Goal: Task Accomplishment & Management: Use online tool/utility

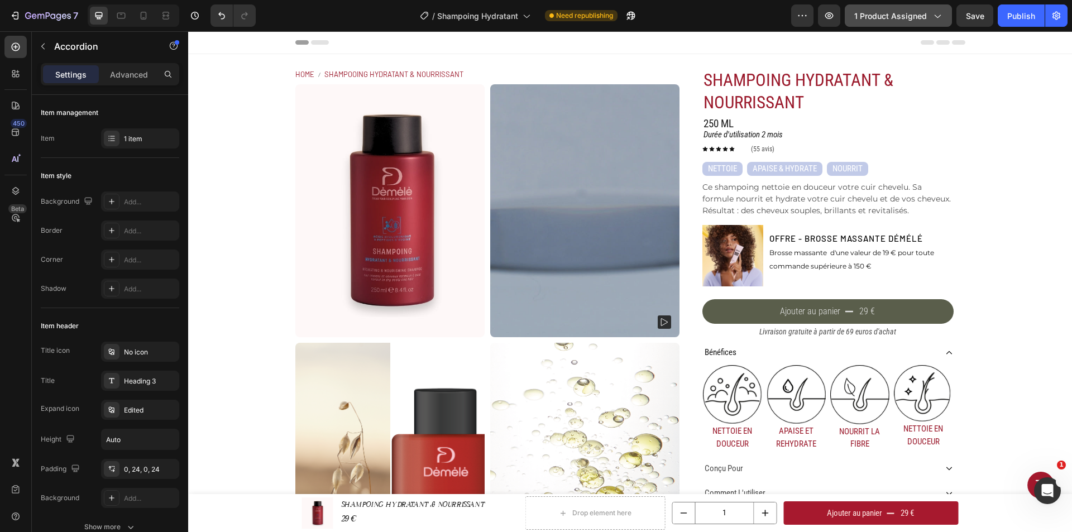
click at [935, 17] on icon "button" at bounding box center [936, 15] width 11 height 11
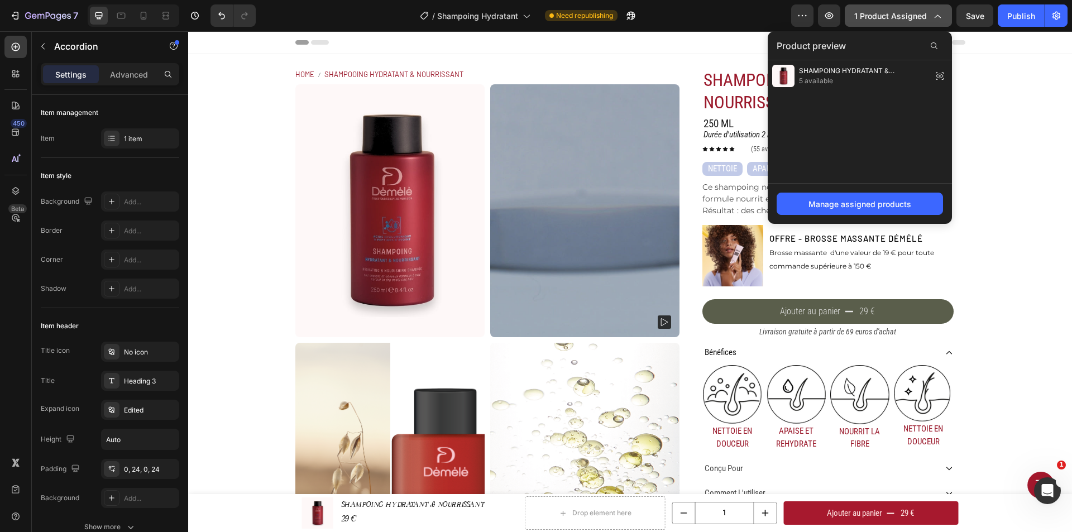
click at [935, 17] on icon "button" at bounding box center [936, 15] width 11 height 11
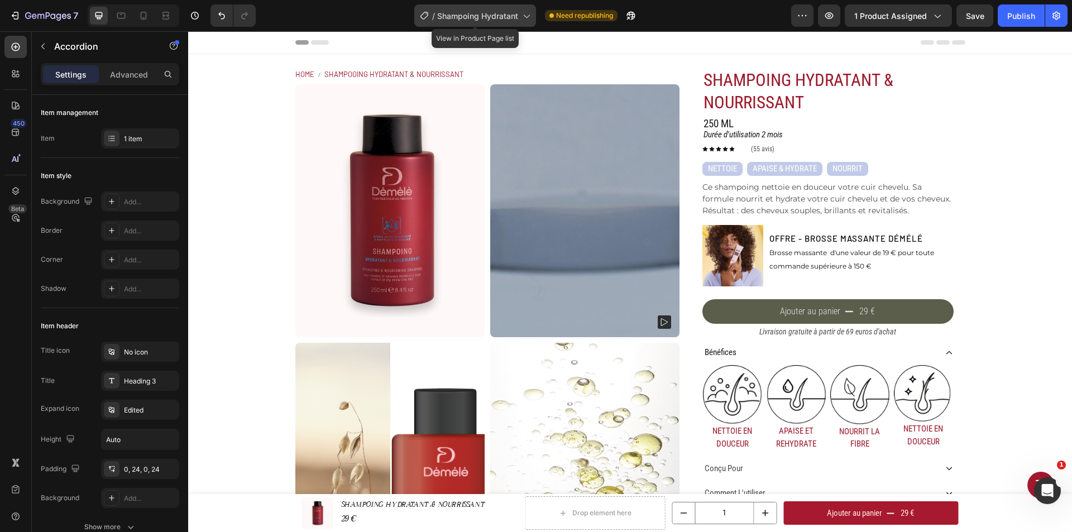
click at [512, 22] on div "/ Shampoing Hydratant" at bounding box center [475, 15] width 122 height 22
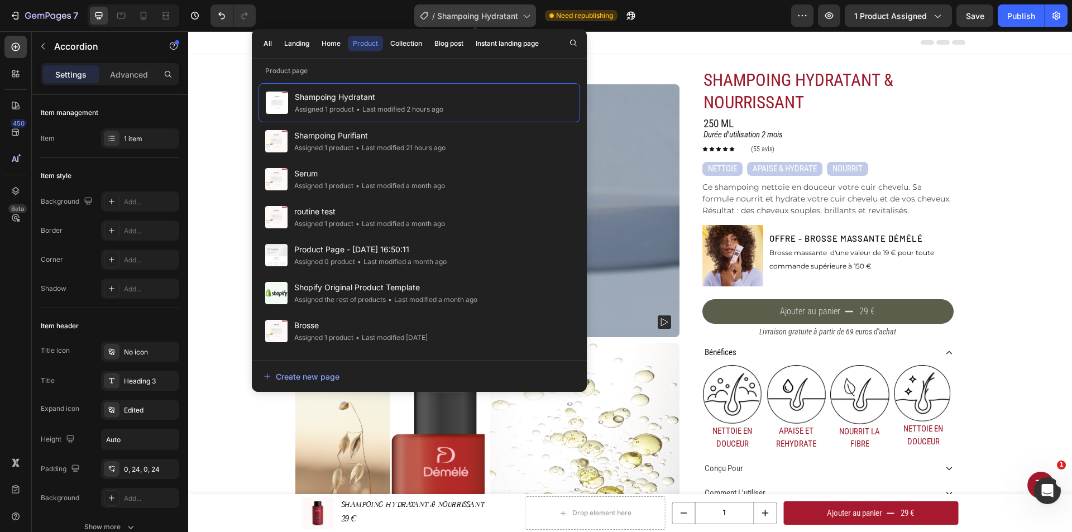
click at [513, 22] on div "/ Shampoing Hydratant" at bounding box center [475, 15] width 122 height 22
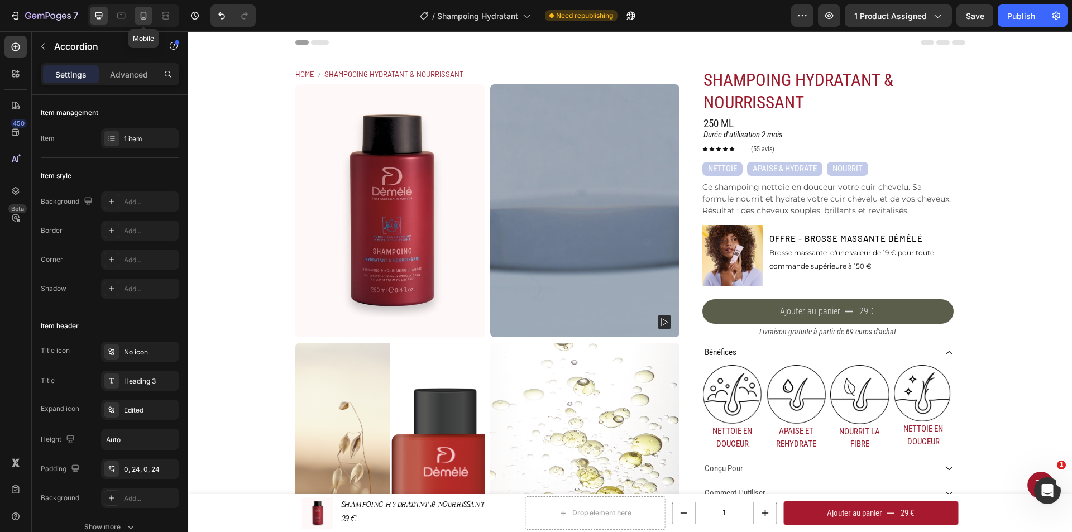
click at [146, 16] on icon at bounding box center [143, 15] width 11 height 11
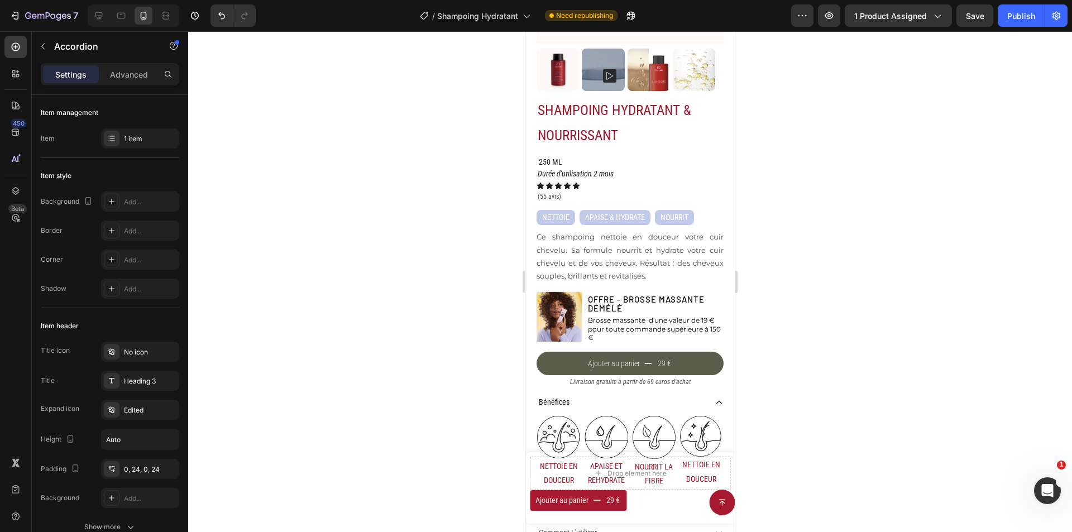
scroll to position [335, 0]
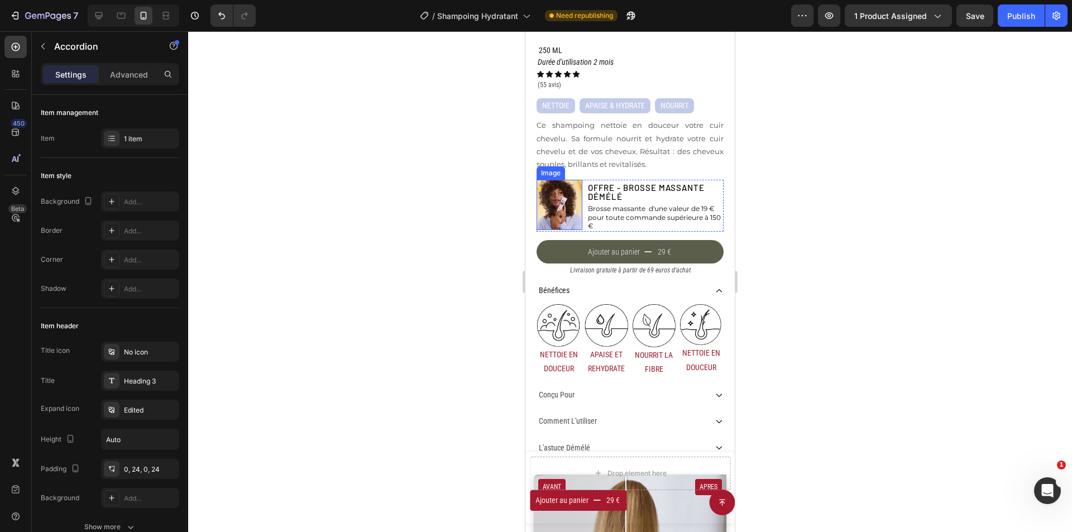
click at [570, 198] on img at bounding box center [560, 205] width 46 height 50
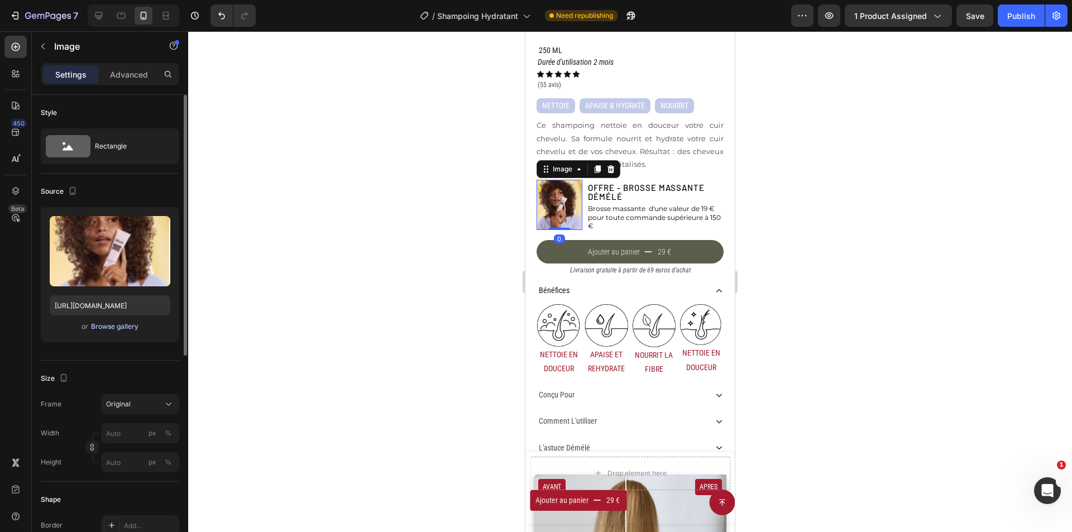
click at [101, 328] on div "Browse gallery" at bounding box center [114, 327] width 47 height 10
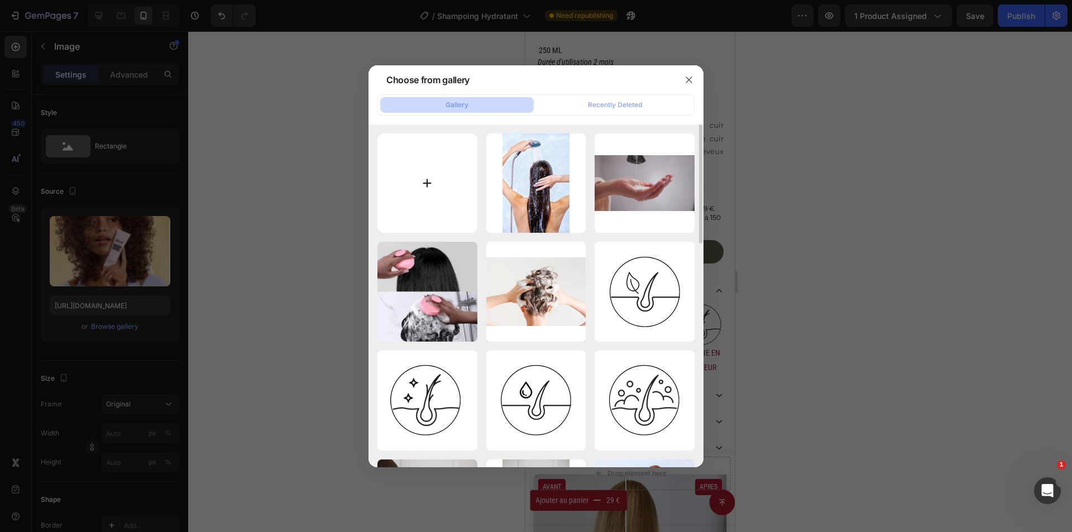
click at [431, 176] on input "file" at bounding box center [427, 183] width 100 height 100
type input "C:\fakepath\fa29f18bf7557db914404ba7025efddb.jpeg"
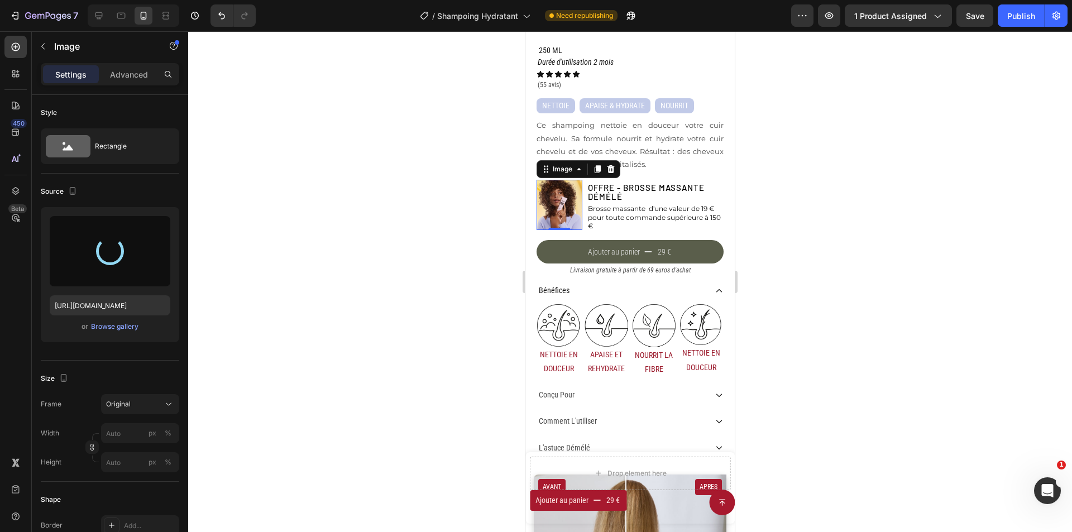
type input "[URL][DOMAIN_NAME]"
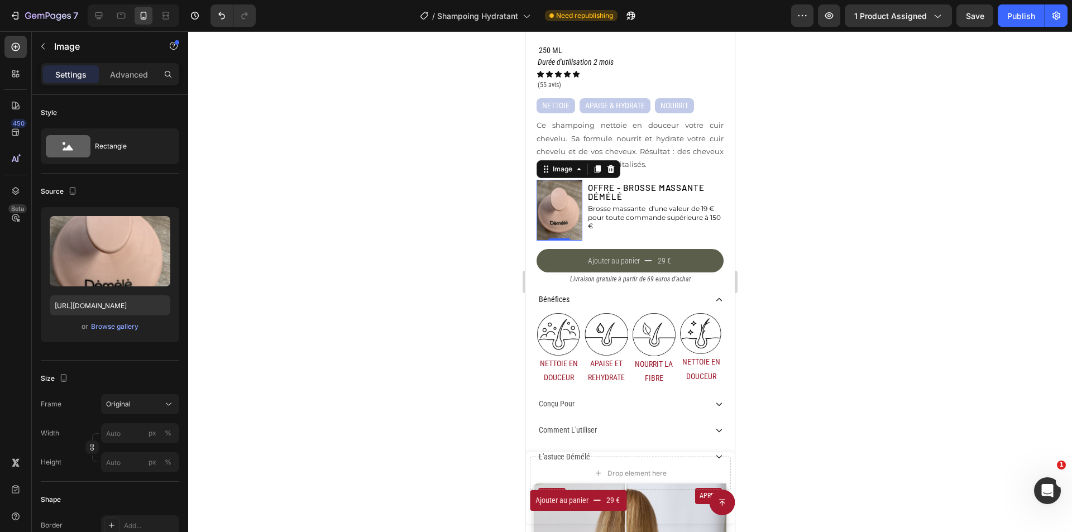
click at [795, 217] on div at bounding box center [630, 281] width 884 height 501
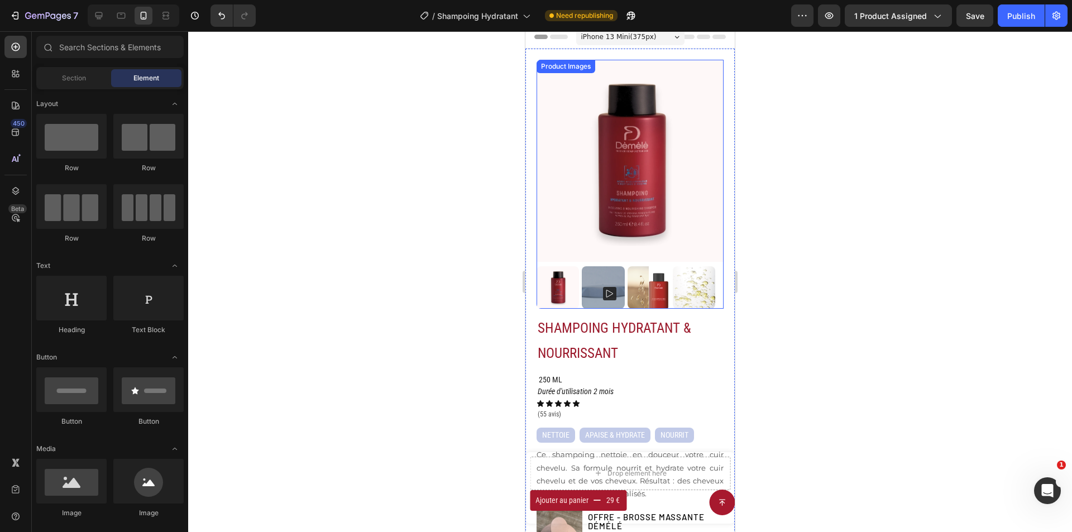
scroll to position [0, 0]
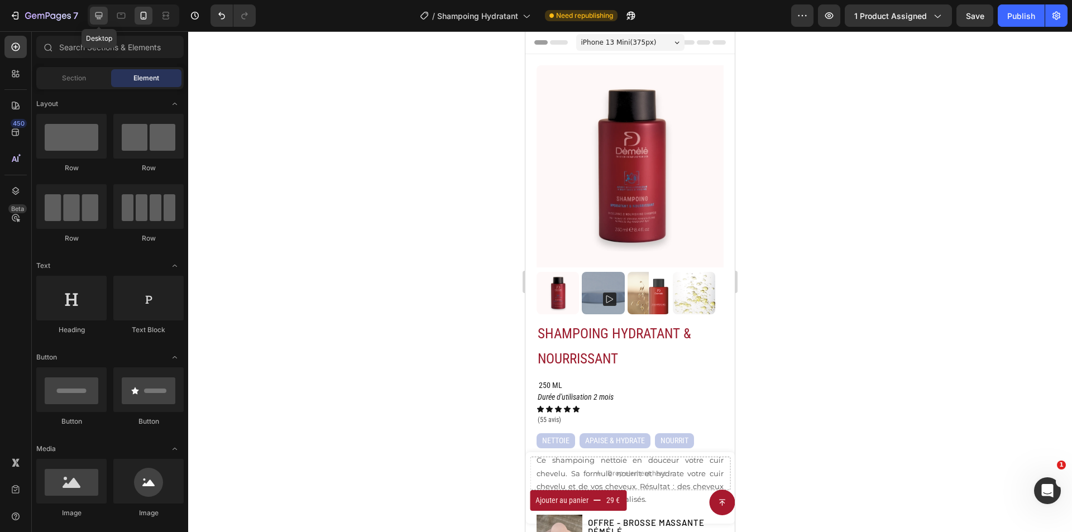
click at [99, 11] on icon at bounding box center [98, 15] width 11 height 11
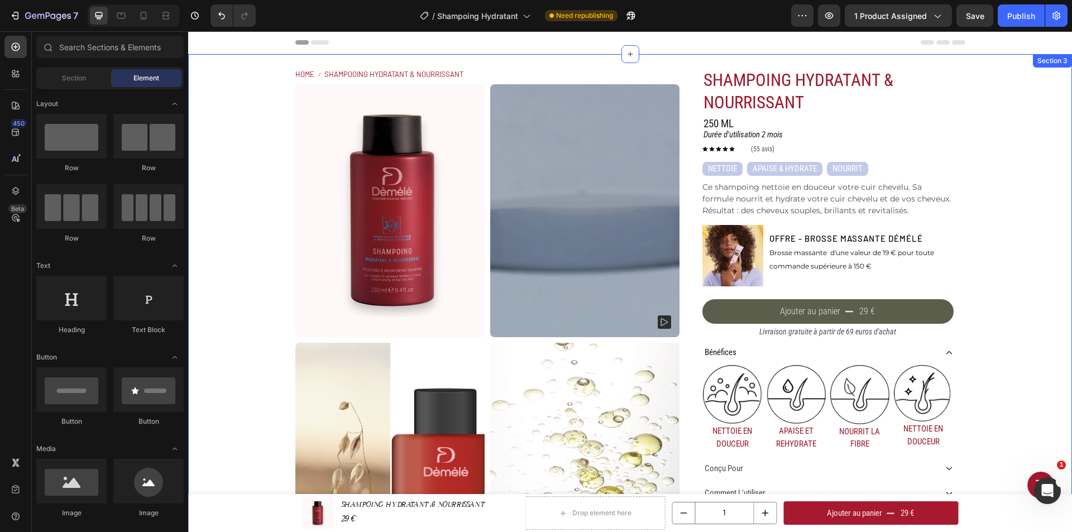
click at [1013, 241] on div "Home SHAMPOOING HYDRATANT & NOURRISSANT Breadcrumb Product Images SHAMPOING HYD…" at bounding box center [630, 331] width 884 height 555
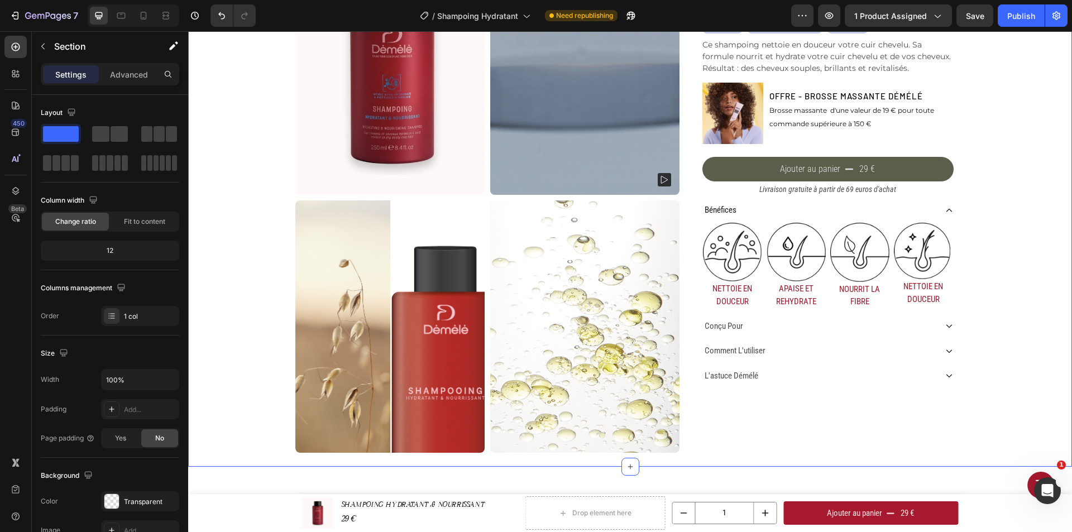
scroll to position [168, 0]
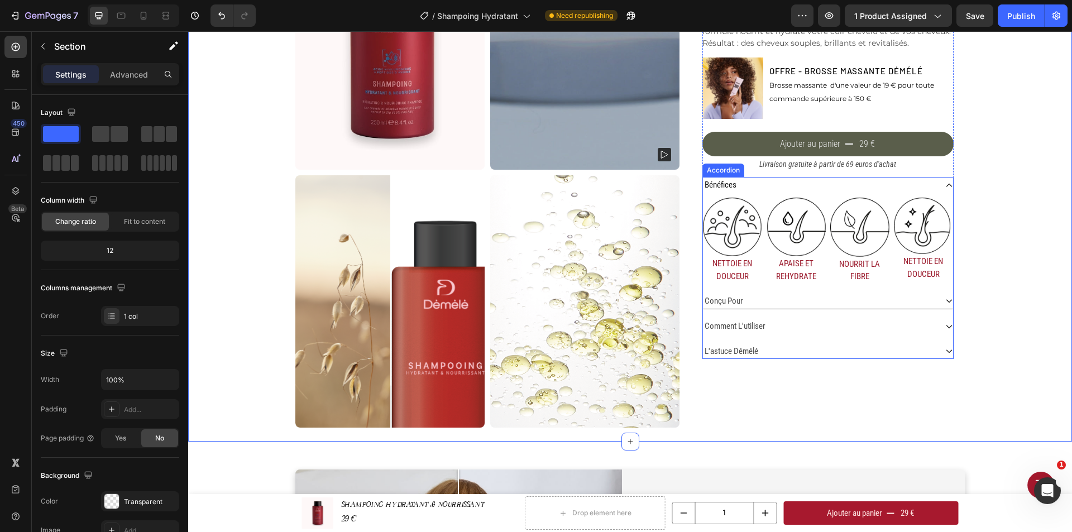
click at [771, 297] on div "conçu pour" at bounding box center [819, 301] width 233 height 16
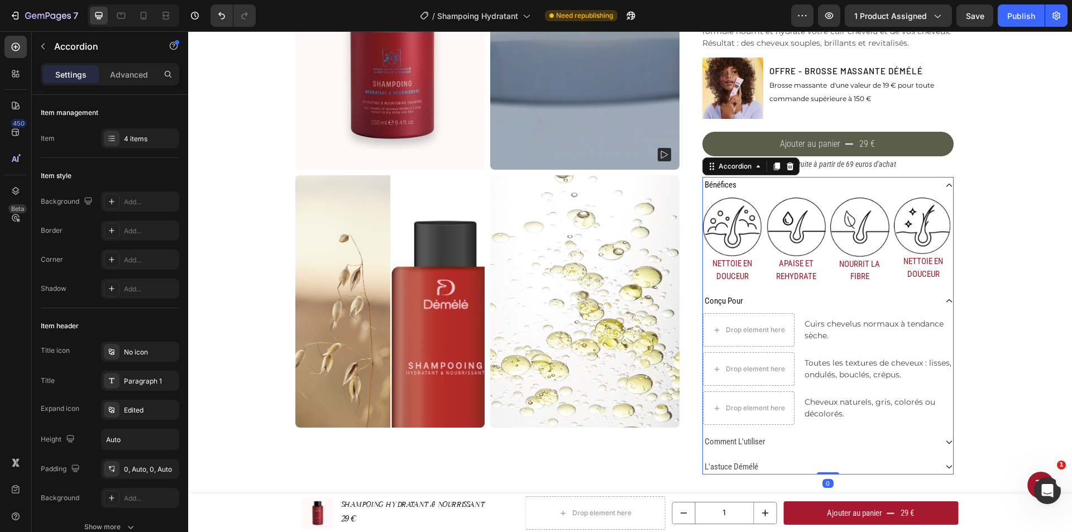
click at [771, 297] on div "conçu pour" at bounding box center [819, 301] width 233 height 16
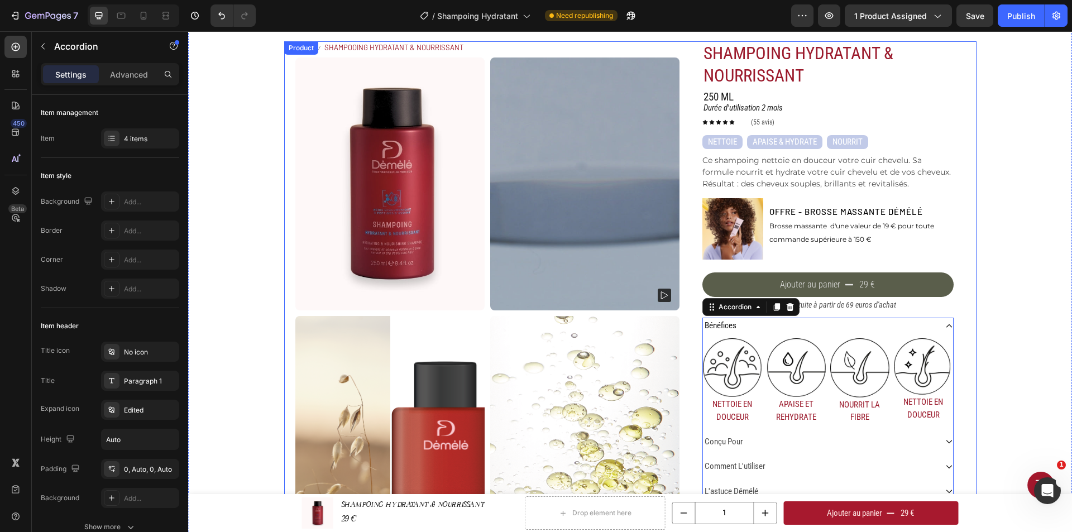
scroll to position [0, 0]
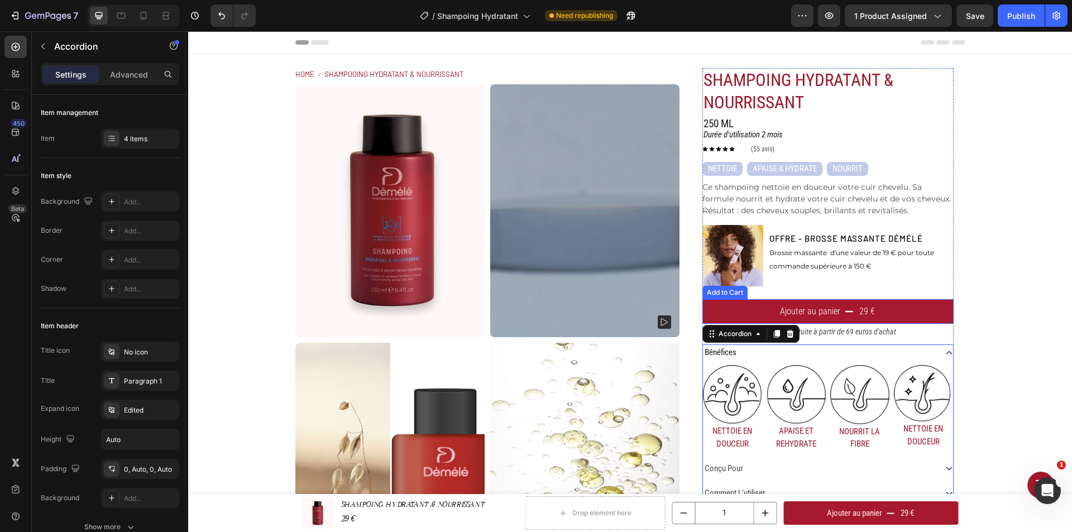
click at [909, 303] on button "Ajouter au panier 29 €" at bounding box center [827, 311] width 251 height 25
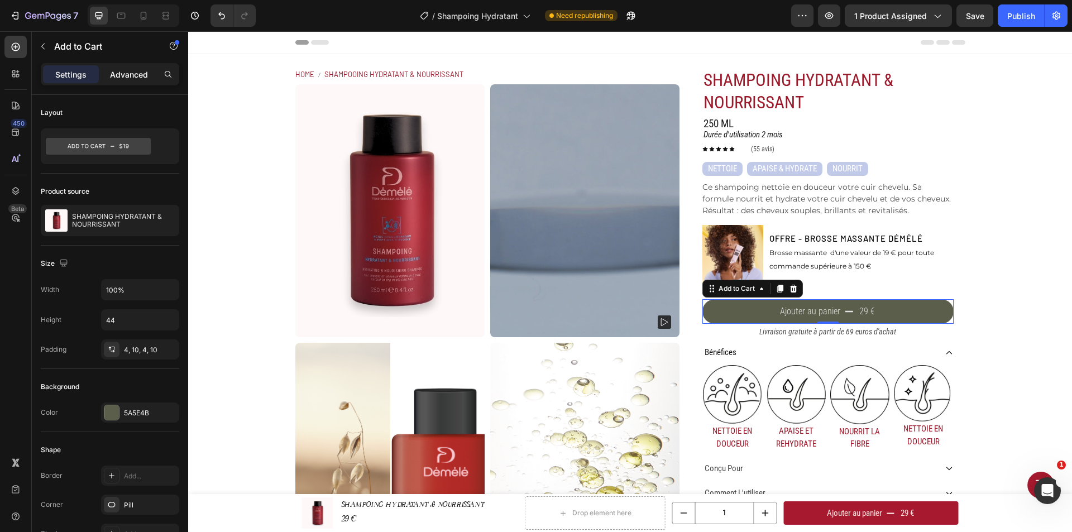
click at [130, 74] on p "Advanced" at bounding box center [129, 75] width 38 height 12
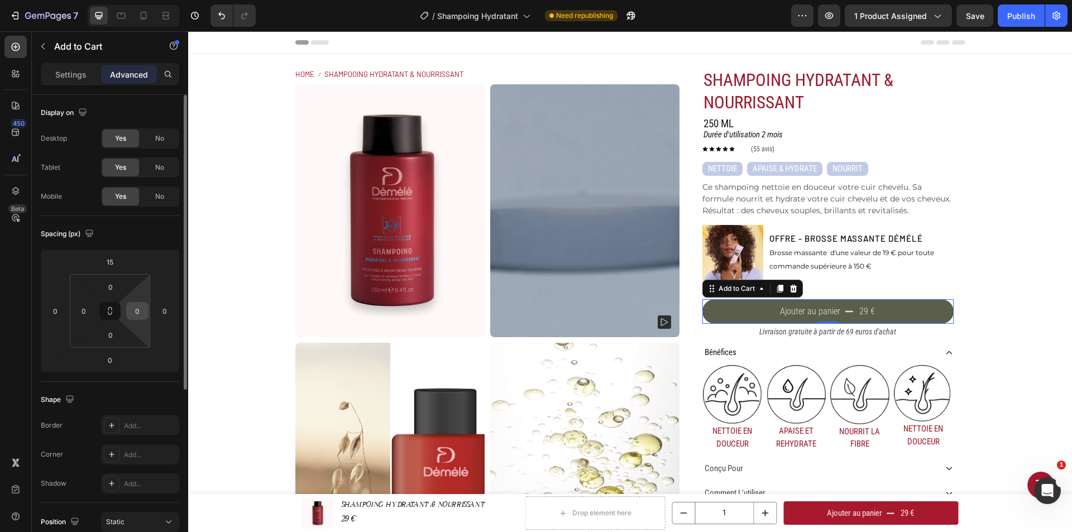
scroll to position [56, 0]
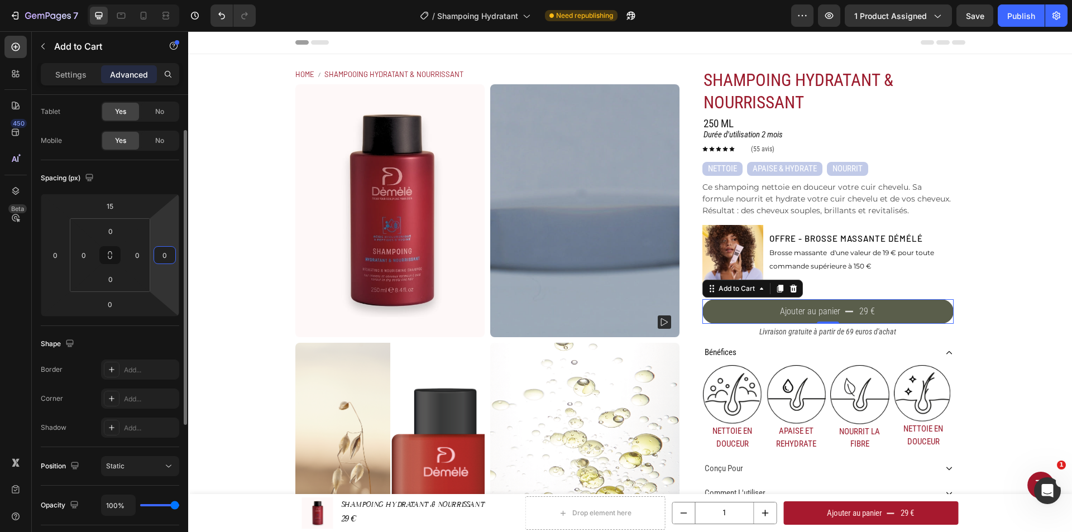
click at [168, 254] on input "0" at bounding box center [164, 255] width 17 height 17
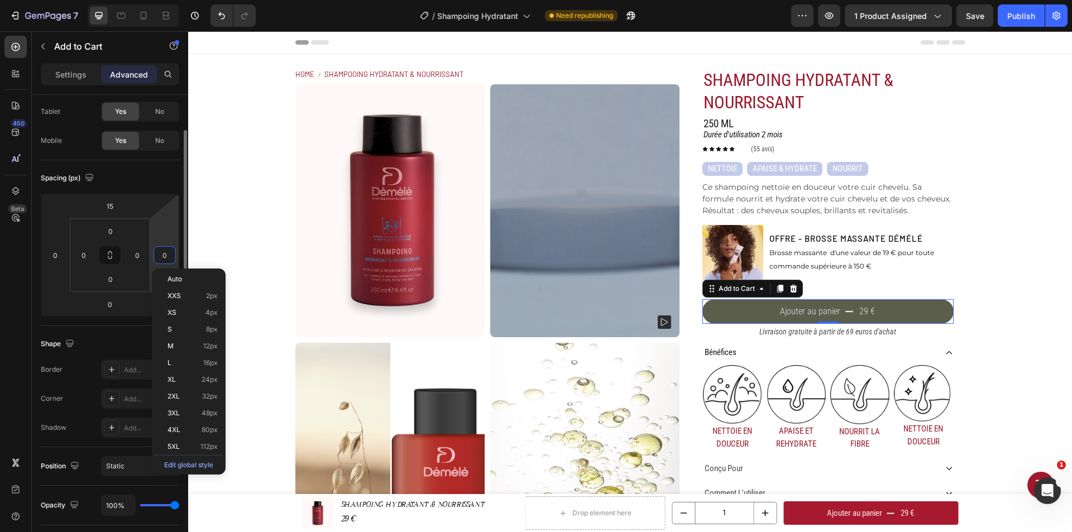
type input "5"
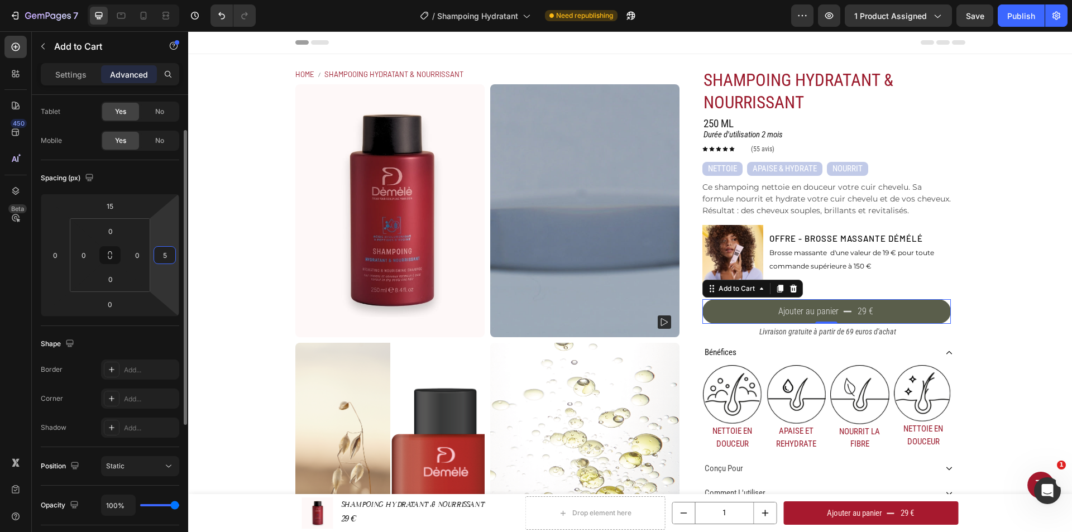
click at [168, 254] on input "5" at bounding box center [164, 255] width 17 height 17
type input "10"
click at [136, 260] on input "0" at bounding box center [137, 255] width 17 height 17
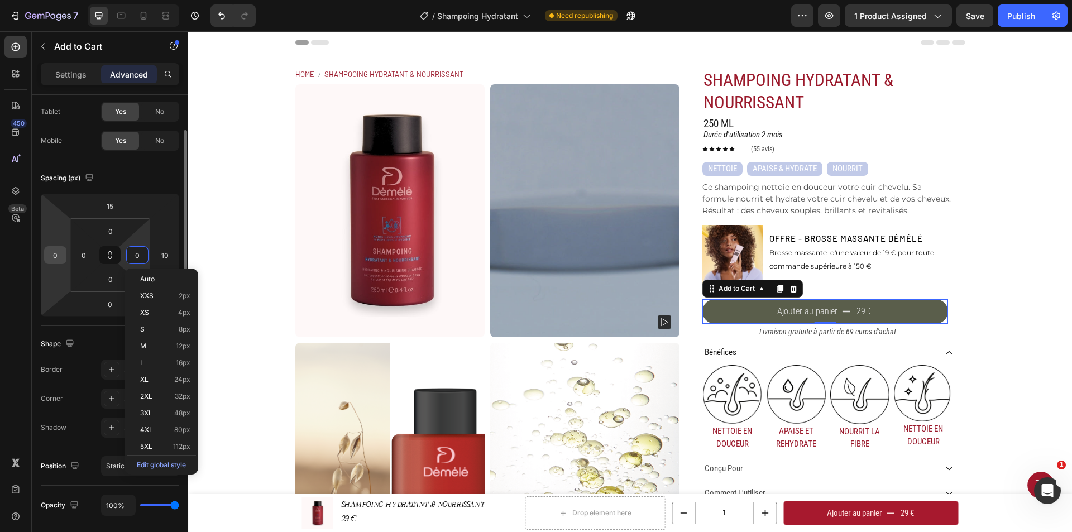
click at [54, 256] on input "0" at bounding box center [55, 255] width 17 height 17
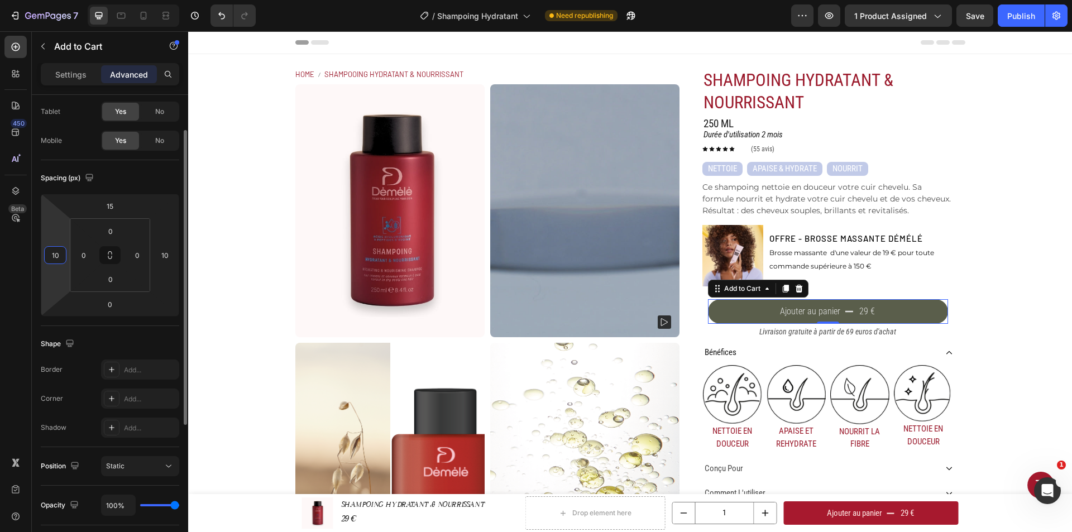
click at [54, 256] on input "10" at bounding box center [55, 255] width 17 height 17
type input "20"
click at [170, 256] on input "10" at bounding box center [164, 255] width 17 height 17
click at [166, 255] on input "20" at bounding box center [164, 255] width 17 height 17
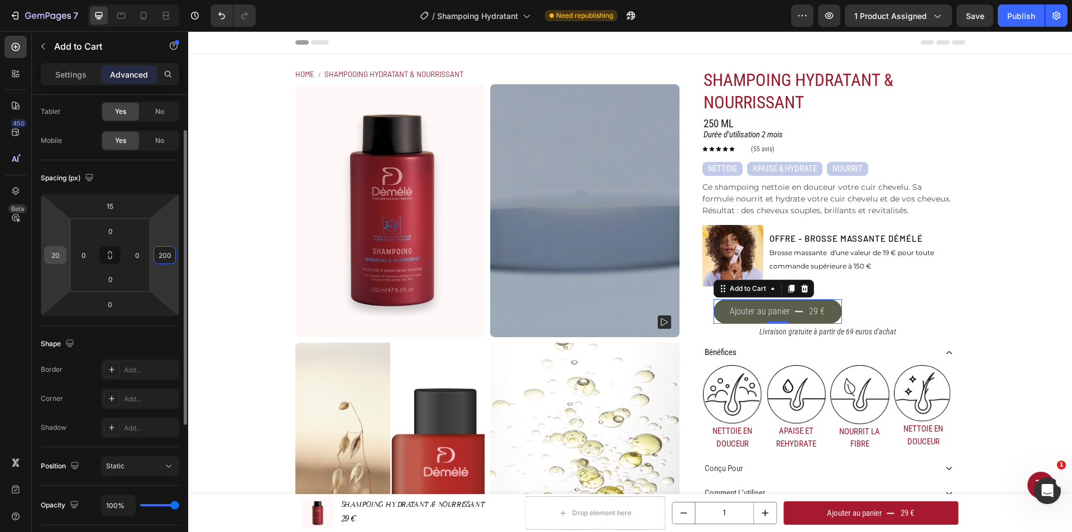
type input "200"
click at [51, 259] on input "20" at bounding box center [55, 255] width 17 height 17
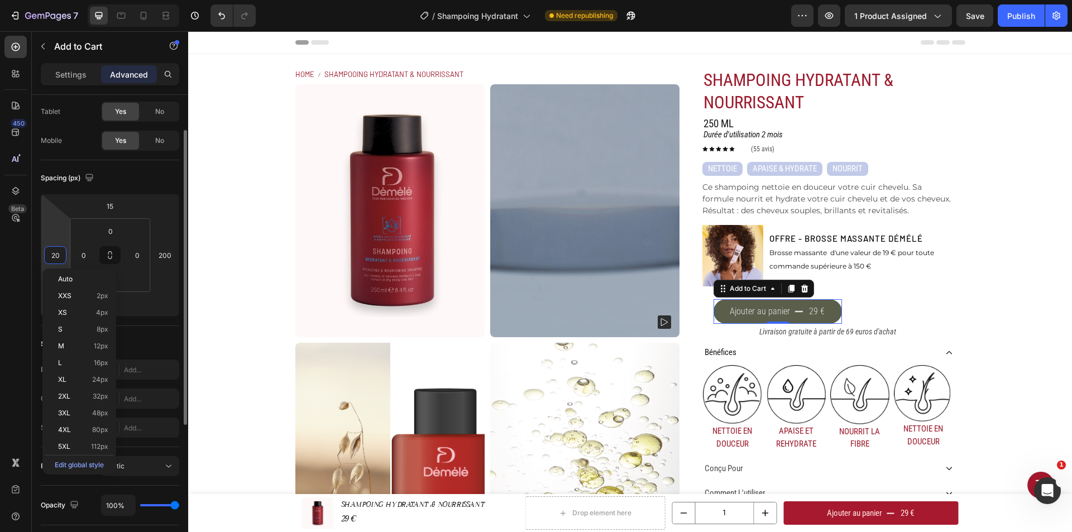
type input "0"
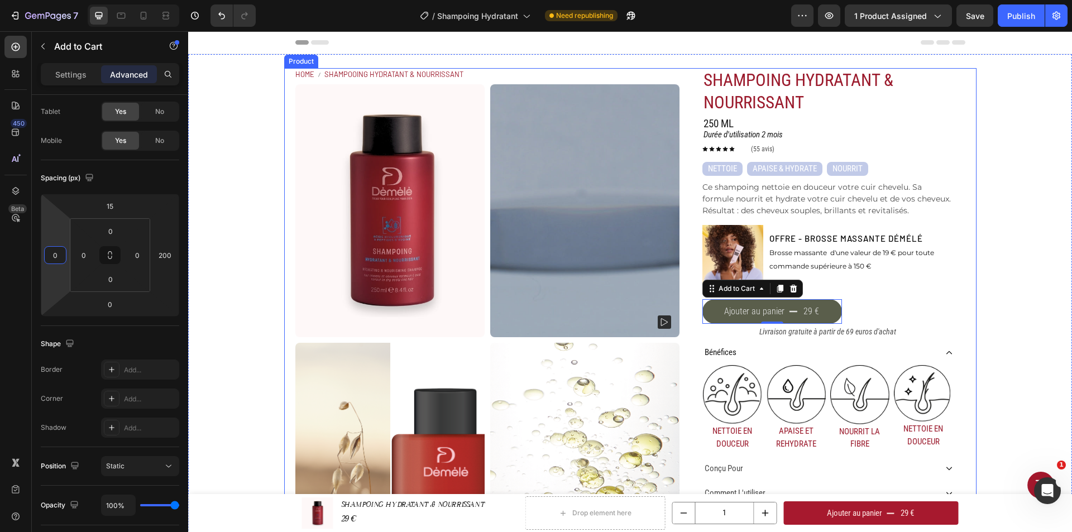
click at [963, 308] on div "Home SHAMPOOING HYDRATANT & NOURRISSANT Breadcrumb Product Images SHAMPOING HYD…" at bounding box center [630, 331] width 692 height 527
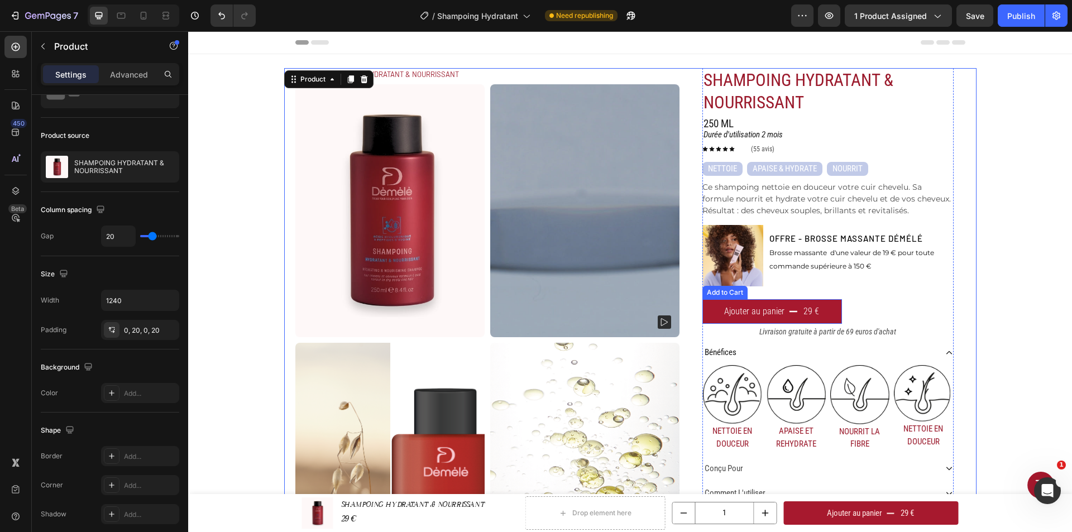
click at [825, 307] on button "Ajouter au panier 29 €" at bounding box center [772, 311] width 140 height 25
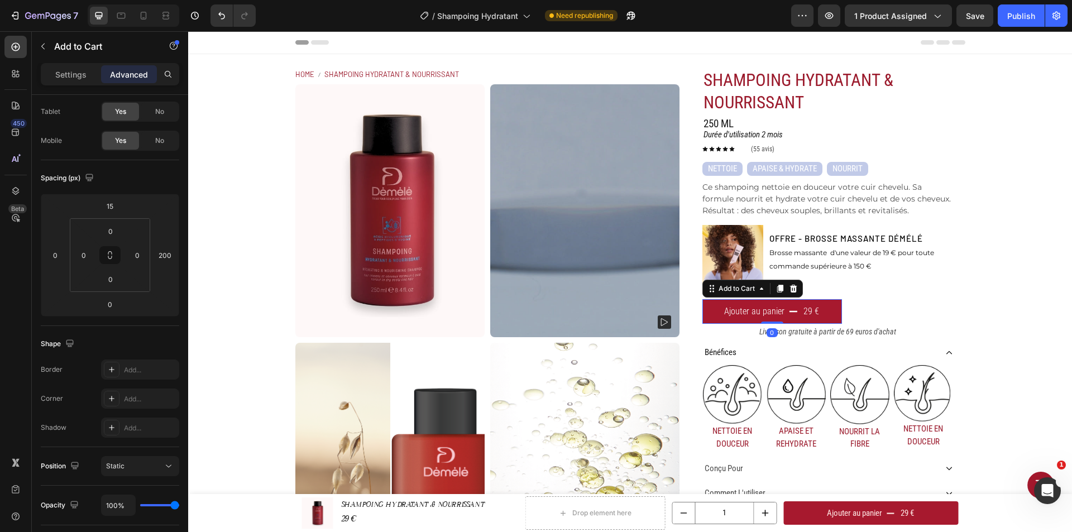
scroll to position [0, 0]
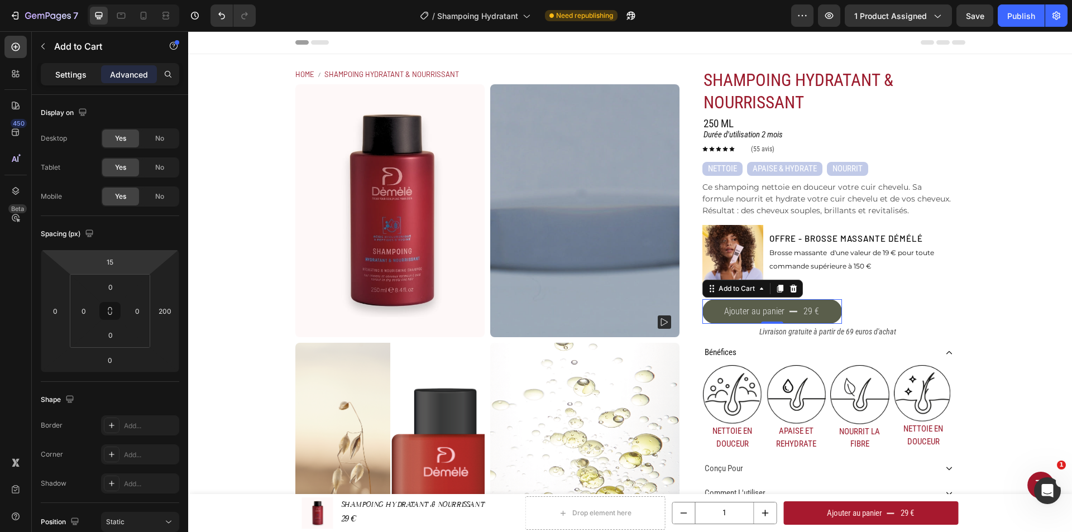
click at [64, 74] on p "Settings" at bounding box center [70, 75] width 31 height 12
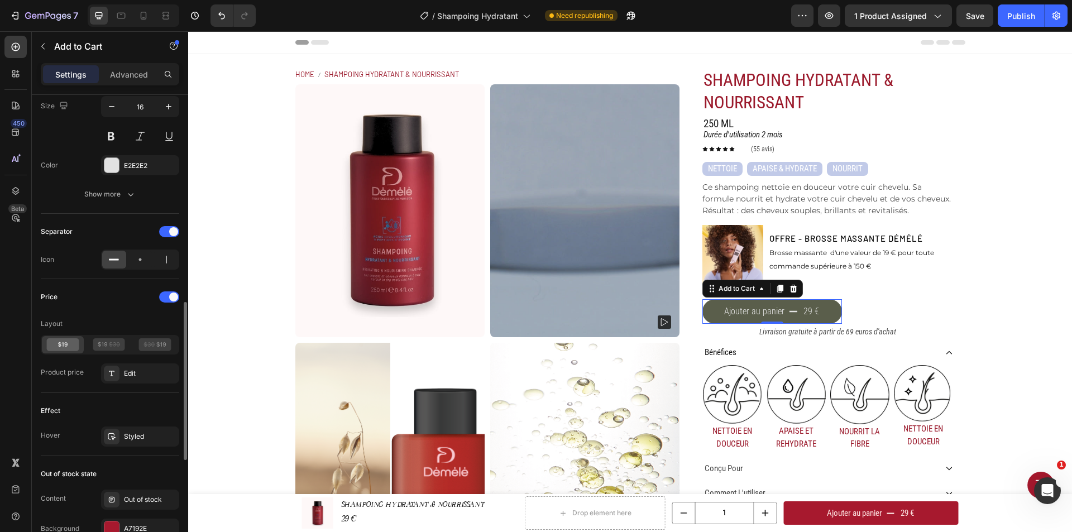
scroll to position [893, 0]
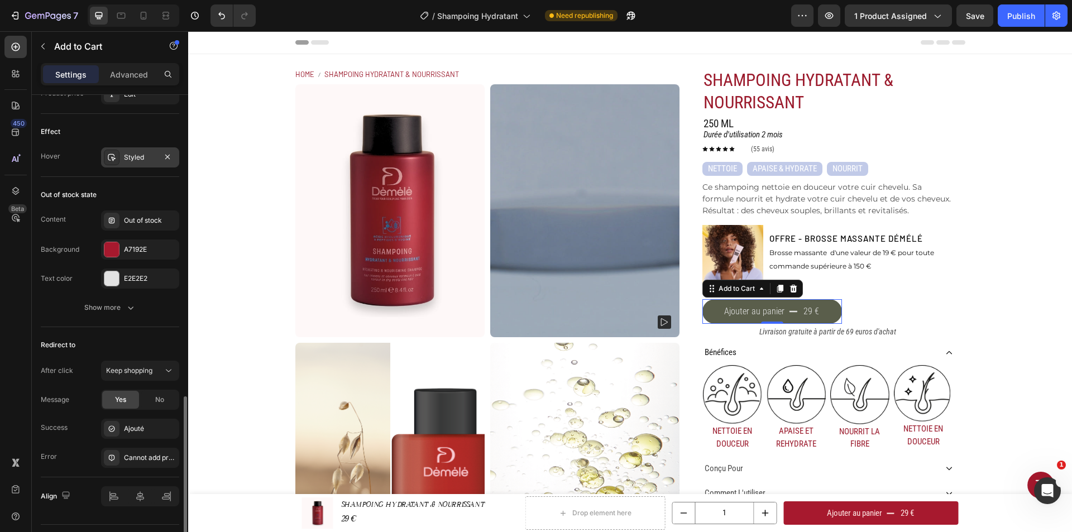
click at [133, 154] on div "Styled" at bounding box center [140, 157] width 32 height 10
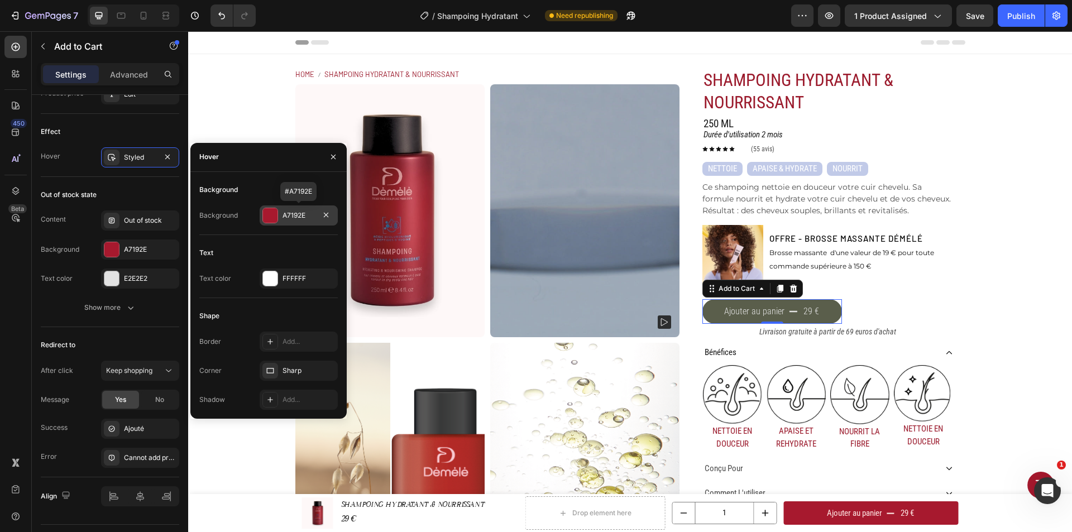
click at [286, 209] on div "A7192E" at bounding box center [299, 215] width 78 height 20
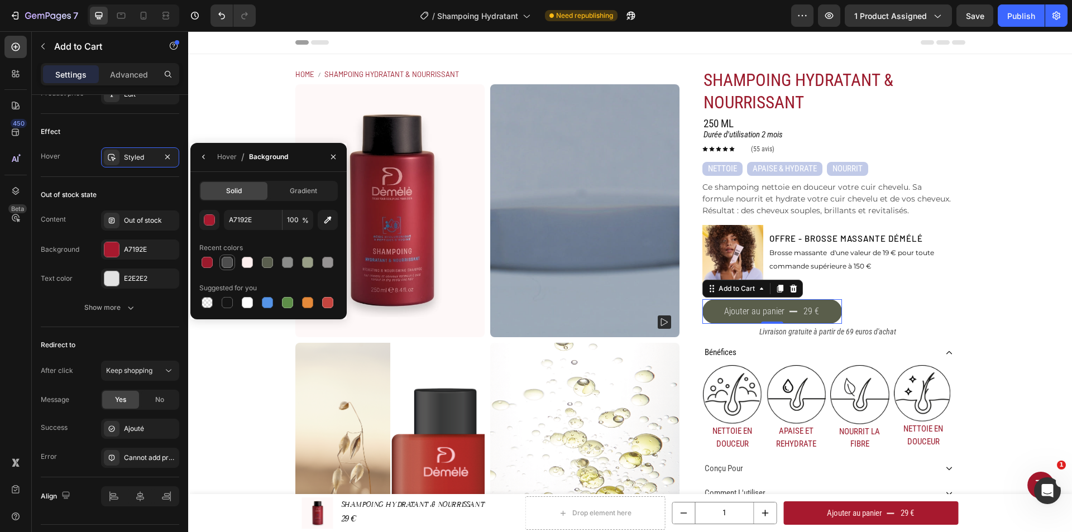
click at [226, 261] on div at bounding box center [227, 262] width 11 height 11
type input "4D4D4D"
click at [142, 273] on div "E2E2E2" at bounding box center [140, 279] width 78 height 20
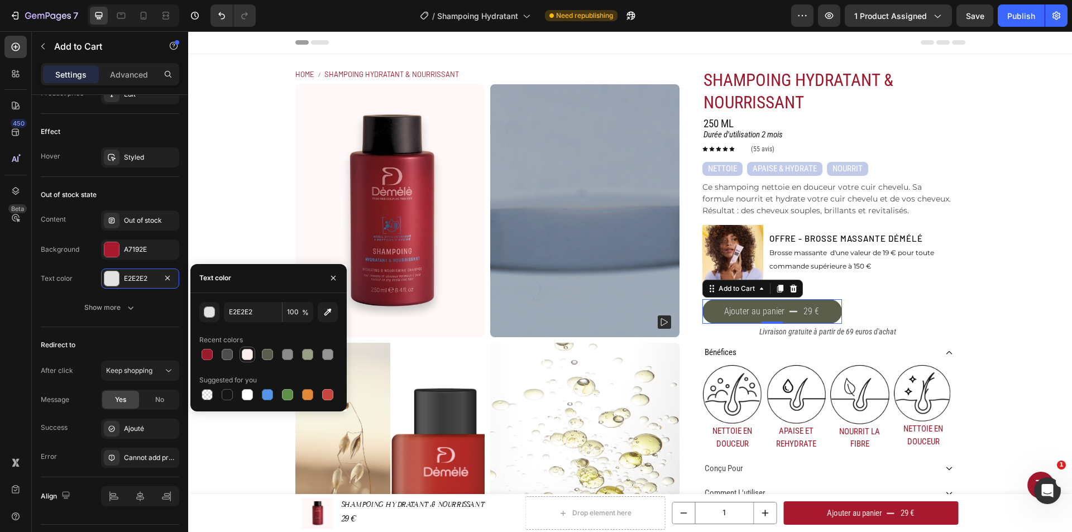
click at [245, 352] on div at bounding box center [247, 354] width 11 height 11
type input "FDEFEE"
click at [330, 279] on icon "button" at bounding box center [333, 278] width 9 height 9
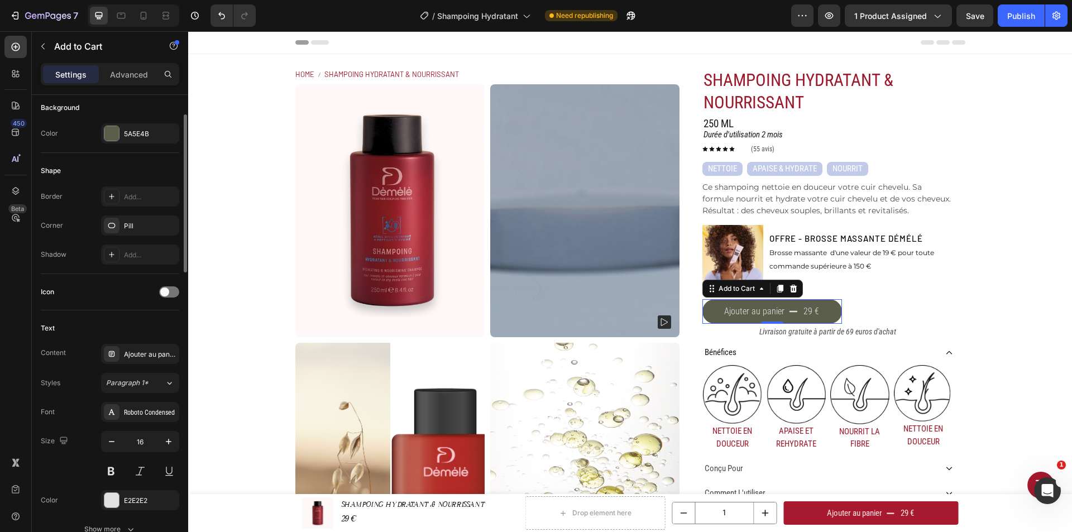
scroll to position [223, 0]
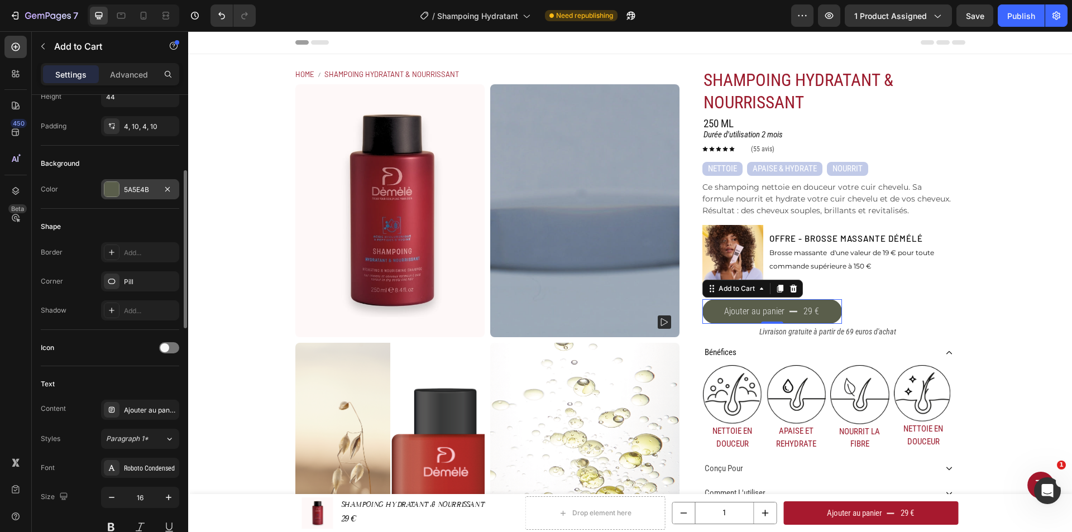
click at [147, 192] on div "5A5E4B" at bounding box center [140, 190] width 32 height 10
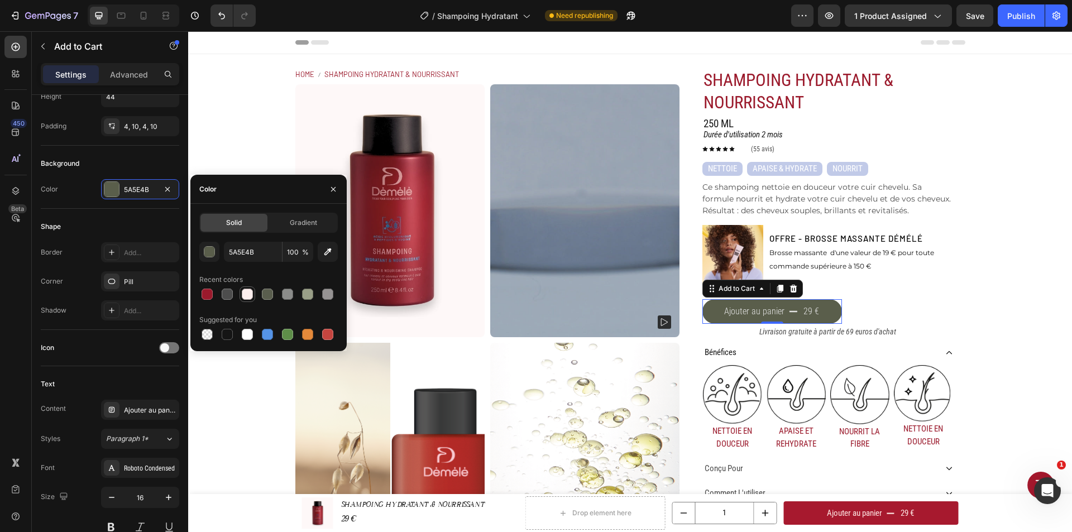
click at [250, 296] on div at bounding box center [247, 294] width 11 height 11
type input "FDEFEE"
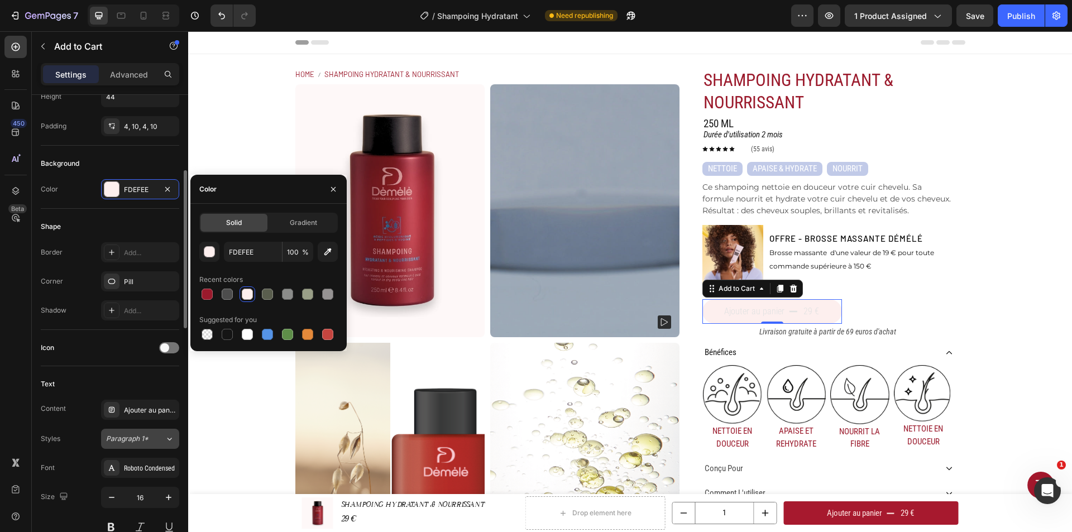
scroll to position [335, 0]
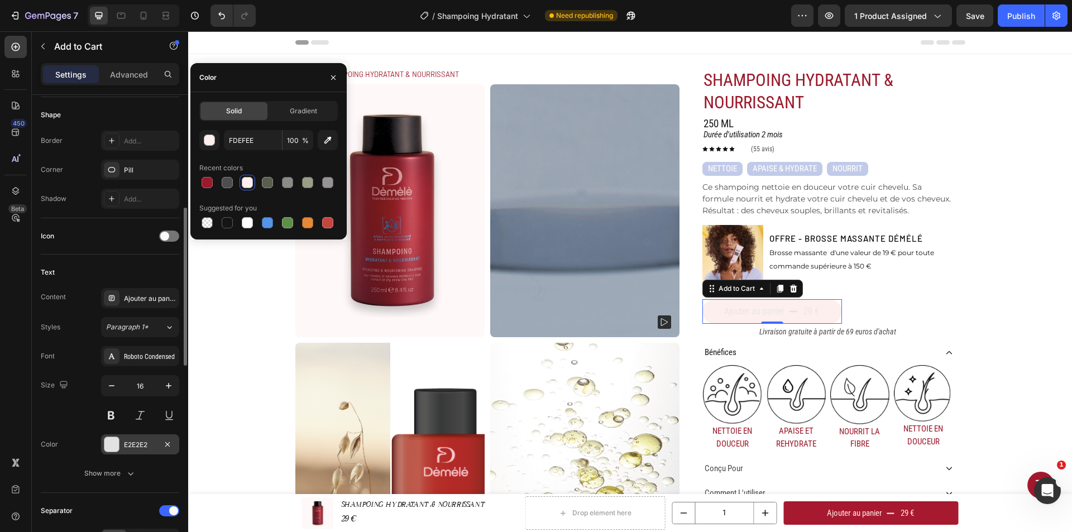
click at [139, 443] on div "E2E2E2" at bounding box center [140, 445] width 32 height 10
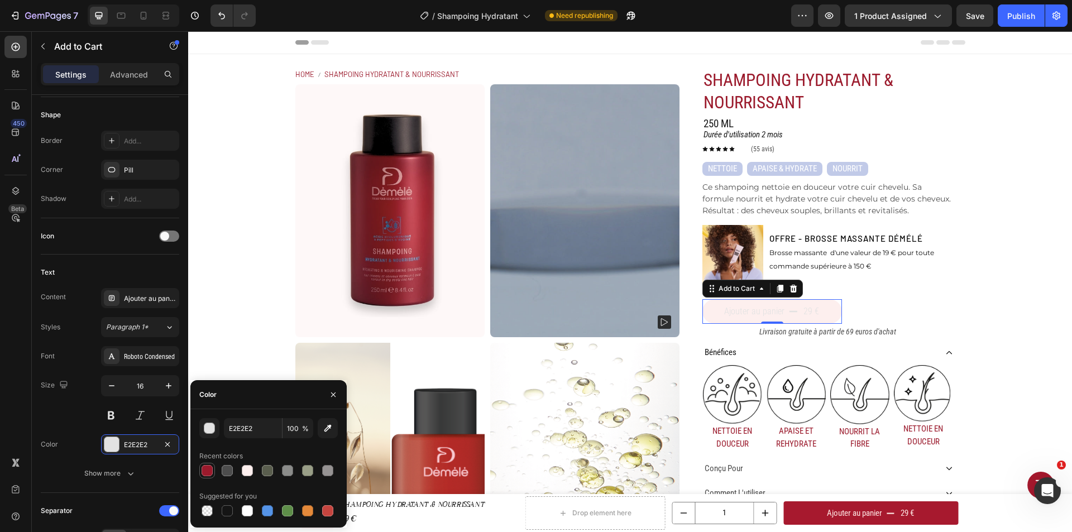
click at [206, 472] on div at bounding box center [207, 470] width 11 height 11
type input "9B1A2C"
click at [919, 308] on div "Ajouter au panier 29 € Add to Cart 0" at bounding box center [827, 307] width 251 height 33
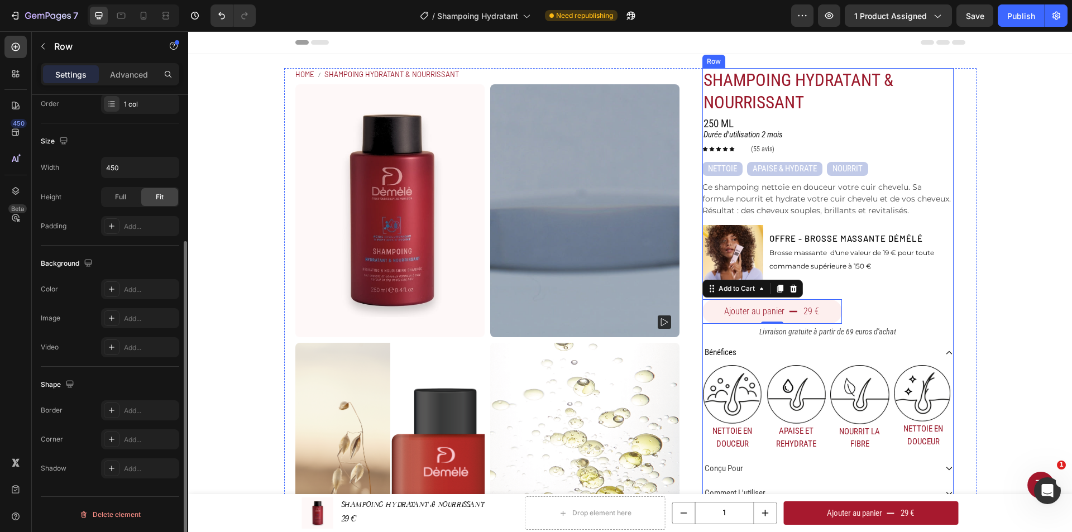
scroll to position [0, 0]
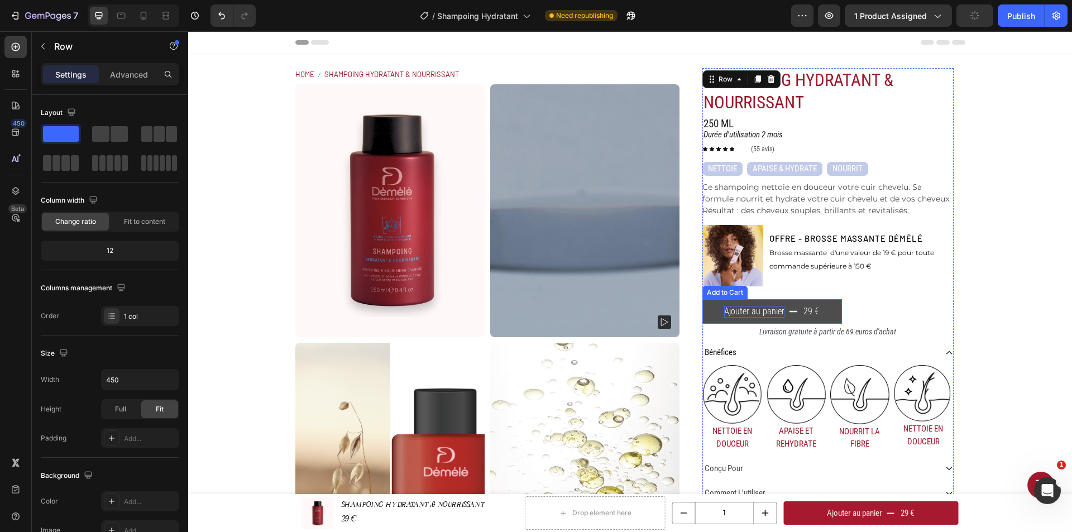
click at [780, 310] on button "Ajouter au panier 29 €" at bounding box center [772, 311] width 140 height 25
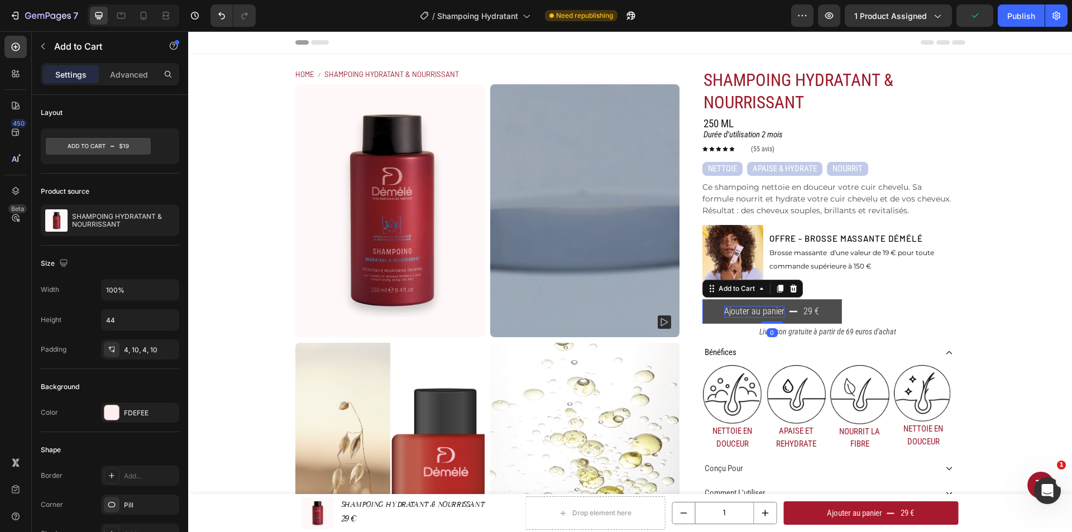
click at [775, 310] on div "Ajouter au panier" at bounding box center [754, 312] width 60 height 12
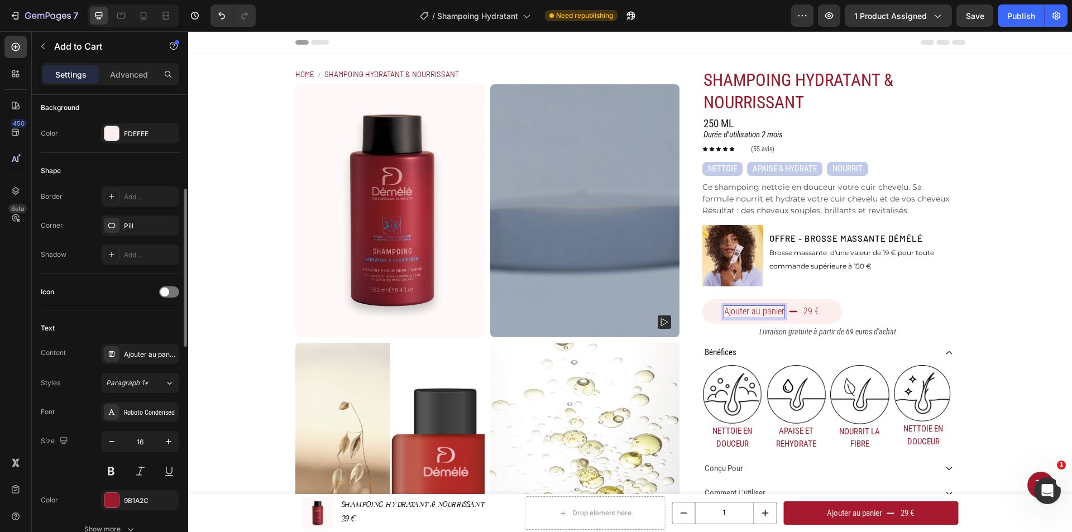
scroll to position [335, 0]
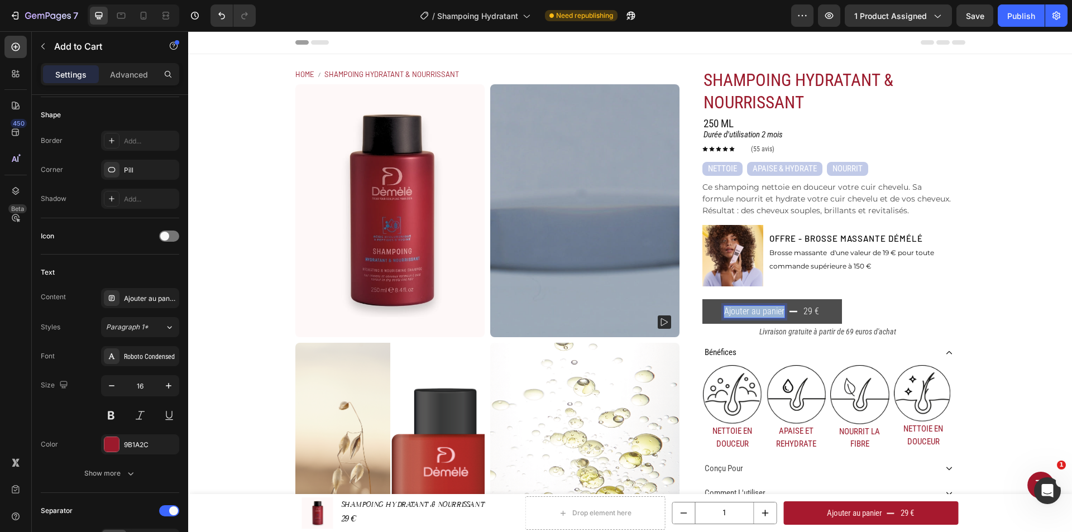
drag, startPoint x: 722, startPoint y: 312, endPoint x: 785, endPoint y: 319, distance: 63.0
click at [785, 319] on button "Ajouter au panier 29 €" at bounding box center [772, 311] width 140 height 25
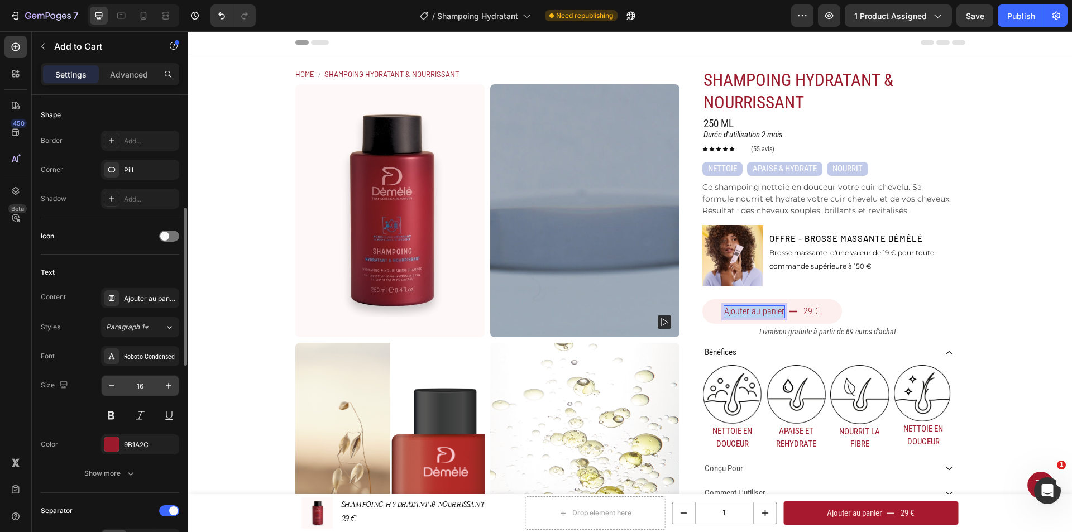
scroll to position [391, 0]
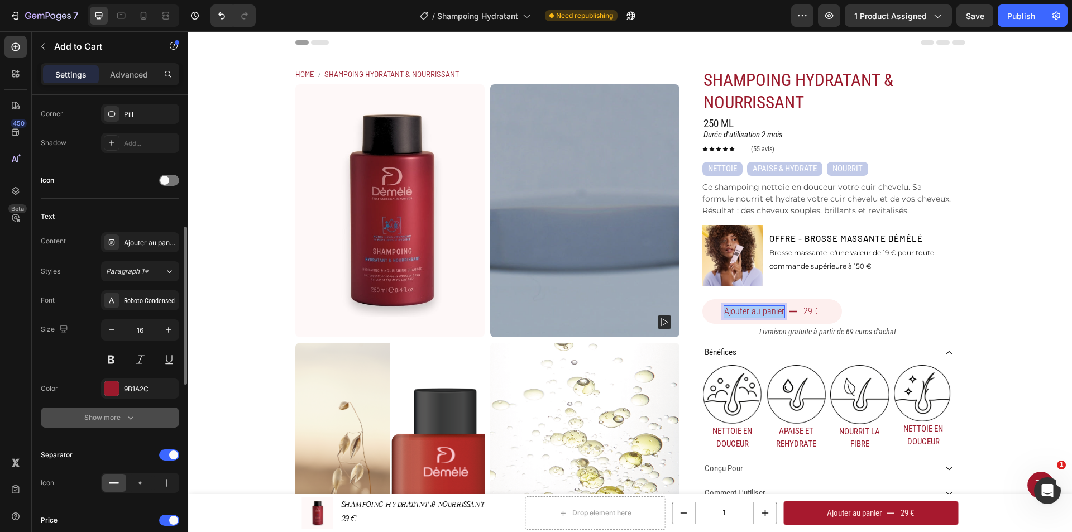
click at [125, 421] on icon "button" at bounding box center [130, 417] width 11 height 11
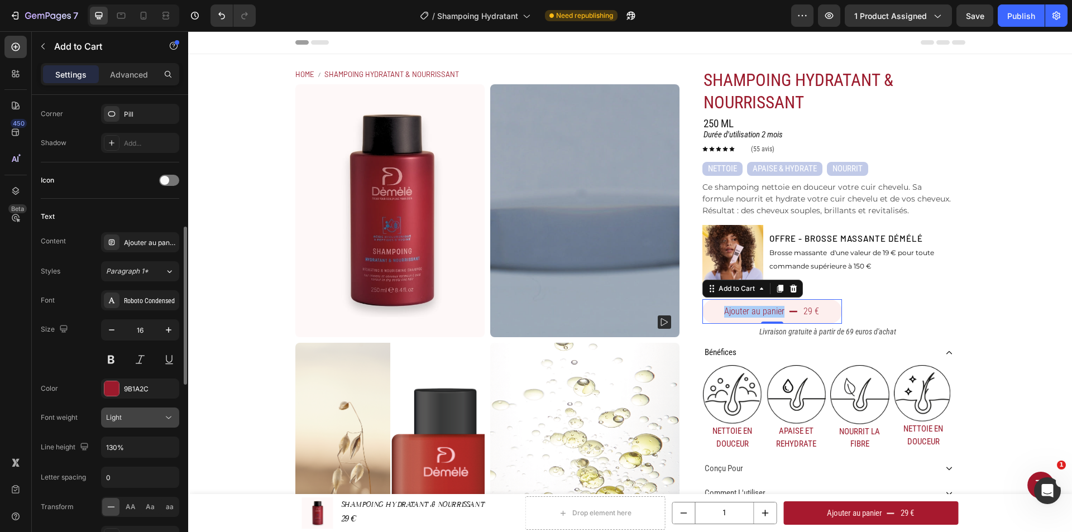
scroll to position [503, 0]
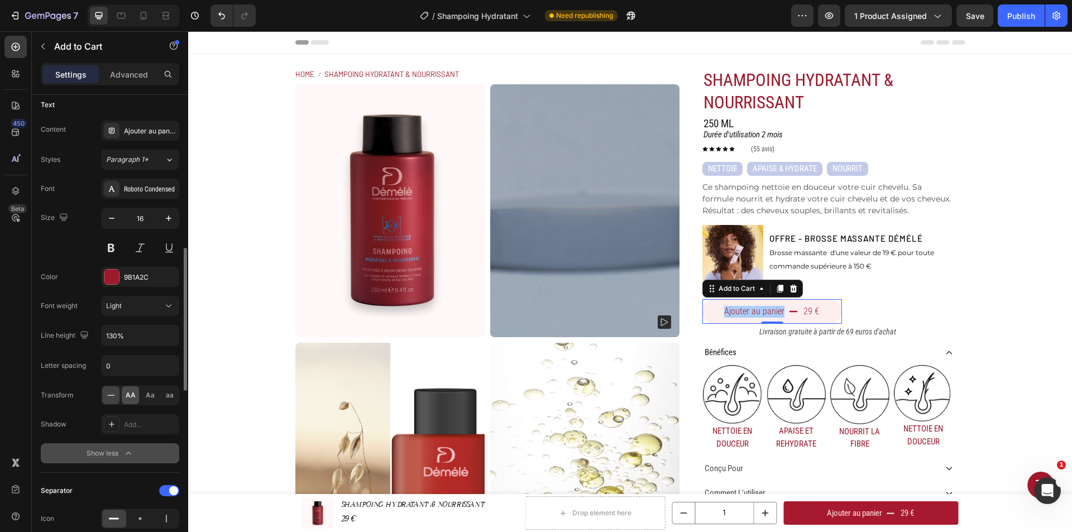
click at [131, 395] on span "AA" at bounding box center [131, 395] width 10 height 10
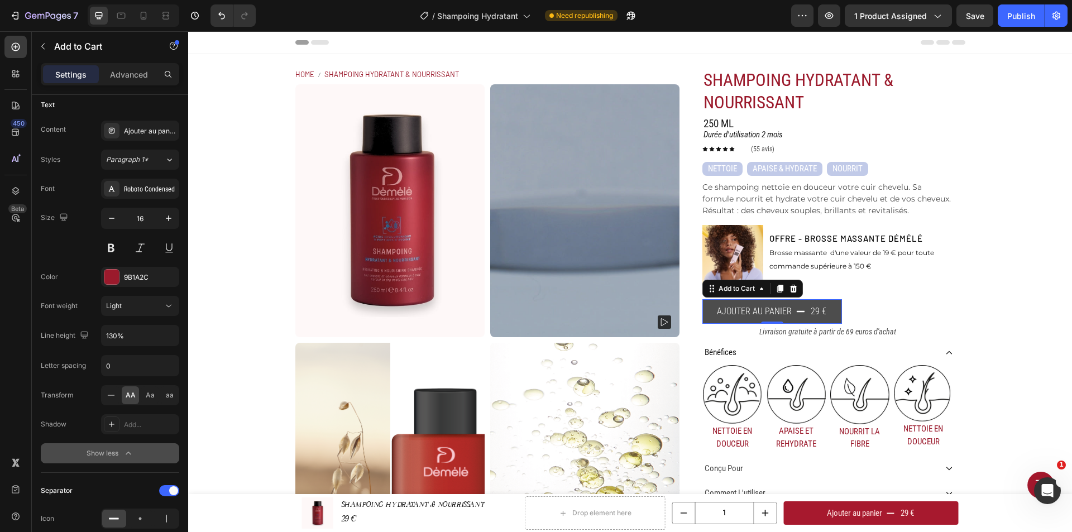
click at [801, 310] on button "Ajouter au panier 29 €" at bounding box center [772, 311] width 140 height 25
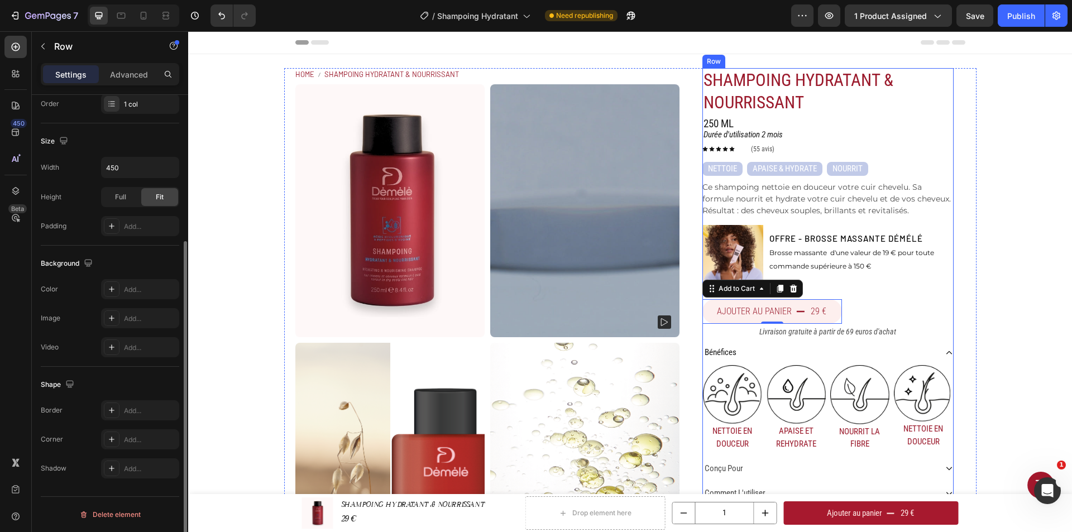
click at [941, 307] on div "Ajouter au panier 29 € Add to Cart 0" at bounding box center [827, 307] width 251 height 33
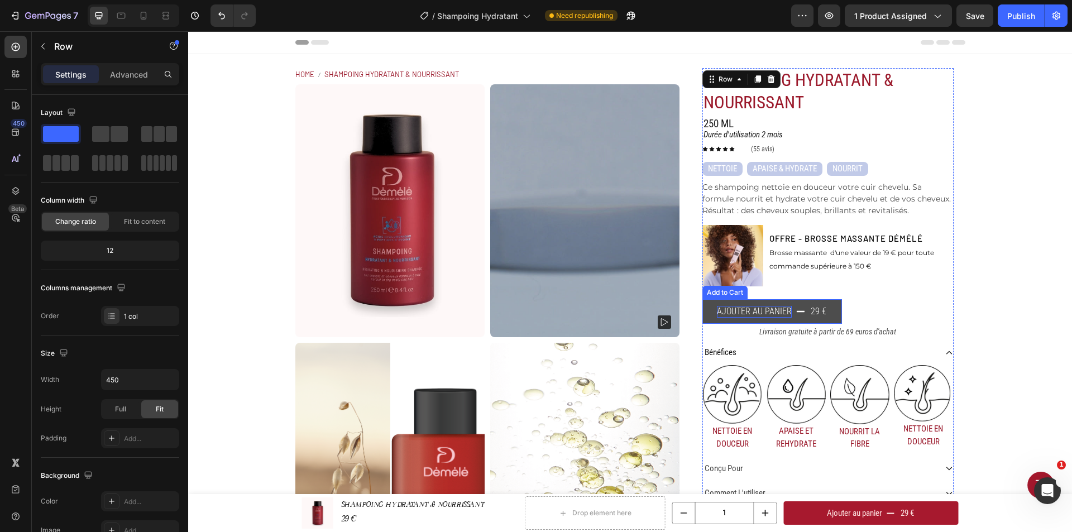
click at [756, 307] on p "Ajouter au panier" at bounding box center [754, 312] width 75 height 12
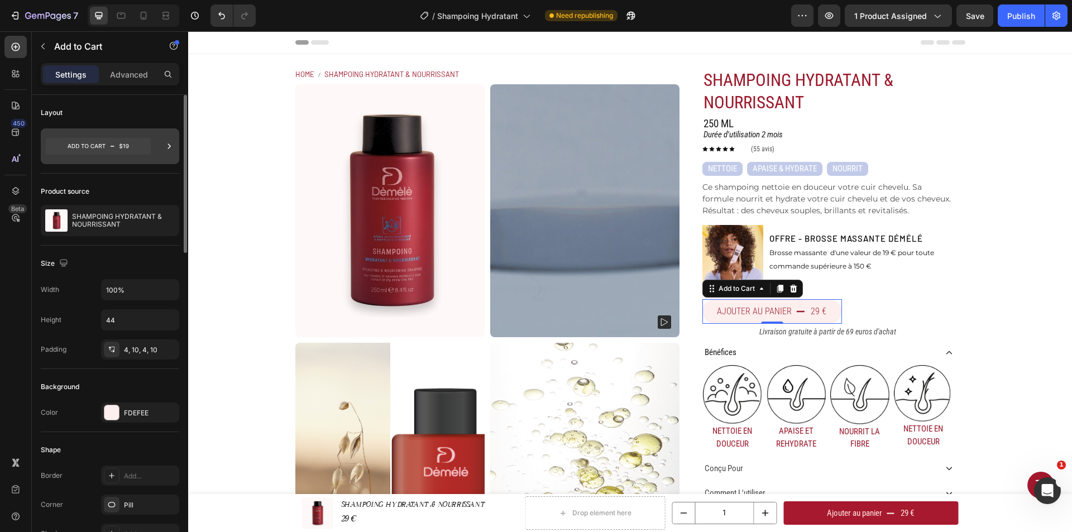
click at [107, 145] on icon at bounding box center [98, 146] width 105 height 17
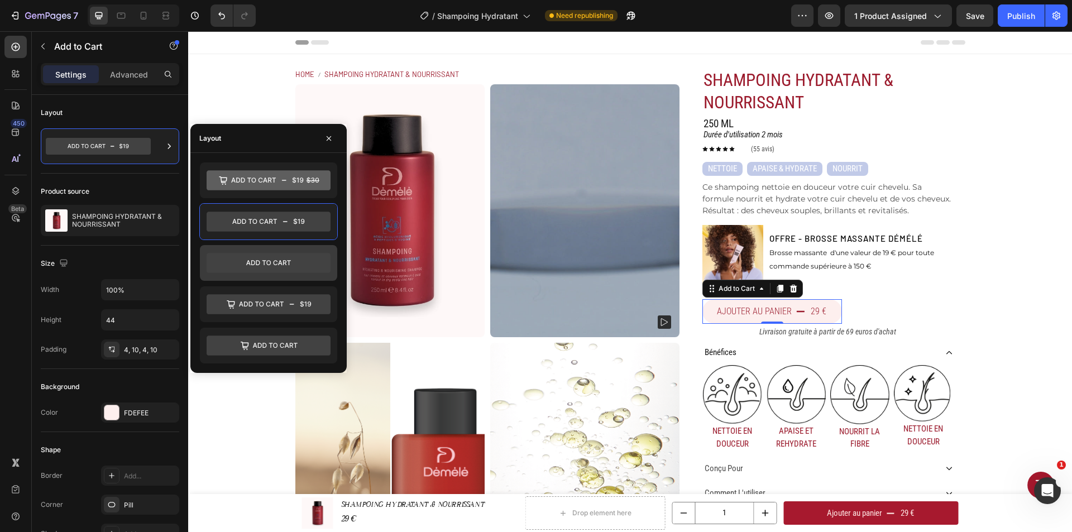
click at [276, 270] on icon at bounding box center [269, 263] width 124 height 20
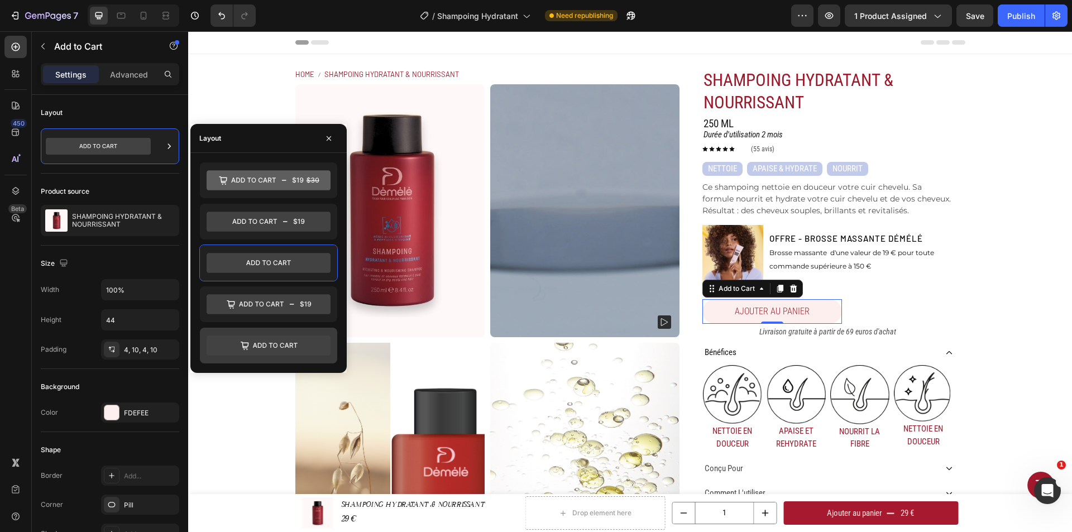
click at [270, 342] on icon at bounding box center [269, 346] width 124 height 20
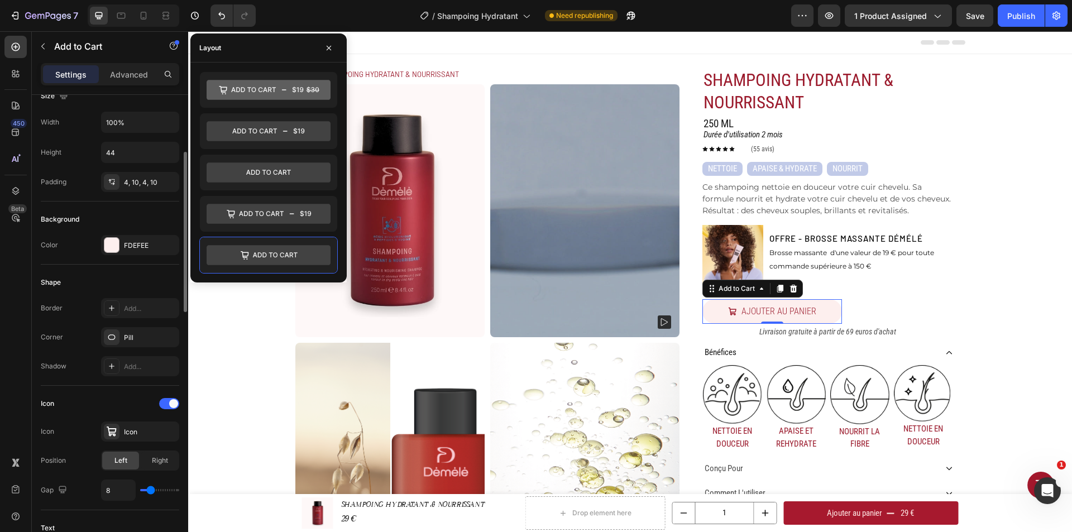
scroll to position [223, 0]
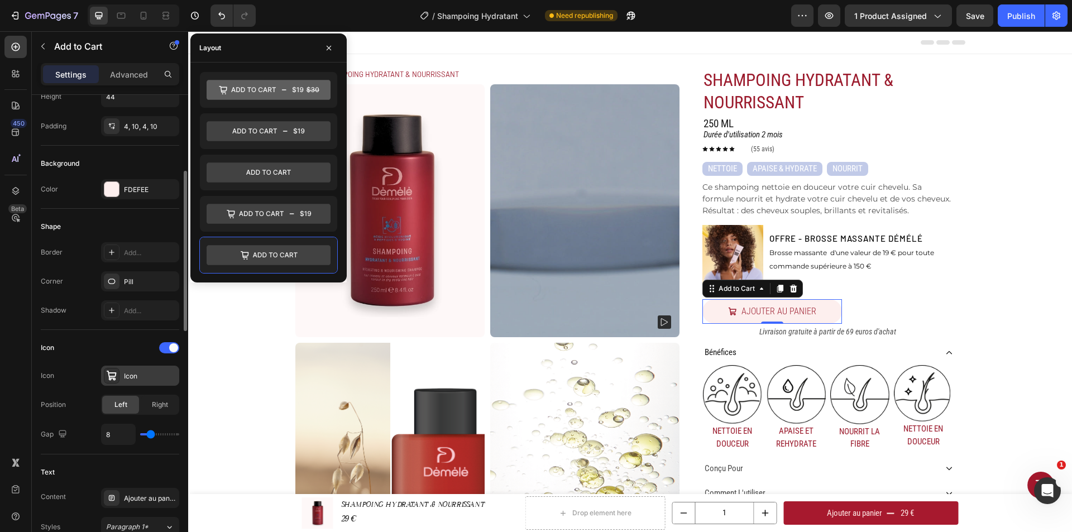
click at [143, 380] on div "Icon" at bounding box center [150, 376] width 52 height 10
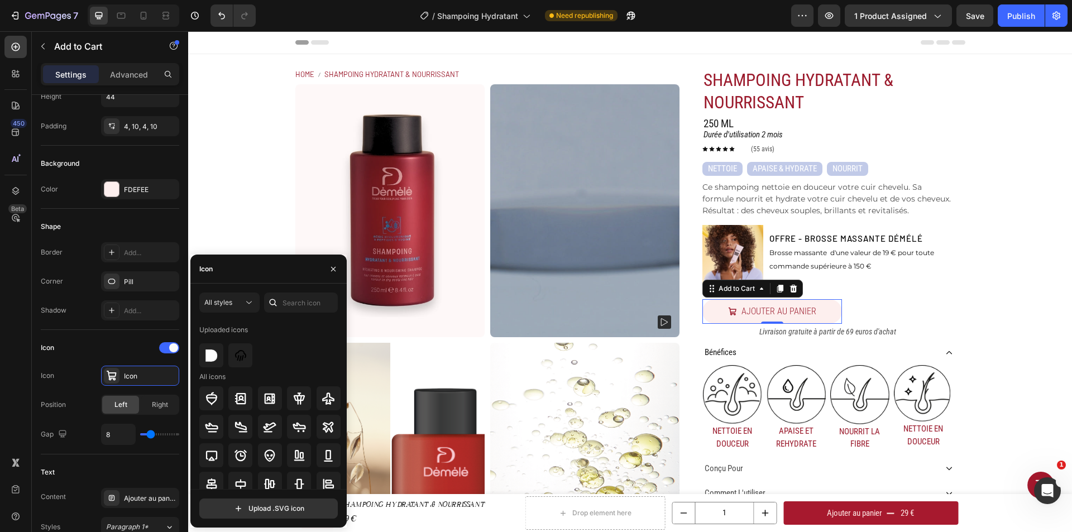
scroll to position [0, 0]
click at [288, 291] on div "All styles Uploaded icons All icons Upload .SVG icon" at bounding box center [268, 406] width 156 height 244
click at [286, 300] on input "text" at bounding box center [301, 303] width 74 height 20
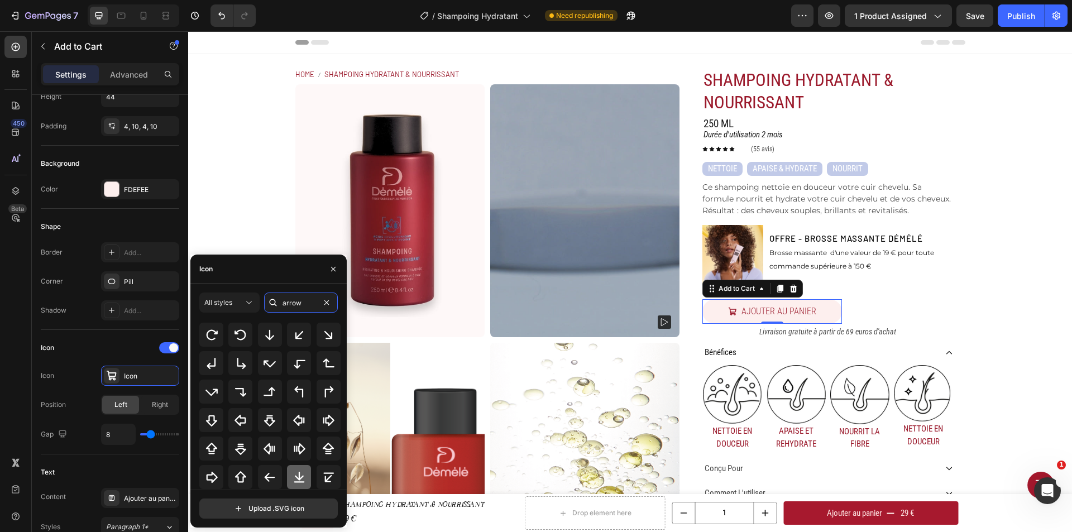
scroll to position [235, 0]
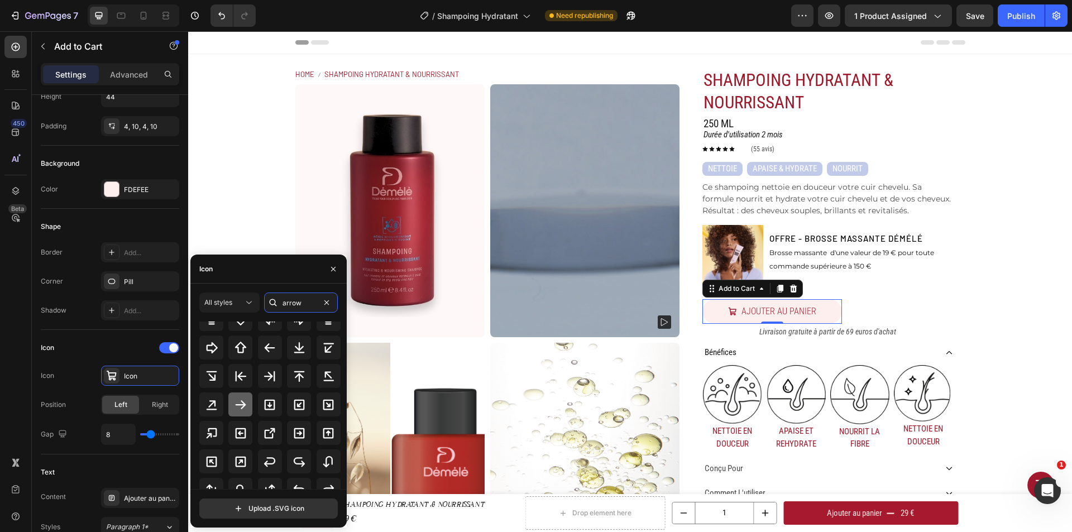
type input "arrow"
click at [243, 406] on icon at bounding box center [241, 404] width 11 height 9
click at [152, 404] on span "Right" at bounding box center [160, 405] width 16 height 10
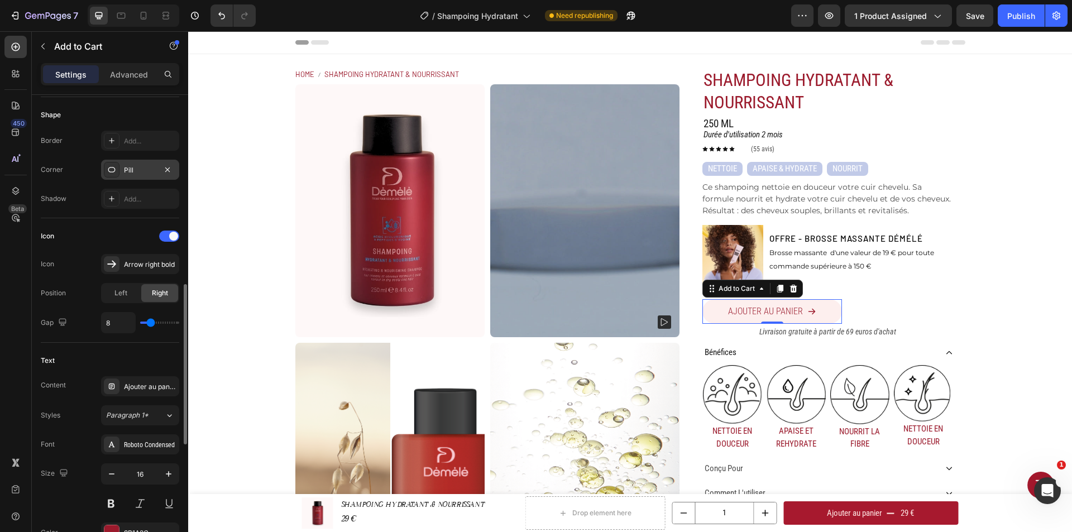
scroll to position [391, 0]
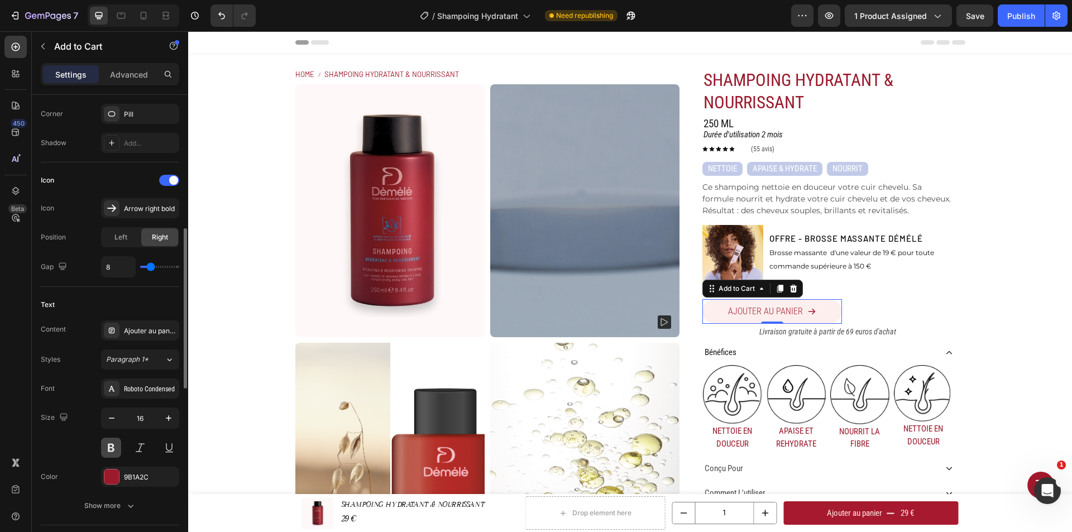
click at [116, 452] on button at bounding box center [111, 448] width 20 height 20
click at [170, 413] on icon "button" at bounding box center [168, 418] width 11 height 11
type input "17"
click at [150, 384] on div "Roboto Condensed" at bounding box center [150, 389] width 52 height 10
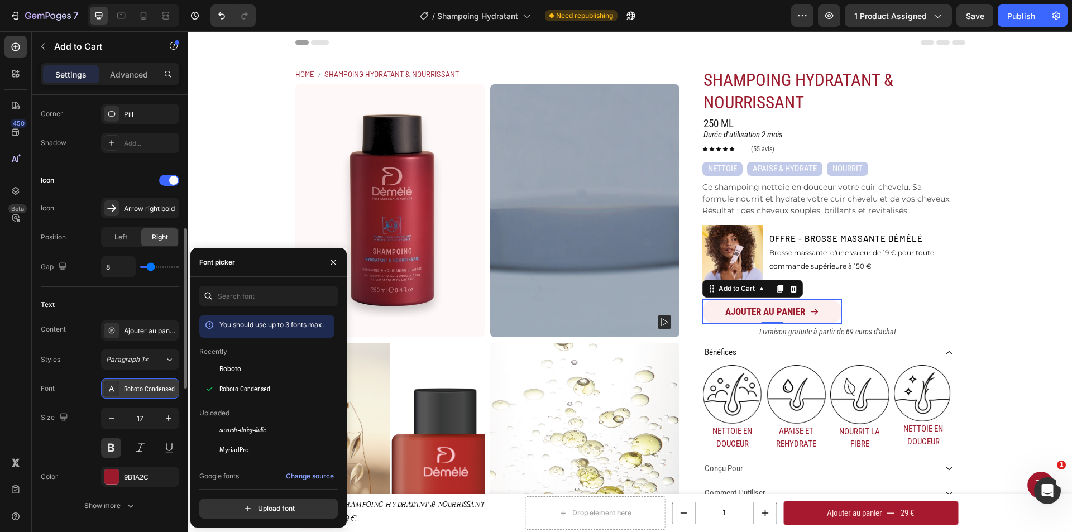
click at [150, 384] on div "Roboto Condensed" at bounding box center [150, 389] width 52 height 10
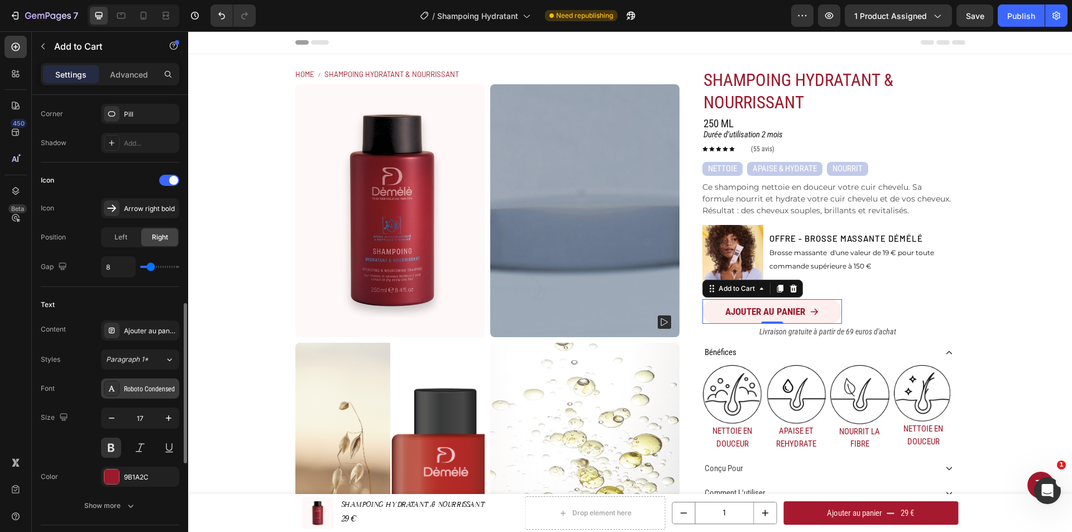
scroll to position [447, 0]
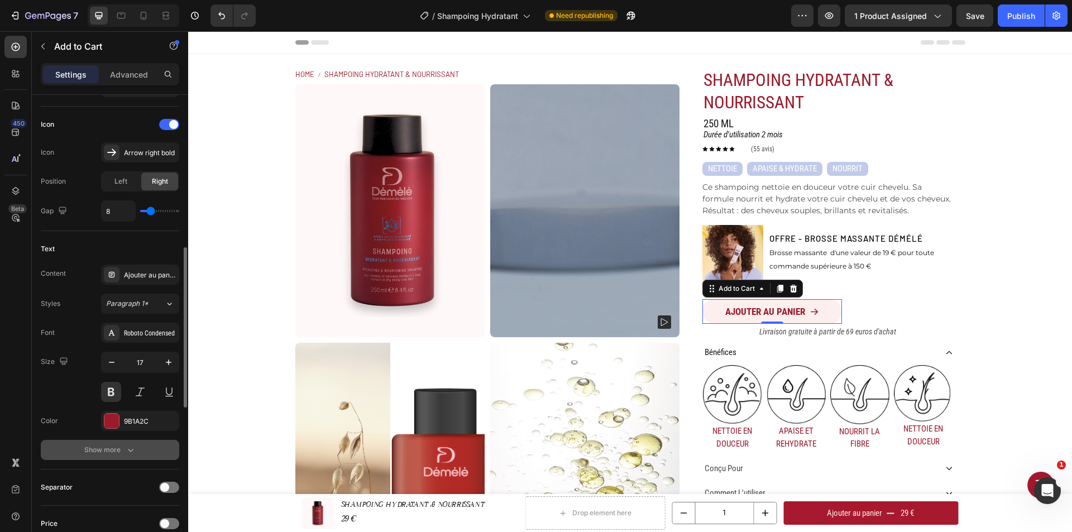
click at [128, 446] on icon "button" at bounding box center [130, 449] width 11 height 11
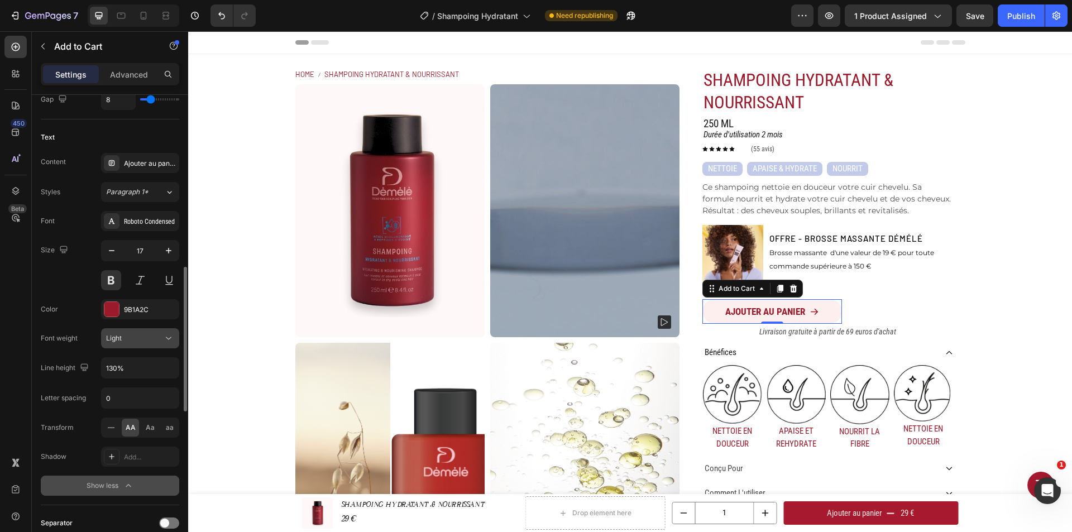
click at [136, 336] on div "Light" at bounding box center [134, 338] width 57 height 10
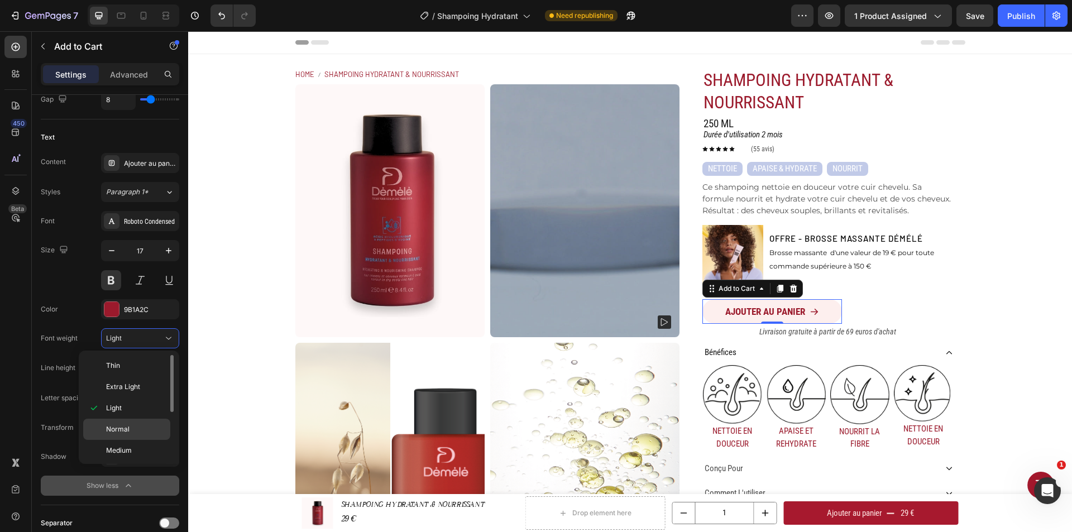
click at [128, 425] on span "Normal" at bounding box center [117, 429] width 23 height 10
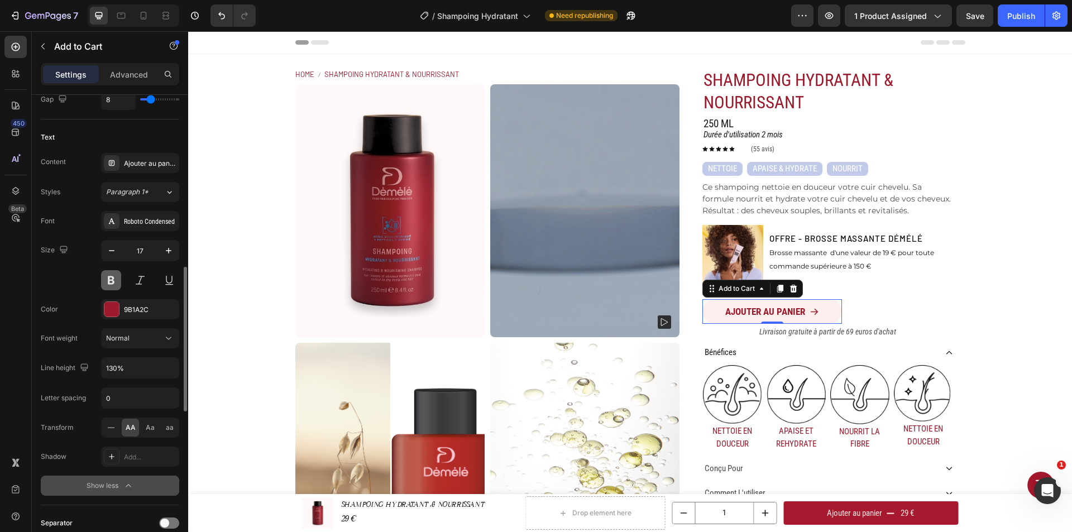
click at [109, 278] on button at bounding box center [111, 280] width 20 height 20
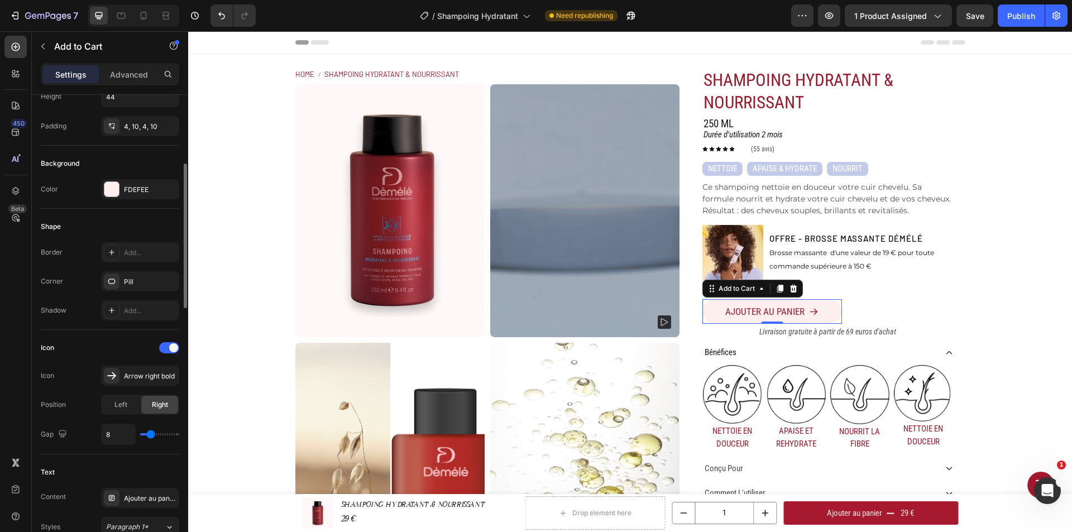
scroll to position [168, 0]
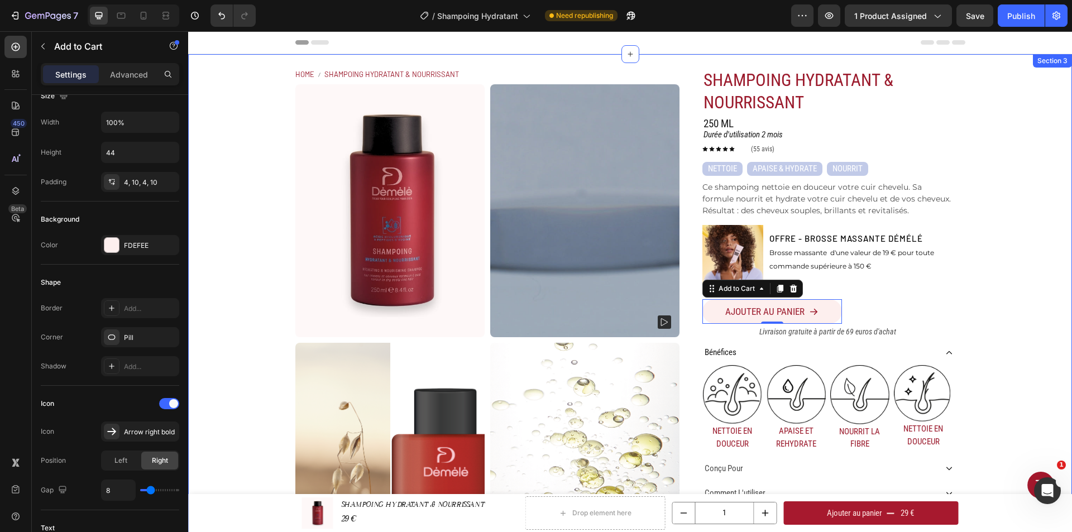
click at [990, 295] on div "Home SHAMPOING HYDRATANT & NOURRISSANT Breadcrumb Product Images SHAMPOING HYDR…" at bounding box center [630, 331] width 884 height 555
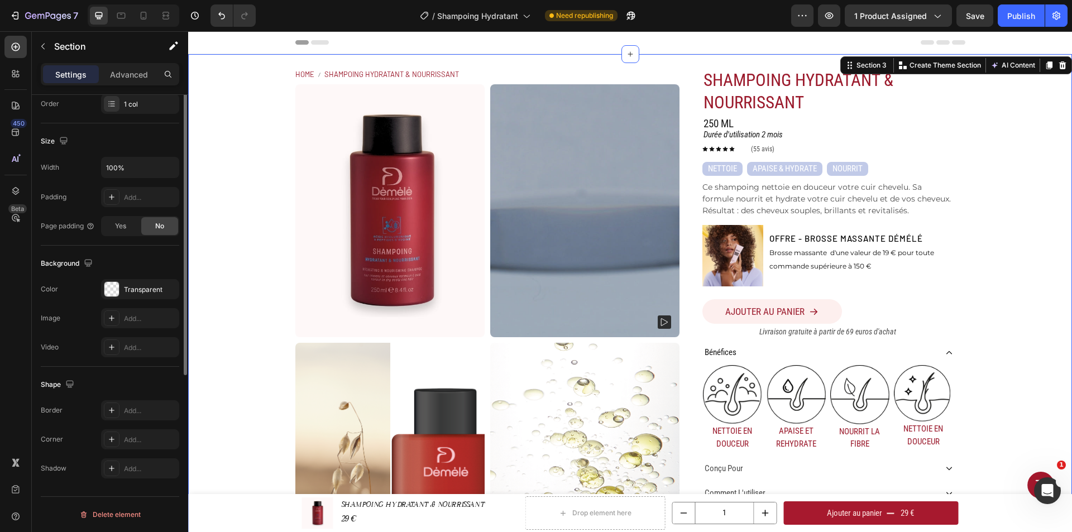
scroll to position [0, 0]
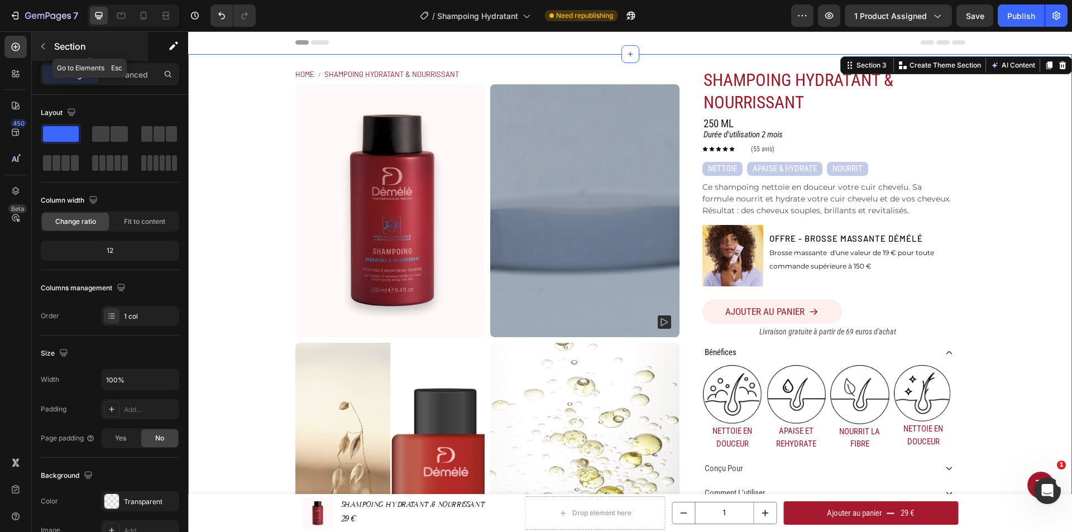
click at [42, 42] on icon "button" at bounding box center [43, 46] width 9 height 9
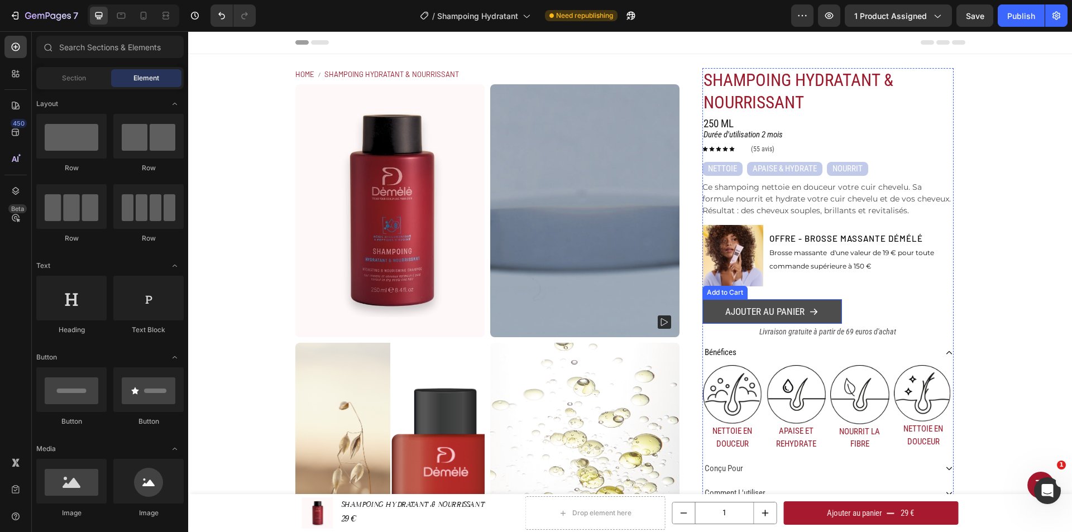
click at [826, 313] on button "Ajouter au panier" at bounding box center [772, 311] width 140 height 25
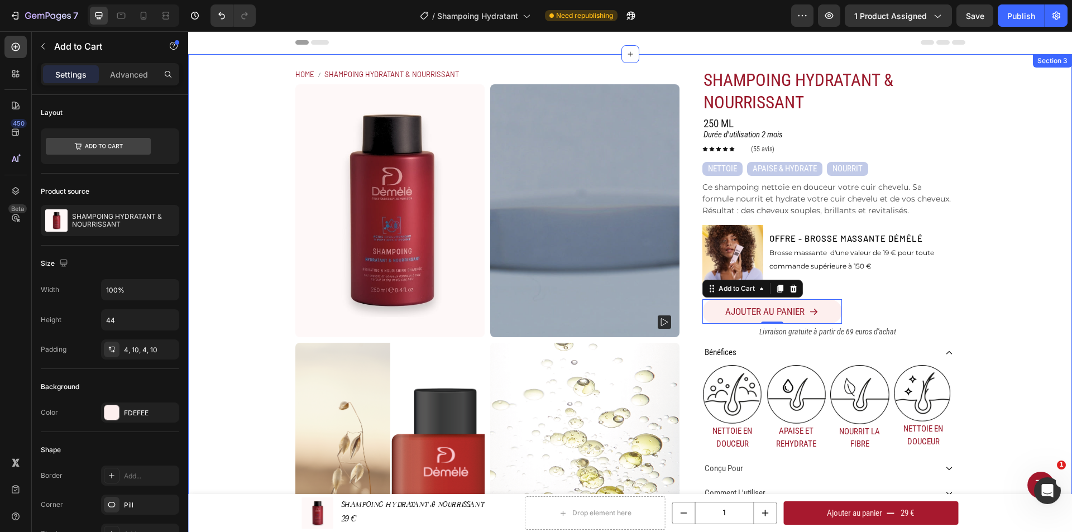
click at [973, 282] on div "Home SHAMPOING HYDRATANT & NOURRISSANT Breadcrumb Product Images SHAMPOING HYDR…" at bounding box center [630, 331] width 884 height 555
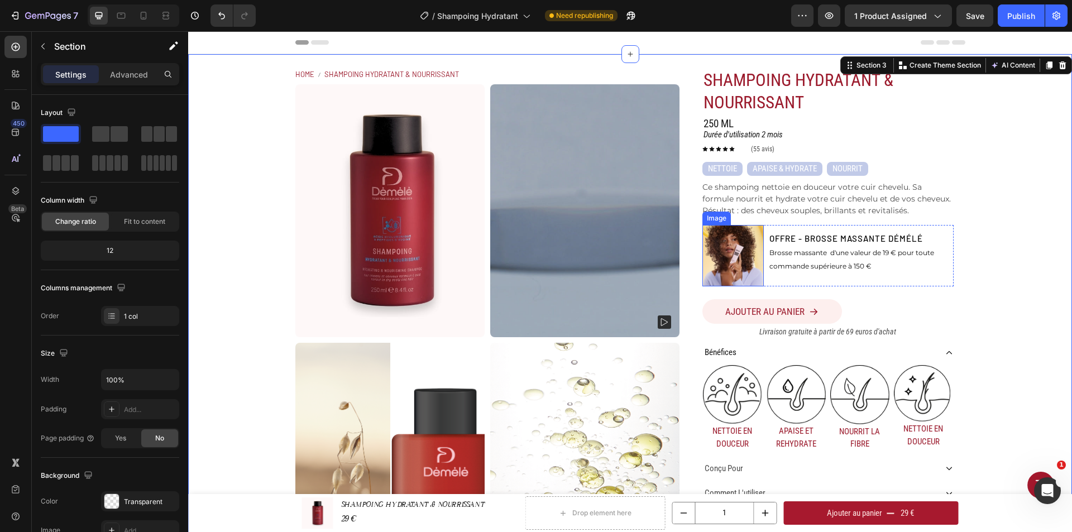
click at [733, 247] on img at bounding box center [733, 256] width 62 height 62
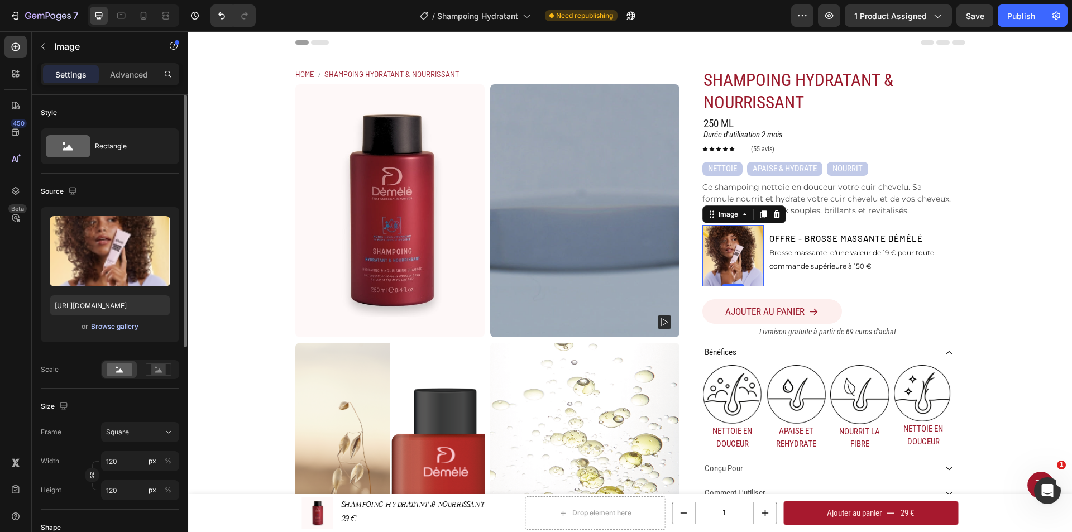
click at [111, 324] on div "Browse gallery" at bounding box center [114, 327] width 47 height 10
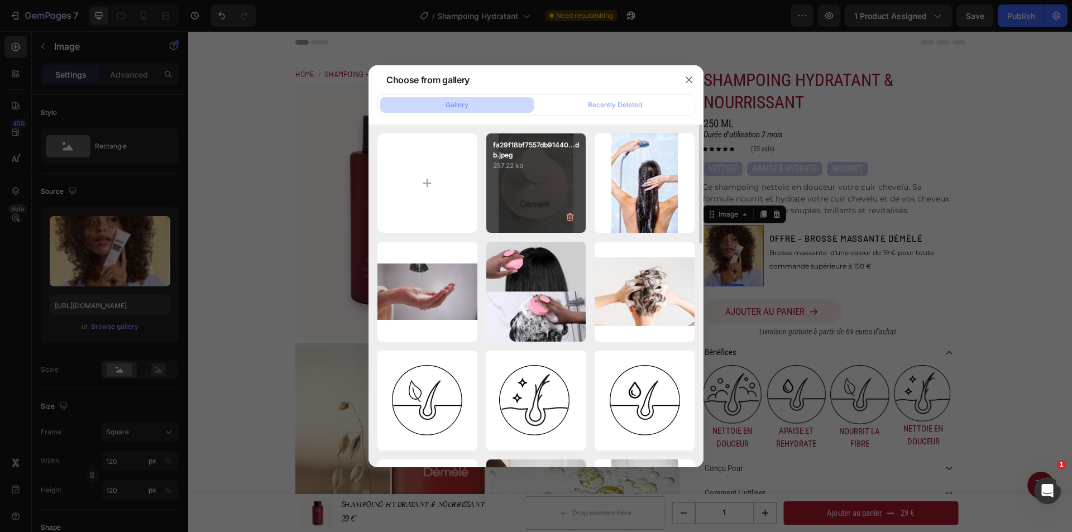
click at [544, 179] on div "fa29f18bf7557db91440...db.jpeg 257.22 kb" at bounding box center [536, 183] width 100 height 100
type input "[URL][DOMAIN_NAME]"
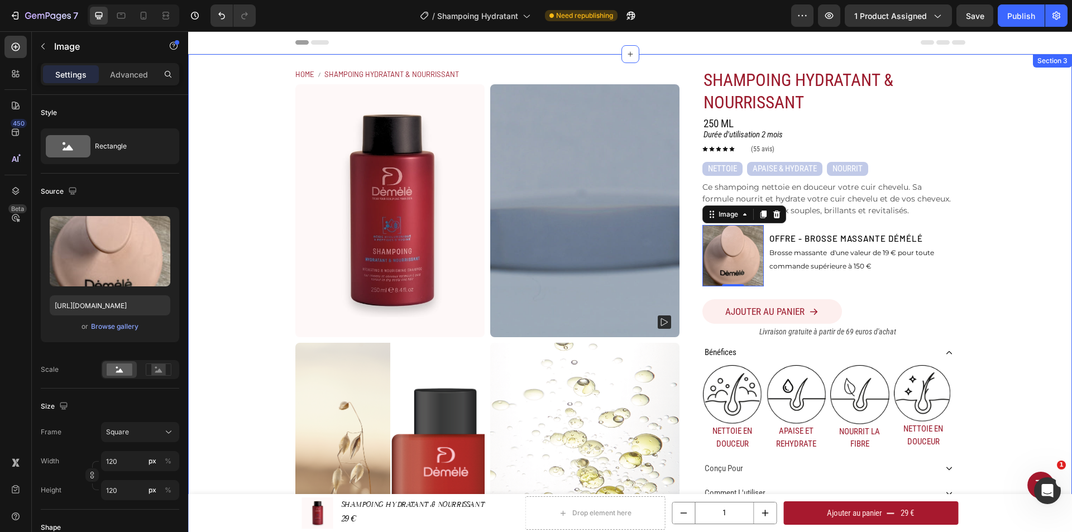
click at [1002, 246] on div "Home SHAMPOING HYDRATANT & NOURRISSANT Breadcrumb Product Images SHAMPOING HYDR…" at bounding box center [630, 331] width 884 height 555
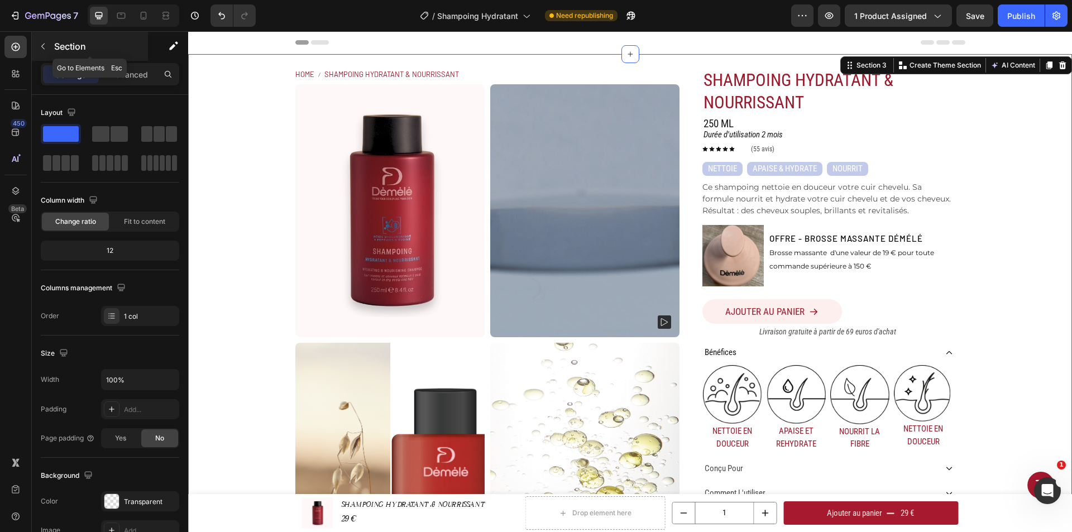
click at [52, 44] on div "Section" at bounding box center [90, 46] width 116 height 29
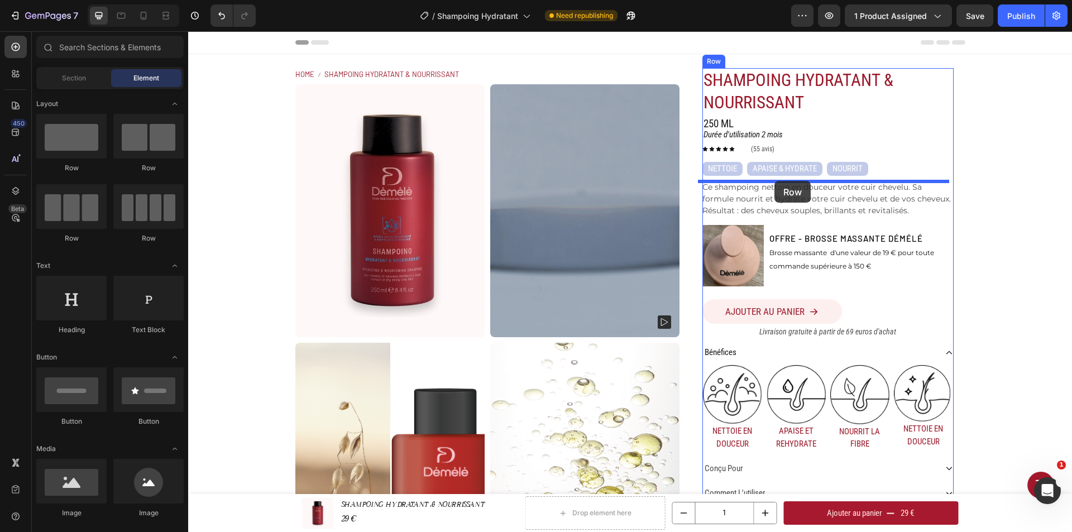
drag, startPoint x: 279, startPoint y: 240, endPoint x: 775, endPoint y: 181, distance: 499.4
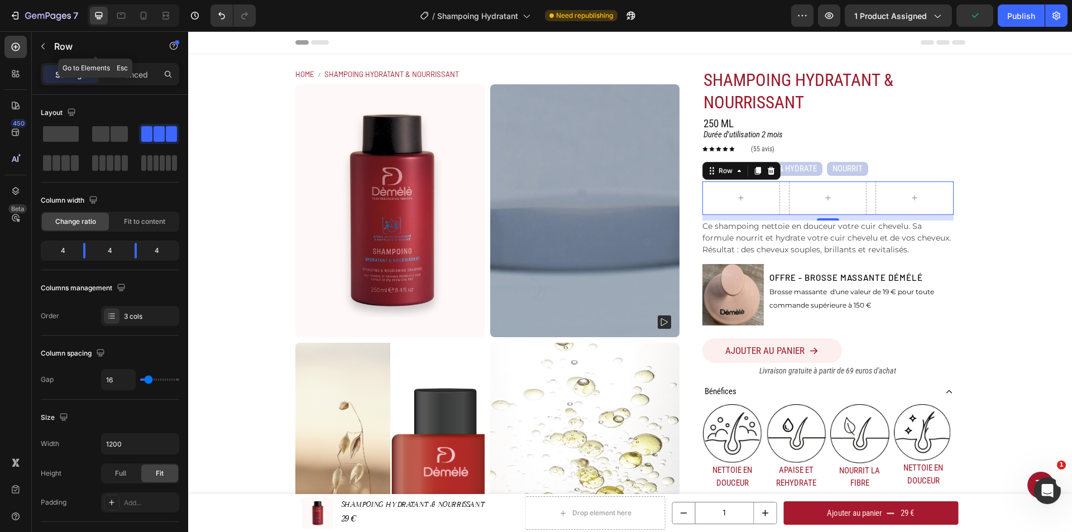
click at [42, 43] on icon "button" at bounding box center [43, 46] width 9 height 9
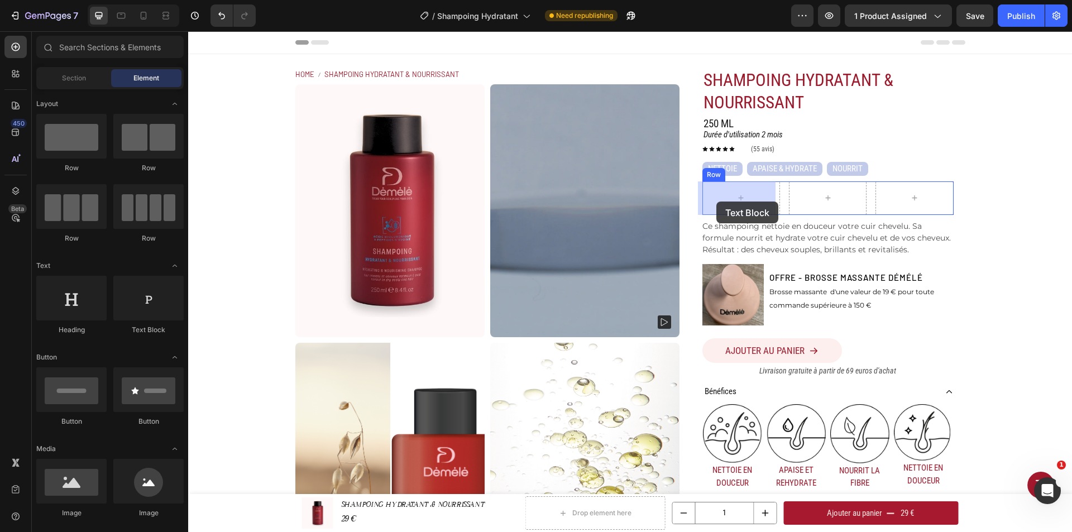
drag, startPoint x: 353, startPoint y: 332, endPoint x: 716, endPoint y: 202, distance: 386.1
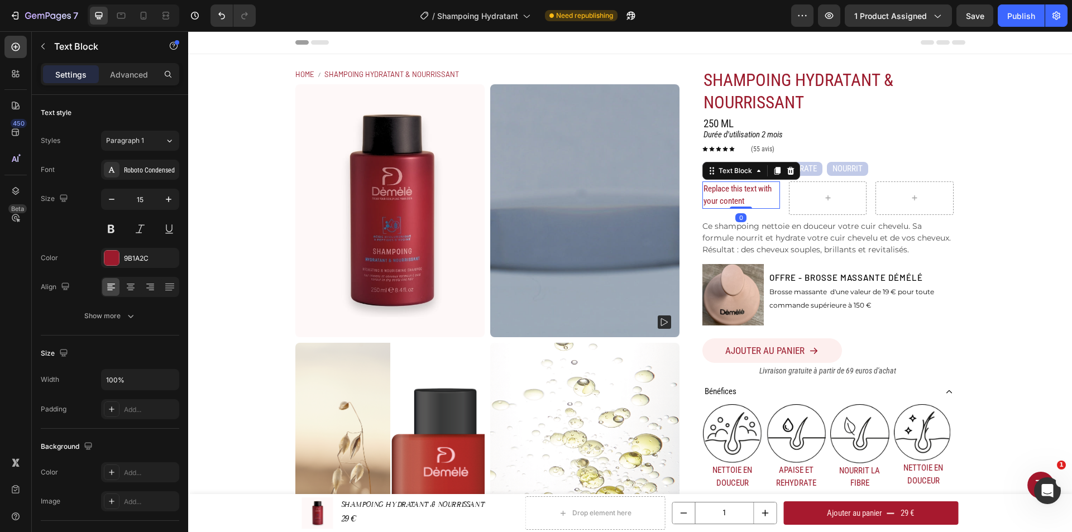
click at [732, 195] on div "Replace this text with your content" at bounding box center [741, 194] width 78 height 27
click at [744, 199] on p "Replace this text with your content" at bounding box center [741, 195] width 75 height 25
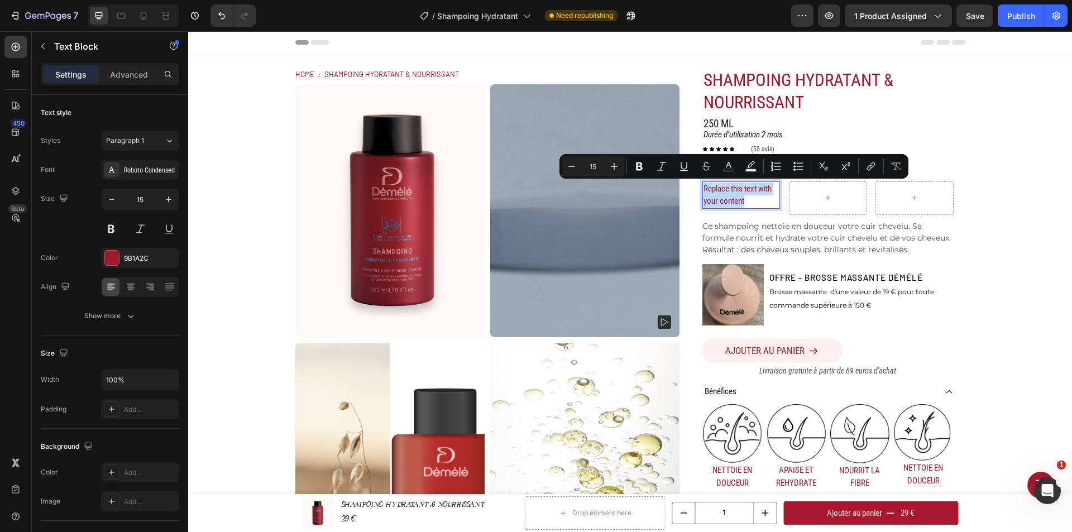
drag, startPoint x: 743, startPoint y: 199, endPoint x: 700, endPoint y: 190, distance: 44.6
click at [704, 190] on p "Replace this text with your content" at bounding box center [741, 195] width 75 height 25
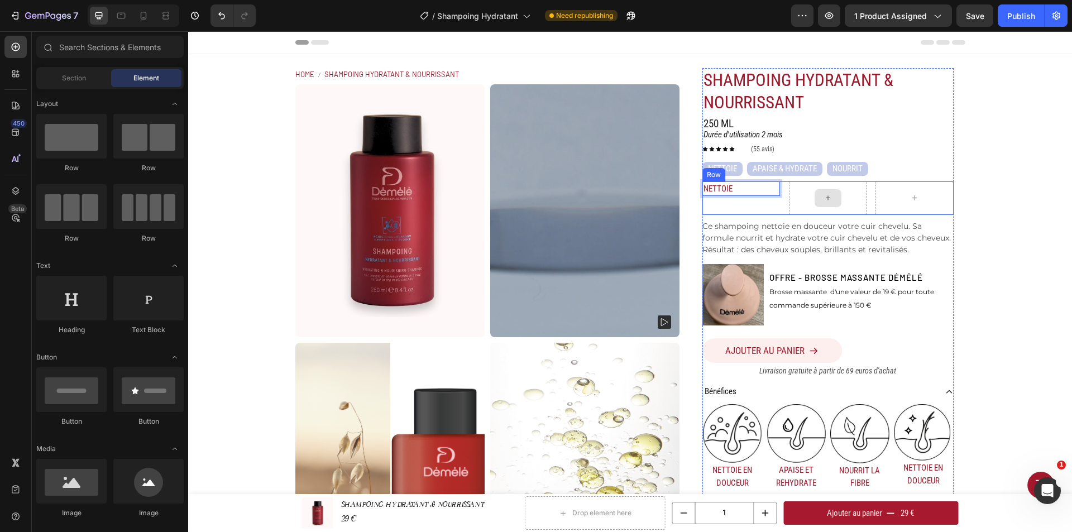
click at [837, 199] on div at bounding box center [828, 198] width 27 height 18
drag, startPoint x: 353, startPoint y: 324, endPoint x: 826, endPoint y: 199, distance: 489.1
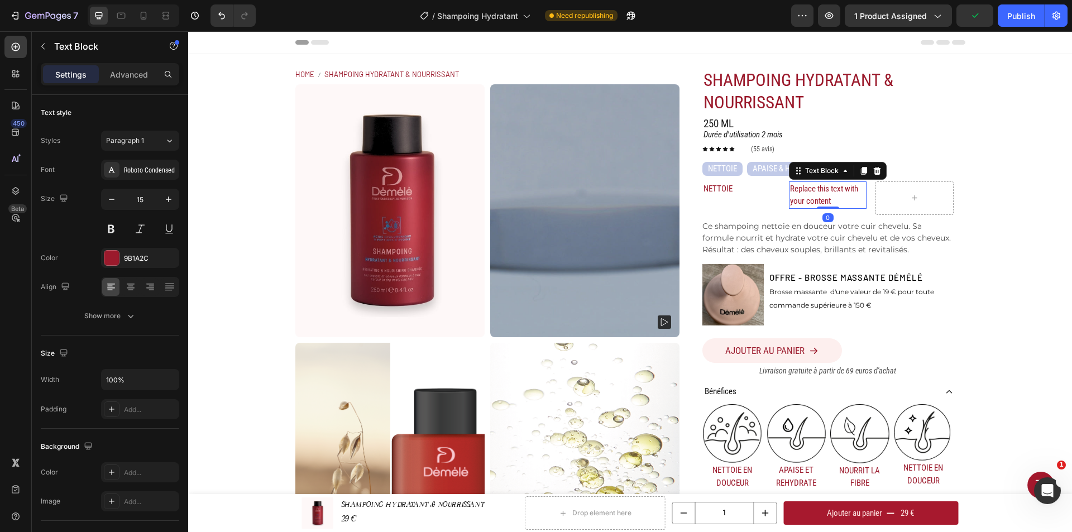
click at [820, 198] on div "Replace this text with your content" at bounding box center [828, 194] width 78 height 27
drag, startPoint x: 830, startPoint y: 203, endPoint x: 785, endPoint y: 190, distance: 47.2
click at [789, 190] on div "Replace this text with your content" at bounding box center [828, 194] width 78 height 27
click at [883, 193] on div at bounding box center [915, 198] width 78 height 34
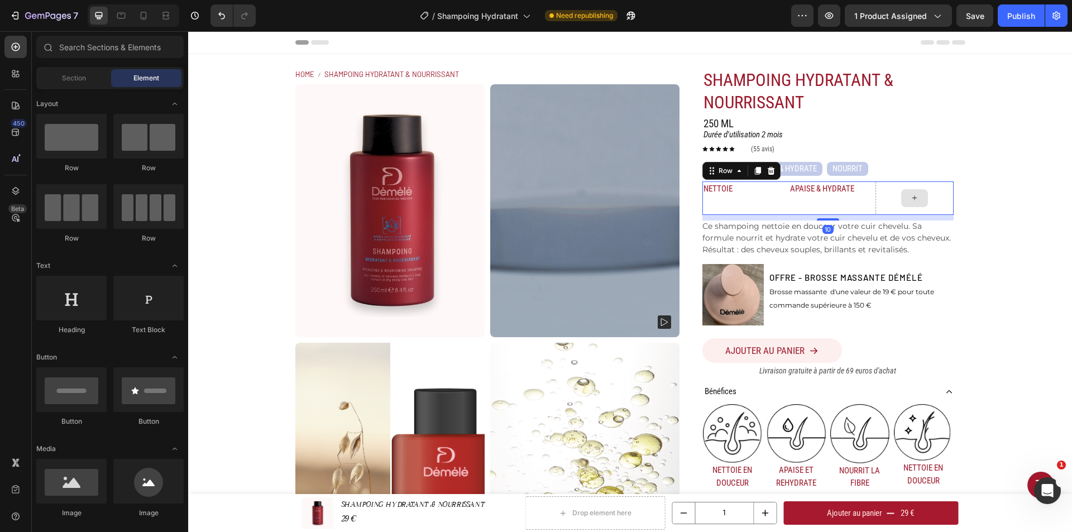
click at [915, 193] on icon at bounding box center [914, 197] width 9 height 9
click at [914, 195] on icon at bounding box center [914, 197] width 9 height 9
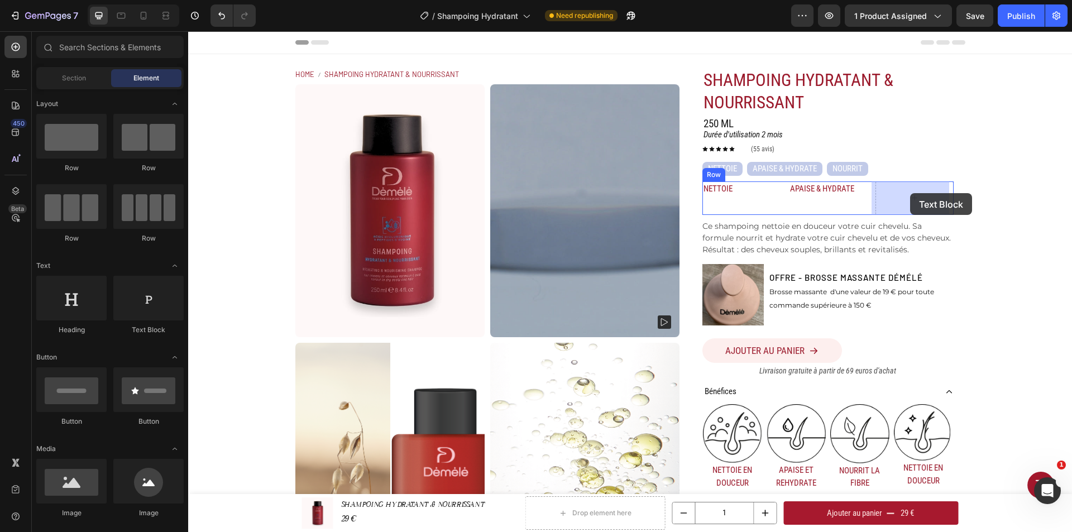
drag, startPoint x: 332, startPoint y: 340, endPoint x: 908, endPoint y: 193, distance: 594.6
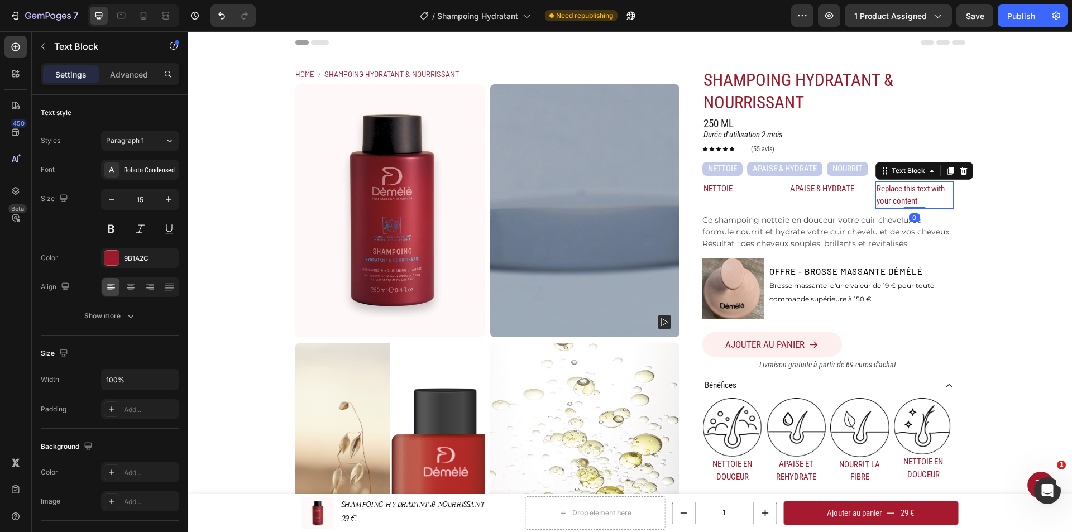
click at [904, 195] on div "Replace this text with your content" at bounding box center [915, 194] width 78 height 27
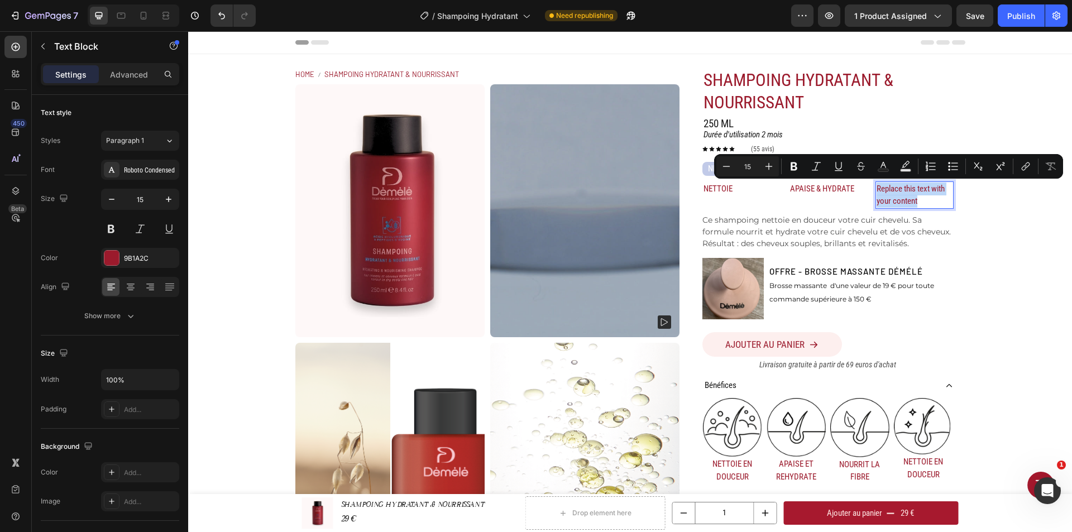
drag, startPoint x: 917, startPoint y: 203, endPoint x: 873, endPoint y: 189, distance: 46.3
click at [877, 189] on p "Replace this text with your content" at bounding box center [914, 195] width 75 height 25
click at [711, 188] on p "NETTOIE" at bounding box center [741, 189] width 75 height 13
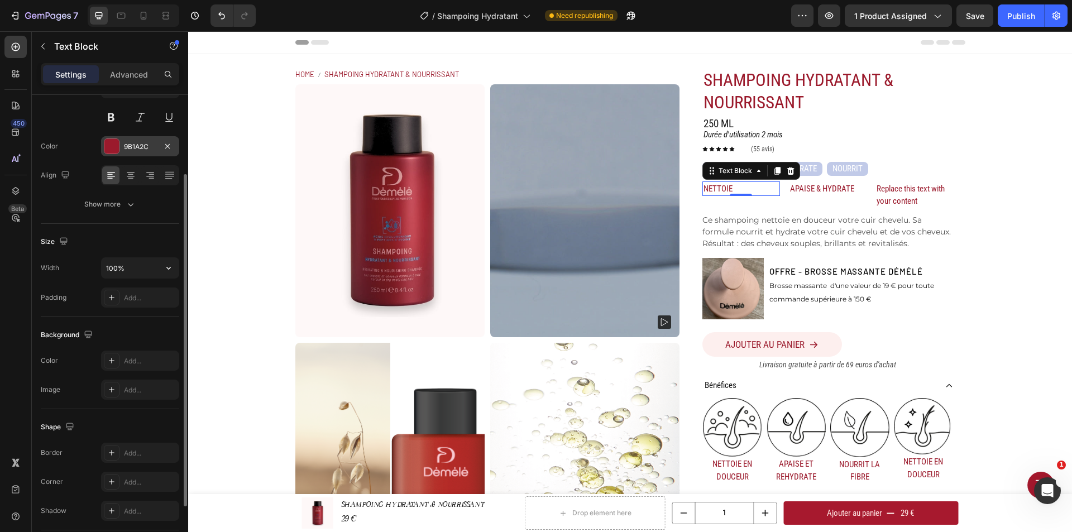
scroll to position [193, 0]
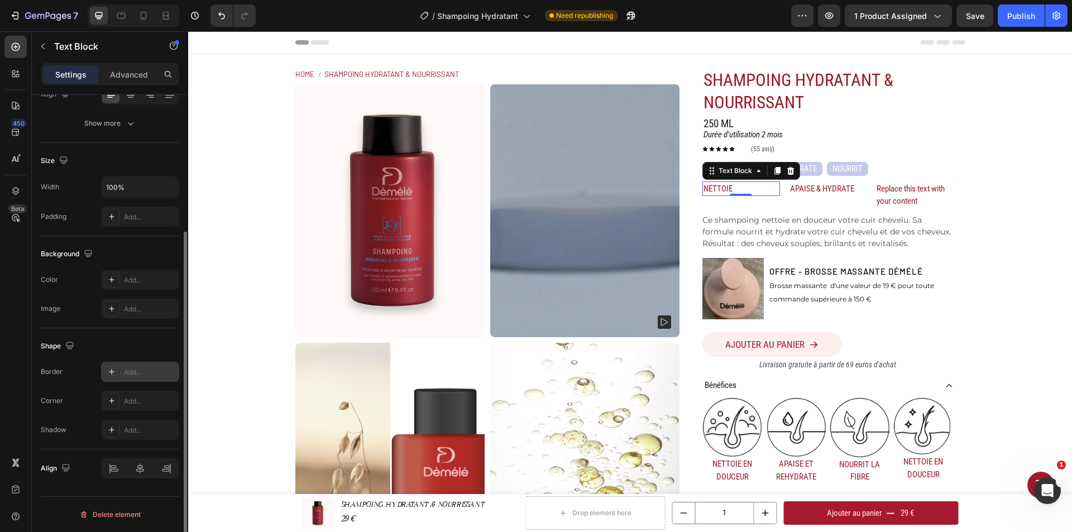
click at [131, 371] on div "Add..." at bounding box center [150, 372] width 52 height 10
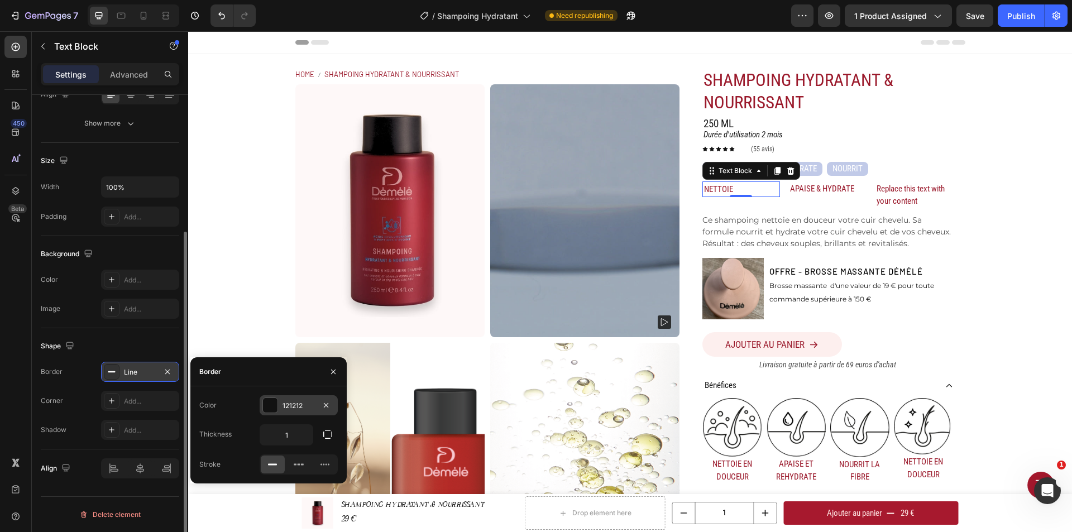
click at [303, 404] on div "121212" at bounding box center [299, 406] width 32 height 10
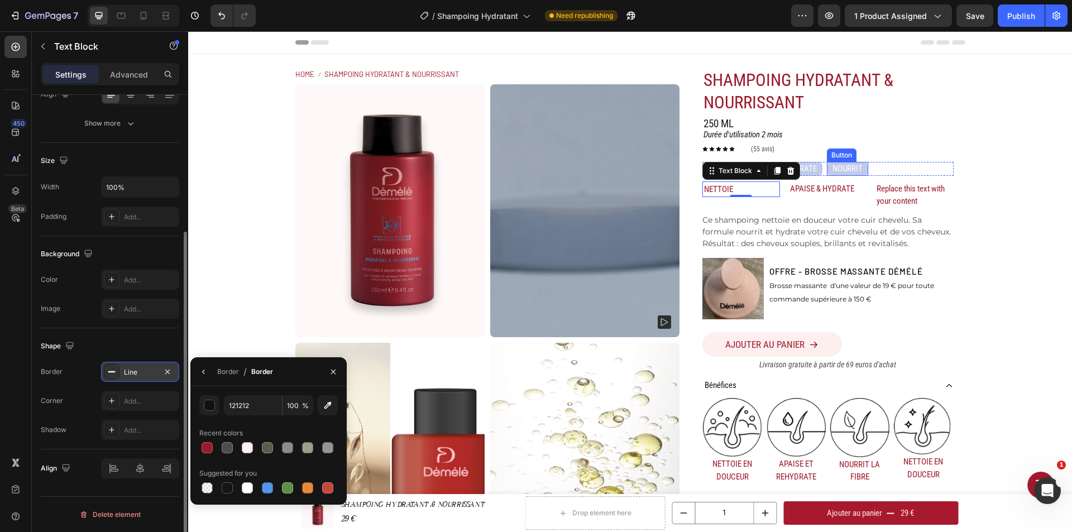
click at [864, 162] on div "NETTOIE Button APAISE & HYDRATE Button NOURRIT Button Row" at bounding box center [827, 169] width 251 height 14
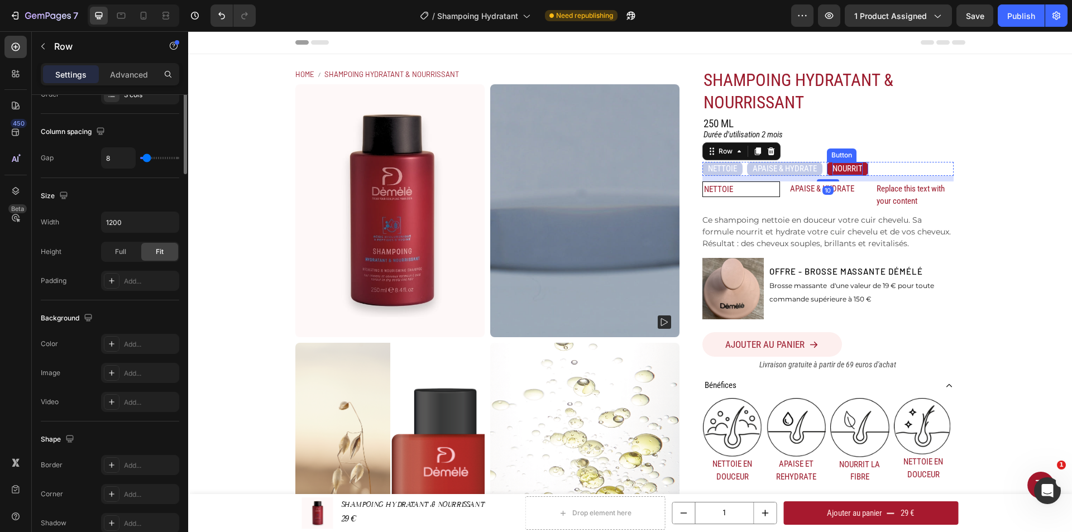
scroll to position [0, 0]
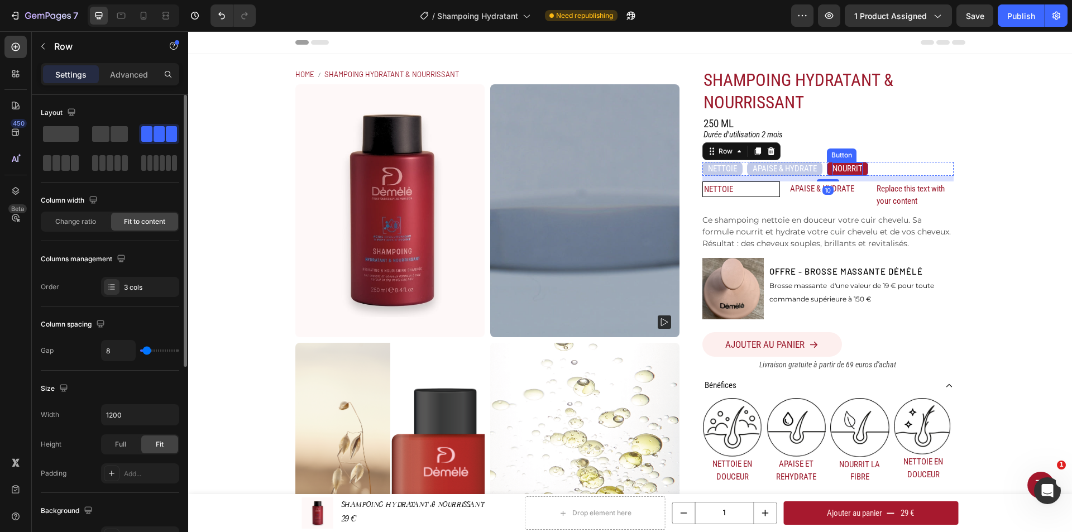
click at [849, 166] on p "NOURRIT" at bounding box center [848, 168] width 30 height 13
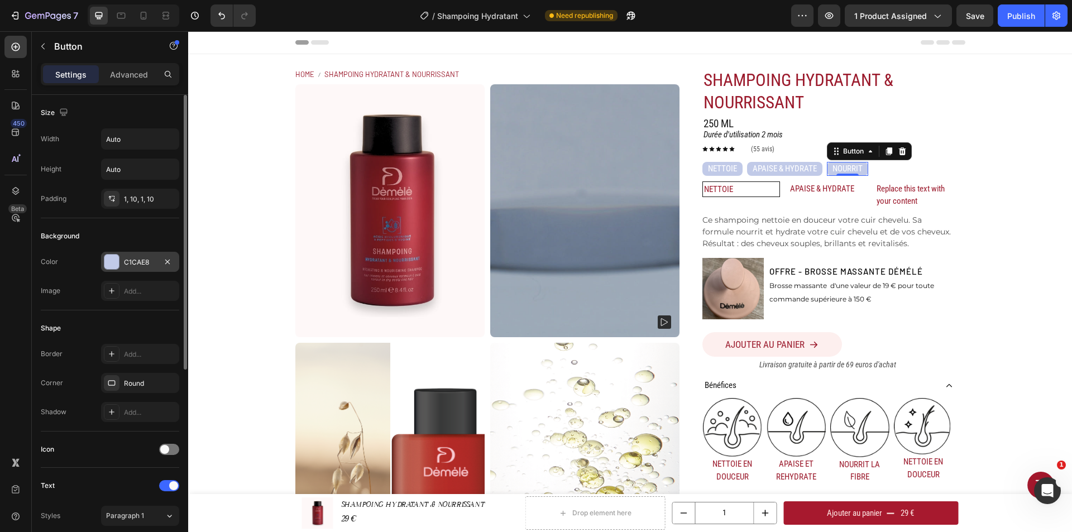
click at [144, 263] on div "C1CAE8" at bounding box center [140, 262] width 32 height 10
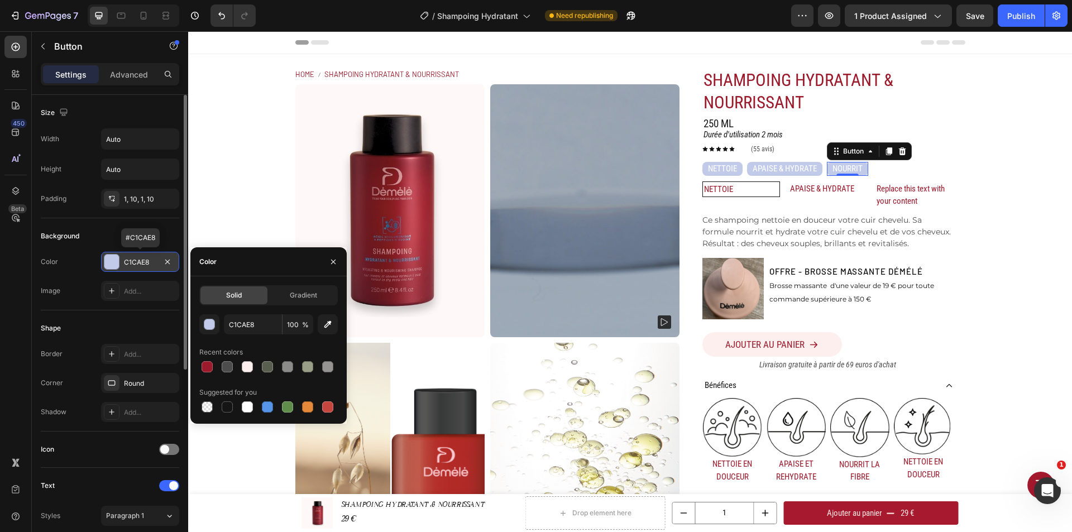
click at [151, 261] on div "C1CAE8" at bounding box center [140, 262] width 32 height 10
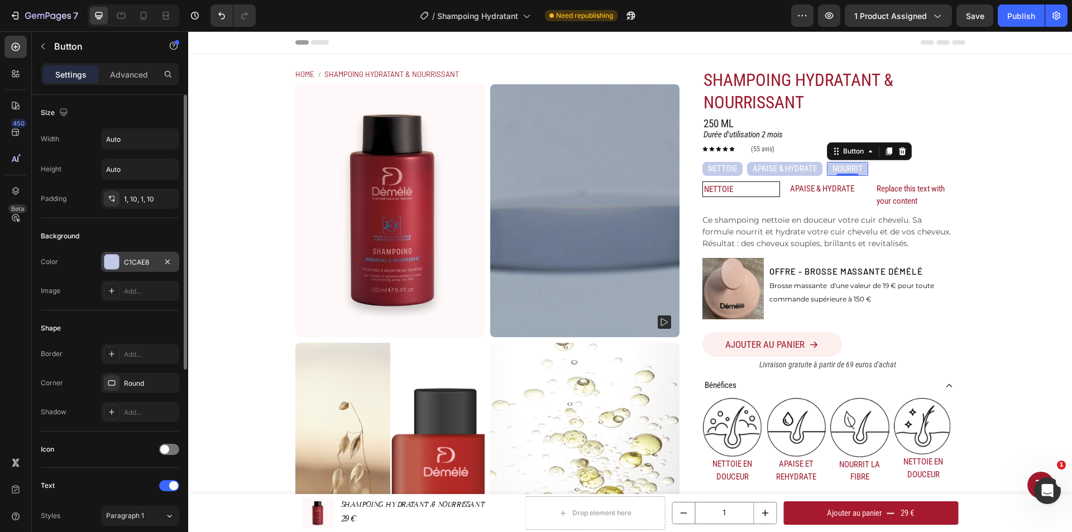
click at [146, 260] on div "C1CAE8" at bounding box center [140, 262] width 32 height 10
drag, startPoint x: 149, startPoint y: 261, endPoint x: 118, endPoint y: 262, distance: 31.3
click at [118, 262] on div "C1CAE8" at bounding box center [140, 262] width 78 height 20
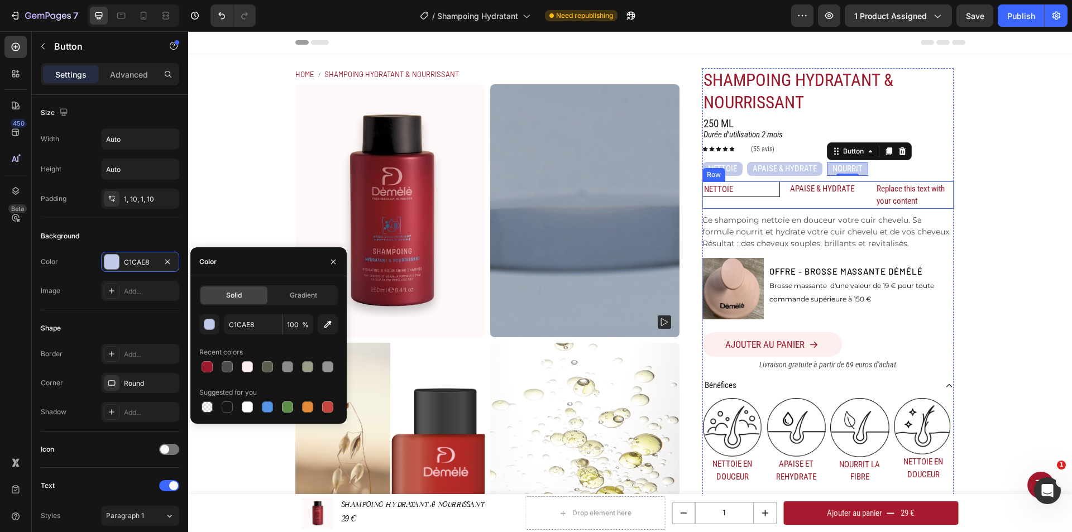
drag, startPoint x: 743, startPoint y: 202, endPoint x: 745, endPoint y: 192, distance: 10.3
click at [743, 201] on div "NETTOIE Text Block" at bounding box center [741, 194] width 78 height 27
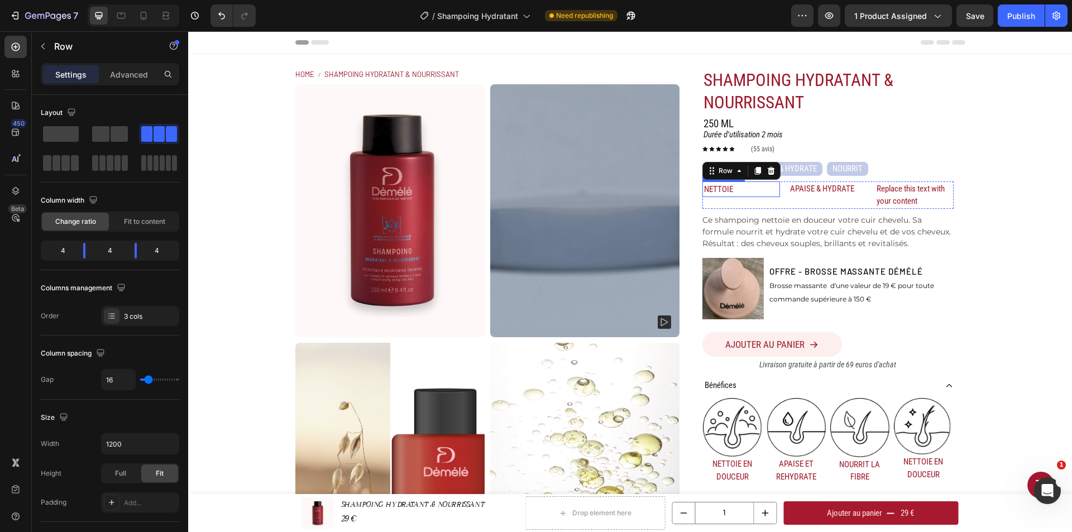
click at [745, 192] on p "NETTOIE" at bounding box center [741, 189] width 74 height 13
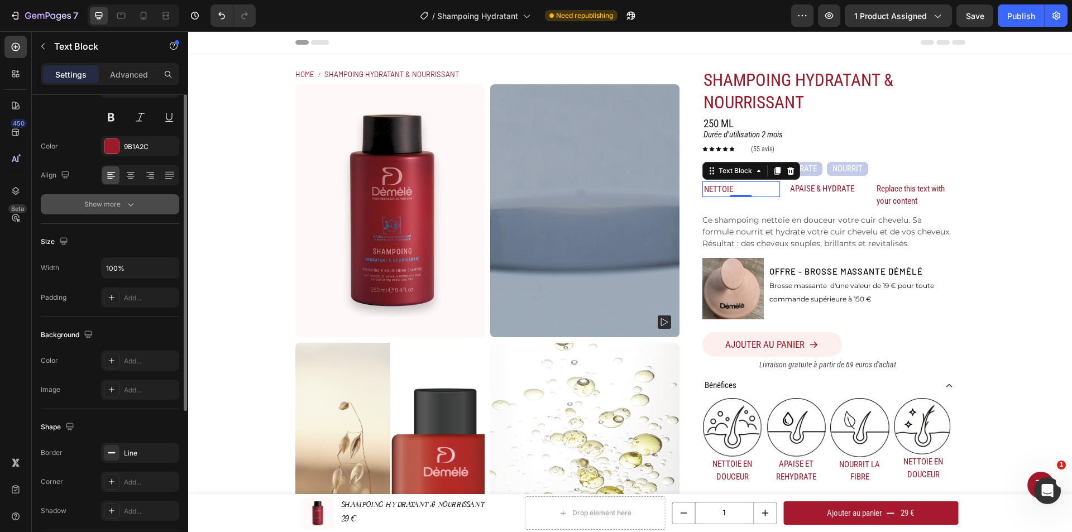
scroll to position [56, 0]
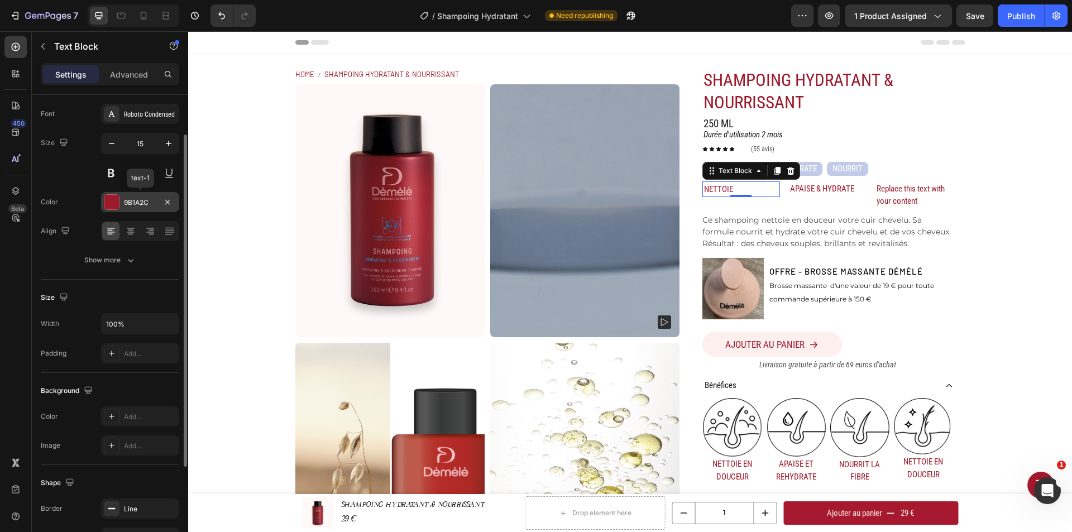
click at [121, 200] on div "9B1A2C" at bounding box center [140, 202] width 78 height 20
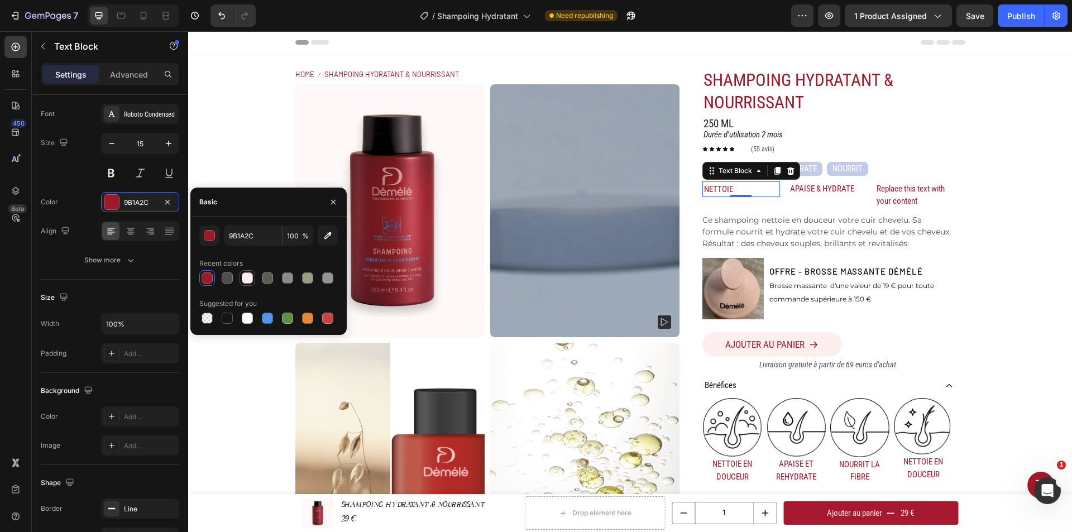
click at [248, 281] on div at bounding box center [247, 278] width 11 height 11
click at [247, 317] on div at bounding box center [247, 318] width 11 height 11
type input "FFFFFF"
click at [808, 167] on p "APAISE & HYDRATE" at bounding box center [785, 168] width 64 height 13
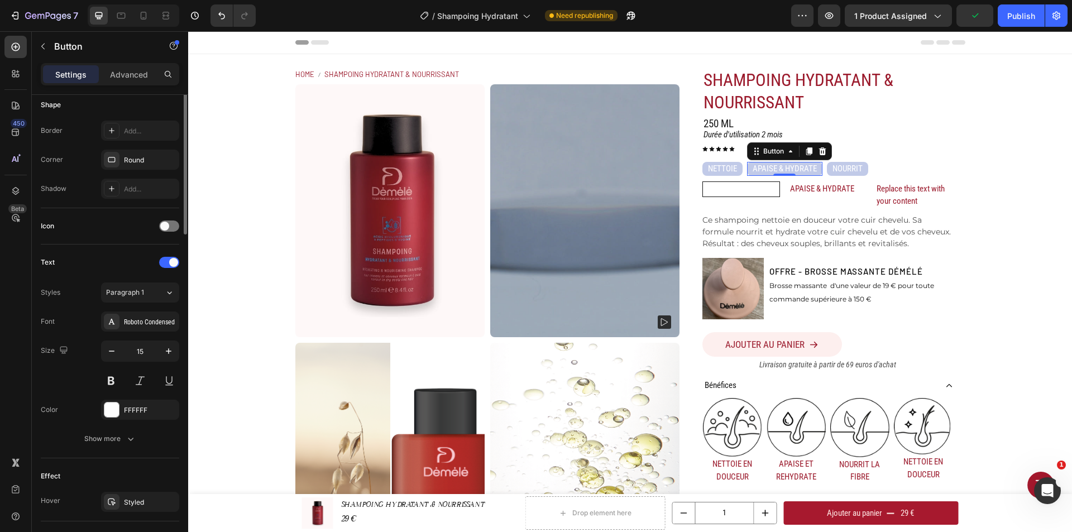
scroll to position [0, 0]
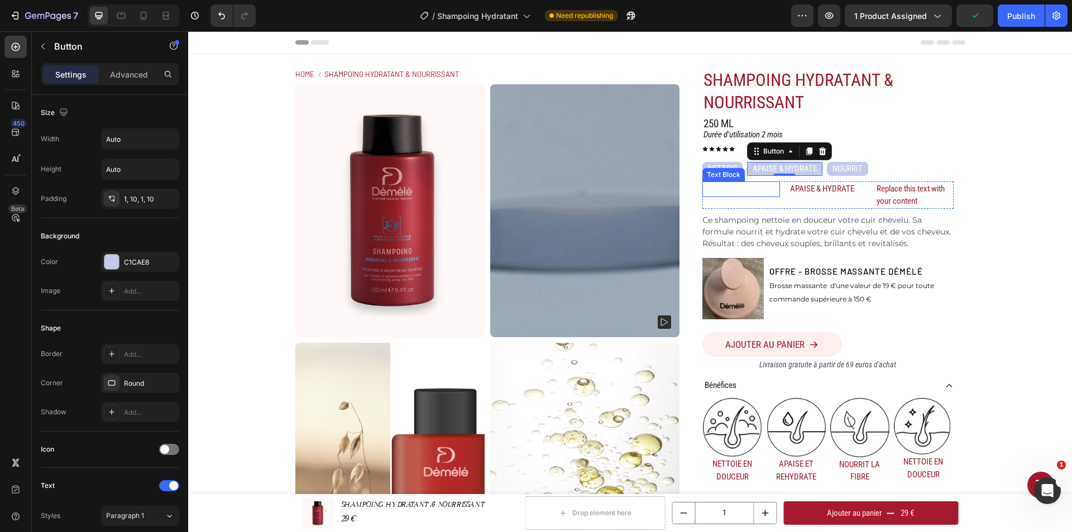
click at [756, 192] on p "NETTOIE" at bounding box center [741, 189] width 74 height 13
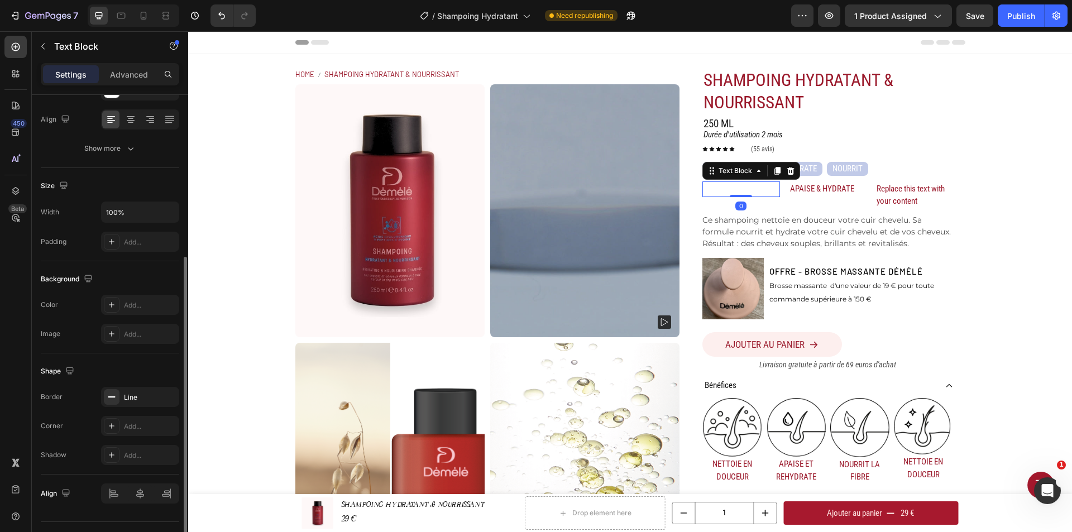
scroll to position [193, 0]
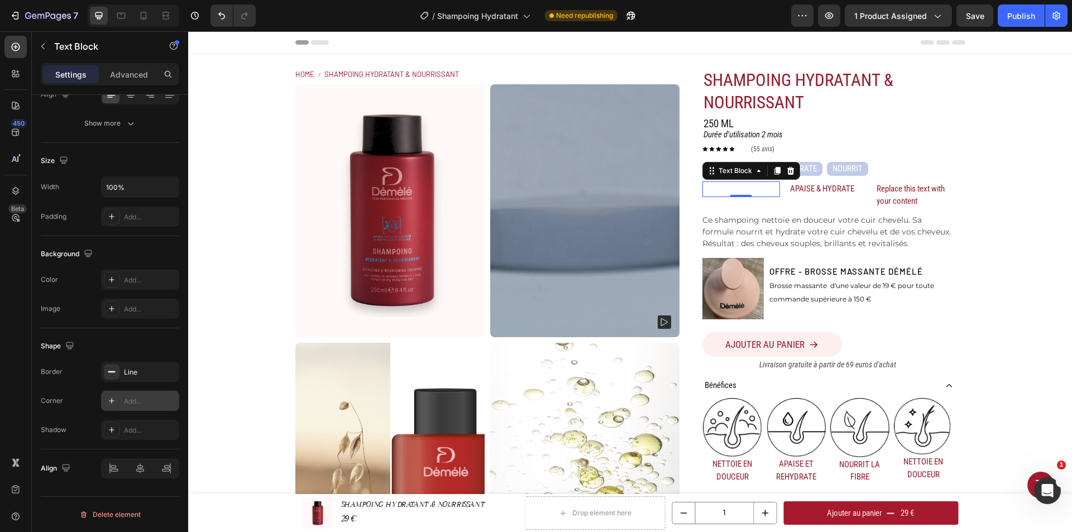
click at [131, 399] on div "Add..." at bounding box center [150, 401] width 52 height 10
click at [132, 427] on div "Add..." at bounding box center [150, 431] width 52 height 10
click at [130, 284] on div "Add..." at bounding box center [150, 280] width 52 height 10
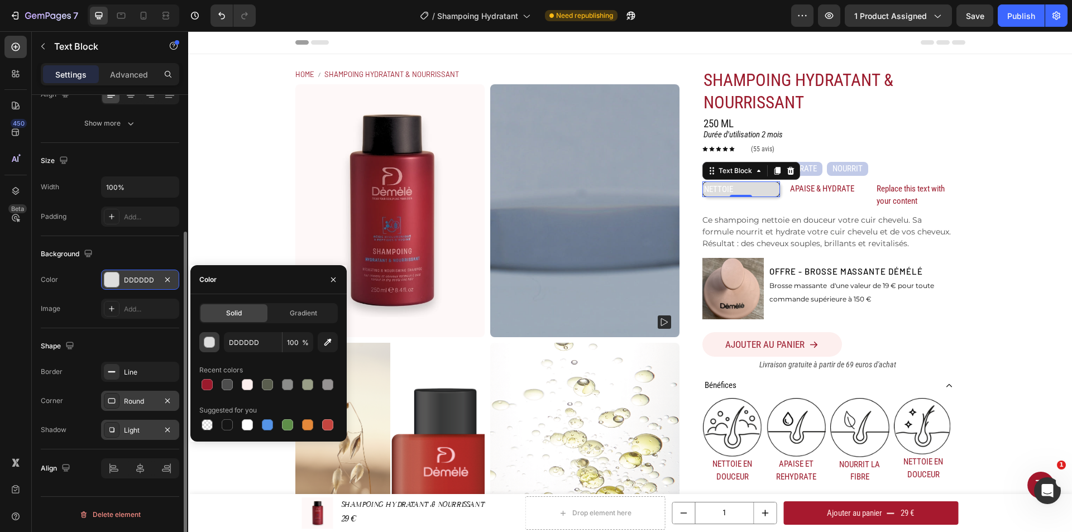
click at [219, 343] on button "button" at bounding box center [209, 342] width 20 height 20
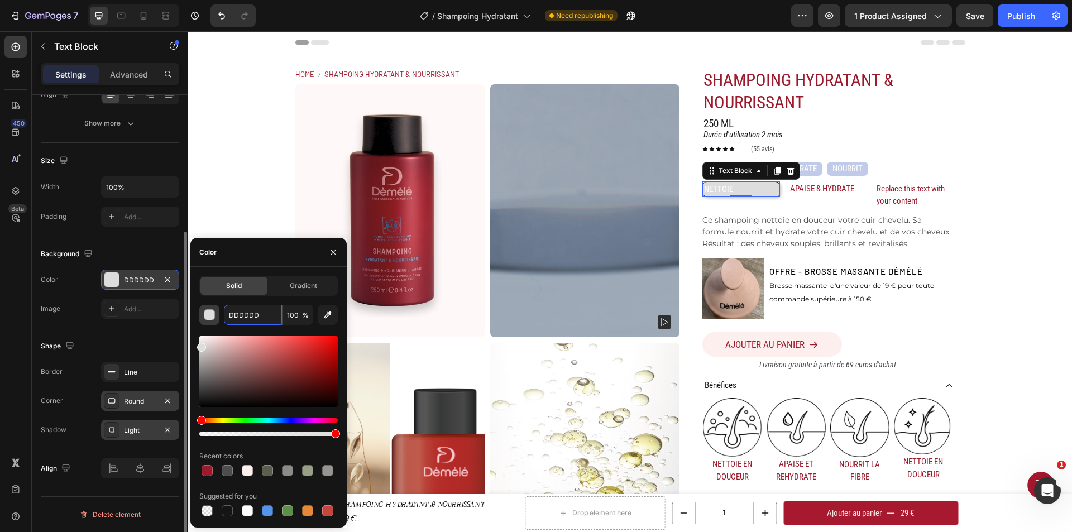
paste input "C1CAE8"
type input "C1CAE8"
click at [215, 308] on button "button" at bounding box center [209, 315] width 20 height 20
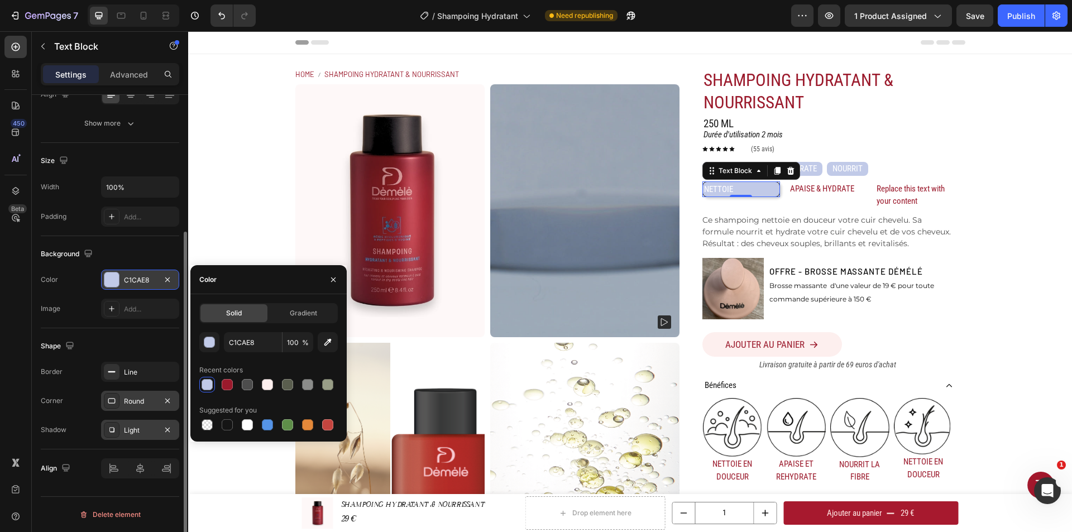
click at [142, 428] on div "Light" at bounding box center [140, 431] width 32 height 10
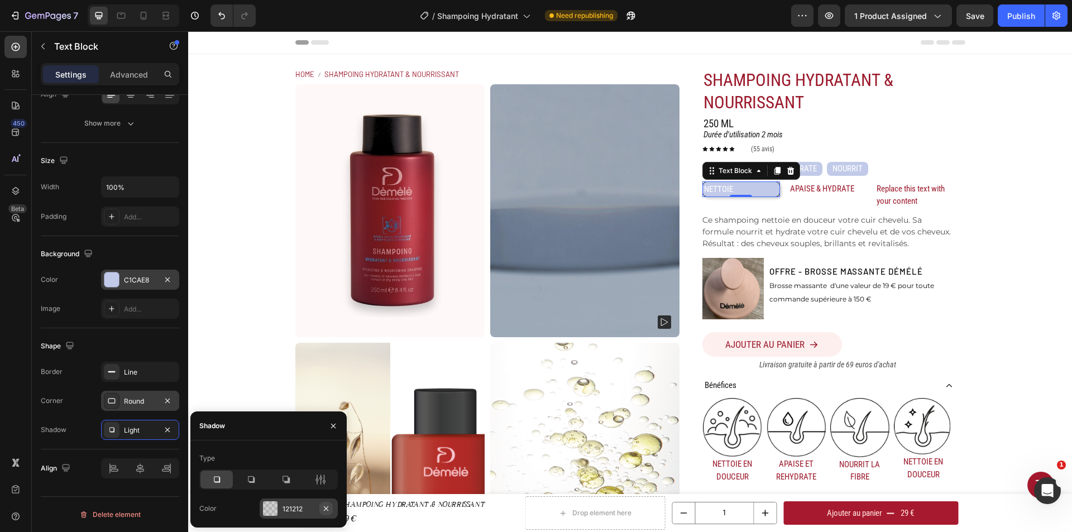
click at [327, 510] on icon "button" at bounding box center [326, 508] width 4 height 4
click at [328, 423] on button "button" at bounding box center [333, 426] width 18 height 18
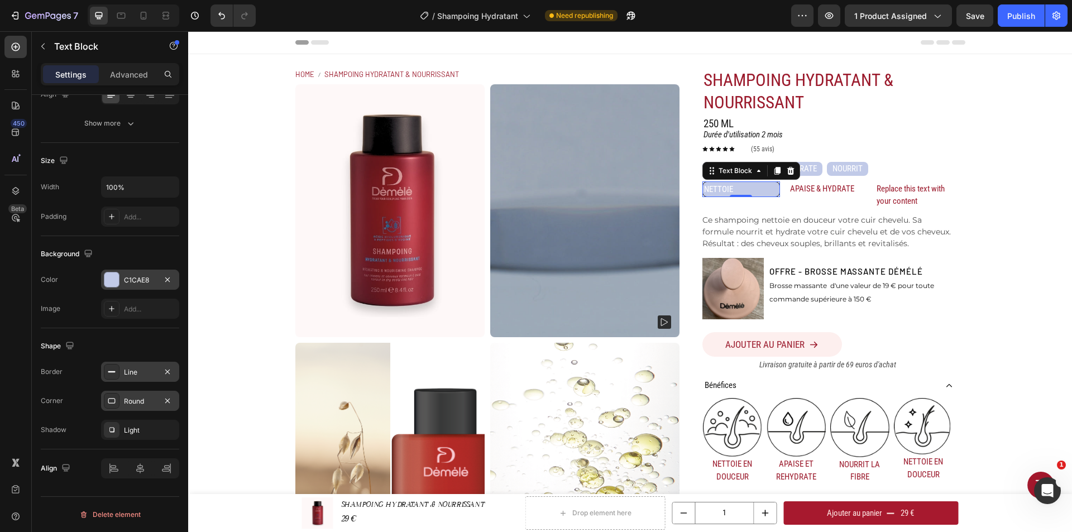
click at [152, 379] on div "Line" at bounding box center [140, 372] width 78 height 20
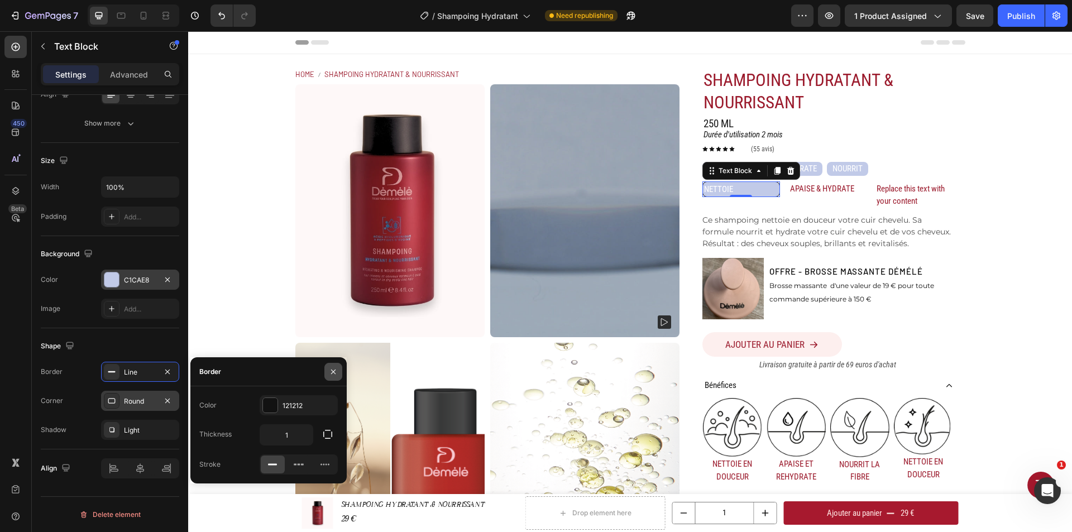
click at [331, 375] on icon "button" at bounding box center [333, 371] width 9 height 9
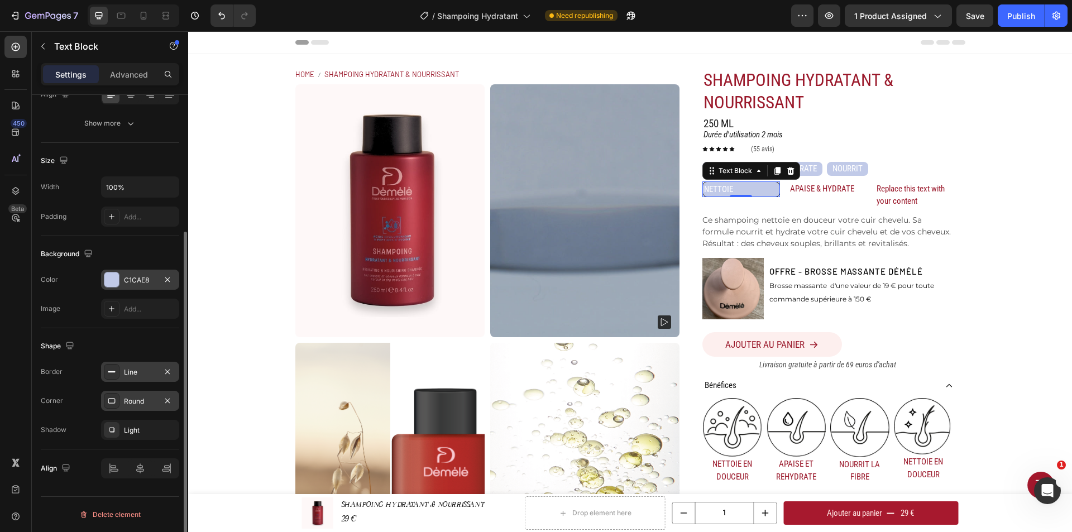
click at [147, 374] on div "Line" at bounding box center [140, 372] width 32 height 10
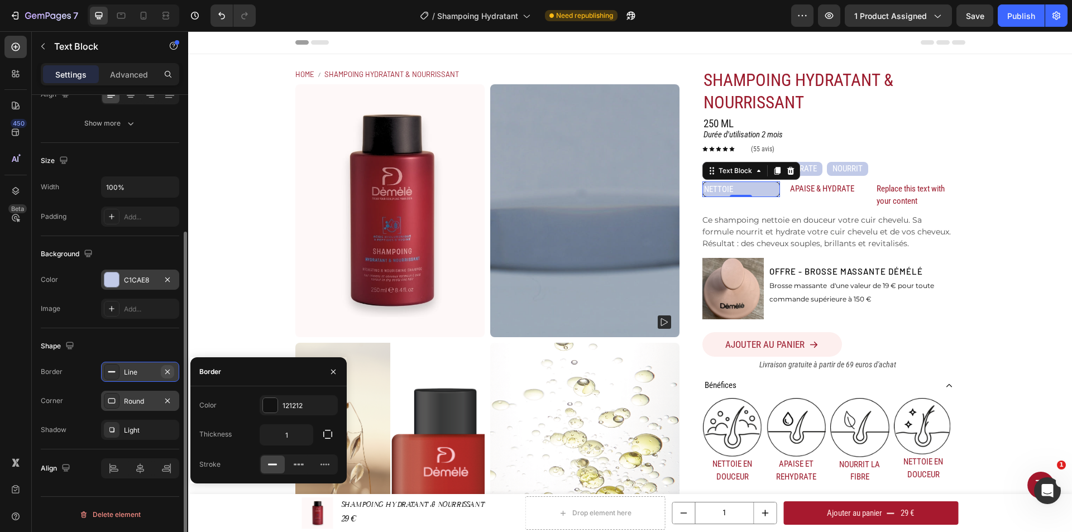
click at [163, 366] on button "button" at bounding box center [167, 371] width 13 height 13
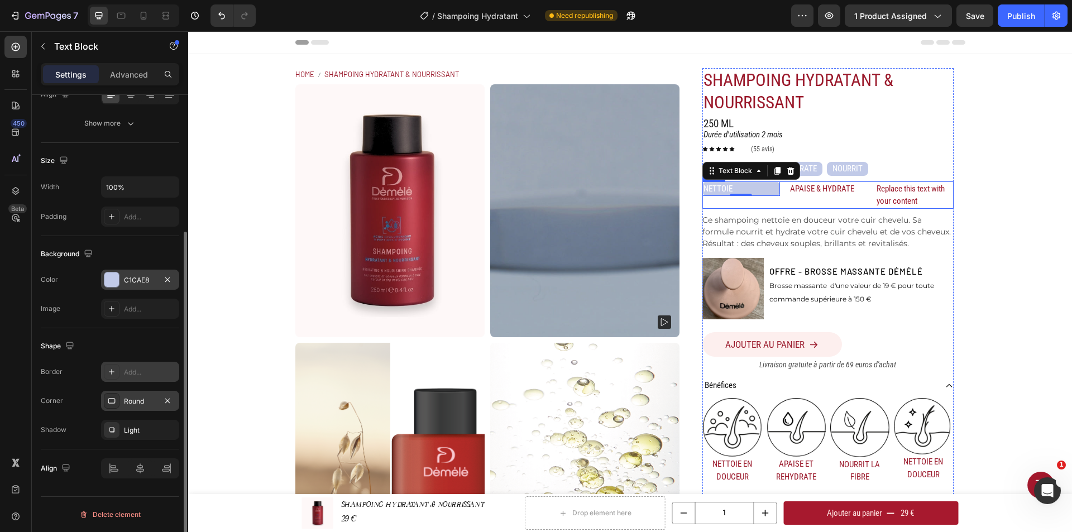
click at [790, 204] on div "APAISE & HYDRATE Text Block" at bounding box center [828, 194] width 78 height 27
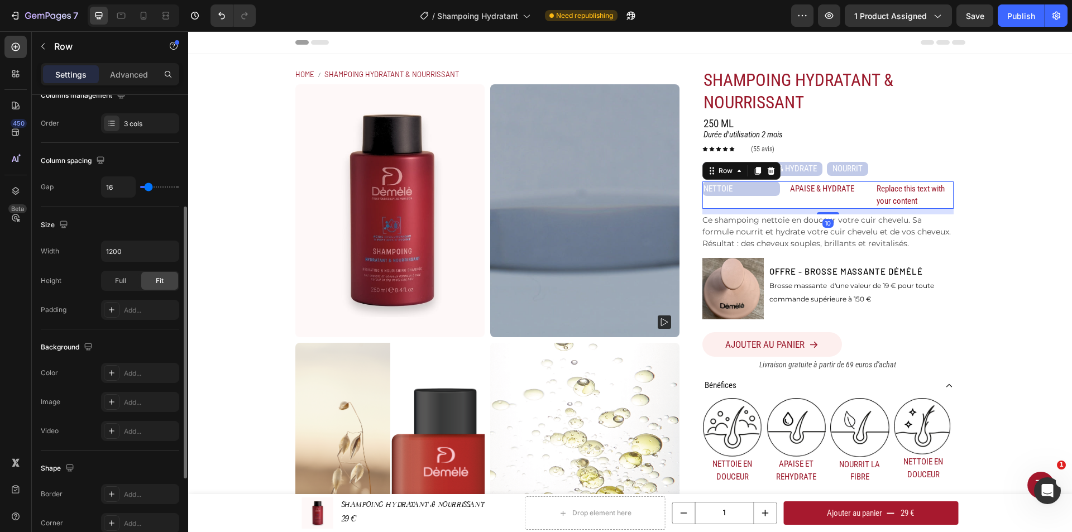
scroll to position [0, 0]
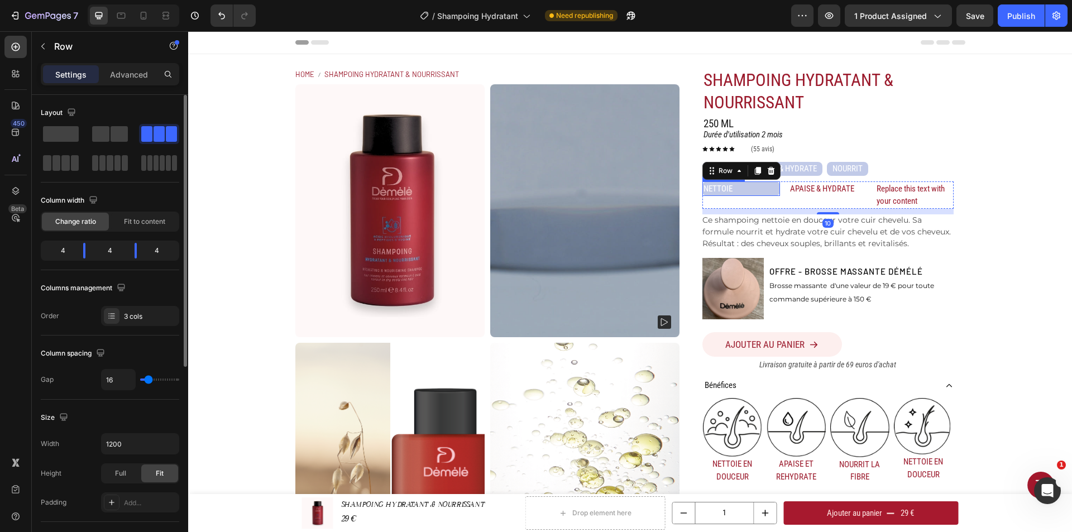
click at [761, 190] on p "NETTOIE" at bounding box center [741, 189] width 75 height 13
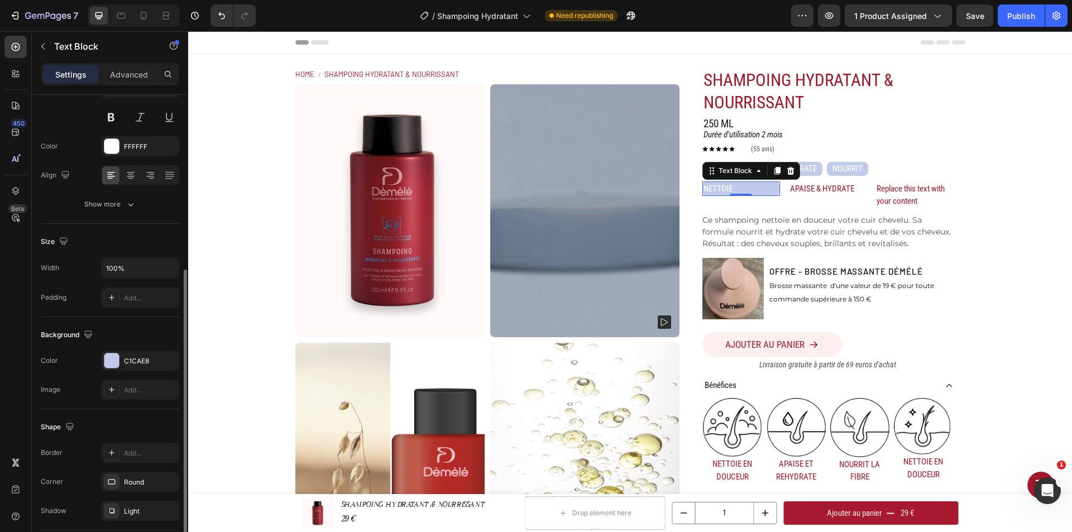
scroll to position [168, 0]
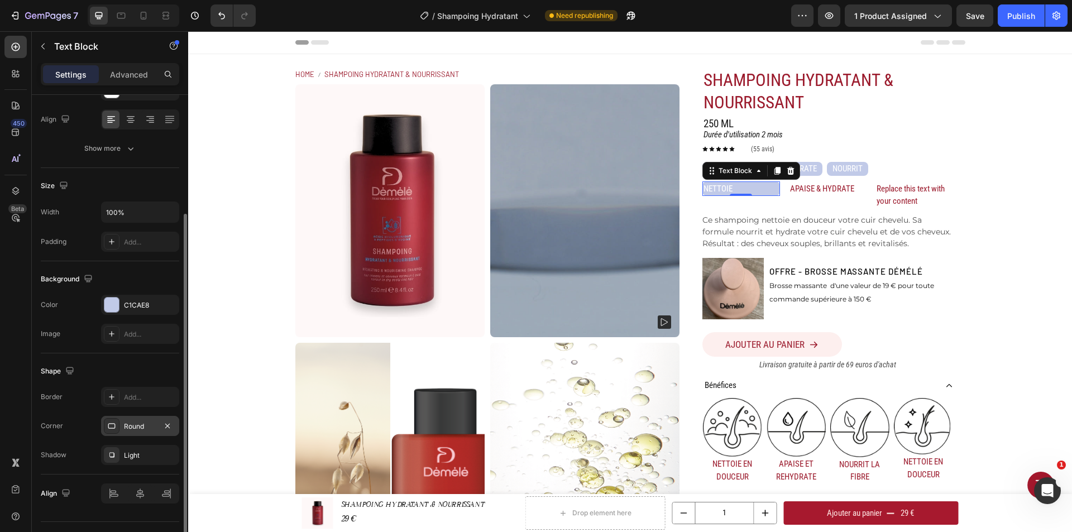
click at [141, 425] on div "Round" at bounding box center [140, 427] width 32 height 10
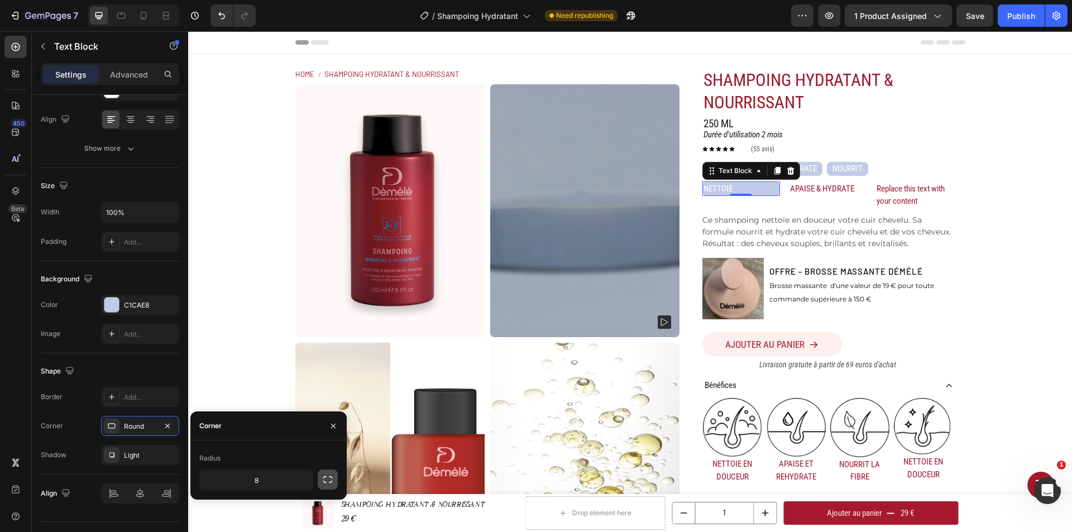
click at [329, 479] on icon "button" at bounding box center [327, 479] width 11 height 11
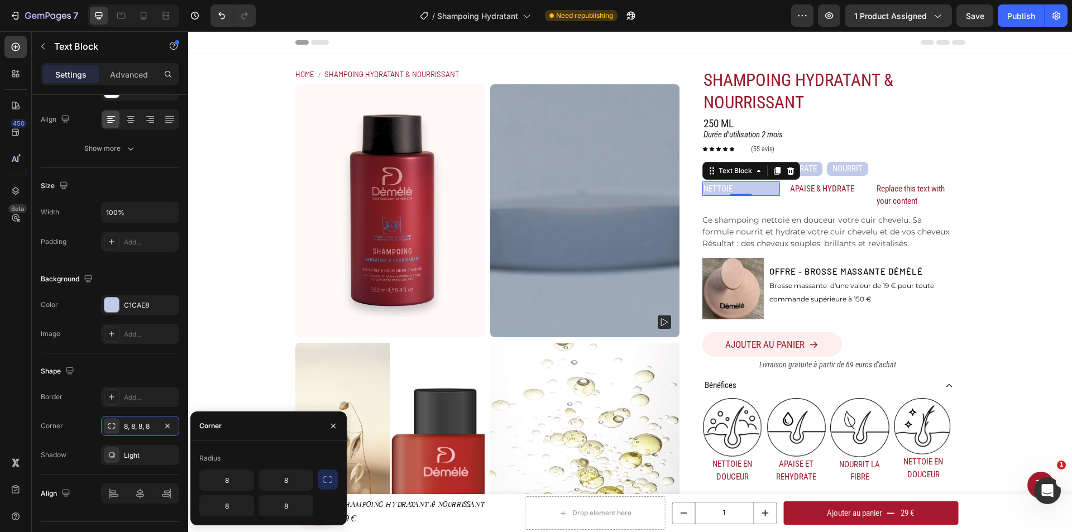
click at [329, 479] on icon "button" at bounding box center [327, 479] width 11 height 11
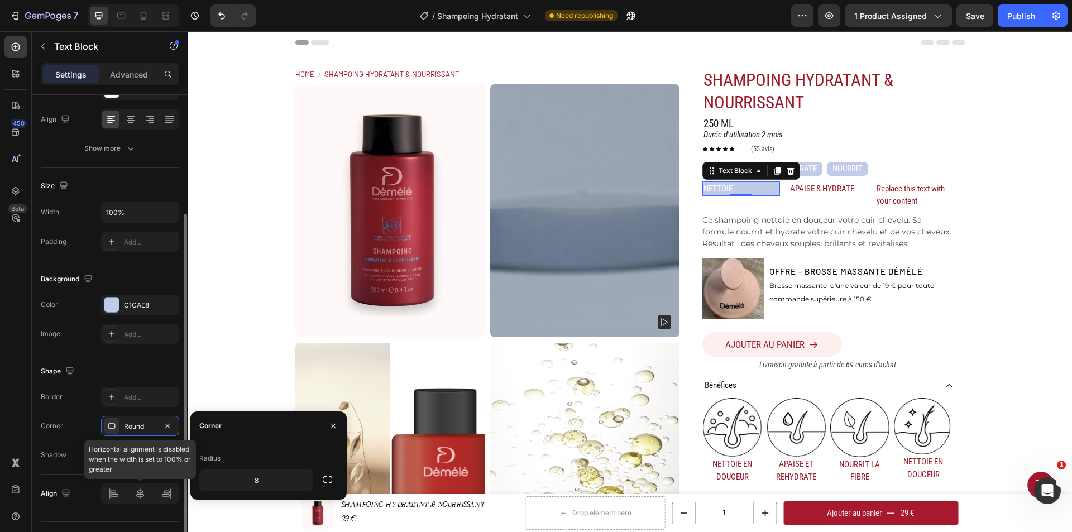
click at [141, 495] on div at bounding box center [140, 494] width 78 height 20
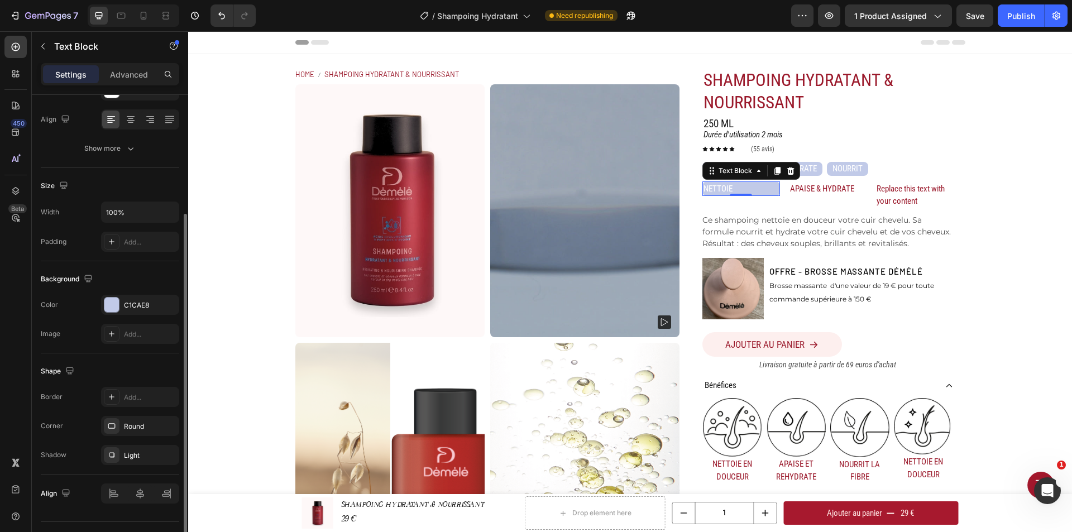
click at [83, 491] on div "Align" at bounding box center [110, 494] width 138 height 20
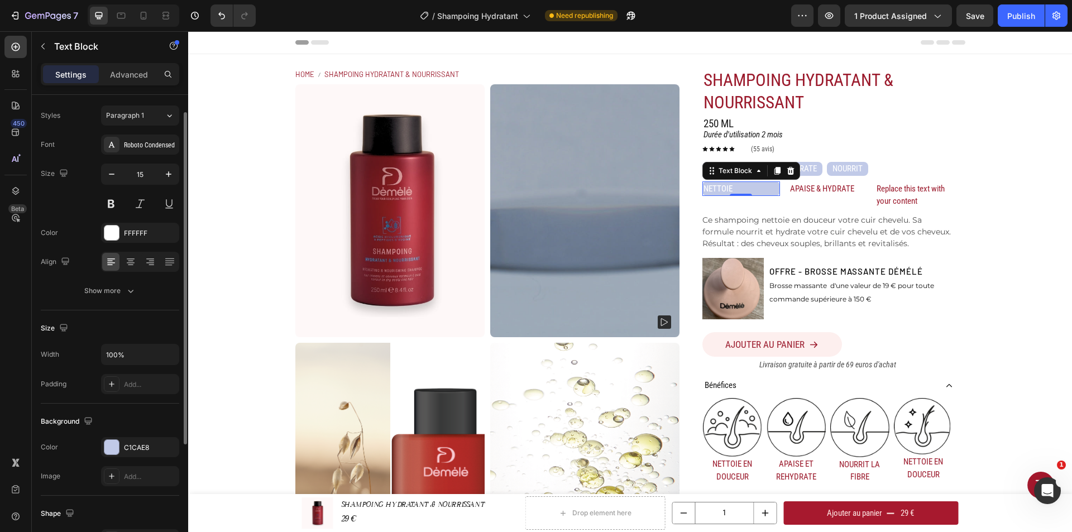
scroll to position [0, 0]
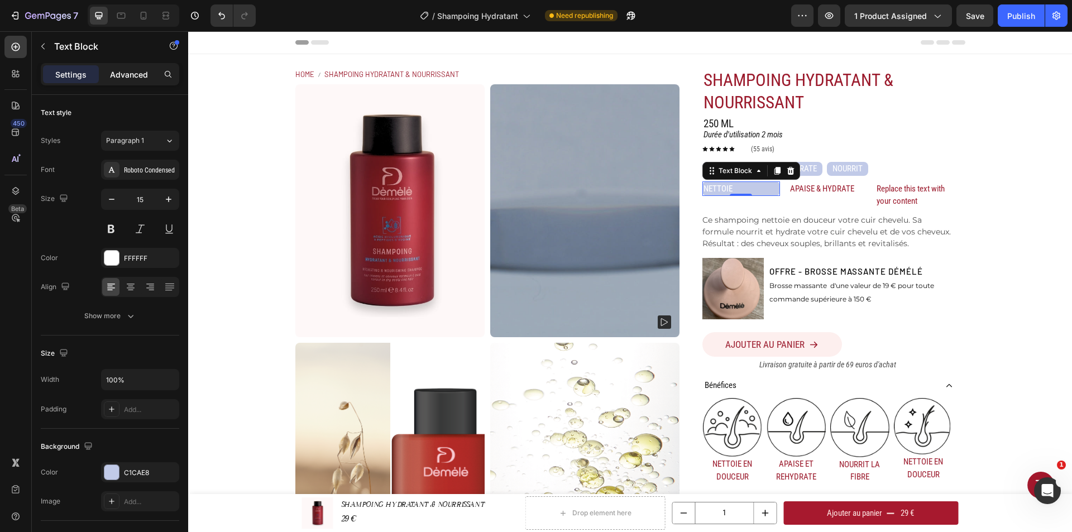
click at [125, 73] on p "Advanced" at bounding box center [129, 75] width 38 height 12
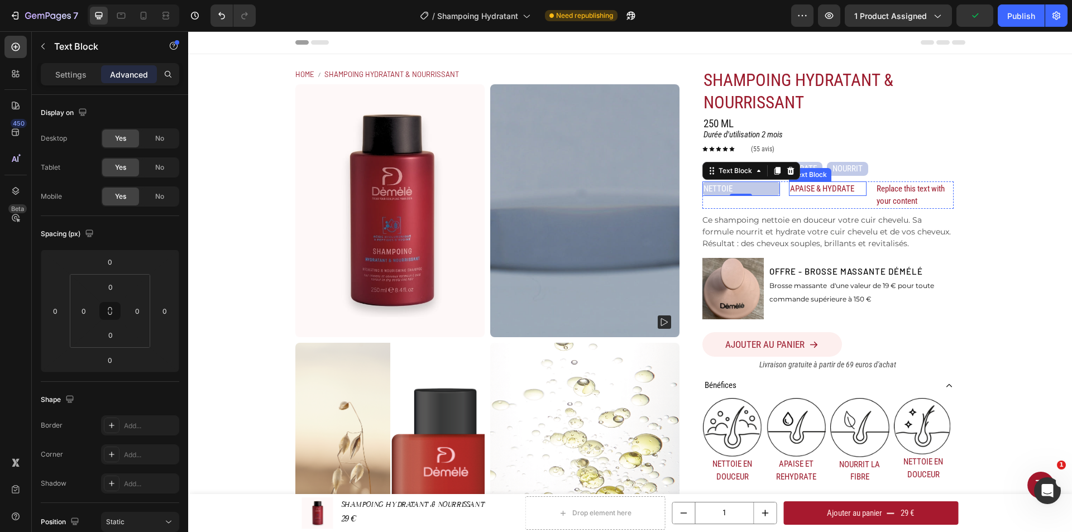
click at [813, 188] on p "APAISE & HYDRATE" at bounding box center [827, 189] width 75 height 13
click at [748, 185] on p "NETTOIE" at bounding box center [741, 189] width 75 height 13
click at [45, 36] on div "Text Block" at bounding box center [95, 46] width 127 height 29
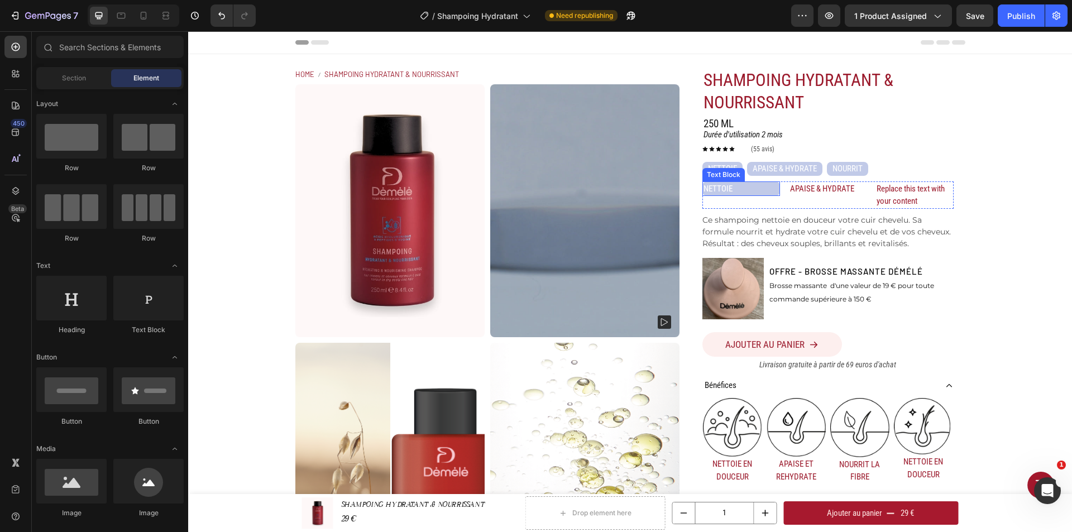
click at [748, 192] on p "NETTOIE" at bounding box center [741, 189] width 75 height 13
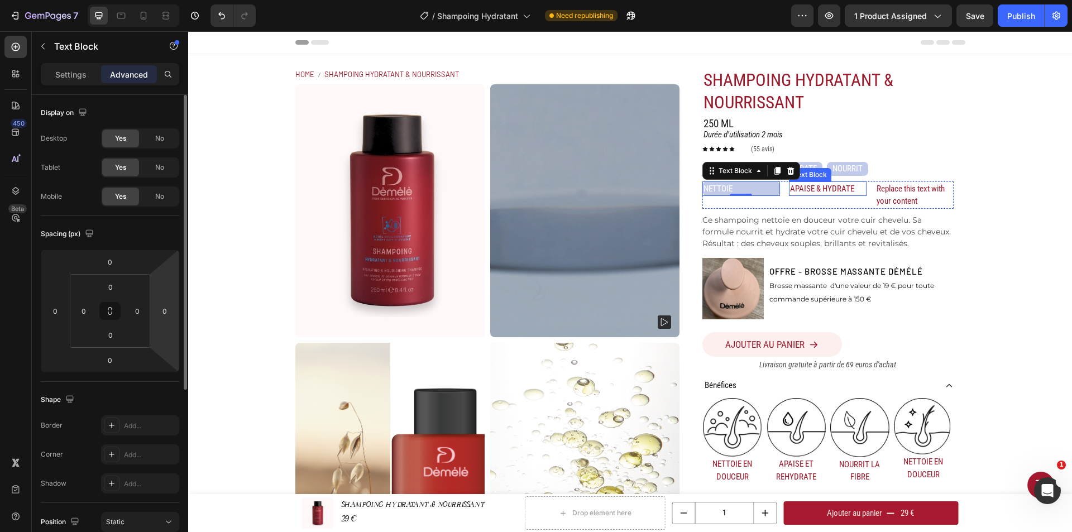
click at [832, 183] on p "APAISE & HYDRATE" at bounding box center [827, 189] width 75 height 13
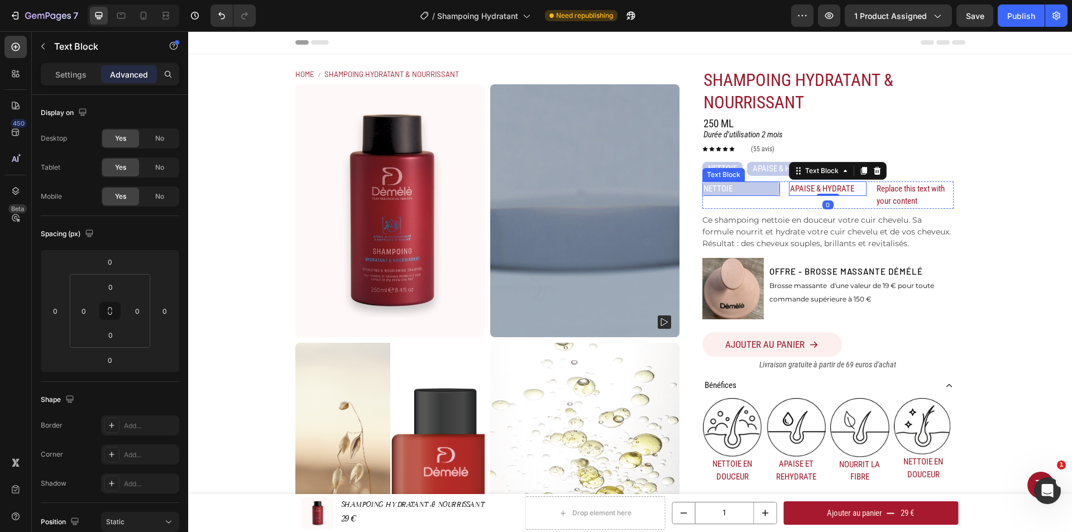
click at [757, 190] on p "NETTOIE" at bounding box center [741, 189] width 75 height 13
click at [749, 166] on div "Text Block" at bounding box center [735, 171] width 38 height 10
click at [946, 176] on div "SHAMPOING HYDRATANT & NOURRISSANT Product Title 250 ML Heading Row Durée d'util…" at bounding box center [827, 313] width 251 height 491
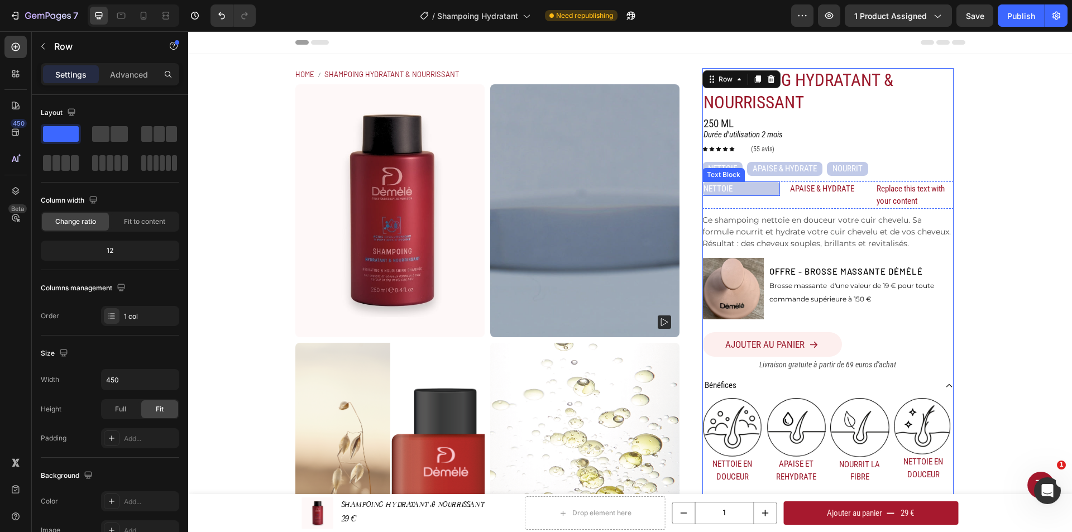
click at [763, 192] on p "NETTOIE" at bounding box center [741, 189] width 75 height 13
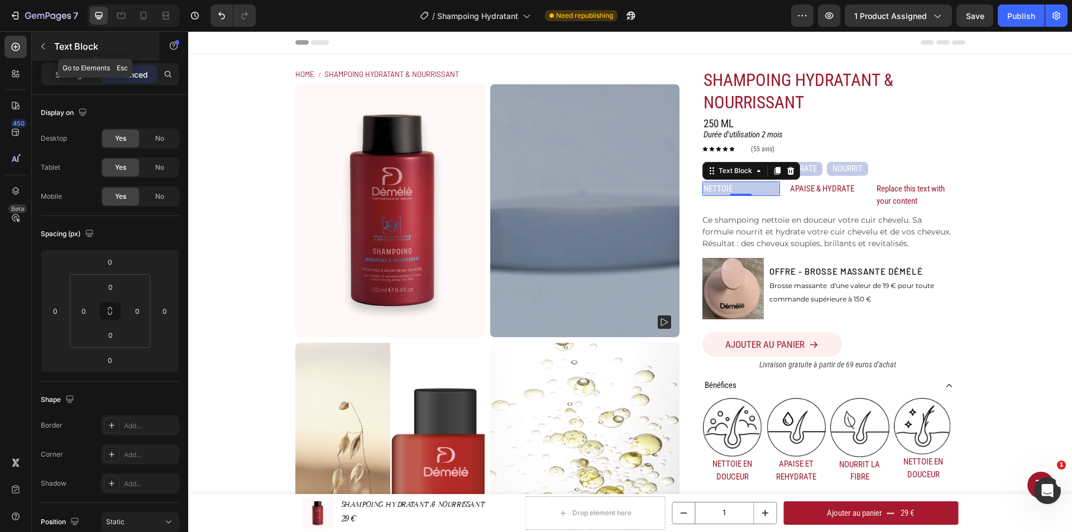
click at [46, 52] on button "button" at bounding box center [43, 46] width 18 height 18
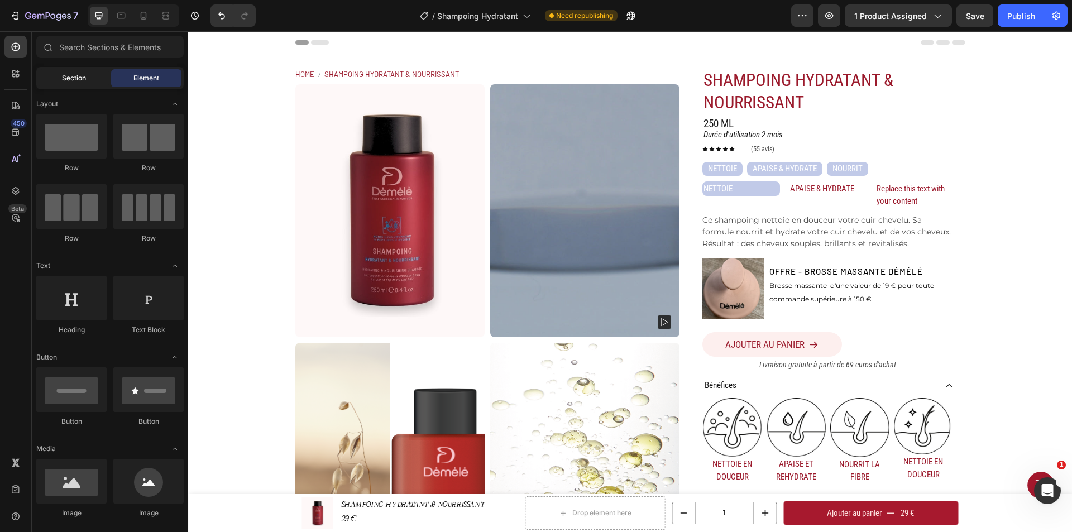
click at [81, 75] on span "Section" at bounding box center [74, 78] width 24 height 10
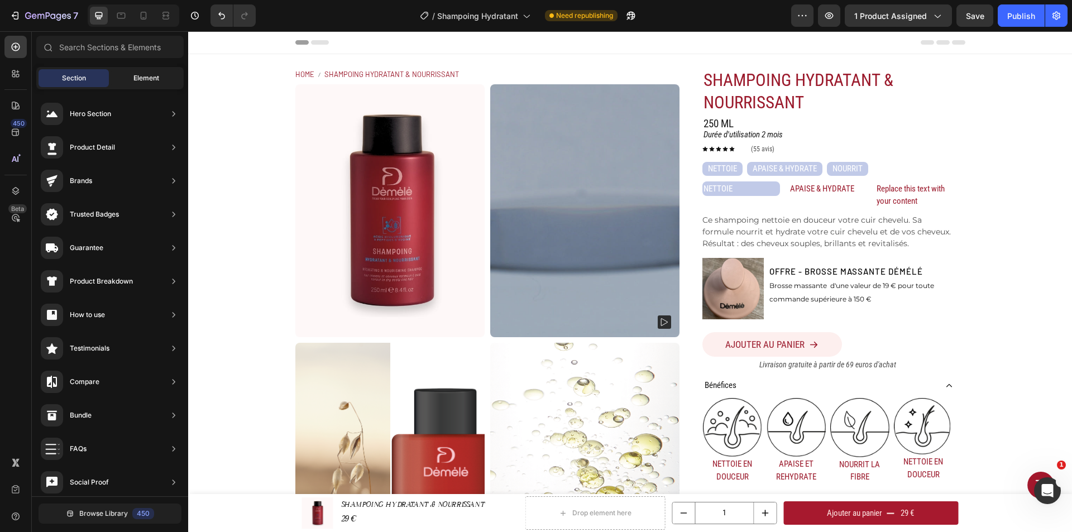
click at [137, 71] on div "Element" at bounding box center [146, 78] width 70 height 18
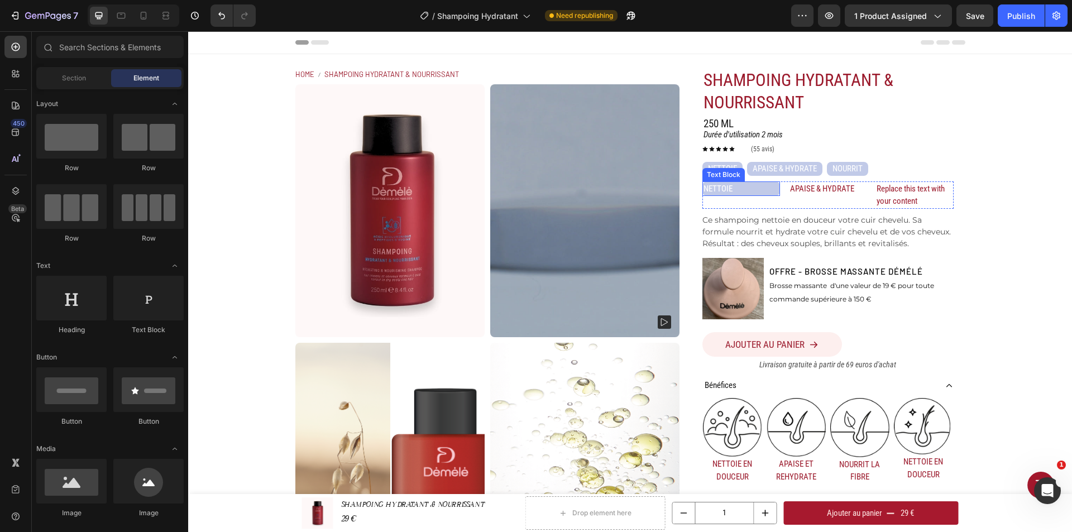
click at [743, 183] on p "NETTOIE" at bounding box center [741, 189] width 75 height 13
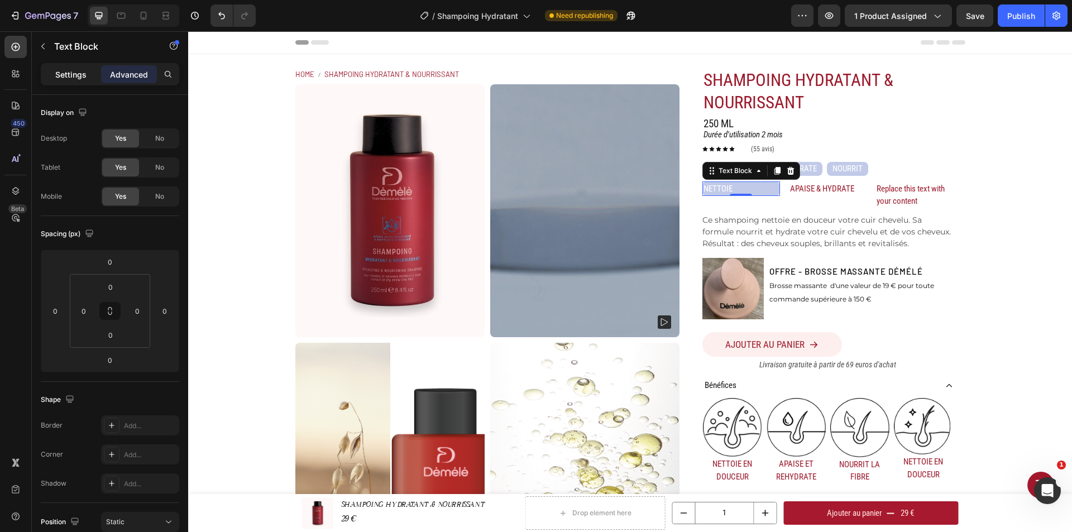
click at [74, 77] on p "Settings" at bounding box center [70, 75] width 31 height 12
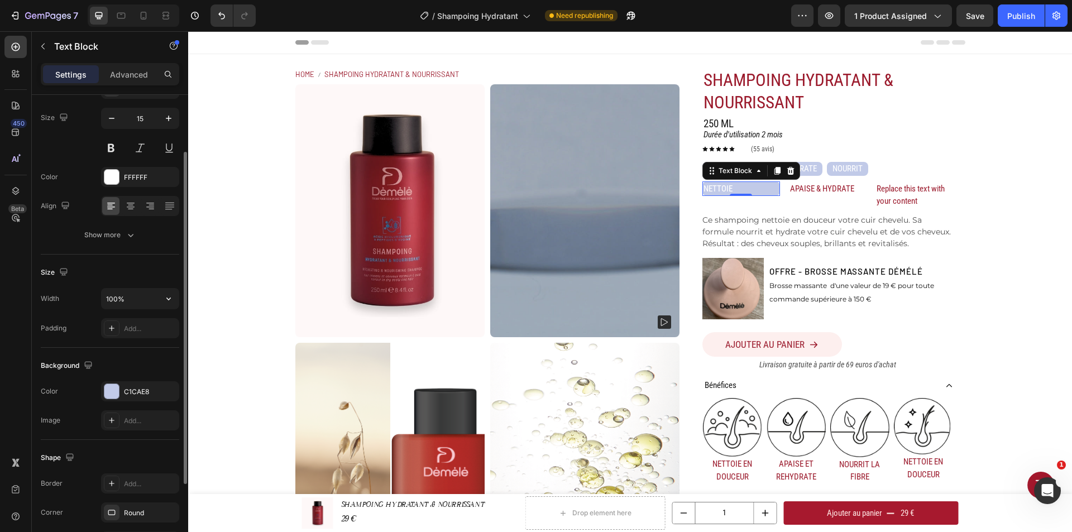
scroll to position [25, 0]
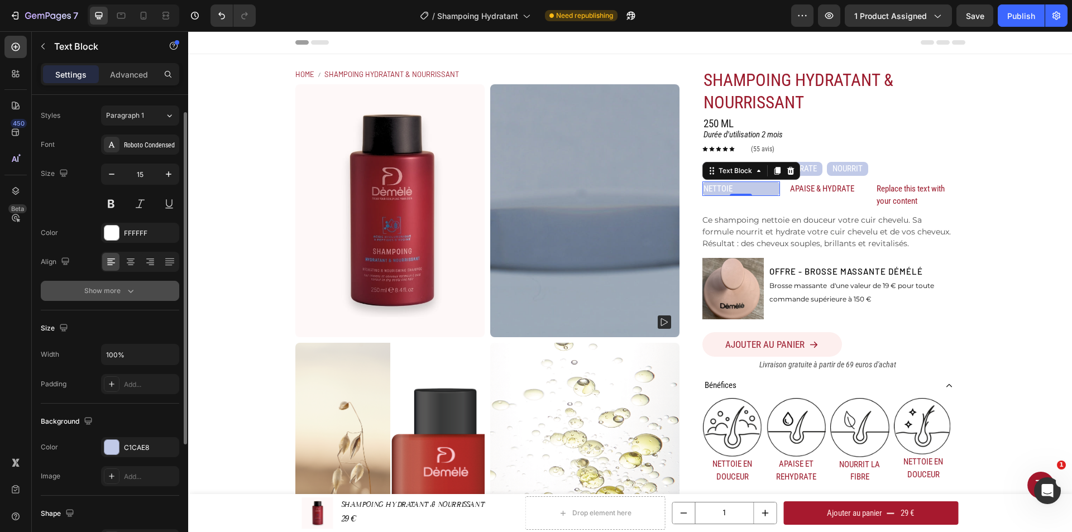
click at [122, 289] on div "Show more" at bounding box center [110, 290] width 52 height 11
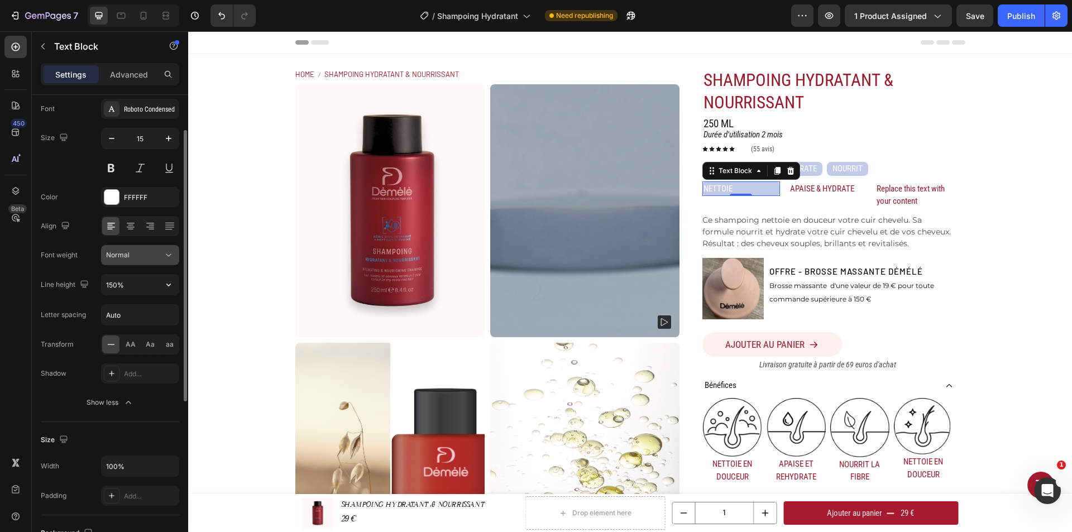
scroll to position [0, 0]
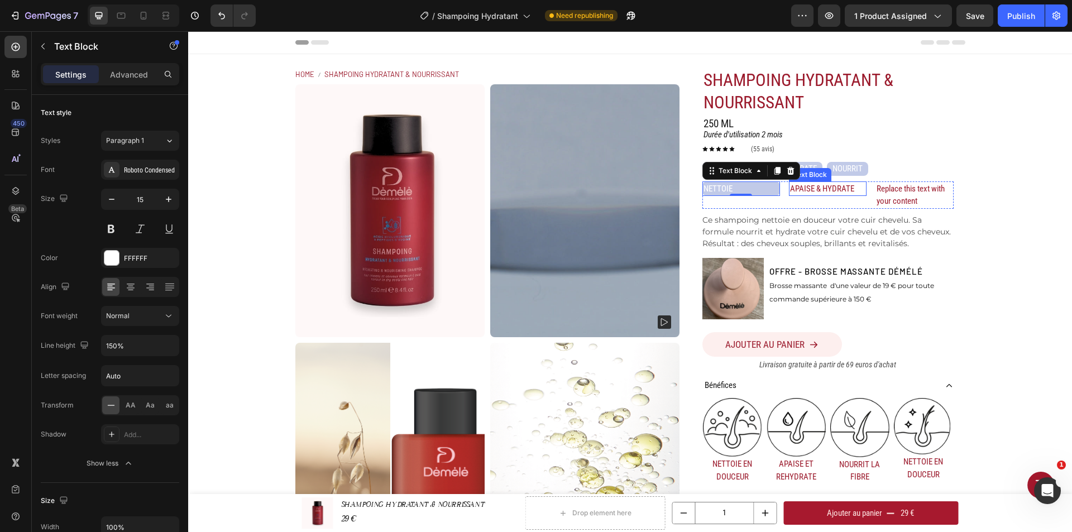
click at [834, 188] on p "APAISE & HYDRATE" at bounding box center [827, 189] width 75 height 13
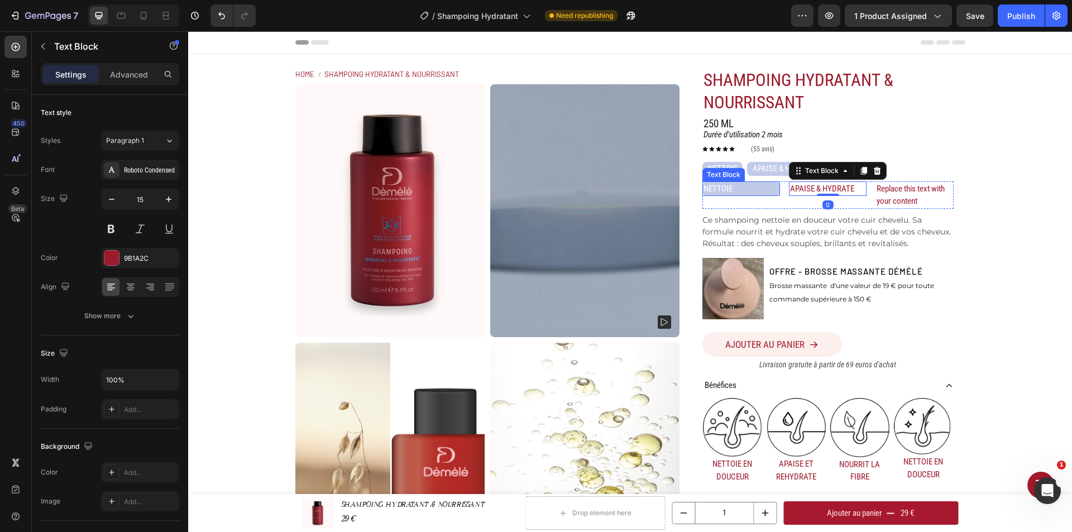
click at [725, 194] on p "NETTOIE" at bounding box center [741, 189] width 75 height 13
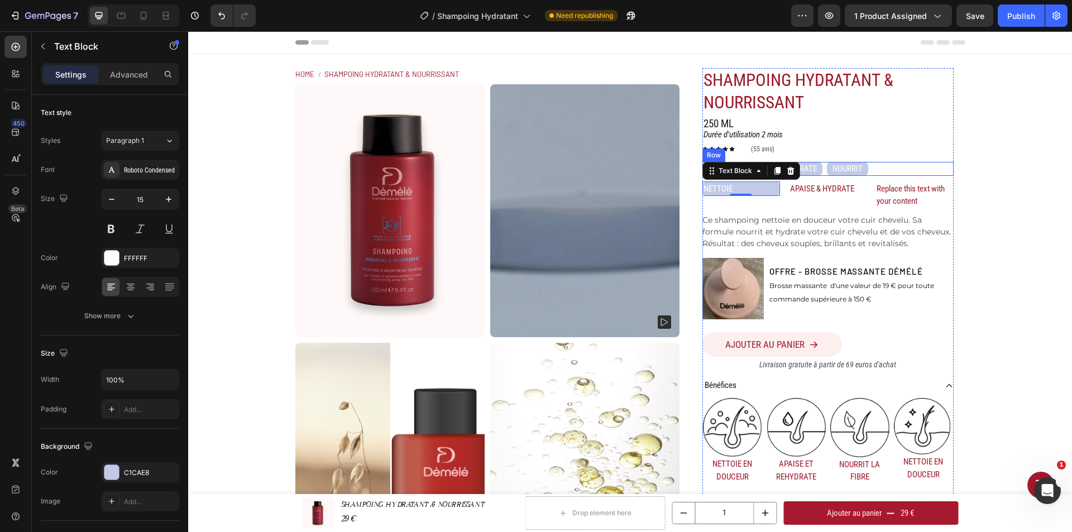
click at [914, 228] on p "Ce shampoing nettoie en douceur votre cuir chevelu. Sa formule nourrit et hydra…" at bounding box center [826, 232] width 248 height 34
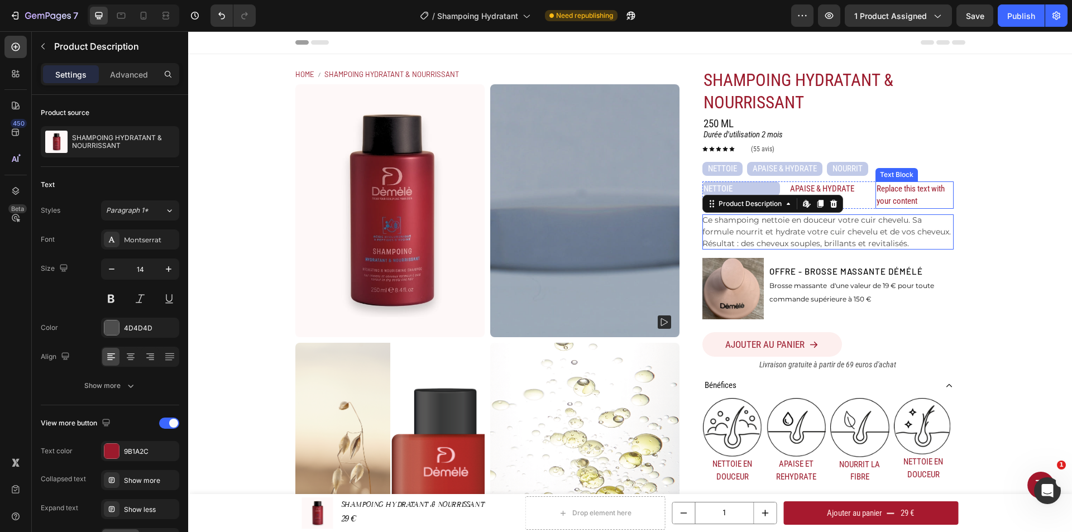
click at [901, 195] on p "Replace this text with your content" at bounding box center [914, 195] width 75 height 25
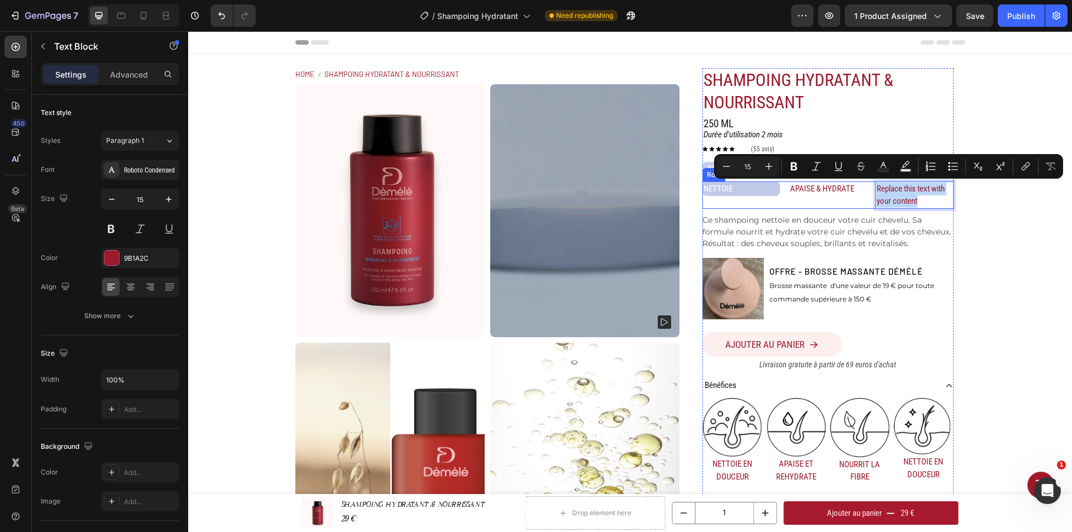
drag, startPoint x: 917, startPoint y: 201, endPoint x: 868, endPoint y: 186, distance: 50.9
click at [868, 186] on div "NETTOIE Text Block APAISE & HYDRATE Text Block Replace this text with your cont…" at bounding box center [827, 194] width 251 height 27
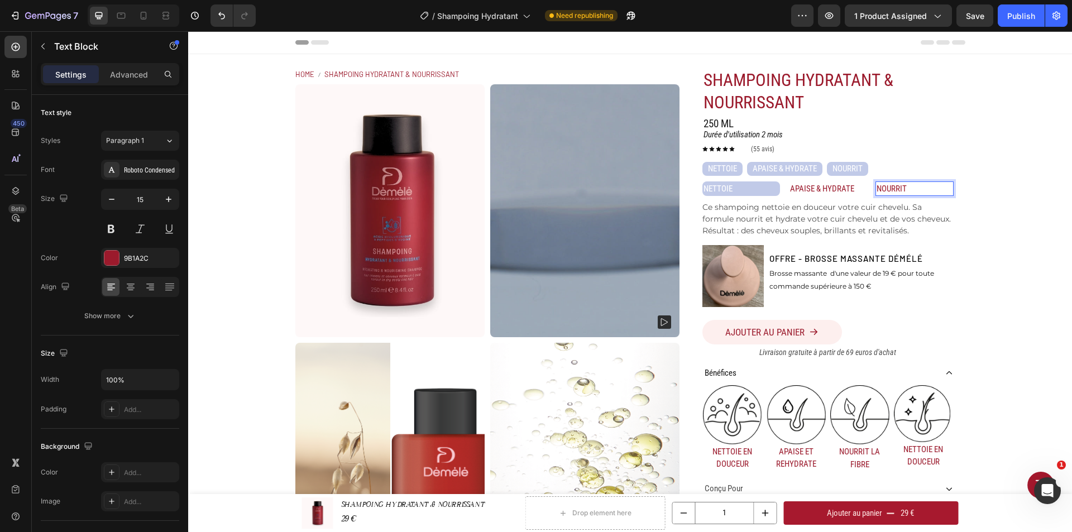
click at [922, 190] on p "NOURRIT" at bounding box center [914, 189] width 75 height 13
click at [1010, 199] on div "Home SHAMPOING HYDRATANT & NOURRISSANT Breadcrumb Product Images SHAMPOING HYDR…" at bounding box center [630, 331] width 884 height 555
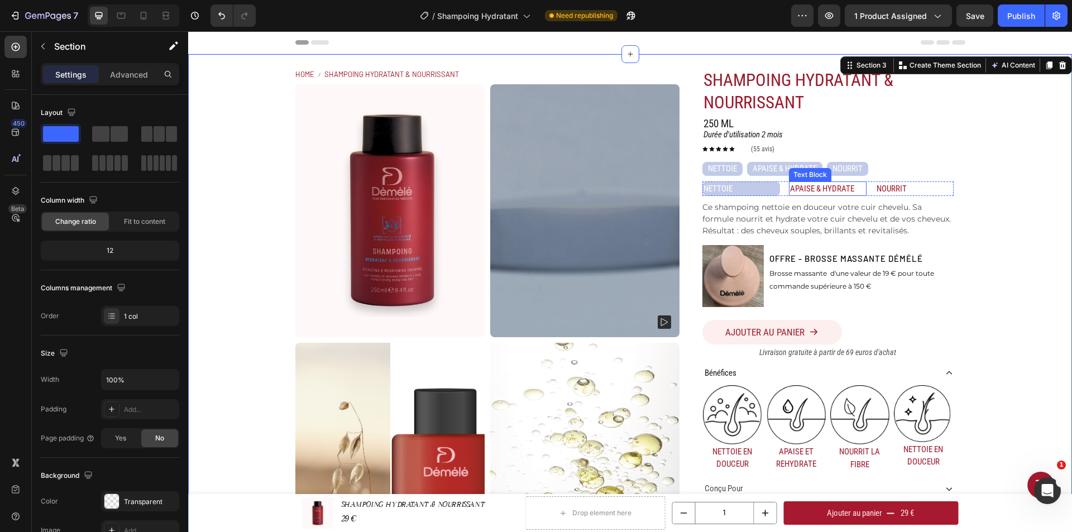
click at [799, 185] on p "APAISE & HYDRATE" at bounding box center [827, 189] width 75 height 13
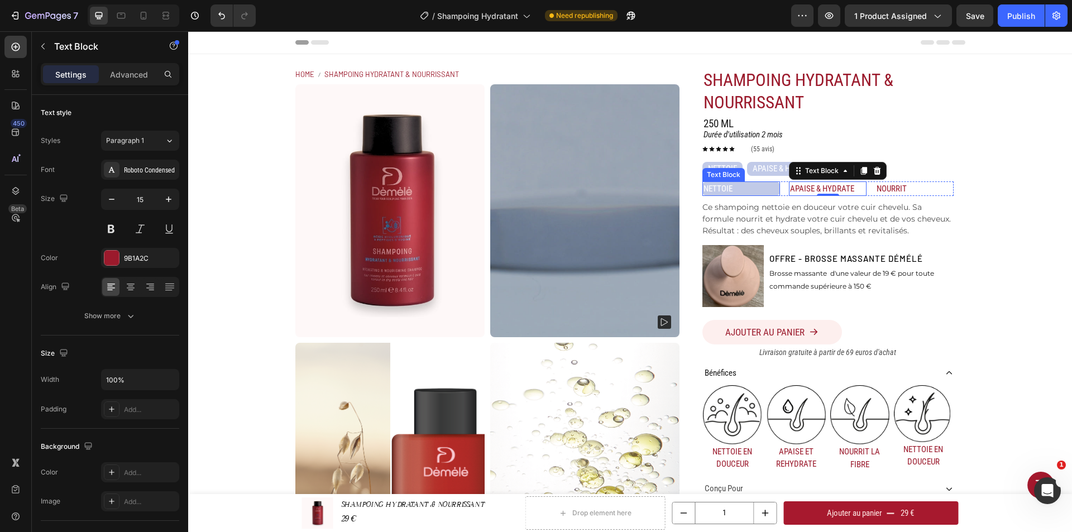
click at [746, 183] on p "NETTOIE" at bounding box center [741, 189] width 75 height 13
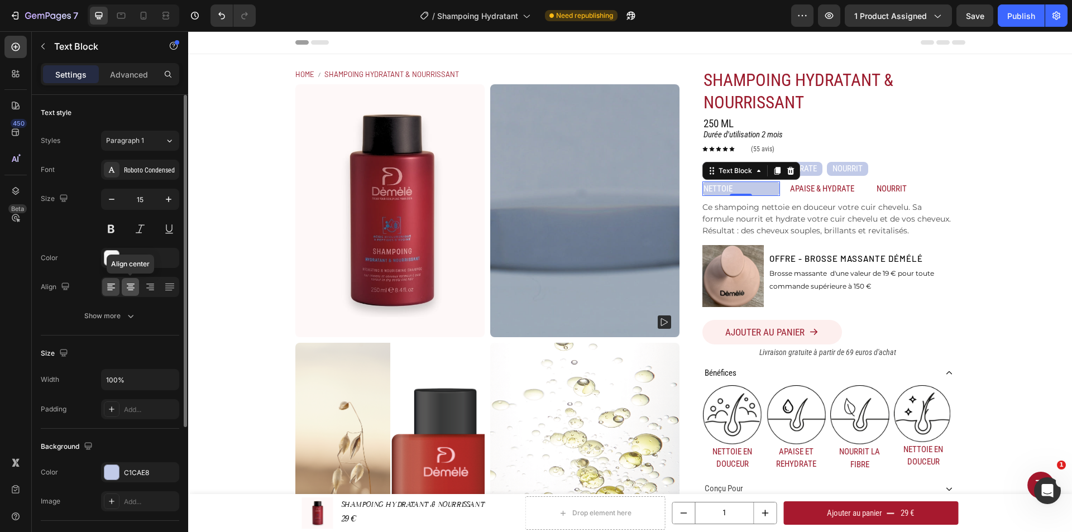
click at [131, 288] on icon at bounding box center [131, 288] width 8 height 1
click at [135, 316] on icon "button" at bounding box center [130, 315] width 11 height 11
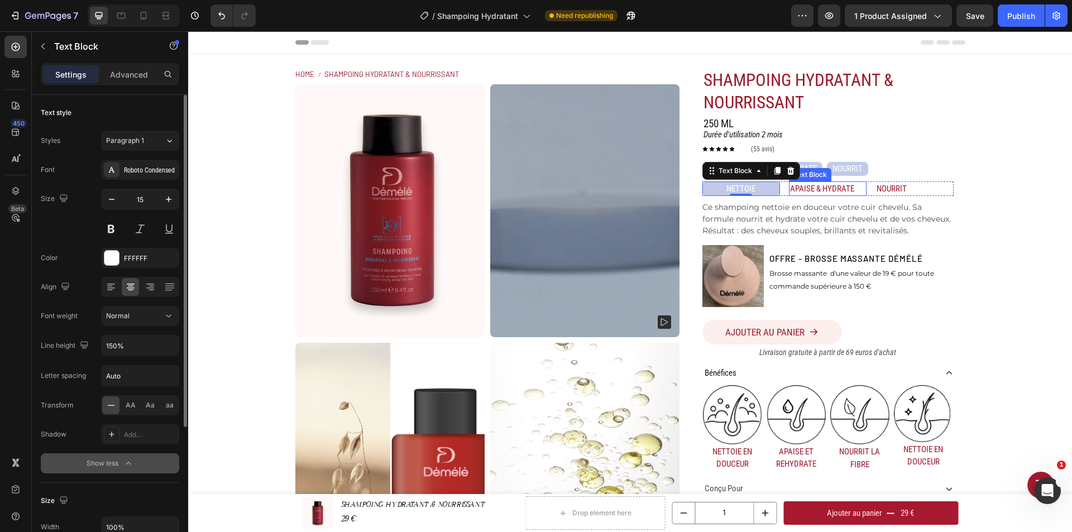
click at [806, 184] on p "APAISE & HYDRATE" at bounding box center [827, 189] width 75 height 13
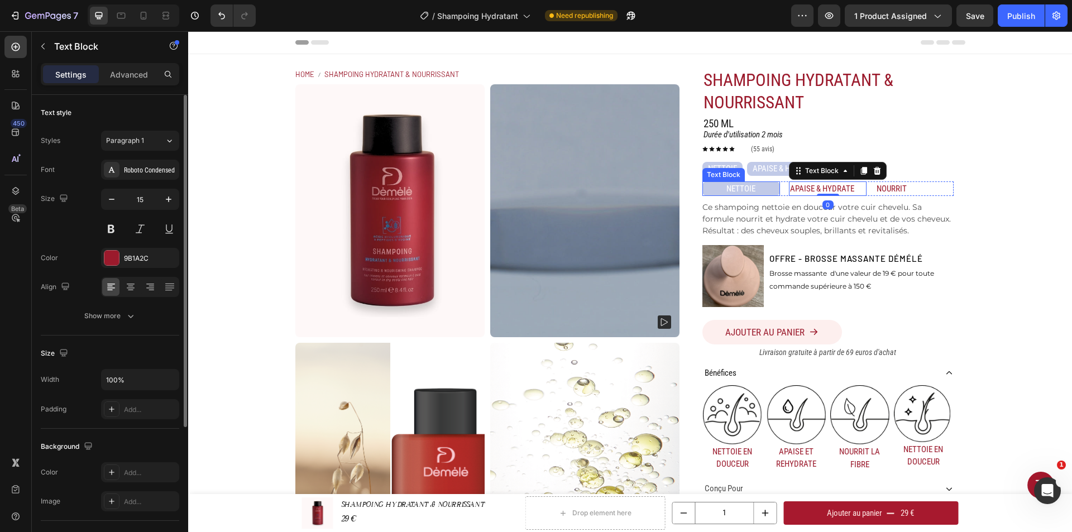
click at [757, 192] on p "NETTOIE" at bounding box center [741, 189] width 75 height 13
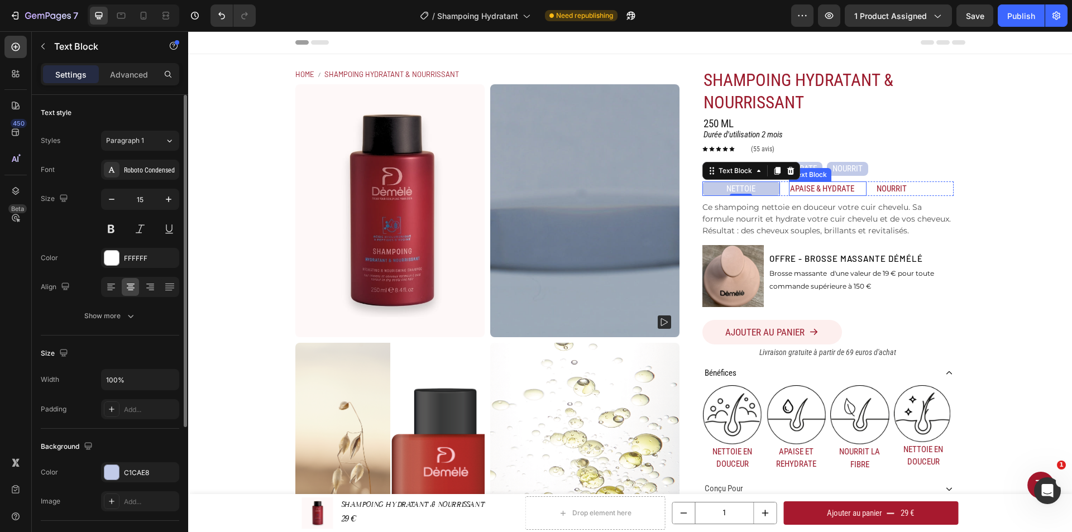
click at [807, 188] on p "APAISE & HYDRATE" at bounding box center [827, 189] width 75 height 13
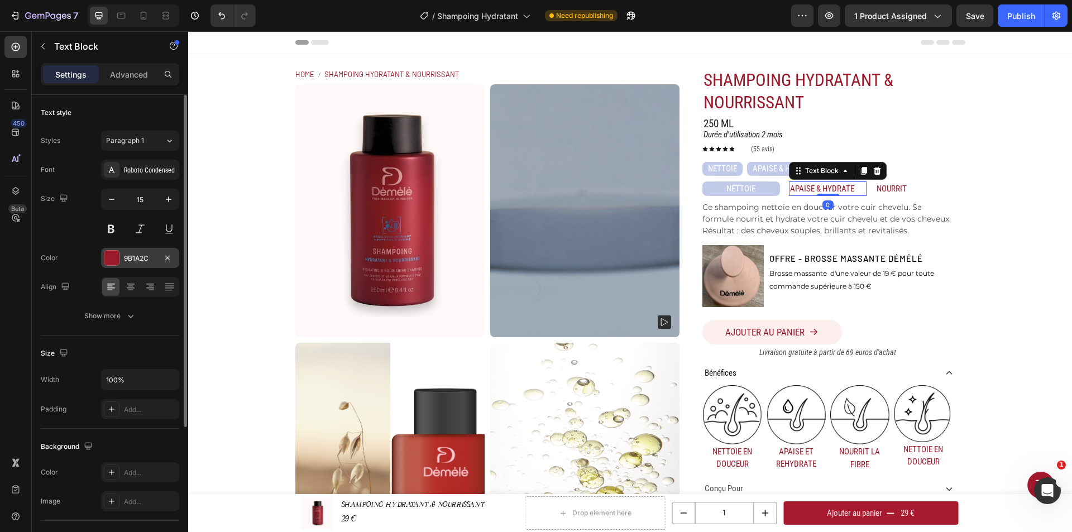
click at [148, 254] on div "9B1A2C" at bounding box center [140, 259] width 32 height 10
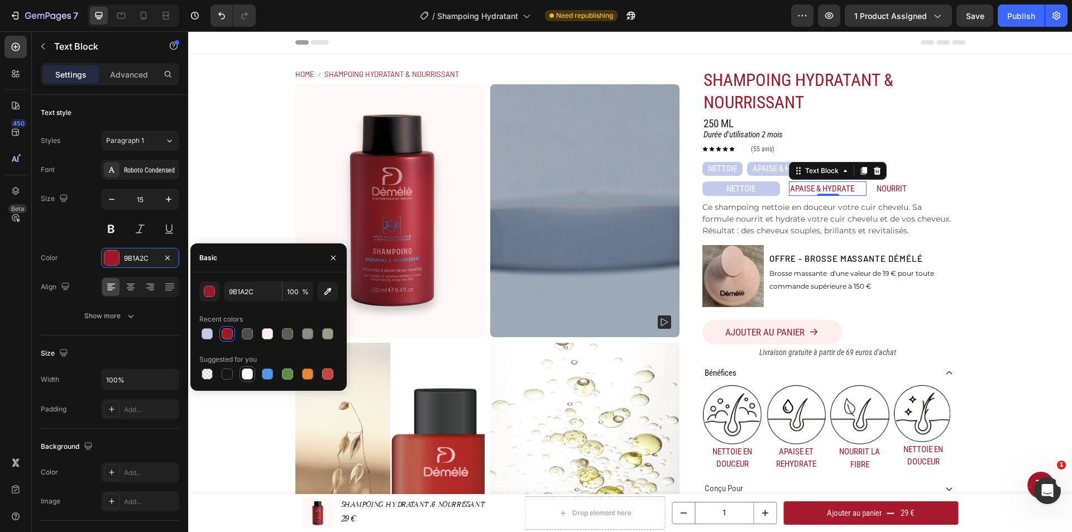
click at [243, 373] on div at bounding box center [247, 374] width 11 height 11
type input "FFFFFF"
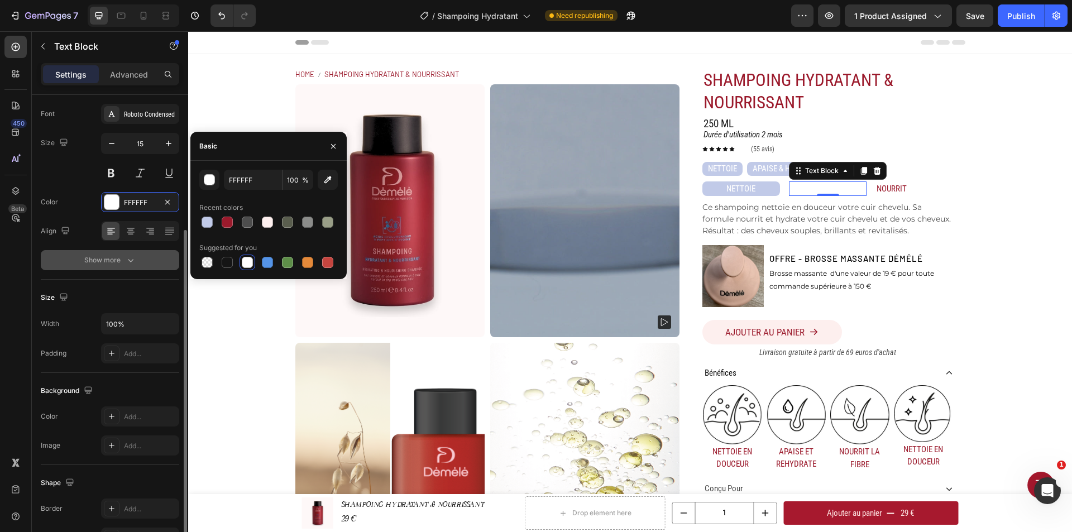
scroll to position [112, 0]
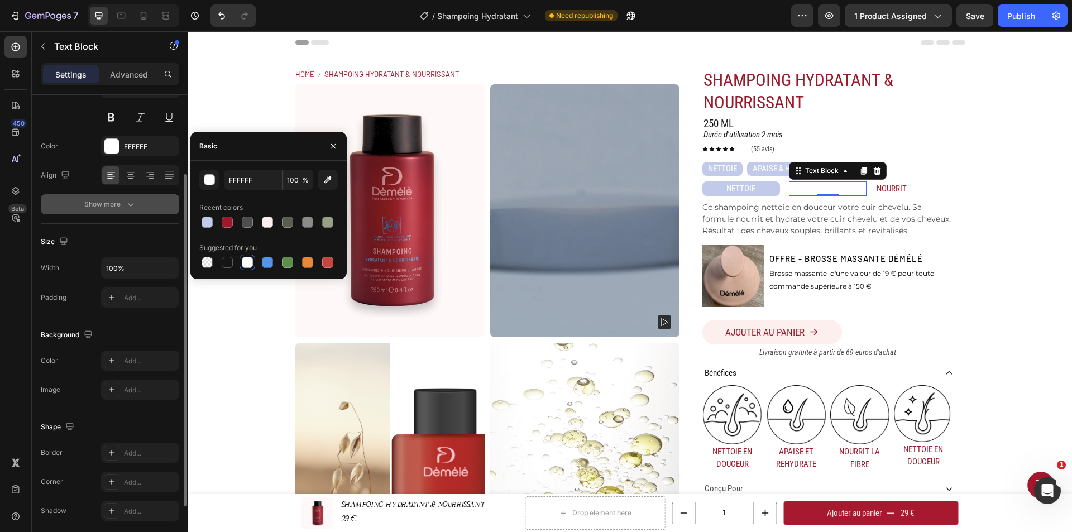
click at [131, 209] on button "Show more" at bounding box center [110, 204] width 138 height 20
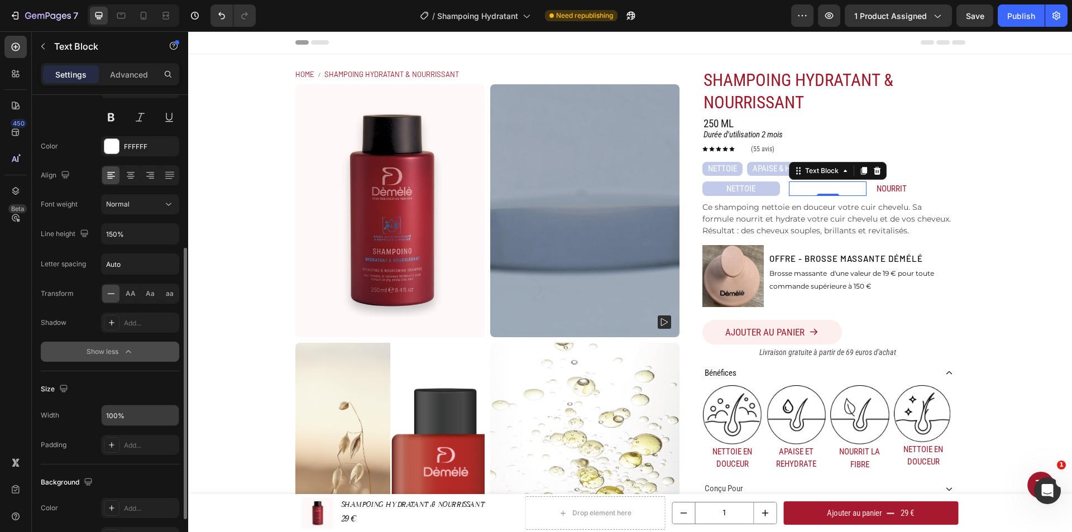
scroll to position [223, 0]
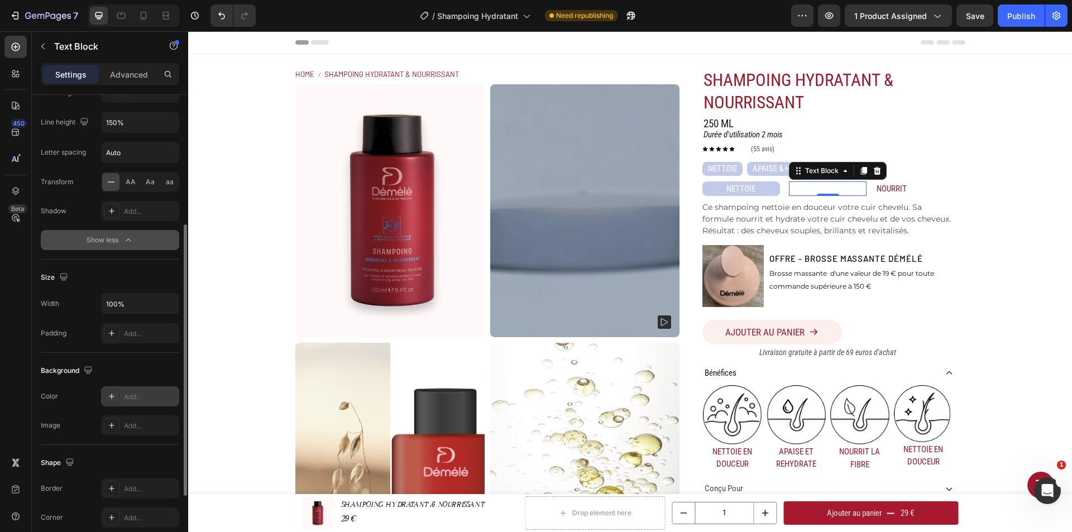
click at [142, 393] on div "Add..." at bounding box center [150, 397] width 52 height 10
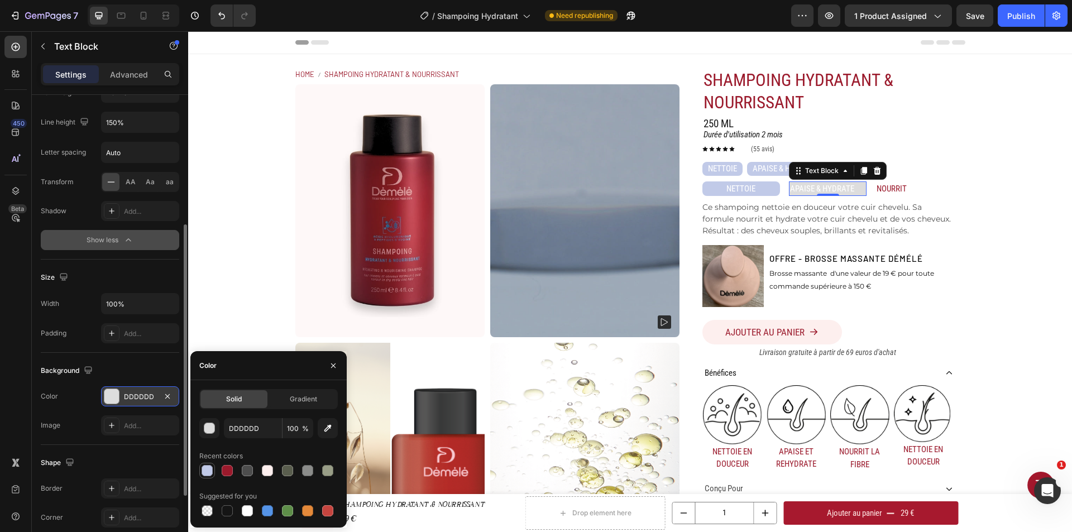
click at [204, 469] on div at bounding box center [207, 470] width 11 height 11
type input "C1CAE8"
click at [328, 365] on button "button" at bounding box center [333, 366] width 18 height 18
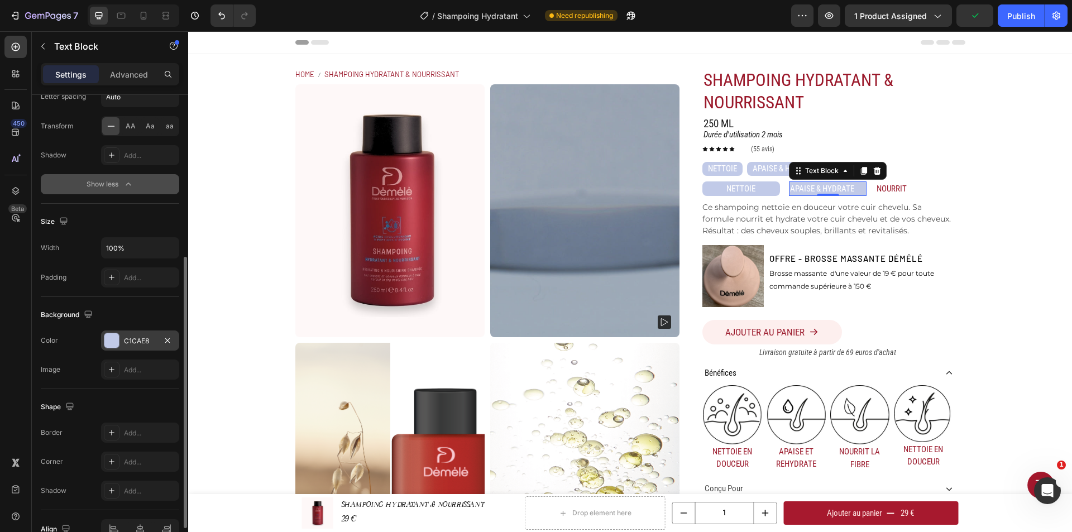
scroll to position [335, 0]
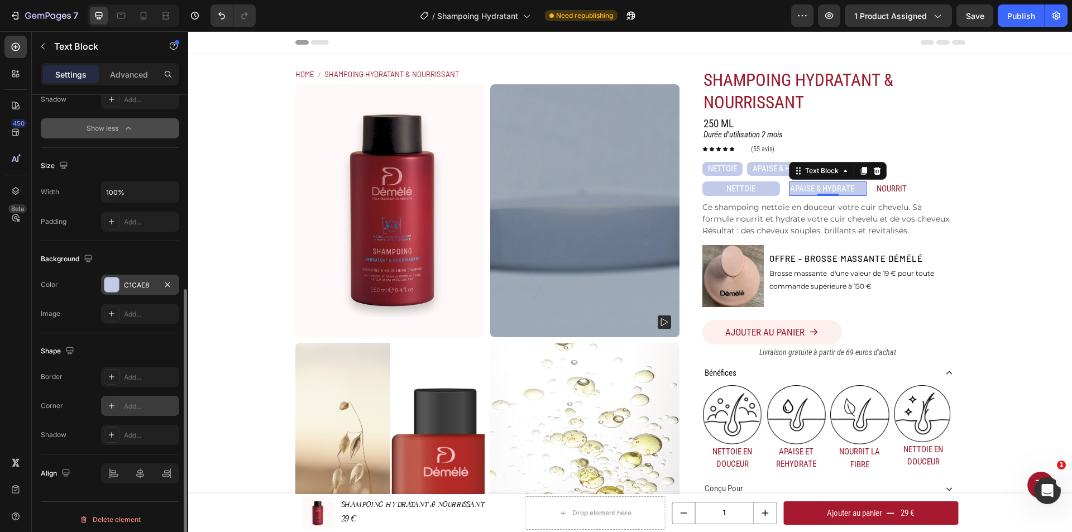
click at [135, 410] on div "Add..." at bounding box center [150, 406] width 52 height 10
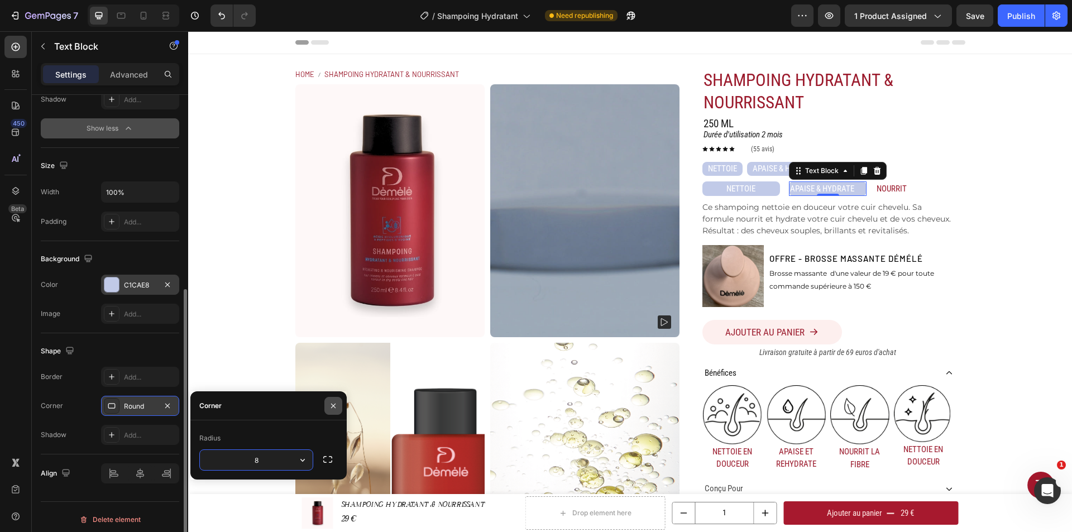
click at [332, 402] on icon "button" at bounding box center [333, 405] width 9 height 9
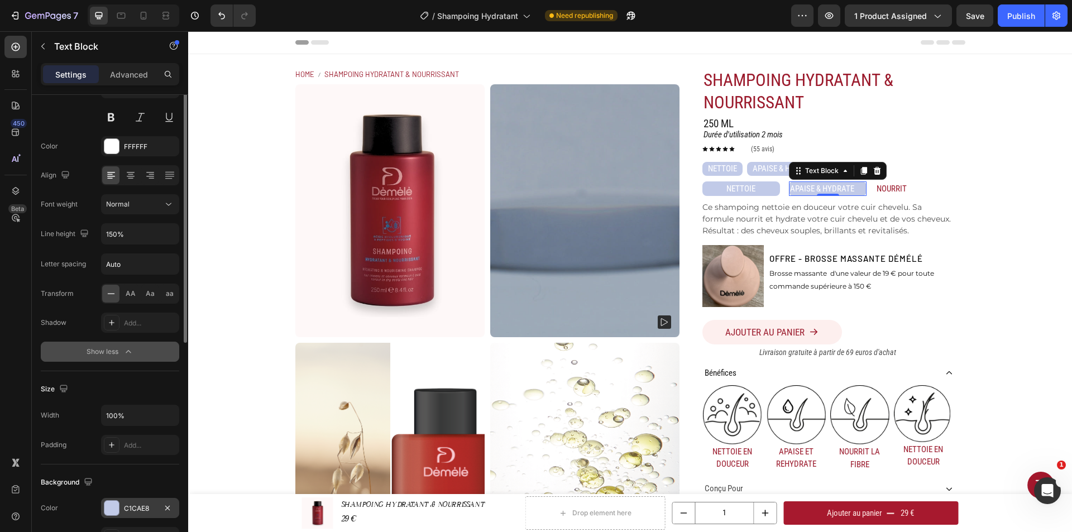
scroll to position [56, 0]
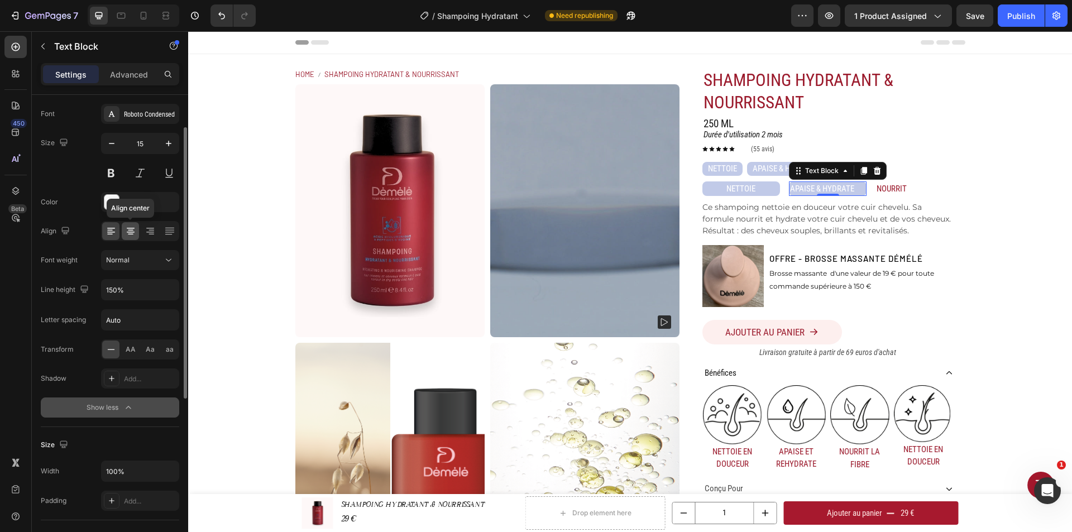
click at [134, 230] on icon at bounding box center [130, 231] width 11 height 11
click at [896, 185] on p "NOURRIT" at bounding box center [914, 189] width 75 height 13
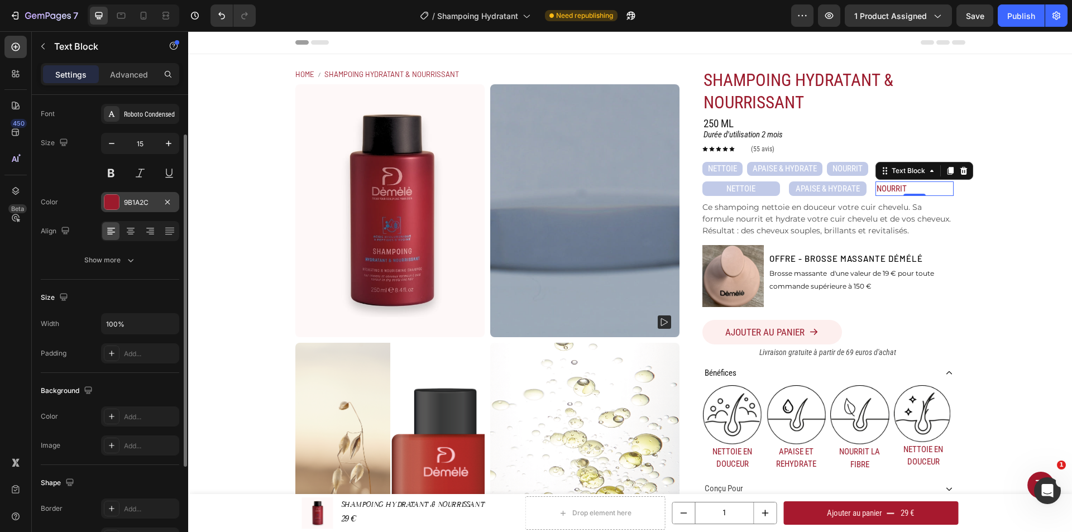
click at [122, 198] on div "9B1A2C" at bounding box center [140, 202] width 78 height 20
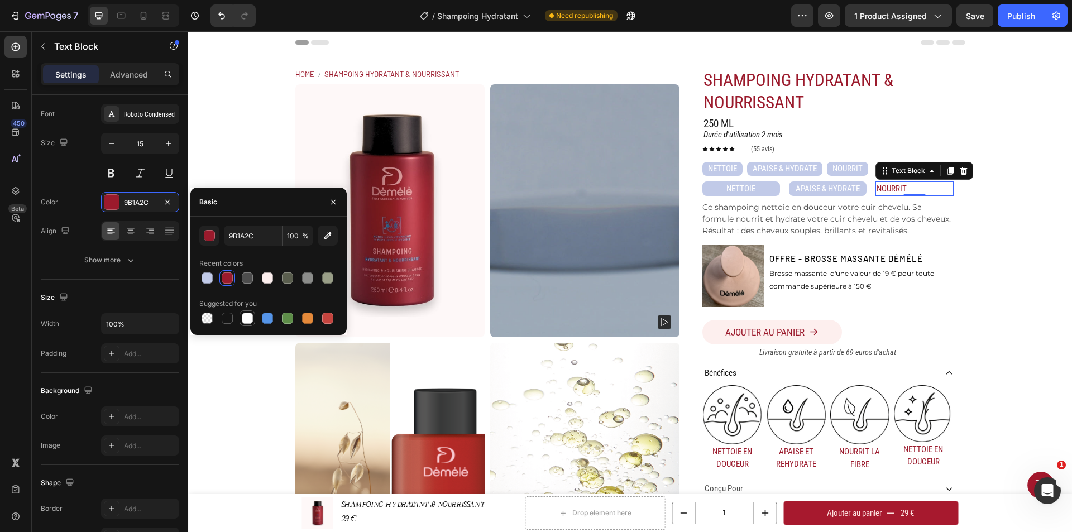
click at [247, 319] on div at bounding box center [247, 318] width 11 height 11
type input "FFFFFF"
click at [133, 223] on div at bounding box center [130, 231] width 17 height 18
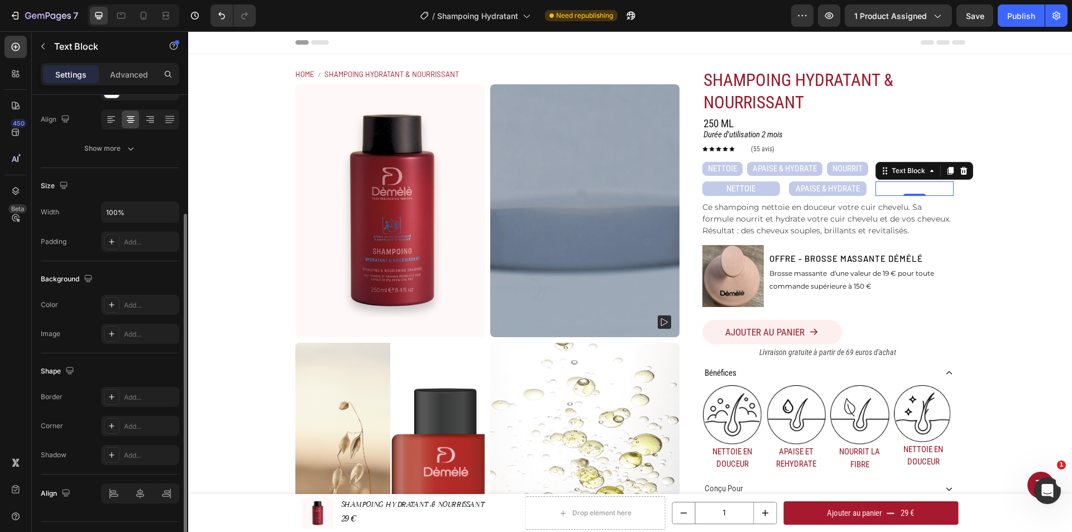
scroll to position [193, 0]
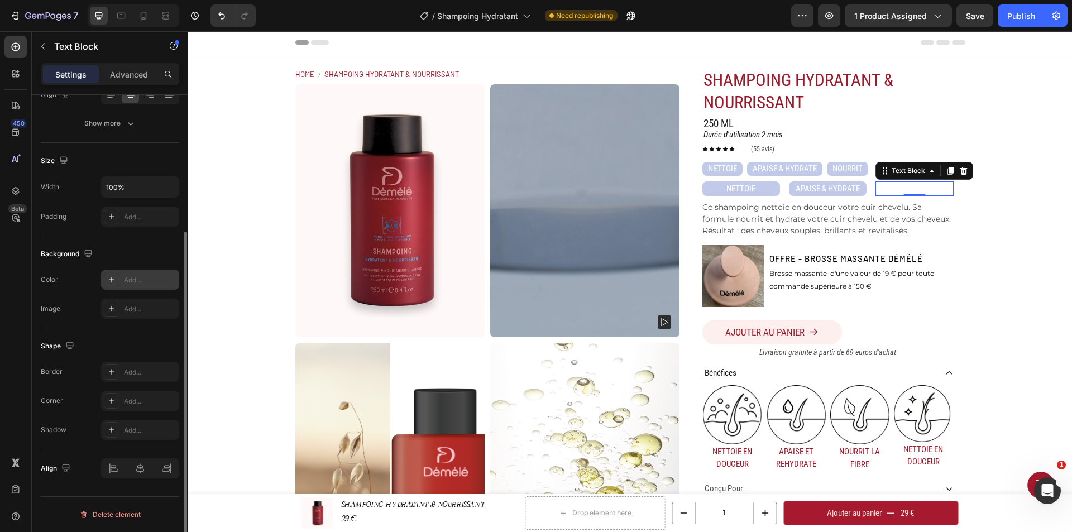
click at [131, 279] on div "Add..." at bounding box center [150, 280] width 52 height 10
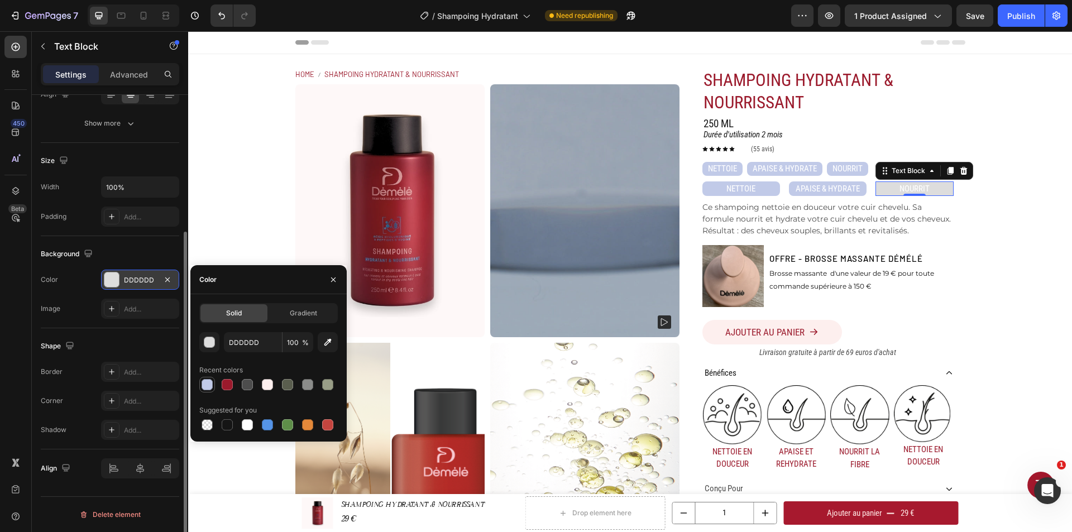
click at [202, 381] on div at bounding box center [207, 384] width 11 height 11
type input "C1CAE8"
drag, startPoint x: 334, startPoint y: 278, endPoint x: 135, endPoint y: 250, distance: 201.8
click at [334, 278] on icon "button" at bounding box center [333, 279] width 9 height 9
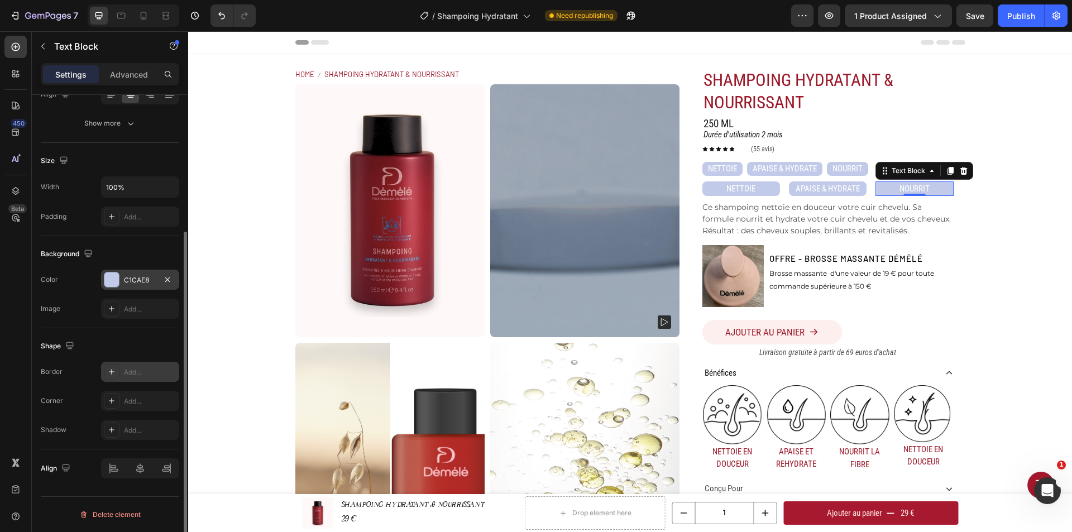
click at [133, 374] on div "Add..." at bounding box center [150, 372] width 52 height 10
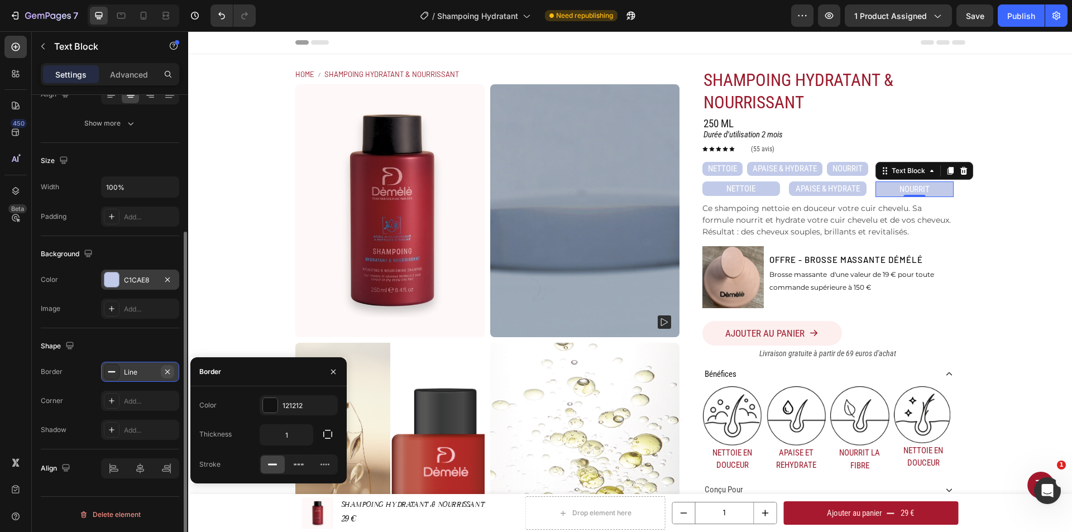
click at [168, 367] on icon "button" at bounding box center [167, 371] width 9 height 9
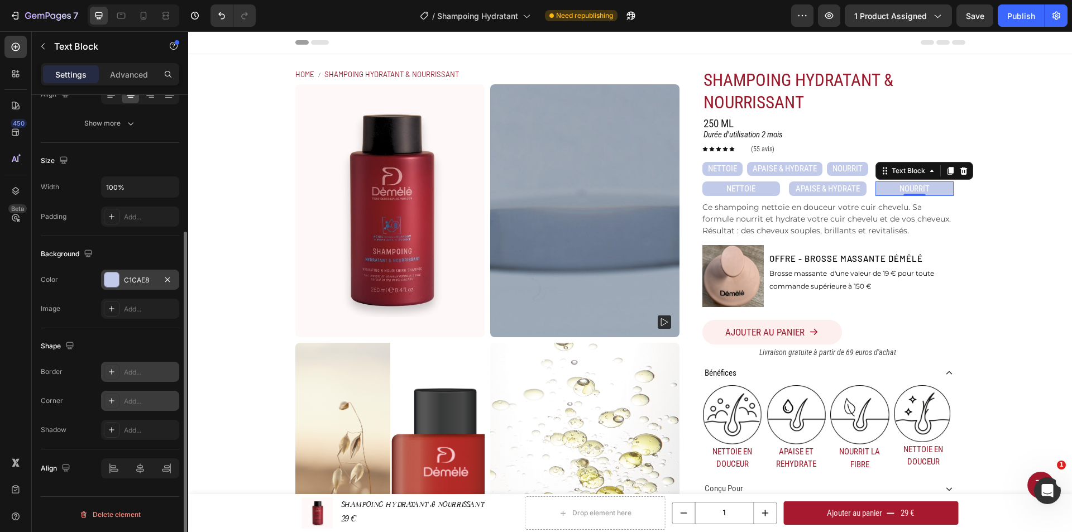
click at [147, 393] on div "Add..." at bounding box center [140, 401] width 78 height 20
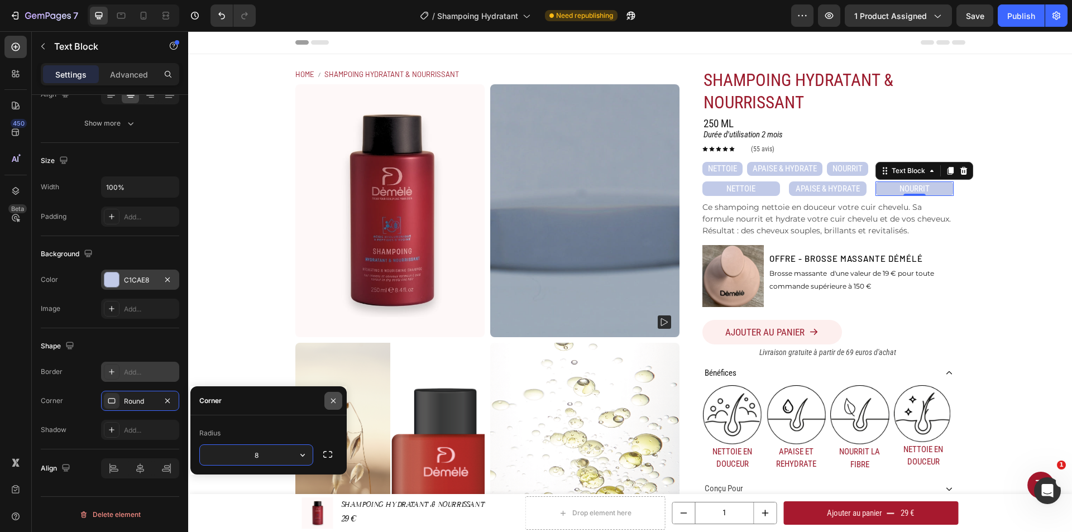
click at [333, 395] on button "button" at bounding box center [333, 401] width 18 height 18
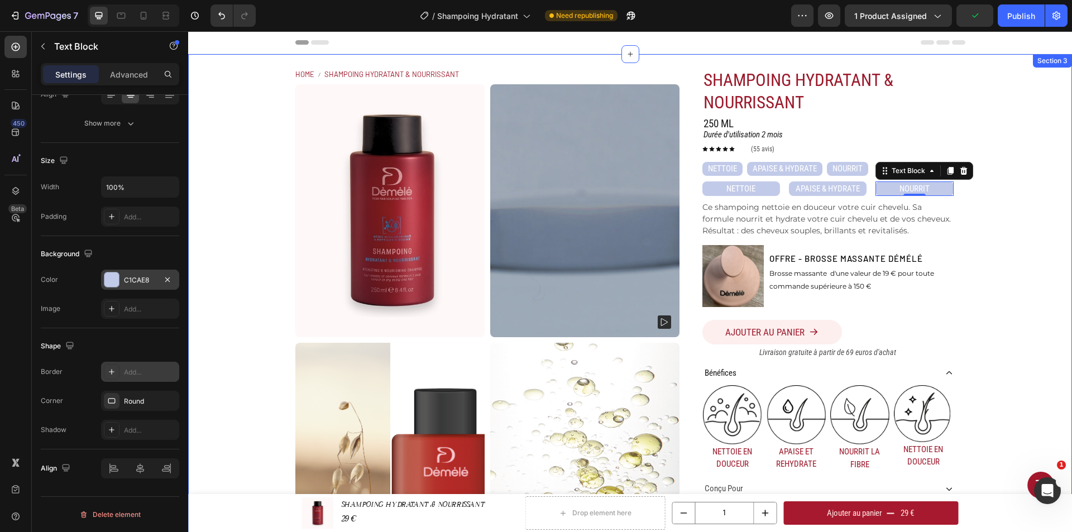
click at [990, 263] on div "Home SHAMPOING HYDRATANT & NOURRISSANT Breadcrumb Product Images SHAMPOING HYDR…" at bounding box center [630, 331] width 884 height 555
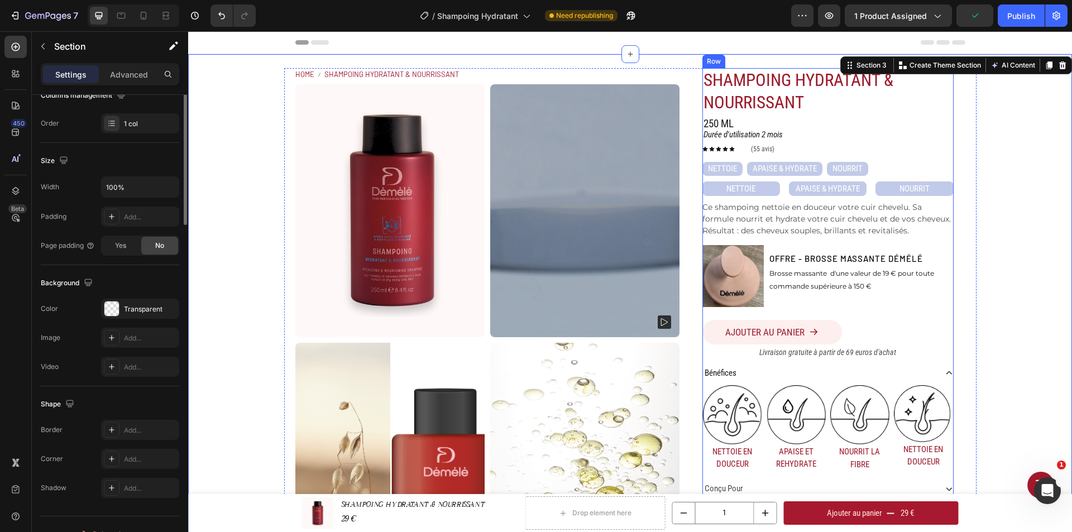
scroll to position [0, 0]
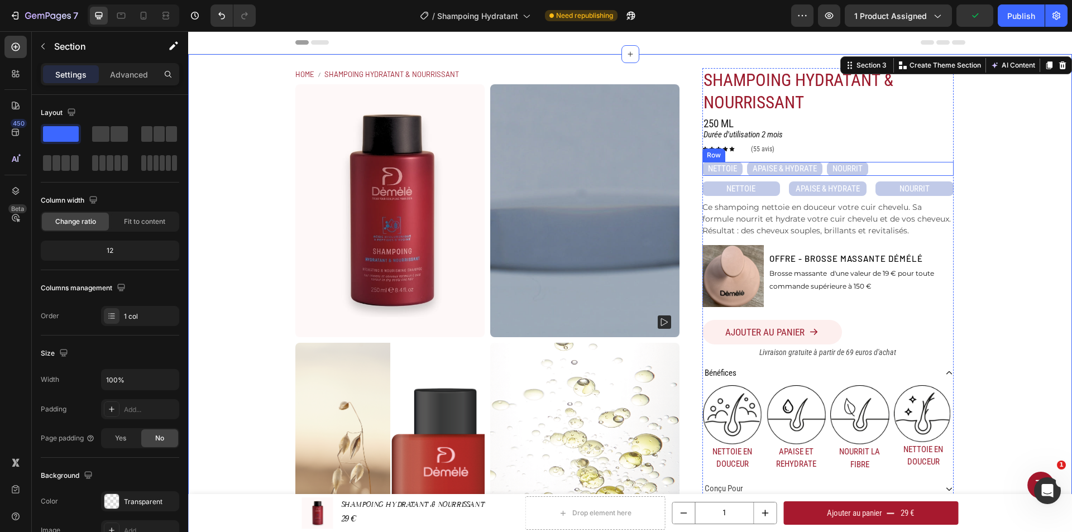
click at [883, 168] on div "NETTOIE Button APAISE & HYDRATE Button NOURRIT Button Row" at bounding box center [827, 169] width 251 height 14
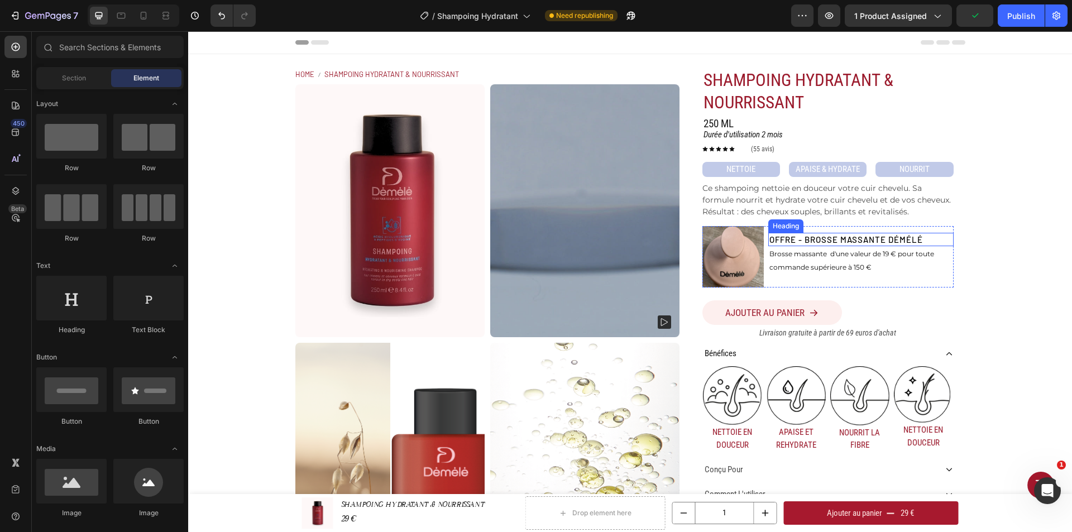
click at [858, 202] on p "Ce shampoing nettoie en douceur votre cuir chevelu. Sa formule nourrit et hydra…" at bounding box center [826, 200] width 248 height 34
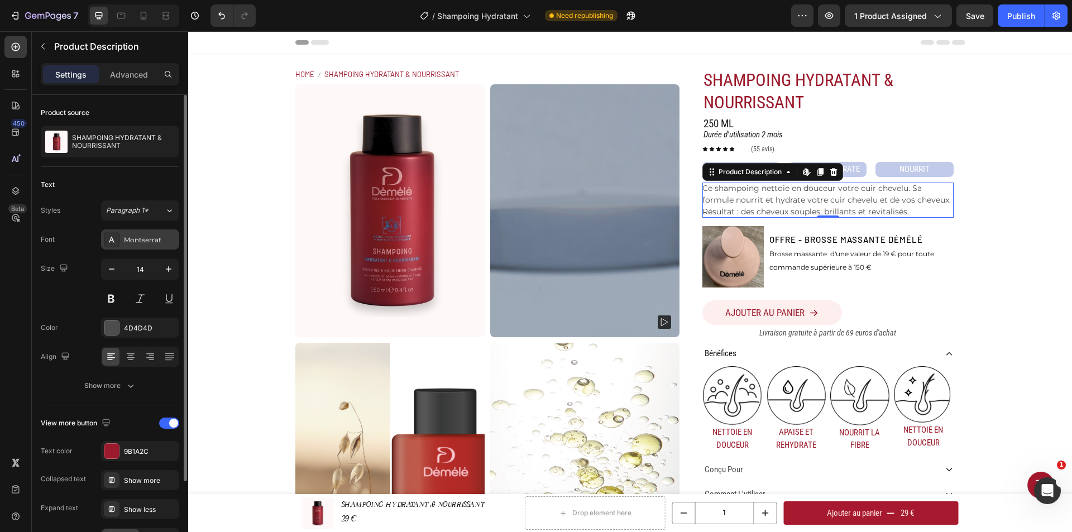
click at [147, 235] on div "Montserrat" at bounding box center [150, 240] width 52 height 10
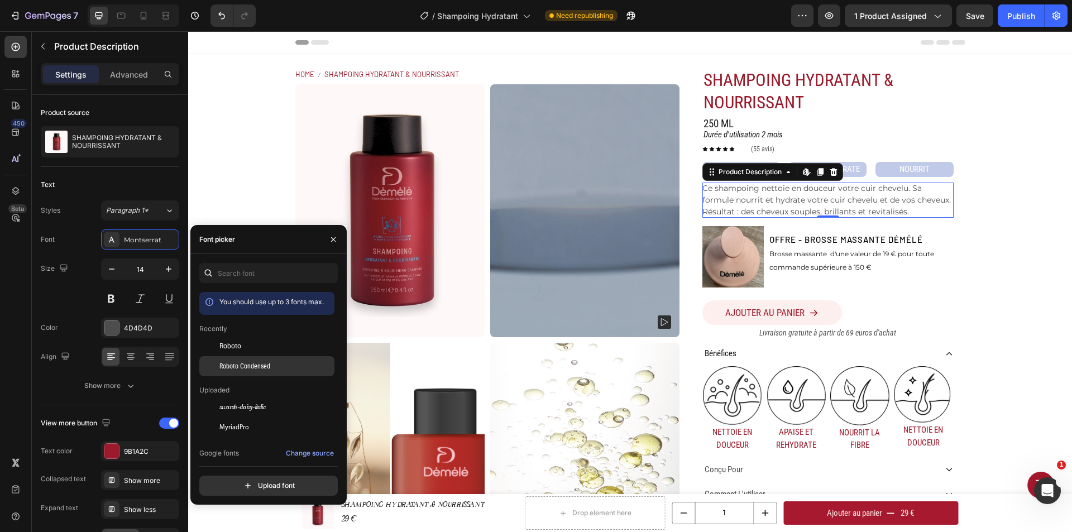
click at [251, 482] on div "Roboto Condensed" at bounding box center [266, 492] width 135 height 20
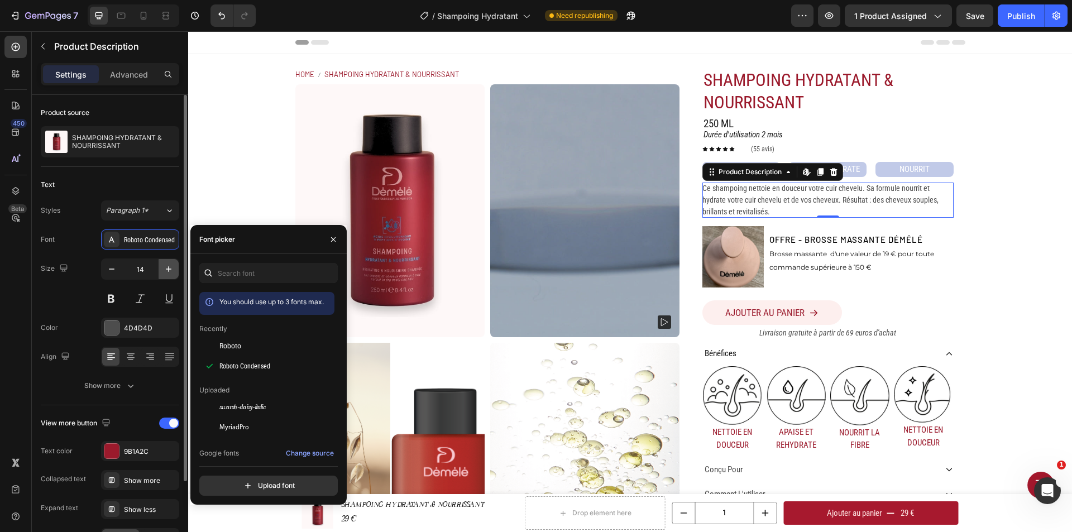
click at [166, 266] on icon "button" at bounding box center [168, 269] width 11 height 11
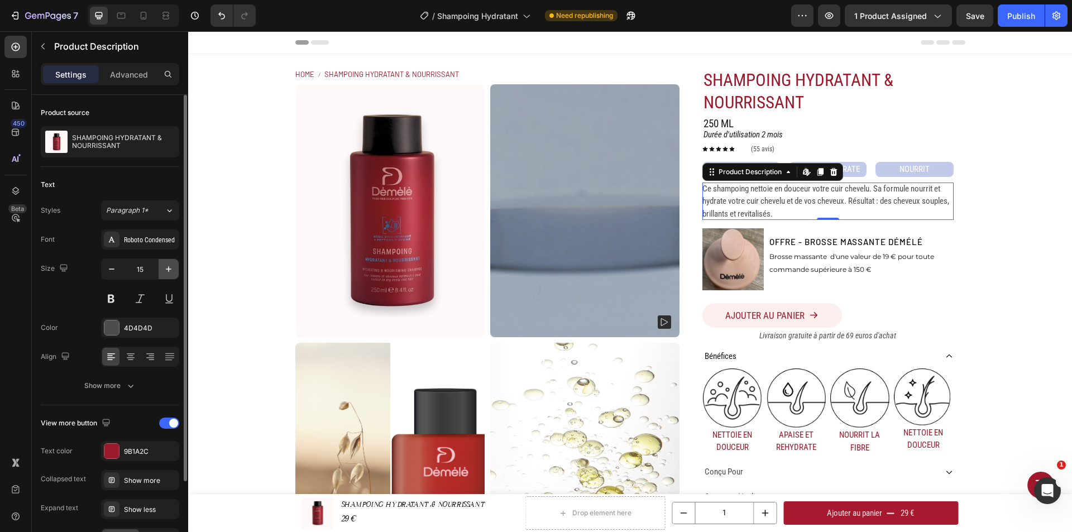
click at [166, 266] on icon "button" at bounding box center [168, 269] width 11 height 11
type input "17"
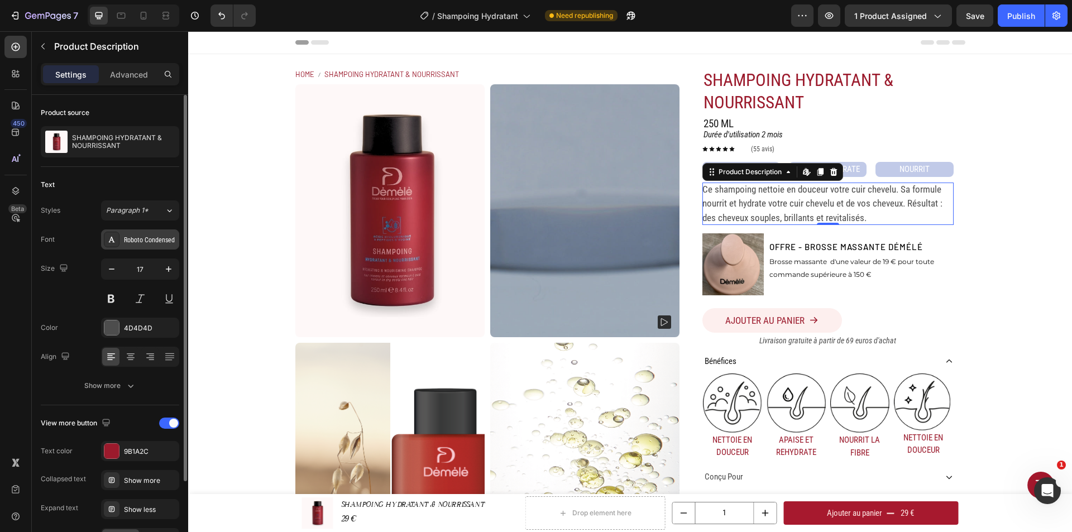
click at [166, 240] on div "Roboto Condensed" at bounding box center [150, 240] width 52 height 10
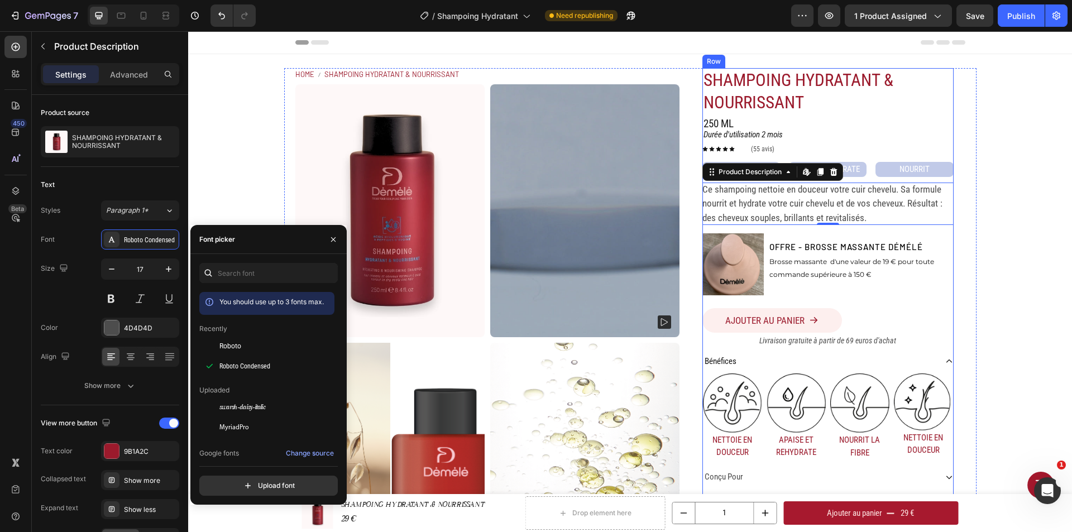
click at [847, 341] on icon "Livraison gratuite à partir de 69 euros d'achat" at bounding box center [827, 340] width 137 height 9
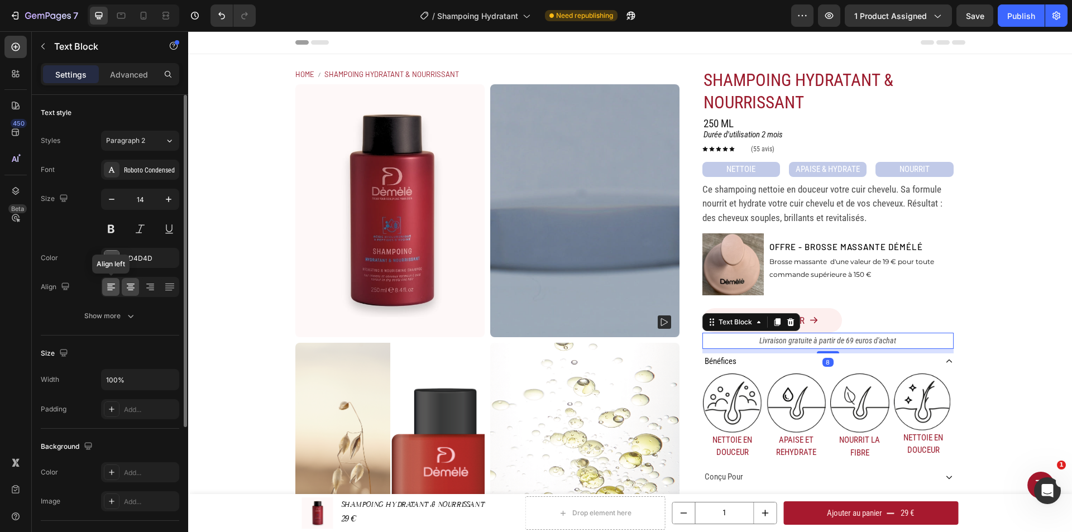
drag, startPoint x: 114, startPoint y: 288, endPoint x: 202, endPoint y: 297, distance: 87.6
click at [114, 288] on icon at bounding box center [111, 286] width 11 height 11
click at [175, 164] on div "Roboto Condensed" at bounding box center [140, 170] width 78 height 20
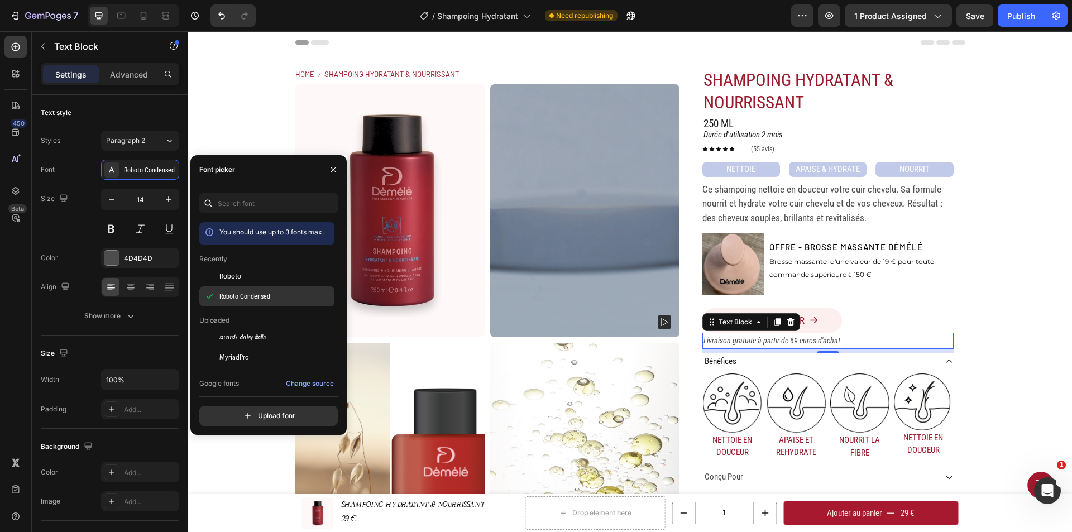
click at [264, 298] on span "Roboto Condensed" at bounding box center [244, 296] width 51 height 10
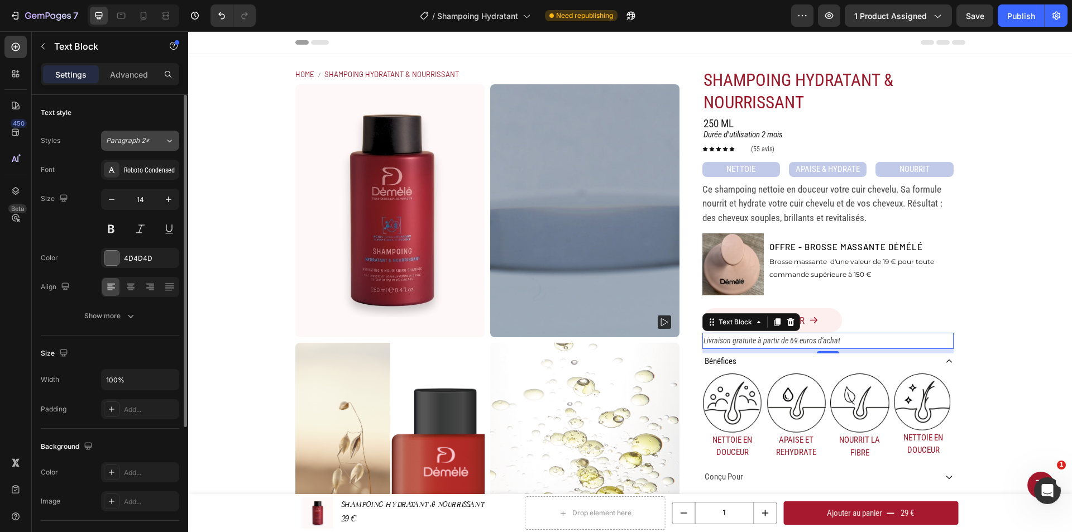
click at [152, 140] on div "Paragraph 2*" at bounding box center [135, 141] width 59 height 10
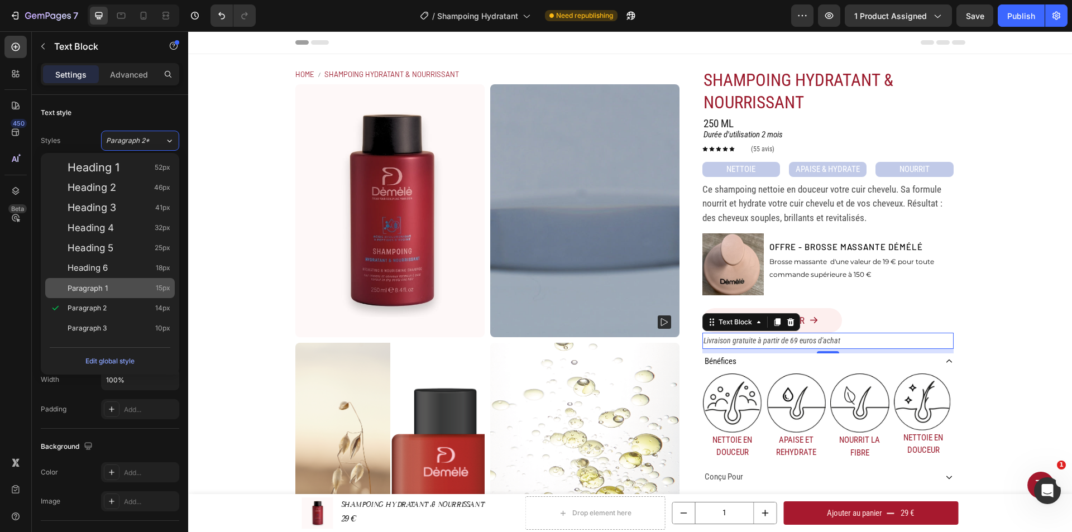
click at [120, 293] on div "Paragraph 1 15px" at bounding box center [119, 288] width 103 height 11
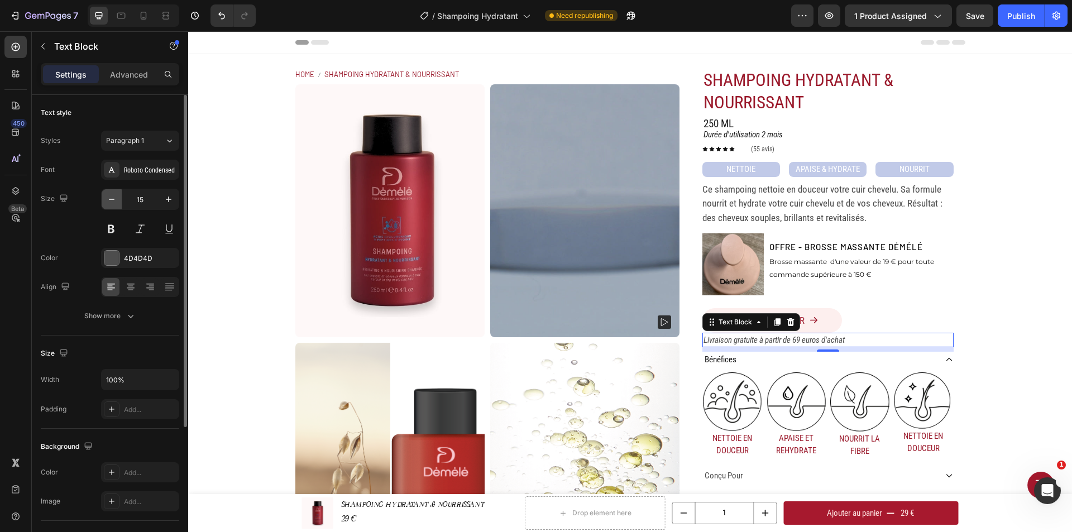
click at [113, 200] on icon "button" at bounding box center [111, 199] width 11 height 11
click at [177, 199] on button "button" at bounding box center [169, 199] width 20 height 20
type input "15"
click at [104, 322] on button "Show more" at bounding box center [110, 316] width 138 height 20
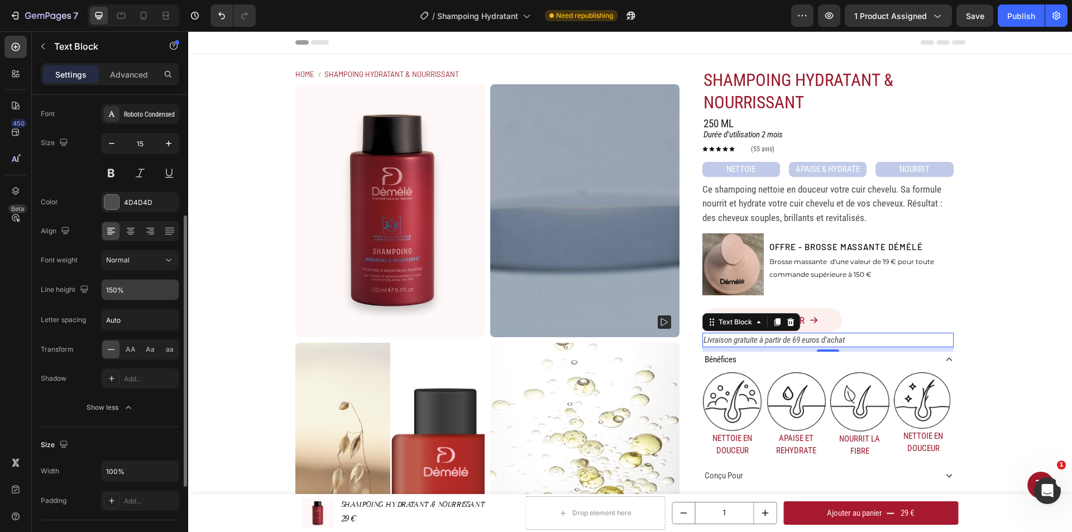
scroll to position [168, 0]
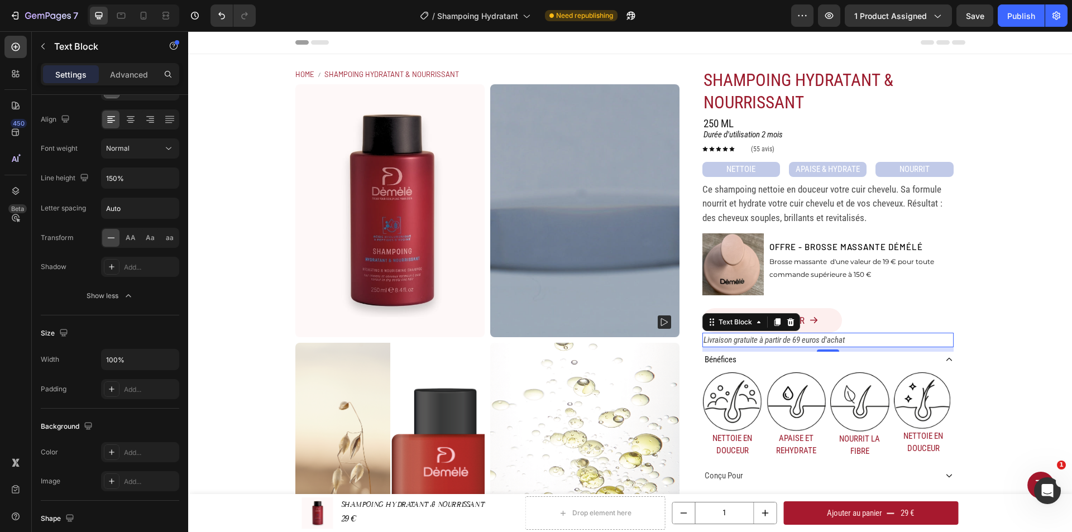
click at [807, 348] on div "8" at bounding box center [827, 349] width 251 height 4
click at [800, 340] on icon "Livraison gratuite à partir de 69 euros d'achat" at bounding box center [774, 340] width 141 height 10
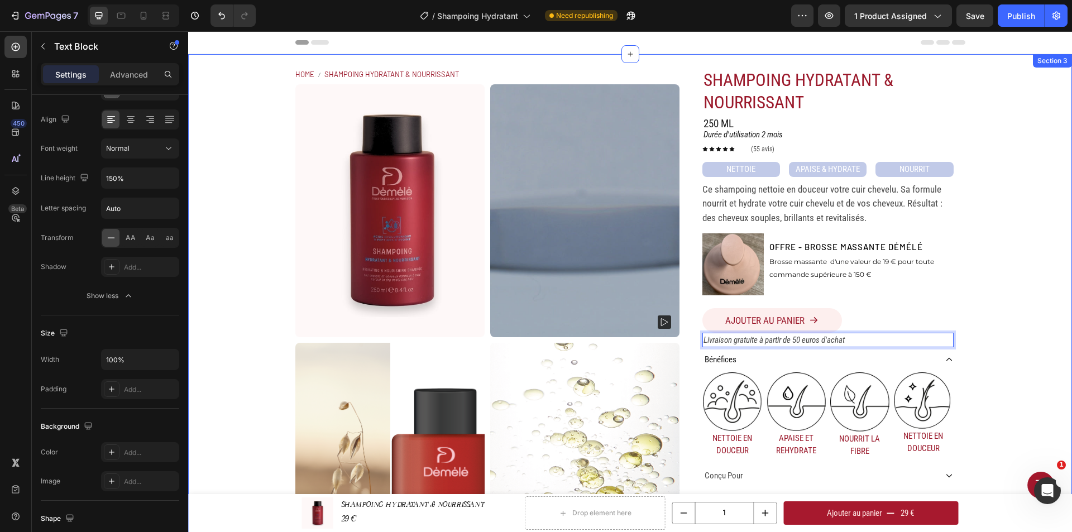
click at [986, 318] on div "Home SHAMPOING HYDRATANT & NOURRISSANT Breadcrumb Product Images SHAMPOING HYDR…" at bounding box center [630, 331] width 884 height 555
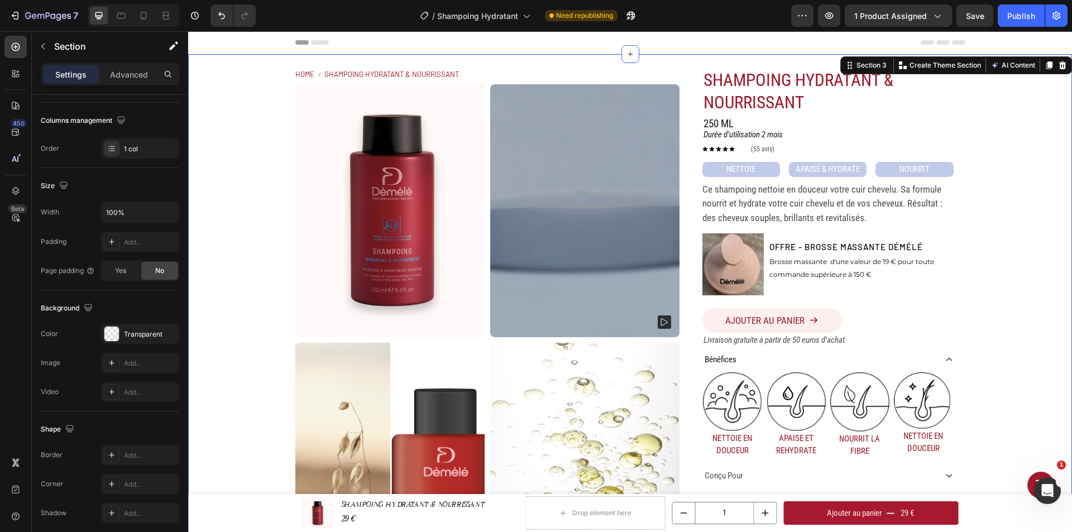
scroll to position [0, 0]
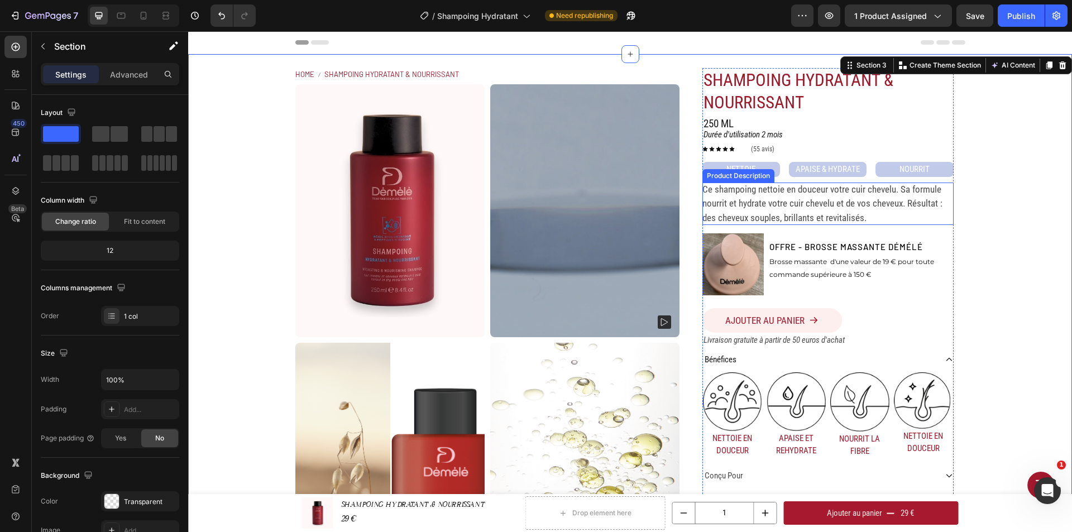
click at [848, 213] on p "Ce shampoing nettoie en douceur votre cuir chevelu. Sa formule nourrit et hydra…" at bounding box center [822, 204] width 240 height 40
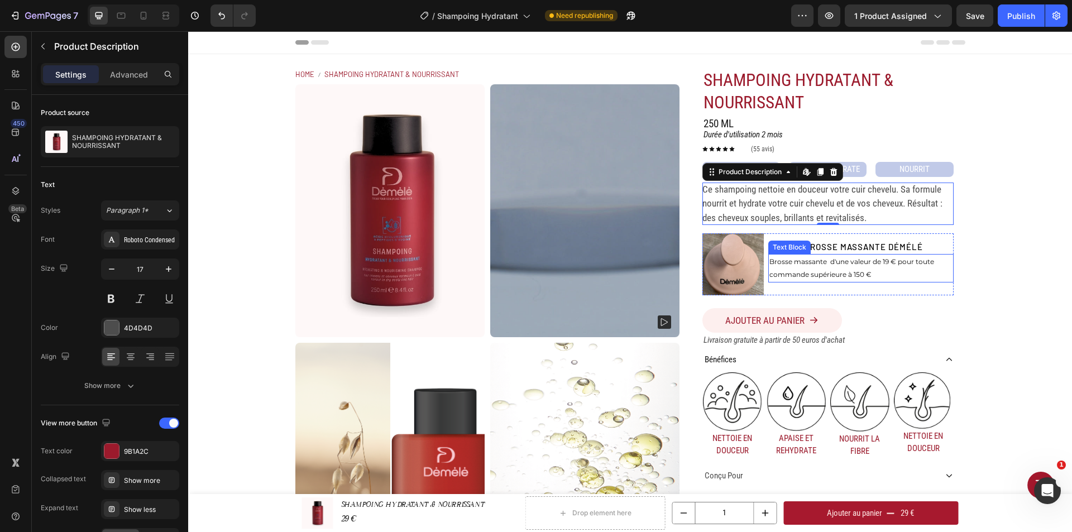
click at [850, 245] on span "offre - Brosse massante démélé" at bounding box center [846, 247] width 154 height 10
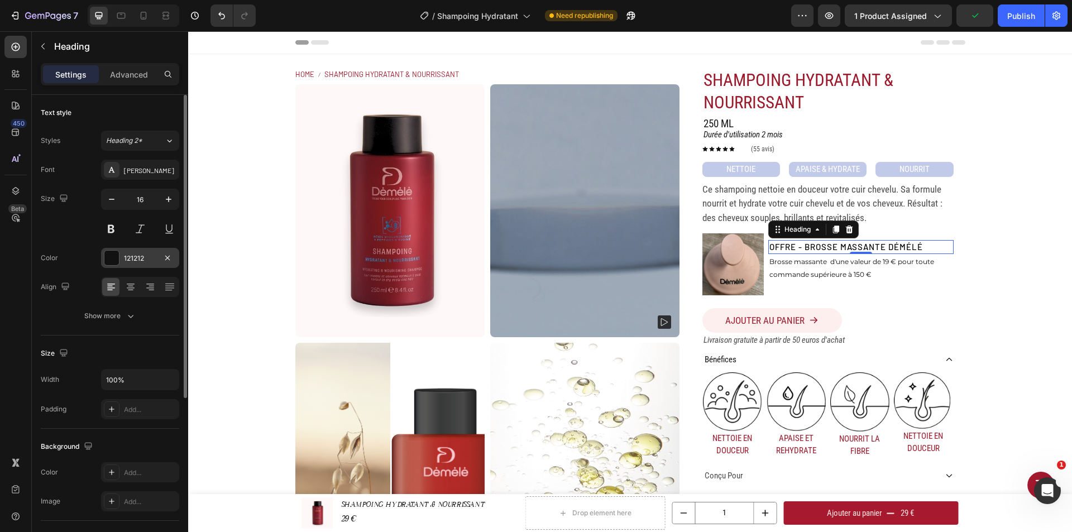
click at [157, 257] on div "121212" at bounding box center [140, 258] width 78 height 20
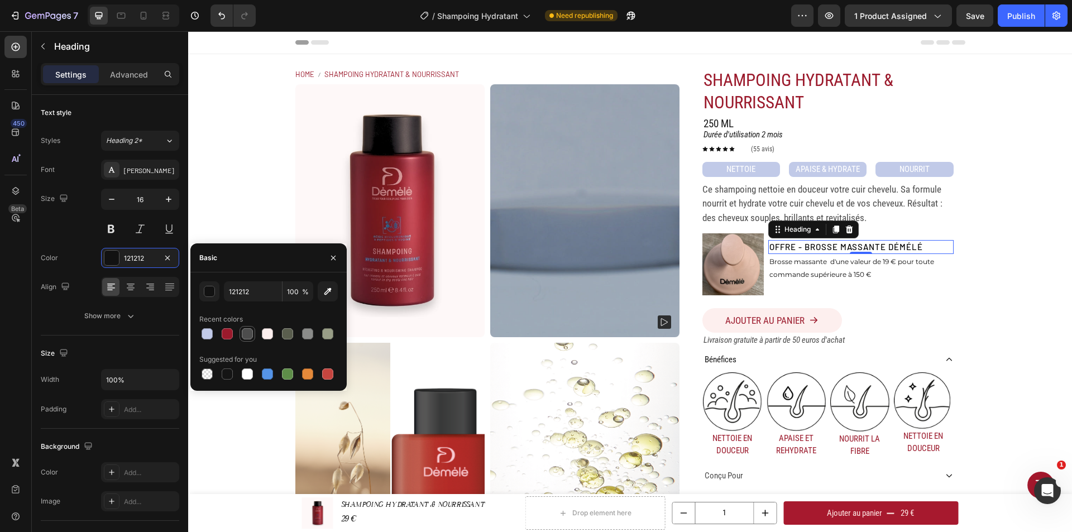
click at [248, 336] on div at bounding box center [247, 333] width 11 height 11
type input "4D4D4D"
click at [843, 276] on span "Brosse massante d'une valeur de 19 € pour toute commande supérieure à 150 €" at bounding box center [851, 268] width 165 height 22
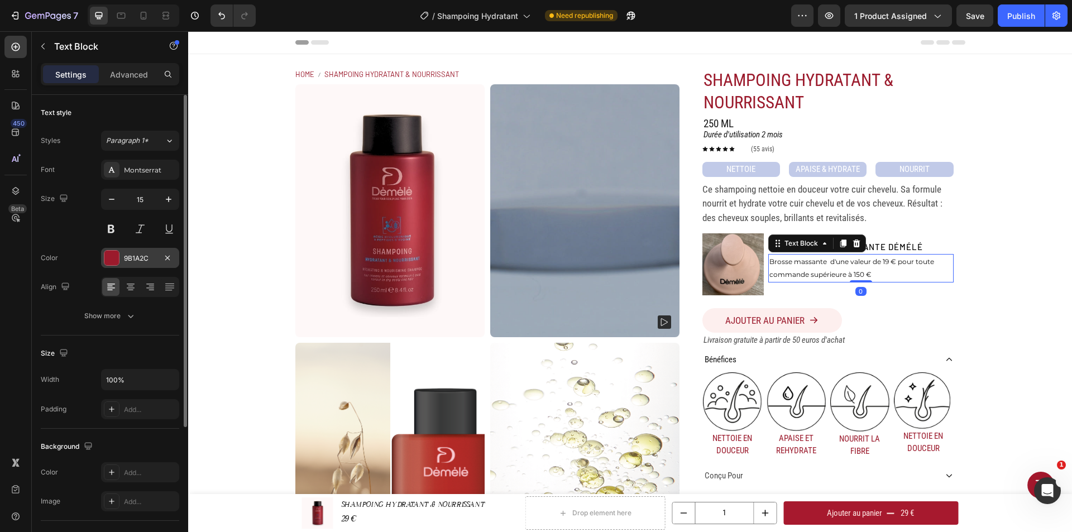
click at [149, 250] on div "9B1A2C" at bounding box center [140, 258] width 78 height 20
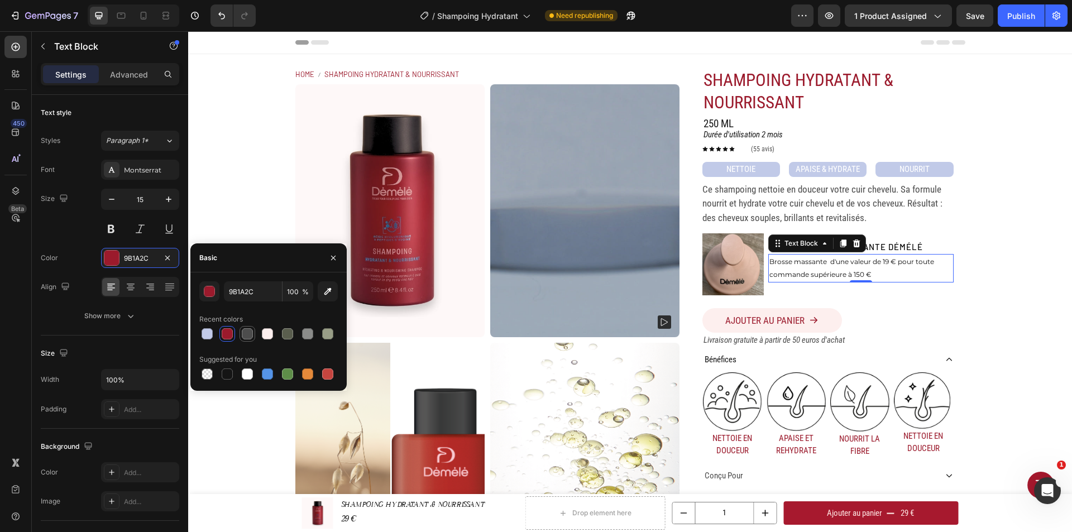
click at [251, 335] on div at bounding box center [247, 333] width 11 height 11
type input "4D4D4D"
click at [956, 291] on div "SHAMPOING HYDRATANT & NOURRISSANT Product Title 250 ML Heading Row Durée d'util…" at bounding box center [828, 331] width 275 height 527
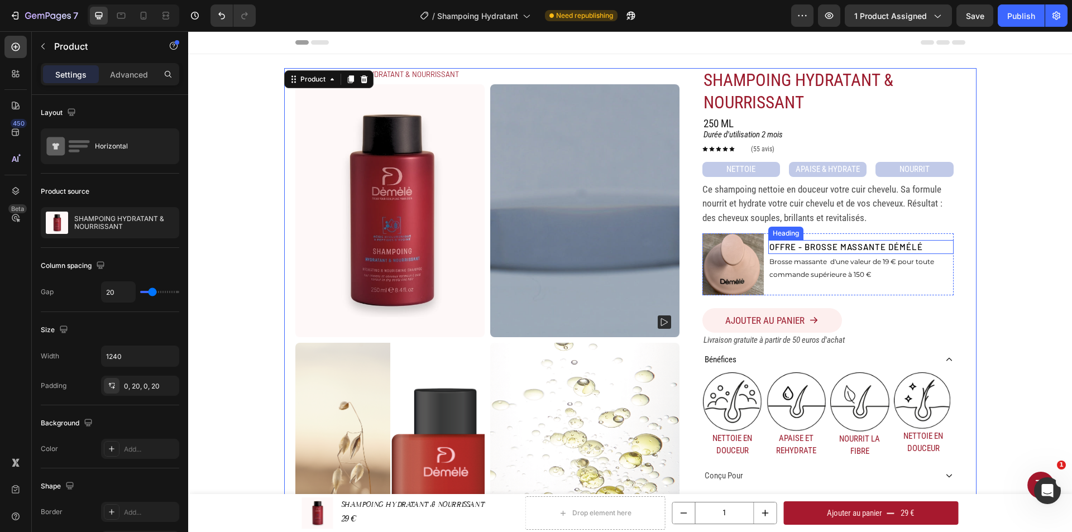
click at [854, 266] on p "Brosse massante d'une valeur de 19 € pour toute commande supérieure à 150 €" at bounding box center [860, 268] width 183 height 26
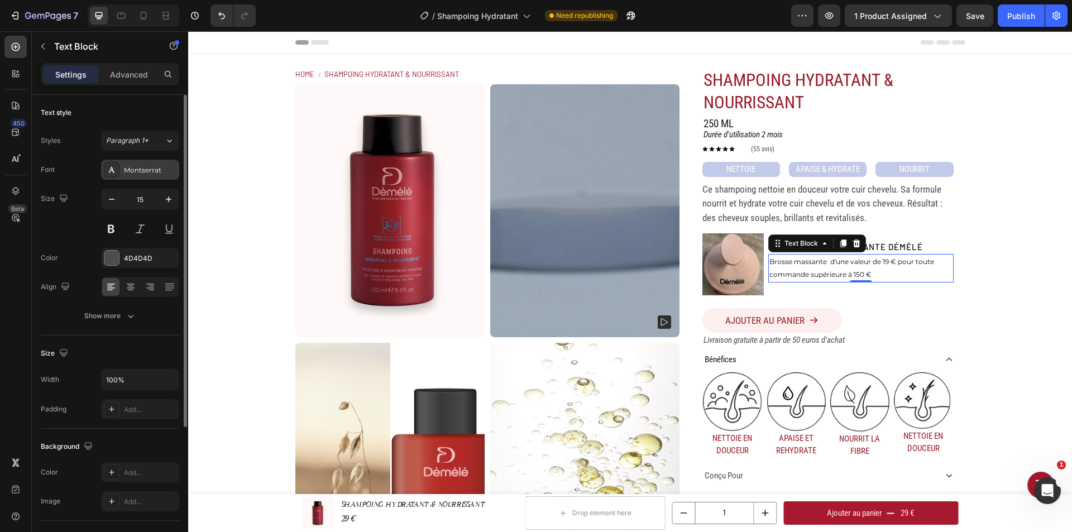
click at [165, 172] on div "Montserrat" at bounding box center [150, 170] width 52 height 10
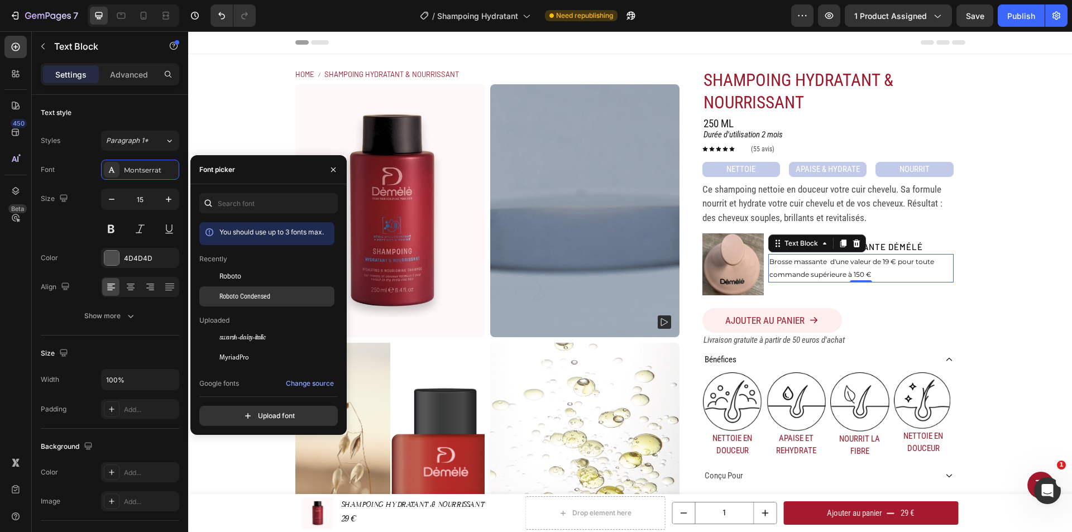
click at [246, 296] on span "Roboto Condensed" at bounding box center [244, 296] width 51 height 10
click at [904, 249] on span "offre - Brosse massante démélé" at bounding box center [846, 247] width 154 height 10
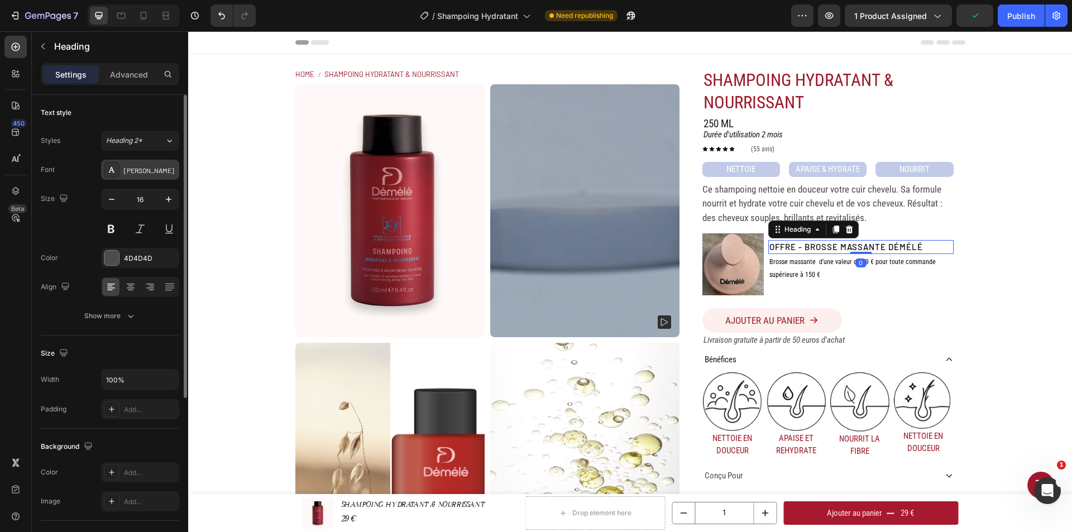
click at [157, 171] on div "[PERSON_NAME]" at bounding box center [150, 170] width 52 height 10
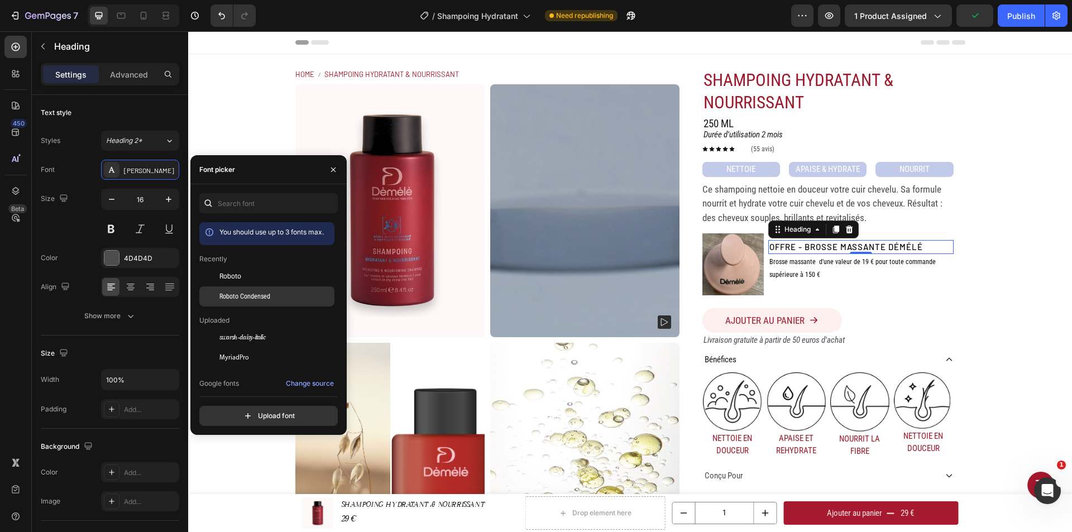
click at [249, 413] on div "Roboto Condensed" at bounding box center [266, 423] width 135 height 20
click at [254, 298] on span "Roboto Condensed" at bounding box center [244, 296] width 51 height 10
click at [326, 165] on button "button" at bounding box center [333, 170] width 18 height 18
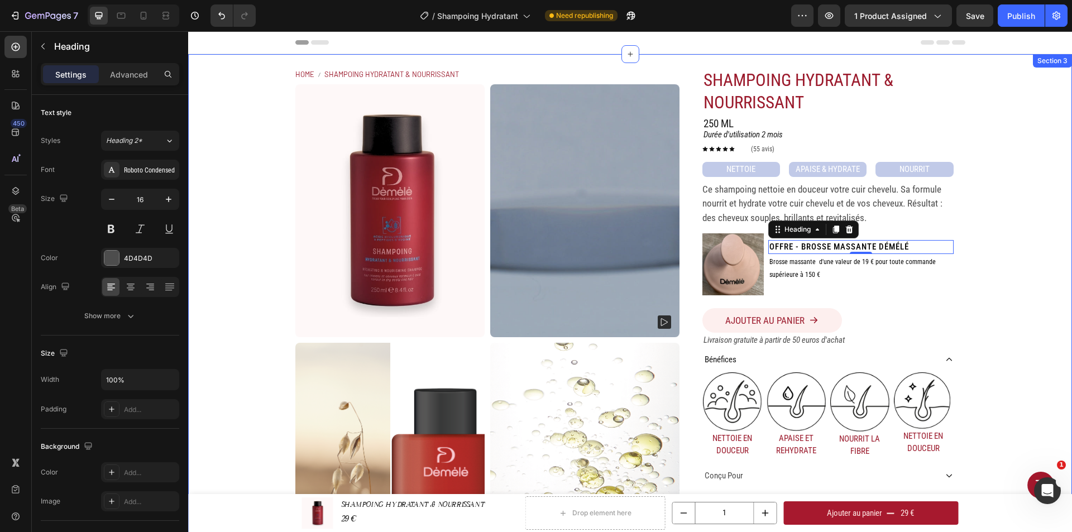
click at [987, 255] on div "Home SHAMPOING HYDRATANT & NOURRISSANT Breadcrumb Product Images SHAMPOING HYDR…" at bounding box center [630, 331] width 884 height 555
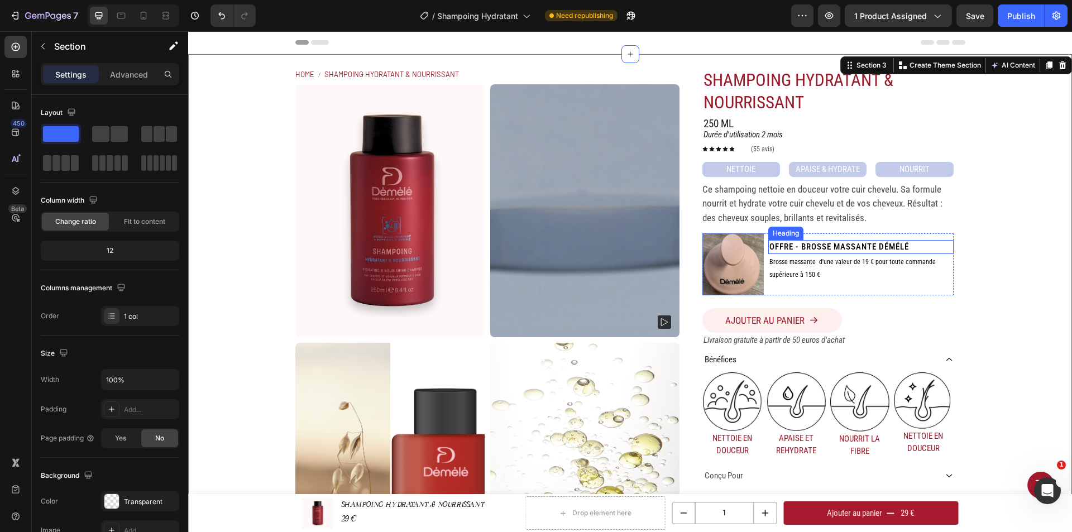
click at [901, 248] on span "offre - Brosse massante démélé" at bounding box center [839, 247] width 140 height 10
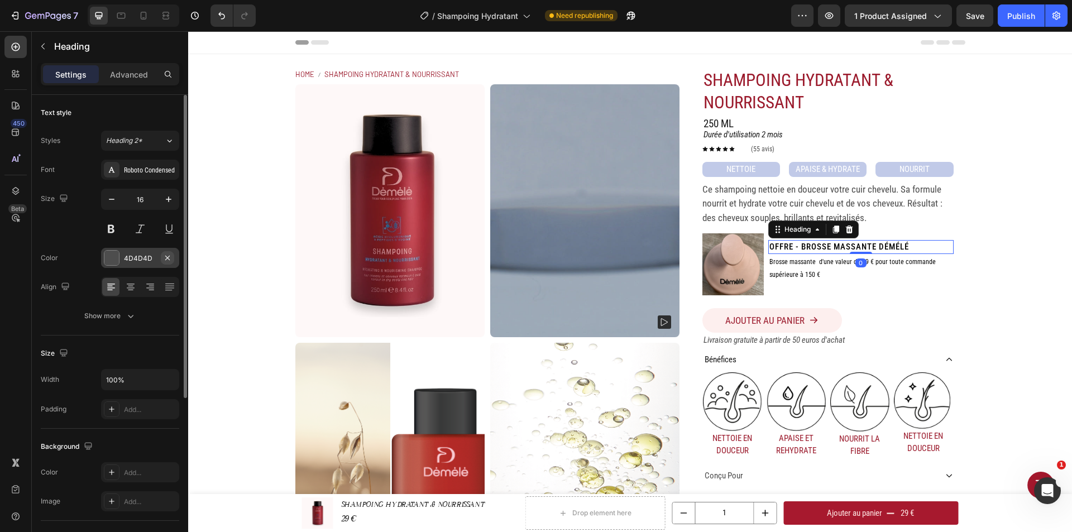
click at [168, 256] on icon "button" at bounding box center [167, 258] width 9 height 9
click at [154, 257] on div "Add..." at bounding box center [150, 259] width 52 height 10
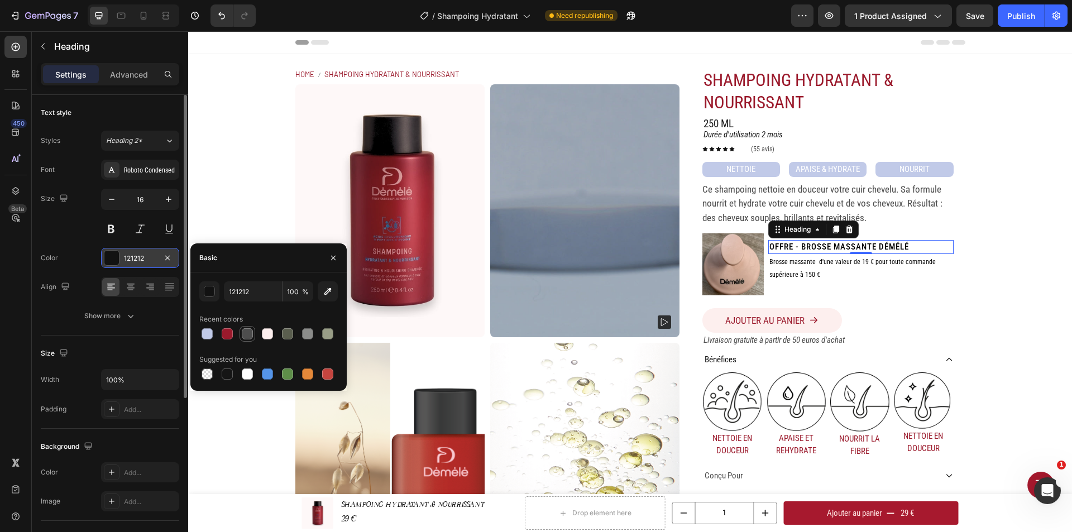
click at [251, 333] on div at bounding box center [247, 333] width 11 height 11
type input "4D4D4D"
click at [336, 254] on icon "button" at bounding box center [333, 258] width 9 height 9
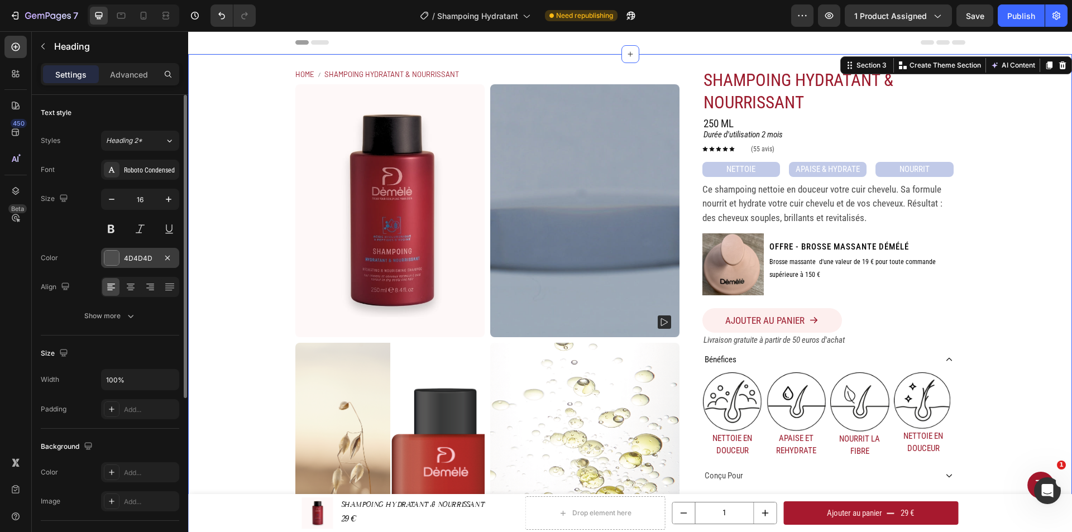
click at [1005, 268] on div "Home SHAMPOING HYDRATANT & NOURRISSANT Breadcrumb Product Images SHAMPOING HYDR…" at bounding box center [630, 331] width 884 height 555
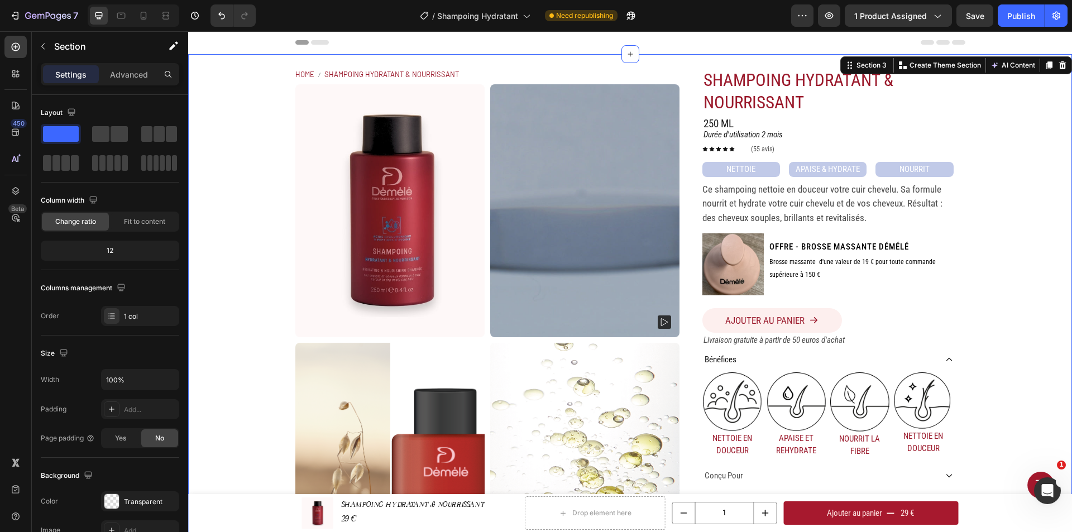
scroll to position [56, 0]
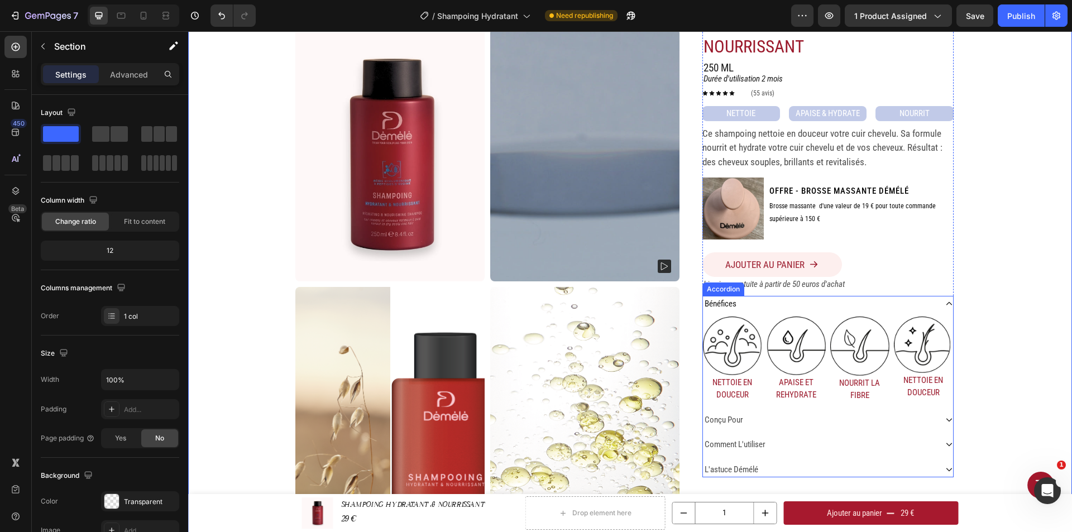
click at [728, 302] on p "bénéfices" at bounding box center [721, 304] width 32 height 13
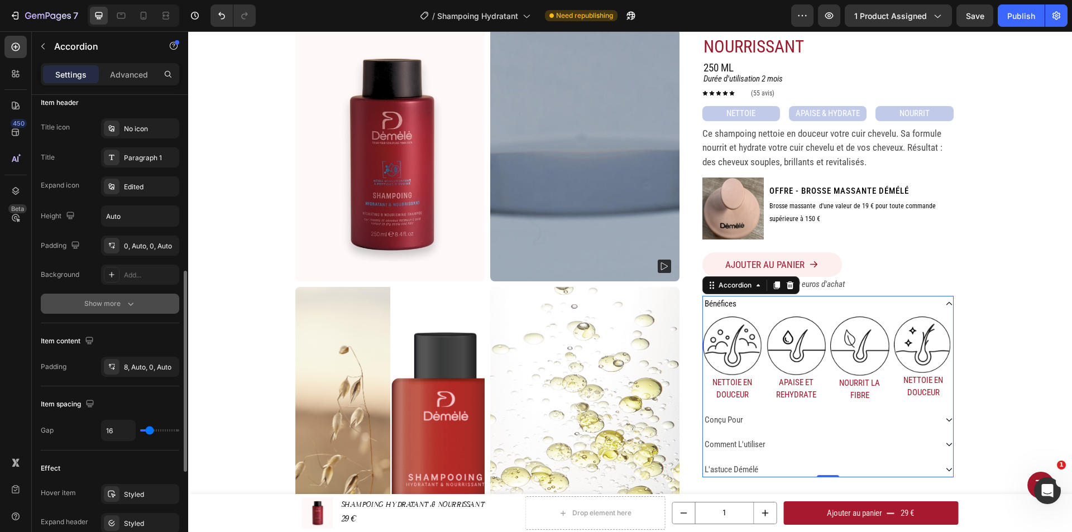
scroll to position [335, 0]
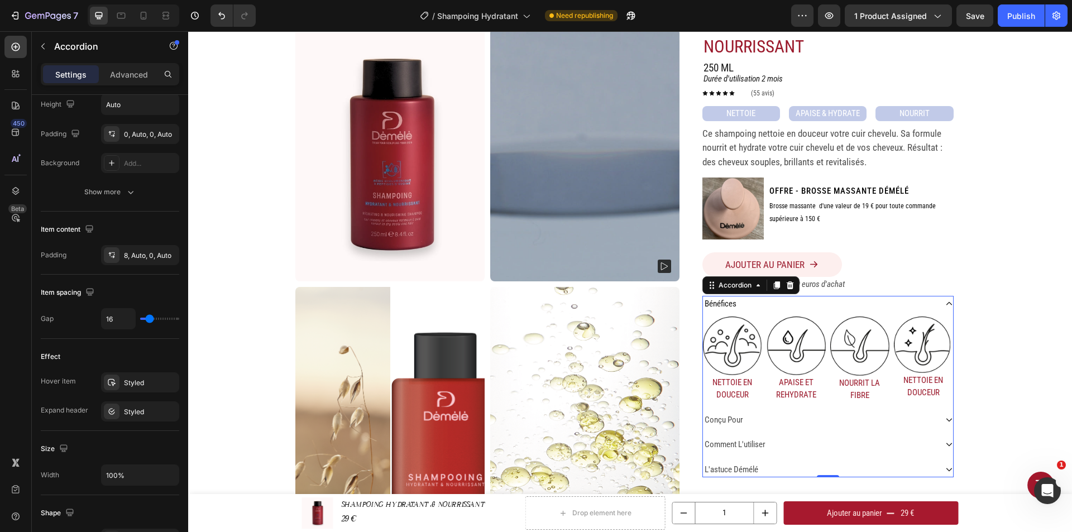
click at [798, 305] on div "bénéfices" at bounding box center [819, 304] width 233 height 16
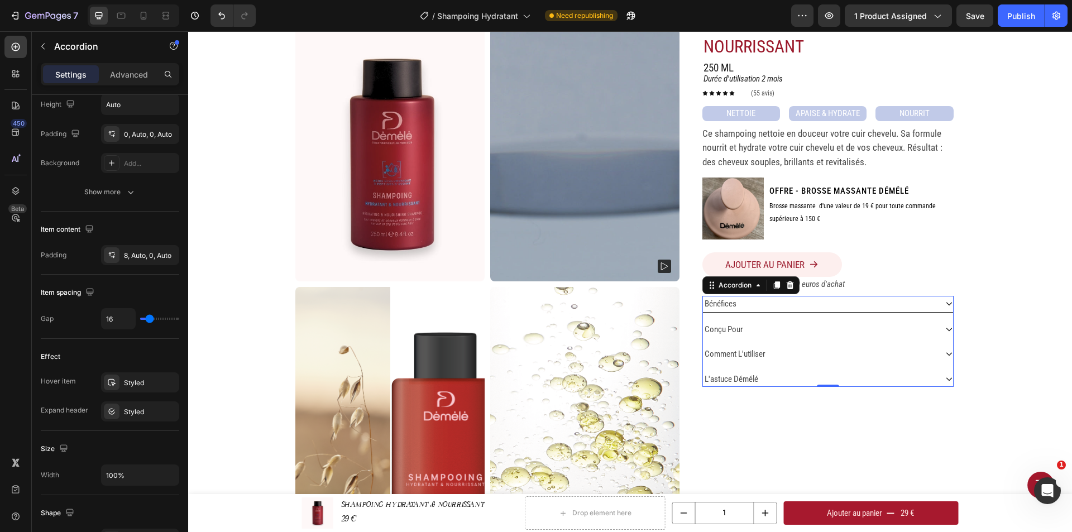
click at [843, 306] on div "bénéfices" at bounding box center [819, 304] width 233 height 16
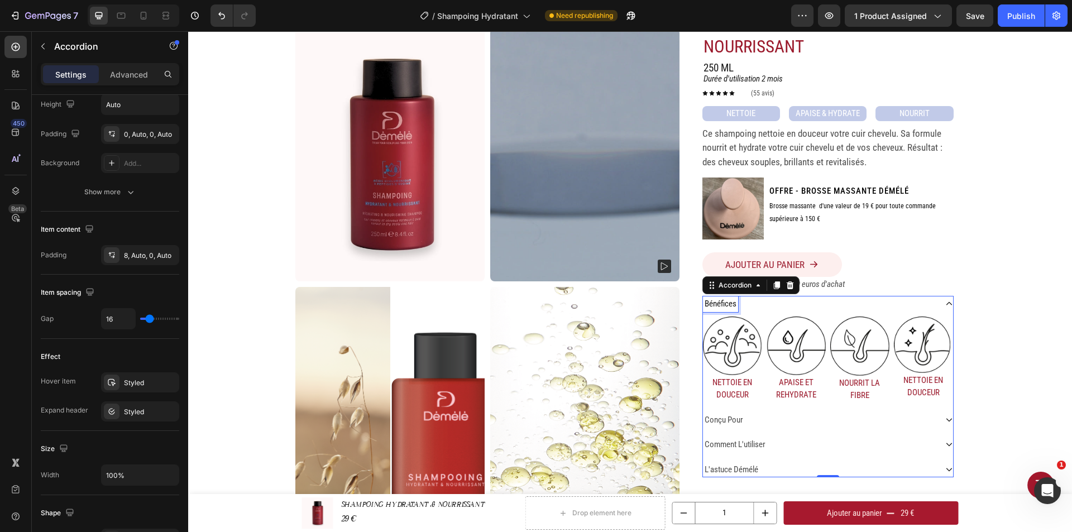
click at [712, 301] on p "bénéfices" at bounding box center [721, 304] width 32 height 13
drag, startPoint x: 733, startPoint y: 305, endPoint x: 691, endPoint y: 300, distance: 42.2
click at [691, 300] on div "SHAMPOING HYDRATANT & NOURRISSANT Product Title 250 ML Heading Row Durée d'util…" at bounding box center [828, 275] width 275 height 527
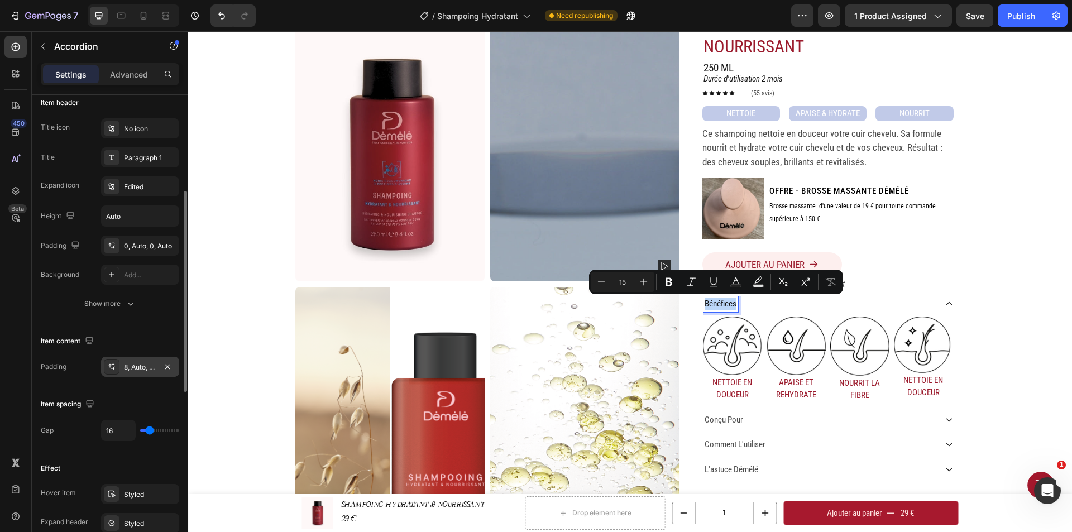
scroll to position [168, 0]
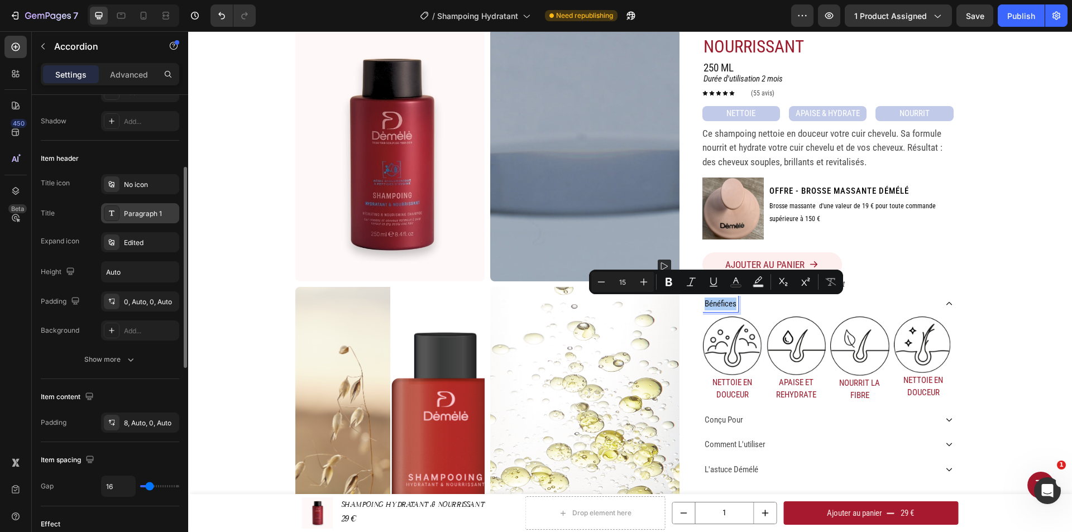
click at [136, 216] on div "Paragraph 1" at bounding box center [150, 214] width 52 height 10
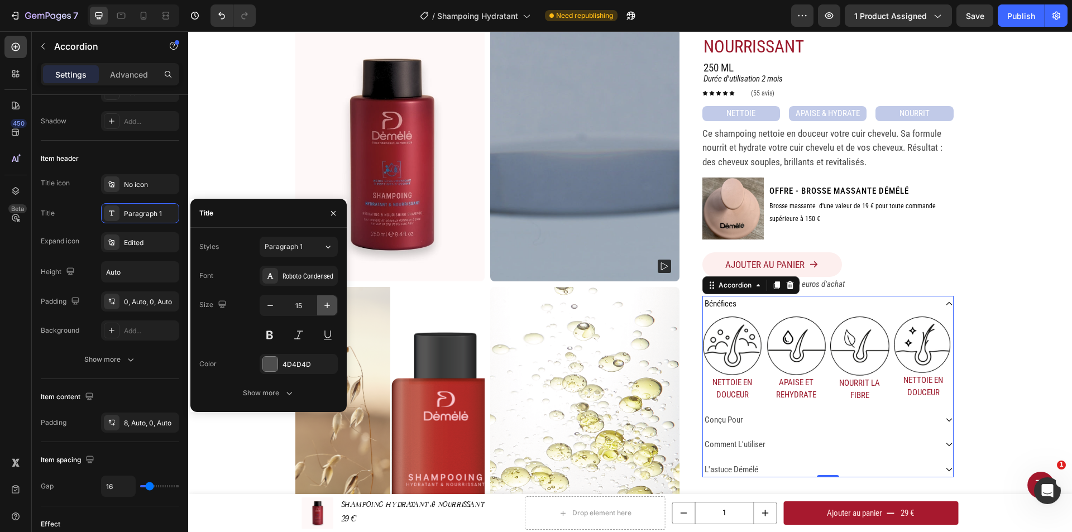
click at [330, 303] on icon "button" at bounding box center [327, 305] width 11 height 11
type input "17"
click at [1024, 348] on div "Home SHAMPOING HYDRATANT & NOURRISSANT Breadcrumb Product Images SHAMPOING HYDR…" at bounding box center [630, 275] width 884 height 555
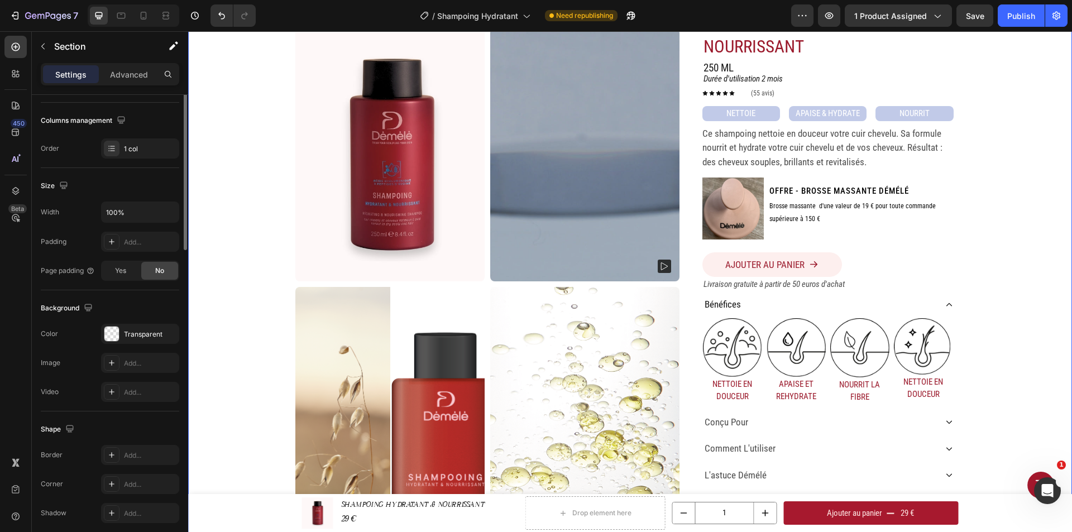
scroll to position [0, 0]
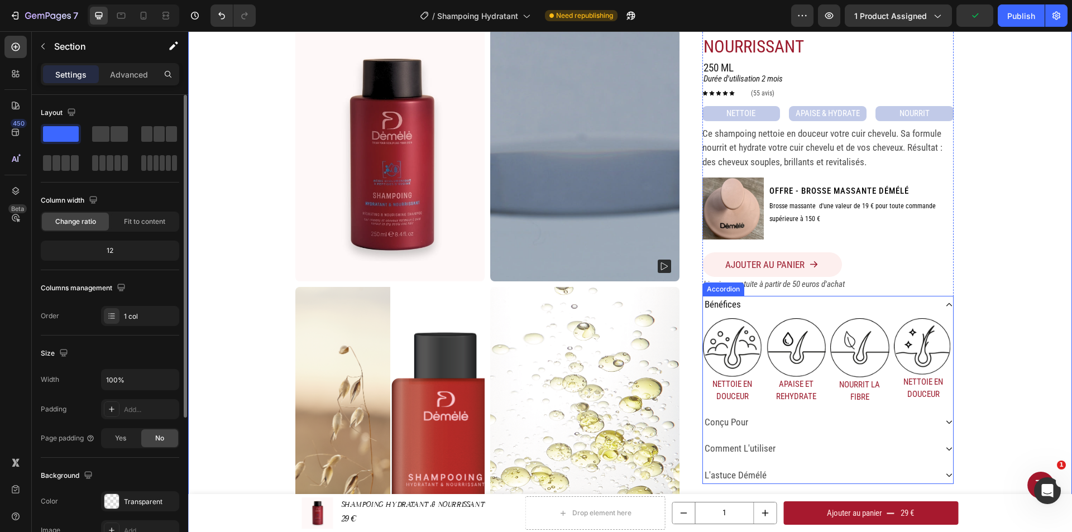
click at [730, 395] on p "NETTOIE EN DOUCEUR" at bounding box center [732, 390] width 57 height 25
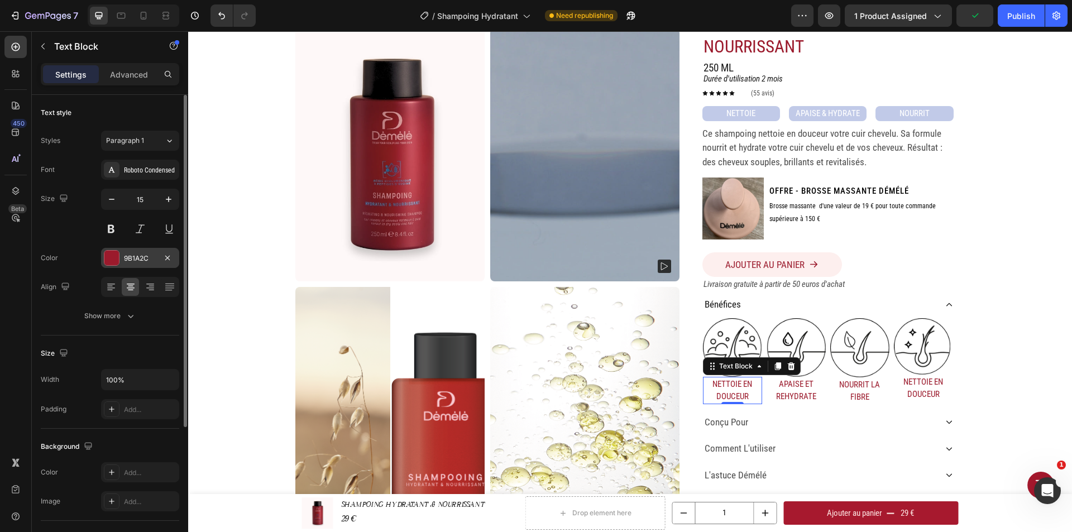
click at [158, 258] on div "9B1A2C" at bounding box center [140, 258] width 78 height 20
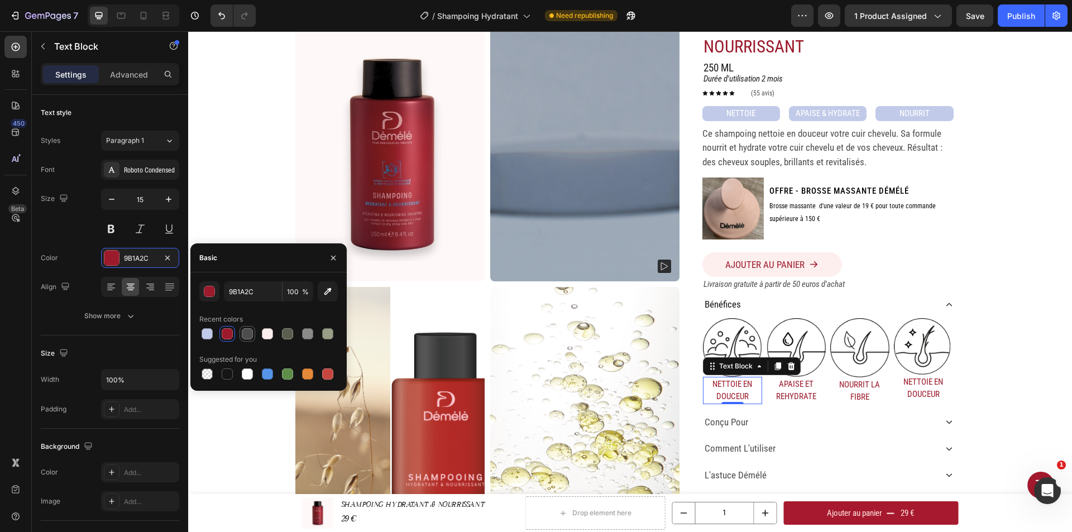
drag, startPoint x: 248, startPoint y: 340, endPoint x: 322, endPoint y: 341, distance: 74.3
click at [248, 340] on div at bounding box center [247, 333] width 13 height 13
type input "4D4D4D"
click at [813, 386] on p "APAISE ET REHYDRATE" at bounding box center [796, 390] width 57 height 25
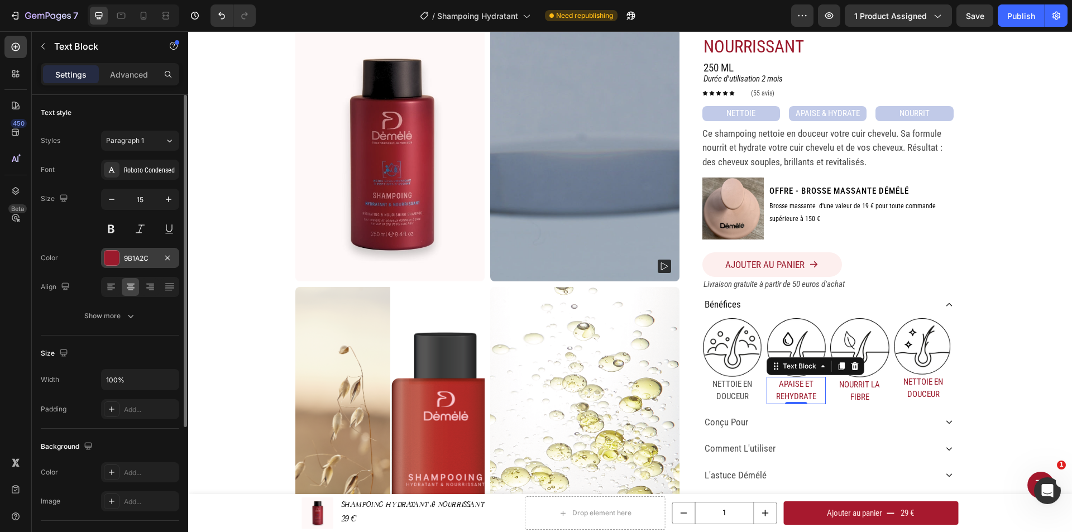
click at [137, 259] on div "9B1A2C" at bounding box center [140, 259] width 32 height 10
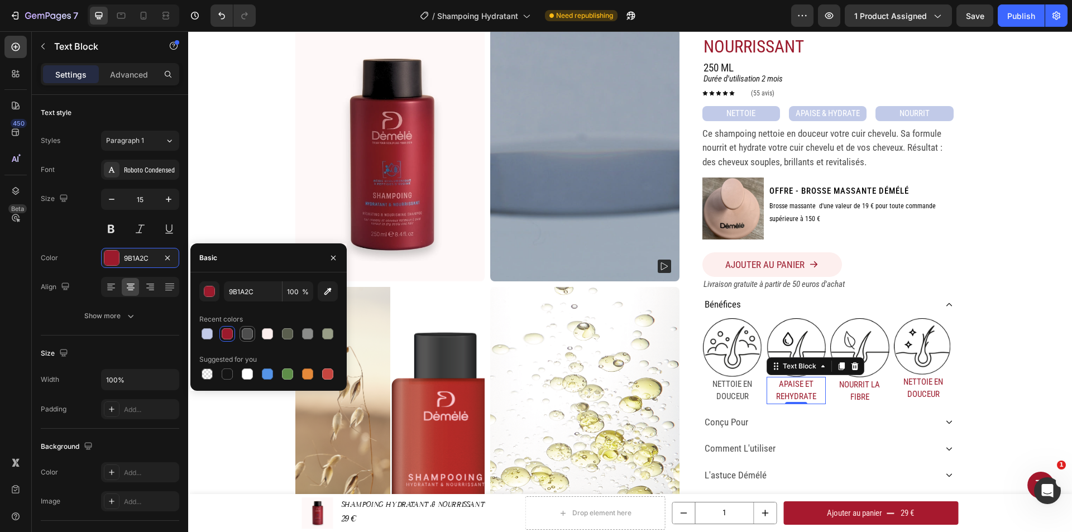
drag, startPoint x: 247, startPoint y: 329, endPoint x: 434, endPoint y: 346, distance: 187.9
click at [247, 329] on div at bounding box center [247, 333] width 11 height 11
type input "4D4D4D"
click at [860, 389] on p "NOURRIT LA FIBRE" at bounding box center [859, 391] width 57 height 25
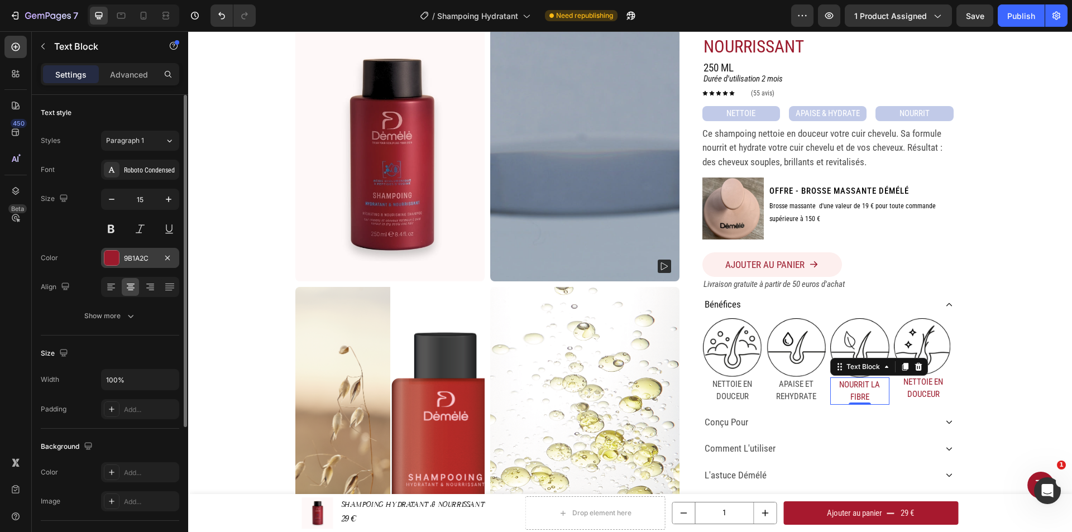
click at [136, 259] on div "9B1A2C" at bounding box center [140, 259] width 32 height 10
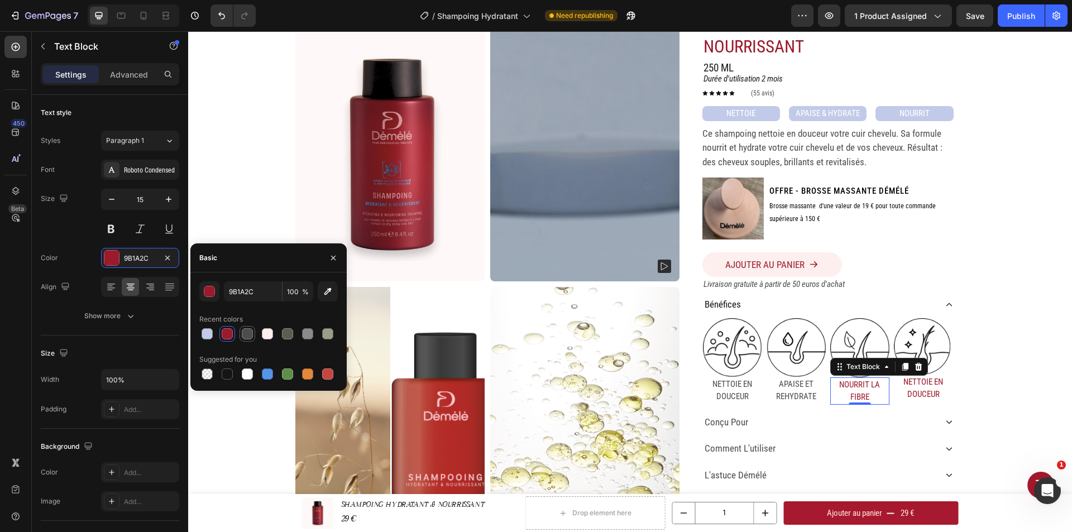
click at [242, 334] on div at bounding box center [247, 333] width 11 height 11
type input "4D4D4D"
click at [913, 394] on p "NETTOIE EN DOUCEUR" at bounding box center [923, 388] width 57 height 25
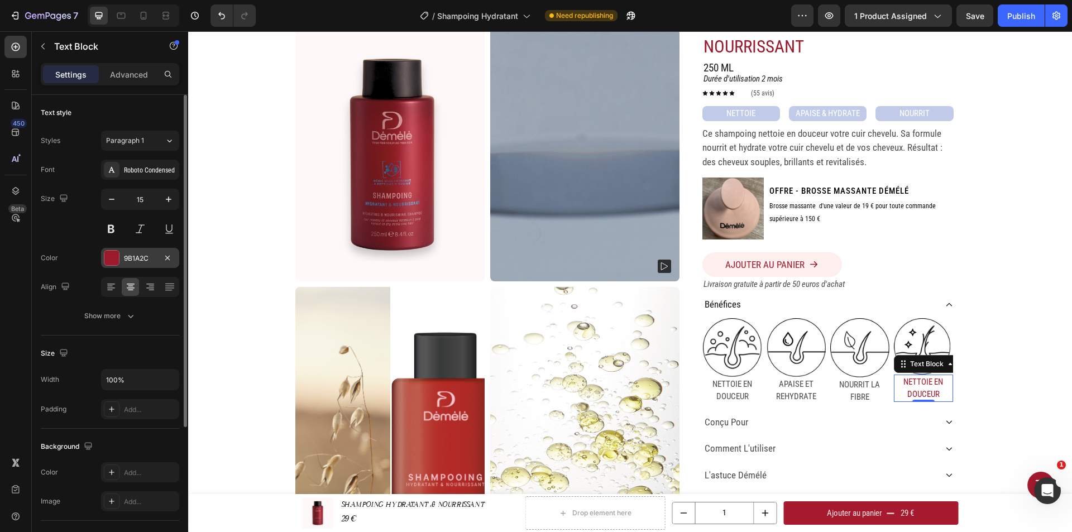
click at [141, 254] on div "9B1A2C" at bounding box center [140, 259] width 32 height 10
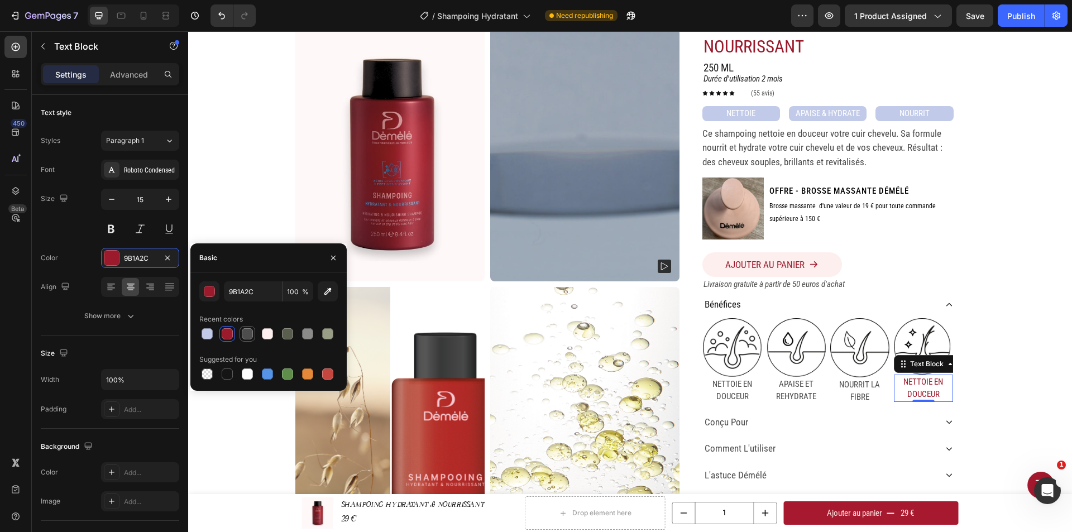
click at [248, 332] on div at bounding box center [247, 333] width 11 height 11
type input "4D4D4D"
click at [1029, 328] on div "Home SHAMPOING HYDRATANT & NOURRISSANT Breadcrumb Product Images SHAMPOING HYDR…" at bounding box center [630, 275] width 884 height 555
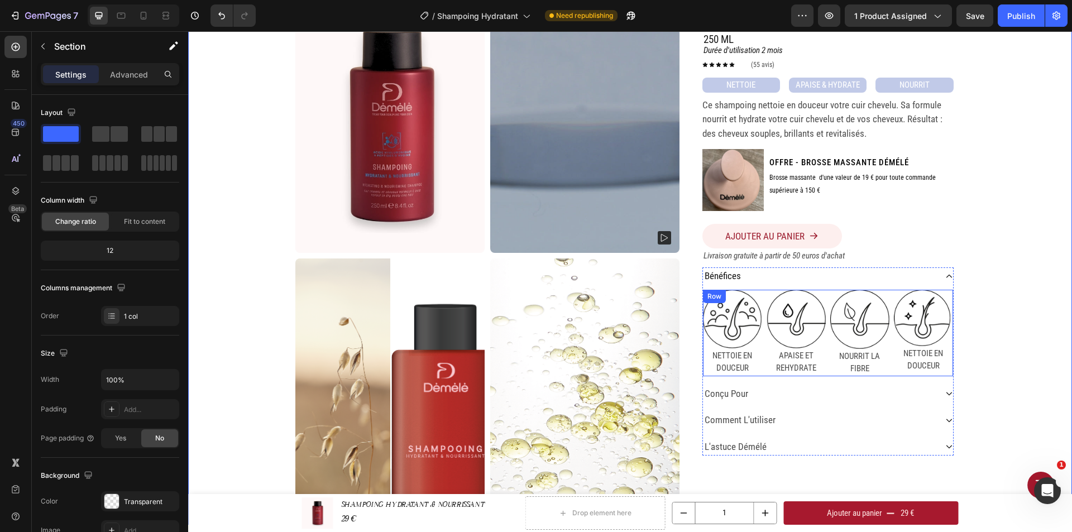
scroll to position [168, 0]
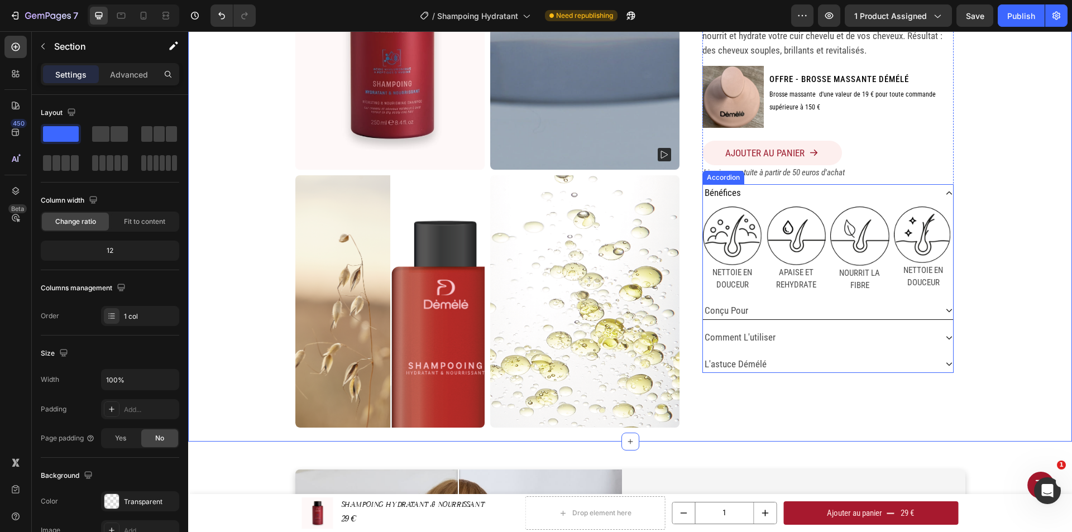
click at [761, 309] on div "conçu pour" at bounding box center [819, 311] width 233 height 18
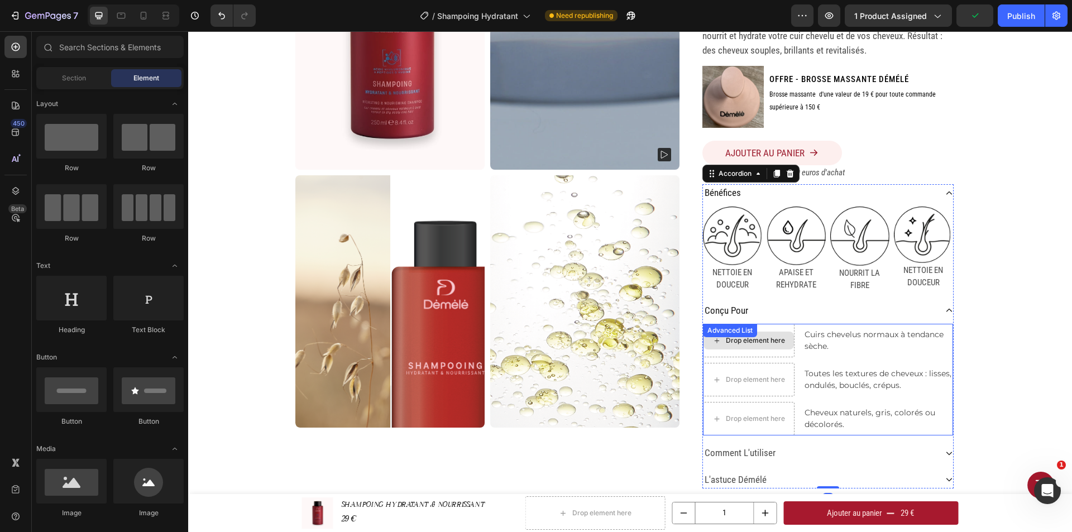
click at [780, 337] on div "Drop element here" at bounding box center [755, 340] width 59 height 9
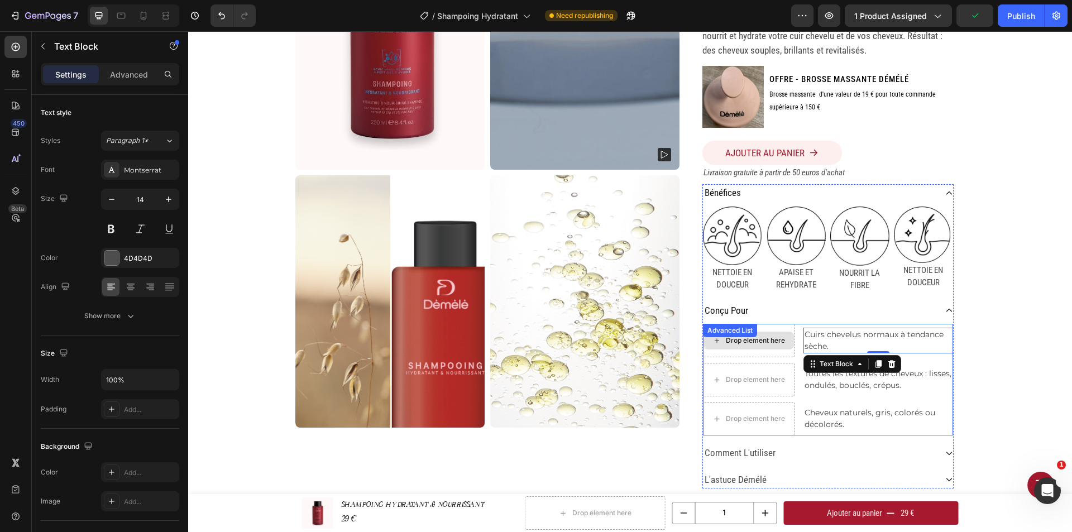
click at [781, 327] on div "Drop element here Cuirs chevelus normaux à tendance sèche. Text Block 0 Drop el…" at bounding box center [828, 380] width 250 height 112
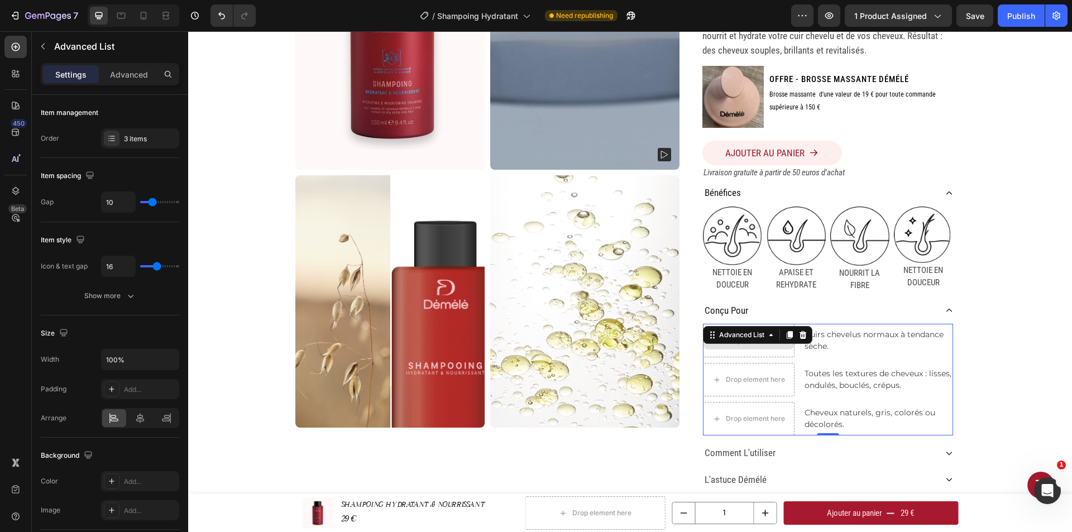
click at [769, 351] on div "Drop element here" at bounding box center [749, 341] width 92 height 34
click at [799, 338] on icon at bounding box center [802, 335] width 7 height 8
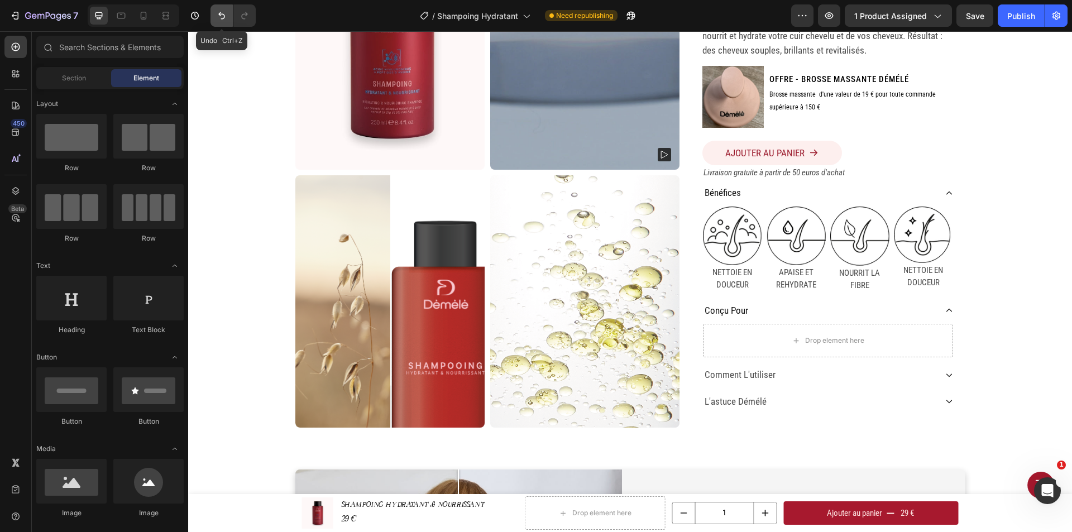
drag, startPoint x: 221, startPoint y: 17, endPoint x: 556, endPoint y: 258, distance: 413.3
click at [221, 17] on icon "Undo/Redo" at bounding box center [221, 15] width 11 height 11
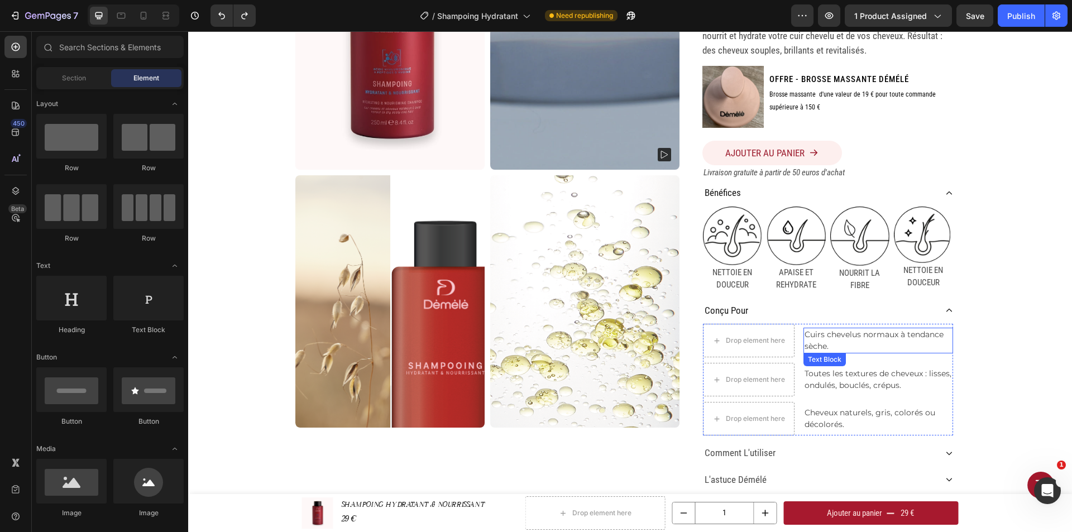
click at [759, 329] on div "Drop element here Cuirs chevelus normaux à tendance sèche. Text Block Drop elem…" at bounding box center [828, 380] width 250 height 112
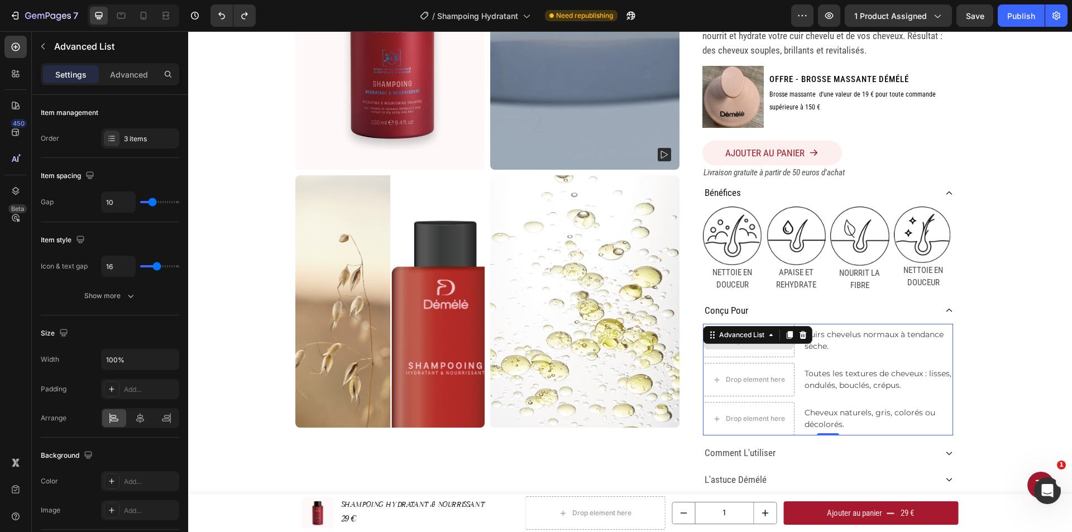
click at [766, 350] on div "Drop element here" at bounding box center [749, 341] width 92 height 34
click at [767, 353] on div "Drop element here" at bounding box center [749, 341] width 92 height 34
click at [825, 357] on li "Drop element here Cuirs chevelus normaux à tendance sèche. Text Block" at bounding box center [828, 341] width 250 height 34
click at [780, 351] on div "Drop element here" at bounding box center [749, 341] width 92 height 34
click at [883, 356] on li "Drop element here Cuirs chevelus normaux à tendance sèche. Text Block" at bounding box center [828, 341] width 250 height 34
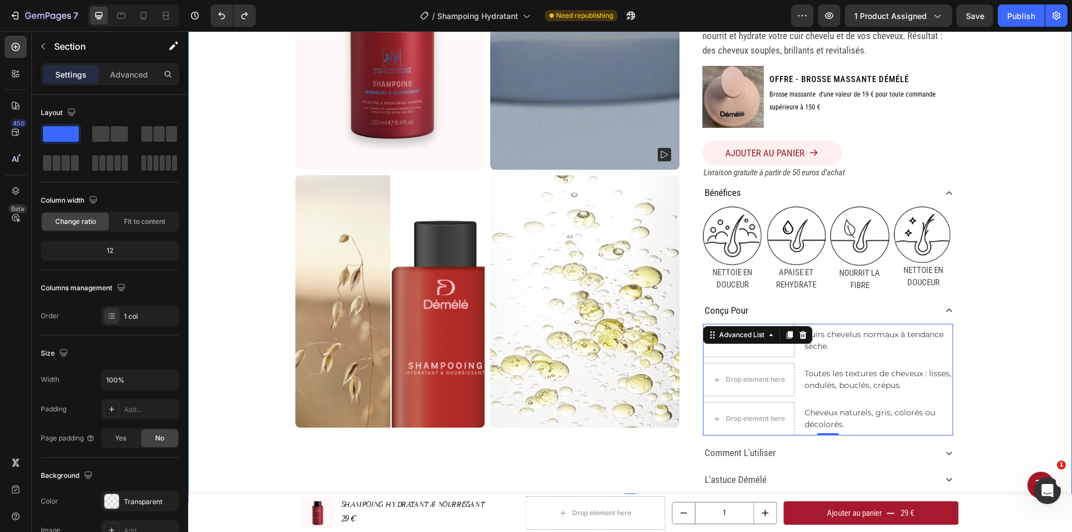
click at [994, 347] on div "Home SHAMPOING HYDRATANT & NOURRISSANT Breadcrumb Product Images SHAMPOING HYDR…" at bounding box center [630, 195] width 884 height 616
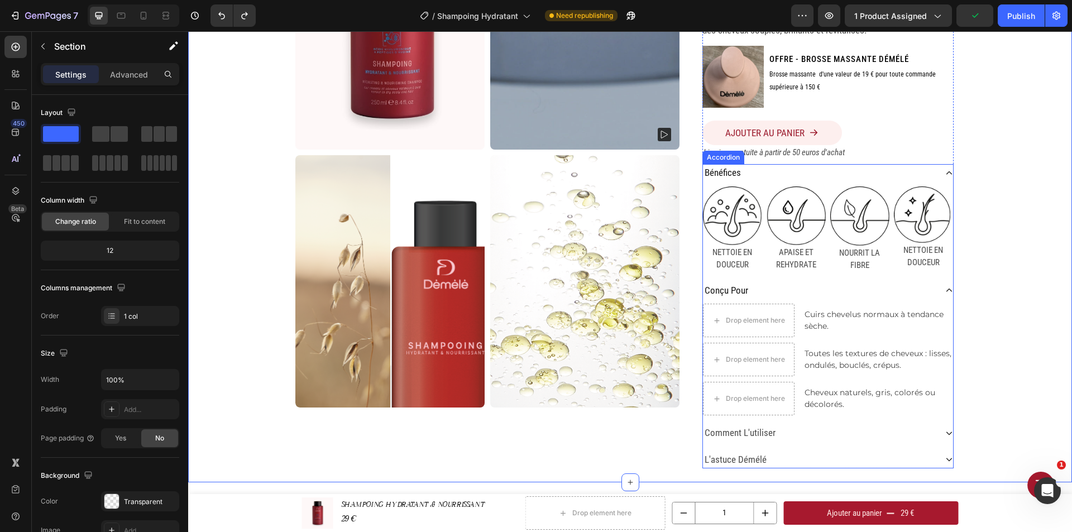
scroll to position [223, 0]
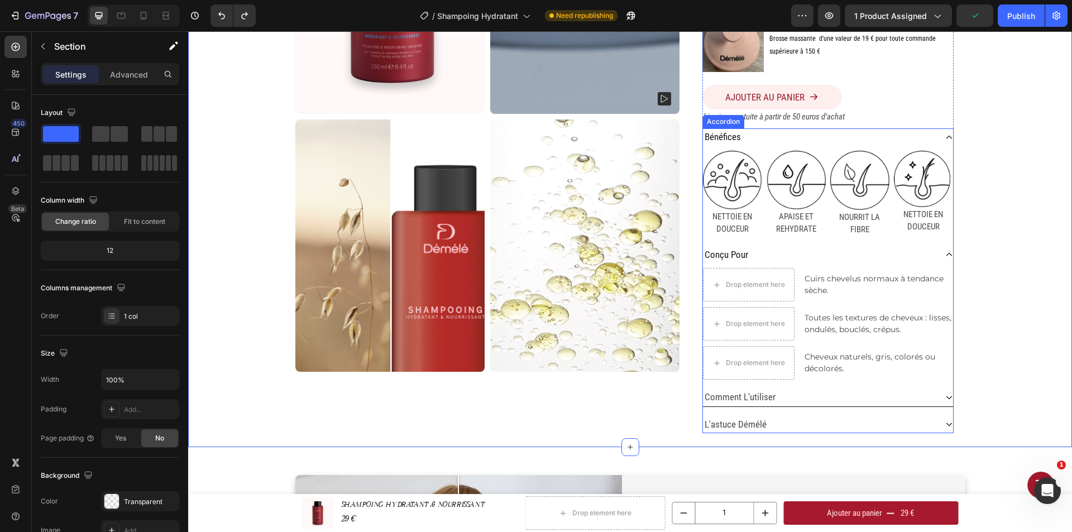
click at [778, 395] on div "comment l'utiliser" at bounding box center [819, 398] width 233 height 18
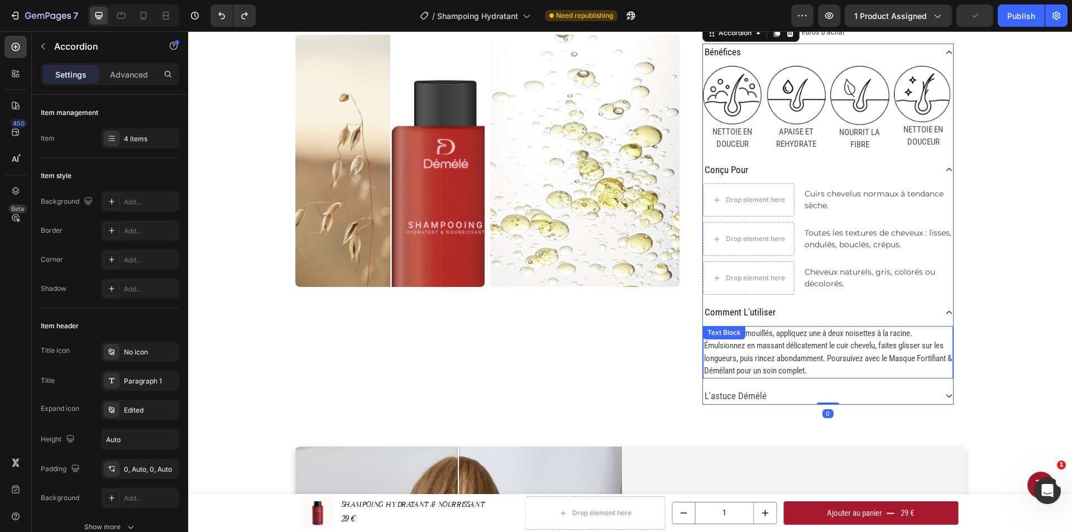
scroll to position [335, 0]
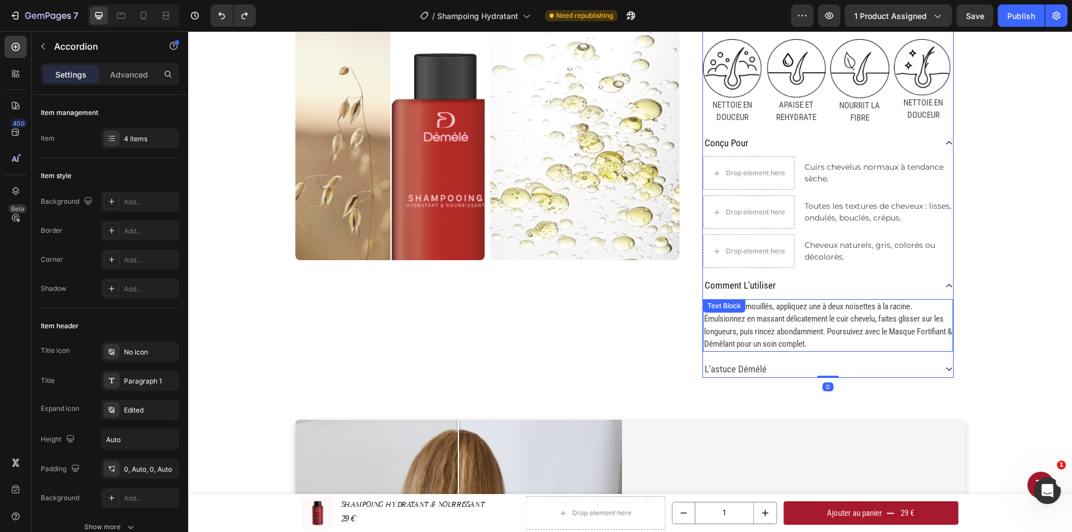
click at [784, 333] on span "Sur cheveux mouillés, appliquez une à deux noisettes à la racine. Émulsionnez e…" at bounding box center [828, 326] width 248 height 48
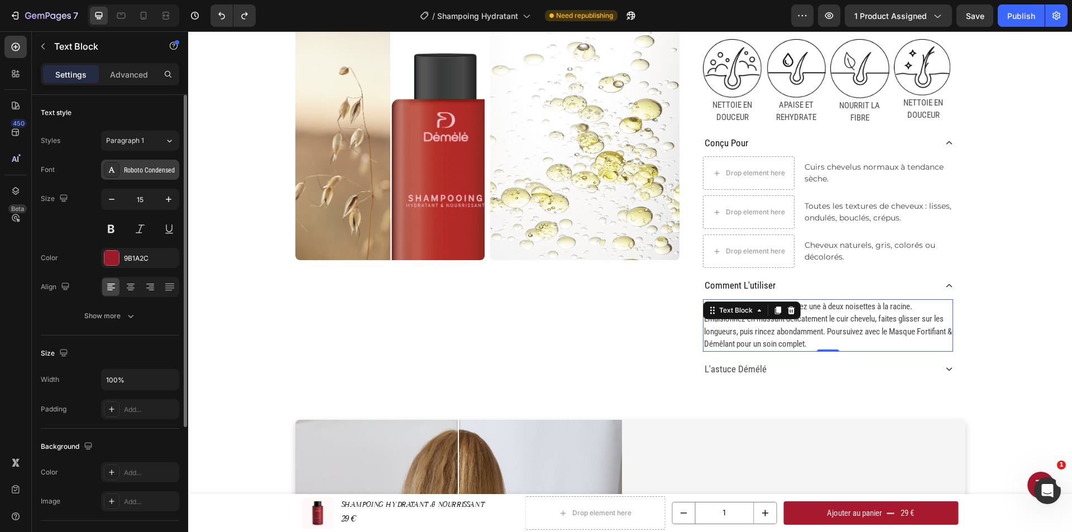
click at [147, 166] on div "Roboto Condensed" at bounding box center [150, 170] width 52 height 10
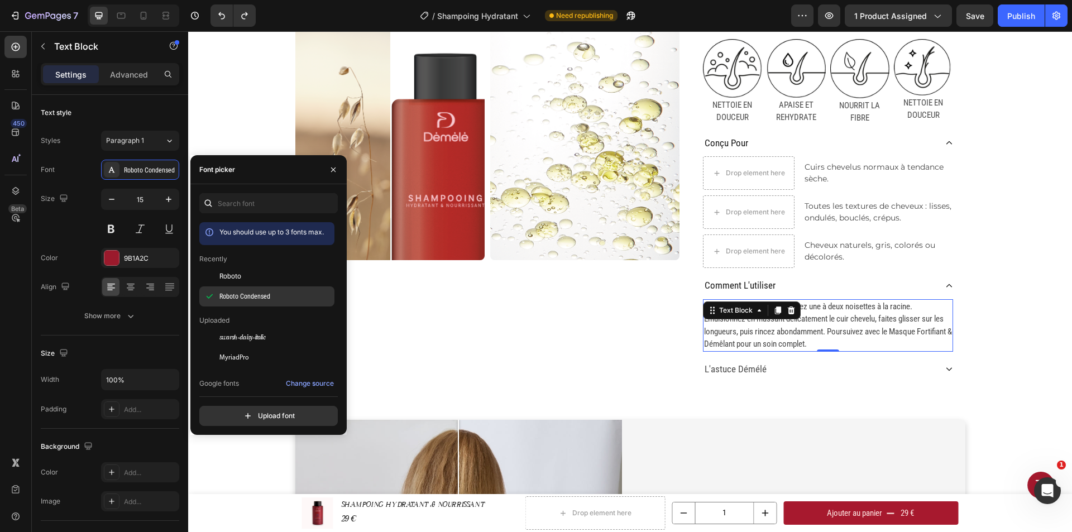
click at [233, 298] on span "Roboto Condensed" at bounding box center [244, 296] width 51 height 10
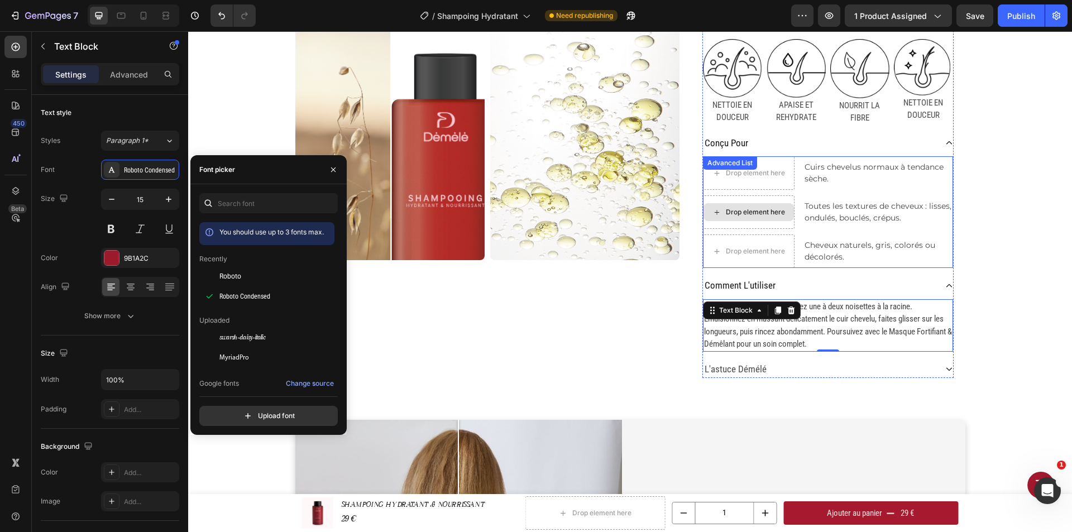
click at [788, 215] on div "Drop element here" at bounding box center [749, 212] width 90 height 18
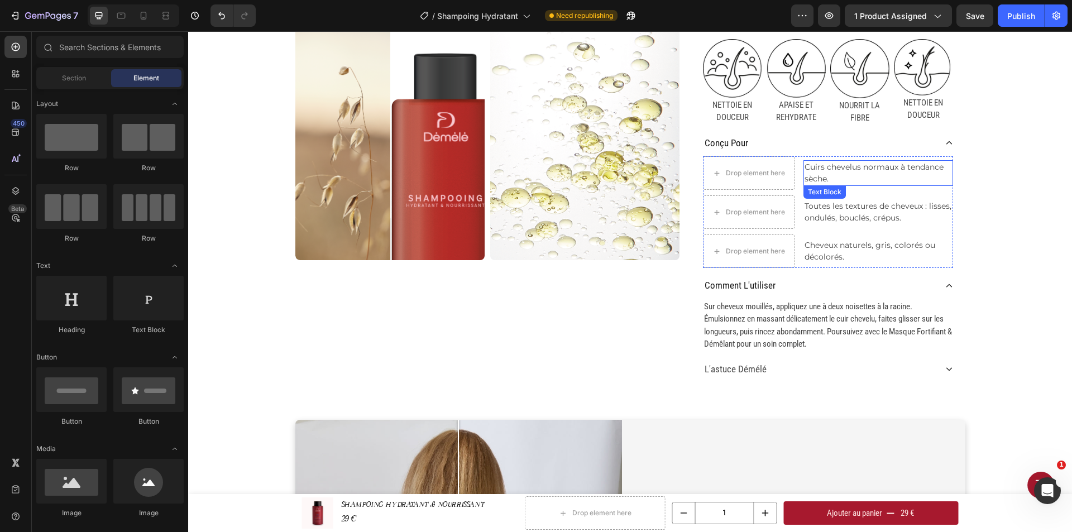
click at [827, 173] on p "Cuirs chevelus normaux à tendance sèche." at bounding box center [878, 172] width 147 height 23
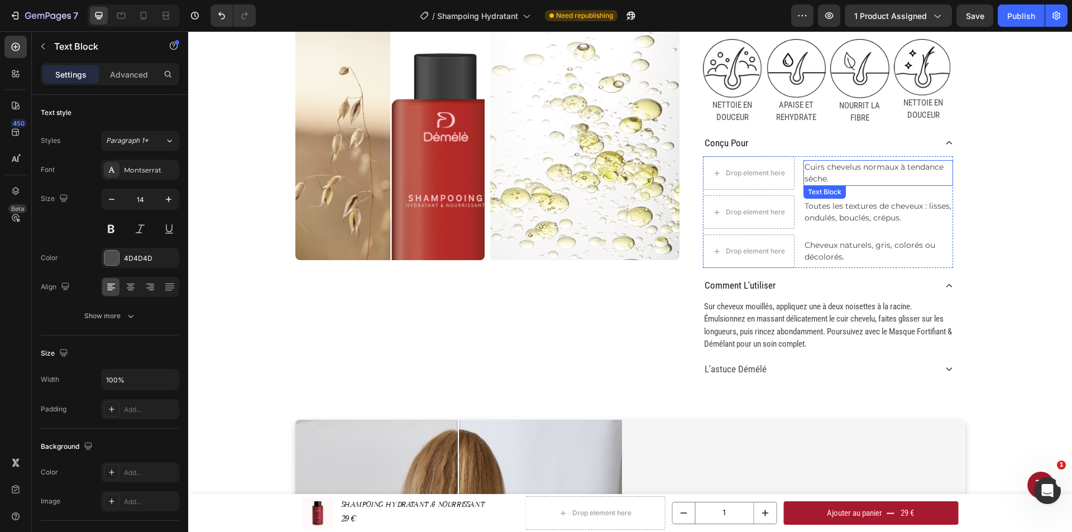
click at [827, 173] on p "Cuirs chevelus normaux à tendance sèche." at bounding box center [878, 172] width 147 height 23
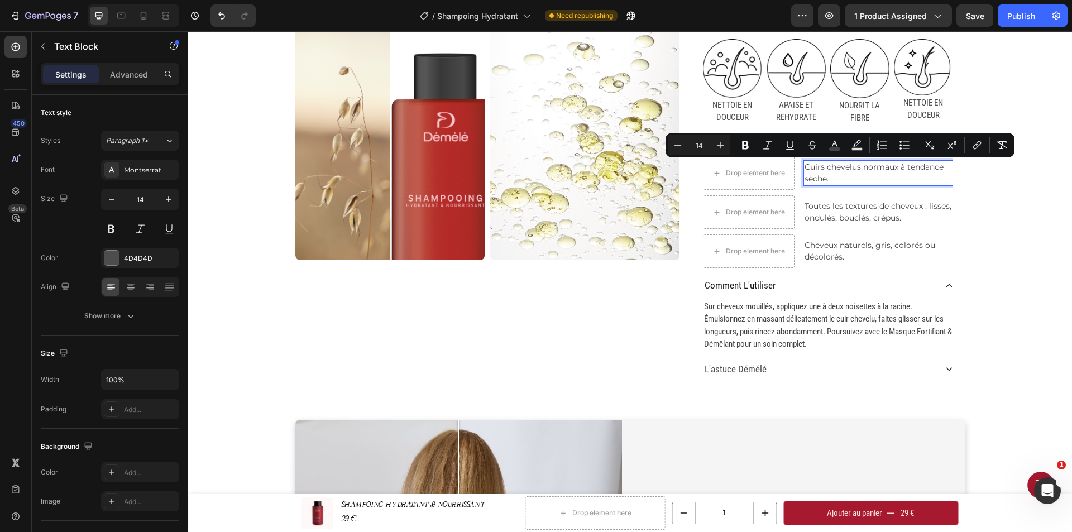
click at [831, 181] on p "Cuirs chevelus normaux à tendance sèche." at bounding box center [878, 172] width 147 height 23
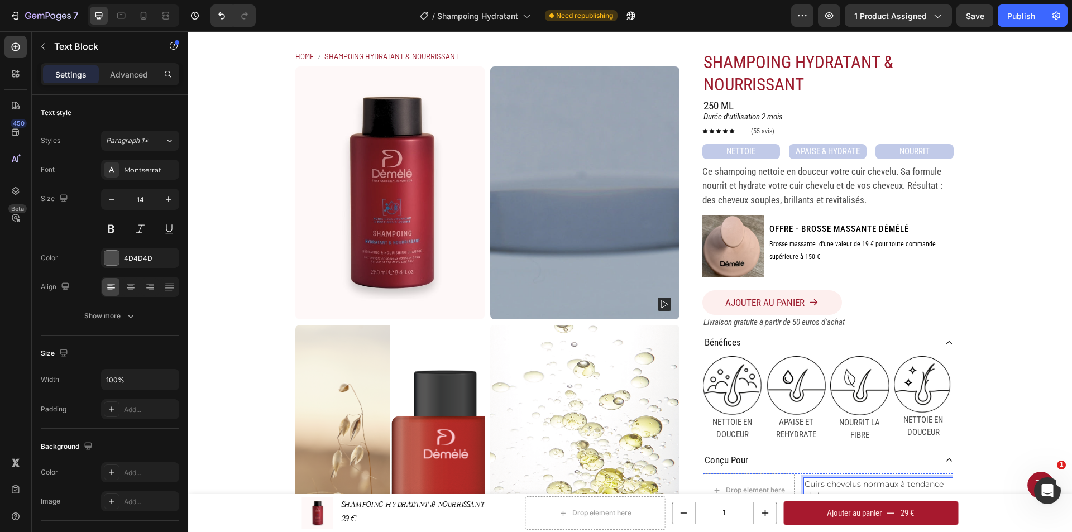
scroll to position [0, 0]
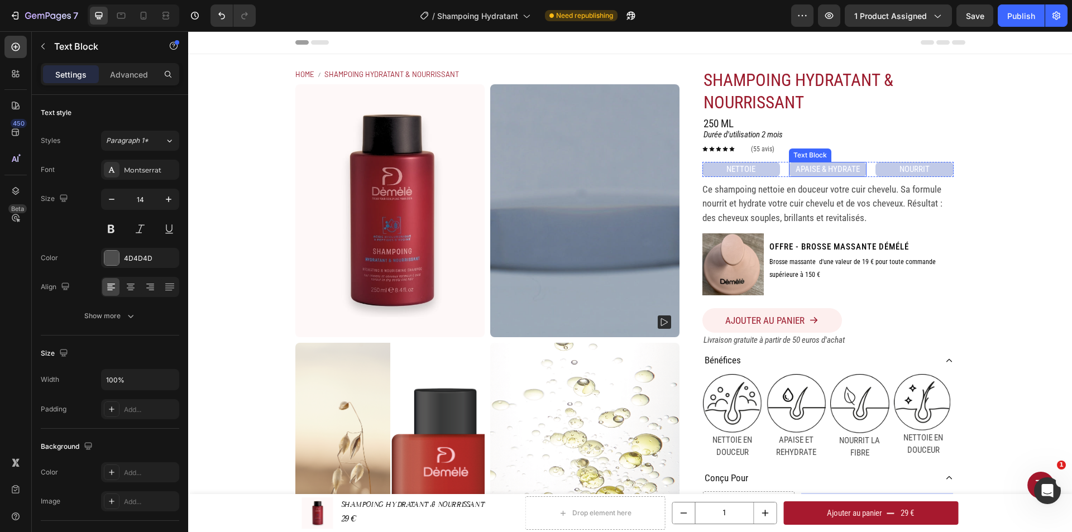
click at [837, 199] on p "Ce shampoing nettoie en douceur votre cuir chevelu. Sa formule nourrit et hydra…" at bounding box center [822, 204] width 240 height 40
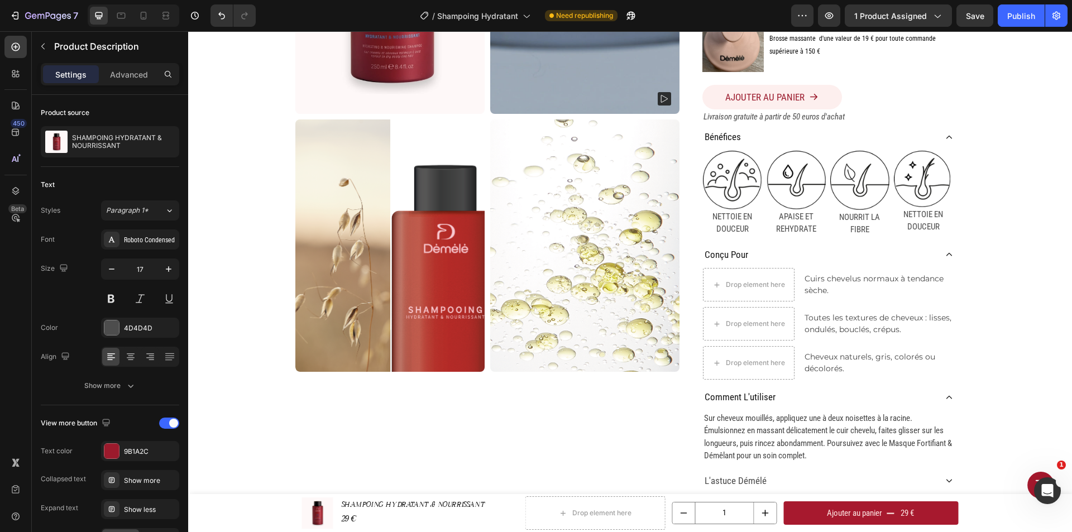
scroll to position [335, 0]
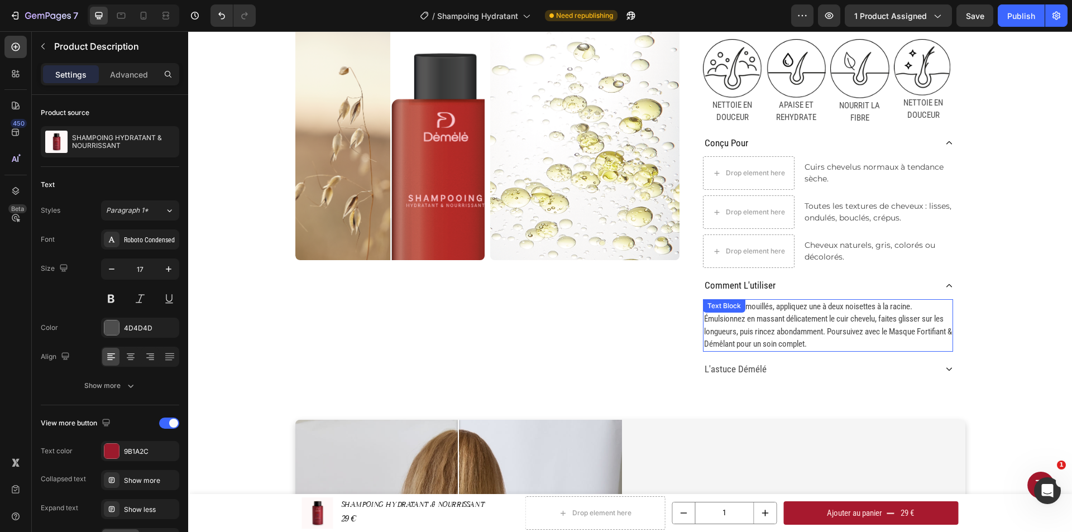
click at [805, 328] on span "Sur cheveux mouillés, appliquez une à deux noisettes à la racine. Émulsionnez e…" at bounding box center [828, 326] width 248 height 48
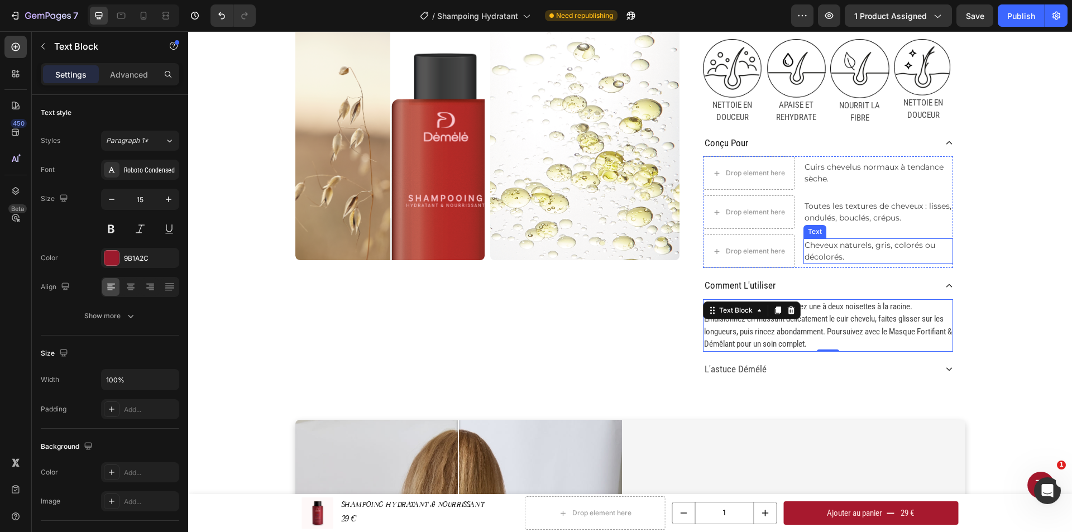
scroll to position [112, 0]
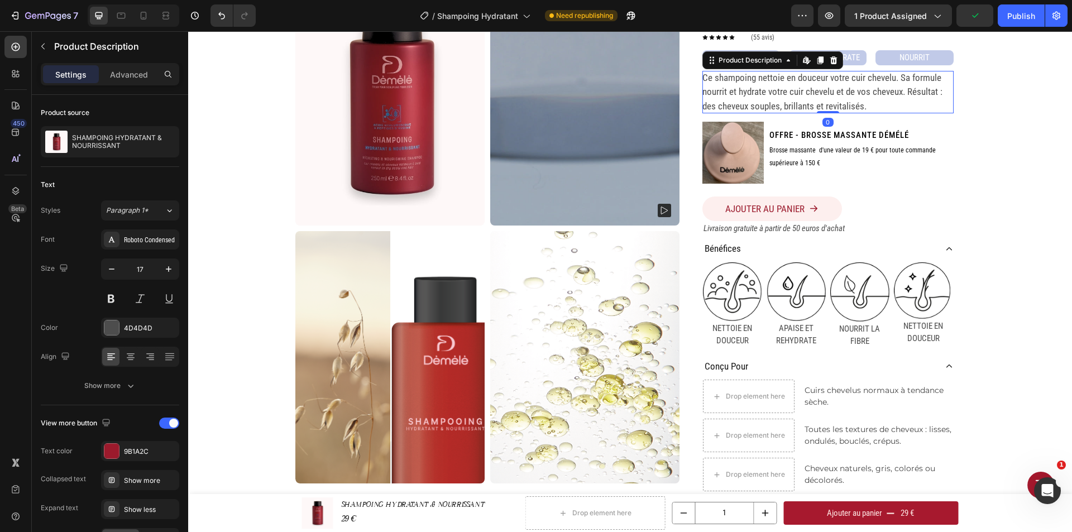
click at [807, 104] on p "Ce shampoing nettoie en douceur votre cuir chevelu. Sa formule nourrit et hydra…" at bounding box center [822, 92] width 240 height 40
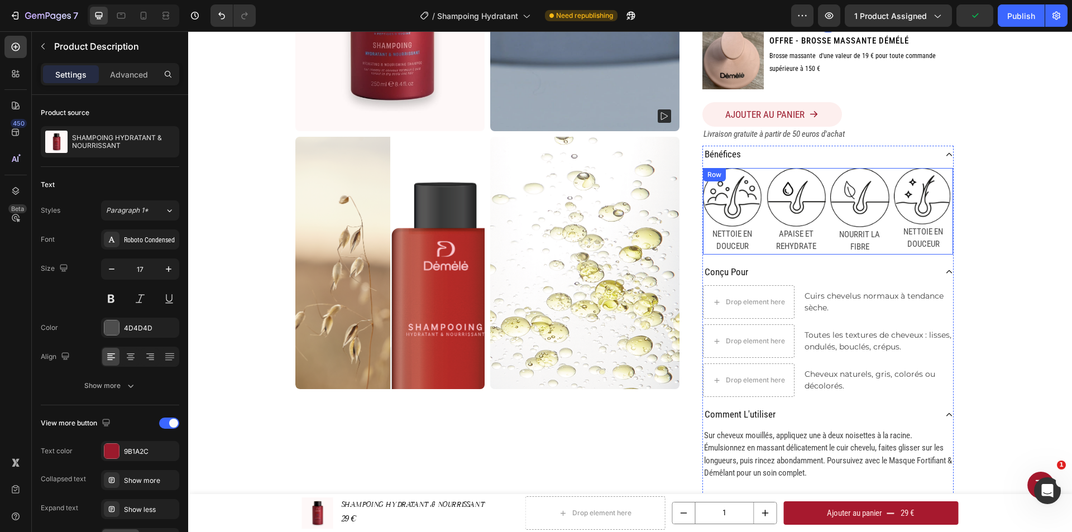
scroll to position [335, 0]
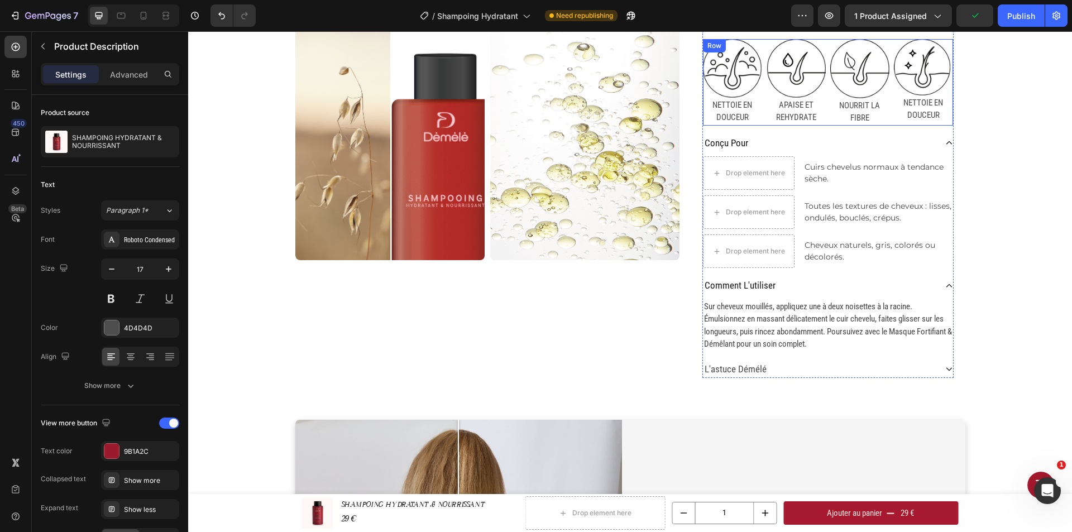
click at [818, 308] on span "Sur cheveux mouillés, appliquez une à deux noisettes à la racine. Émulsionnez e…" at bounding box center [828, 326] width 248 height 48
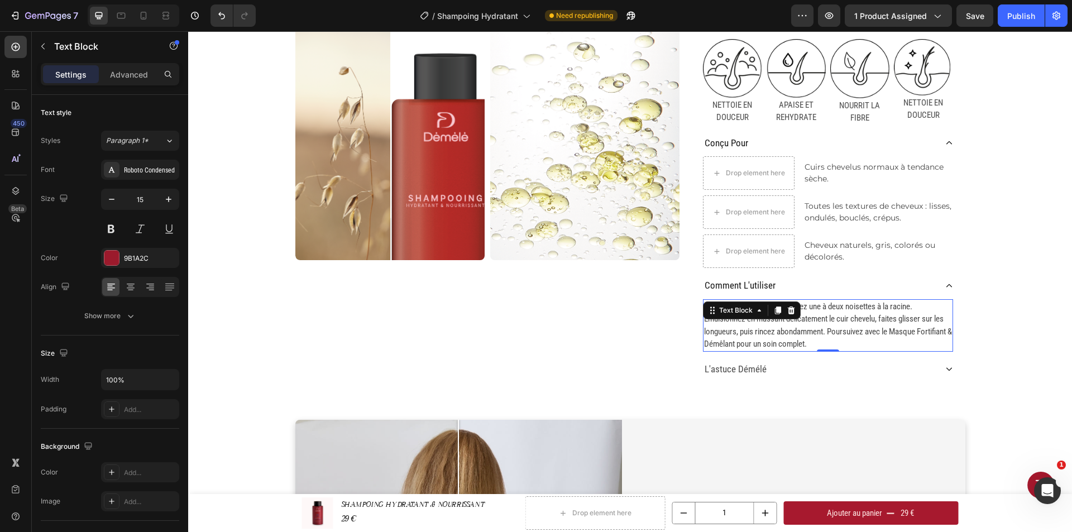
click at [814, 323] on span "Sur cheveux mouillés, appliquez une à deux noisettes à la racine. Émulsionnez e…" at bounding box center [828, 326] width 248 height 48
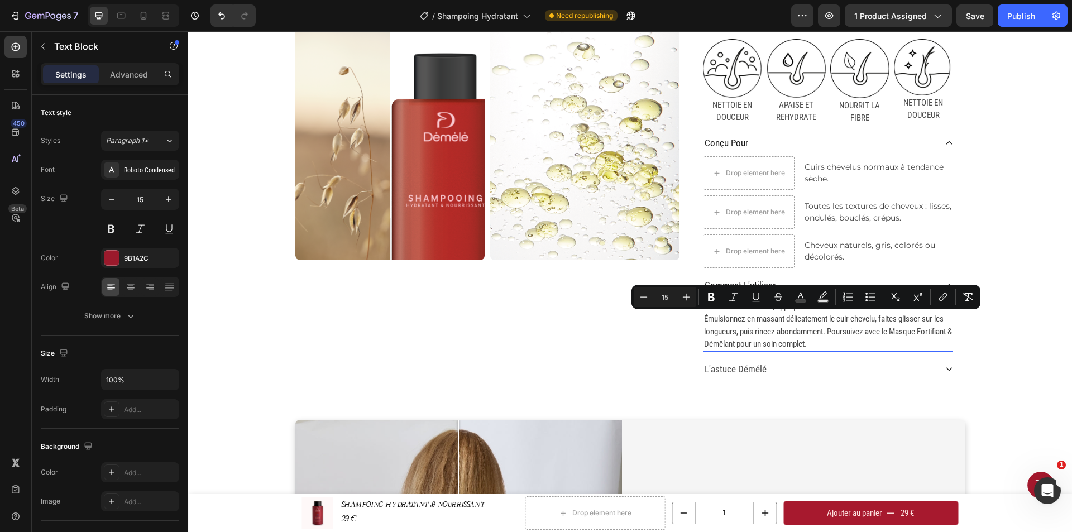
click at [816, 345] on p "Sur cheveux mouillés, appliquez une à deux noisettes à la racine. Émulsionnez e…" at bounding box center [828, 325] width 248 height 50
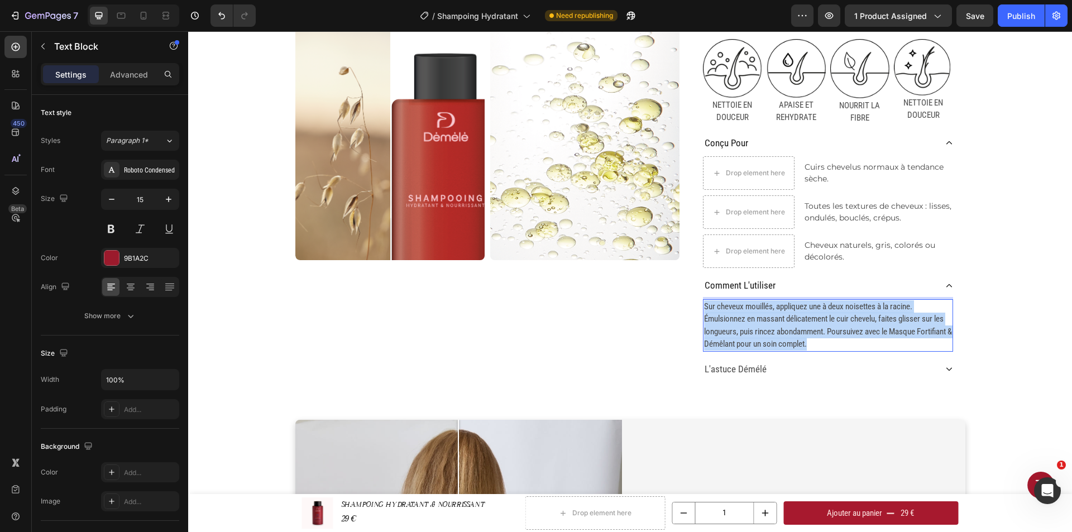
drag, startPoint x: 816, startPoint y: 342, endPoint x: 701, endPoint y: 308, distance: 120.0
click at [704, 308] on p "Sur cheveux mouillés, appliquez une à deux noisettes à la racine. Émulsionnez e…" at bounding box center [828, 325] width 248 height 50
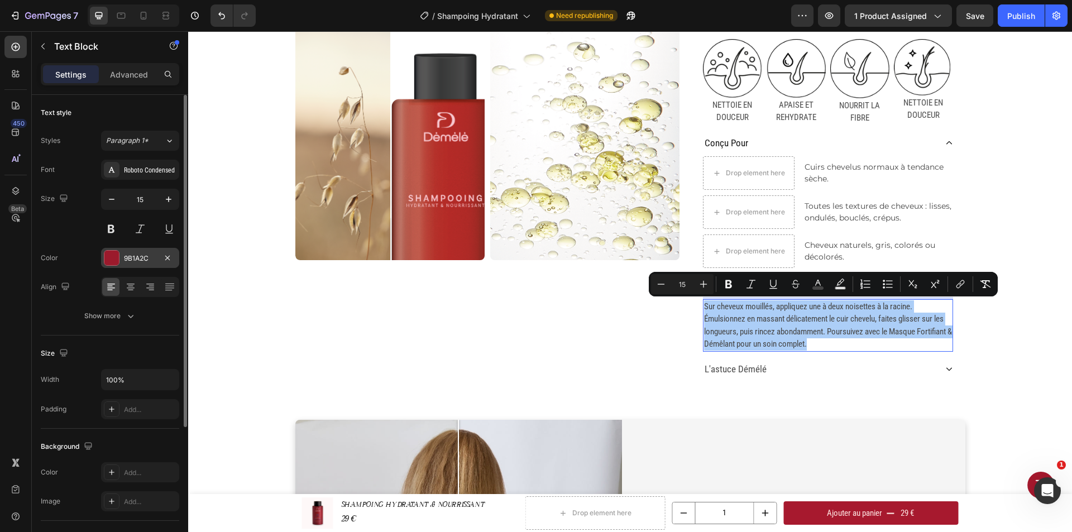
click at [144, 260] on div "9B1A2C" at bounding box center [140, 259] width 32 height 10
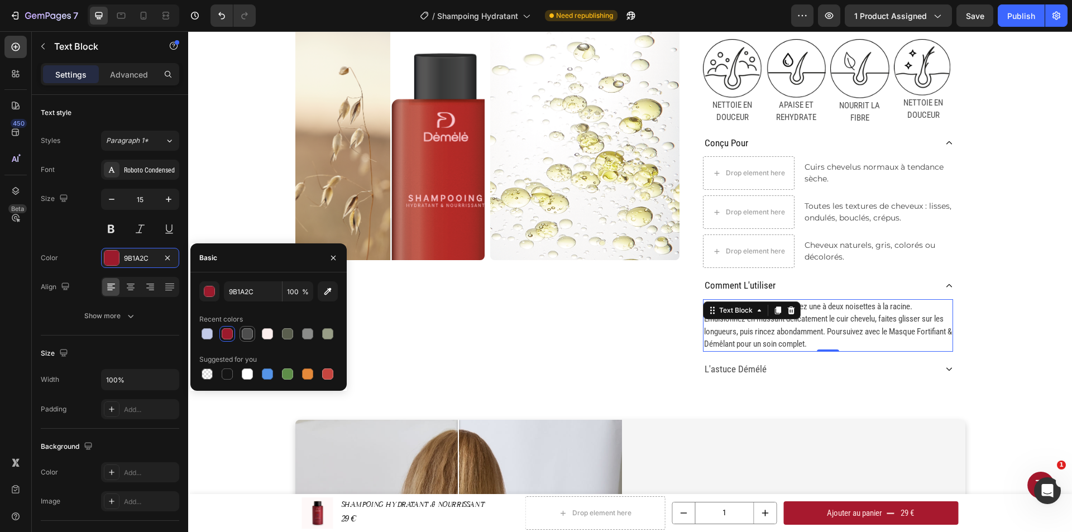
click at [251, 332] on div at bounding box center [247, 333] width 11 height 11
type input "4D4D4D"
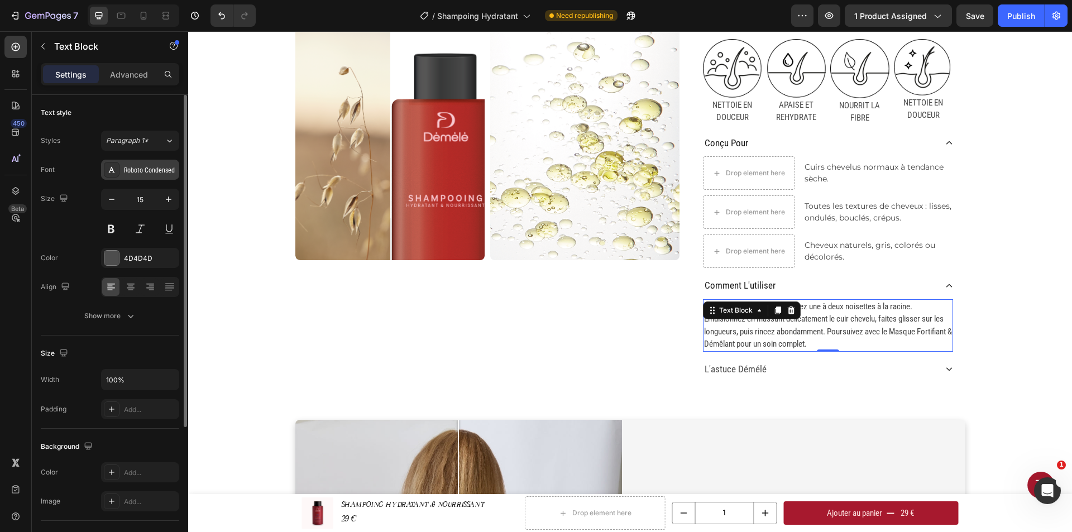
click at [157, 171] on div "Roboto Condensed" at bounding box center [150, 170] width 52 height 10
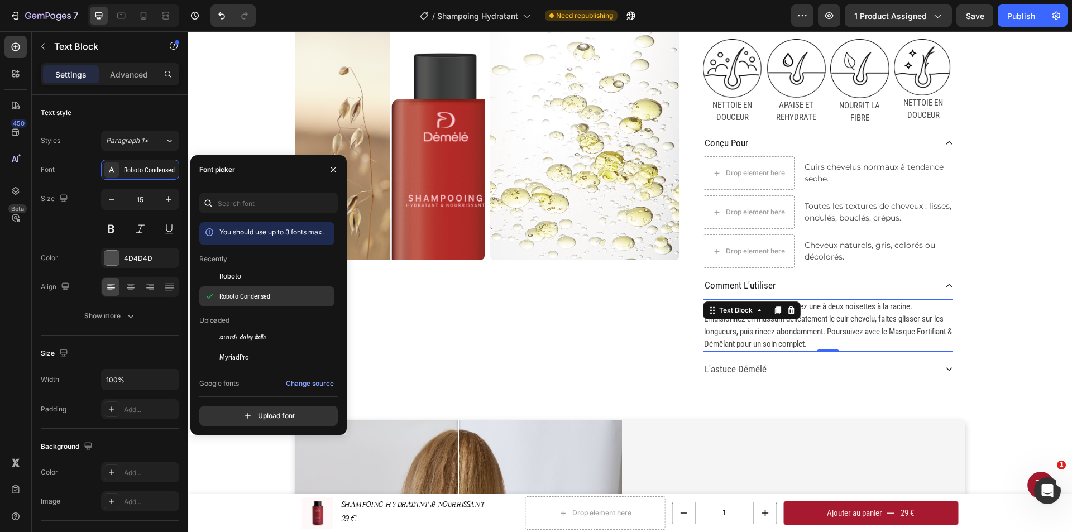
click at [246, 295] on span "Roboto Condensed" at bounding box center [244, 296] width 51 height 10
click at [988, 304] on div "Home SHAMPOING HYDRATANT & NOURRISSANT Breadcrumb Product Images SHAMPOING HYDR…" at bounding box center [630, 55] width 884 height 673
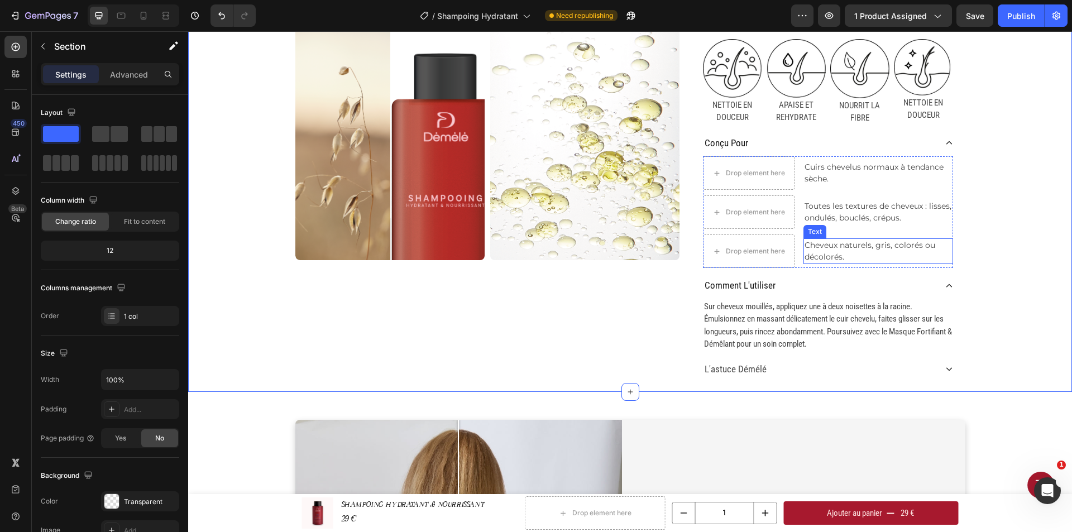
click at [854, 247] on span "Cheveux naturels, gris, colorés ou décolorés." at bounding box center [870, 251] width 131 height 22
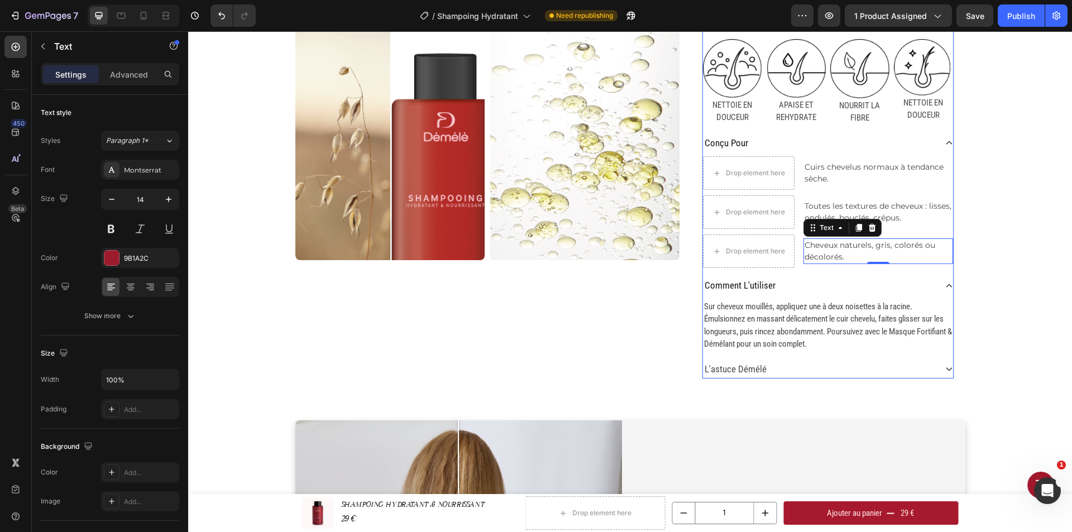
click at [778, 367] on div "l'astuce démélé" at bounding box center [819, 370] width 233 height 18
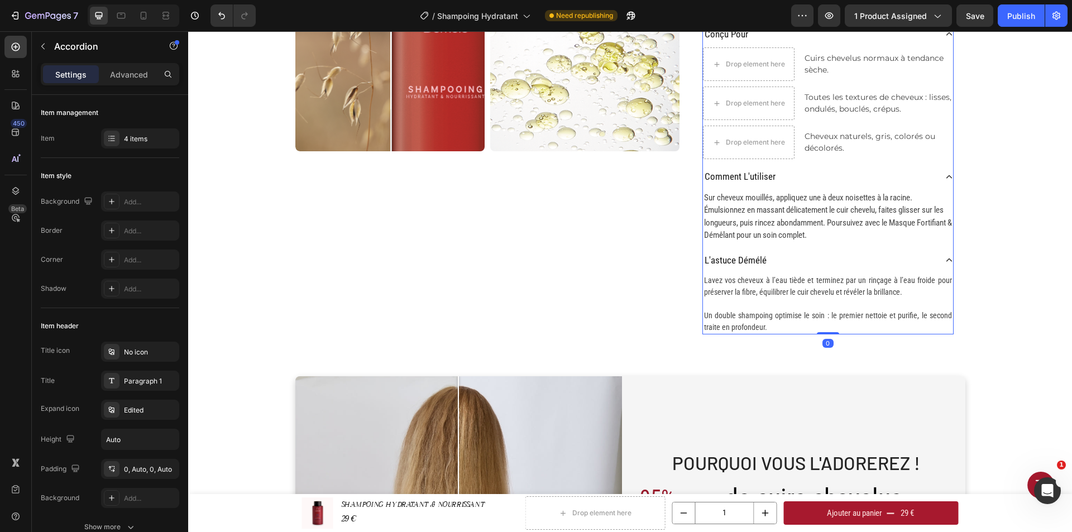
scroll to position [447, 0]
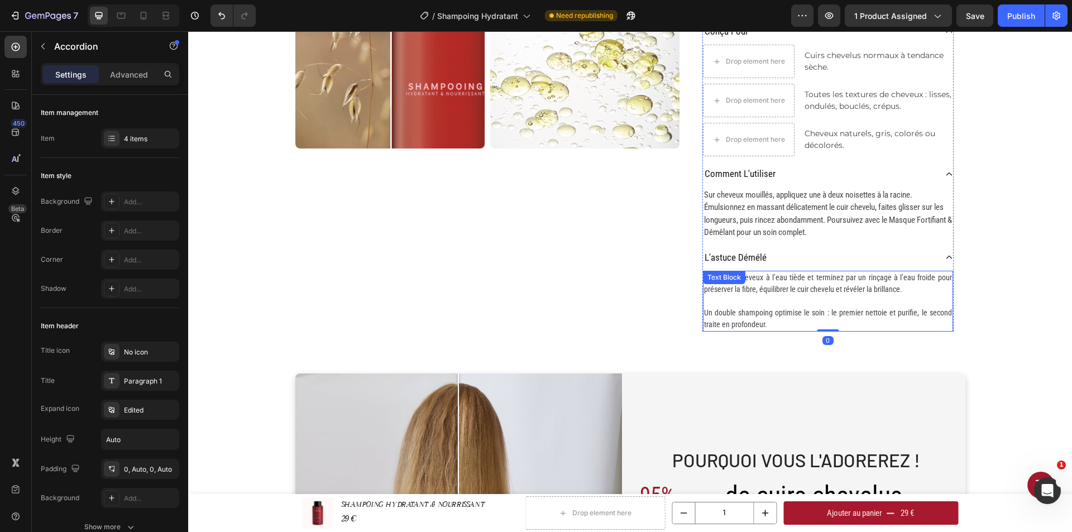
click at [802, 289] on span "Lavez vos cheveux à l’eau tiède et terminez par un rinçage à l’eau froide pour …" at bounding box center [828, 283] width 248 height 21
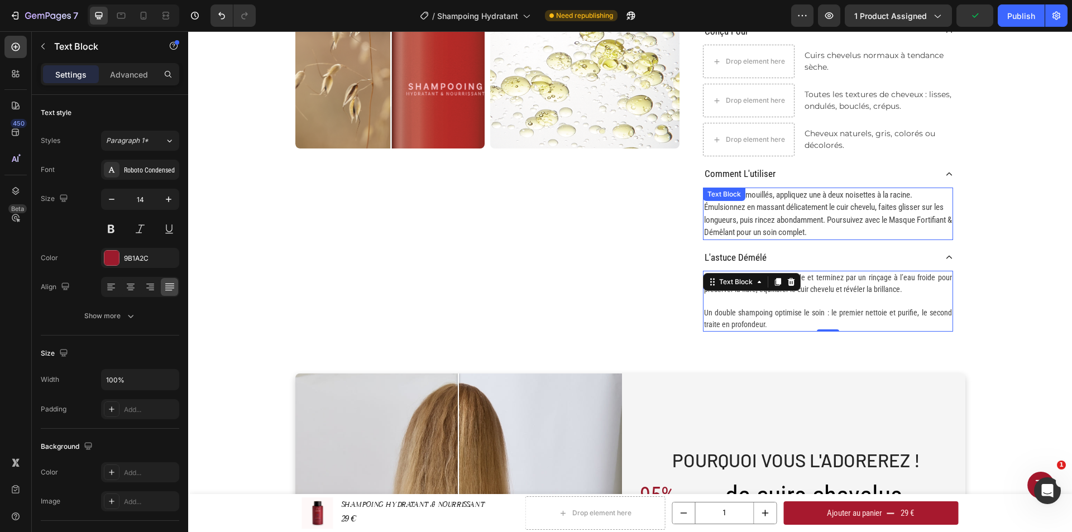
click at [809, 216] on span "Sur cheveux mouillés, appliquez une à deux noisettes à la racine. Émulsionnez e…" at bounding box center [828, 214] width 248 height 48
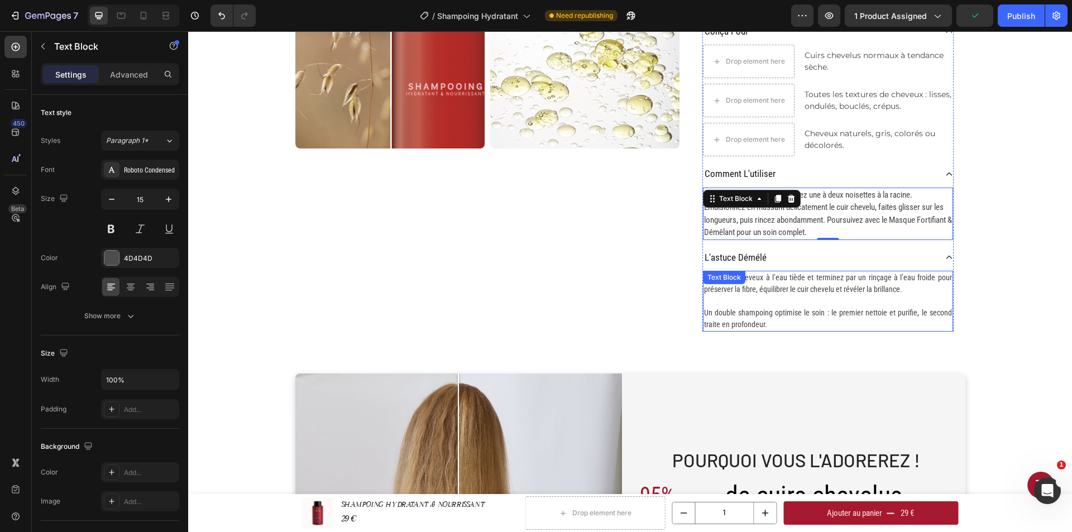
click at [807, 297] on p at bounding box center [828, 301] width 248 height 12
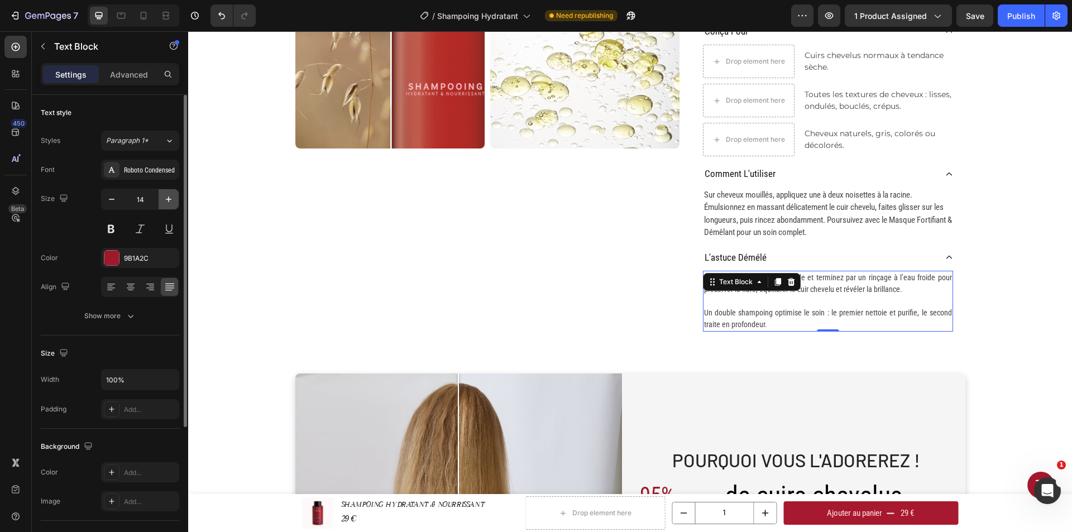
click at [170, 195] on icon "button" at bounding box center [168, 199] width 11 height 11
type input "15"
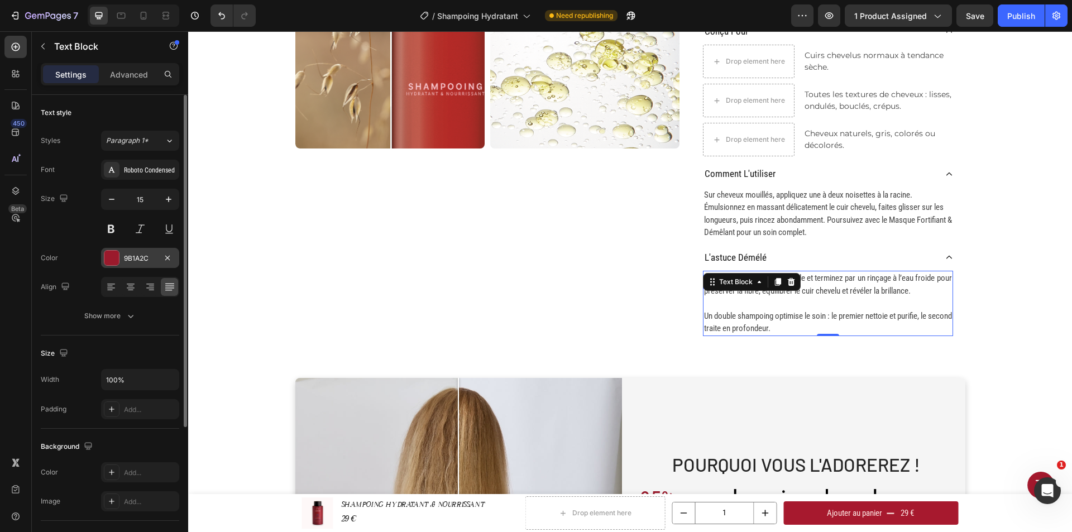
click at [135, 262] on div "9B1A2C" at bounding box center [140, 259] width 32 height 10
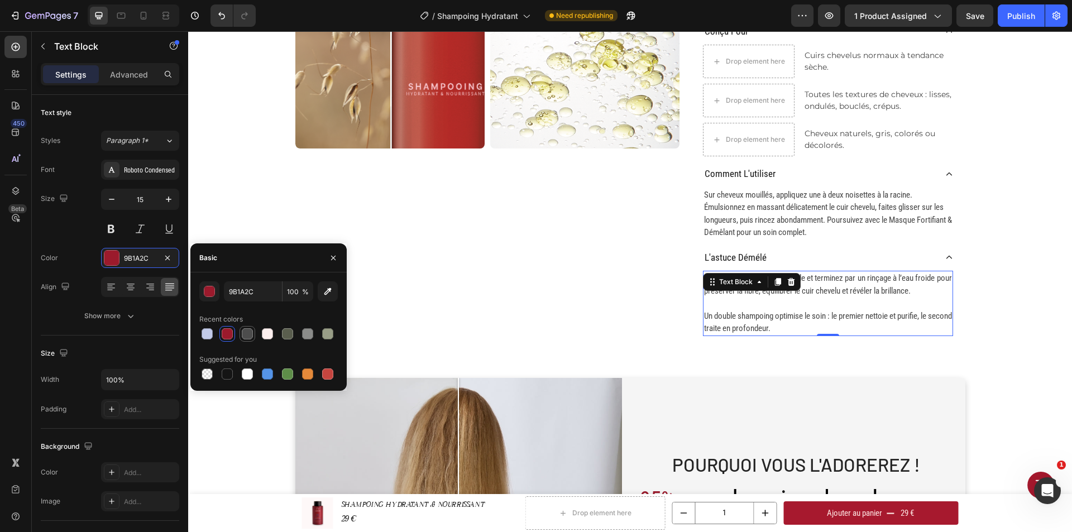
click at [245, 331] on div at bounding box center [247, 333] width 11 height 11
type input "4D4D4D"
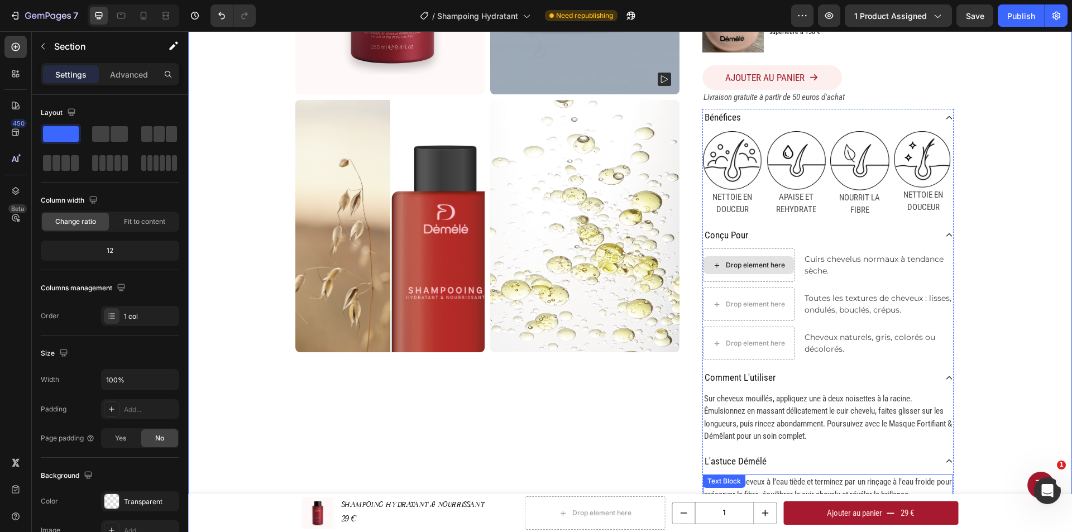
scroll to position [223, 0]
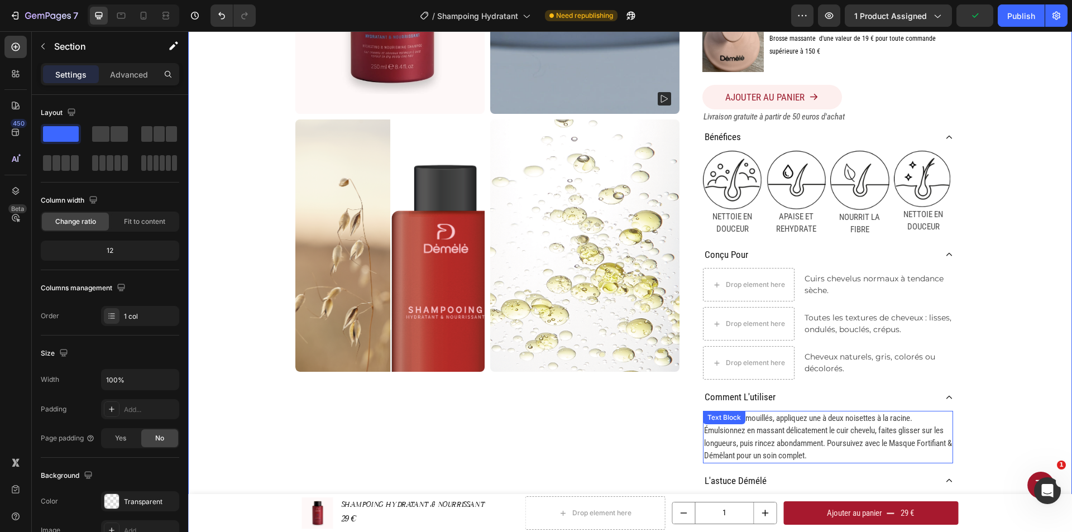
click at [806, 428] on span "Sur cheveux mouillés, appliquez une à deux noisettes à la racine. Émulsionnez e…" at bounding box center [828, 437] width 248 height 48
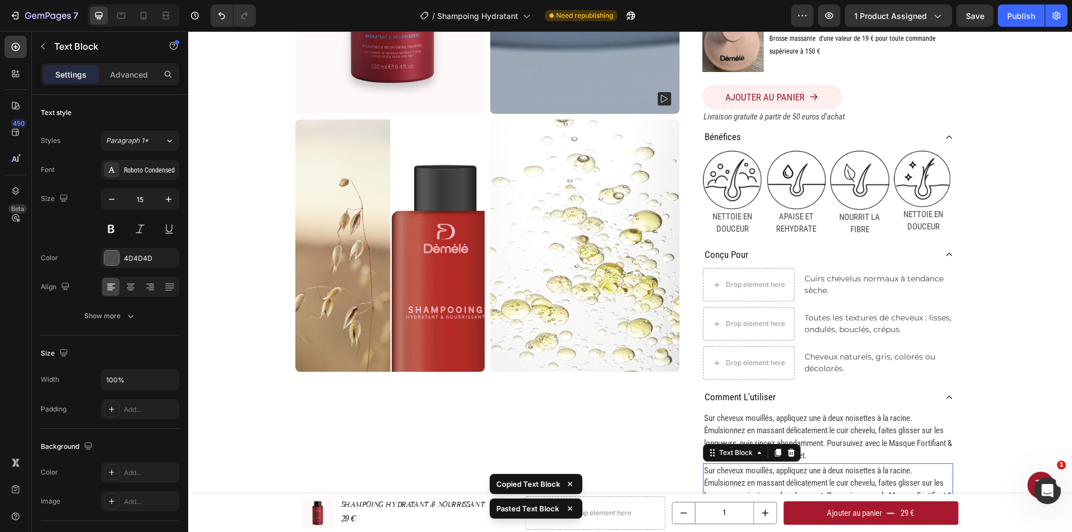
scroll to position [279, 0]
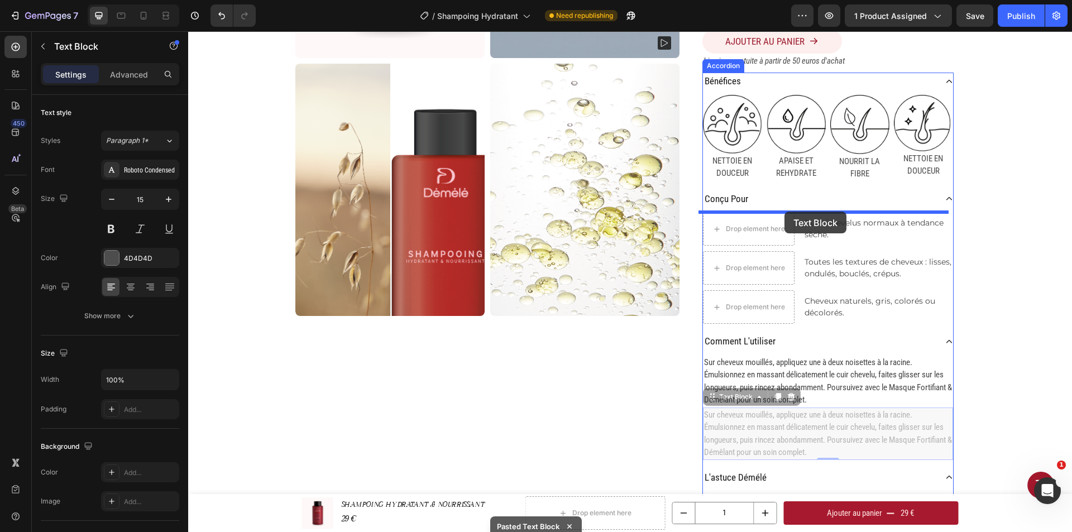
drag, startPoint x: 825, startPoint y: 436, endPoint x: 785, endPoint y: 212, distance: 227.5
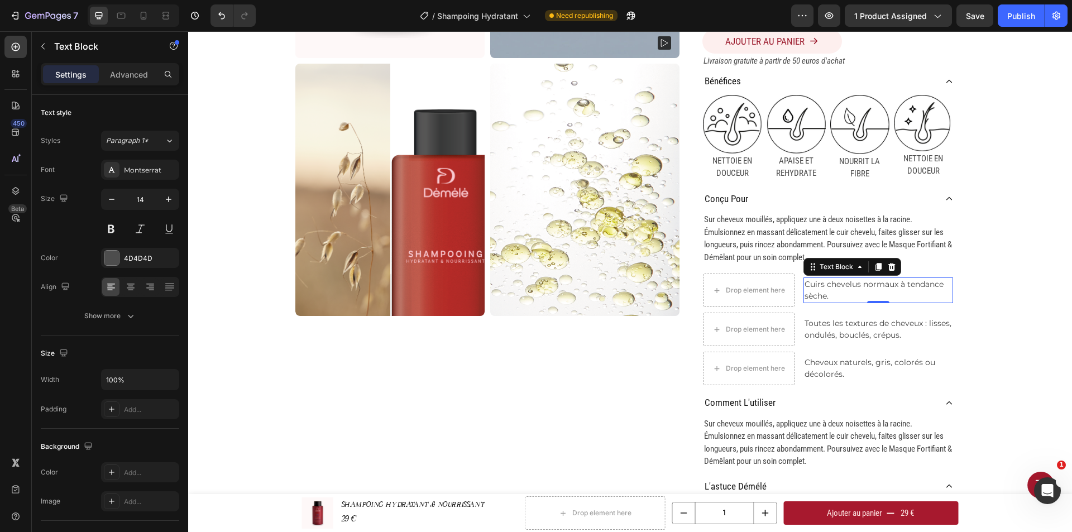
click at [852, 290] on p "Cuirs chevelus normaux à tendance sèche." at bounding box center [878, 290] width 147 height 23
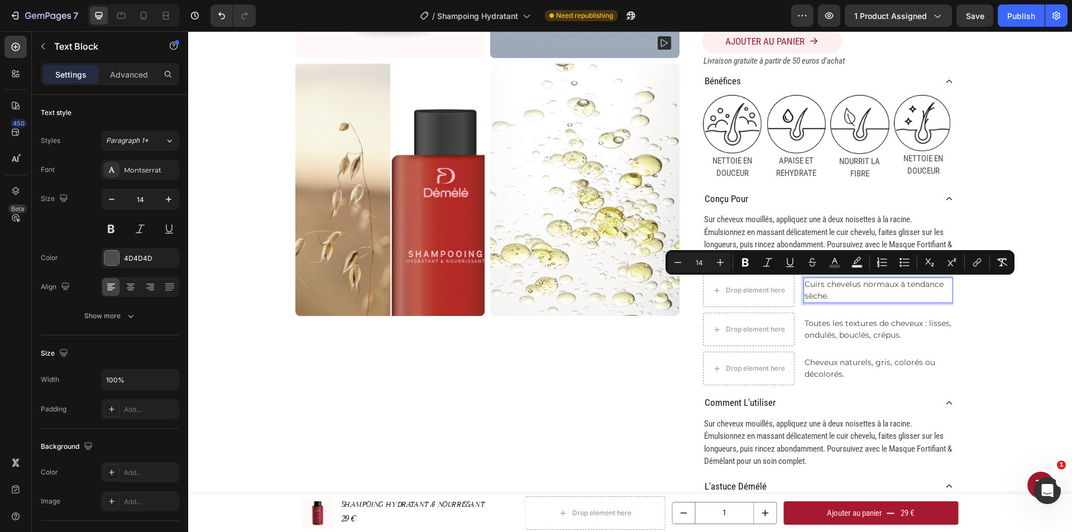
click at [831, 293] on p "Cuirs chevelus normaux à tendance sèche." at bounding box center [878, 290] width 147 height 23
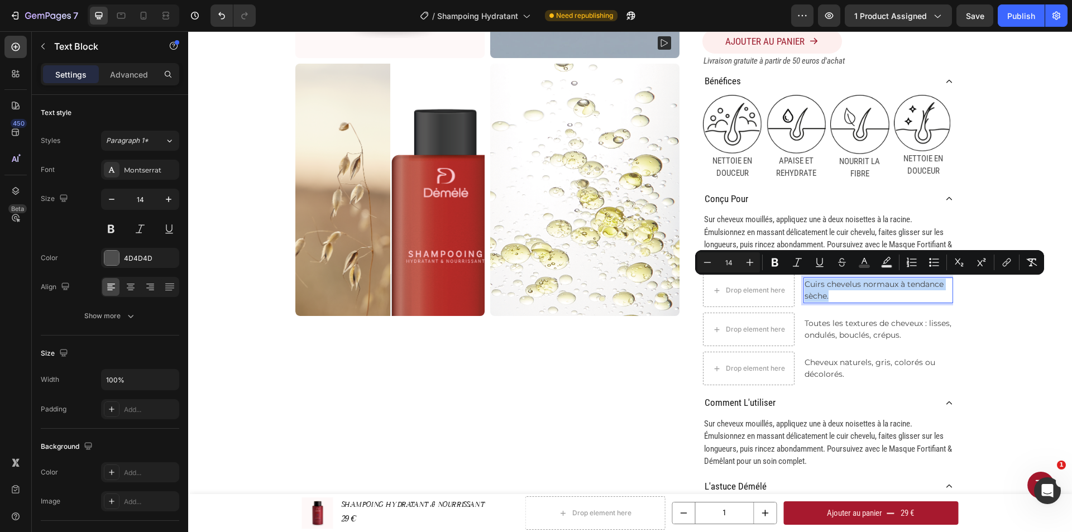
drag, startPoint x: 833, startPoint y: 293, endPoint x: 801, endPoint y: 284, distance: 32.7
click at [805, 284] on p "Cuirs chevelus normaux à tendance sèche." at bounding box center [878, 290] width 147 height 23
copy span "Cuirs chevelus normaux à tendance sèche."
click at [766, 225] on p "Sur cheveux mouillés, appliquez une à deux noisettes à la racine. Émulsionnez e…" at bounding box center [828, 238] width 248 height 50
drag, startPoint x: 766, startPoint y: 225, endPoint x: 847, endPoint y: 230, distance: 81.1
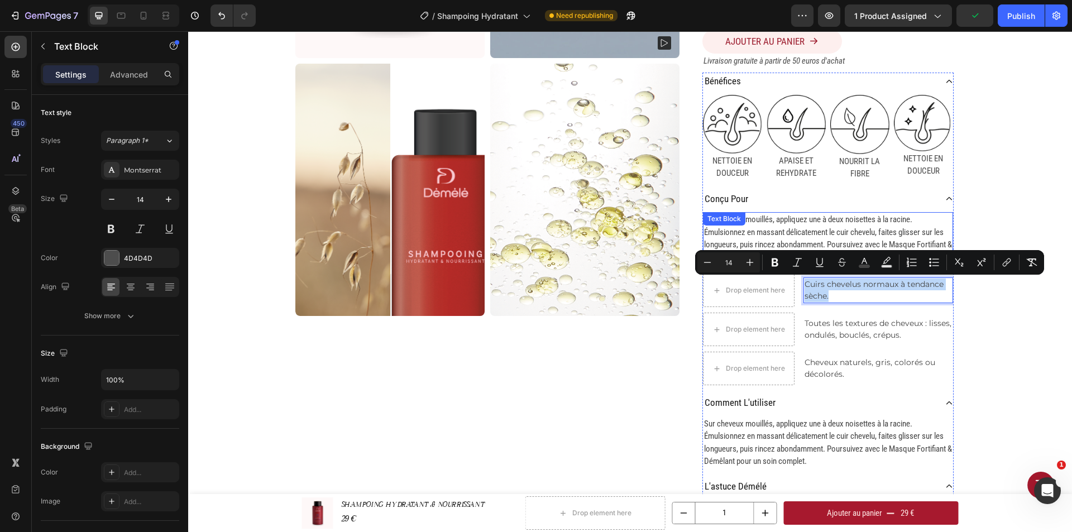
click at [766, 224] on p "Sur cheveux mouillés, appliquez une à deux noisettes à la racine. Émulsionnez e…" at bounding box center [828, 238] width 248 height 50
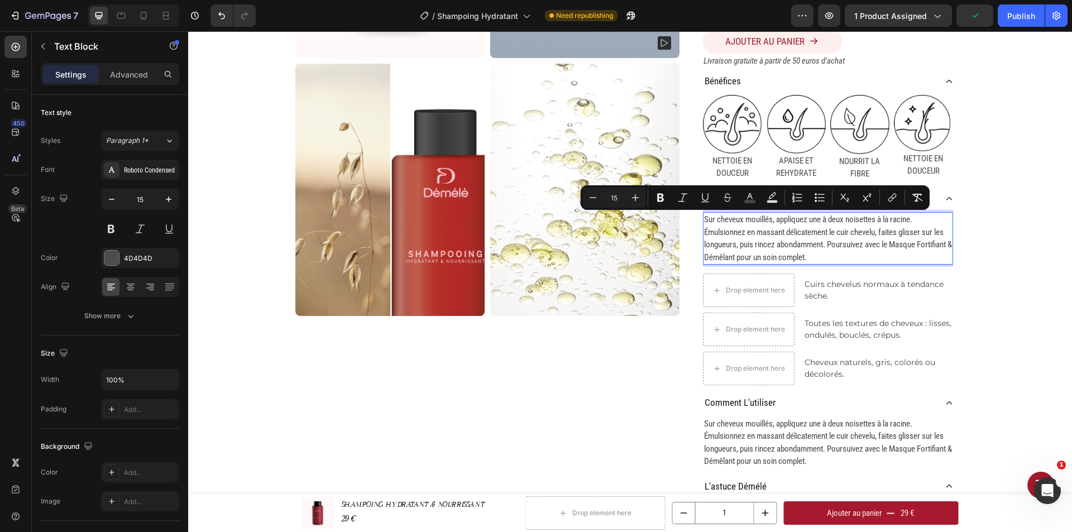
click at [815, 255] on p "Sur cheveux mouillés, appliquez une à deux noisettes à la racine. Émulsionnez e…" at bounding box center [828, 238] width 248 height 50
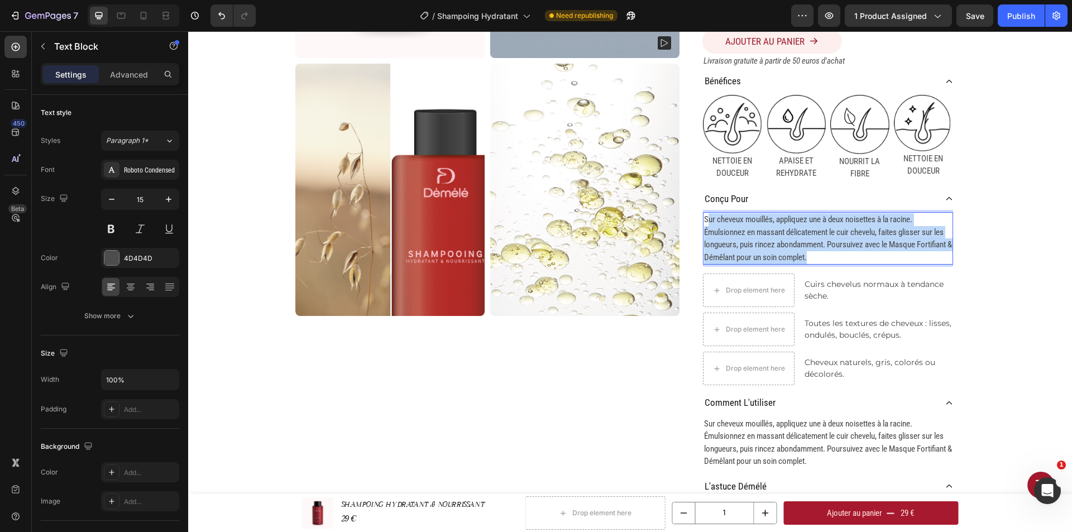
drag, startPoint x: 818, startPoint y: 257, endPoint x: 702, endPoint y: 222, distance: 120.8
click at [704, 222] on p "Sur cheveux mouillés, appliquez une à deux noisettes à la racine. Émulsionnez e…" at bounding box center [828, 238] width 248 height 50
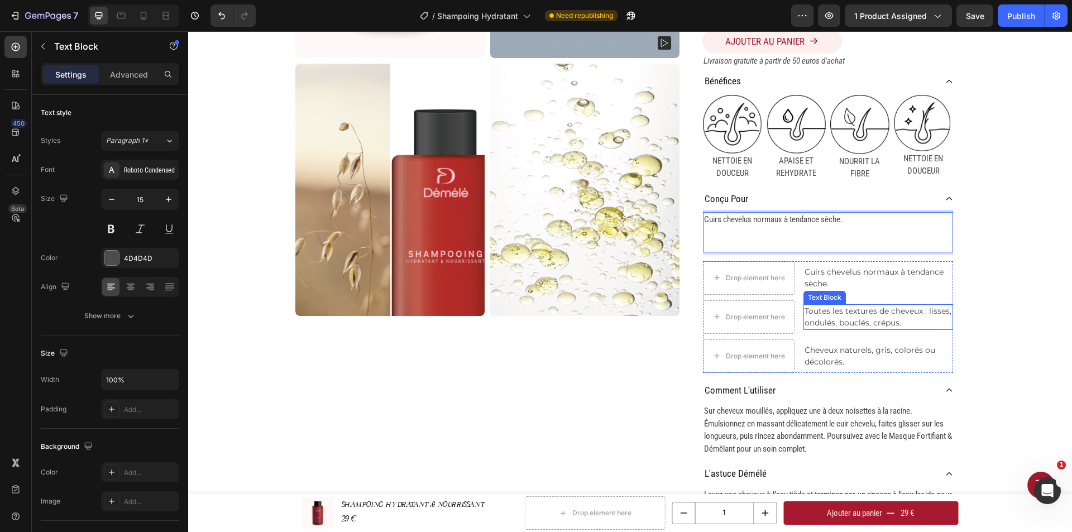
click at [842, 322] on span "Toutes les textures de cheveux : lisses, ondulés, bouclés, crépus." at bounding box center [878, 317] width 147 height 22
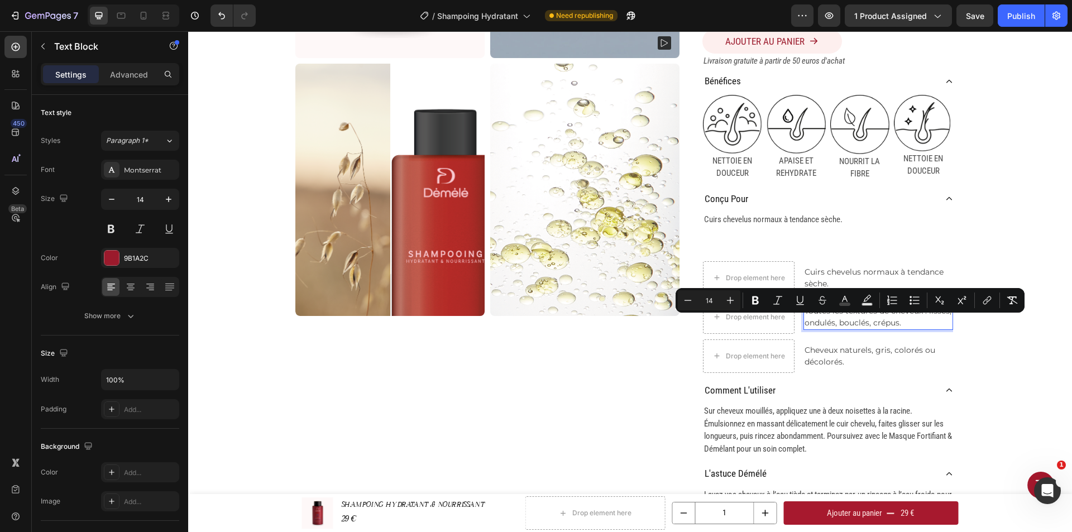
click at [904, 326] on p "Toutes les textures de cheveux : lisses, ondulés, bouclés, crépus." at bounding box center [878, 316] width 147 height 23
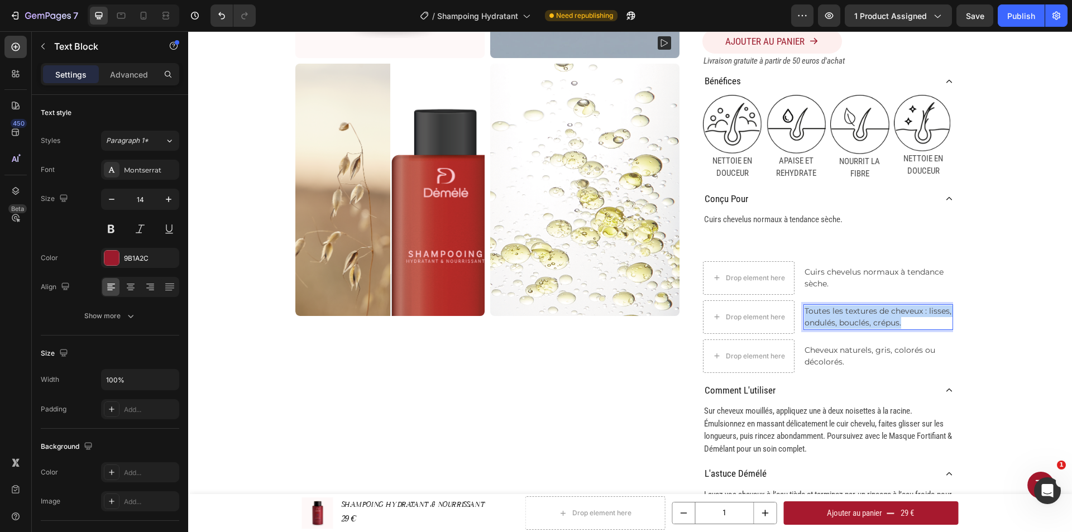
drag, startPoint x: 900, startPoint y: 323, endPoint x: 801, endPoint y: 311, distance: 99.5
click at [805, 311] on p "Toutes les textures de cheveux : lisses, ondulés, bouclés, crépus." at bounding box center [878, 316] width 147 height 23
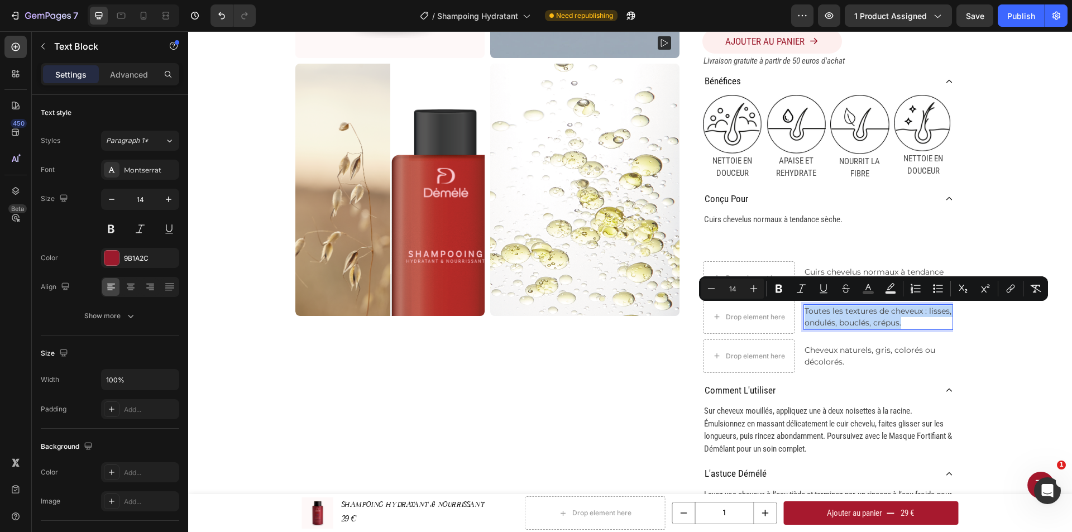
copy span "Toutes les textures de cheveux : lisses, ondulés, bouclés, crépus."
click at [721, 244] on p "Rich Text Editor. Editing area: main" at bounding box center [828, 244] width 248 height 13
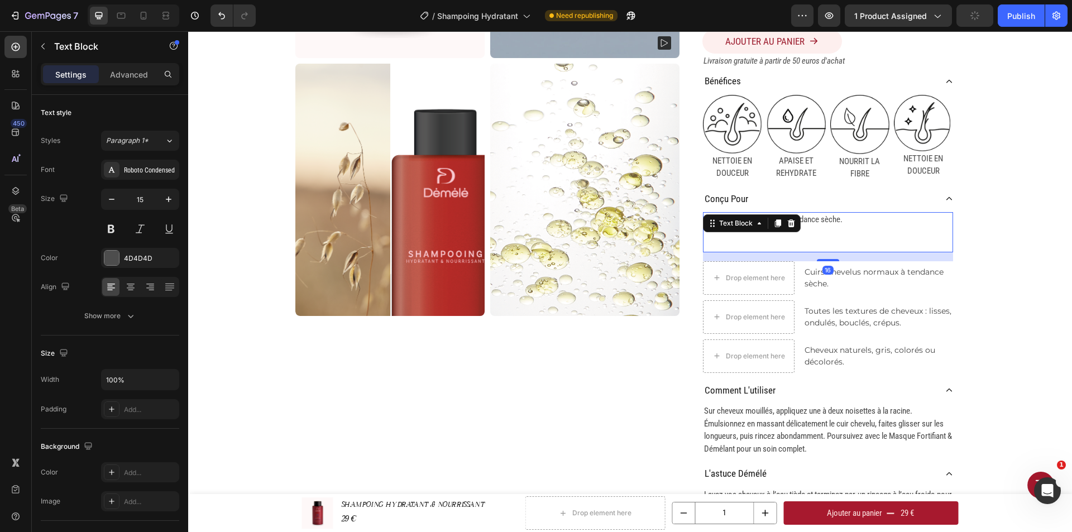
click at [721, 240] on p "Rich Text Editor. Editing area: main" at bounding box center [828, 244] width 248 height 13
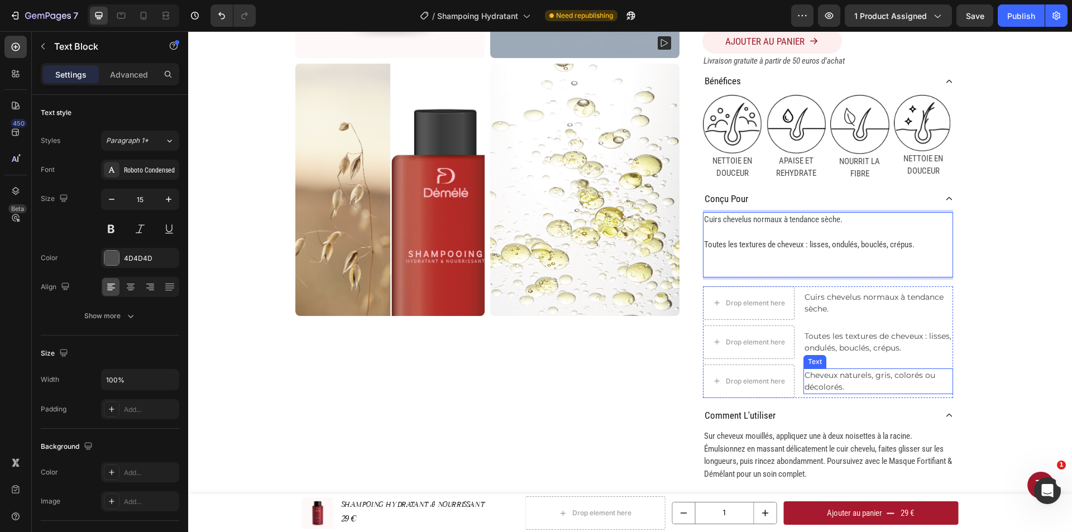
click at [836, 370] on span "Cheveux naturels, gris, colorés ou décolorés." at bounding box center [870, 381] width 131 height 22
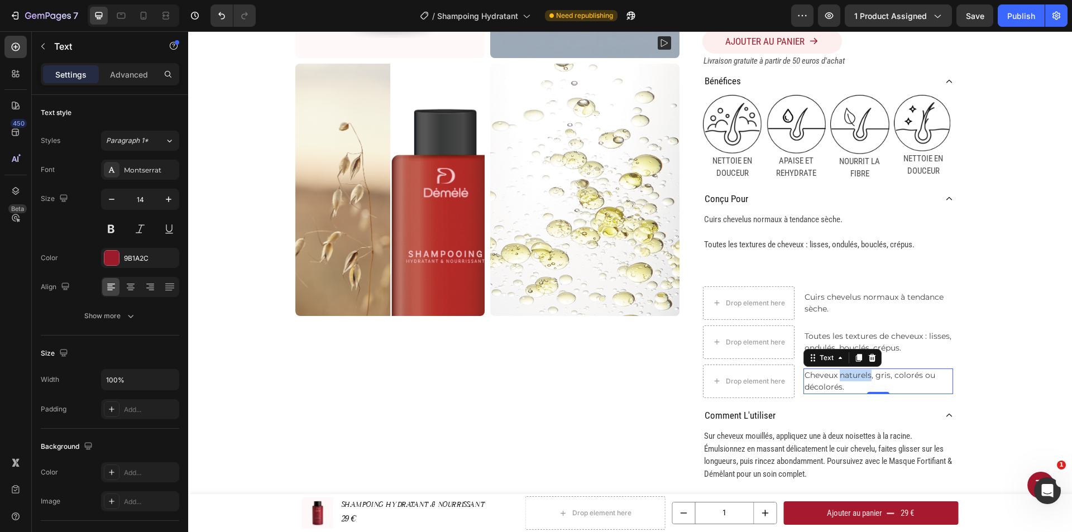
click at [836, 370] on span "Cheveux naturels, gris, colorés ou décolorés." at bounding box center [870, 381] width 131 height 22
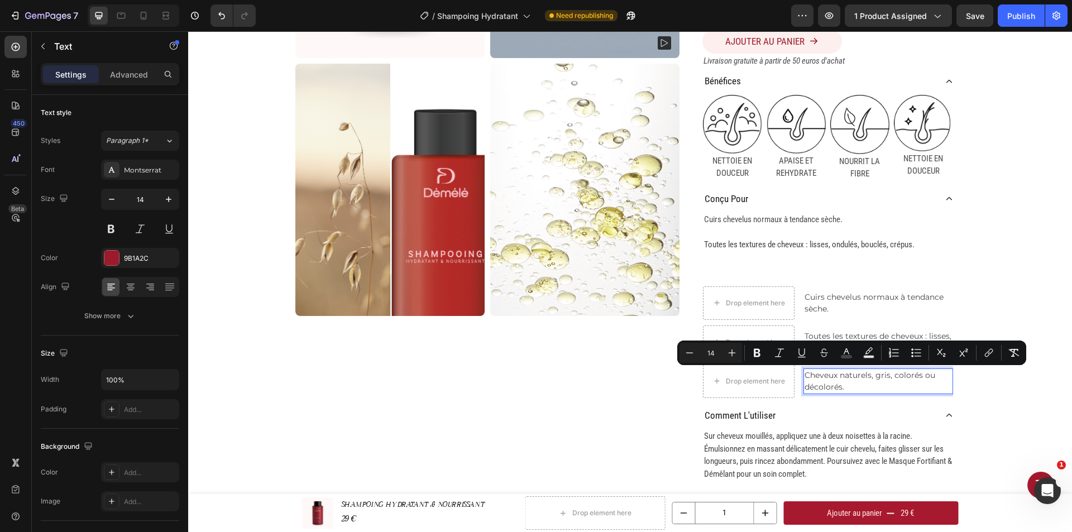
click at [844, 386] on p "Cheveux naturels, gris, colorés ou décolorés." at bounding box center [878, 381] width 147 height 23
drag, startPoint x: 842, startPoint y: 386, endPoint x: 801, endPoint y: 374, distance: 42.6
click at [805, 374] on p "Cheveux naturels, gris, colorés ou décolorés." at bounding box center [878, 381] width 147 height 23
copy span "Cheveux naturels, gris, colorés ou décolorés."
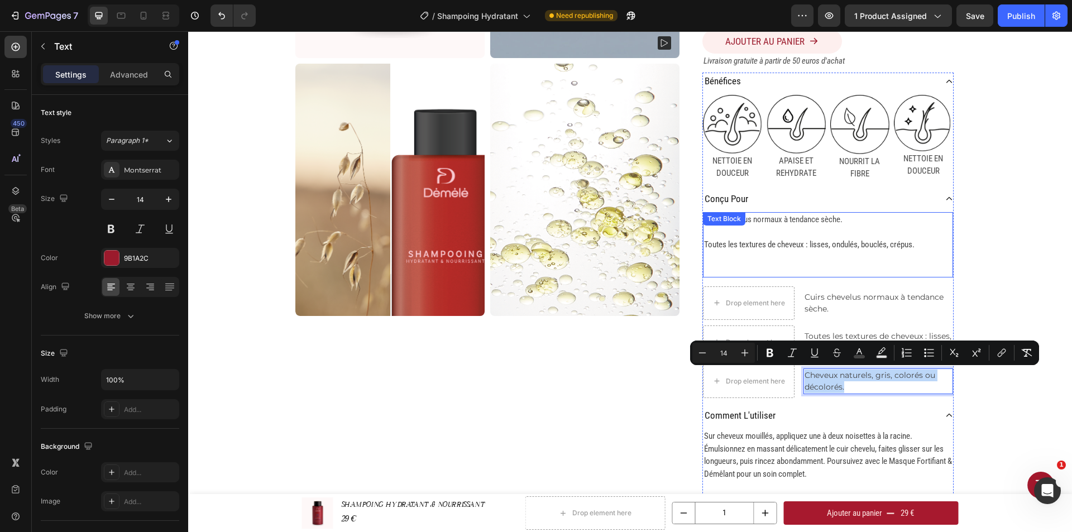
click at [762, 267] on p "Rich Text Editor. Editing area: main" at bounding box center [828, 270] width 248 height 13
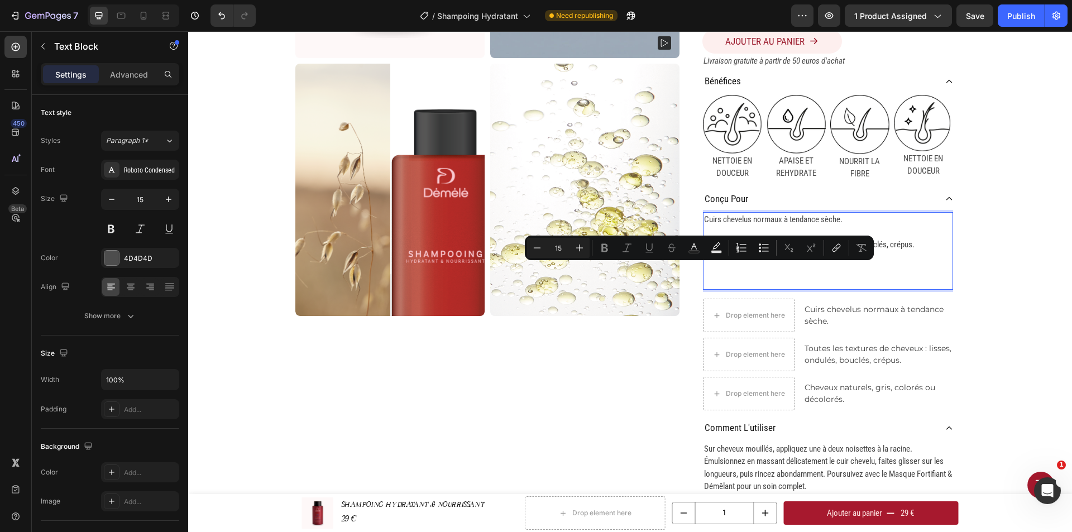
click at [715, 270] on p "Rich Text Editor. Editing area: main" at bounding box center [828, 276] width 248 height 25
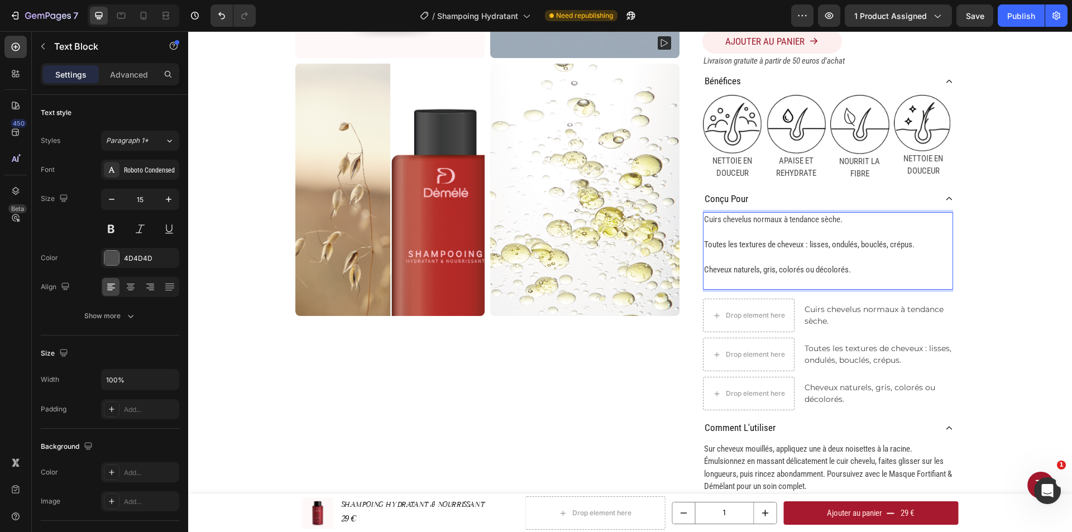
click at [840, 285] on p "Cheveux naturels, gris, colorés ou décolorés." at bounding box center [828, 276] width 248 height 25
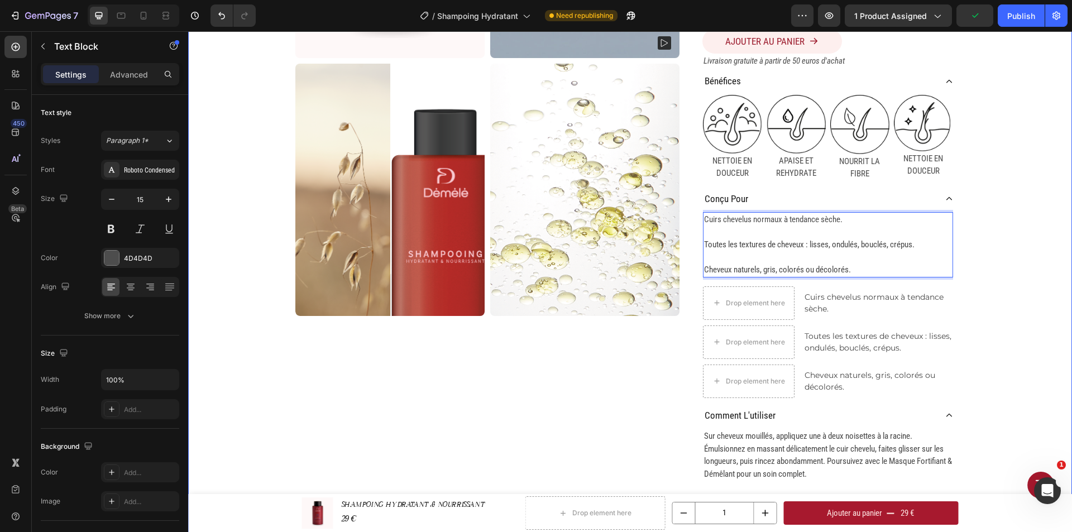
click at [992, 277] on div "Home SHAMPOING HYDRATANT & NOURRISSANT Breadcrumb Product Images SHAMPOING HYDR…" at bounding box center [630, 183] width 884 height 816
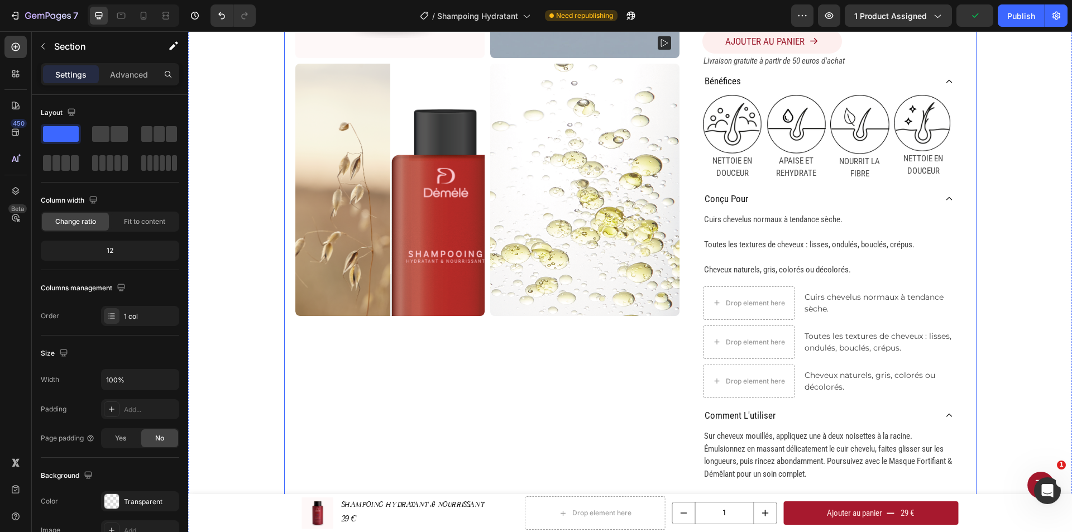
click at [862, 306] on p "Cuirs chevelus normaux à tendance sèche." at bounding box center [878, 302] width 147 height 23
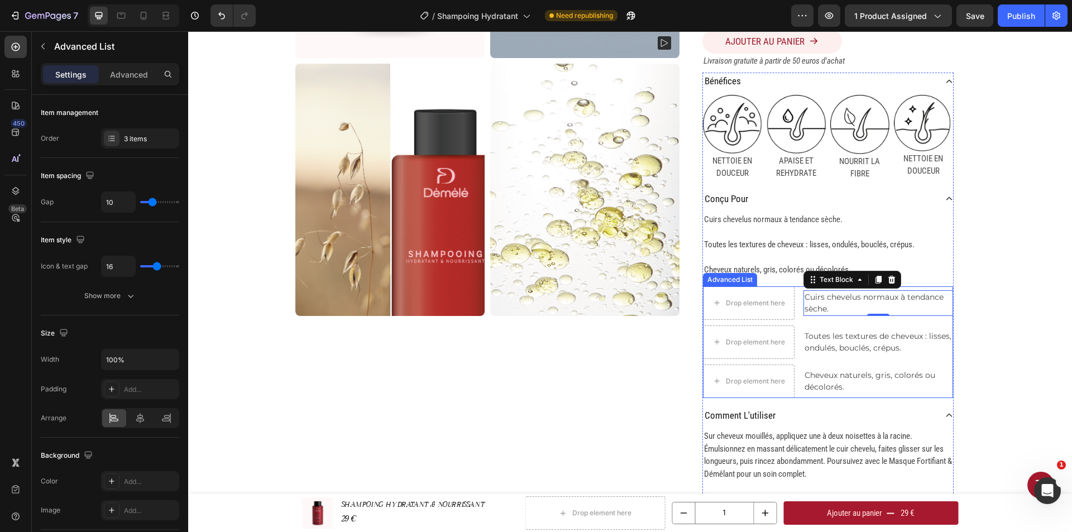
click at [842, 396] on li "Drop element here Cheveux naturels, gris, colorés ou décolorés. Text" at bounding box center [828, 382] width 250 height 34
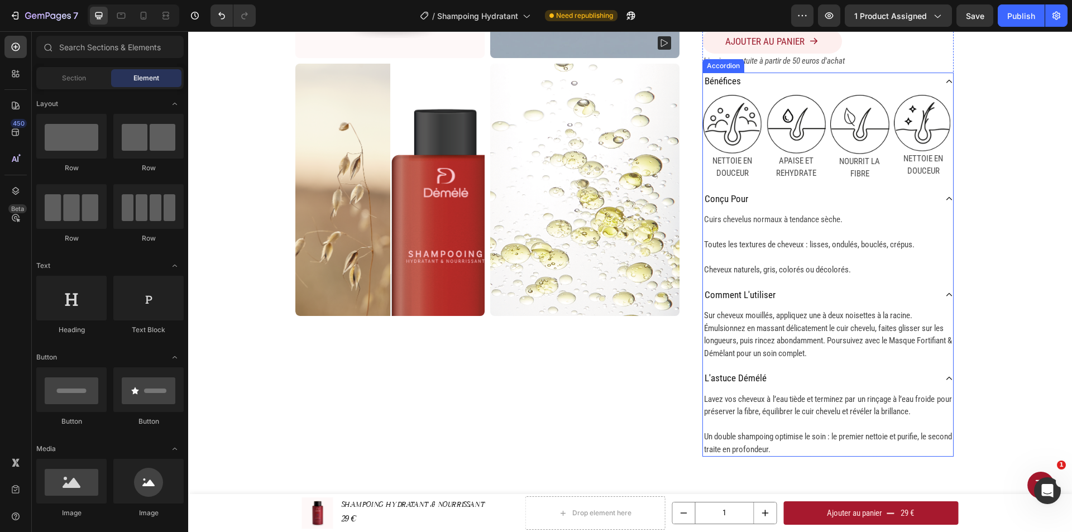
click at [769, 280] on div "bénéfices Image NETTOIE EN DOUCEUR Text Block Image APAISE ET REHYDRATE Text Bl…" at bounding box center [827, 265] width 251 height 384
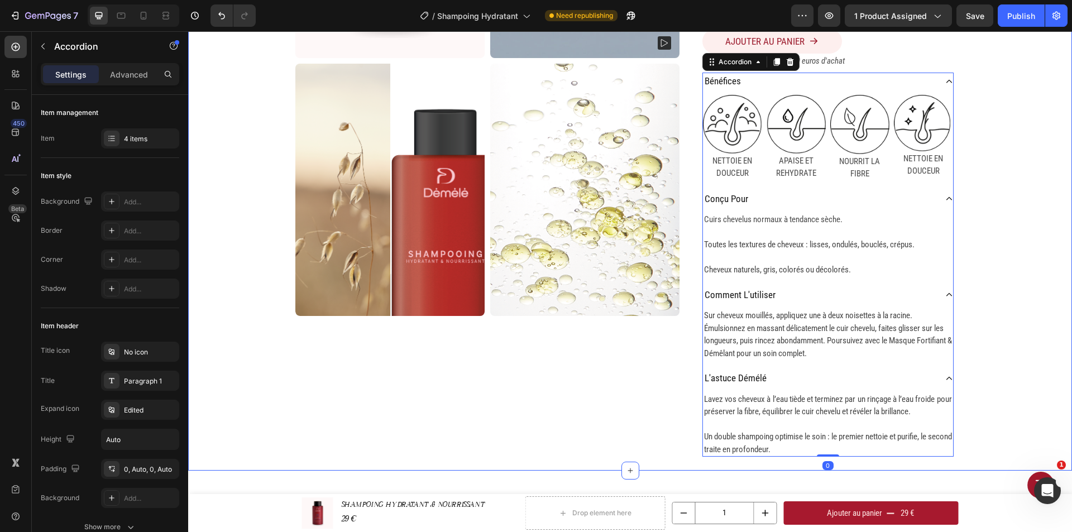
click at [1014, 259] on div "Home SHAMPOING HYDRATANT & NOURRISSANT Breadcrumb Product Images SHAMPOING HYDR…" at bounding box center [630, 123] width 884 height 696
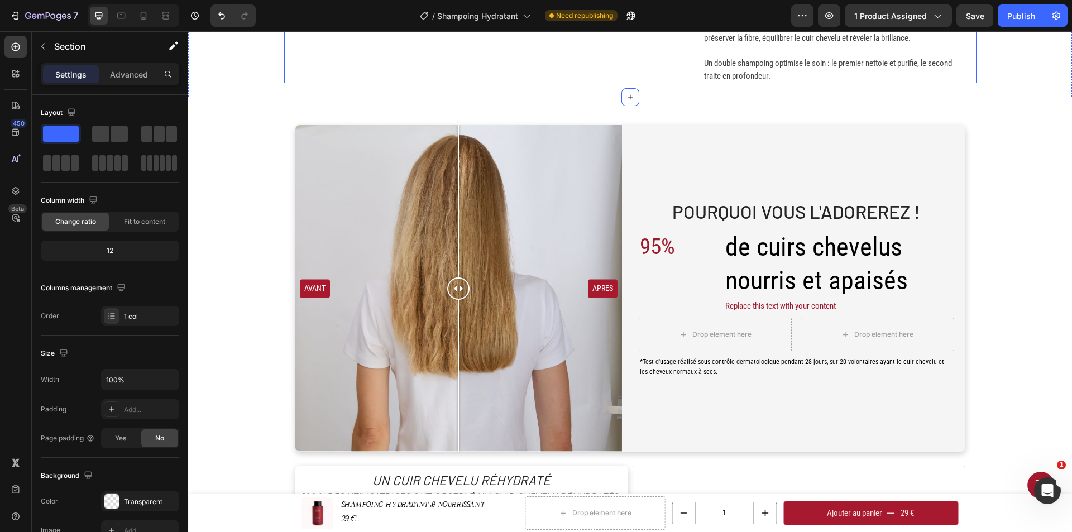
scroll to position [670, 0]
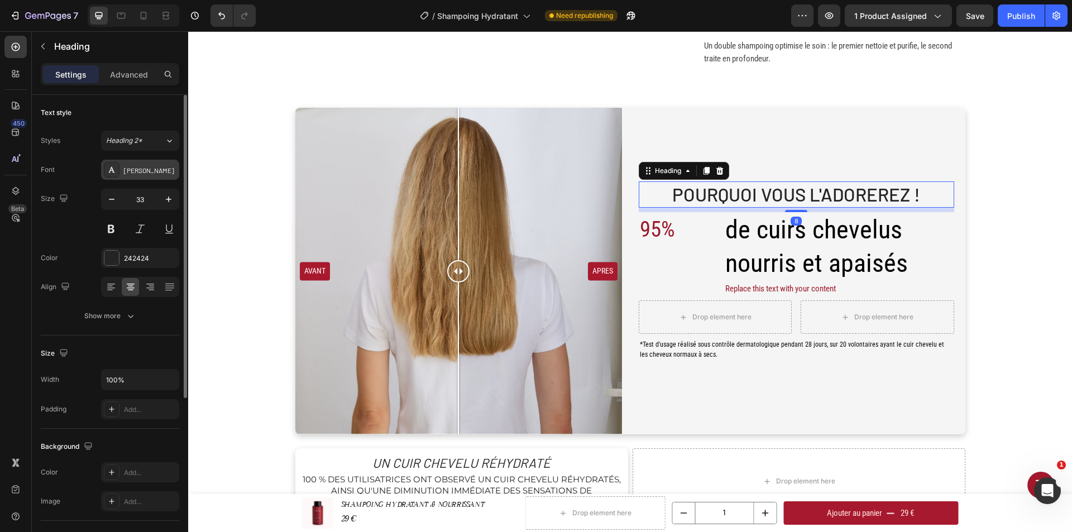
click at [152, 162] on div "[PERSON_NAME]" at bounding box center [140, 170] width 78 height 20
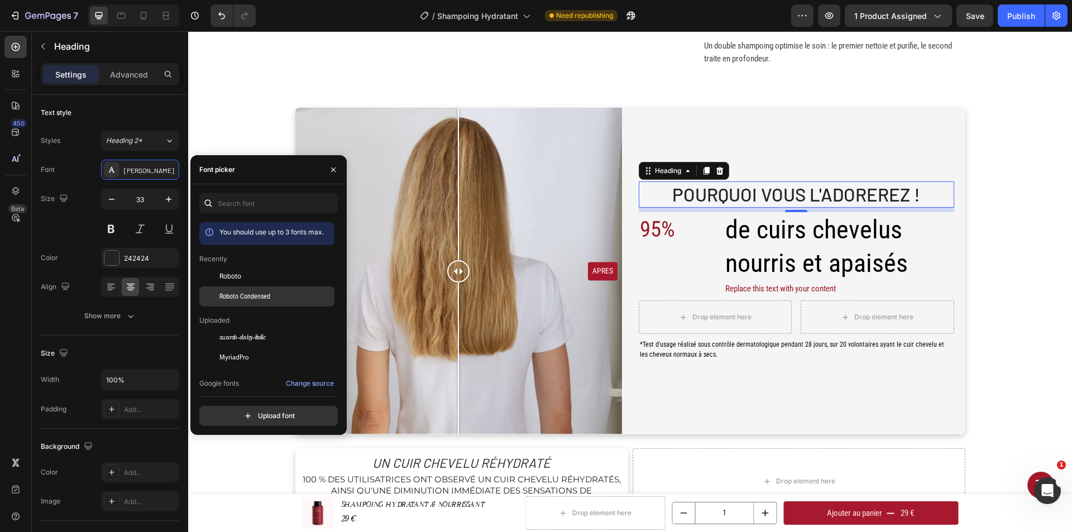
click at [247, 296] on span "Roboto Condensed" at bounding box center [244, 296] width 51 height 10
click at [842, 258] on span "de cuirs chevelus nourris et apaisés" at bounding box center [816, 246] width 183 height 64
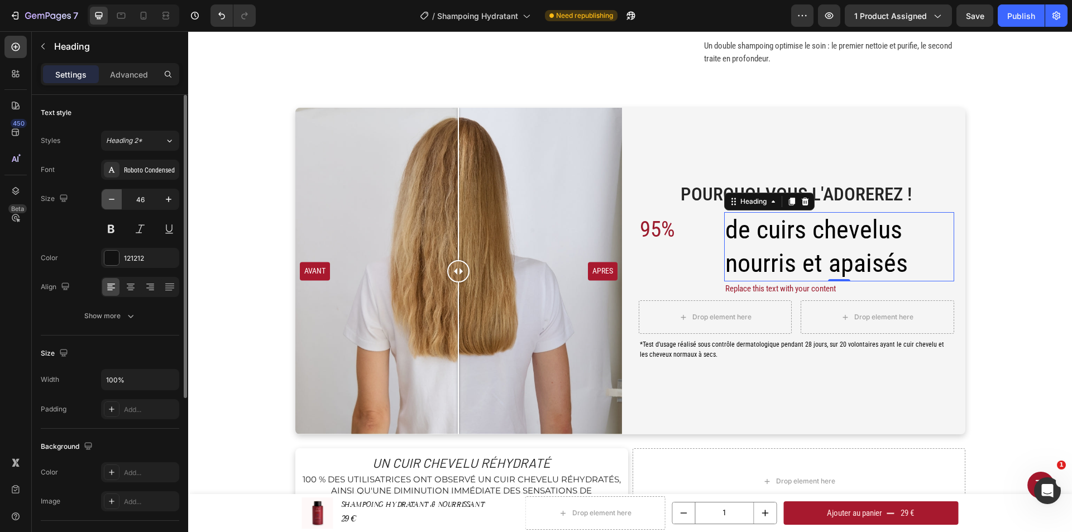
click at [111, 201] on icon "button" at bounding box center [111, 199] width 11 height 11
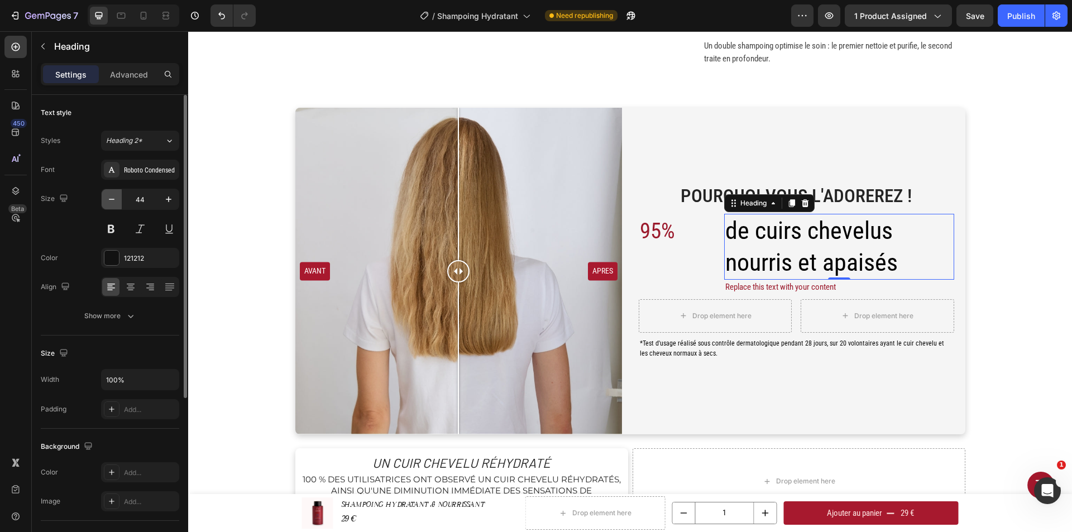
click at [111, 201] on icon "button" at bounding box center [111, 199] width 11 height 11
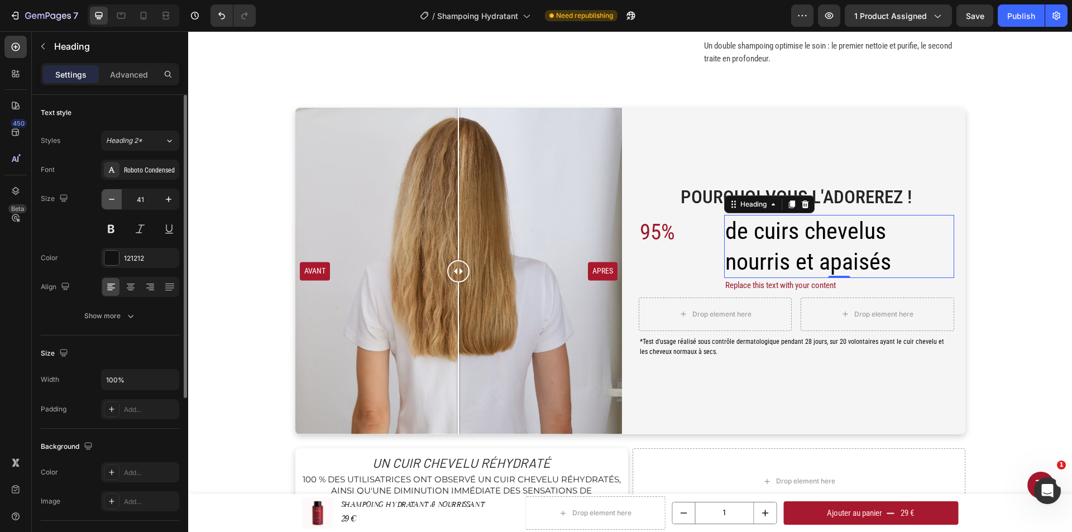
click at [111, 201] on icon "button" at bounding box center [111, 199] width 11 height 11
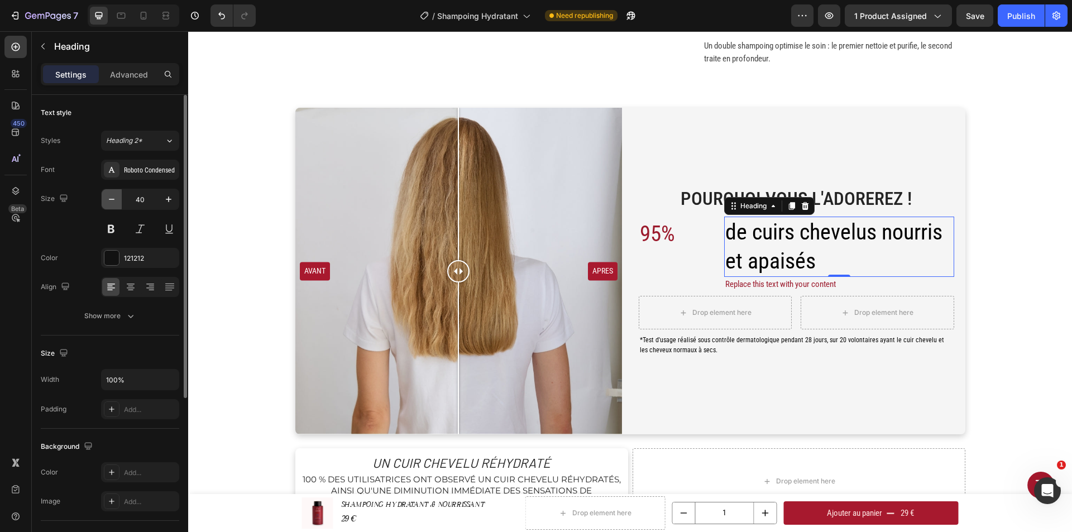
click at [111, 201] on icon "button" at bounding box center [111, 199] width 11 height 11
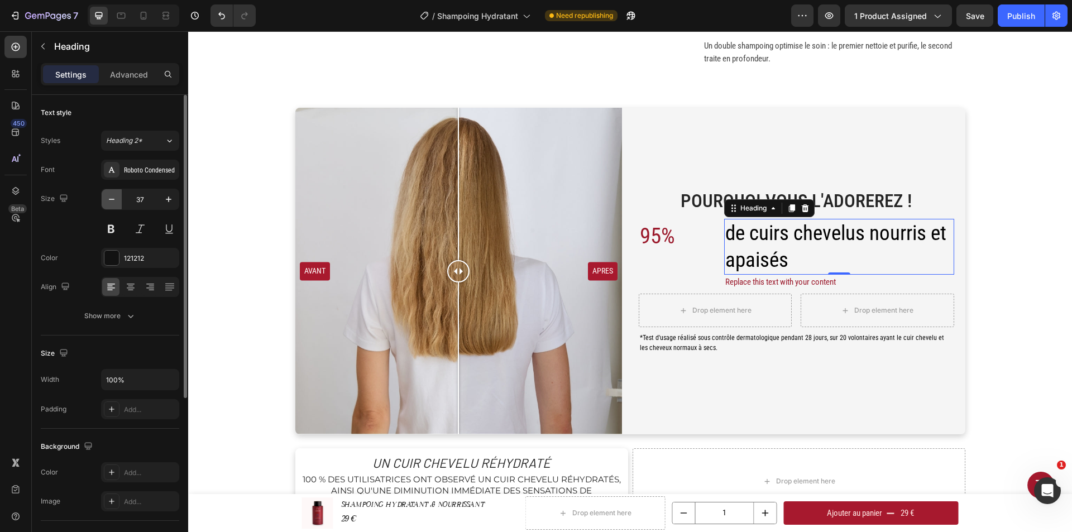
click at [111, 201] on icon "button" at bounding box center [111, 199] width 11 height 11
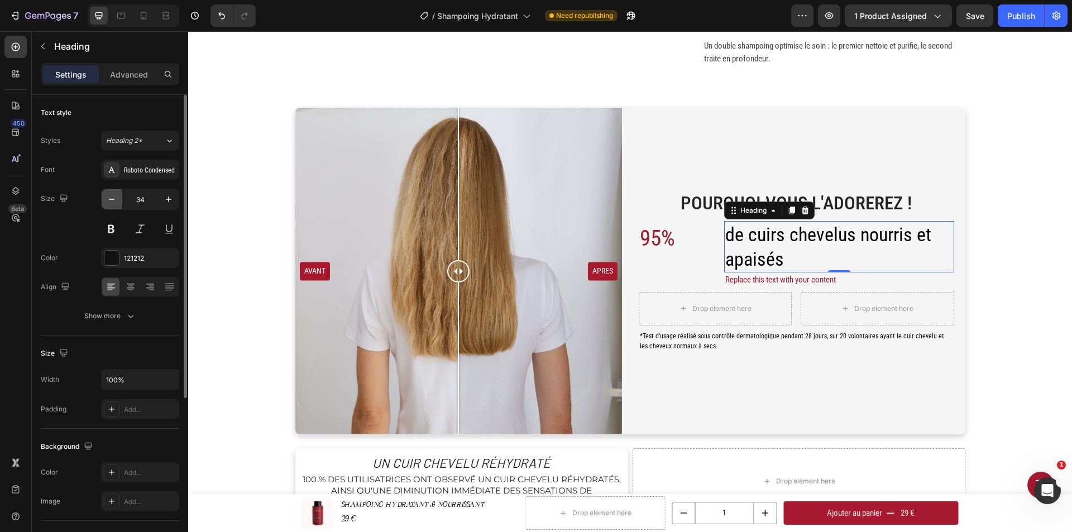
click at [111, 201] on icon "button" at bounding box center [111, 199] width 11 height 11
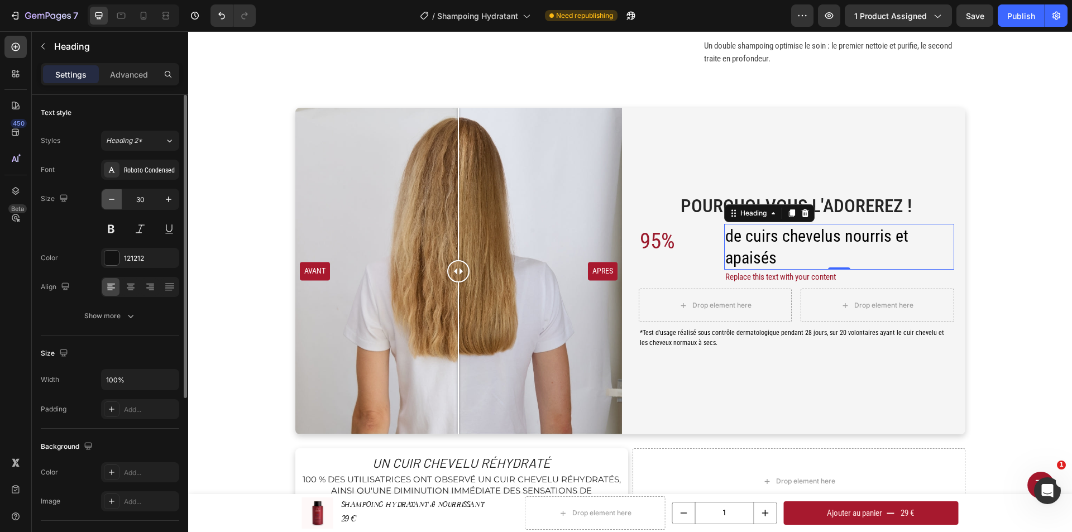
click at [111, 201] on icon "button" at bounding box center [111, 199] width 11 height 11
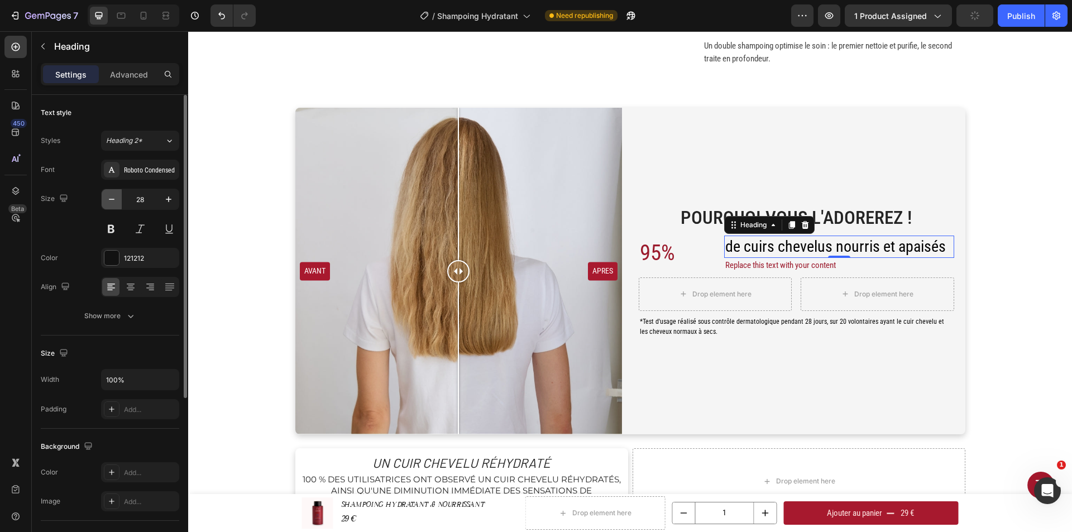
click at [111, 201] on icon "button" at bounding box center [111, 199] width 11 height 11
type input "25"
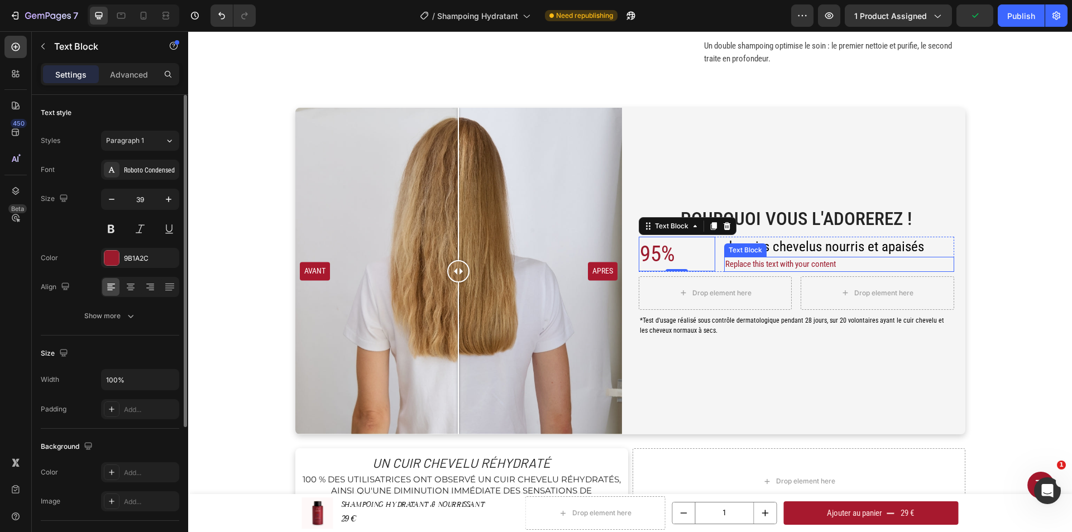
click at [744, 265] on div "Replace this text with your content" at bounding box center [839, 264] width 230 height 15
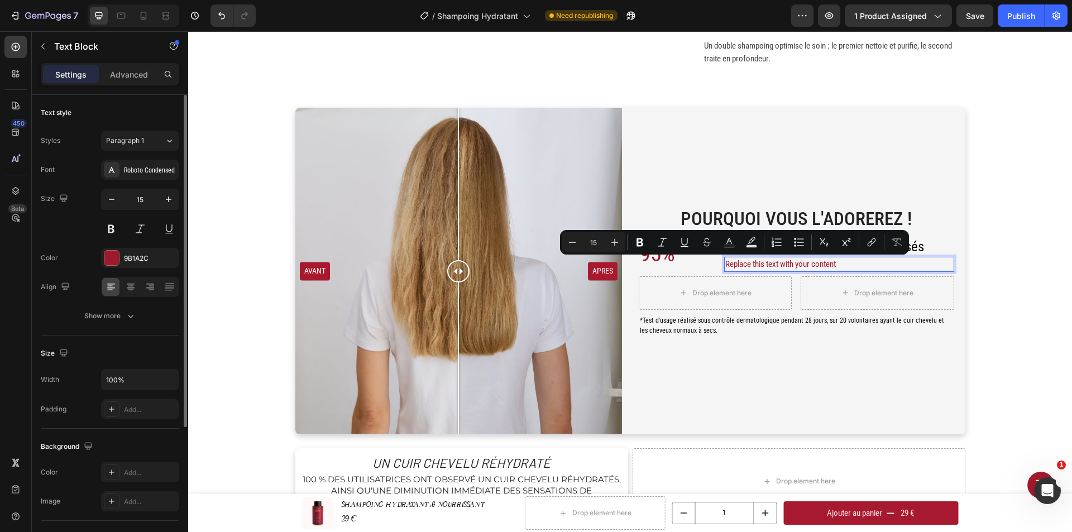
click at [829, 265] on p "Replace this text with your content" at bounding box center [839, 264] width 228 height 13
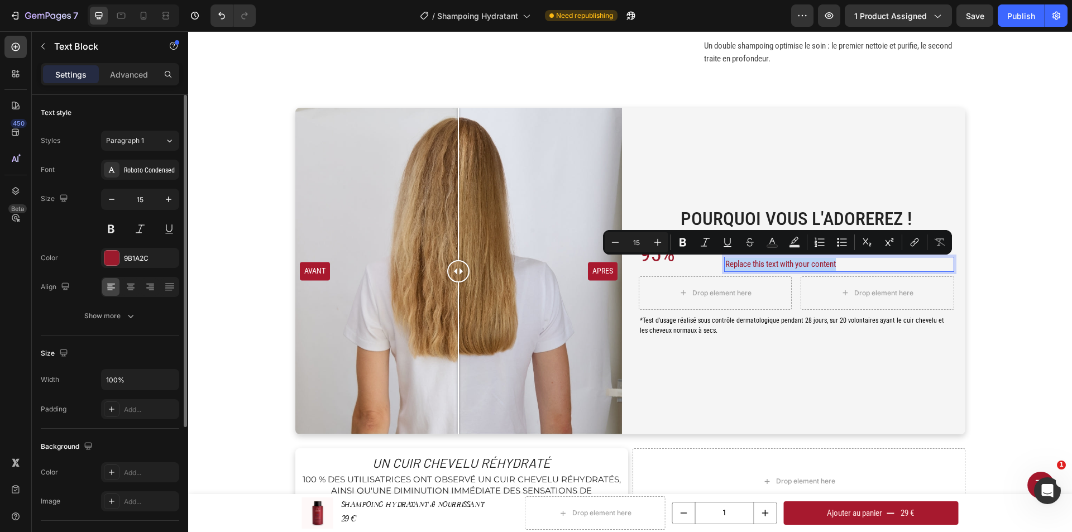
drag, startPoint x: 837, startPoint y: 261, endPoint x: 721, endPoint y: 260, distance: 116.2
click at [725, 260] on p "Replace this text with your content" at bounding box center [839, 264] width 228 height 13
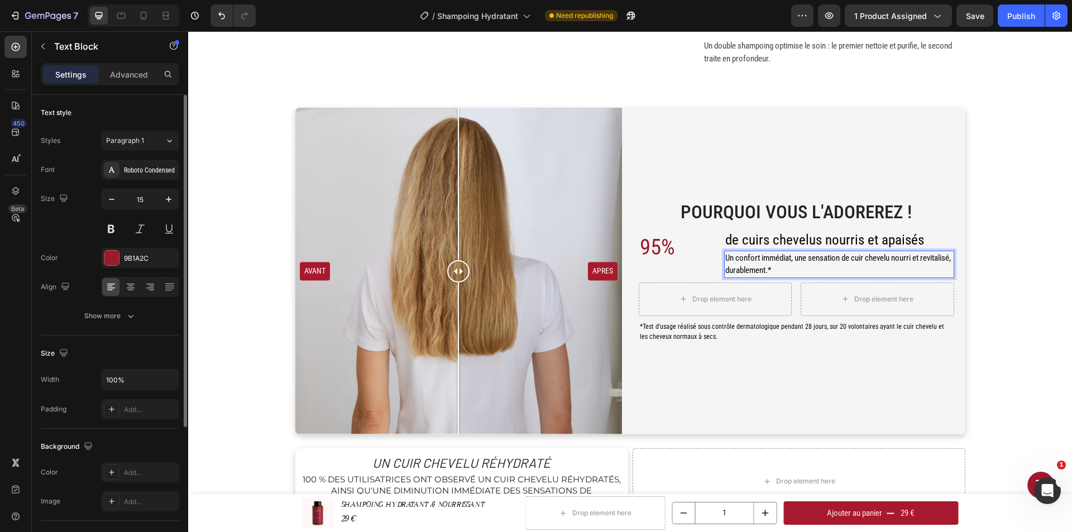
scroll to position [664, 0]
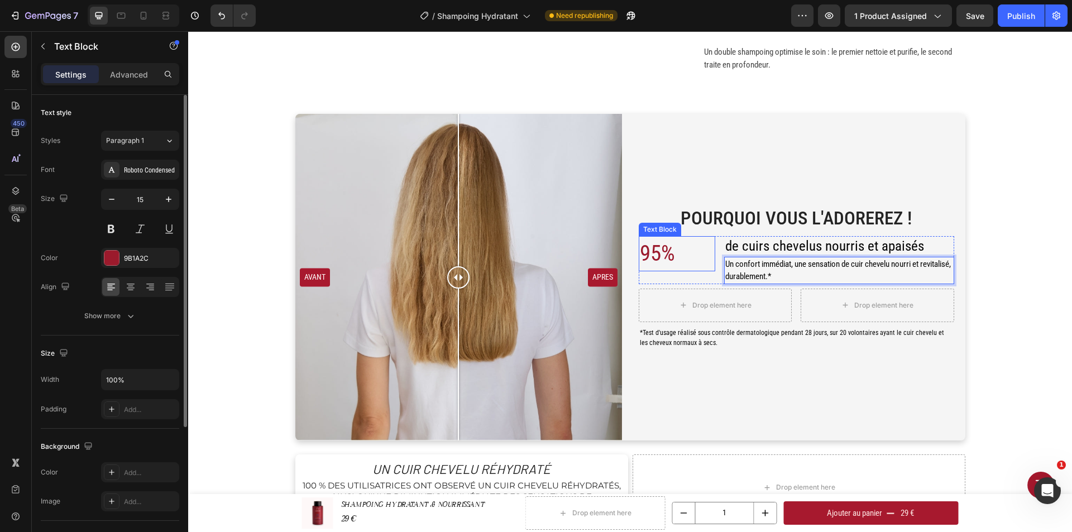
click at [702, 256] on p "95%" at bounding box center [677, 253] width 74 height 33
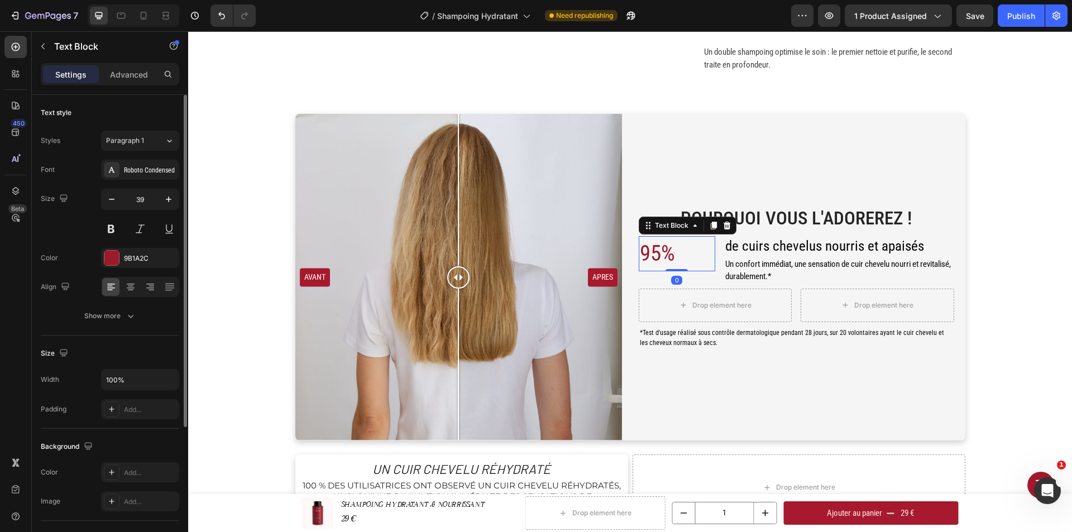
click at [680, 256] on p "95%" at bounding box center [677, 253] width 74 height 33
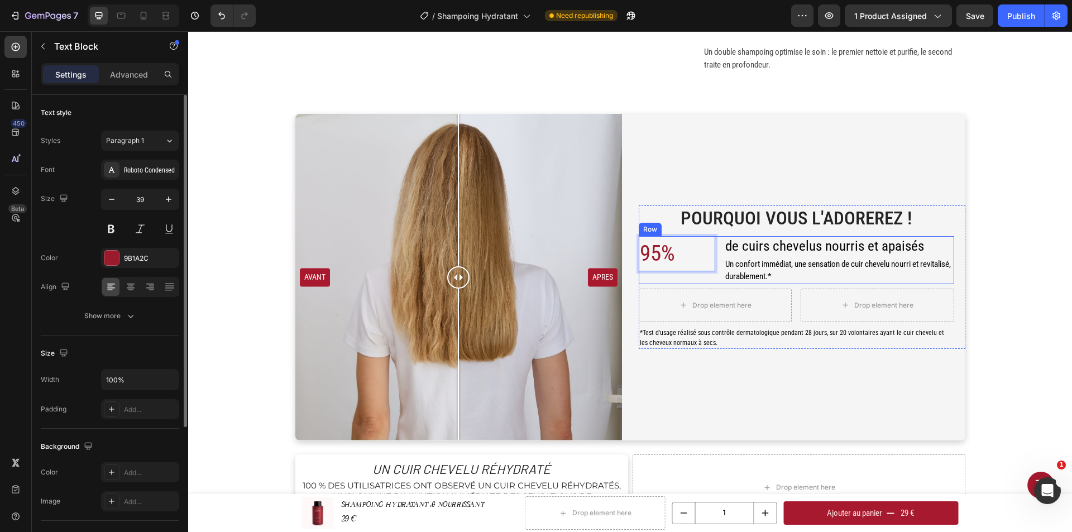
click at [716, 250] on div "95% Text Block 0 de cuirs chevelus nourris et apaisés Heading Un confort immédi…" at bounding box center [797, 260] width 316 height 48
click at [701, 253] on p "95%" at bounding box center [677, 253] width 74 height 33
click at [710, 254] on div "95%" at bounding box center [677, 253] width 77 height 35
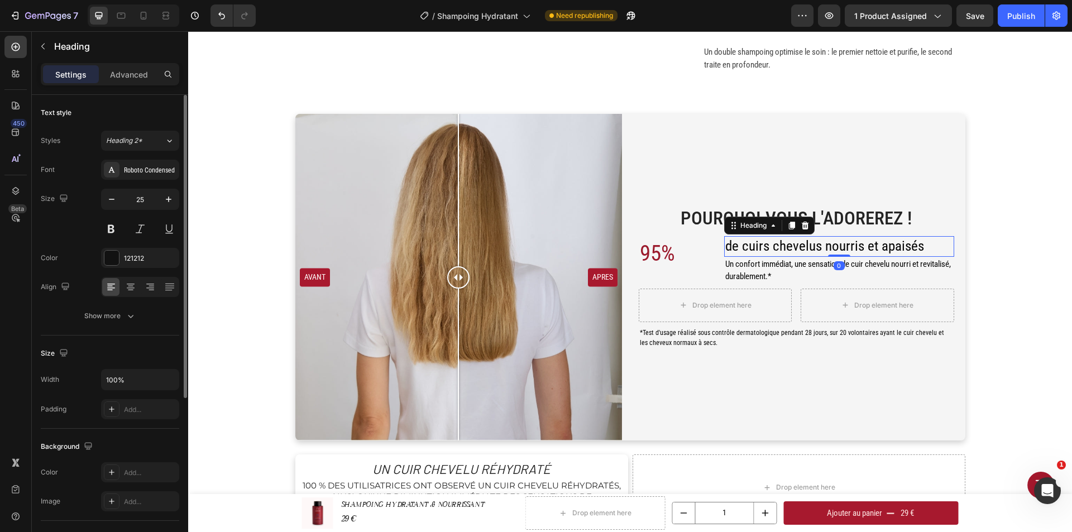
click at [737, 247] on span "de cuirs chevelus nourris et apaisés" at bounding box center [824, 246] width 199 height 16
click at [702, 247] on p "95%" at bounding box center [677, 253] width 74 height 33
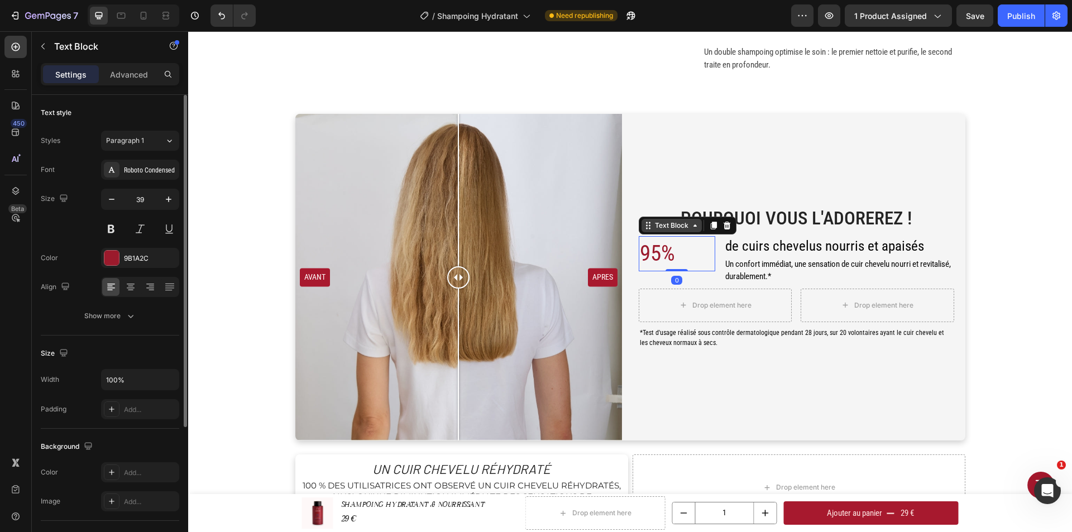
click at [691, 230] on icon at bounding box center [695, 225] width 9 height 9
click at [749, 251] on span "de cuirs chevelus nourris et apaisés" at bounding box center [824, 246] width 199 height 16
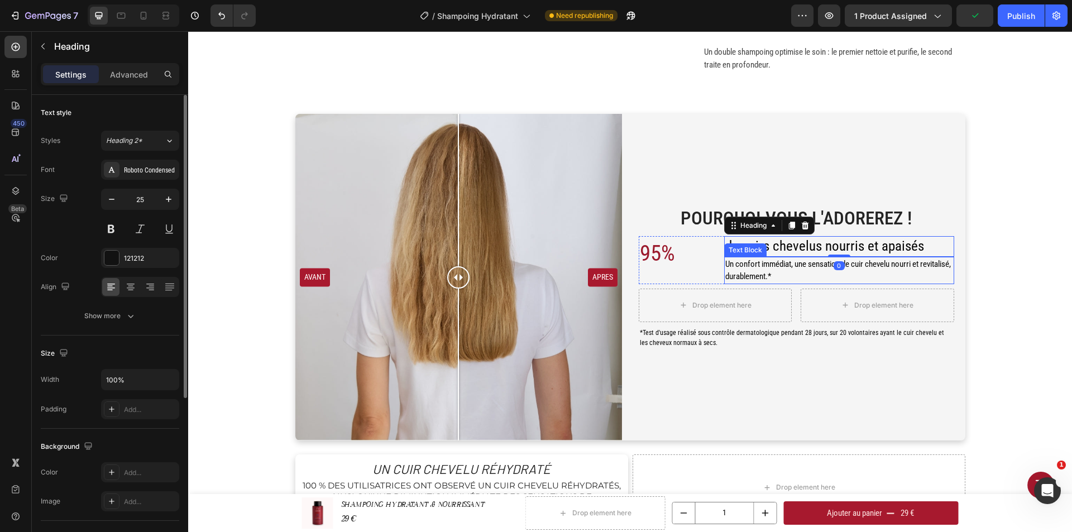
click at [792, 270] on p "Un confort immédiat, une sensation de cuir chevelu nourri et revitalisé, durabl…" at bounding box center [839, 270] width 228 height 25
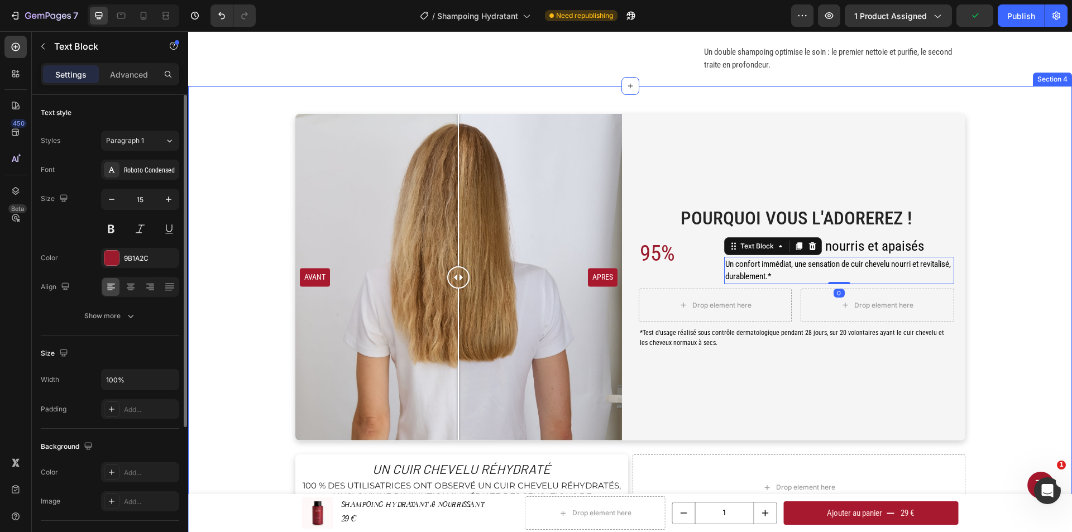
click at [1013, 281] on div "Pourquoi Vous l'Adorerez ! Heading 95% Text Block de cuirs chevelus nourris et …" at bounding box center [630, 317] width 867 height 407
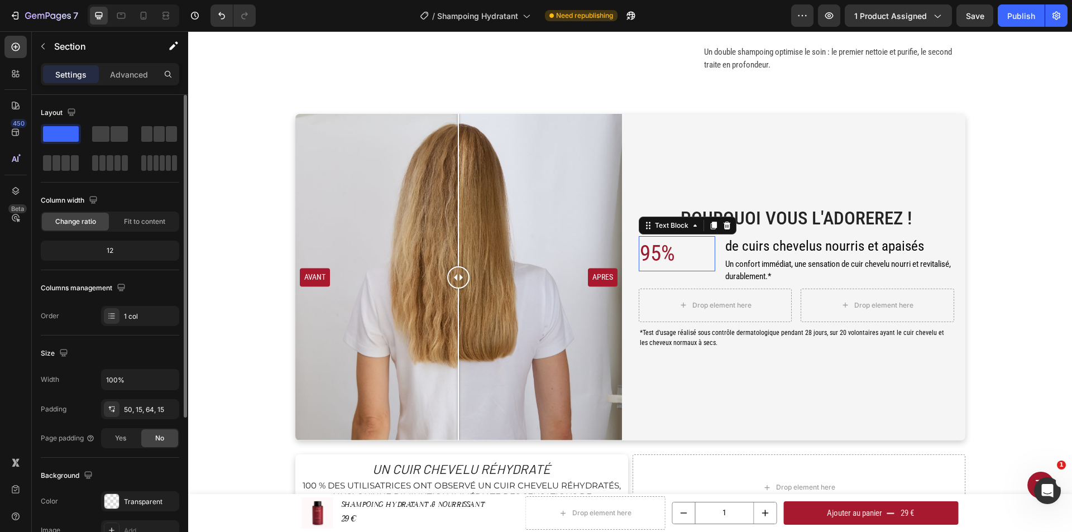
click at [676, 257] on p "95%" at bounding box center [677, 253] width 74 height 33
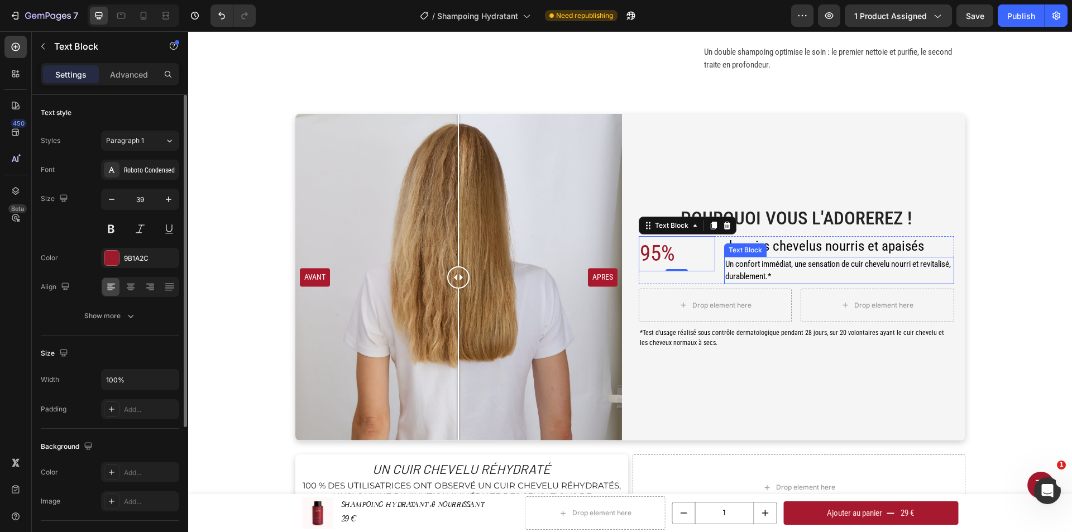
click at [768, 267] on span "Un confort immédiat, une sensation de cuir chevelu nourri et revitalisé, durabl…" at bounding box center [838, 270] width 226 height 23
click at [675, 253] on p "95%" at bounding box center [677, 253] width 74 height 33
click at [168, 195] on icon "button" at bounding box center [168, 199] width 11 height 11
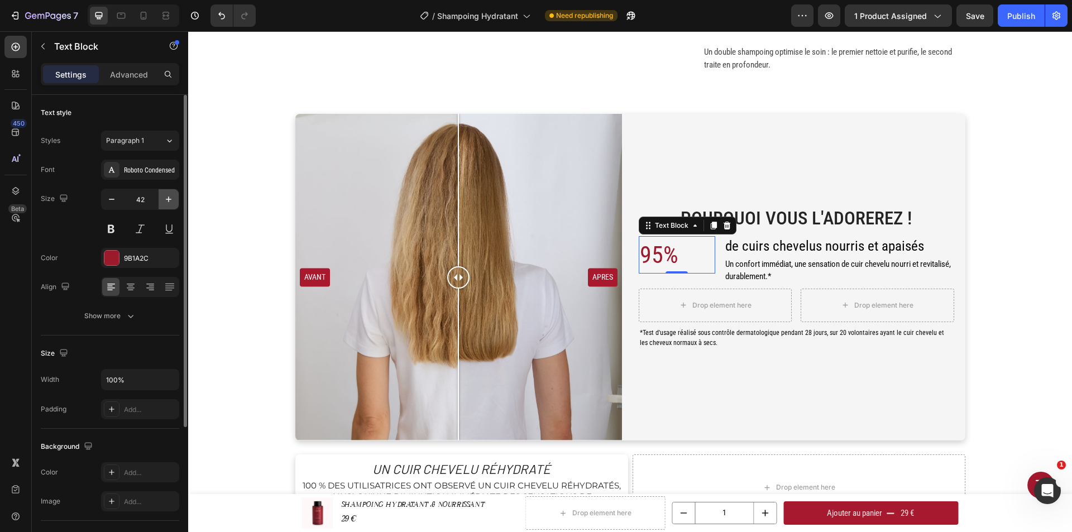
click at [168, 195] on icon "button" at bounding box center [168, 199] width 11 height 11
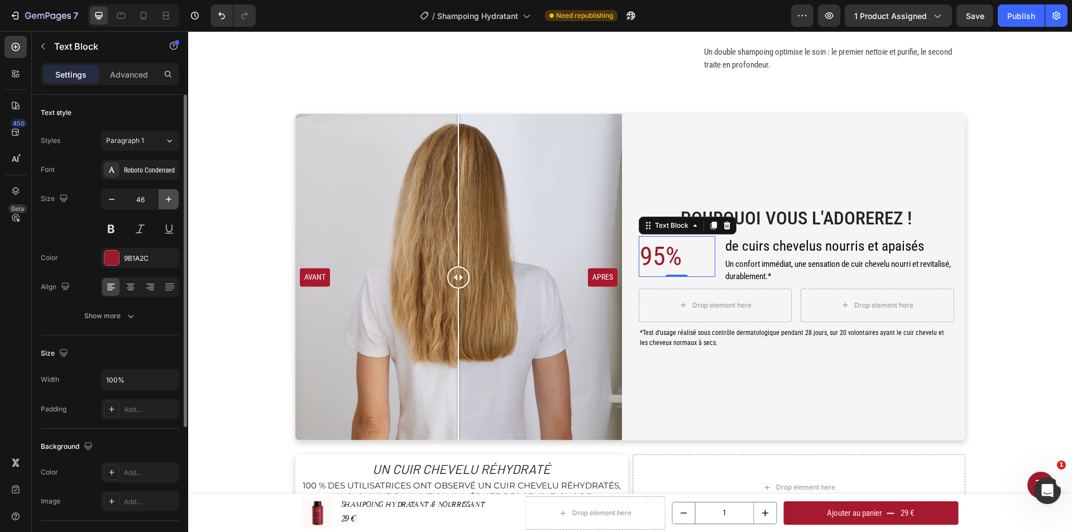
click at [168, 195] on icon "button" at bounding box center [168, 199] width 11 height 11
type input "48"
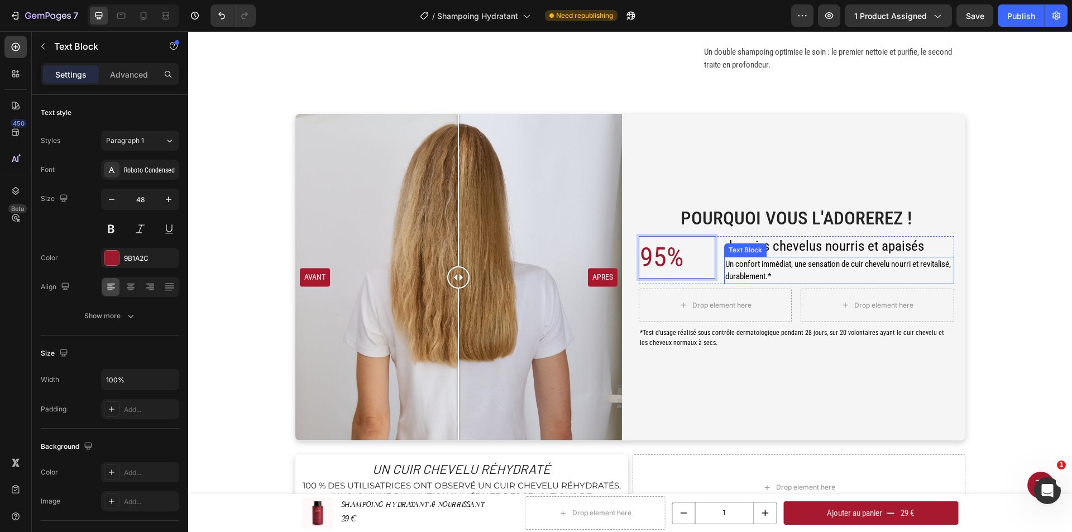
click at [818, 271] on p "Un confort immédiat, une sensation de cuir chevelu nourri et revitalisé, durabl…" at bounding box center [839, 270] width 228 height 25
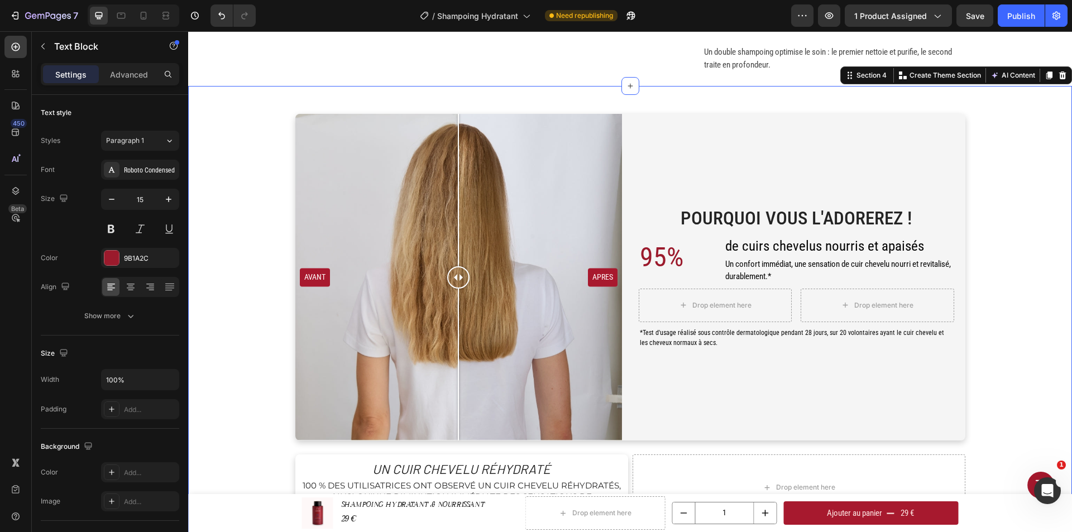
click at [1010, 286] on div "Pourquoi Vous l'Adorerez ! Heading 95% Text Block de cuirs chevelus nourris et …" at bounding box center [630, 317] width 867 height 407
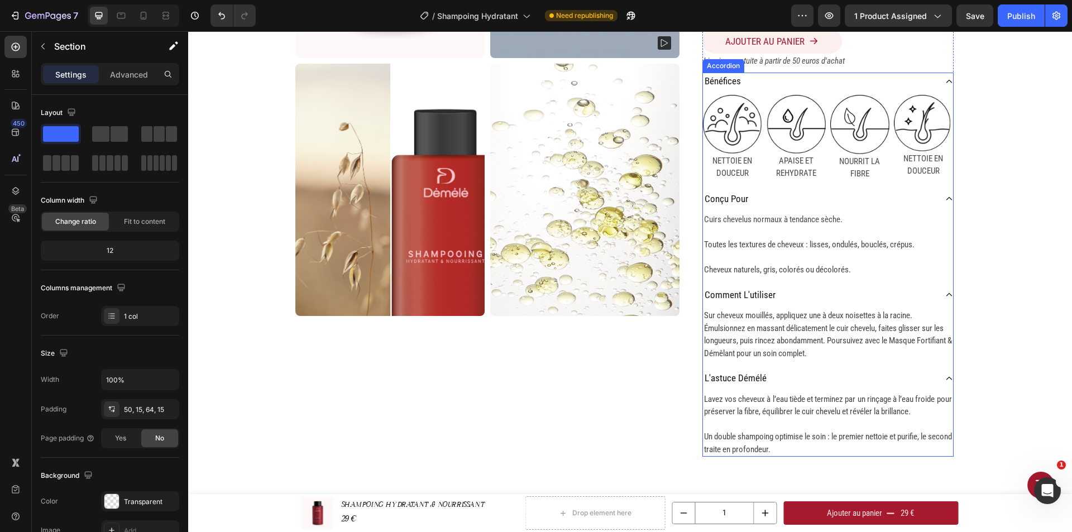
scroll to position [223, 0]
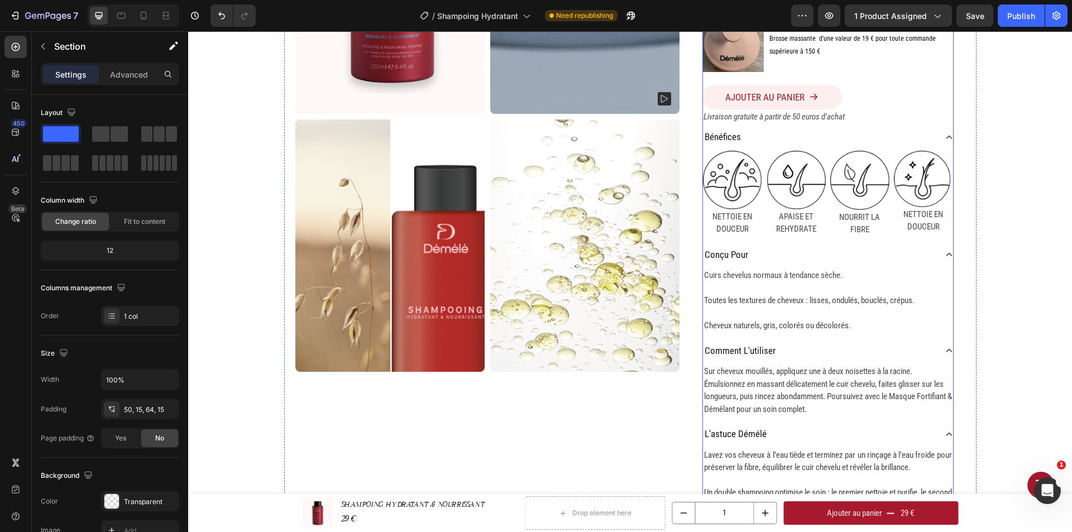
click at [778, 136] on div "bénéfices" at bounding box center [819, 137] width 233 height 18
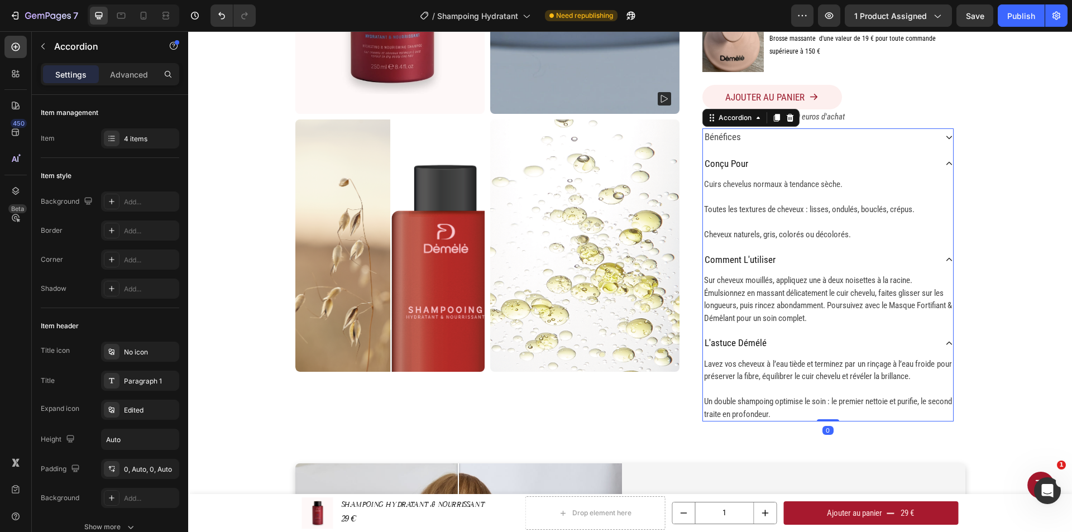
click at [766, 173] on div "Cuirs chevelus normaux à tendance sèche. Toutes les textures de cheveux : lisse…" at bounding box center [828, 208] width 250 height 70
click at [767, 168] on div "conçu pour" at bounding box center [819, 164] width 233 height 18
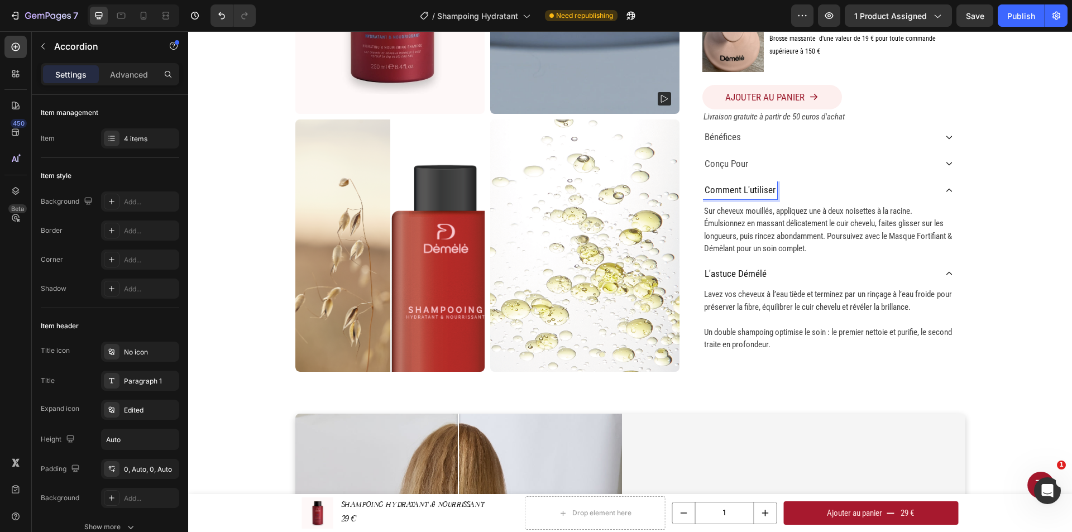
click at [770, 193] on p "comment l'utiliser" at bounding box center [740, 190] width 71 height 15
click at [781, 189] on div "comment l'utiliser" at bounding box center [819, 190] width 233 height 18
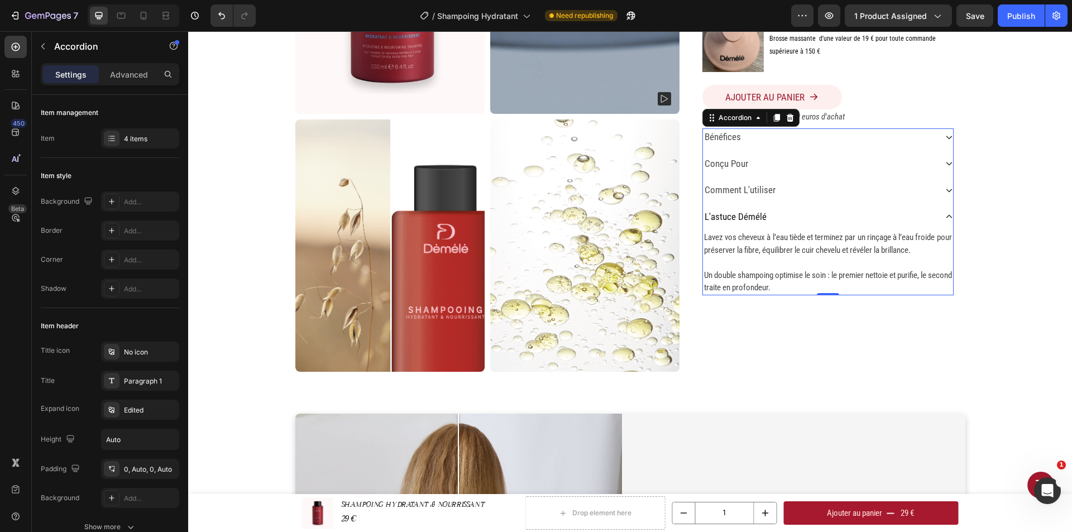
click at [786, 214] on div "l'astuce démélé" at bounding box center [819, 217] width 233 height 18
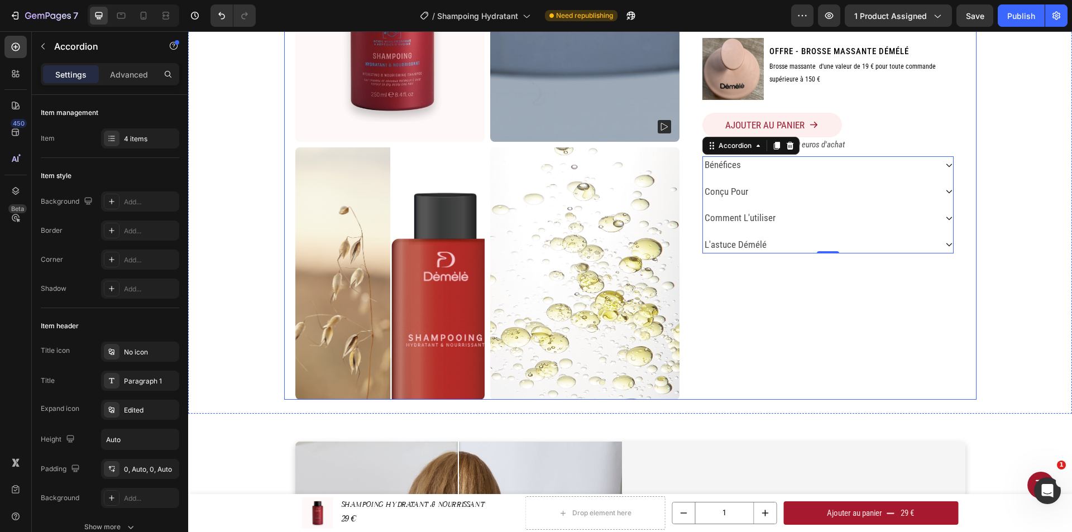
scroll to position [168, 0]
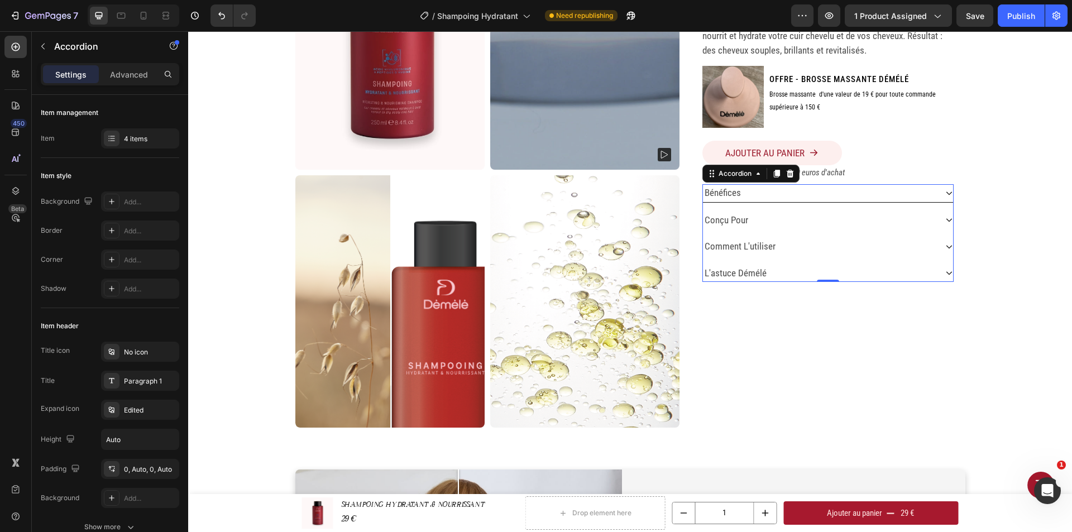
click at [865, 199] on div "bénéfices" at bounding box center [819, 193] width 233 height 18
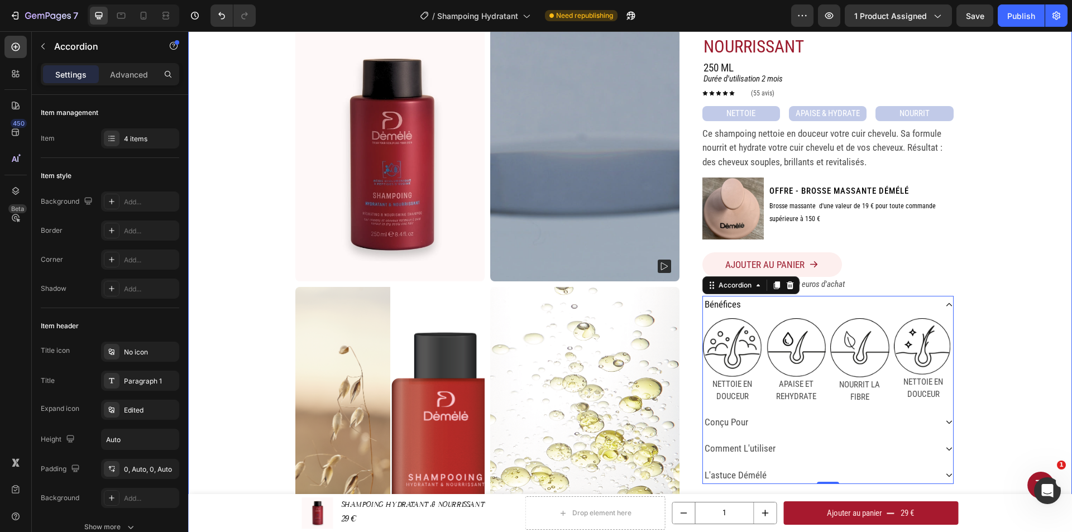
scroll to position [112, 0]
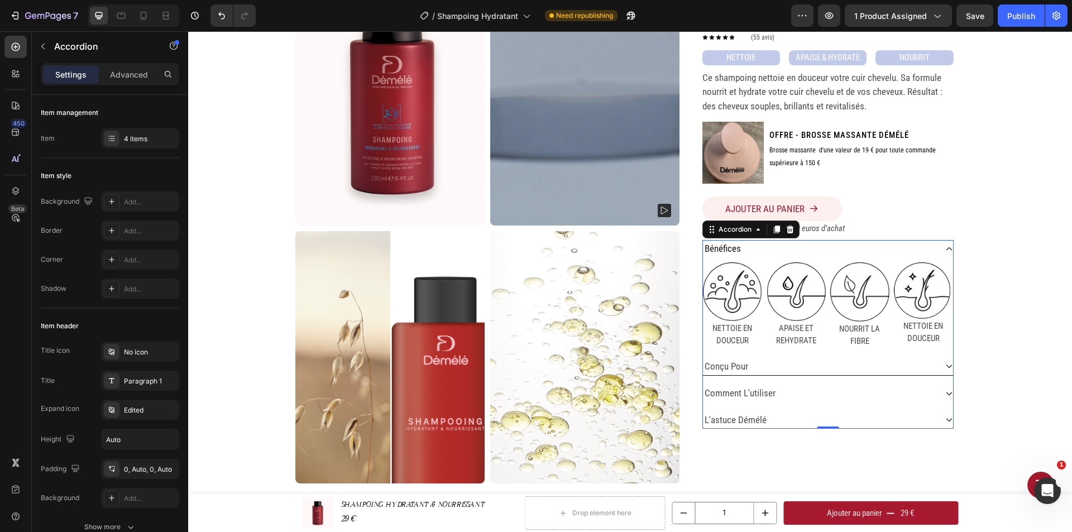
click at [762, 367] on div "conçu pour" at bounding box center [819, 367] width 233 height 18
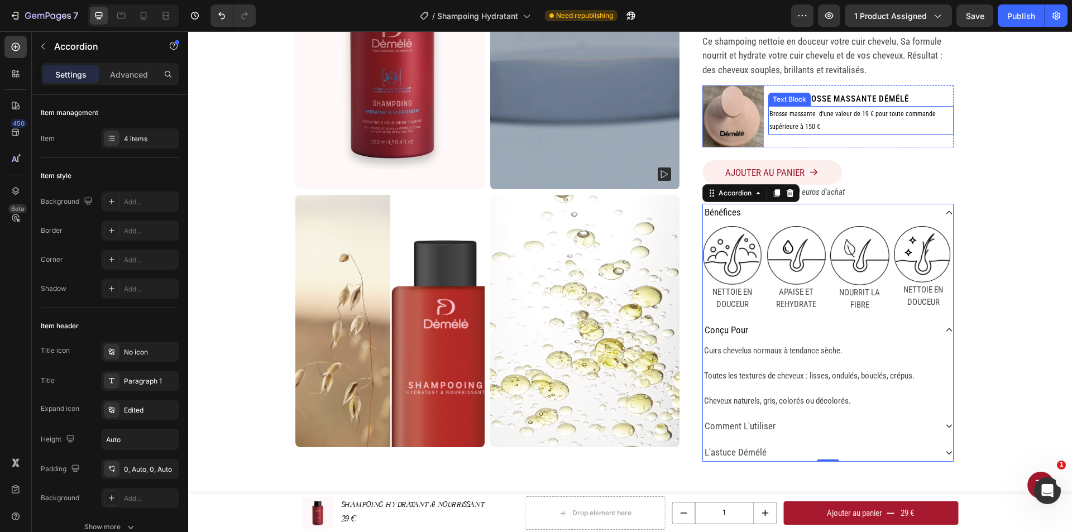
scroll to position [168, 0]
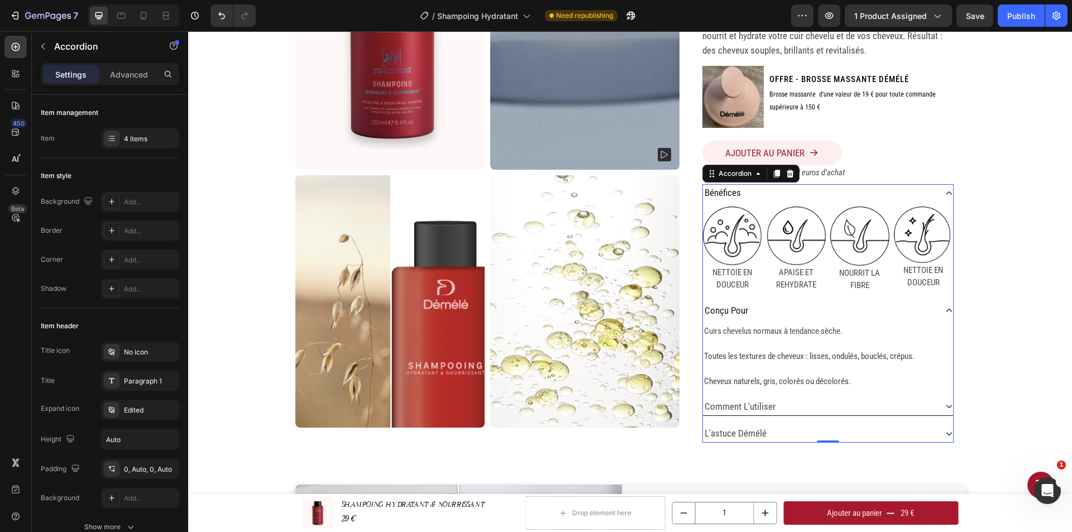
click at [766, 405] on p "comment l'utiliser" at bounding box center [740, 407] width 71 height 15
click at [834, 407] on div "comment l'utiliser" at bounding box center [819, 407] width 233 height 18
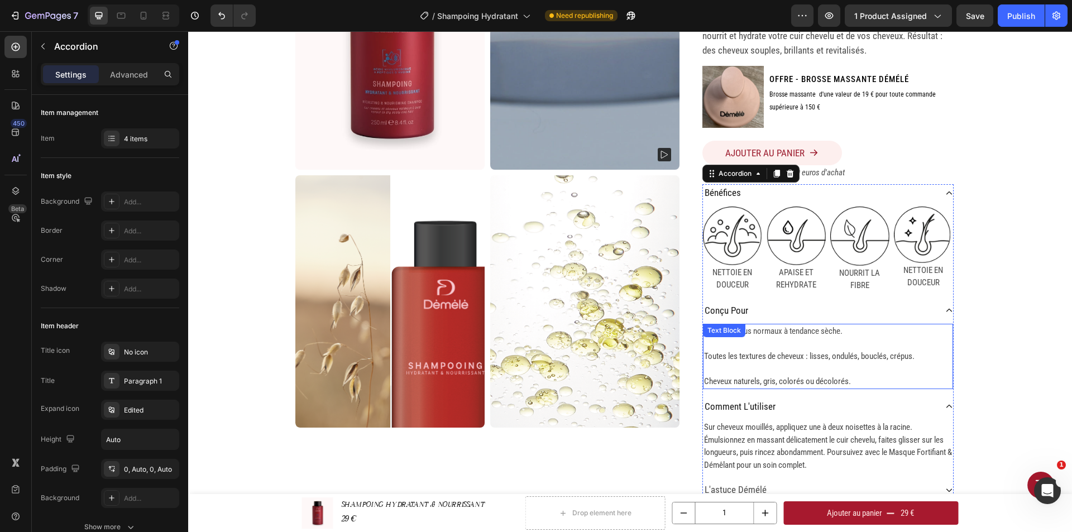
scroll to position [279, 0]
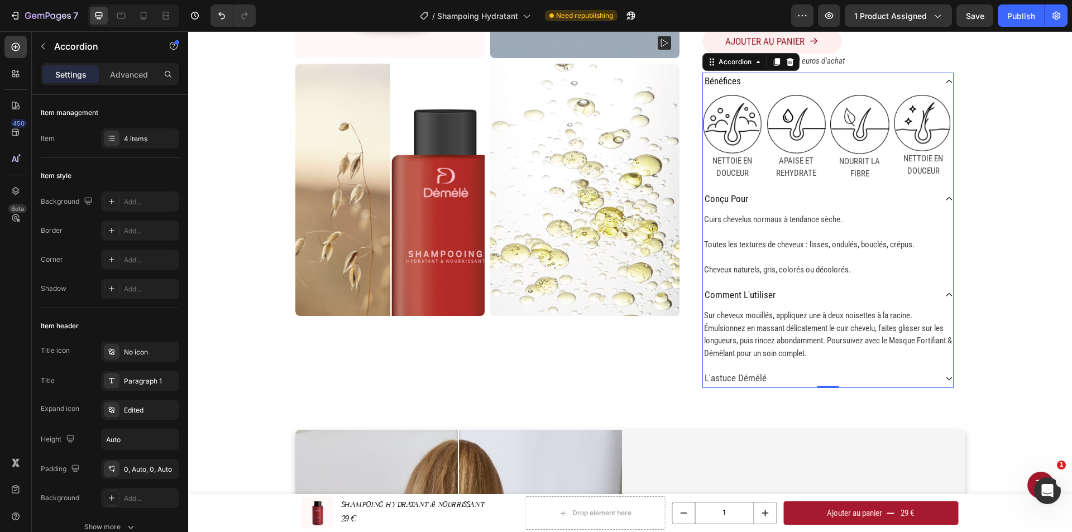
click at [765, 378] on div "l'astuce démélé" at bounding box center [819, 379] width 233 height 18
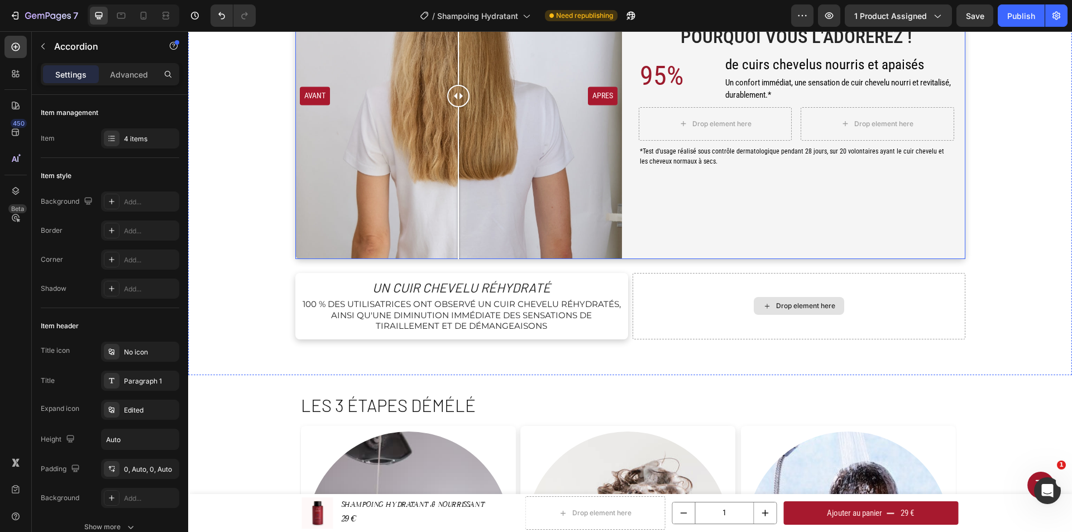
scroll to position [893, 0]
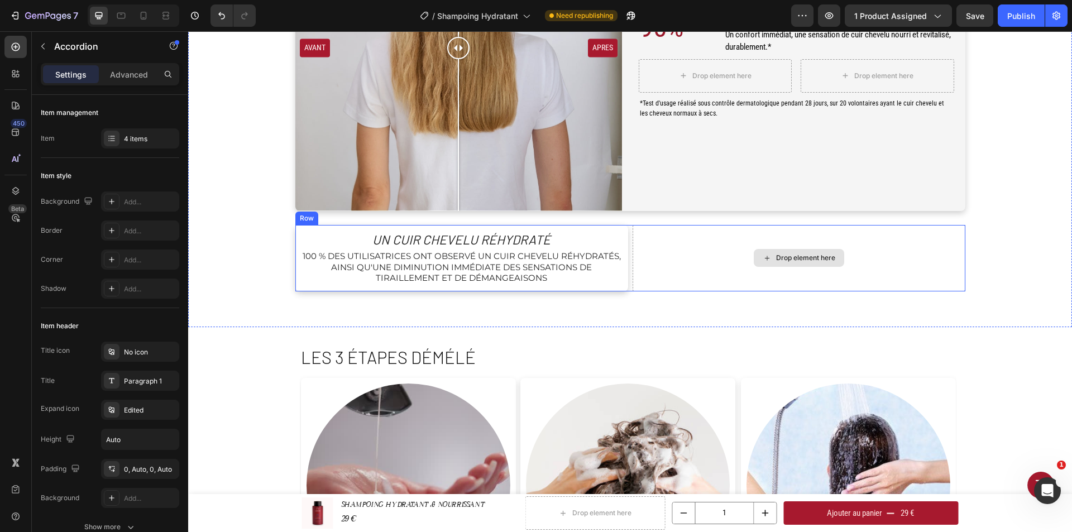
click at [671, 254] on div "Drop element here" at bounding box center [799, 258] width 333 height 66
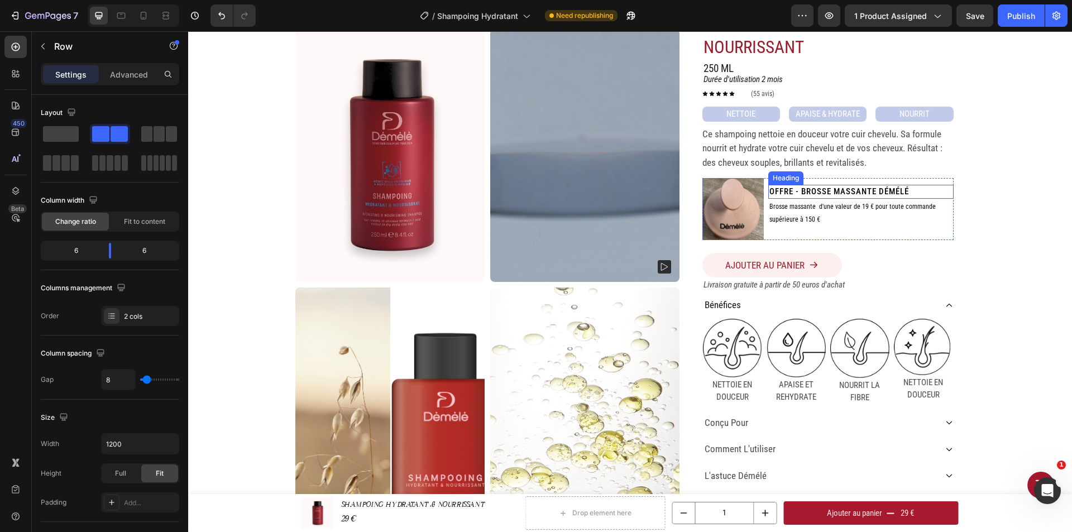
scroll to position [168, 0]
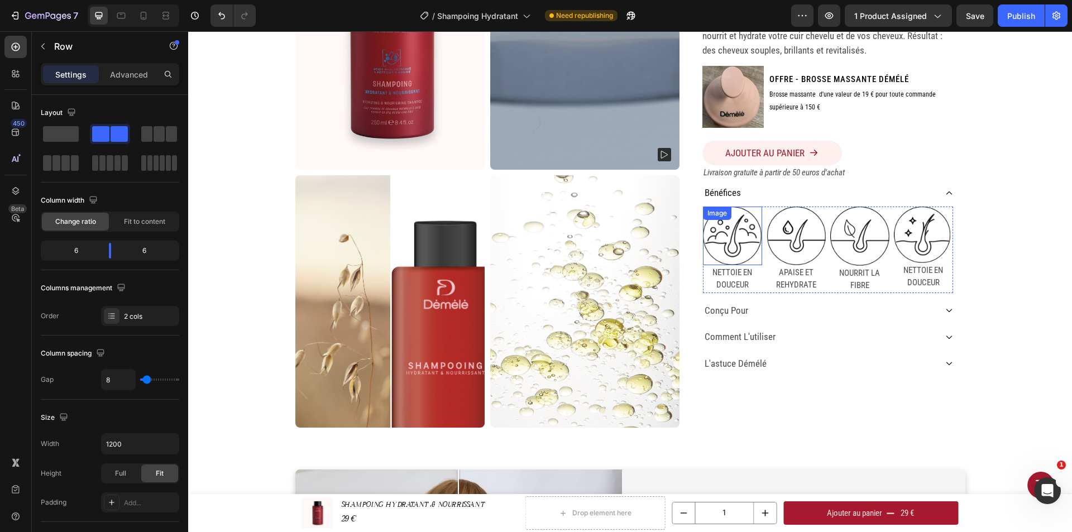
click at [738, 239] on img at bounding box center [732, 236] width 59 height 59
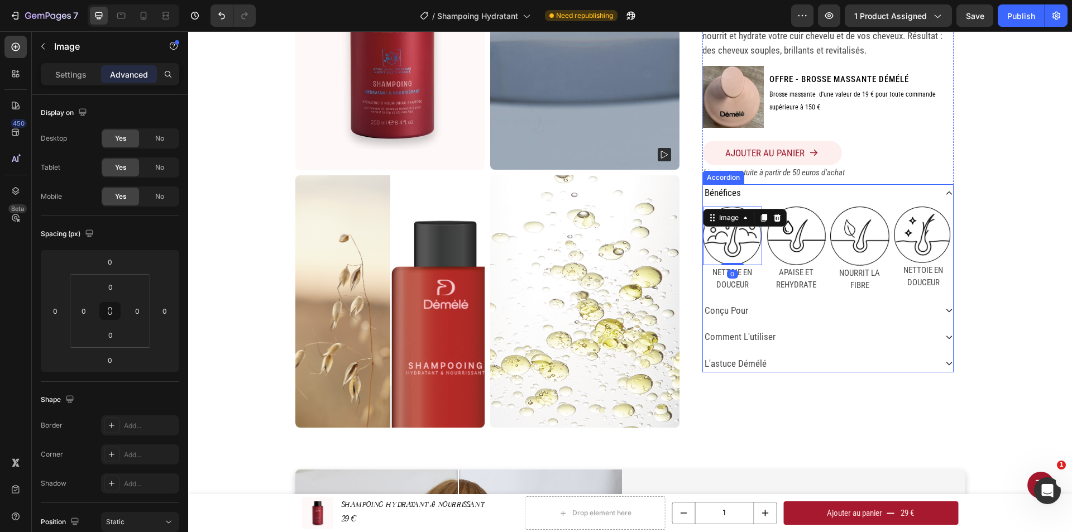
click at [751, 190] on div "bénéfices" at bounding box center [819, 193] width 233 height 18
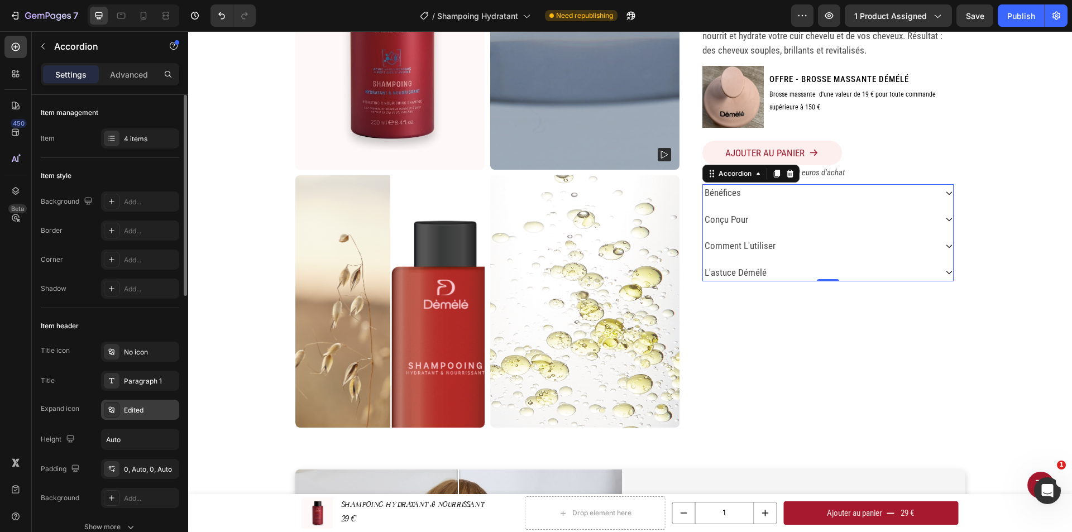
click at [145, 407] on div "Edited" at bounding box center [150, 410] width 52 height 10
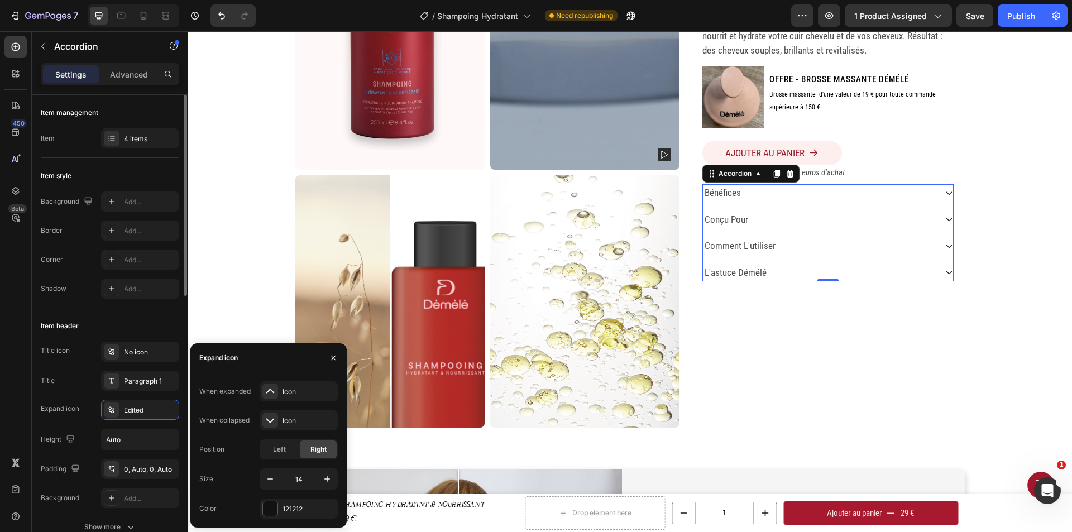
click at [70, 425] on div "Title icon No icon Title Paragraph 1 Expand icon Edited Height Auto Padding 0, …" at bounding box center [110, 425] width 138 height 166
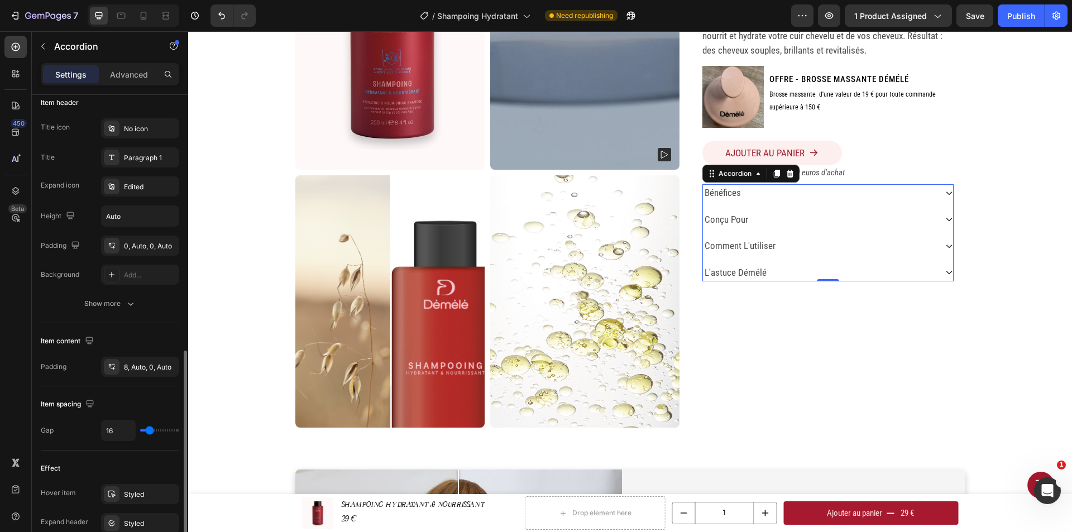
scroll to position [335, 0]
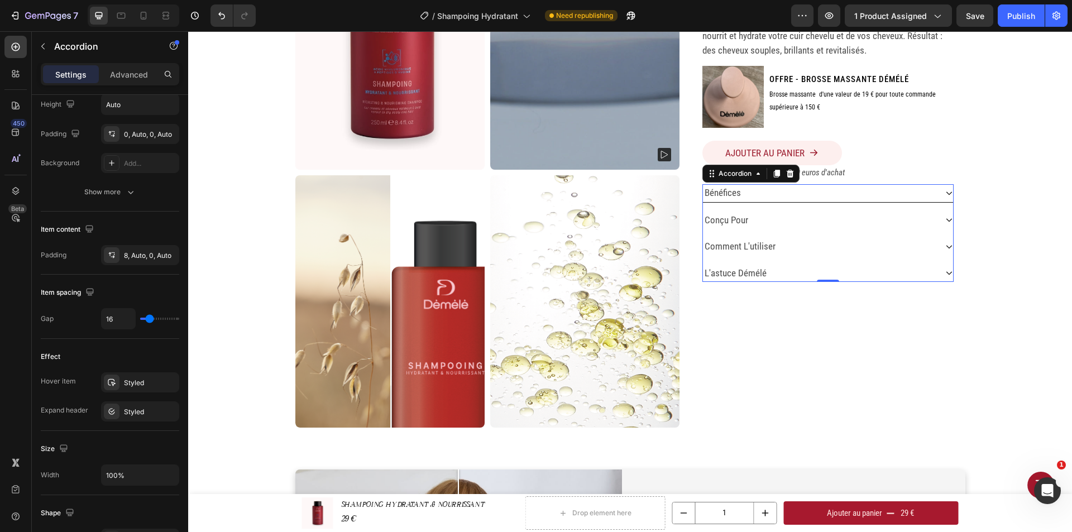
click at [725, 193] on p "bénéfices" at bounding box center [723, 193] width 36 height 15
click at [791, 194] on div "bénéfices" at bounding box center [819, 193] width 233 height 18
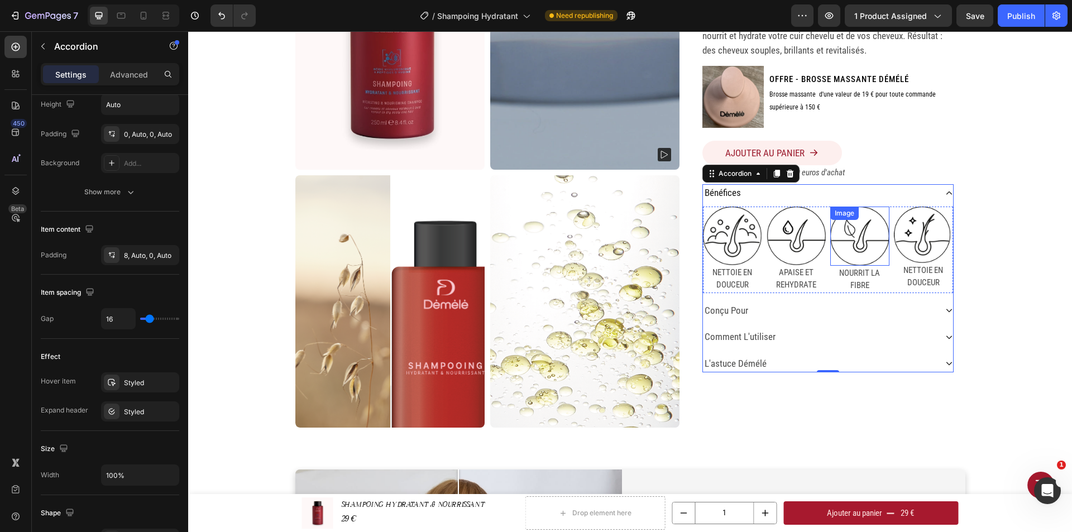
scroll to position [0, 0]
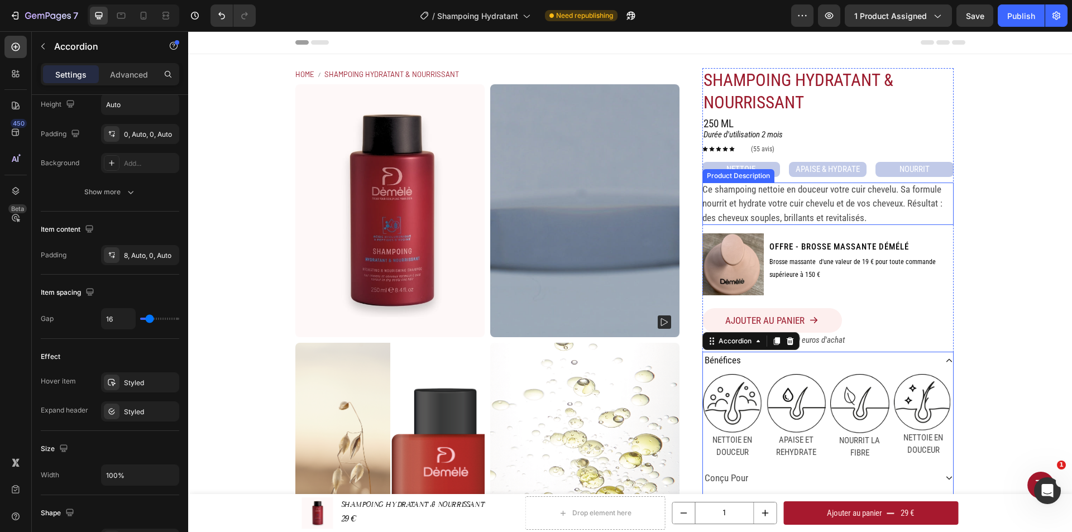
click at [922, 206] on p "Ce shampoing nettoie en douceur votre cuir chevelu. Sa formule nourrit et hydra…" at bounding box center [822, 204] width 240 height 40
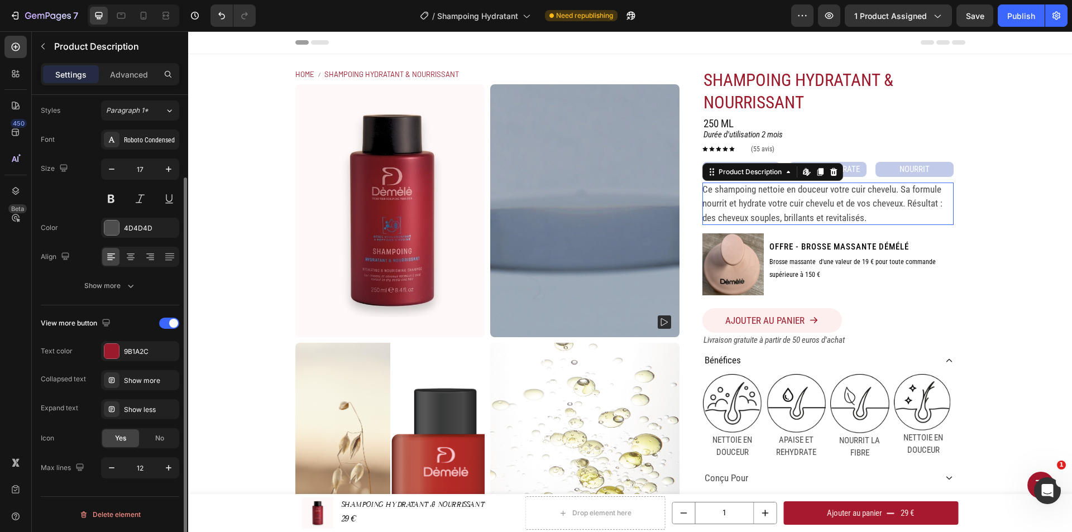
click at [922, 206] on p "Ce shampoing nettoie en douceur votre cuir chevelu. Sa formule nourrit et hydra…" at bounding box center [822, 204] width 240 height 40
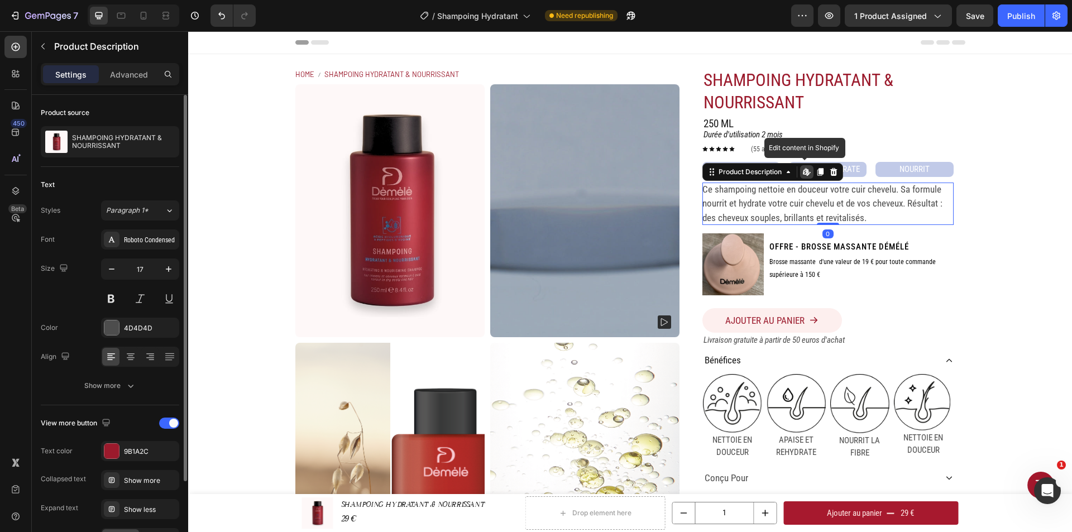
click at [902, 200] on p "Ce shampoing nettoie en douceur votre cuir chevelu. Sa formule nourrit et hydra…" at bounding box center [822, 204] width 240 height 40
click at [906, 205] on p "Ce shampoing nettoie en douceur votre cuir chevelu. Sa formule nourrit et hydra…" at bounding box center [822, 204] width 240 height 40
click at [896, 200] on p "Ce shampoing nettoie en douceur votre cuir chevelu. Sa formule nourrit et hydra…" at bounding box center [822, 204] width 240 height 40
click at [833, 198] on p "Ce shampoing nettoie en douceur votre cuir chevelu. Sa formule nourrit et hydra…" at bounding box center [822, 204] width 240 height 40
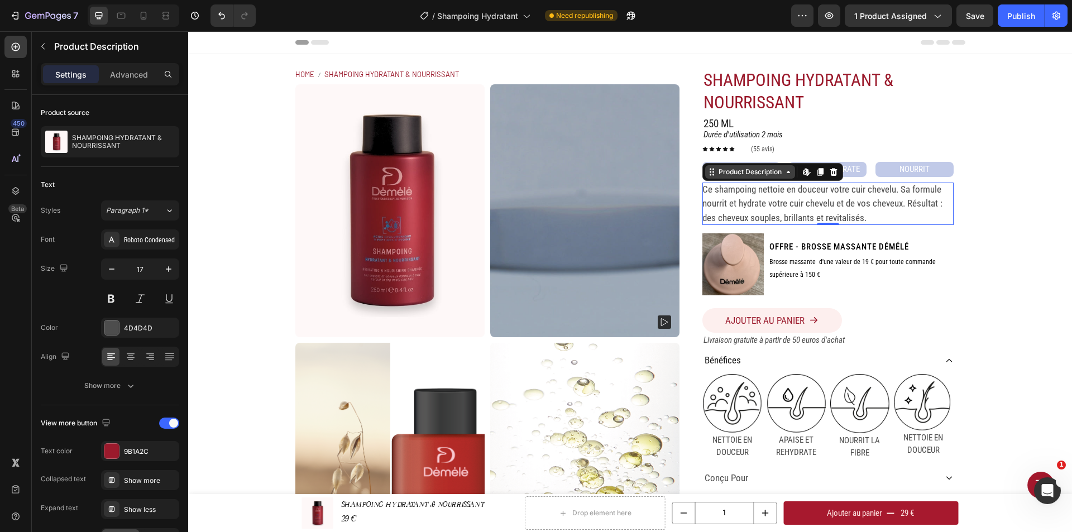
click at [759, 175] on div "Product Description" at bounding box center [750, 172] width 68 height 10
click at [768, 197] on div "Ce shampoing nettoie en douceur votre cuir chevelu. Sa formule nourrit et hydra…" at bounding box center [827, 204] width 251 height 43
click at [856, 205] on p "Ce shampoing nettoie en douceur votre cuir chevelu. Sa formule nourrit et hydra…" at bounding box center [822, 204] width 240 height 40
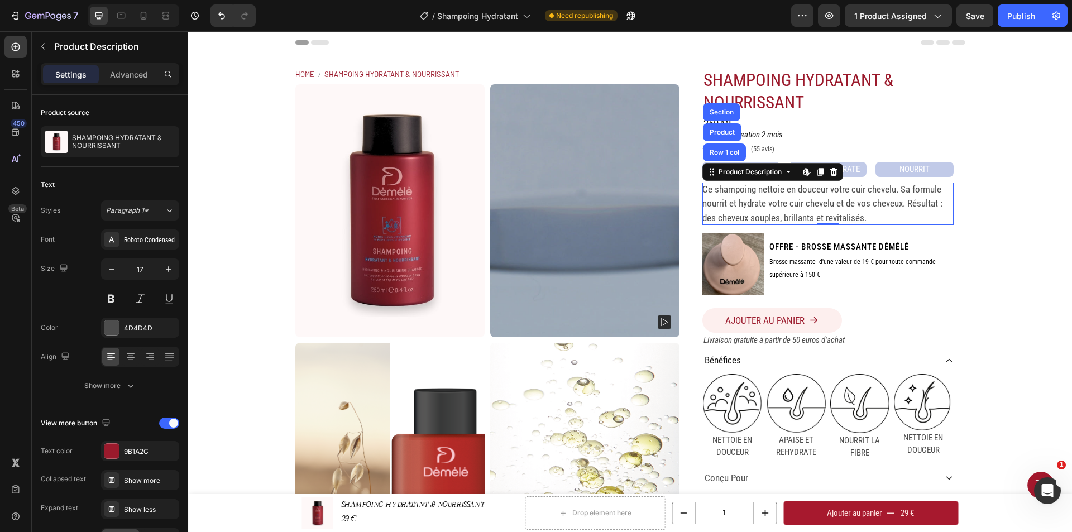
click at [837, 209] on div "Ce shampoing nettoie en douceur votre cuir chevelu. Sa formule nourrit et hydra…" at bounding box center [827, 204] width 251 height 43
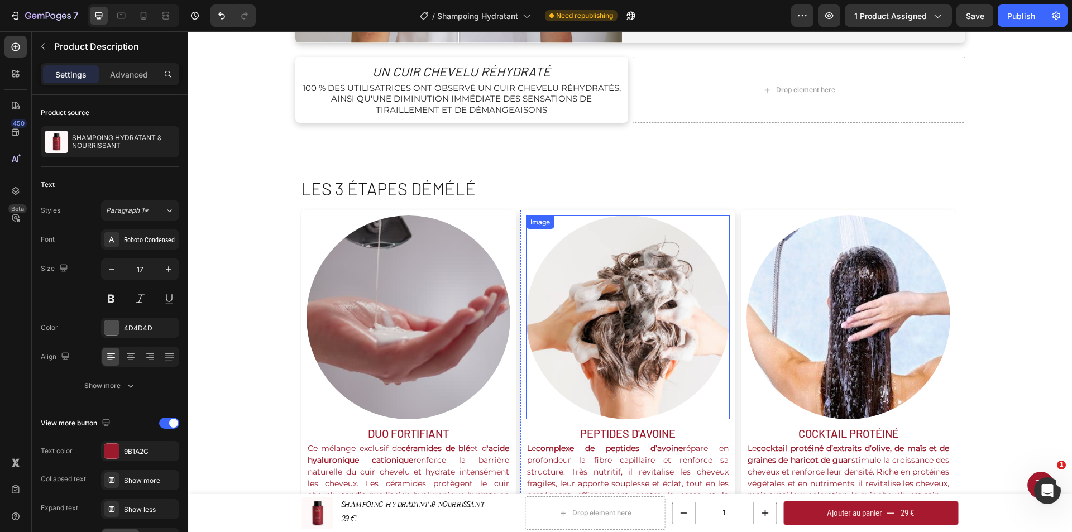
scroll to position [893, 0]
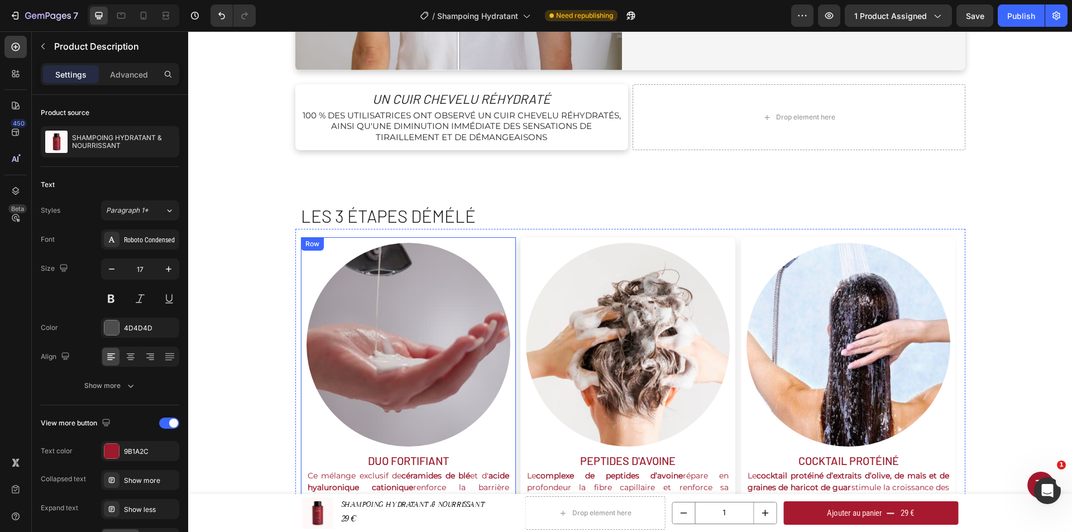
click at [472, 218] on h2 "les 3 étapes démélé" at bounding box center [633, 216] width 666 height 25
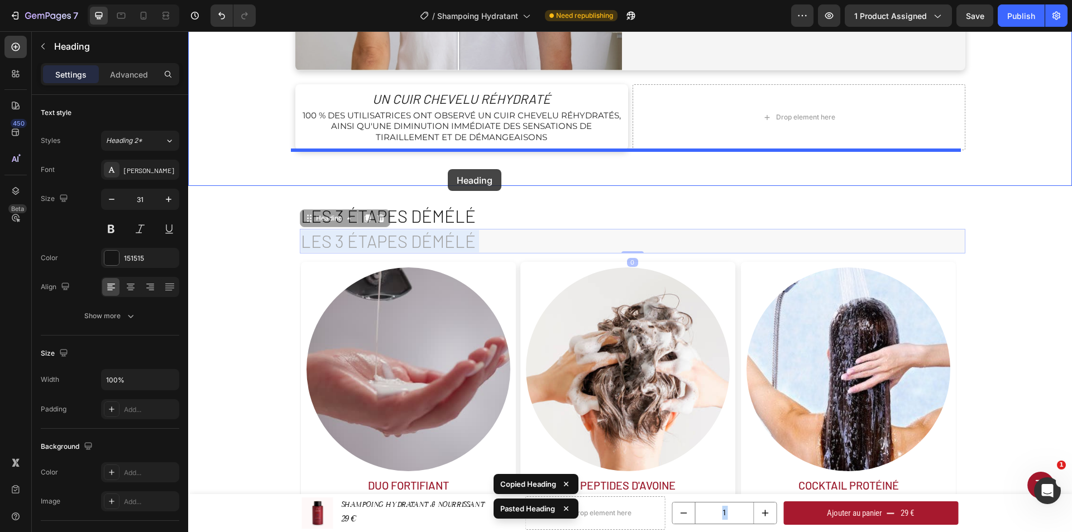
drag, startPoint x: 478, startPoint y: 240, endPoint x: 448, endPoint y: 169, distance: 76.5
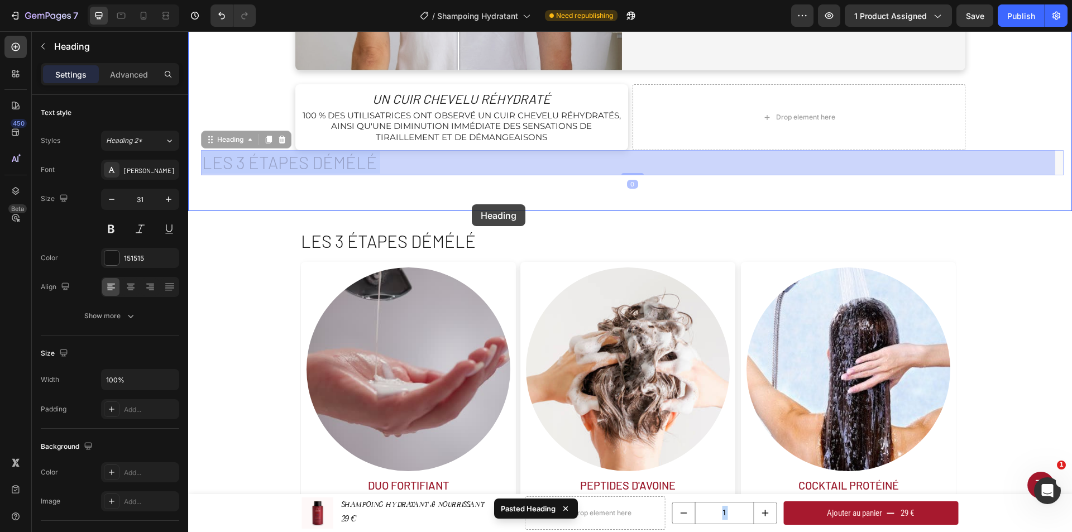
drag, startPoint x: 437, startPoint y: 169, endPoint x: 472, endPoint y: 204, distance: 49.8
click at [472, 204] on div "Header Product Images SHAMPOING HYDRATANT & NOURRISSANT Product Title 29 € Prod…" at bounding box center [630, 249] width 884 height 2222
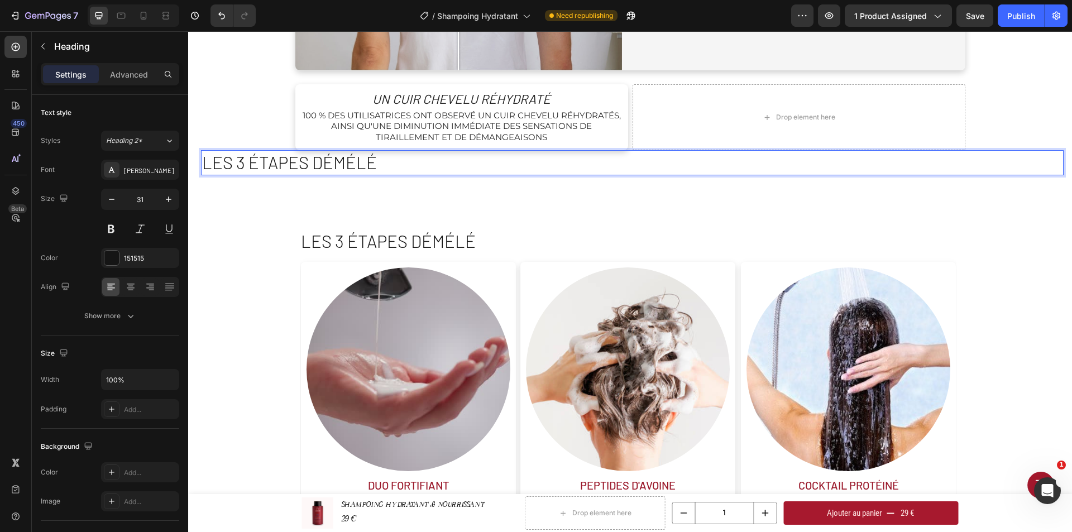
click at [398, 174] on p "les 3 étapes démélé" at bounding box center [632, 162] width 861 height 22
click at [424, 174] on h2 "les 3 étapes démélé" at bounding box center [632, 162] width 863 height 25
click at [234, 151] on h2 "les 3 étapes démélé" at bounding box center [632, 162] width 863 height 25
click at [471, 242] on h2 "les 3 étapes démélé" at bounding box center [633, 241] width 666 height 25
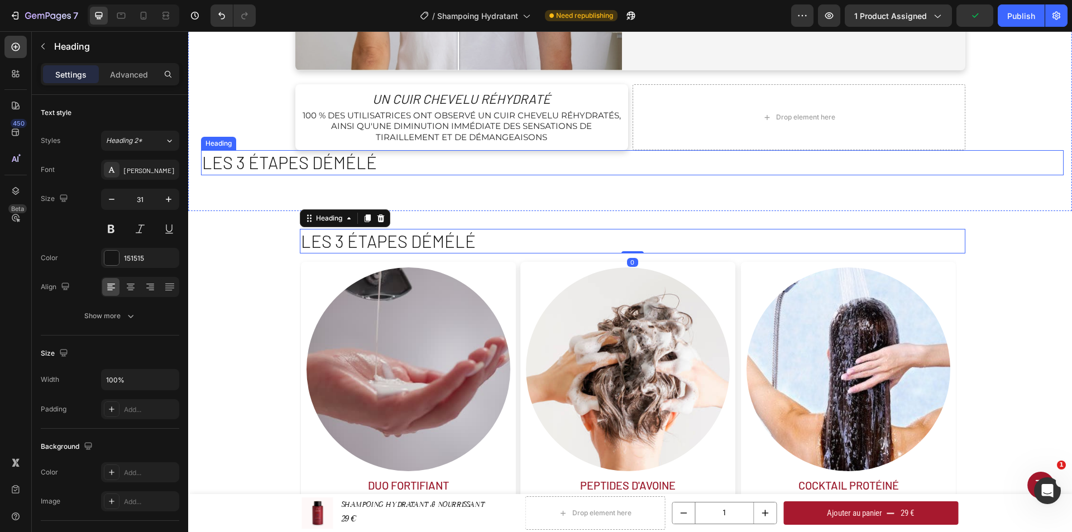
click at [429, 174] on p "les 3 étapes démélé" at bounding box center [632, 162] width 861 height 22
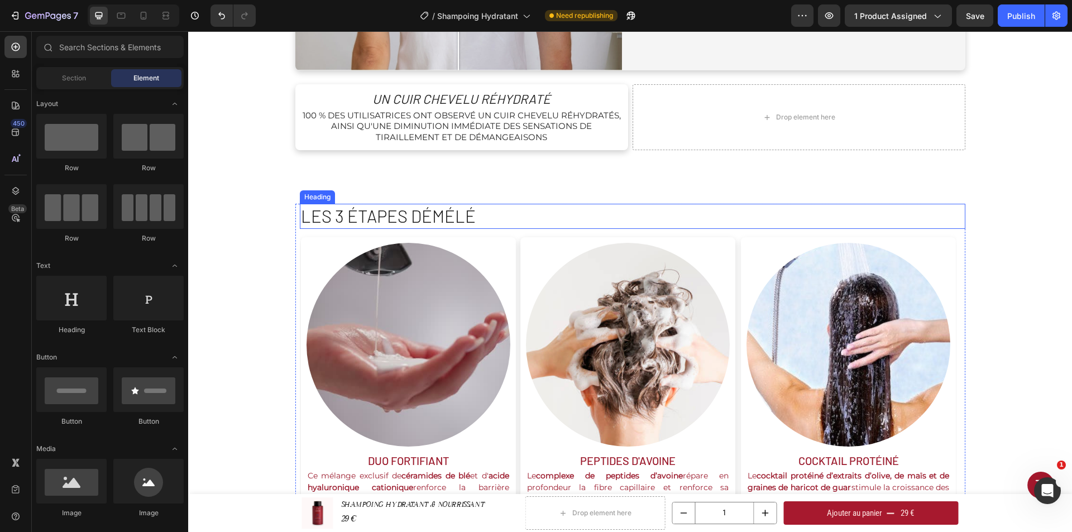
click at [474, 223] on h2 "les 3 étapes démélé" at bounding box center [633, 216] width 666 height 25
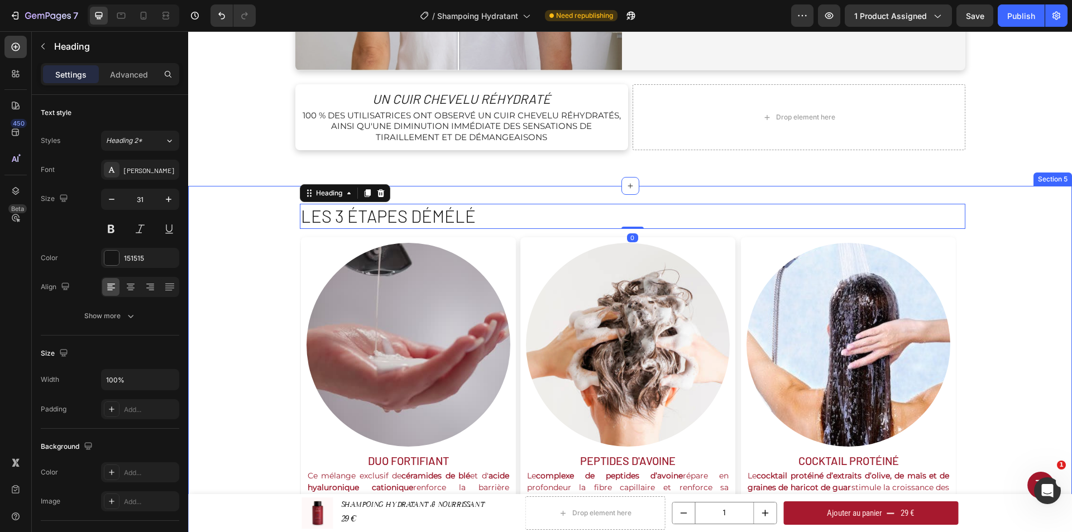
click at [996, 241] on div "les 3 étapes démélé Heading 0 Image duo fortifiant Text Block Ce mélange exclus…" at bounding box center [630, 404] width 884 height 400
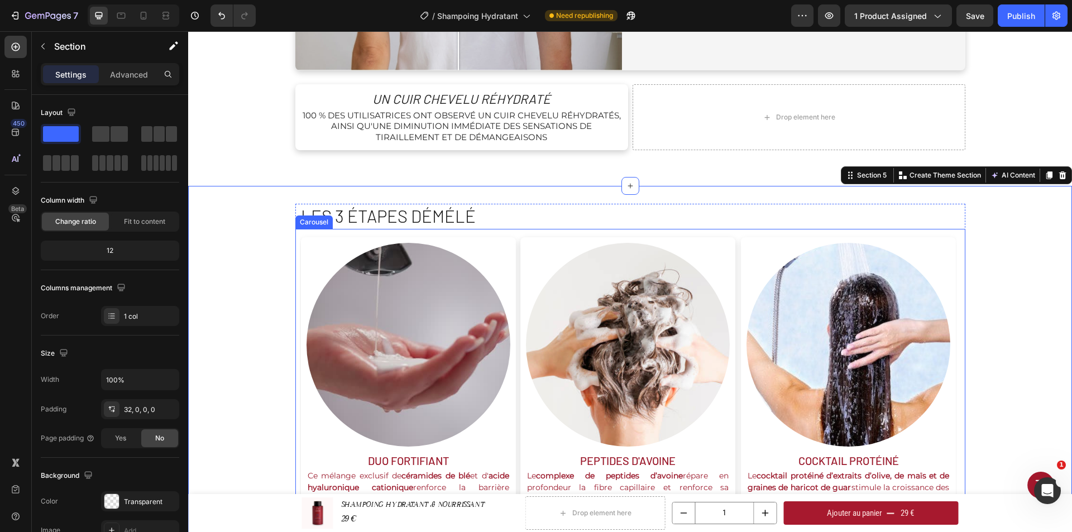
click at [954, 238] on div "Image duo fortifiant Text Block Ce mélange exclusif de céramides de blé et d' a…" at bounding box center [630, 392] width 670 height 327
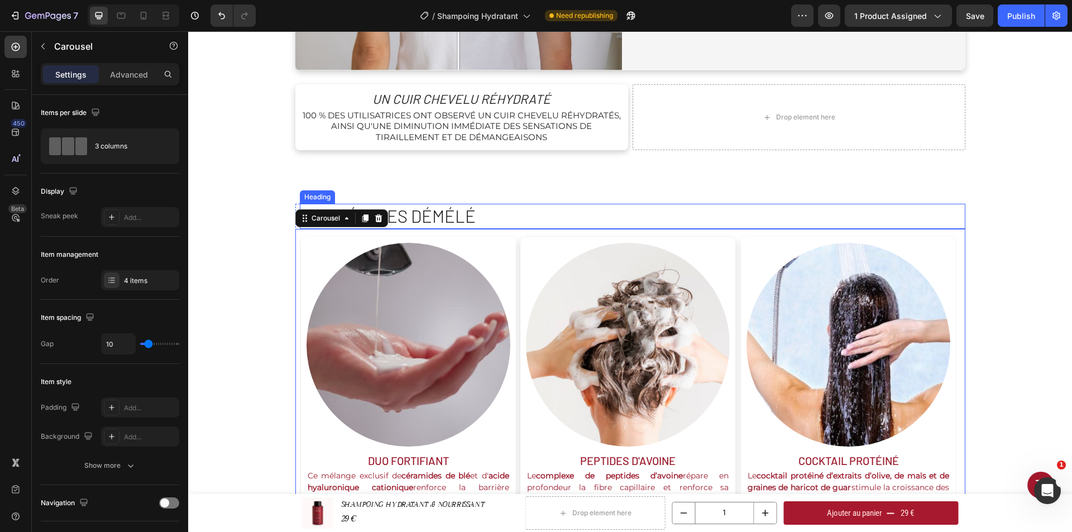
click at [871, 216] on h2 "les 3 étapes démélé" at bounding box center [633, 216] width 666 height 25
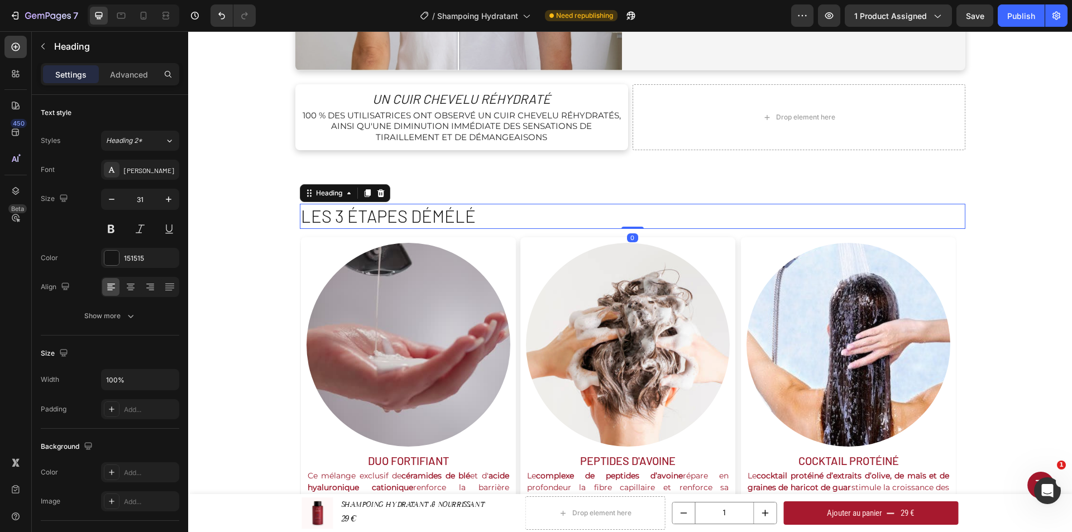
click at [902, 205] on h2 "les 3 étapes démélé" at bounding box center [633, 216] width 666 height 25
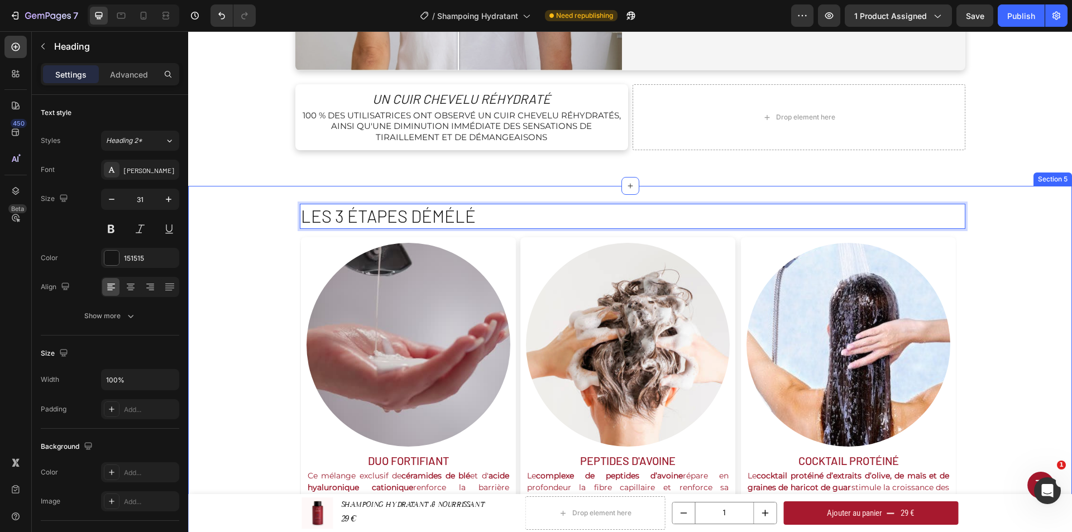
click at [1021, 282] on div "les 3 étapes démélé Heading 0 Image duo fortifiant Text Block Ce mélange exclus…" at bounding box center [630, 404] width 884 height 400
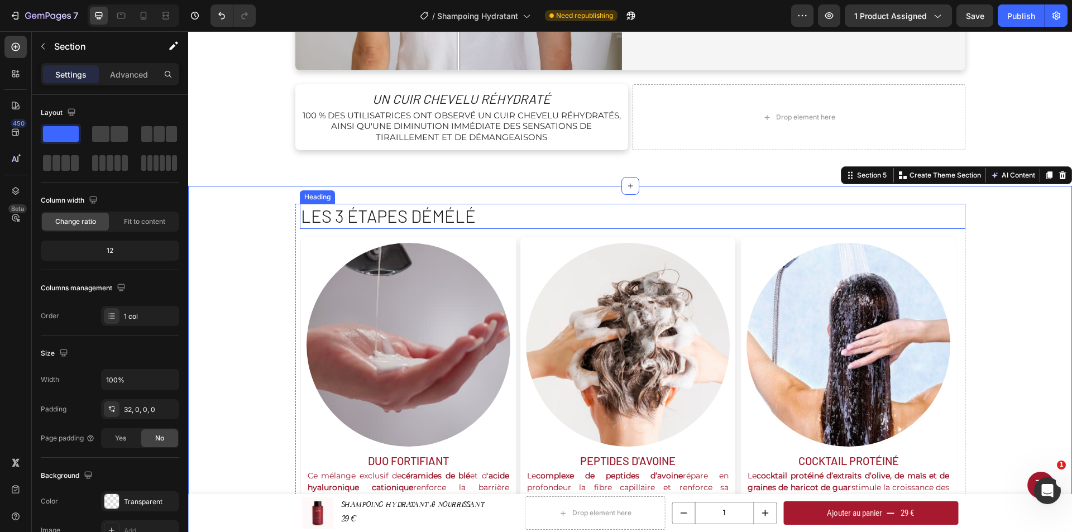
click at [935, 227] on p "les 3 étapes démélé" at bounding box center [632, 216] width 663 height 22
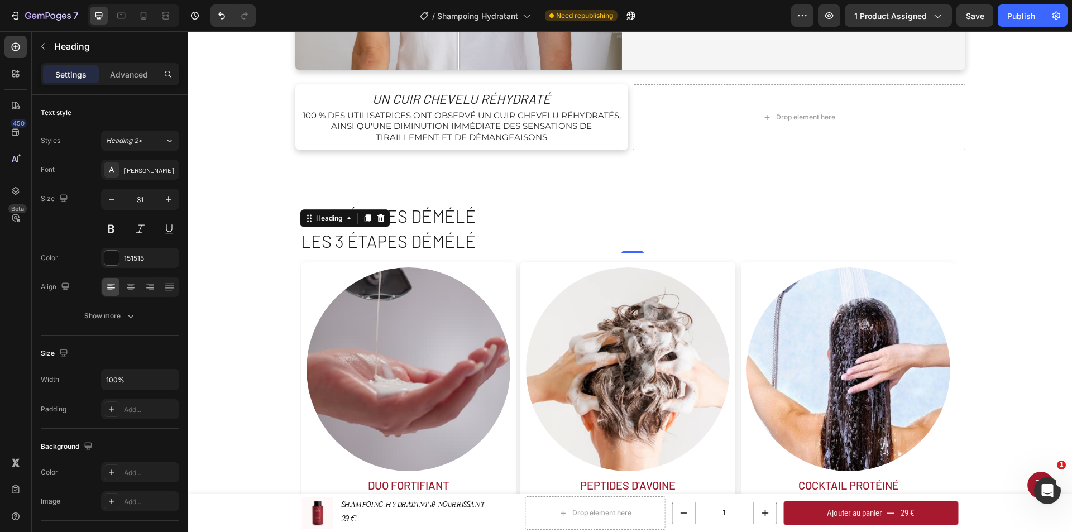
click at [482, 241] on h2 "les 3 étapes démélé" at bounding box center [633, 241] width 666 height 25
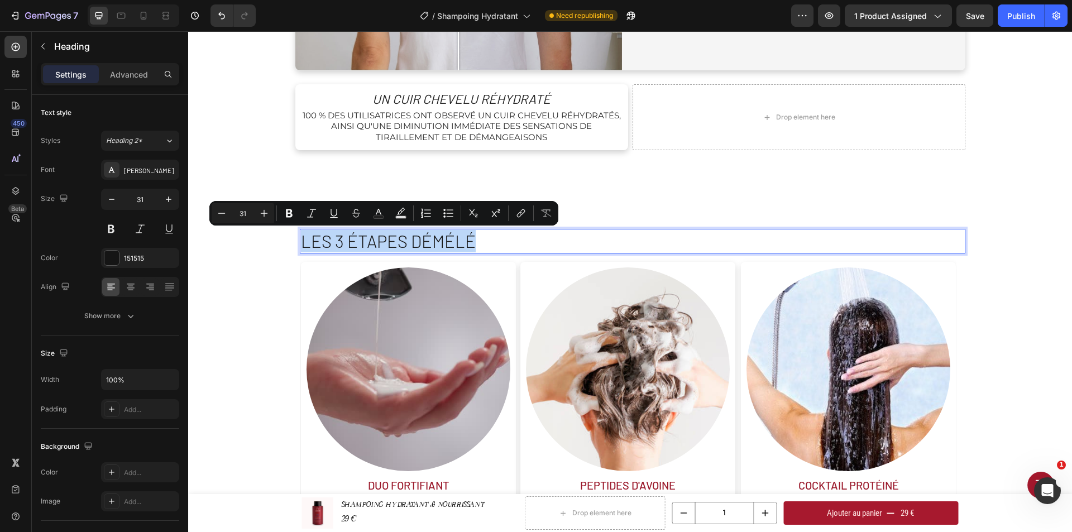
drag, startPoint x: 478, startPoint y: 241, endPoint x: 299, endPoint y: 243, distance: 178.7
click at [301, 243] on p "les 3 étapes démélé" at bounding box center [632, 241] width 663 height 22
click at [141, 174] on div "[PERSON_NAME]" at bounding box center [150, 170] width 52 height 10
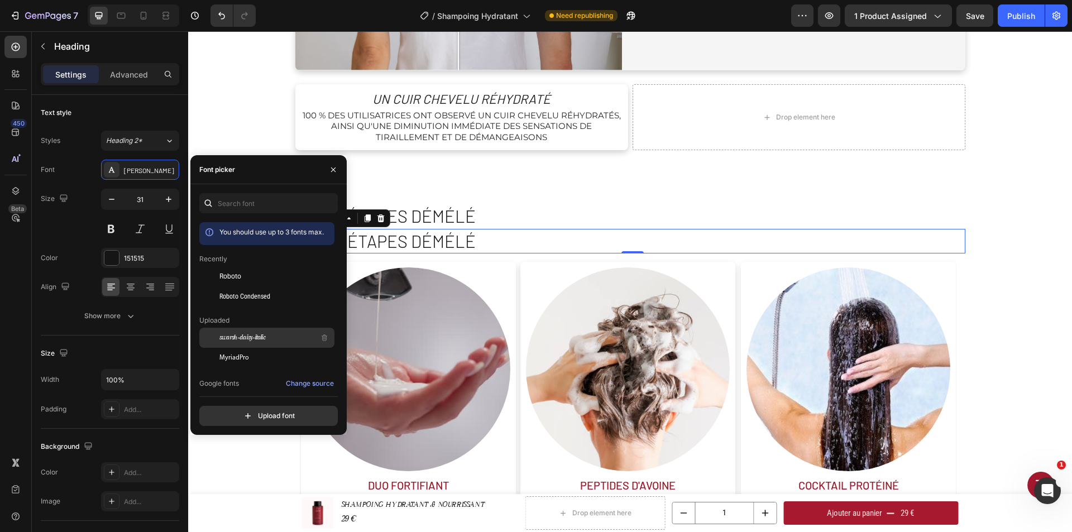
click at [267, 338] on div "swarsh-daisy-italic" at bounding box center [275, 337] width 113 height 13
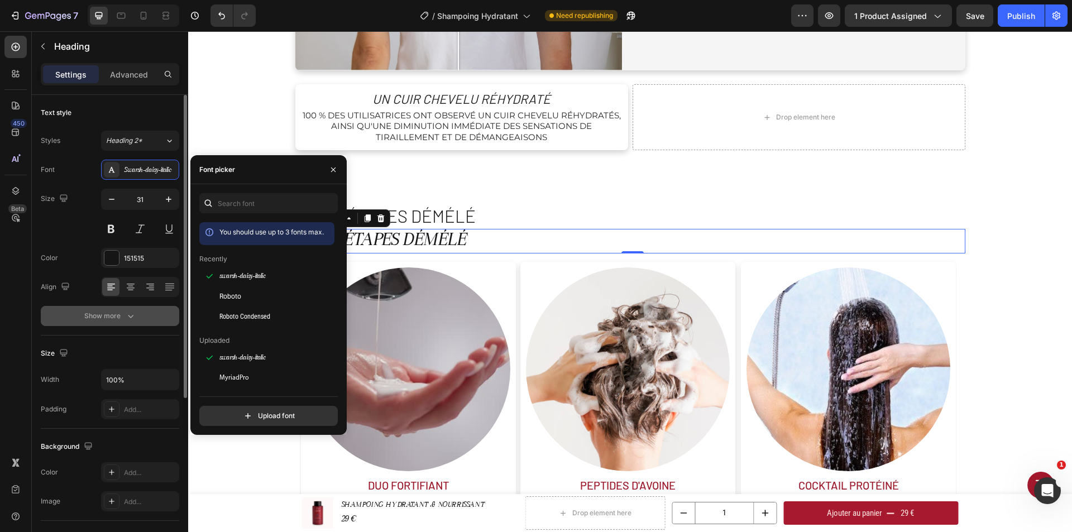
click at [131, 317] on icon "button" at bounding box center [131, 316] width 6 height 3
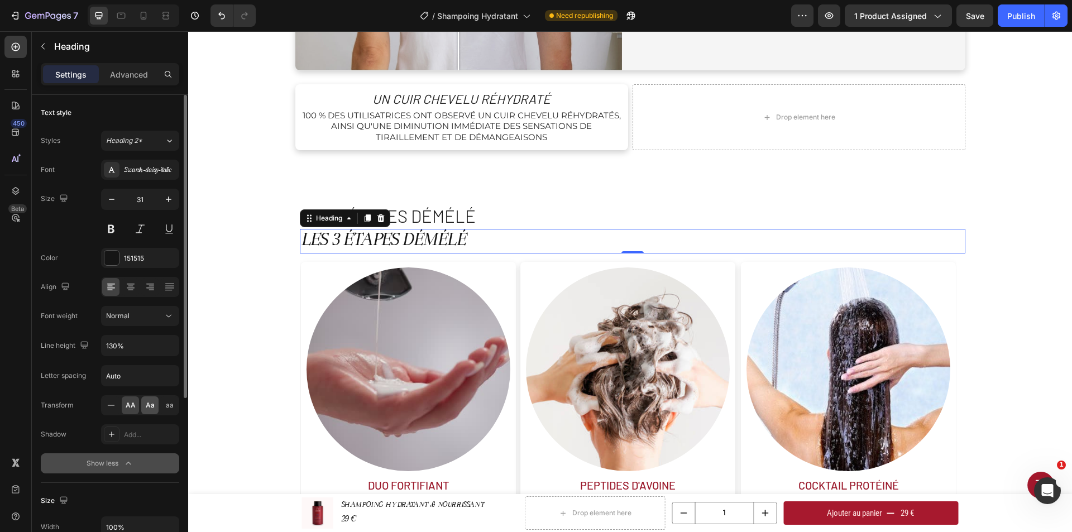
click at [151, 404] on span "Aa" at bounding box center [150, 405] width 9 height 10
click at [168, 405] on span "aa" at bounding box center [170, 405] width 8 height 10
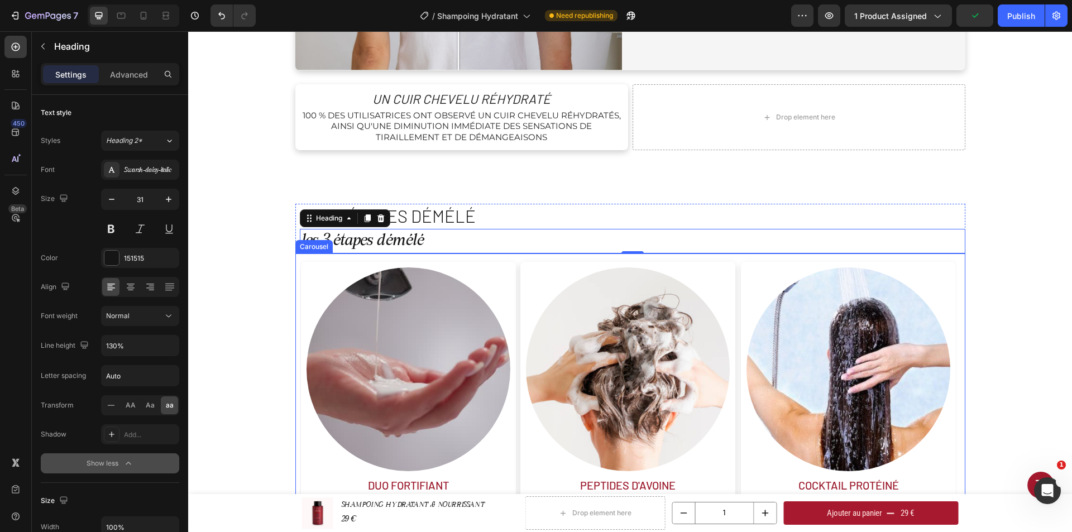
click at [309, 240] on div "Carousel" at bounding box center [313, 246] width 37 height 13
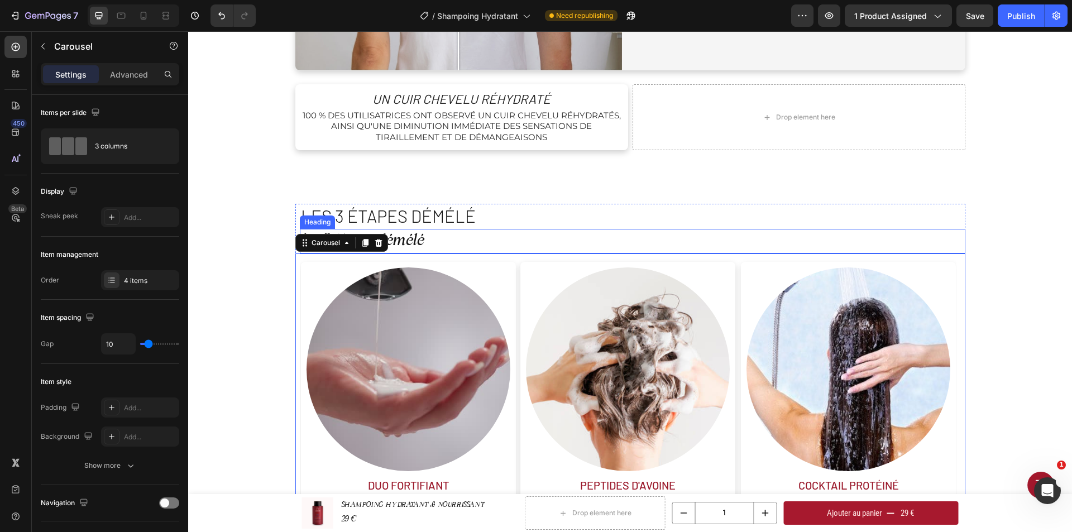
click at [436, 240] on p "les 3 étapes démélé" at bounding box center [632, 241] width 663 height 22
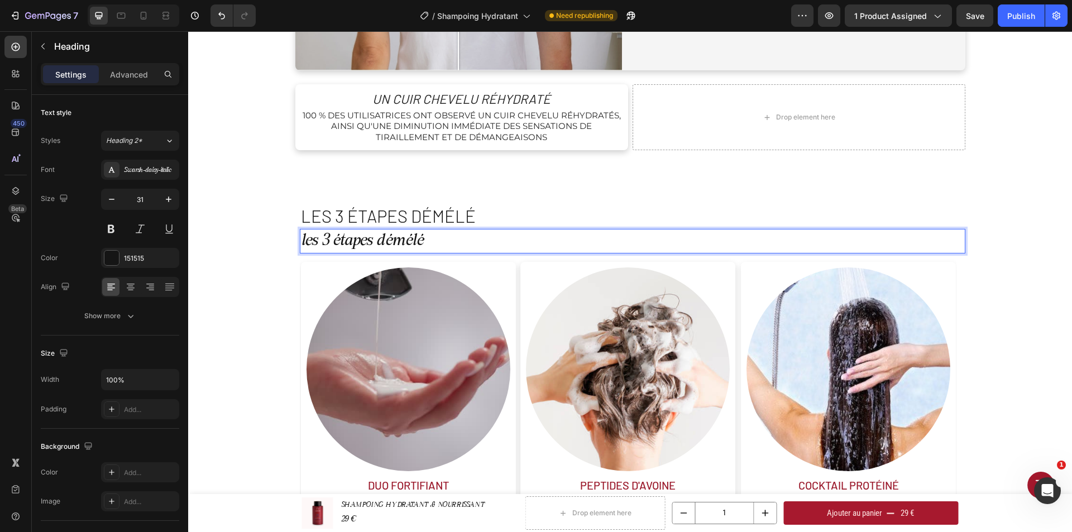
click at [424, 236] on p "les 3 étapes démélé" at bounding box center [632, 241] width 663 height 22
drag, startPoint x: 428, startPoint y: 241, endPoint x: 295, endPoint y: 243, distance: 132.4
click at [300, 243] on h2 "les 3 étapes démélé" at bounding box center [633, 241] width 666 height 25
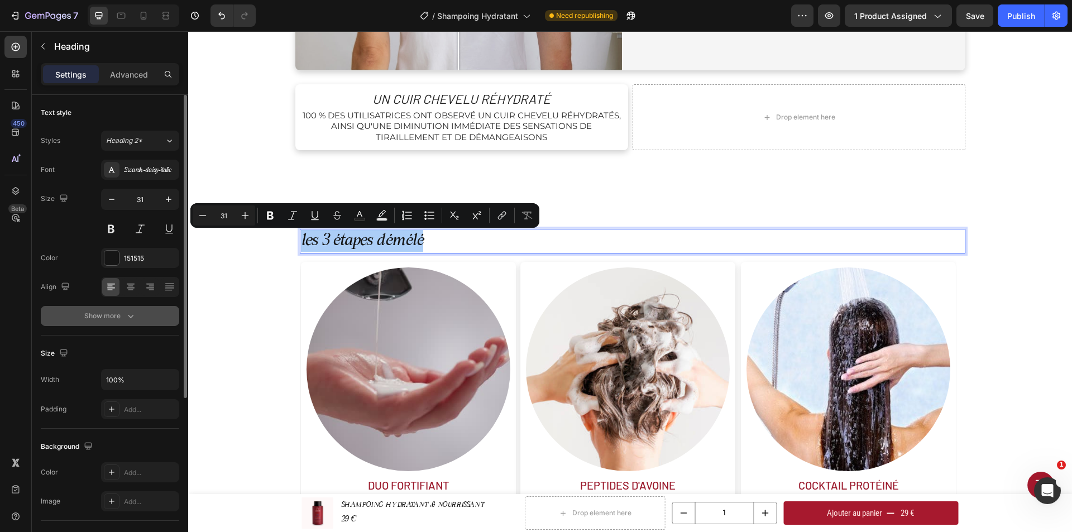
click at [131, 309] on button "Show more" at bounding box center [110, 316] width 138 height 20
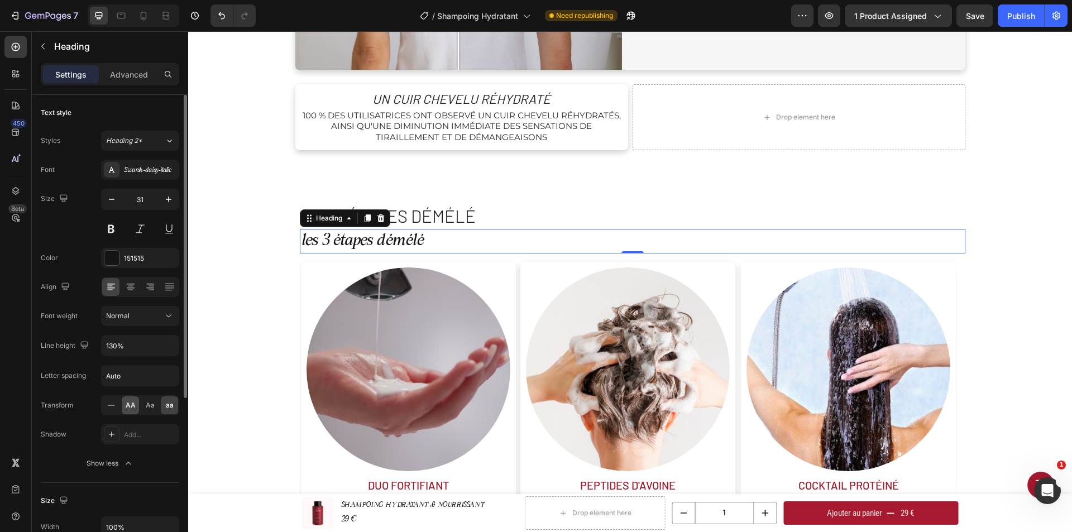
click at [127, 408] on span "AA" at bounding box center [131, 405] width 10 height 10
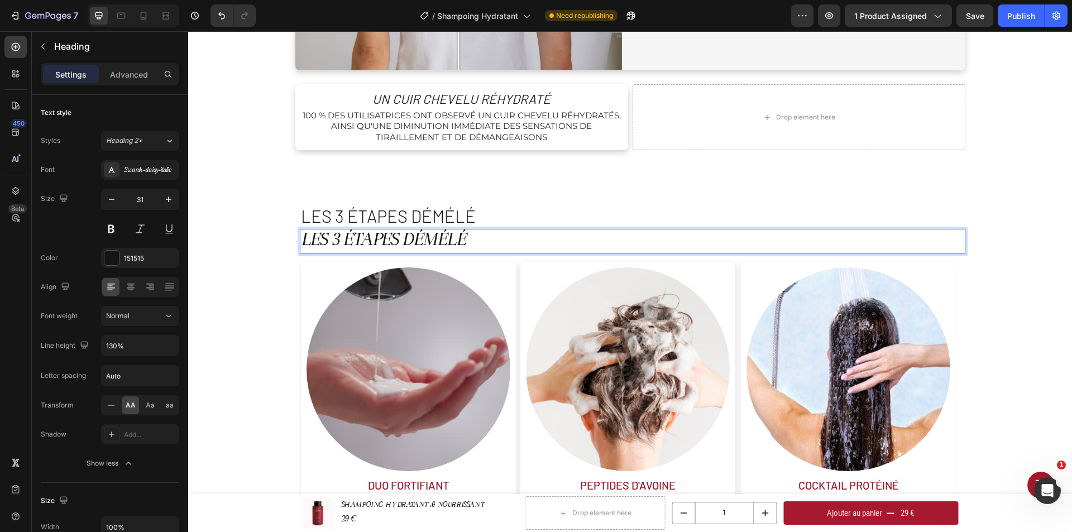
click at [506, 217] on p "les 3 étapes démélé" at bounding box center [632, 216] width 663 height 22
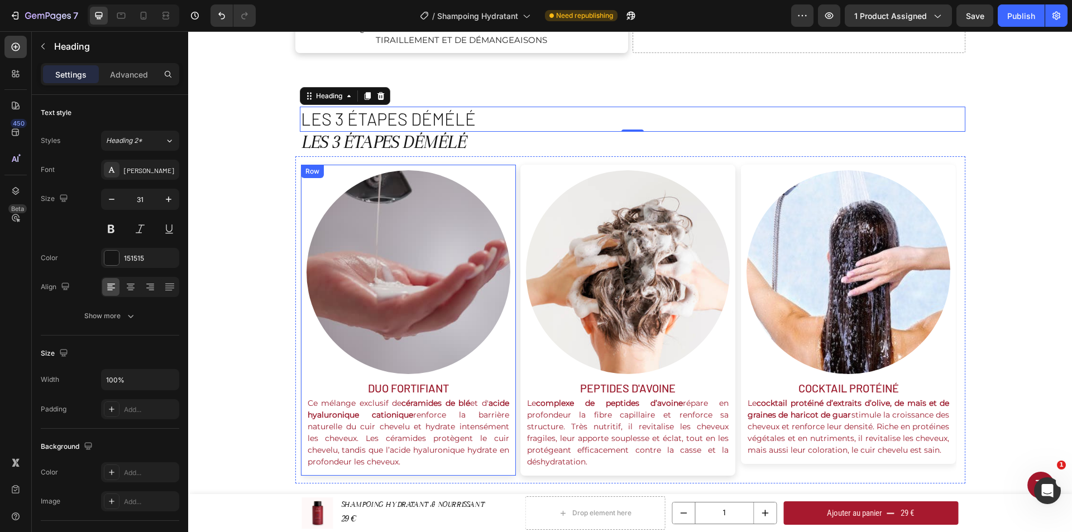
scroll to position [1005, 0]
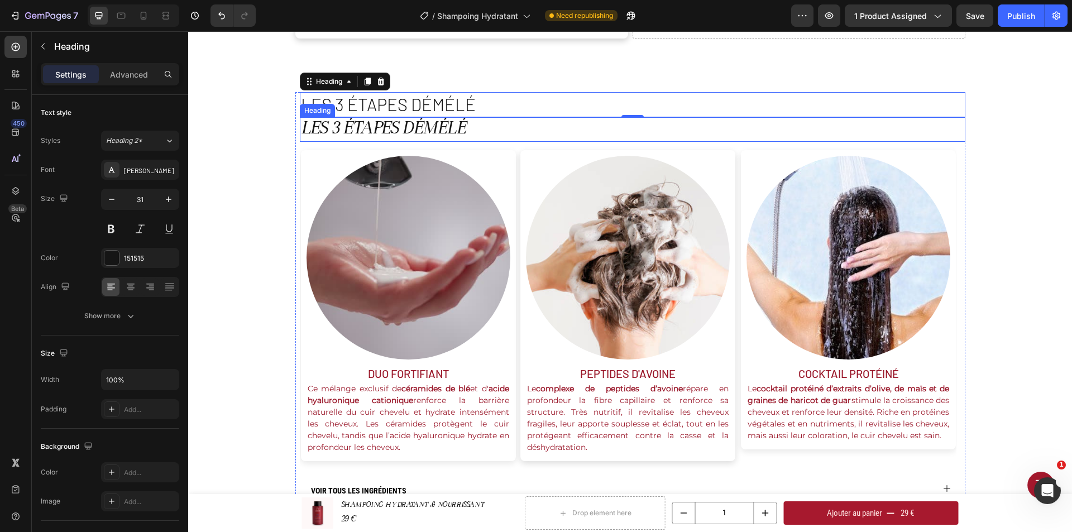
click at [444, 132] on p "les 3 étapes démélé" at bounding box center [632, 129] width 663 height 22
click at [464, 106] on p "les 3 étapes démélé" at bounding box center [632, 104] width 663 height 22
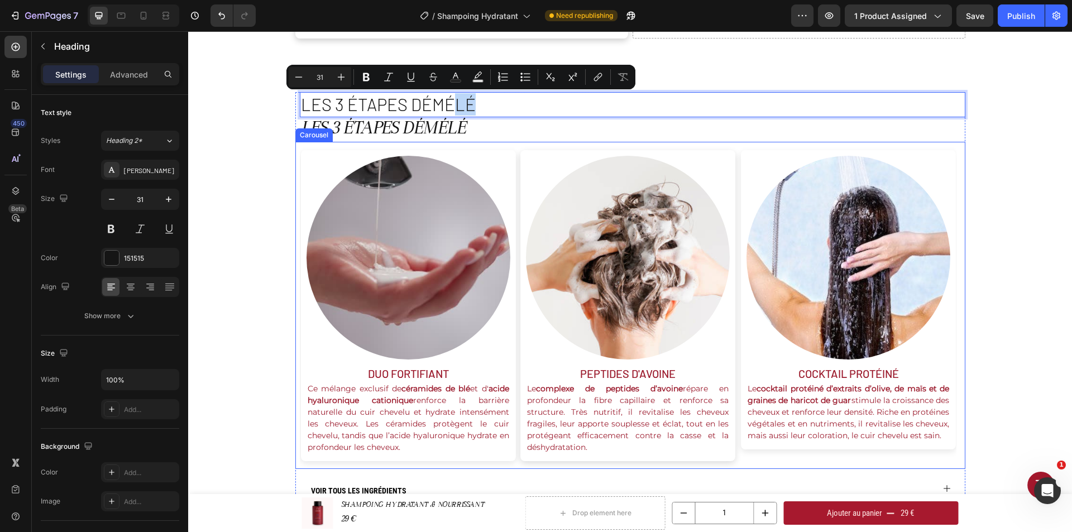
drag, startPoint x: 469, startPoint y: 99, endPoint x: 453, endPoint y: 467, distance: 368.9
click at [513, 106] on p "les 3 étapes démélé" at bounding box center [632, 104] width 663 height 22
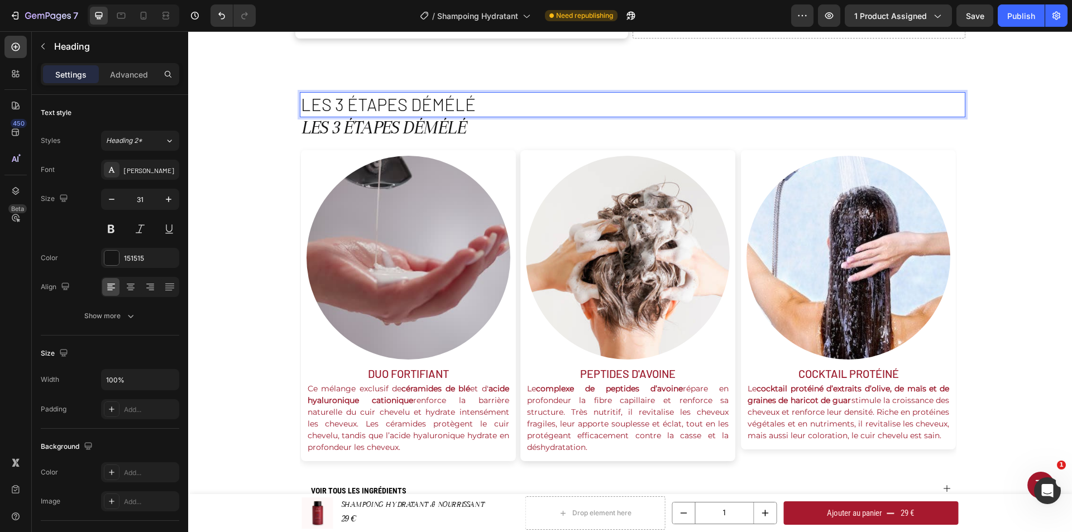
click at [502, 126] on p "les 3 étapes démélé" at bounding box center [632, 129] width 663 height 22
click at [499, 103] on p "les 3 étapes démélé" at bounding box center [632, 104] width 663 height 22
click at [486, 126] on p "les 3 étapes démélé" at bounding box center [632, 129] width 663 height 22
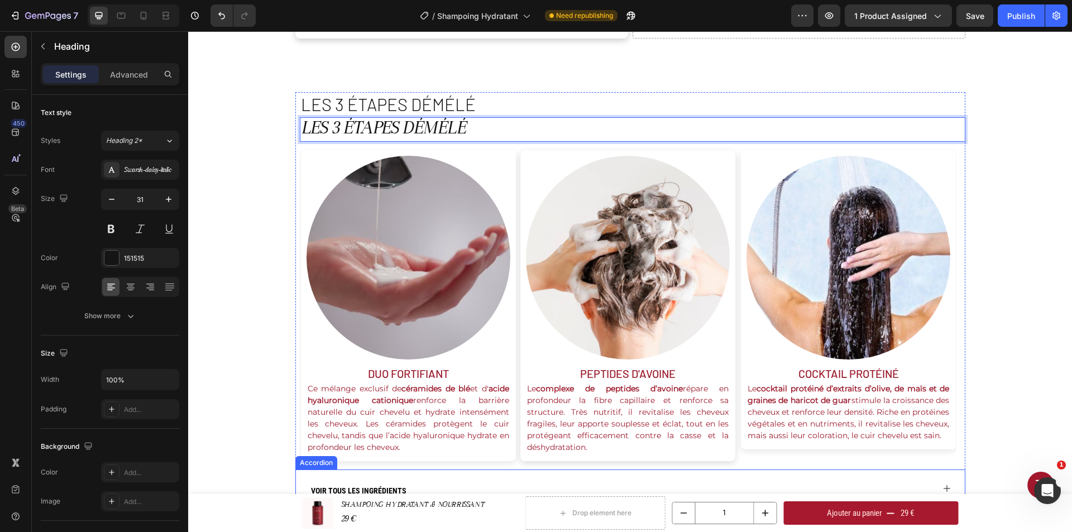
drag, startPoint x: 486, startPoint y: 126, endPoint x: 488, endPoint y: 470, distance: 344.0
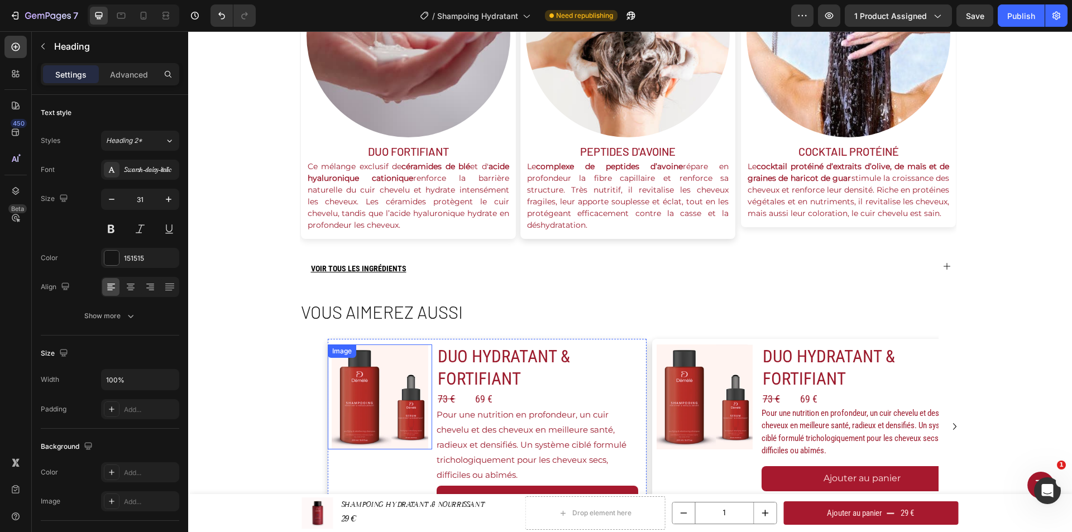
scroll to position [1229, 0]
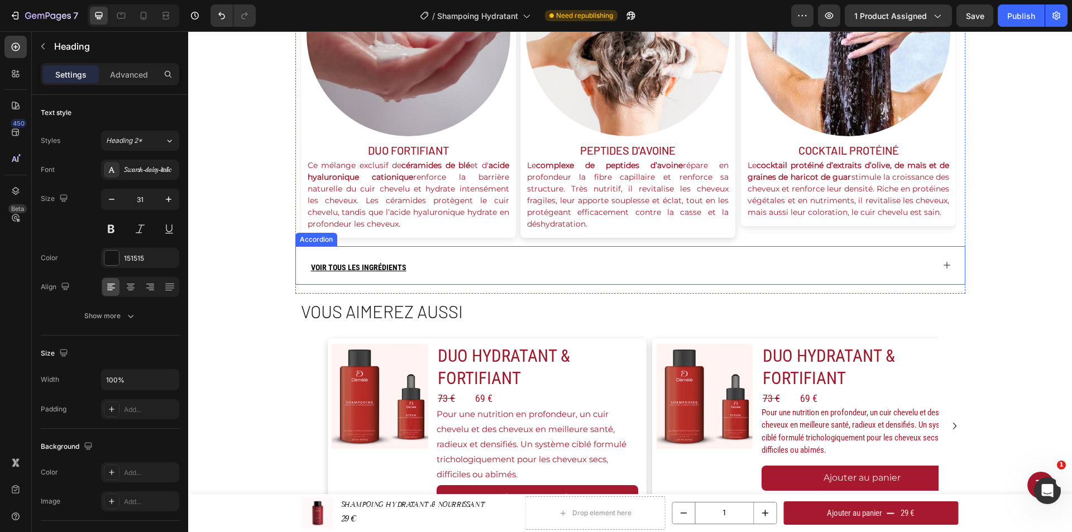
click at [946, 263] on icon at bounding box center [947, 265] width 9 height 9
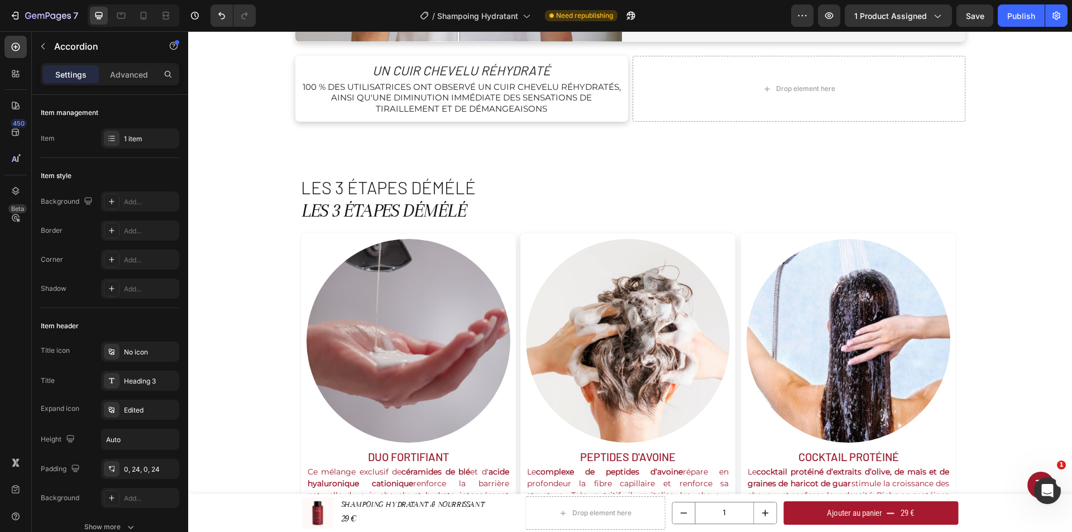
scroll to position [949, 0]
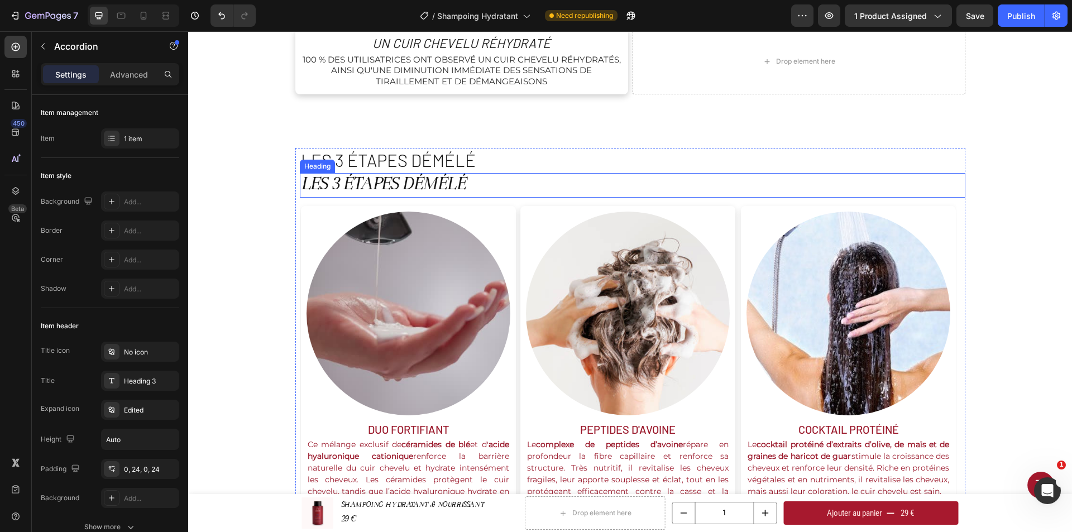
click at [416, 179] on h2 "les 3 étapes démélé" at bounding box center [633, 185] width 666 height 25
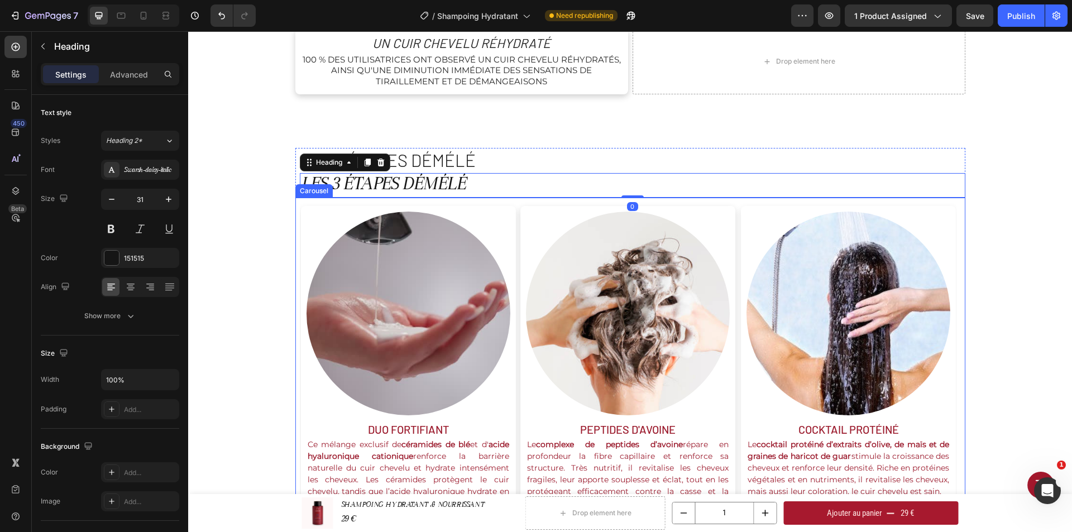
click at [403, 201] on div "Image duo fortifiant Text Block Ce mélange exclusif de céramides de blé et d' a…" at bounding box center [407, 361] width 215 height 327
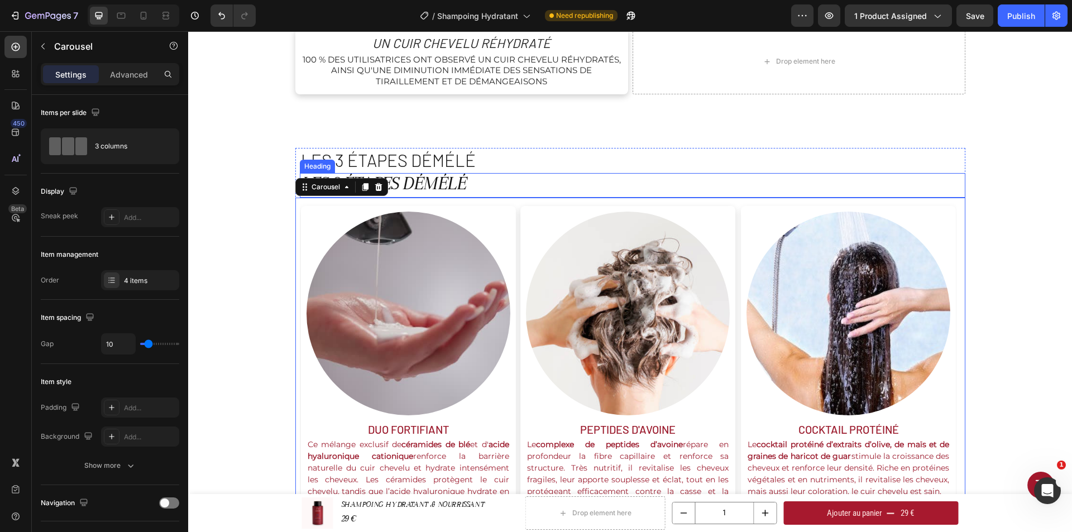
click at [413, 184] on h2 "les 3 étapes démélé" at bounding box center [633, 185] width 666 height 25
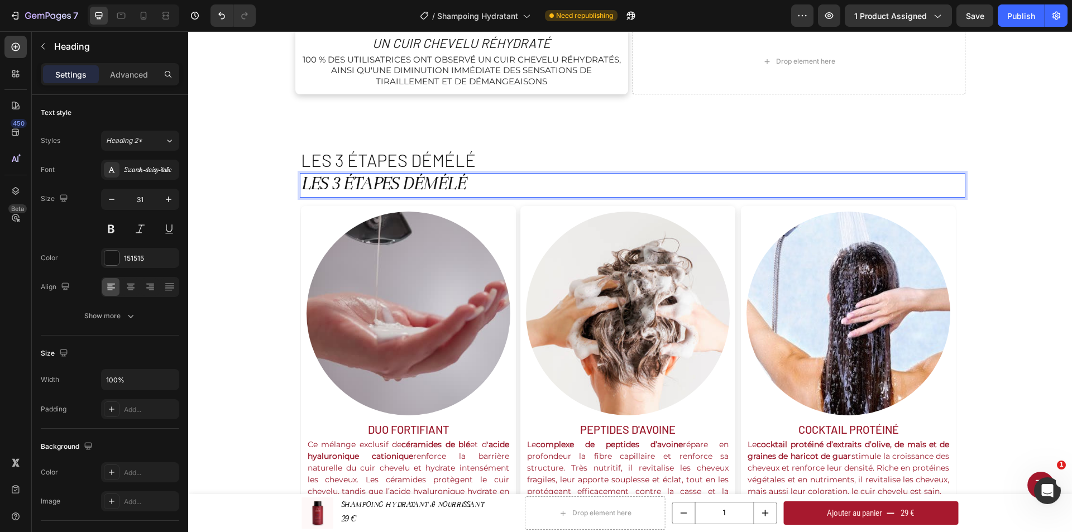
click at [472, 190] on h2 "les 3 étapes démélé" at bounding box center [633, 185] width 666 height 25
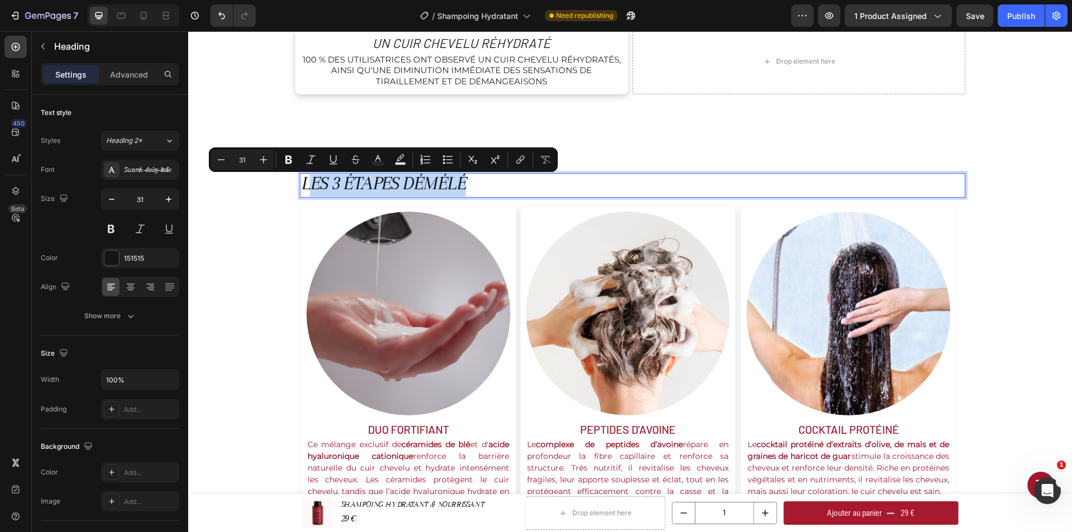
drag, startPoint x: 472, startPoint y: 185, endPoint x: 308, endPoint y: 183, distance: 164.2
click at [308, 183] on p "les 3 étapes démélé" at bounding box center [632, 185] width 663 height 22
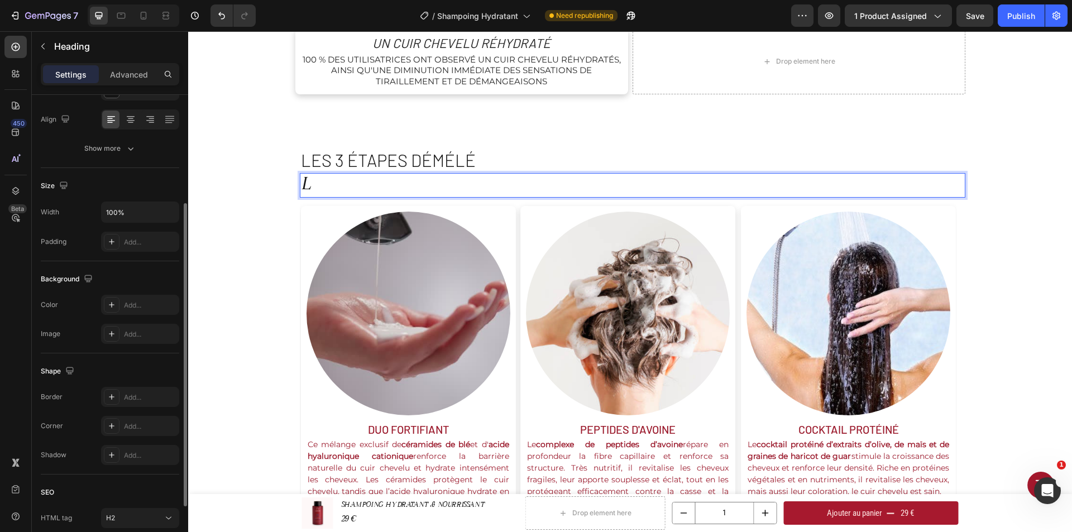
scroll to position [0, 0]
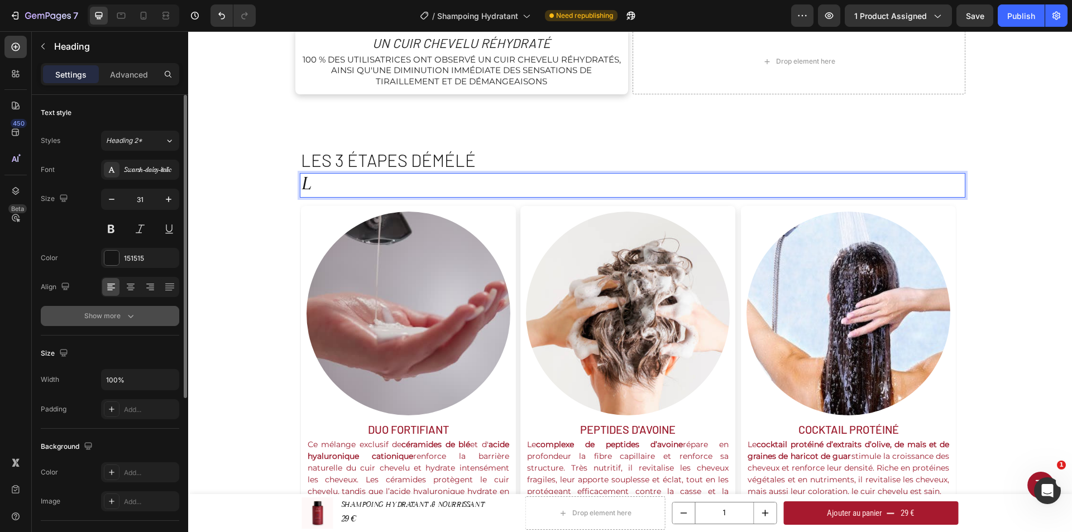
click at [122, 325] on button "Show more" at bounding box center [110, 316] width 138 height 20
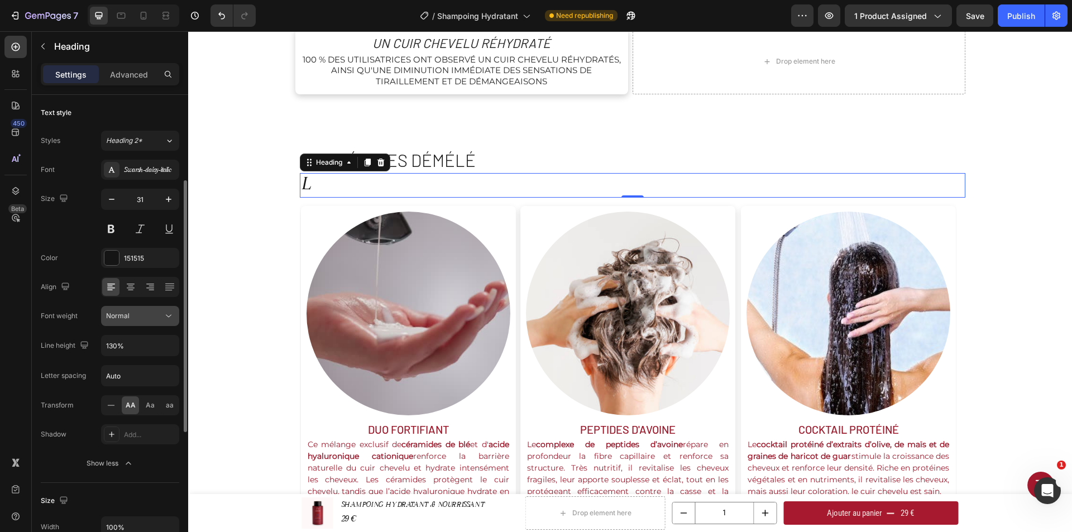
scroll to position [56, 0]
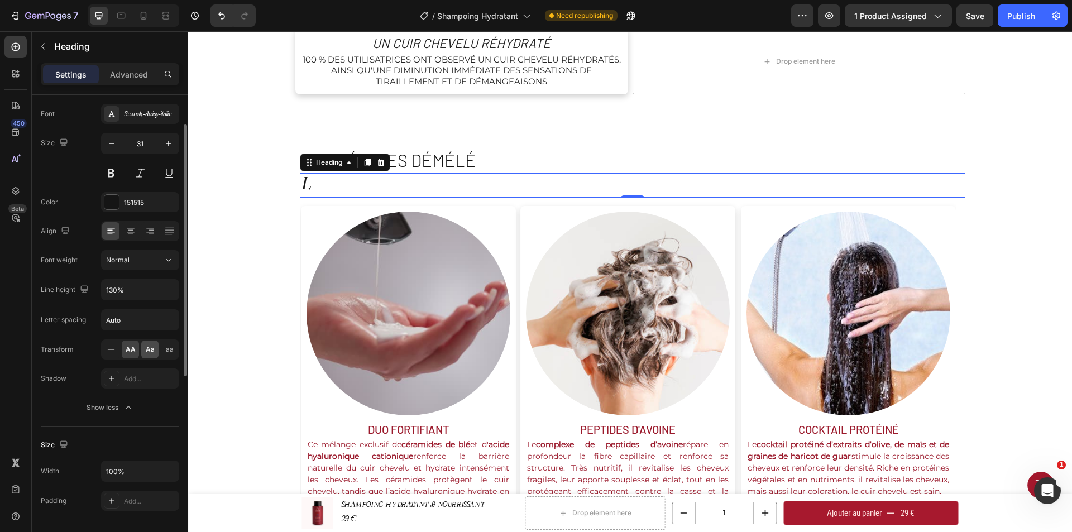
click at [150, 350] on span "Aa" at bounding box center [150, 350] width 9 height 10
click at [319, 187] on div "Carousel" at bounding box center [314, 191] width 33 height 10
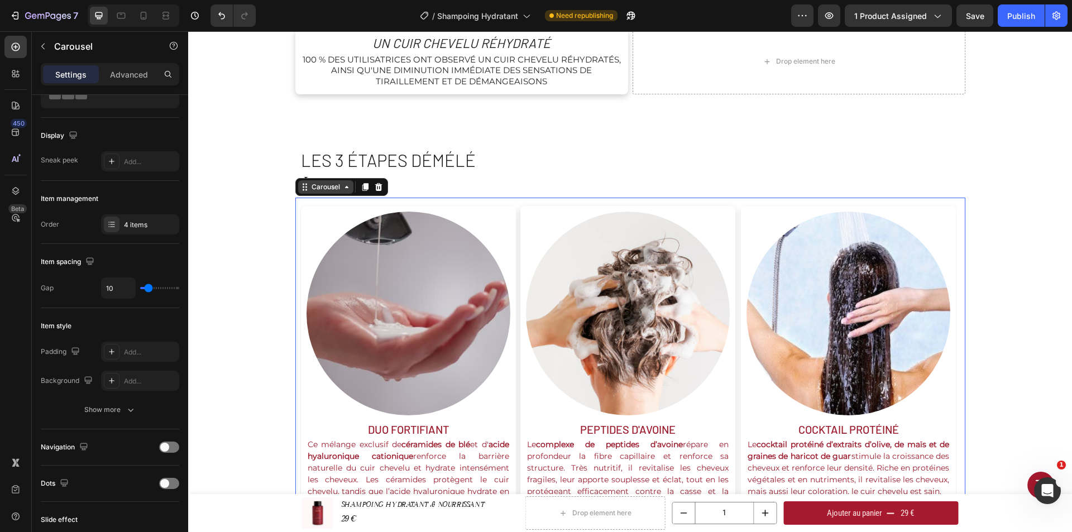
scroll to position [0, 0]
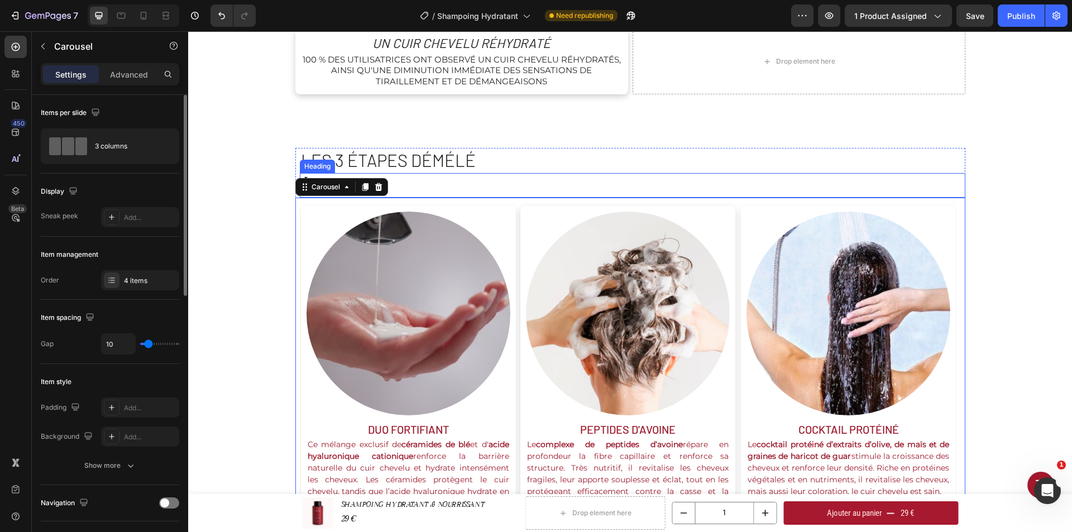
click at [409, 183] on p "l" at bounding box center [632, 185] width 663 height 22
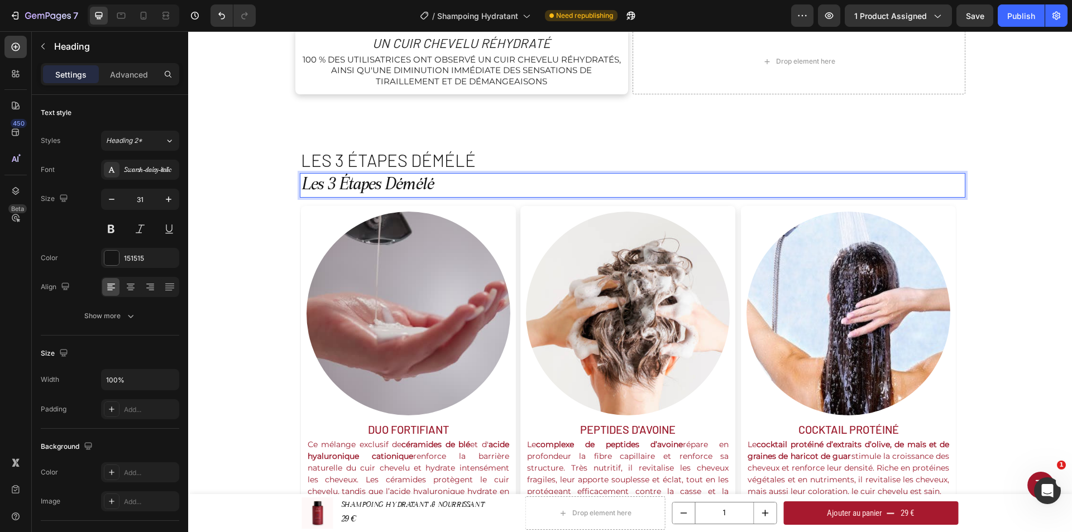
click at [407, 151] on h2 "les 3 étapes démélé" at bounding box center [633, 160] width 666 height 25
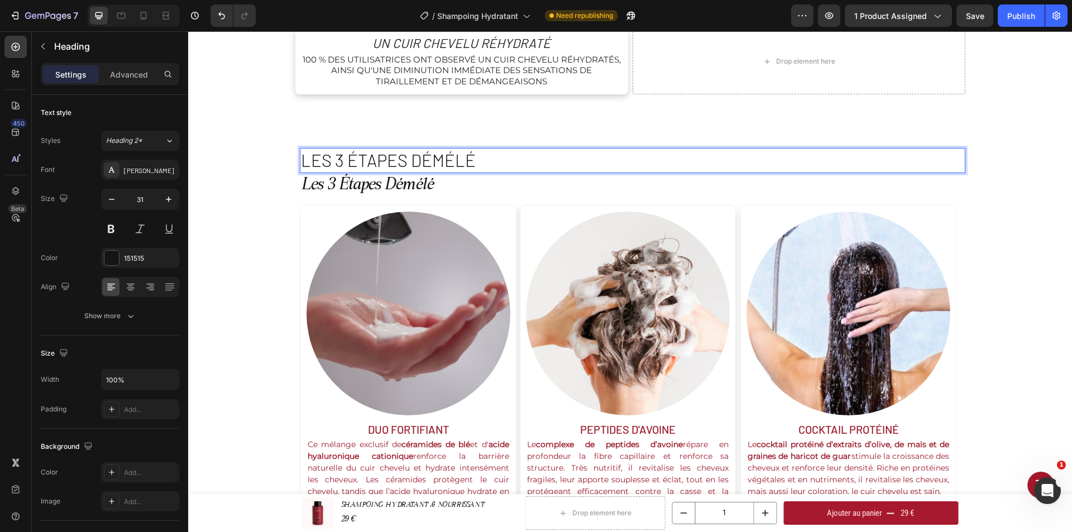
click at [356, 155] on h2 "les 3 étapes démélé" at bounding box center [633, 160] width 666 height 25
click at [332, 182] on p "les 3 étapes Démélé" at bounding box center [632, 185] width 663 height 22
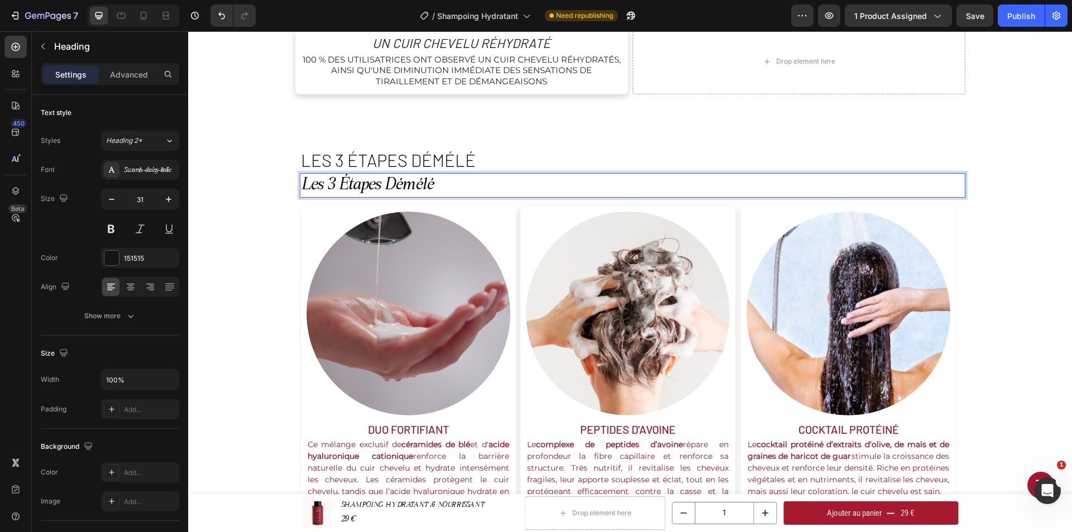
click at [337, 183] on p "les 3 étapes Démélé" at bounding box center [632, 185] width 663 height 22
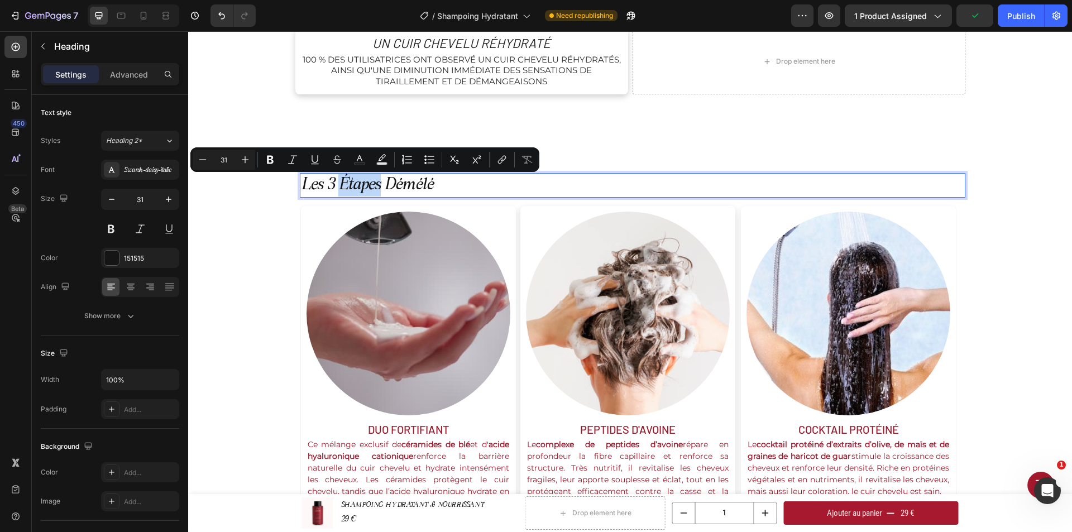
drag, startPoint x: 336, startPoint y: 184, endPoint x: 375, endPoint y: 188, distance: 38.7
click at [375, 188] on p "les 3 étapes Démélé" at bounding box center [632, 185] width 663 height 22
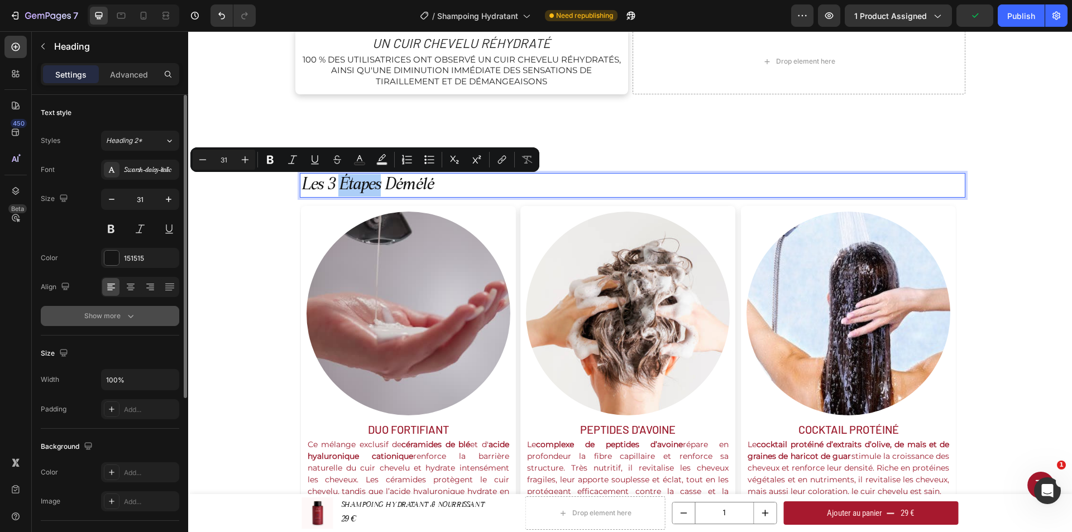
click at [138, 319] on button "Show more" at bounding box center [110, 316] width 138 height 20
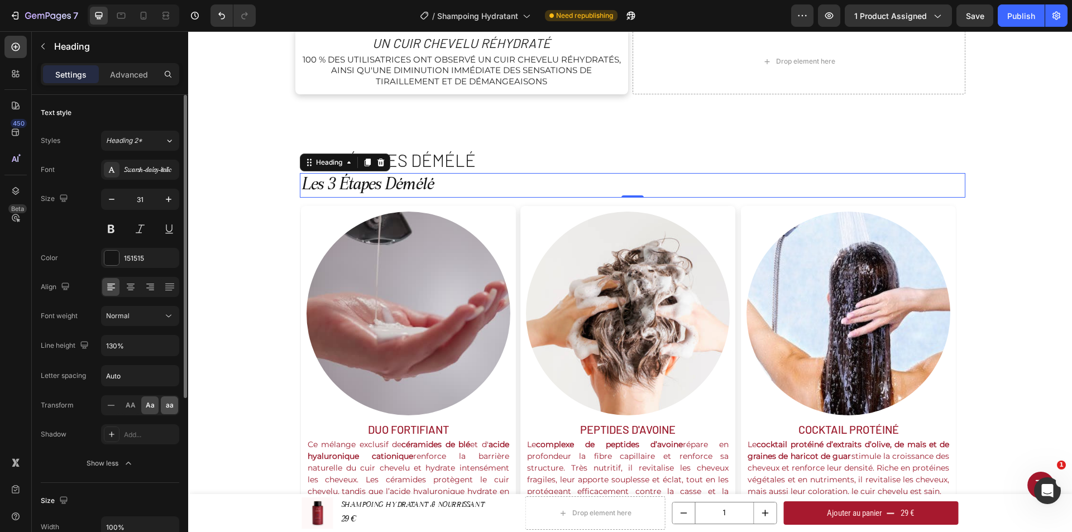
click at [167, 414] on div "aa" at bounding box center [169, 405] width 17 height 18
drag, startPoint x: 145, startPoint y: 403, endPoint x: 165, endPoint y: 282, distance: 122.8
click at [146, 403] on span "Aa" at bounding box center [150, 405] width 9 height 10
click at [442, 184] on h2 "les 3 étapes démélé" at bounding box center [633, 185] width 666 height 25
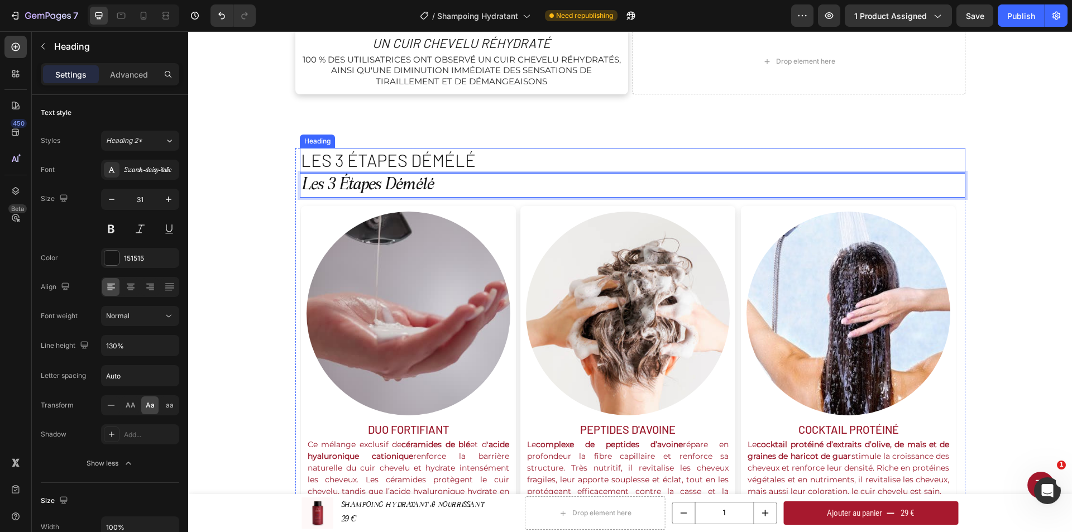
click at [445, 167] on p "les 3 étapes démélé" at bounding box center [632, 160] width 663 height 22
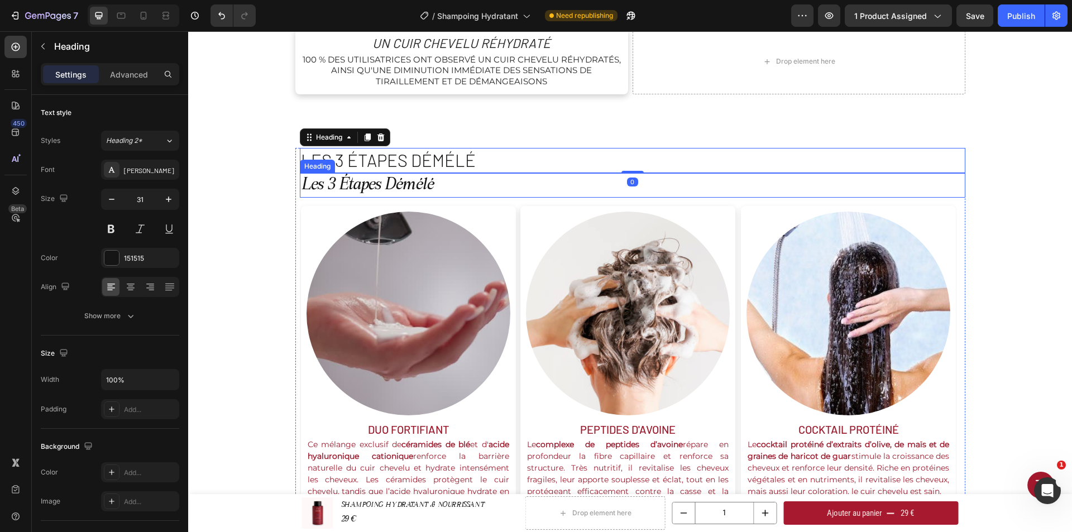
click at [504, 190] on p "les 3 étapes démélé" at bounding box center [632, 185] width 663 height 22
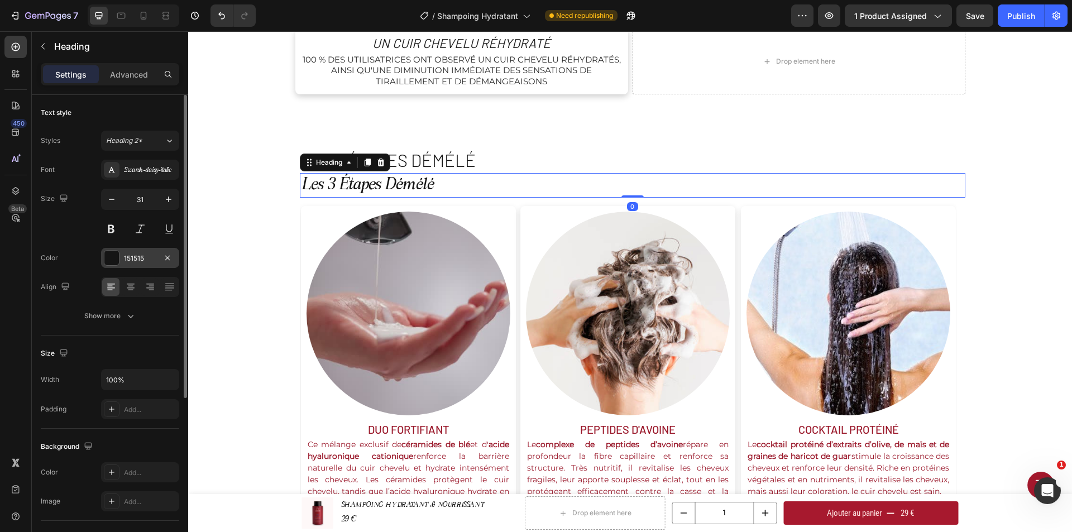
click at [150, 260] on div "151515" at bounding box center [140, 259] width 32 height 10
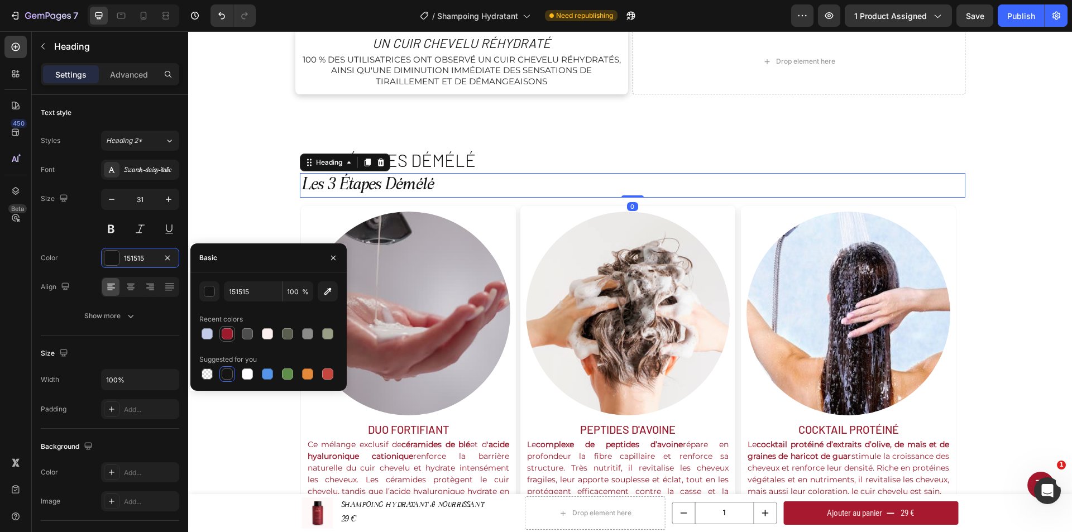
click at [228, 336] on div at bounding box center [227, 333] width 11 height 11
type input "9B1A2C"
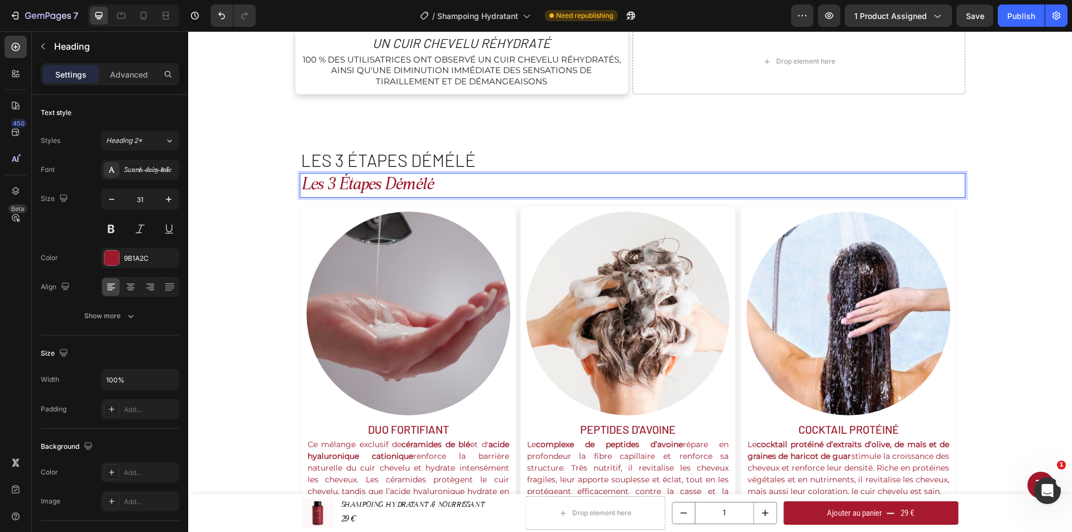
click at [447, 188] on p "les 3 étapes démélé" at bounding box center [632, 185] width 663 height 22
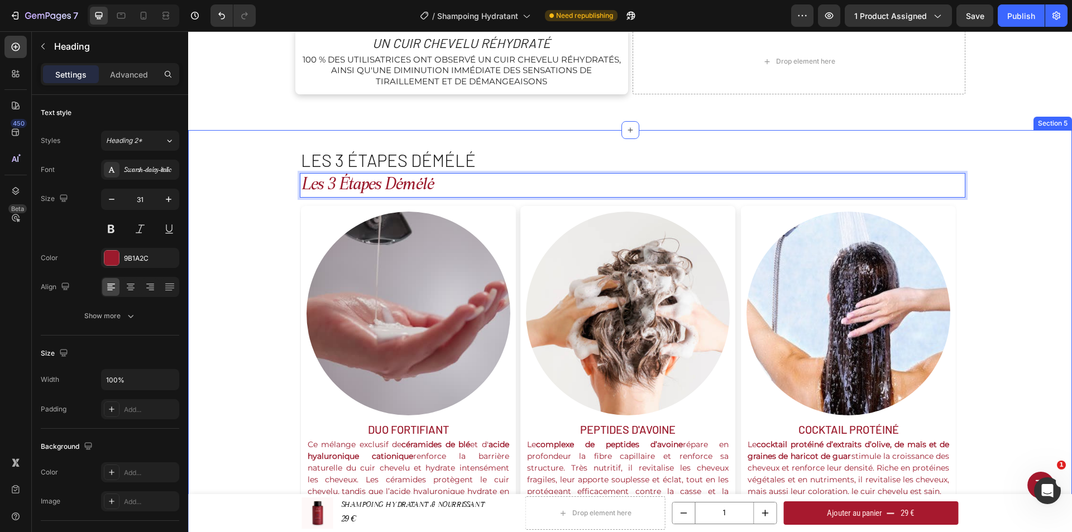
click at [252, 211] on div "les 3 étapes démélé Heading les 3 étapes démélé Heading 0 Image duo fortifiant …" at bounding box center [630, 360] width 884 height 424
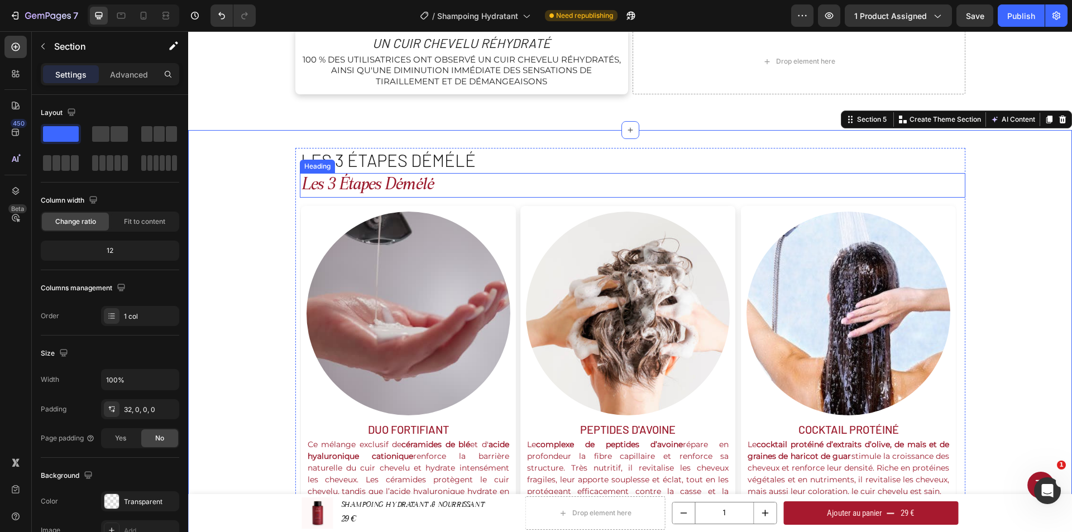
click at [380, 188] on p "les 3 étapes démélé" at bounding box center [632, 185] width 663 height 22
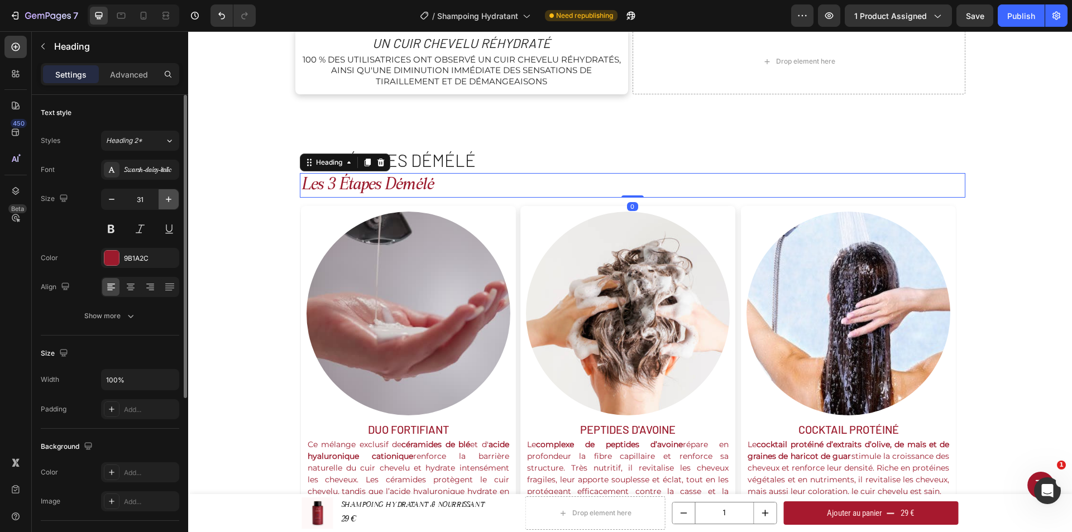
click at [168, 200] on icon "button" at bounding box center [168, 199] width 11 height 11
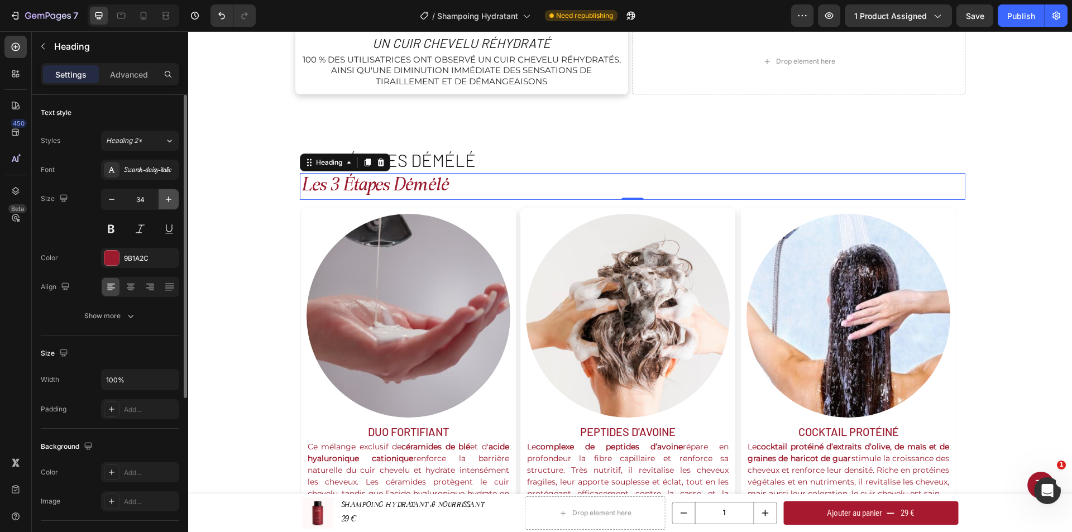
click at [168, 200] on icon "button" at bounding box center [168, 199] width 11 height 11
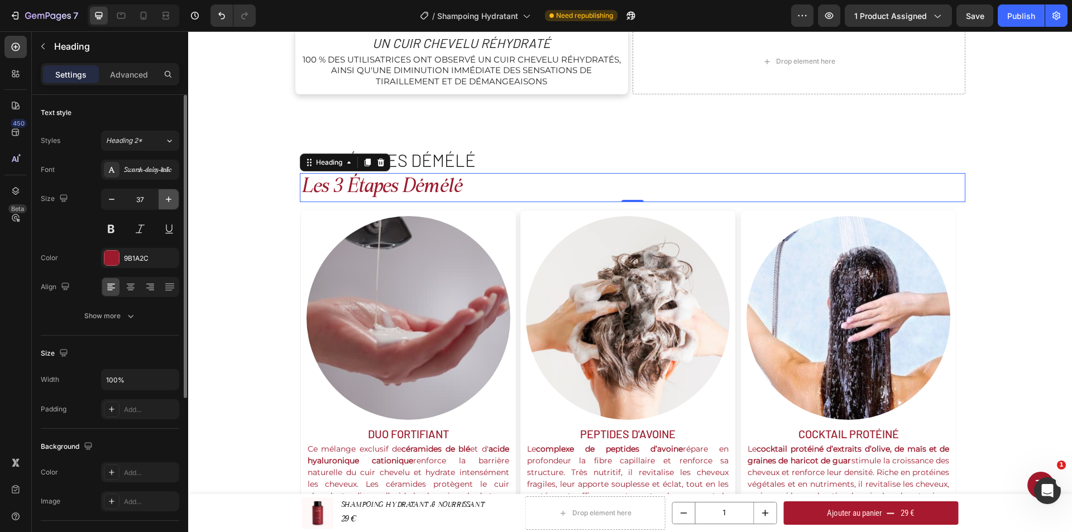
click at [168, 200] on icon "button" at bounding box center [168, 199] width 11 height 11
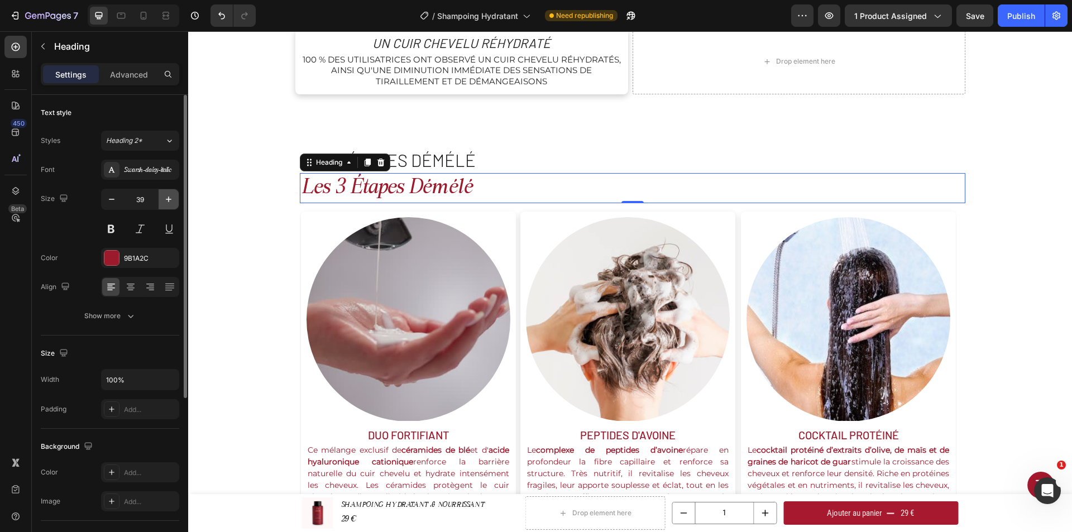
click at [168, 200] on icon "button" at bounding box center [168, 199] width 11 height 11
type input "40"
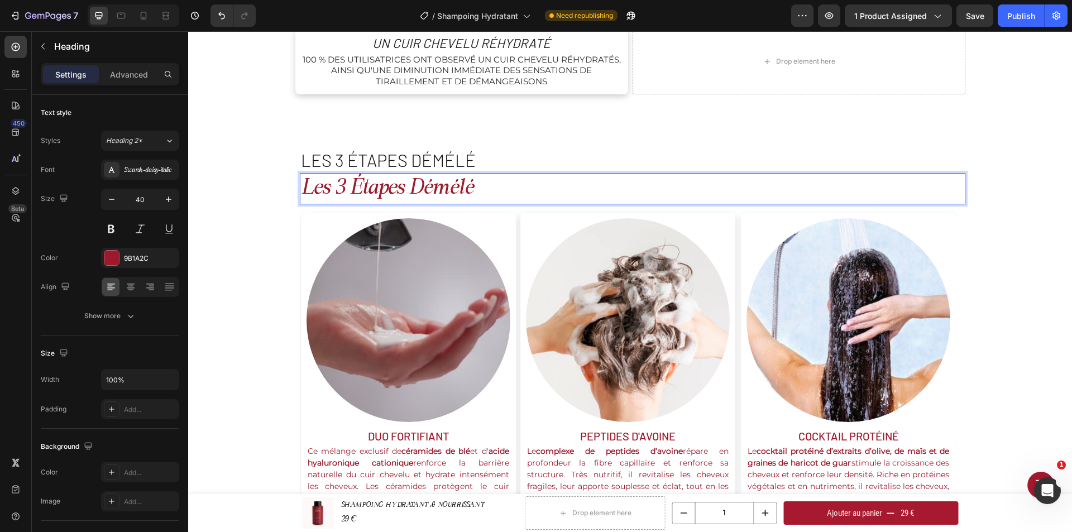
click at [513, 158] on p "les 3 étapes démélé" at bounding box center [632, 160] width 663 height 22
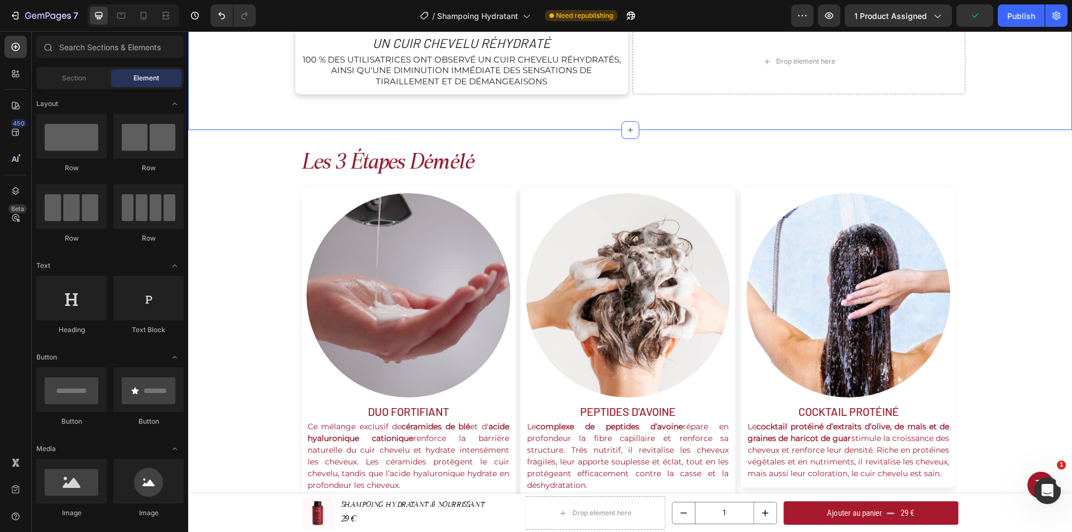
click at [522, 134] on div "les 3 étapes démélé Heading Image duo fortifiant Text Block Ce mélange exclusif…" at bounding box center [630, 342] width 884 height 424
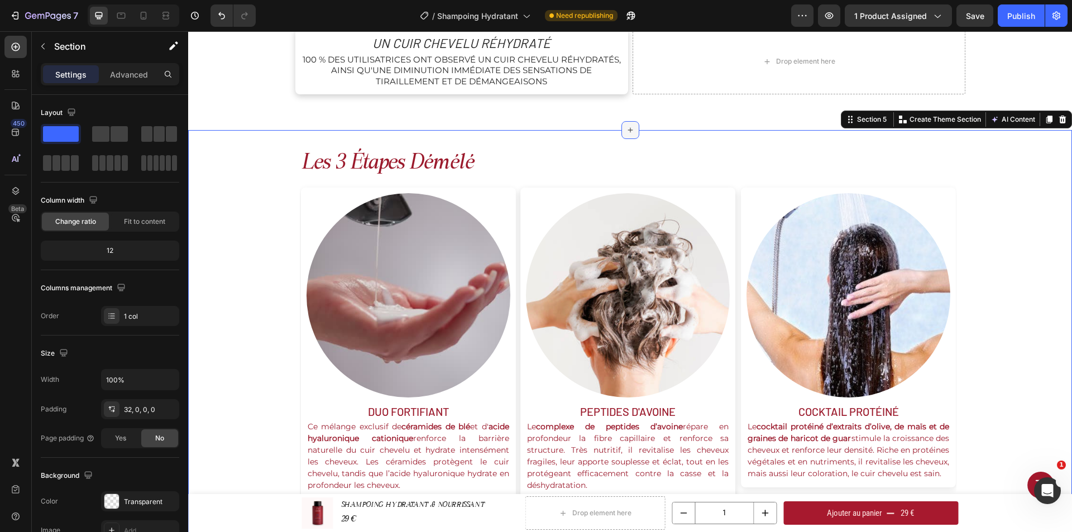
click at [626, 126] on icon at bounding box center [630, 130] width 9 height 9
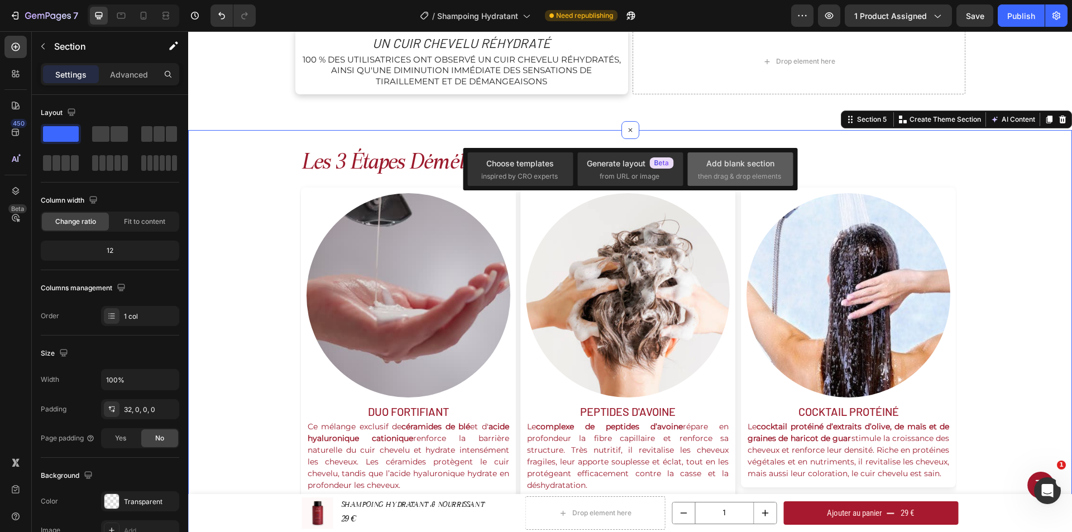
click at [750, 167] on div "Add blank section" at bounding box center [740, 163] width 68 height 12
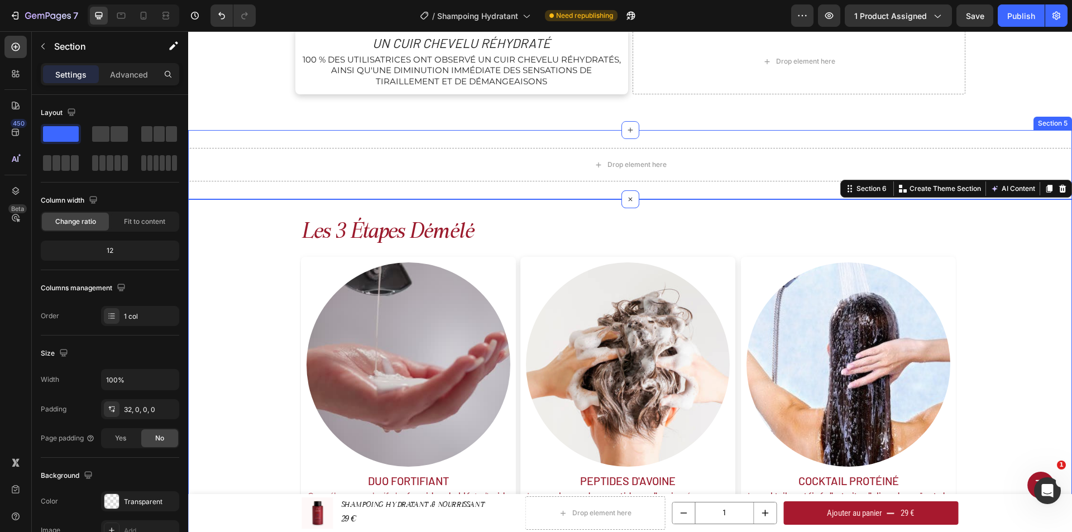
click at [957, 142] on div "Drop element here Section 5" at bounding box center [630, 164] width 884 height 69
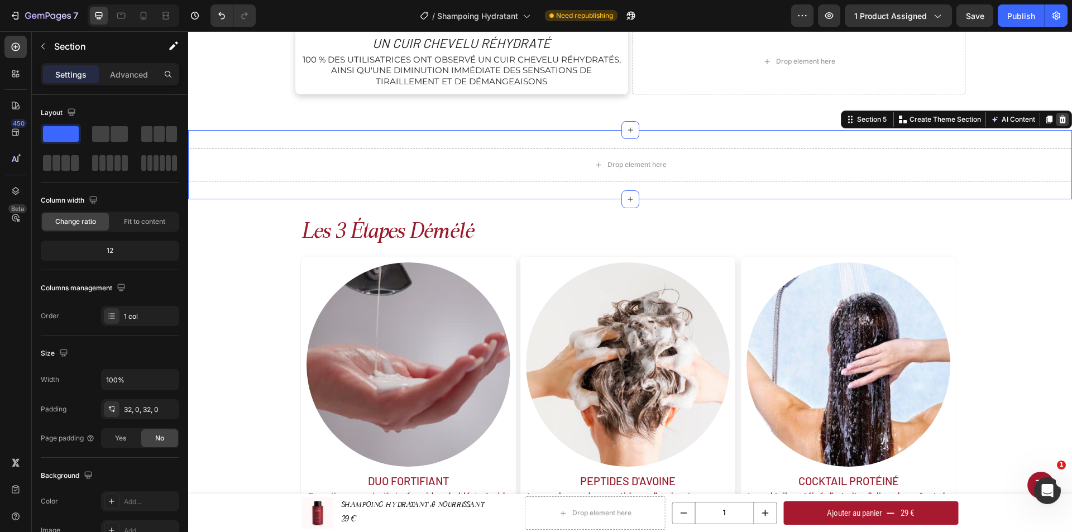
click at [1058, 117] on icon at bounding box center [1062, 119] width 9 height 9
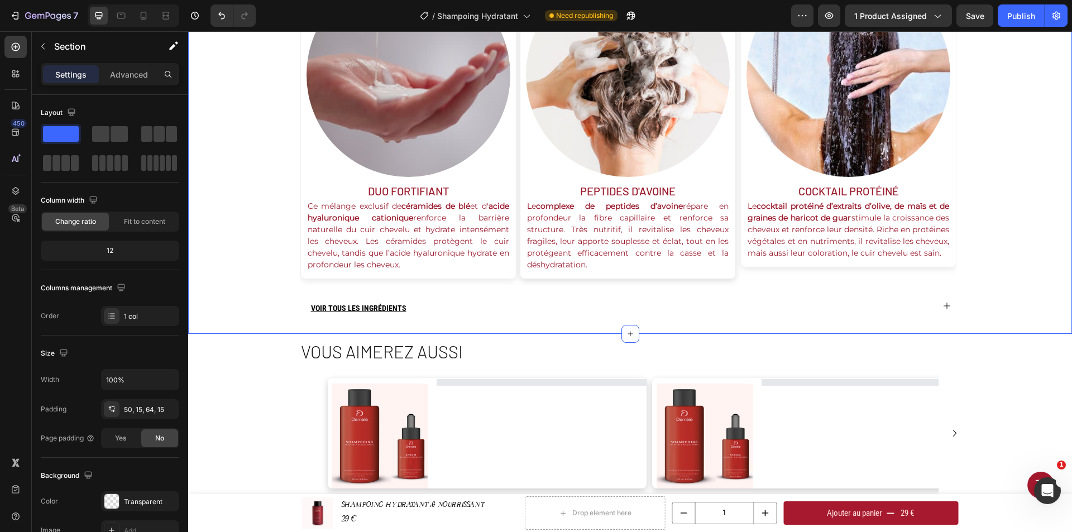
scroll to position [1284, 0]
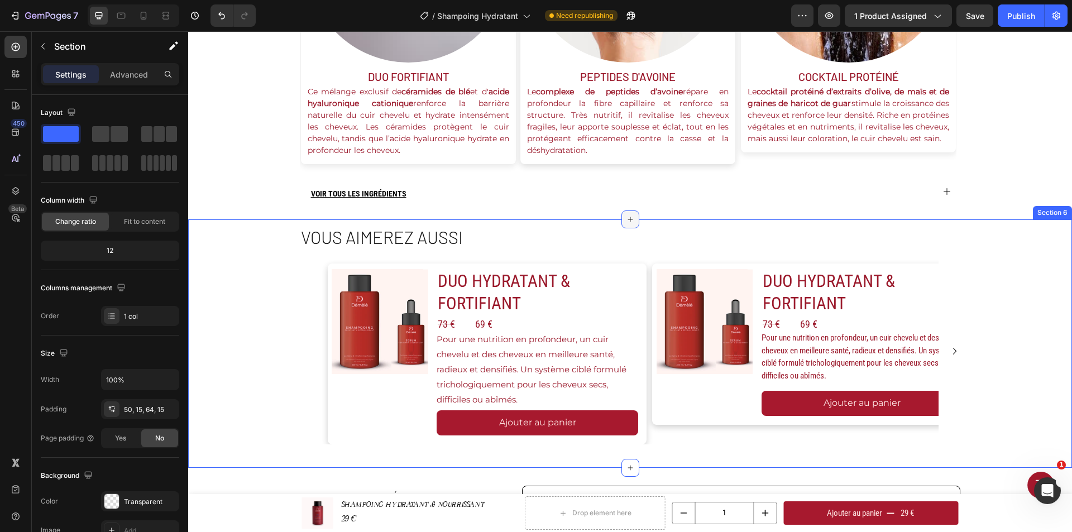
click at [622, 222] on div at bounding box center [631, 220] width 18 height 18
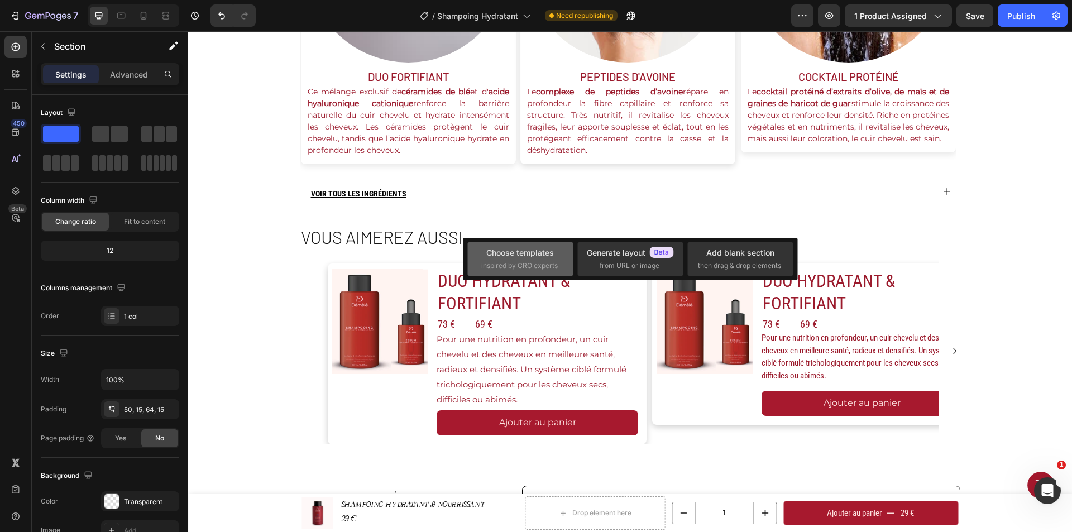
click at [551, 266] on span "inspired by CRO experts" at bounding box center [519, 266] width 77 height 10
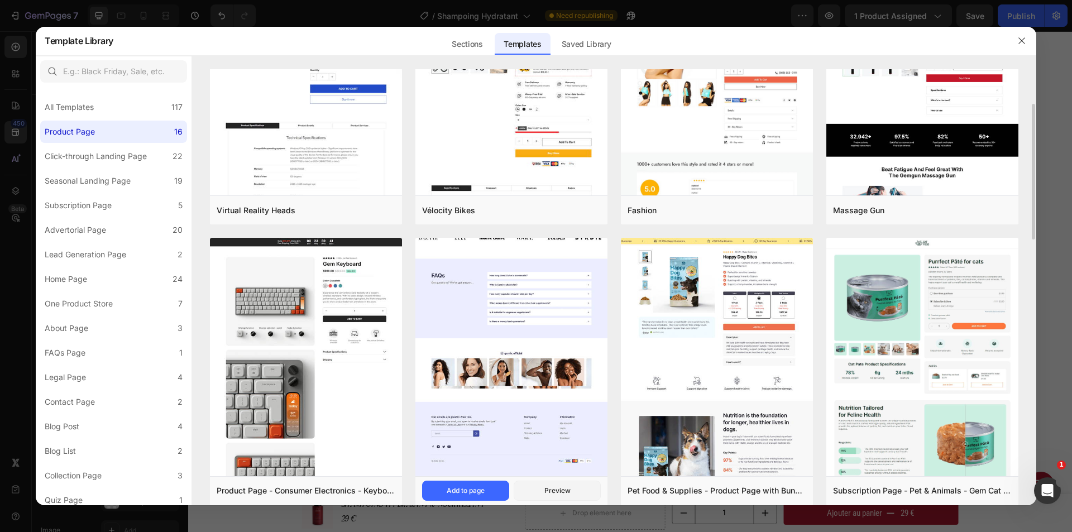
scroll to position [223, 0]
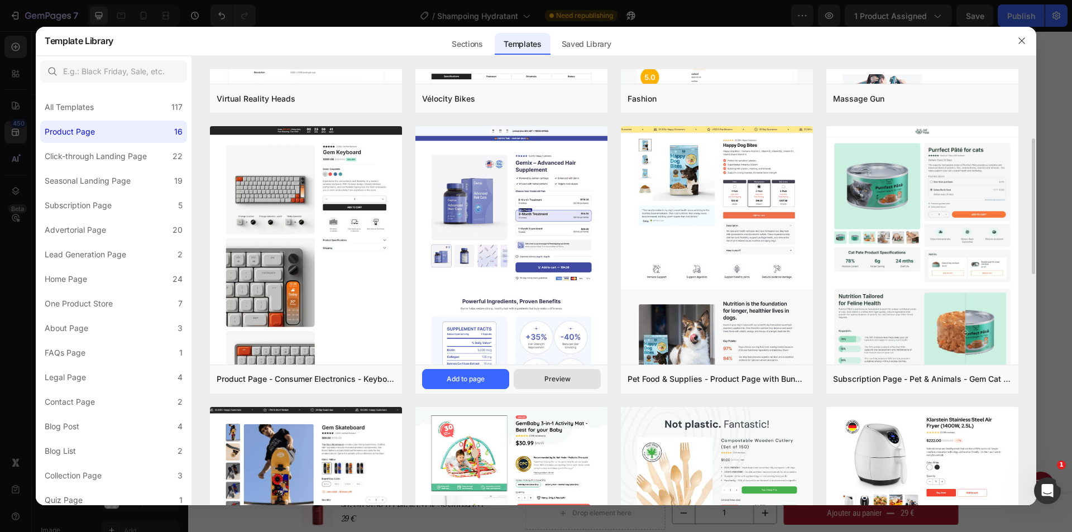
click at [551, 381] on div "Preview" at bounding box center [557, 379] width 26 height 10
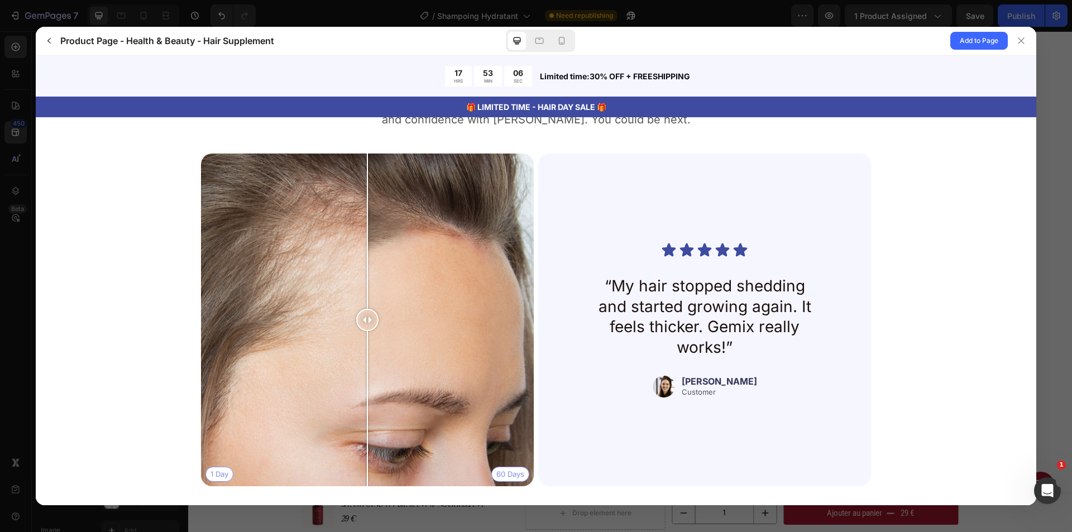
scroll to position [2470, 0]
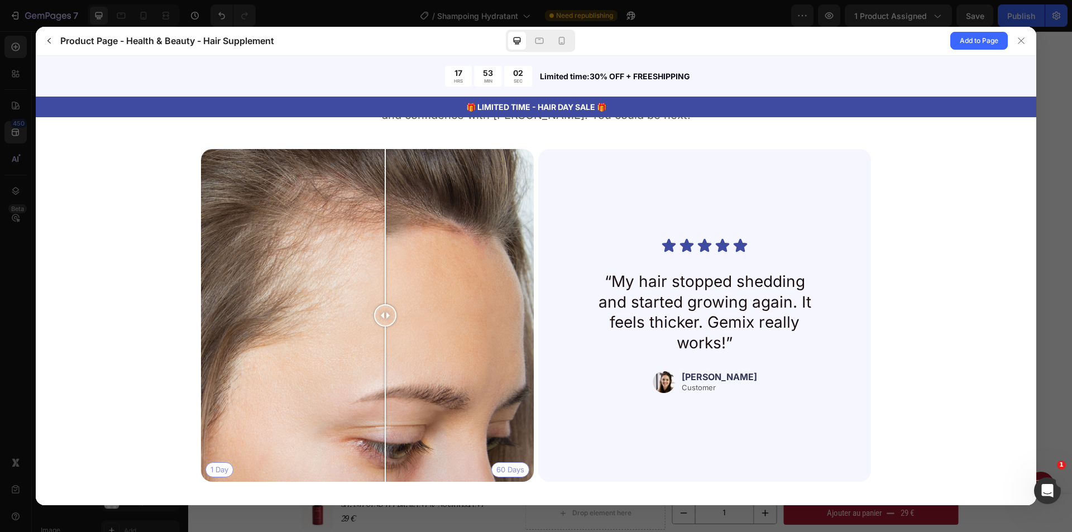
drag, startPoint x: 366, startPoint y: 317, endPoint x: 387, endPoint y: 327, distance: 23.0
click at [387, 327] on div at bounding box center [385, 315] width 22 height 333
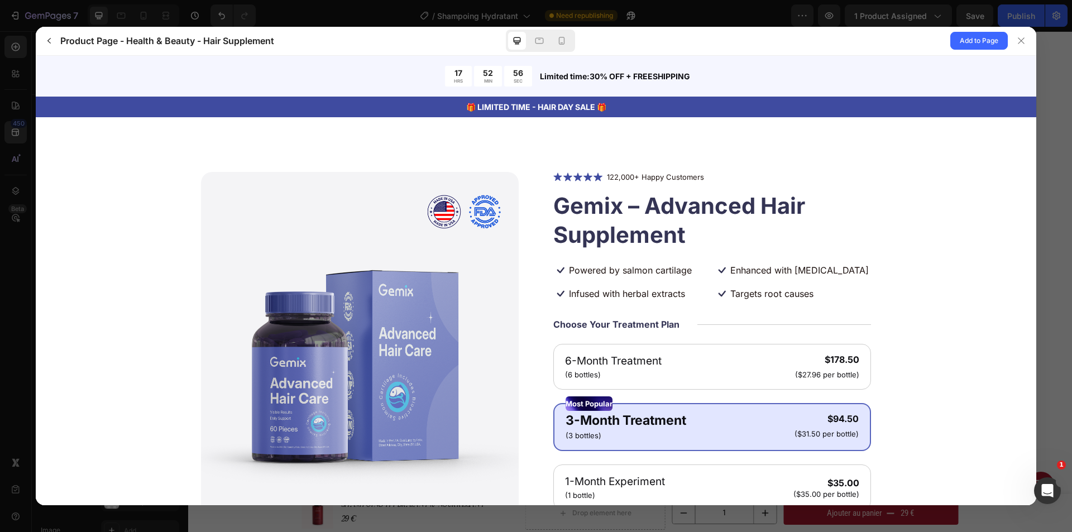
scroll to position [0, 0]
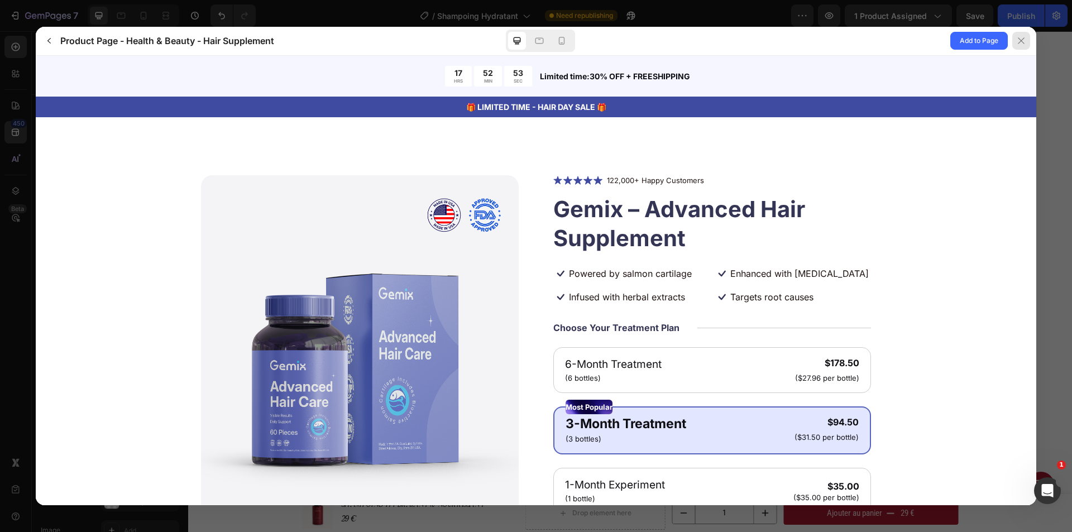
click at [1021, 39] on icon at bounding box center [1021, 40] width 9 height 9
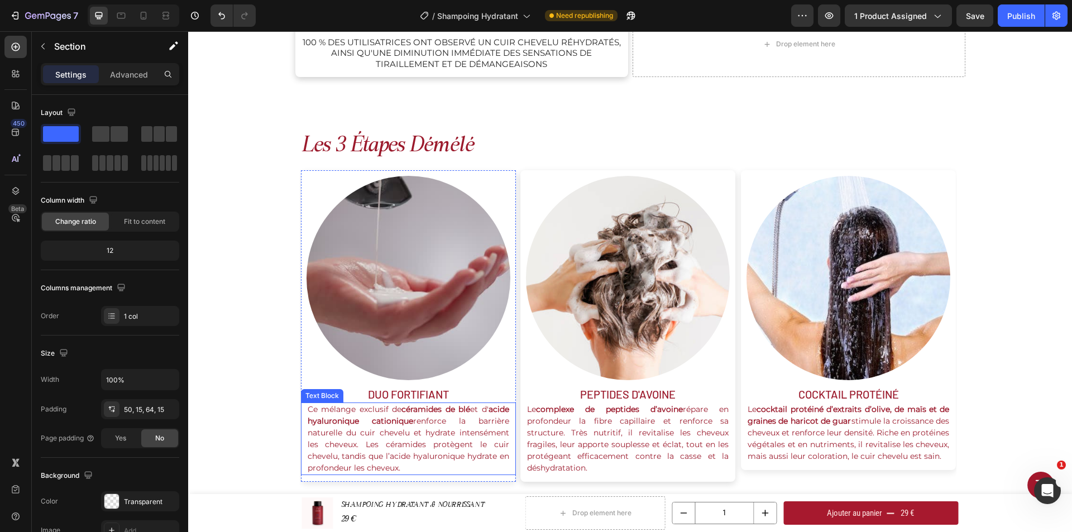
scroll to position [1041, 0]
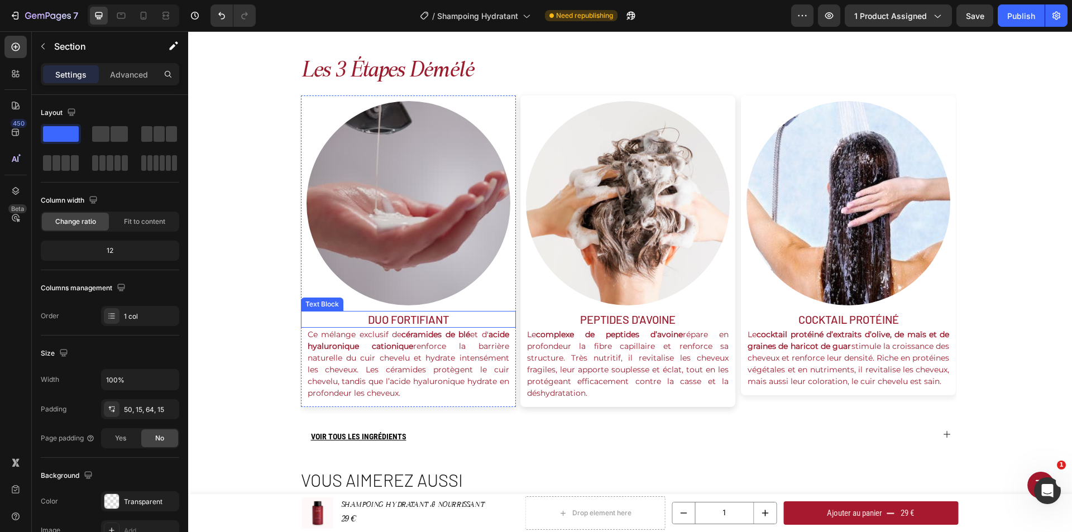
click at [393, 317] on p "duo fortifiant" at bounding box center [408, 319] width 213 height 15
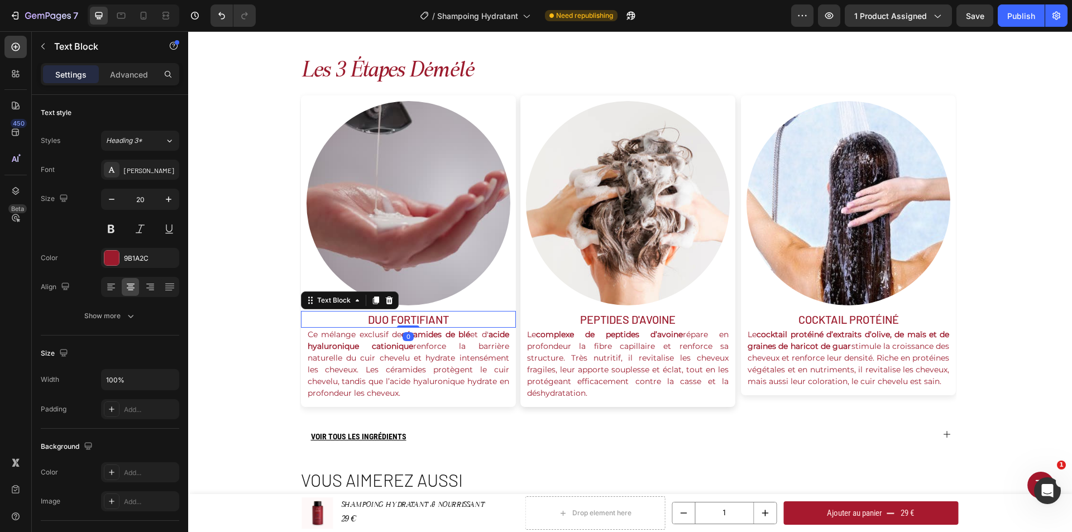
click at [393, 317] on p "duo fortifiant" at bounding box center [408, 319] width 213 height 15
drag, startPoint x: 443, startPoint y: 319, endPoint x: 363, endPoint y: 321, distance: 80.4
click at [363, 321] on p "duo fortifiant" at bounding box center [408, 319] width 213 height 15
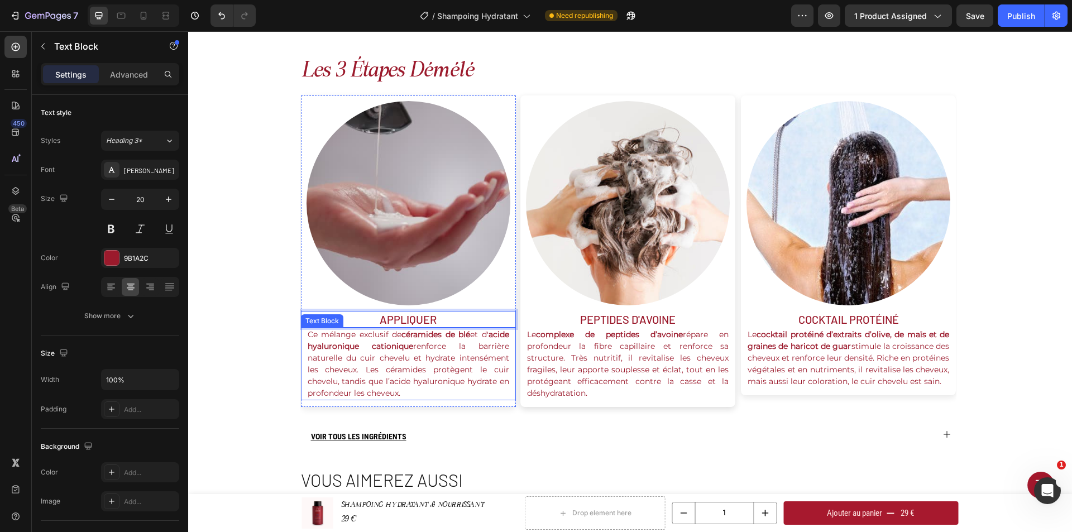
click at [415, 340] on p "Ce mélange exclusif de céramides de blé et d' acide hyaluronique cationique ren…" at bounding box center [409, 364] width 202 height 70
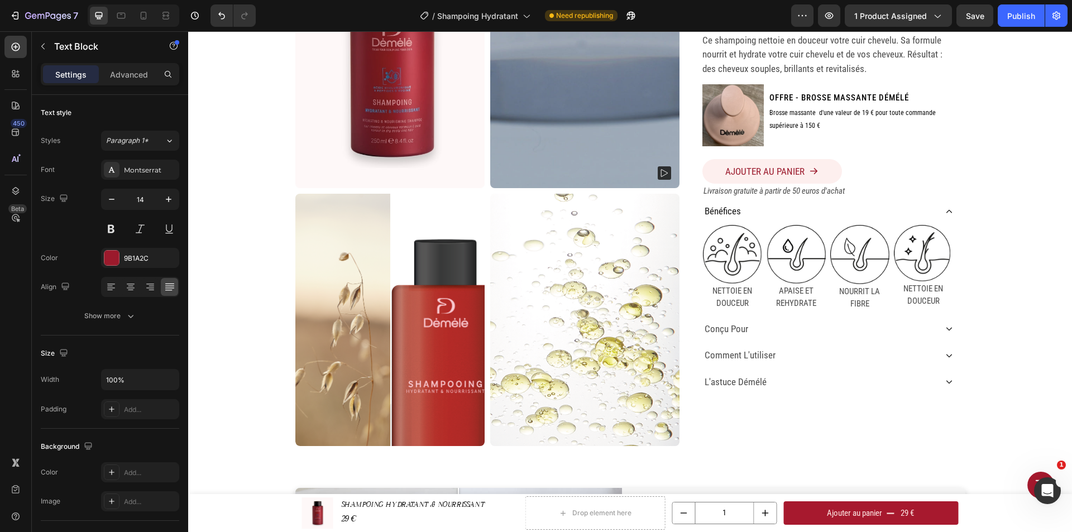
scroll to position [148, 0]
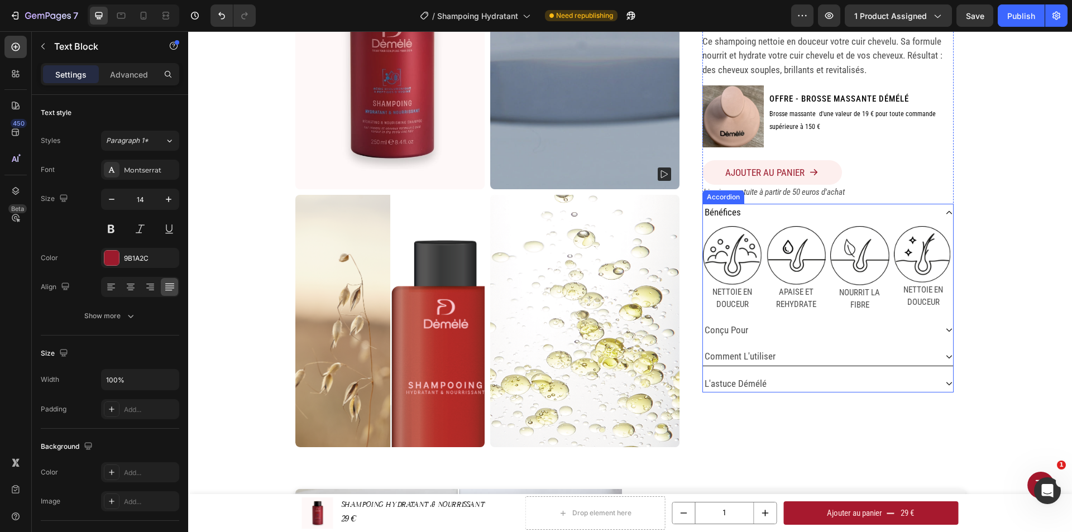
click at [784, 364] on div "comment l'utiliser" at bounding box center [819, 357] width 233 height 18
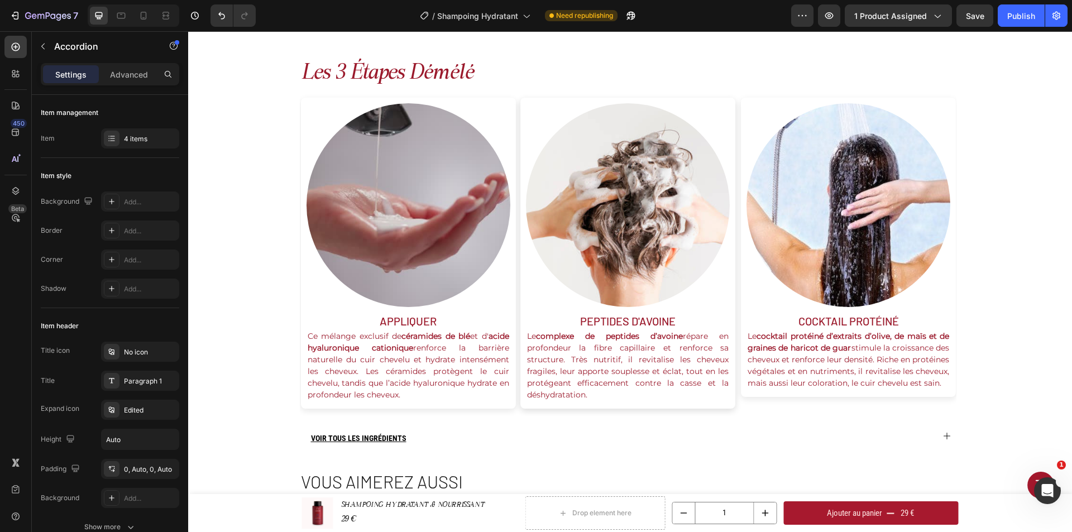
scroll to position [1153, 0]
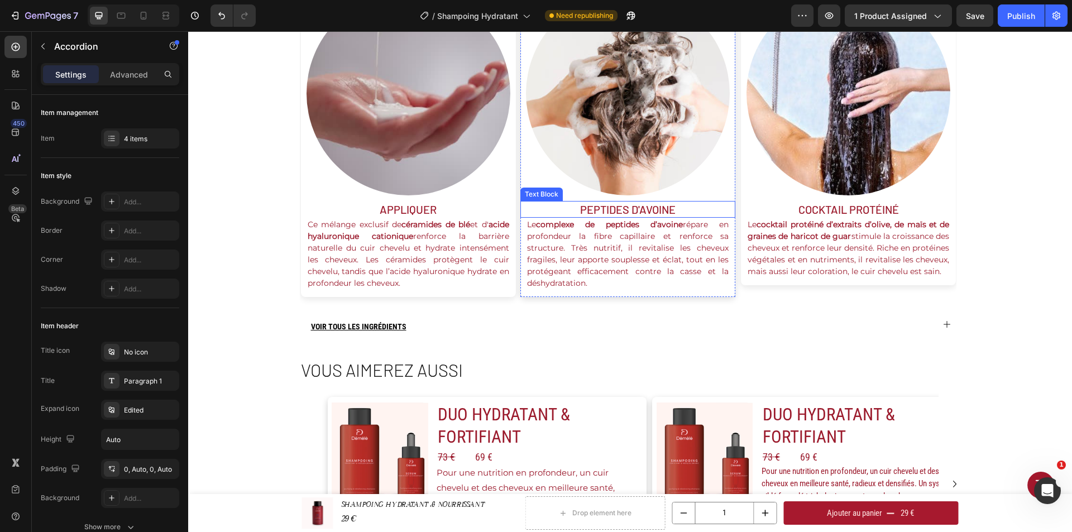
click at [602, 212] on p "PEPTIDEs D'AVOINE" at bounding box center [628, 209] width 213 height 15
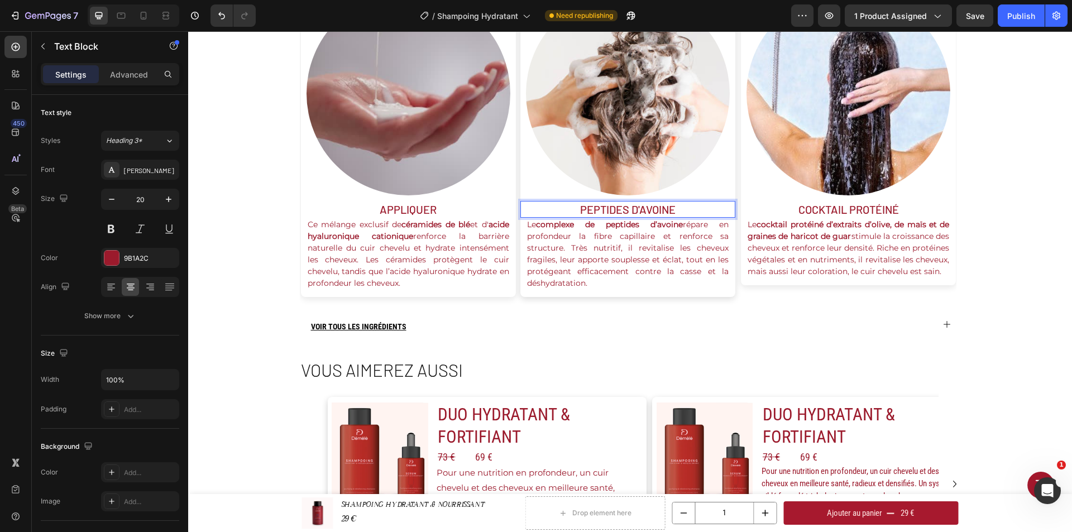
click at [602, 212] on p "PEPTIDEs D'AVOINE" at bounding box center [628, 209] width 213 height 15
drag, startPoint x: 671, startPoint y: 210, endPoint x: 568, endPoint y: 212, distance: 102.8
click at [568, 212] on p "PEPTIDEs D'AVOINE" at bounding box center [628, 209] width 213 height 15
click at [896, 198] on div "Image Cocktail protéiné Text Block Le cocktail protéiné d’extraits d’olive, de …" at bounding box center [848, 135] width 215 height 299
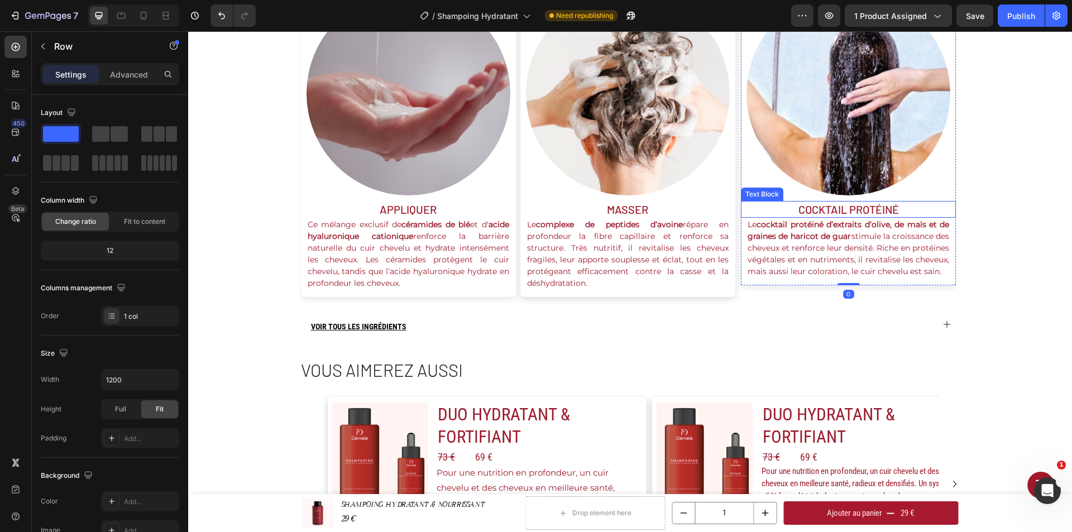
click at [892, 209] on p "Cocktail protéiné" at bounding box center [848, 209] width 213 height 15
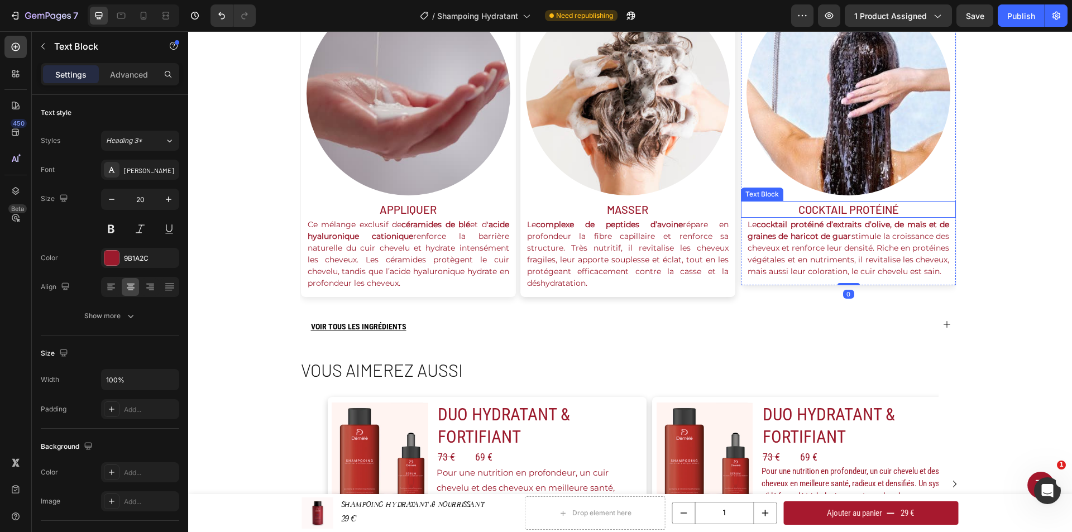
click at [892, 209] on p "Cocktail protéiné" at bounding box center [848, 209] width 213 height 15
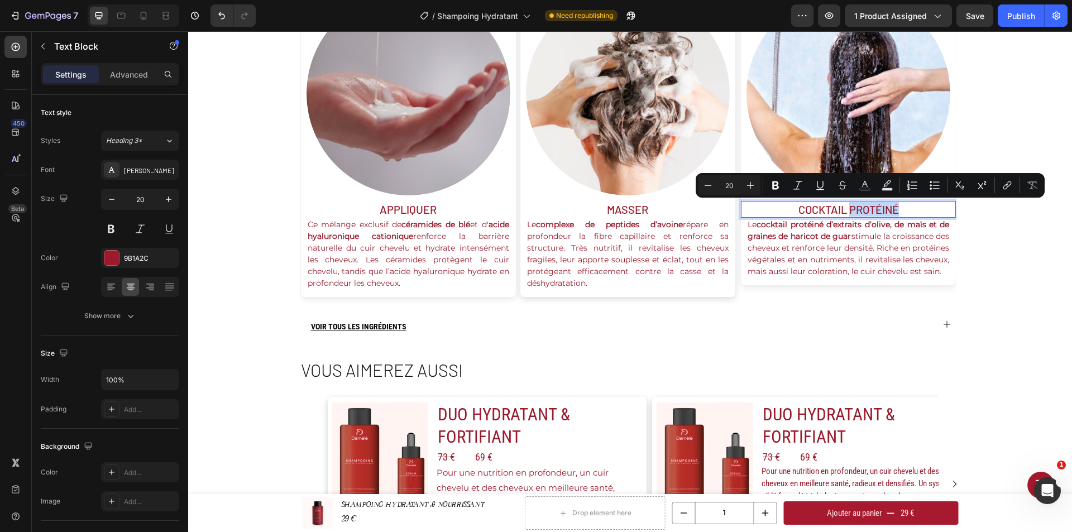
click at [895, 207] on p "Cocktail protéiné" at bounding box center [848, 209] width 213 height 15
drag, startPoint x: 900, startPoint y: 209, endPoint x: 791, endPoint y: 215, distance: 109.6
click at [791, 215] on p "Cocktail protéiné" at bounding box center [848, 209] width 213 height 15
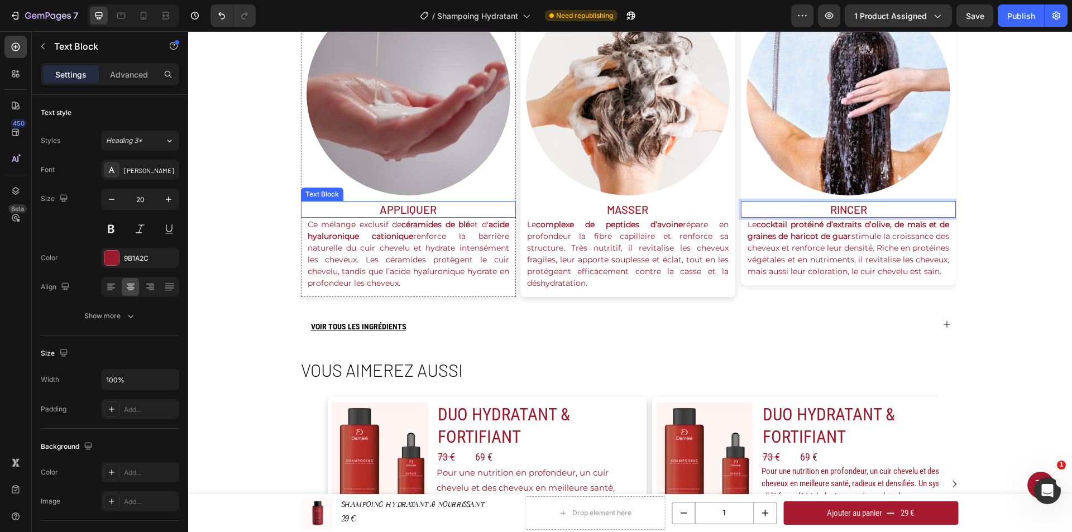
click at [370, 207] on p "appliquer" at bounding box center [408, 209] width 213 height 15
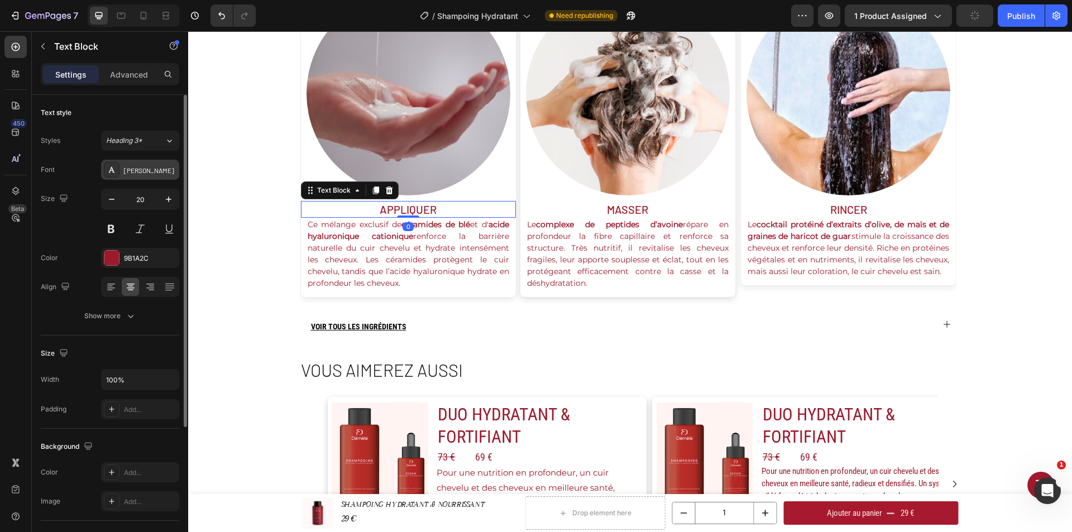
click at [146, 173] on div "[PERSON_NAME]" at bounding box center [150, 170] width 52 height 10
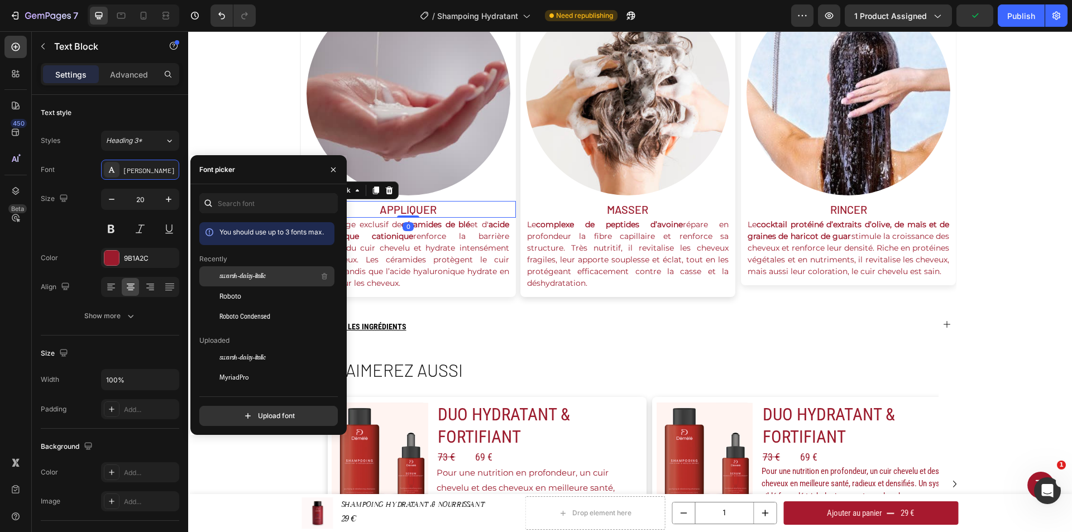
click at [260, 348] on div "swarsh-daisy-italic" at bounding box center [266, 358] width 135 height 20
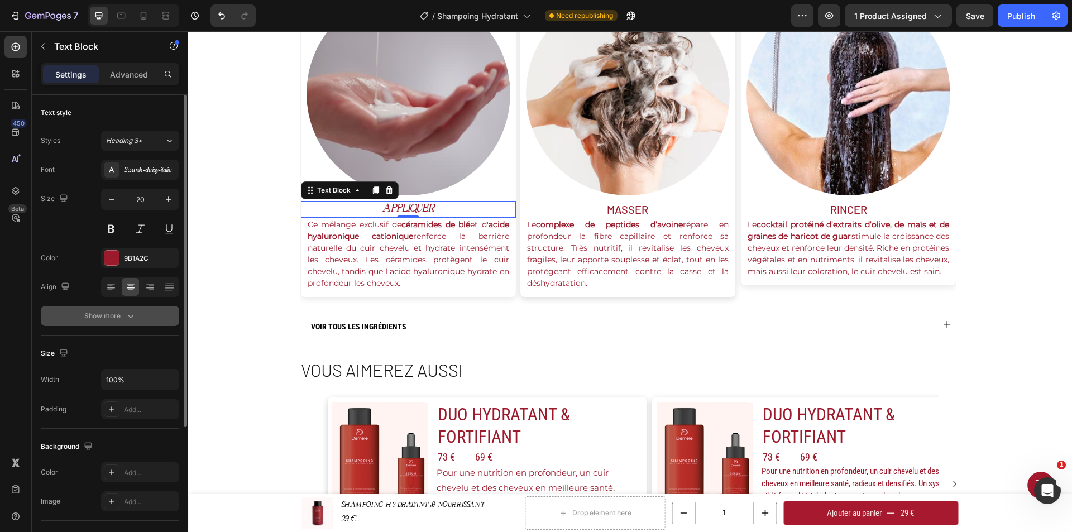
click at [128, 320] on icon "button" at bounding box center [130, 315] width 11 height 11
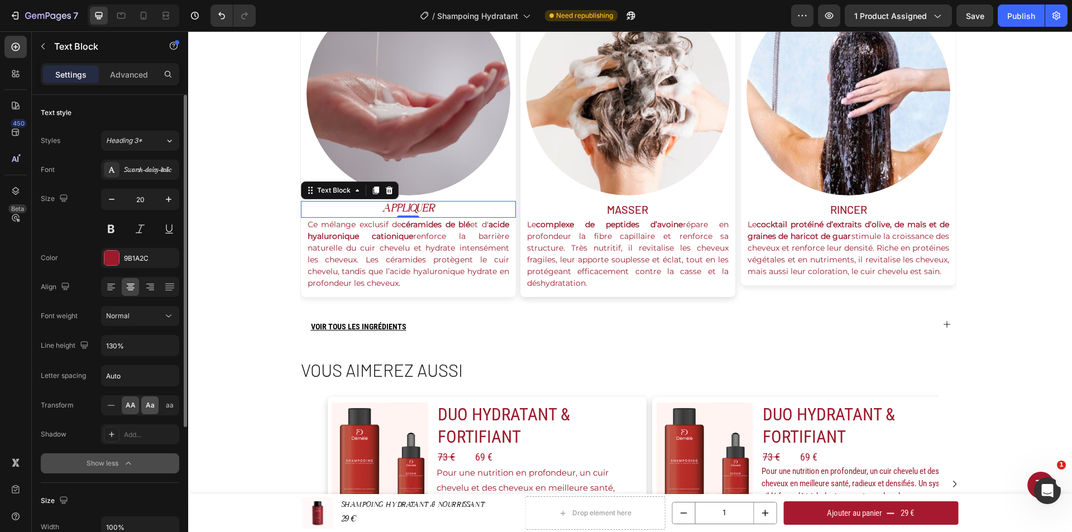
click at [149, 407] on span "Aa" at bounding box center [150, 405] width 9 height 10
click at [111, 284] on icon at bounding box center [111, 284] width 8 height 1
click at [173, 203] on icon "button" at bounding box center [168, 199] width 11 height 11
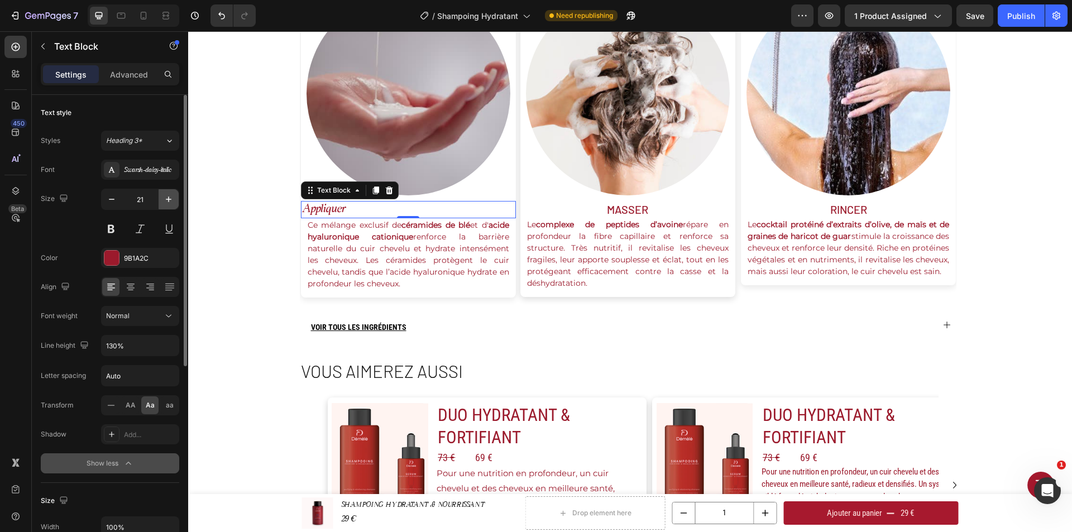
click at [173, 203] on icon "button" at bounding box center [168, 199] width 11 height 11
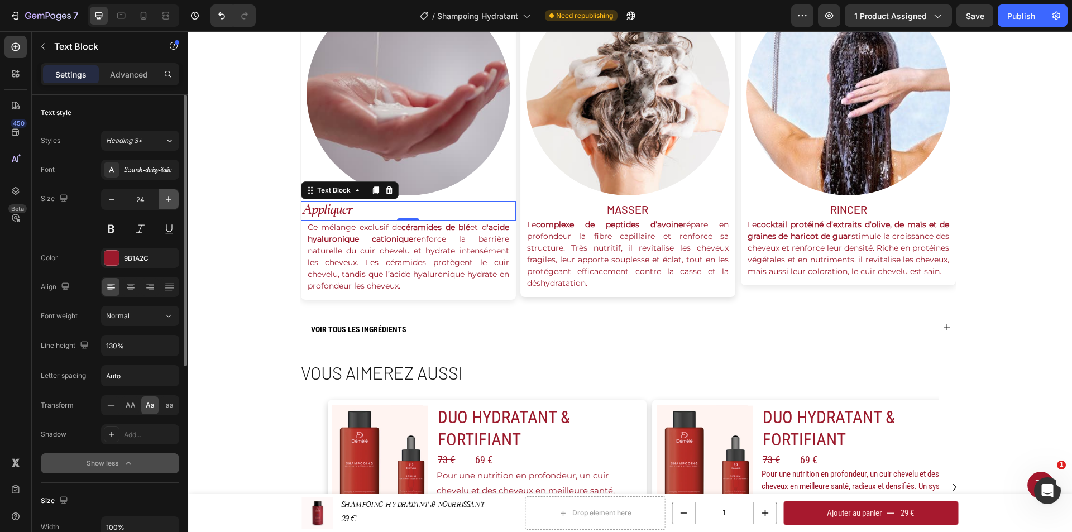
click at [173, 203] on icon "button" at bounding box center [168, 199] width 11 height 11
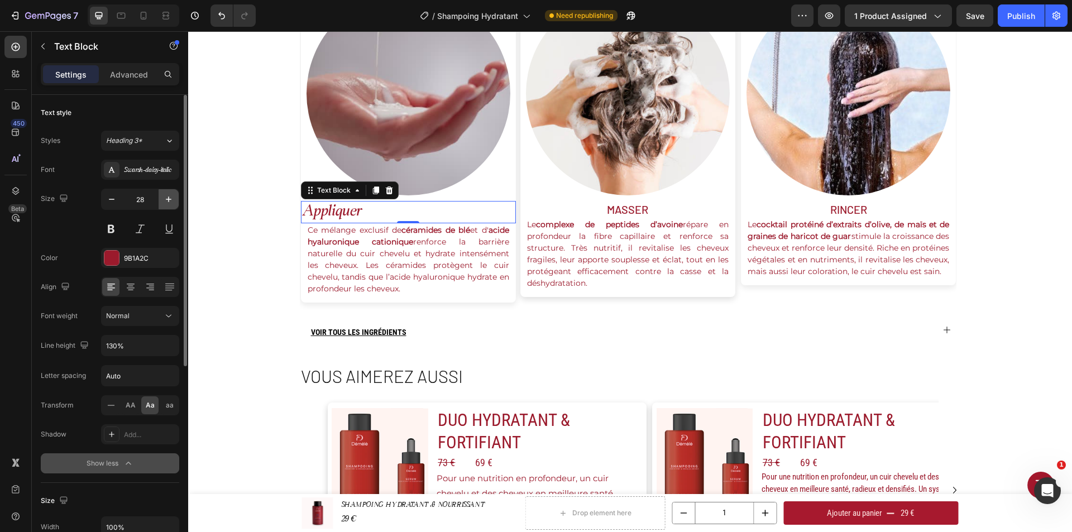
click at [173, 203] on icon "button" at bounding box center [168, 199] width 11 height 11
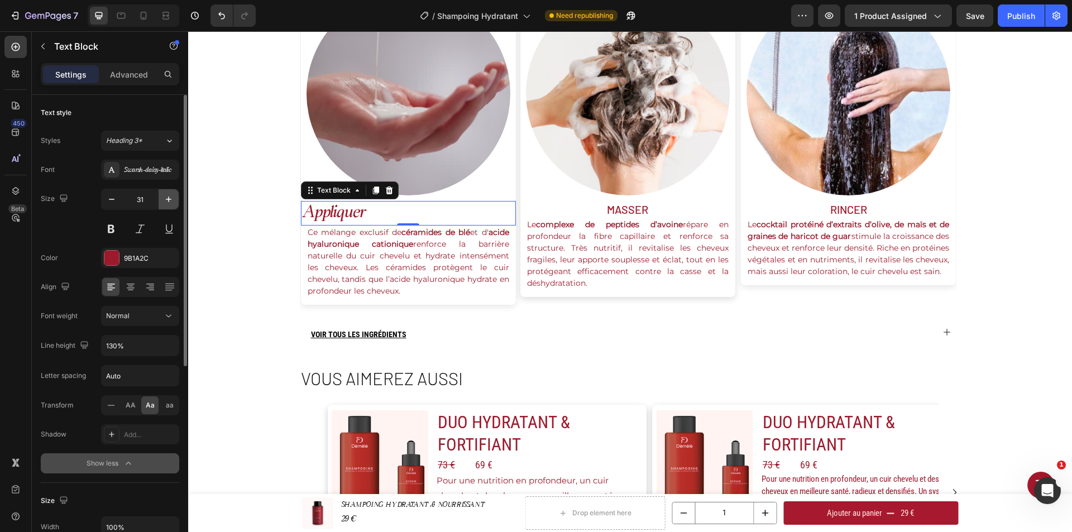
click at [173, 203] on icon "button" at bounding box center [168, 199] width 11 height 11
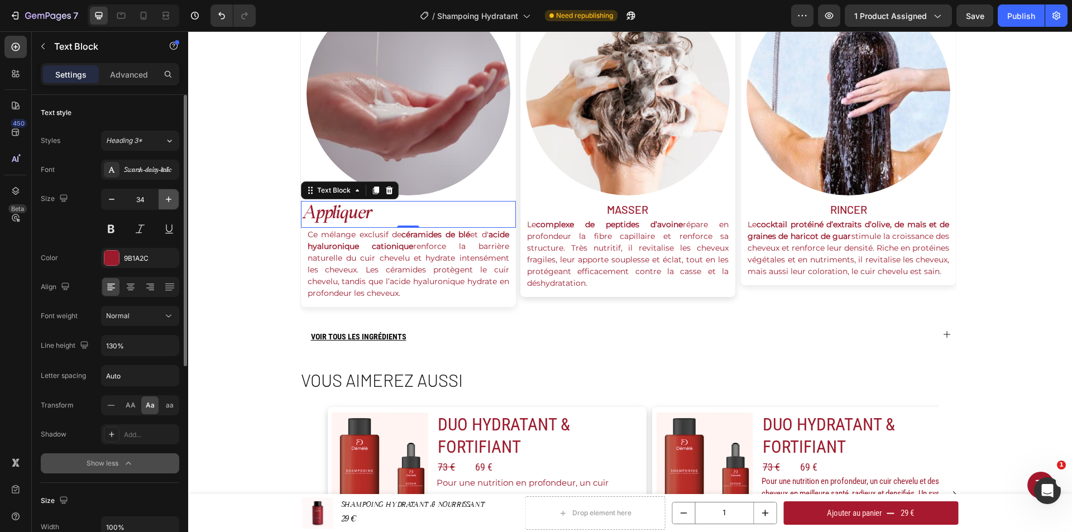
click at [173, 203] on icon "button" at bounding box center [168, 199] width 11 height 11
type input "36"
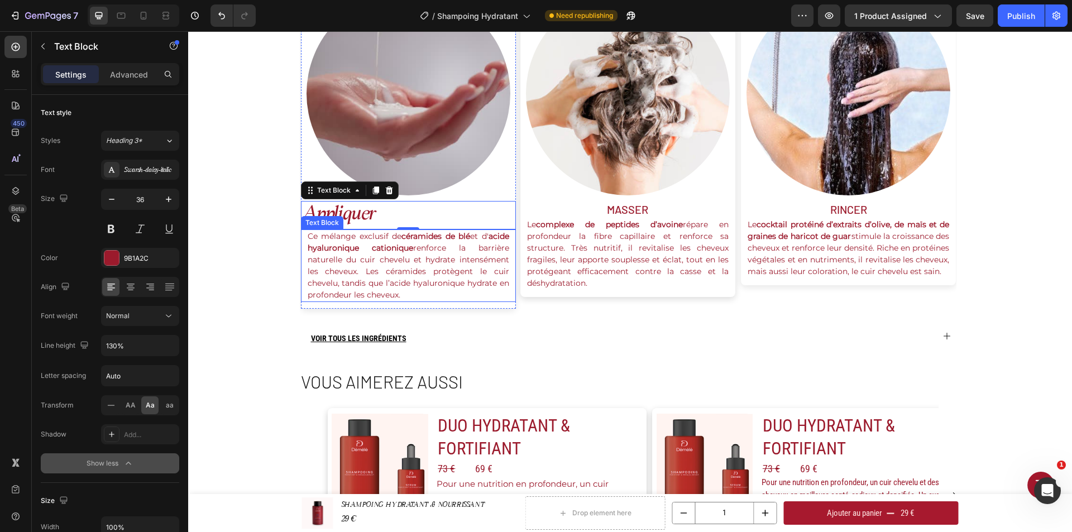
click at [374, 267] on p "Ce mélange exclusif de céramides de blé et d' acide hyaluronique cationique ren…" at bounding box center [409, 266] width 202 height 70
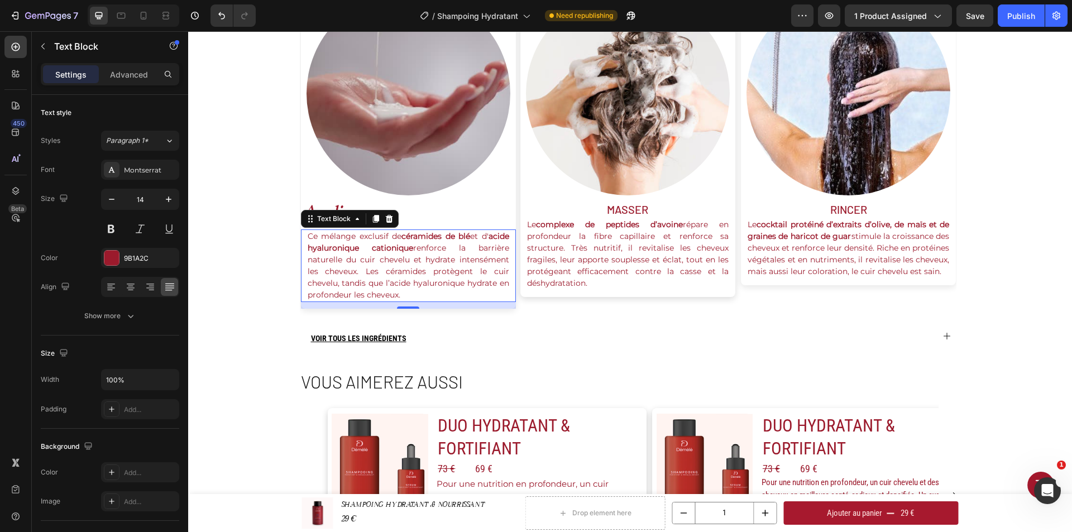
click at [424, 255] on p "Ce mélange exclusif de céramides de blé et d' acide hyaluronique cationique ren…" at bounding box center [409, 266] width 202 height 70
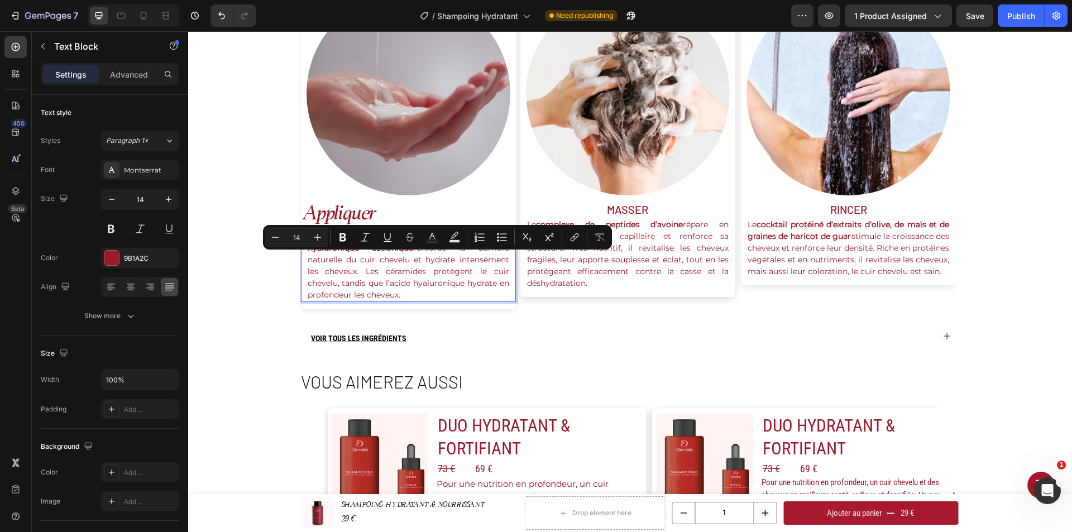
click at [410, 297] on p "Ce mélange exclusif de céramides de blé et d' acide hyaluronique cationique ren…" at bounding box center [409, 266] width 202 height 70
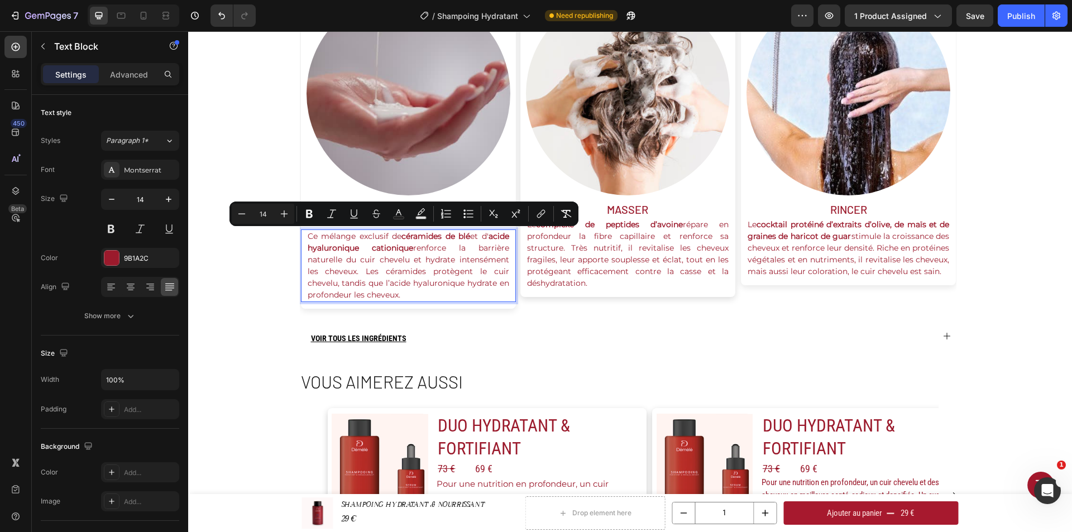
drag, startPoint x: 408, startPoint y: 295, endPoint x: 305, endPoint y: 240, distance: 116.7
click at [308, 240] on p "Ce mélange exclusif de céramides de blé et d' acide hyaluronique cationique ren…" at bounding box center [409, 266] width 202 height 70
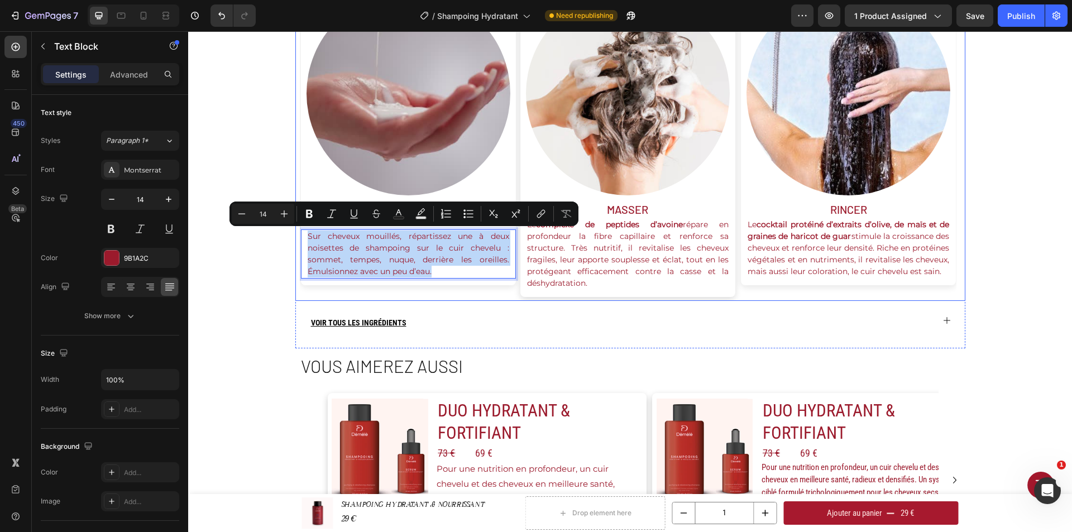
drag, startPoint x: 435, startPoint y: 267, endPoint x: 294, endPoint y: 238, distance: 143.6
click at [295, 238] on div "Image appliquer Text Block Sur cheveux mouillés, répartissez une à deux noisett…" at bounding box center [630, 139] width 670 height 323
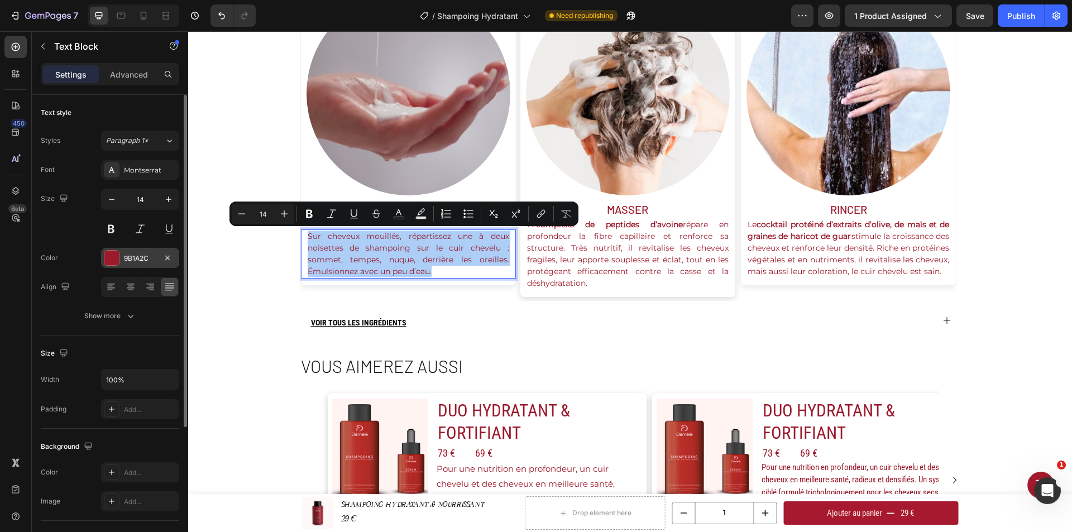
click at [132, 251] on div "9B1A2C" at bounding box center [140, 258] width 78 height 20
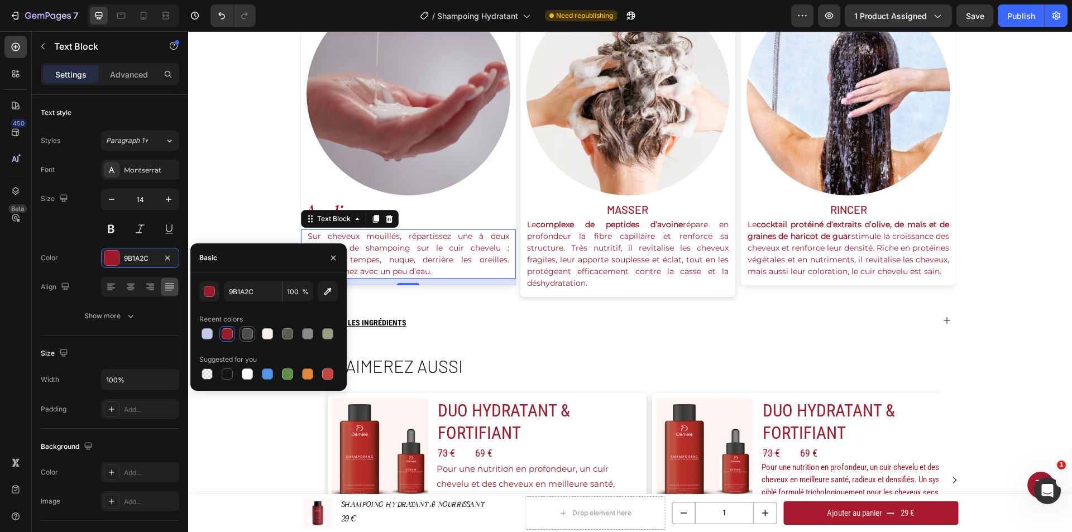
click at [254, 333] on div at bounding box center [247, 333] width 13 height 13
type input "4D4D4D"
click at [156, 172] on div "Montserrat" at bounding box center [150, 170] width 52 height 10
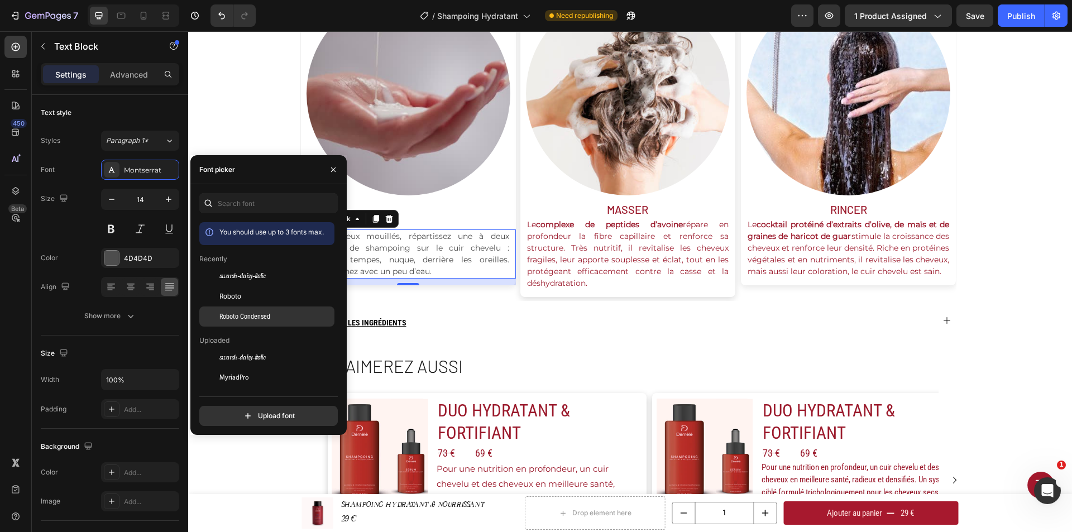
click at [257, 473] on div "Roboto Condensed" at bounding box center [266, 483] width 135 height 20
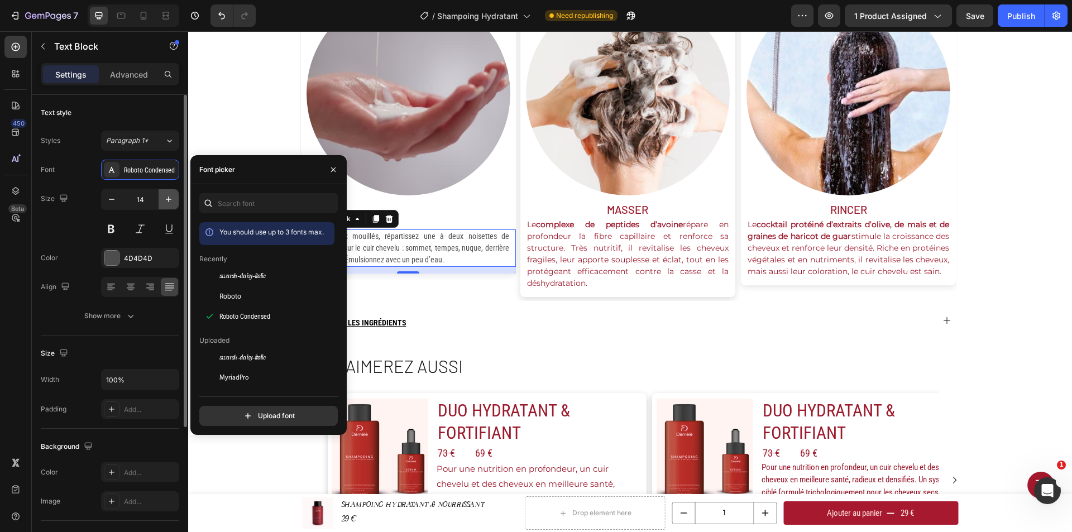
click at [172, 197] on icon "button" at bounding box center [168, 199] width 11 height 11
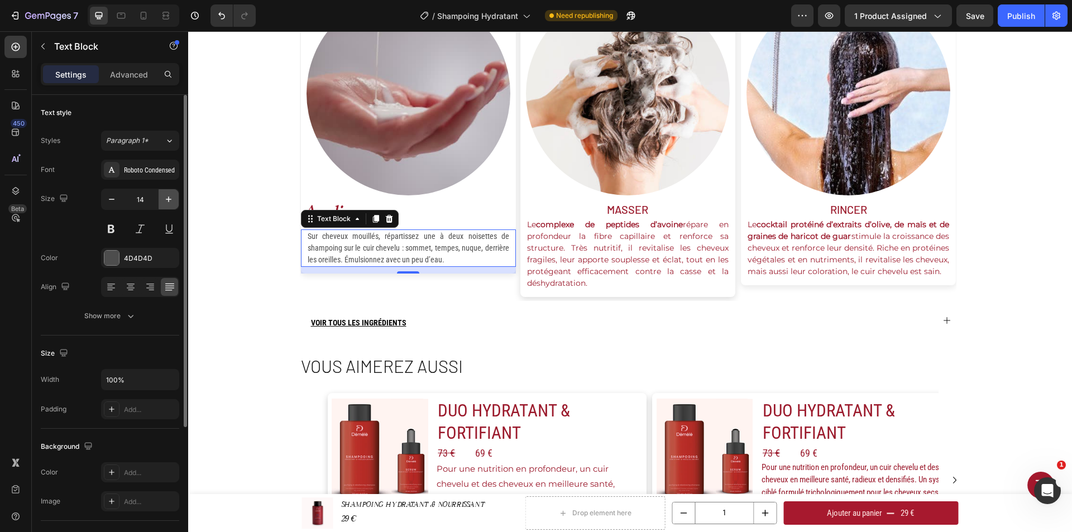
type input "15"
click at [136, 315] on icon "button" at bounding box center [130, 315] width 11 height 11
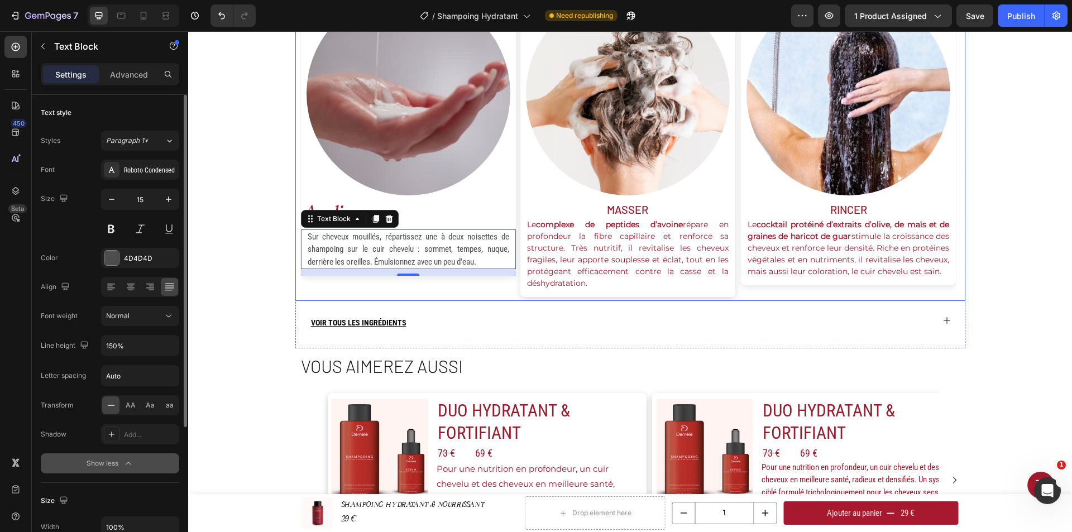
click at [572, 248] on p "Le complexe de peptides d’avoine répare en profondeur la fibre capillaire et re…" at bounding box center [628, 254] width 202 height 70
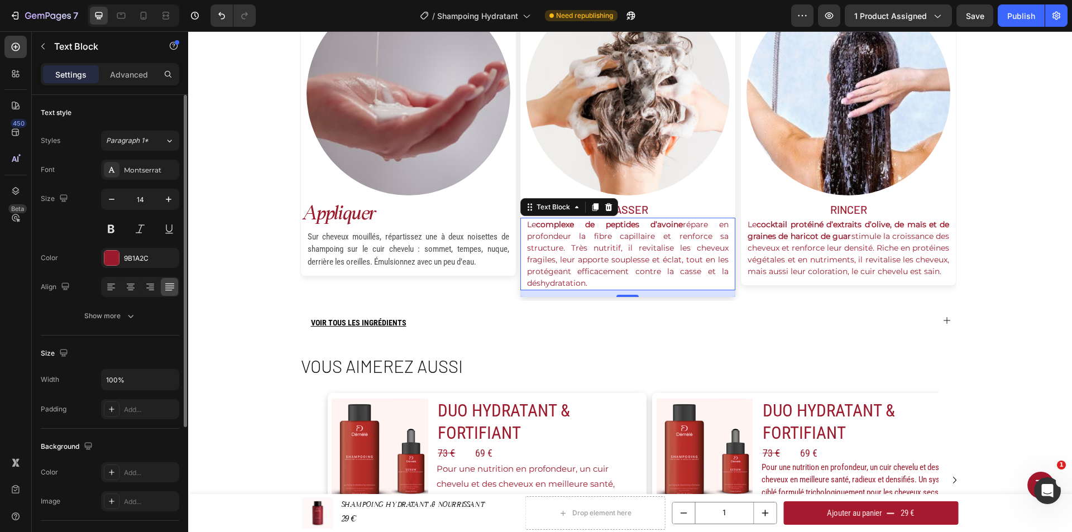
click at [652, 212] on p "masser" at bounding box center [628, 209] width 213 height 15
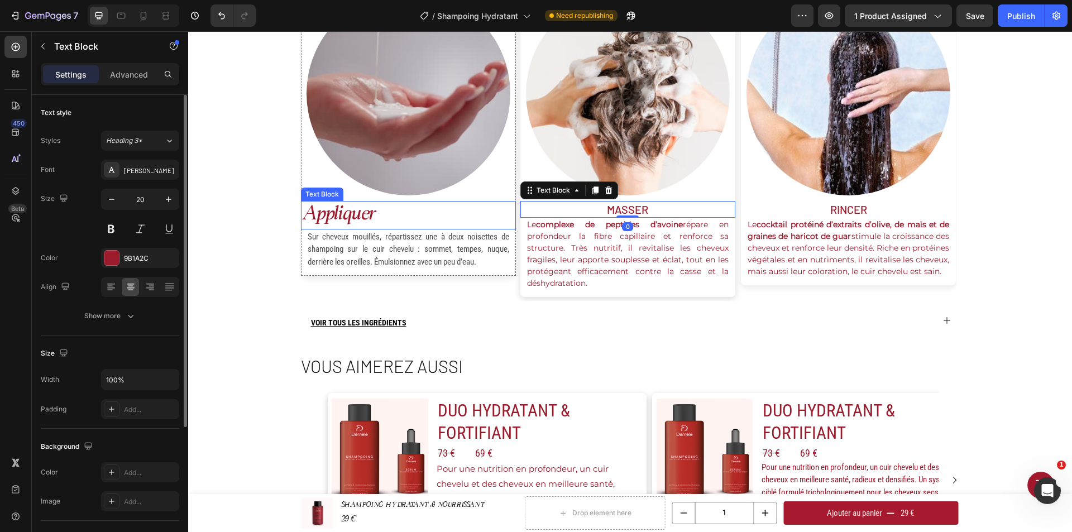
click at [395, 220] on p "appliquer" at bounding box center [408, 215] width 213 height 26
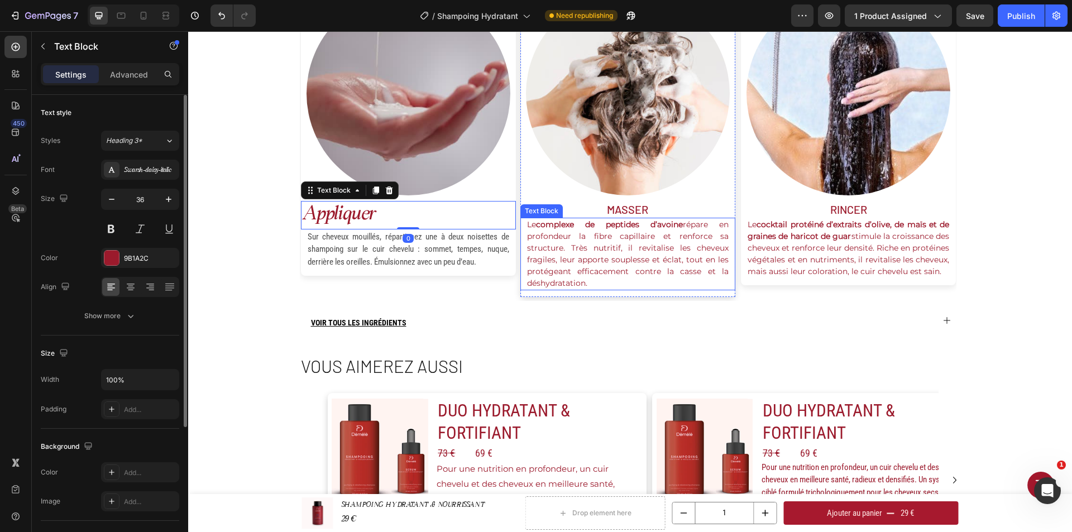
click at [594, 218] on div "Le complexe de peptides d’avoine répare en profondeur la fibre capillaire et re…" at bounding box center [628, 254] width 204 height 73
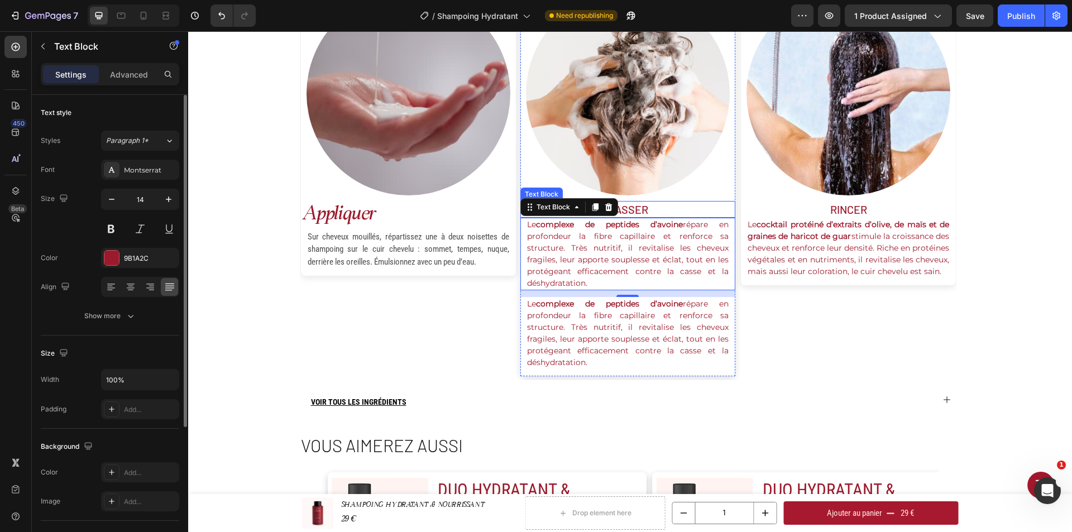
click at [629, 211] on p "masser" at bounding box center [628, 209] width 213 height 15
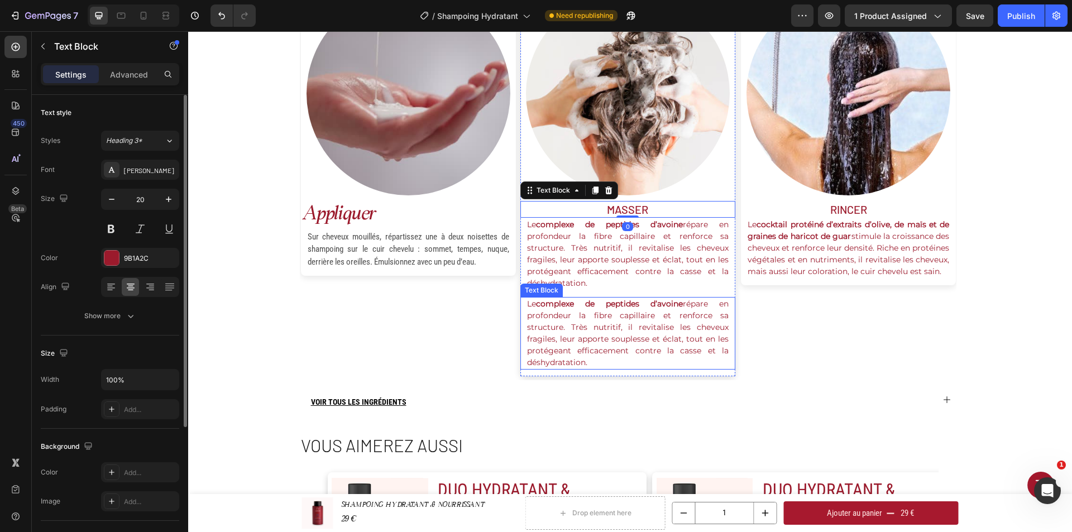
click at [595, 308] on strong "complexe de peptides d’avoine" at bounding box center [609, 304] width 147 height 10
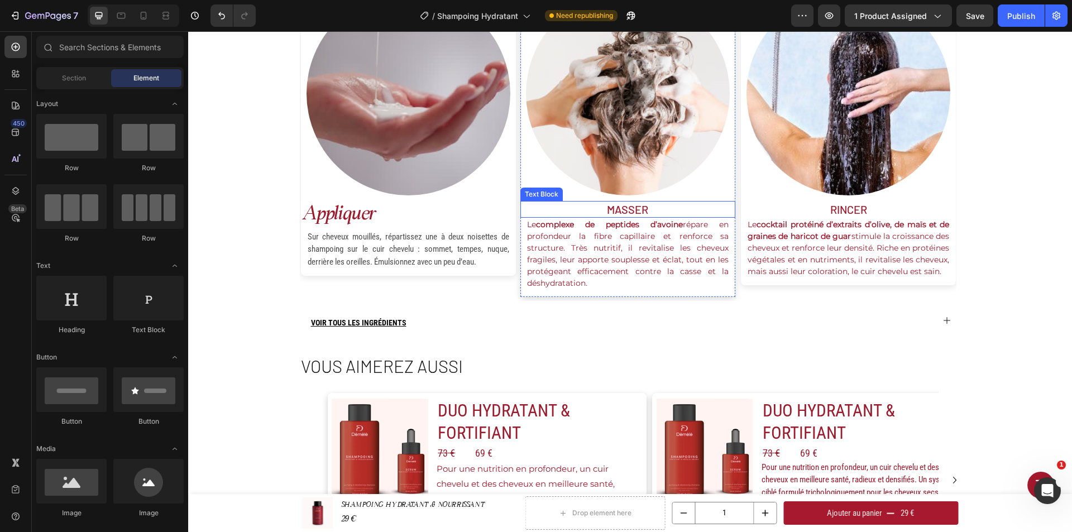
click at [621, 212] on p "masser" at bounding box center [628, 209] width 213 height 15
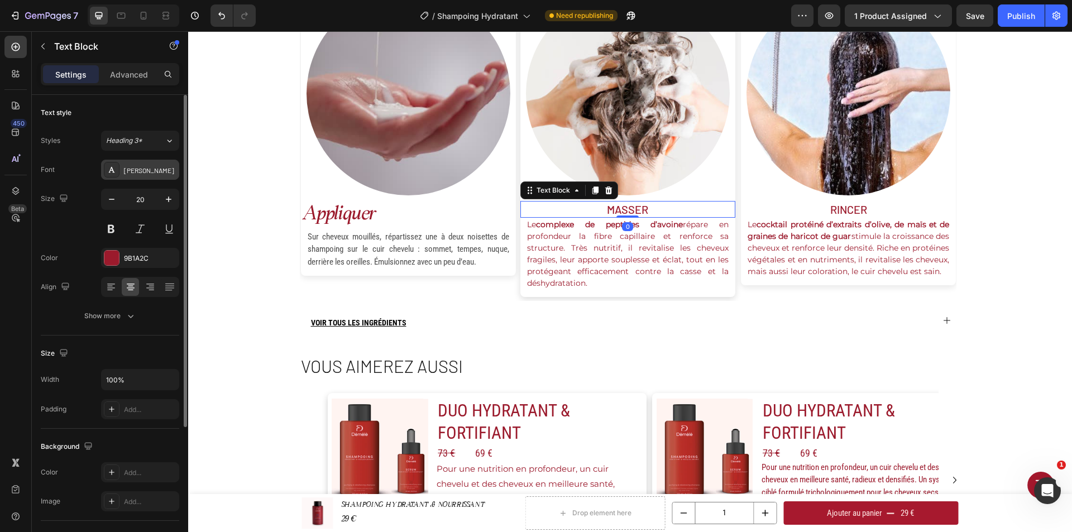
click at [172, 172] on div "[PERSON_NAME]" at bounding box center [150, 170] width 52 height 10
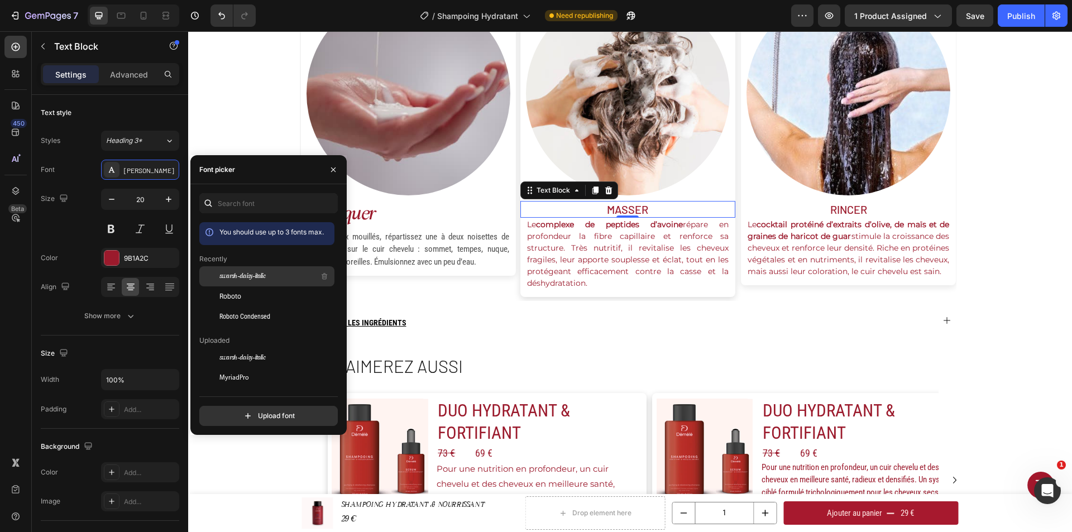
click at [236, 348] on div "swarsh-daisy-italic" at bounding box center [266, 358] width 135 height 20
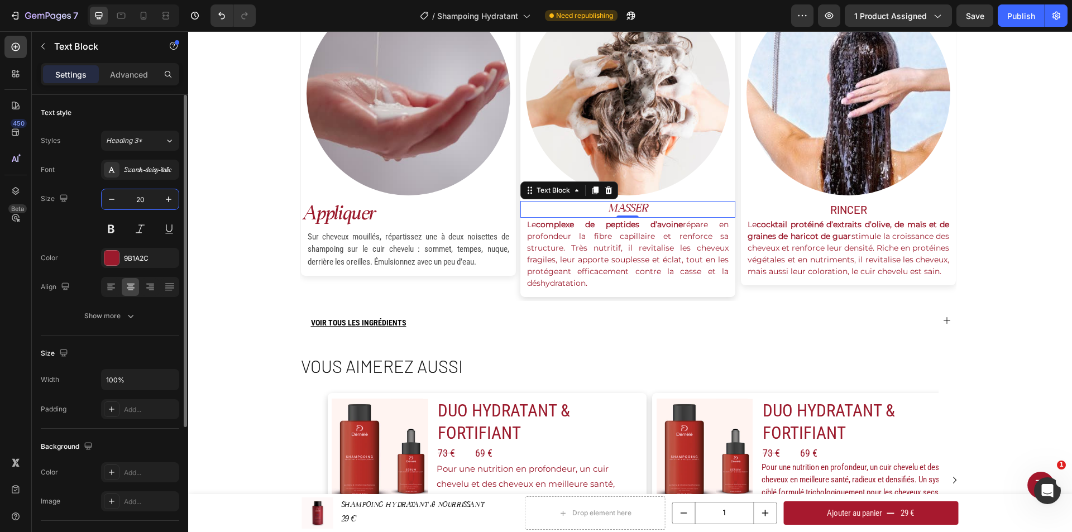
click at [157, 199] on input "20" at bounding box center [140, 199] width 37 height 20
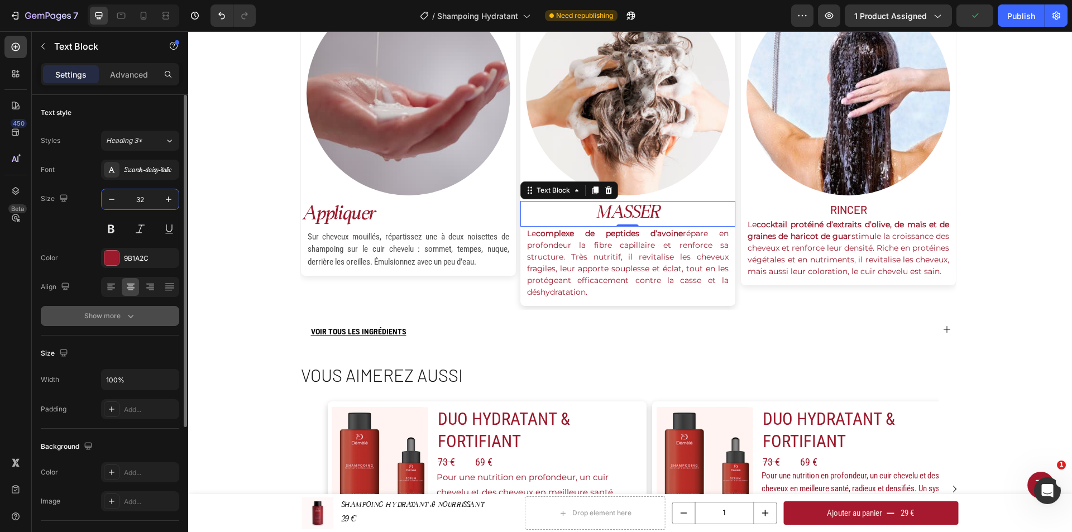
type input "32"
click at [120, 313] on div "Show more" at bounding box center [110, 315] width 52 height 11
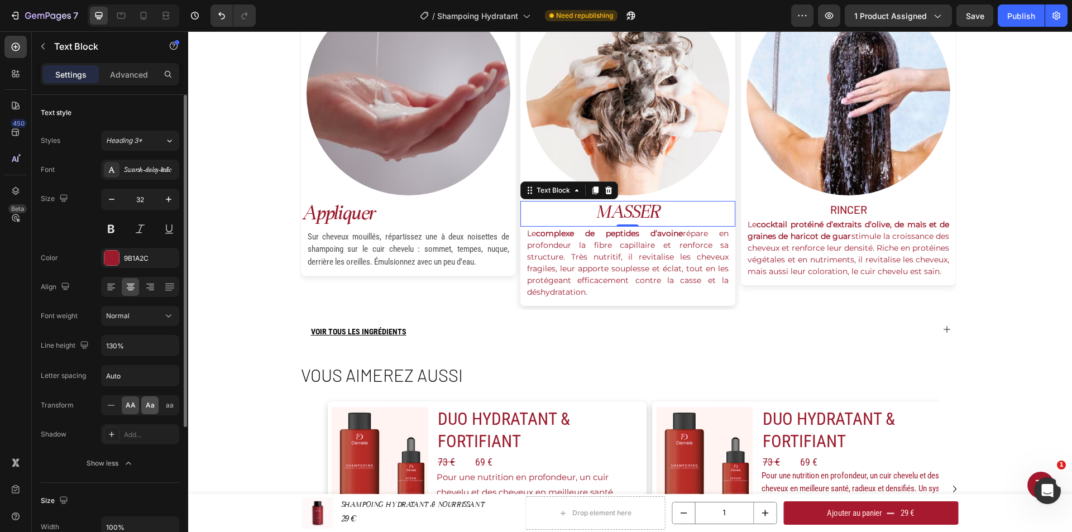
click at [150, 410] on span "Aa" at bounding box center [150, 405] width 9 height 10
click at [109, 287] on icon at bounding box center [111, 286] width 11 height 11
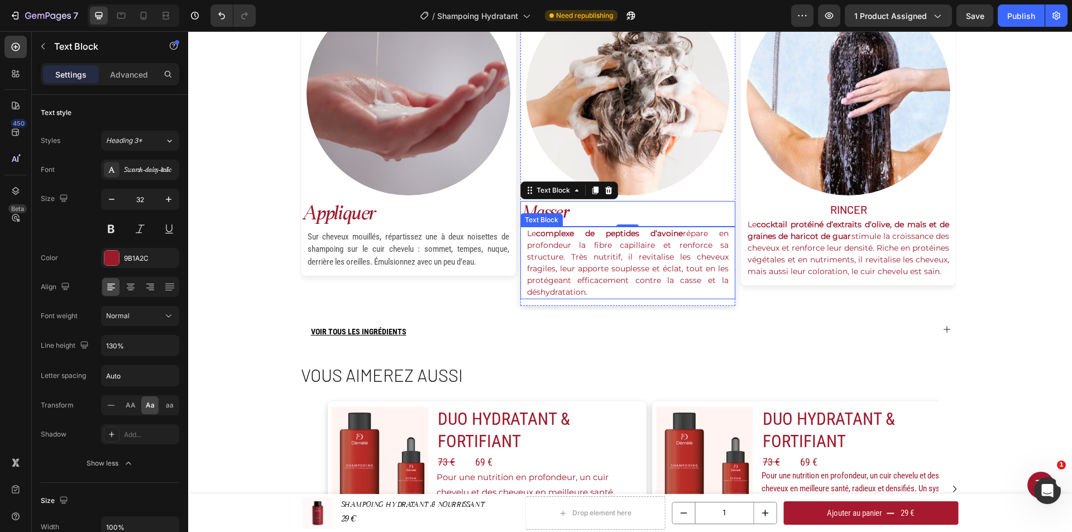
click at [586, 279] on p "Le complexe de peptides d’avoine répare en profondeur la fibre capillaire et re…" at bounding box center [628, 263] width 202 height 70
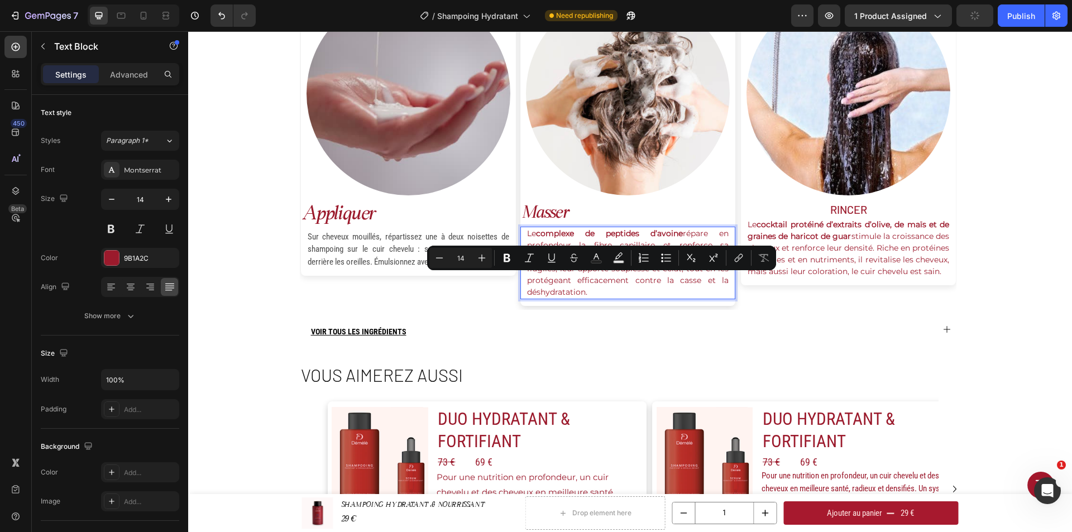
click at [585, 290] on p "Le complexe de peptides d’avoine répare en profondeur la fibre capillaire et re…" at bounding box center [628, 263] width 202 height 70
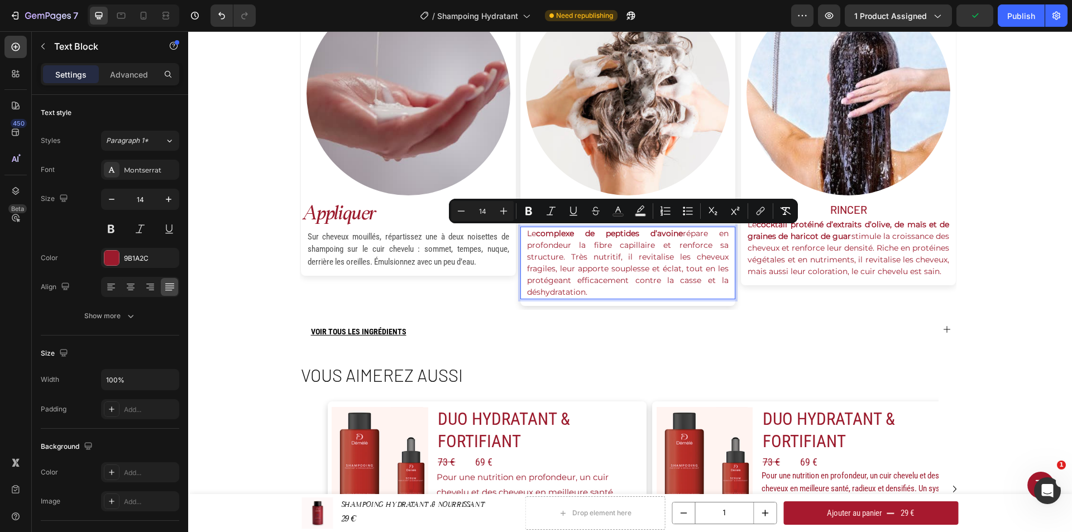
drag, startPoint x: 587, startPoint y: 290, endPoint x: 523, endPoint y: 233, distance: 86.2
click at [527, 233] on p "Le complexe de peptides d’avoine répare en profondeur la fibre capillaire et re…" at bounding box center [628, 263] width 202 height 70
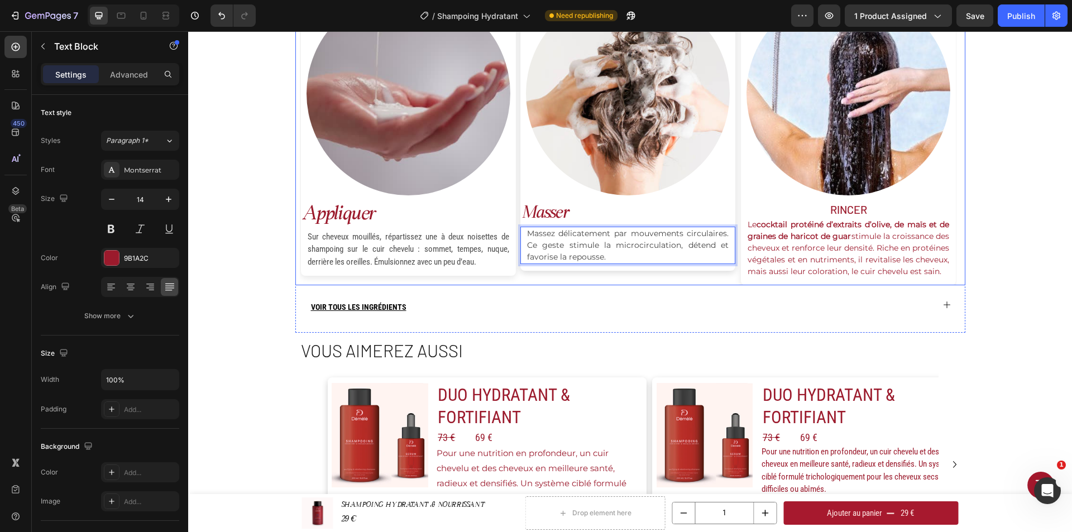
click at [591, 282] on div "Image masser Text Block Massez délicatement par mouvements circulaires. Ce gest…" at bounding box center [627, 140] width 215 height 308
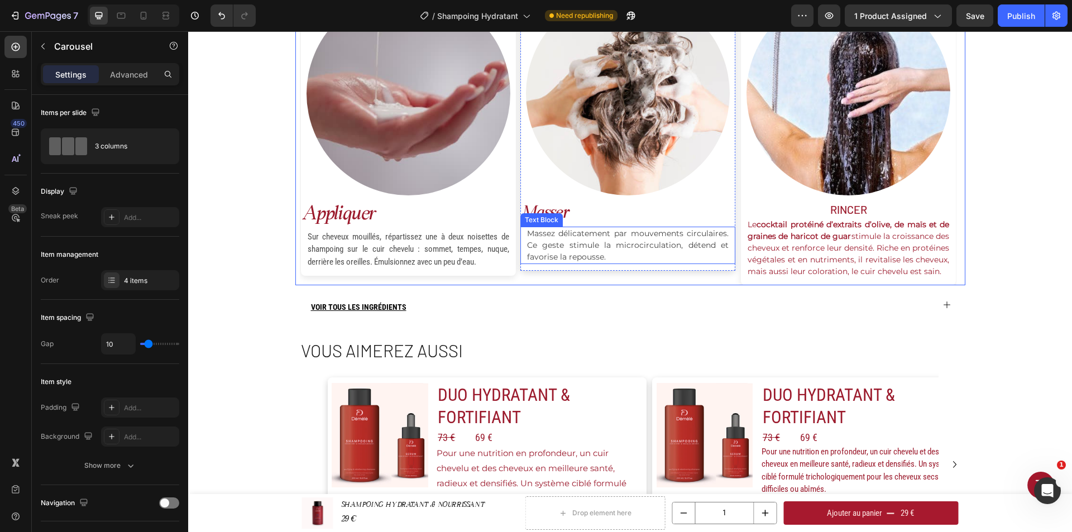
click at [587, 247] on span "Massez délicatement par mouvements circulaires. Ce geste stimule la microcircul…" at bounding box center [628, 245] width 202 height 34
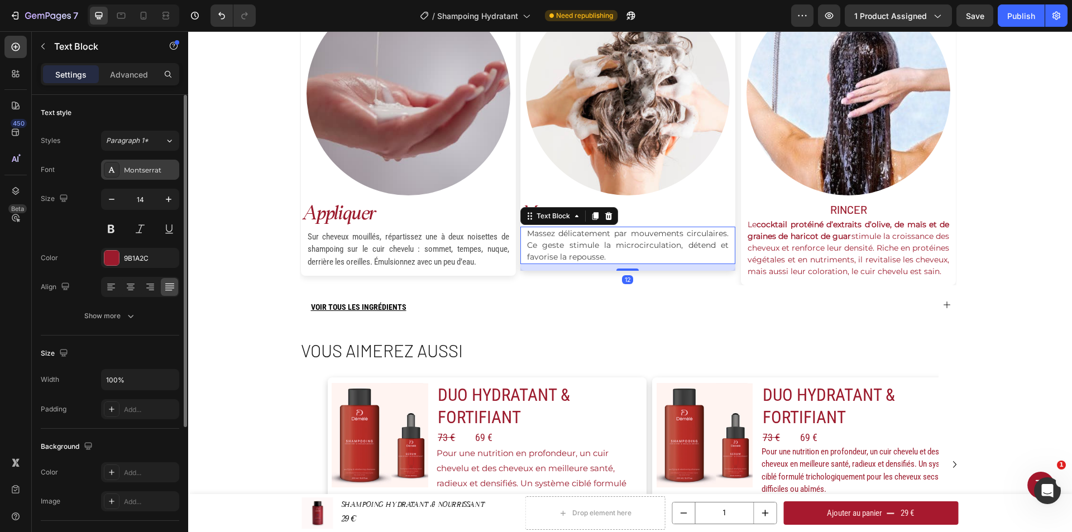
click at [145, 175] on div "Montserrat" at bounding box center [140, 170] width 78 height 20
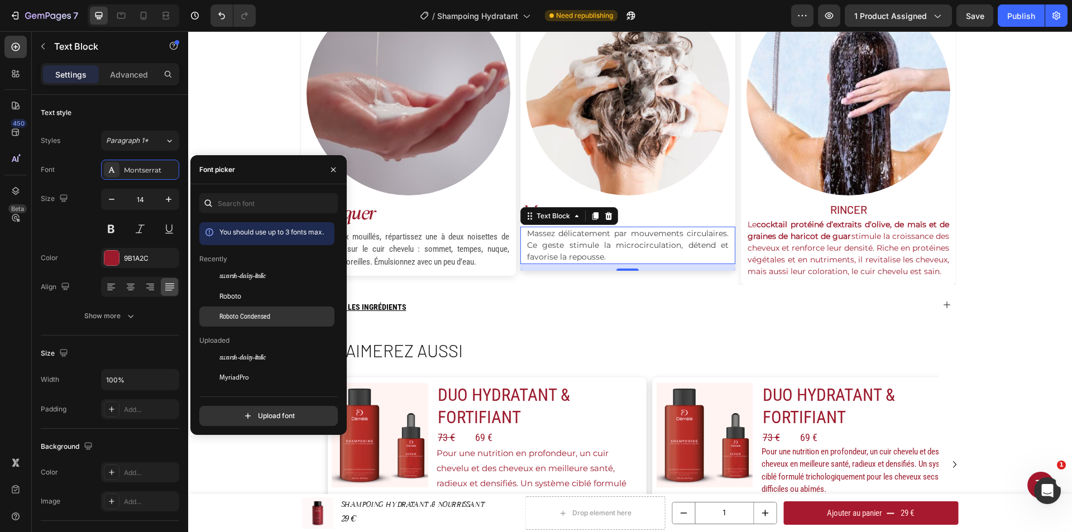
click at [234, 312] on span "Roboto Condensed" at bounding box center [244, 317] width 51 height 10
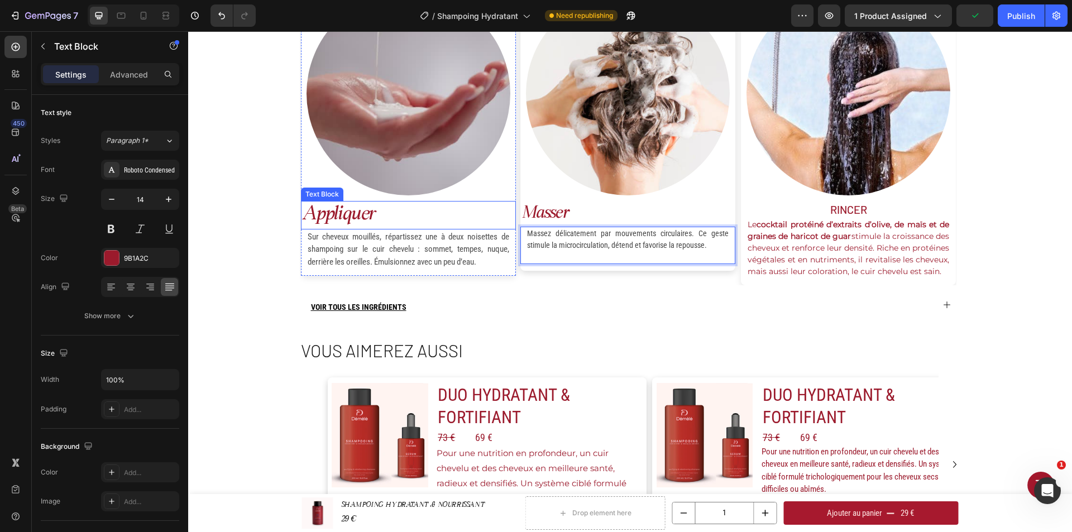
click at [362, 212] on p "appliquer" at bounding box center [408, 215] width 213 height 26
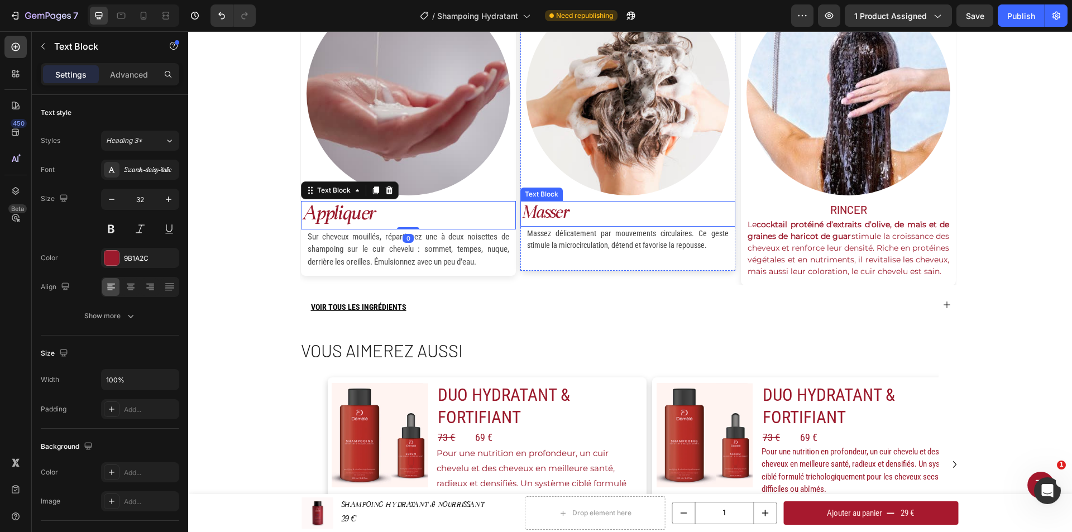
click at [568, 213] on p "masser" at bounding box center [628, 213] width 213 height 23
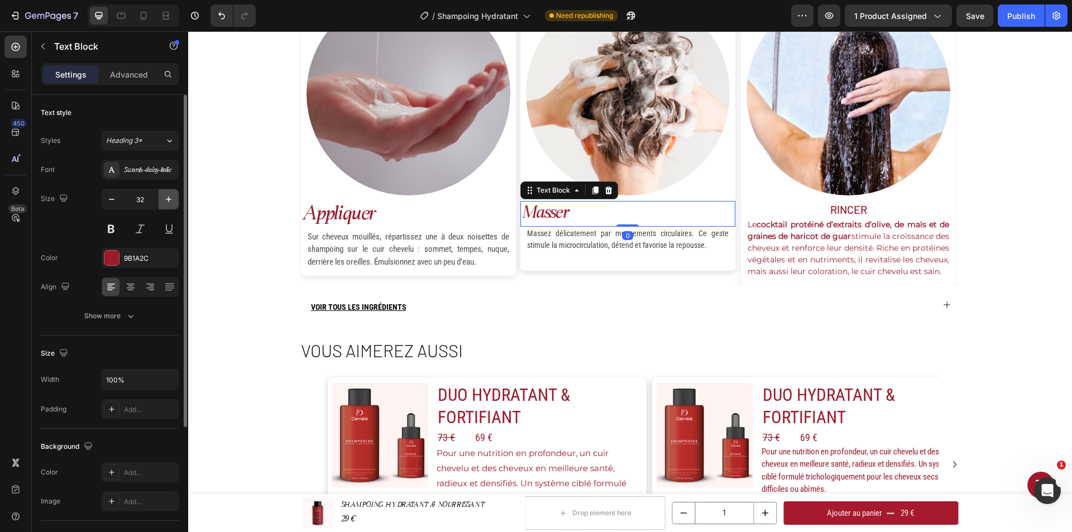
click at [173, 201] on icon "button" at bounding box center [168, 199] width 11 height 11
click at [169, 201] on icon "button" at bounding box center [168, 199] width 11 height 11
type input "35"
click at [600, 250] on span "Massez délicatement par mouvements circulaires. Ce geste stimule la microcircul…" at bounding box center [628, 241] width 202 height 21
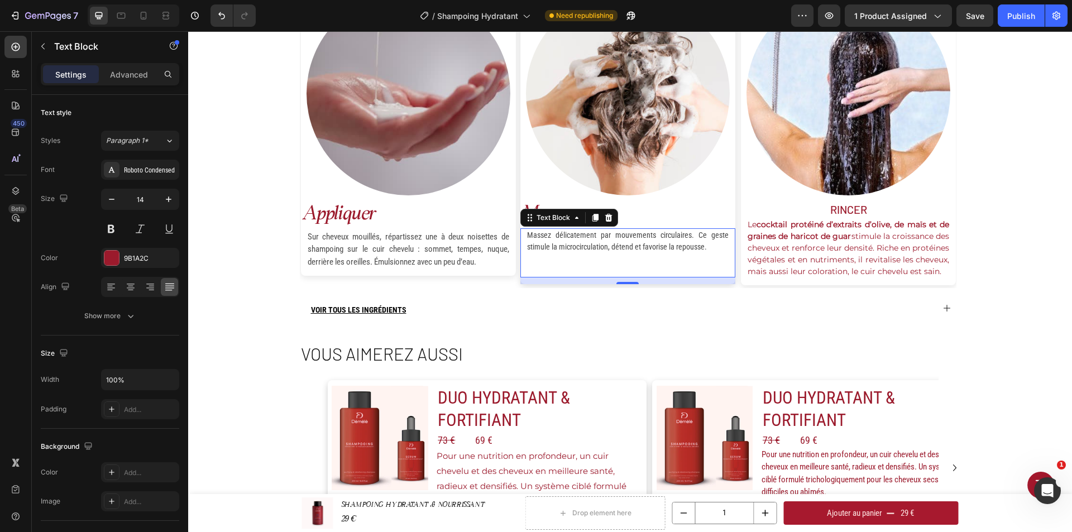
click at [666, 256] on p "Rich Text Editor. Editing area: main" at bounding box center [628, 264] width 202 height 23
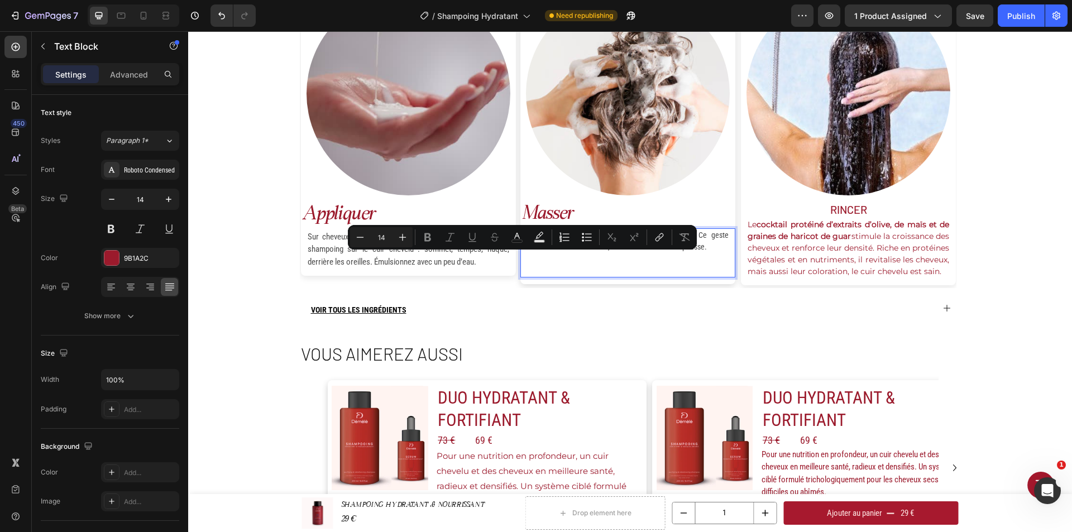
click at [659, 262] on p "Rich Text Editor. Editing area: main" at bounding box center [628, 264] width 202 height 23
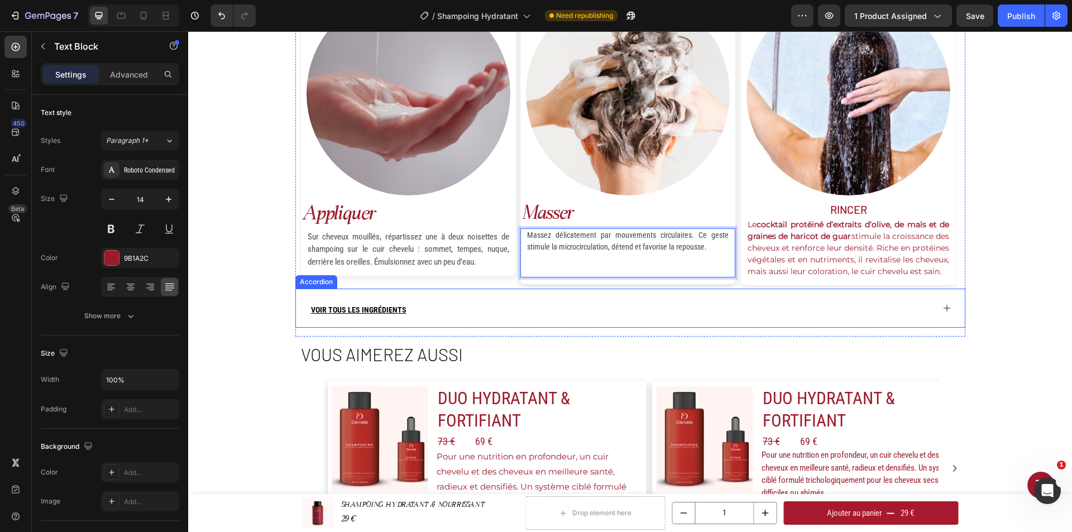
click at [633, 319] on div "VOIR TOUS LES INGRÉDIENTS" at bounding box center [621, 308] width 624 height 38
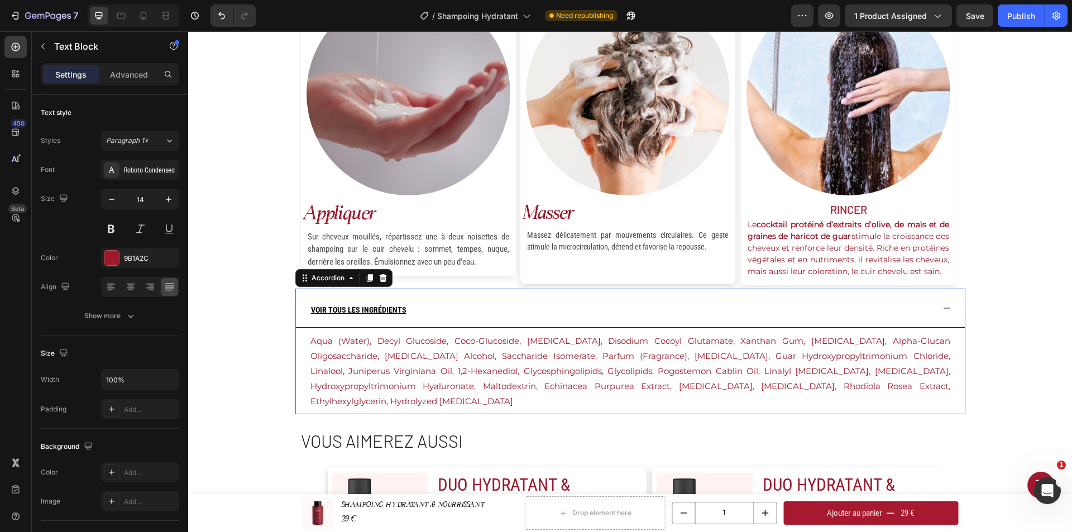
click at [685, 260] on p "⁠⁠⁠⁠⁠⁠⁠" at bounding box center [628, 264] width 202 height 23
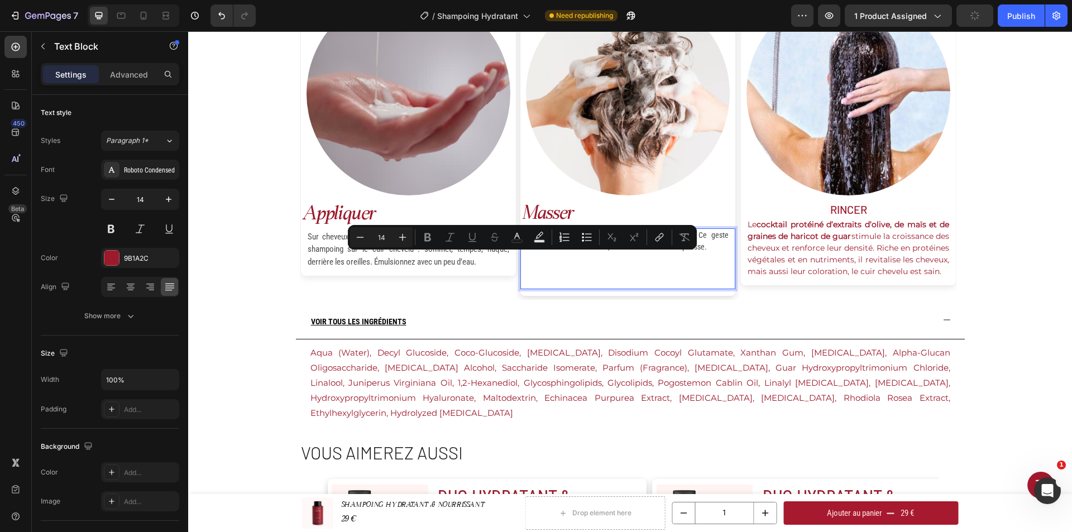
click at [642, 264] on p "Rich Text Editor. Editing area: main" at bounding box center [628, 270] width 202 height 35
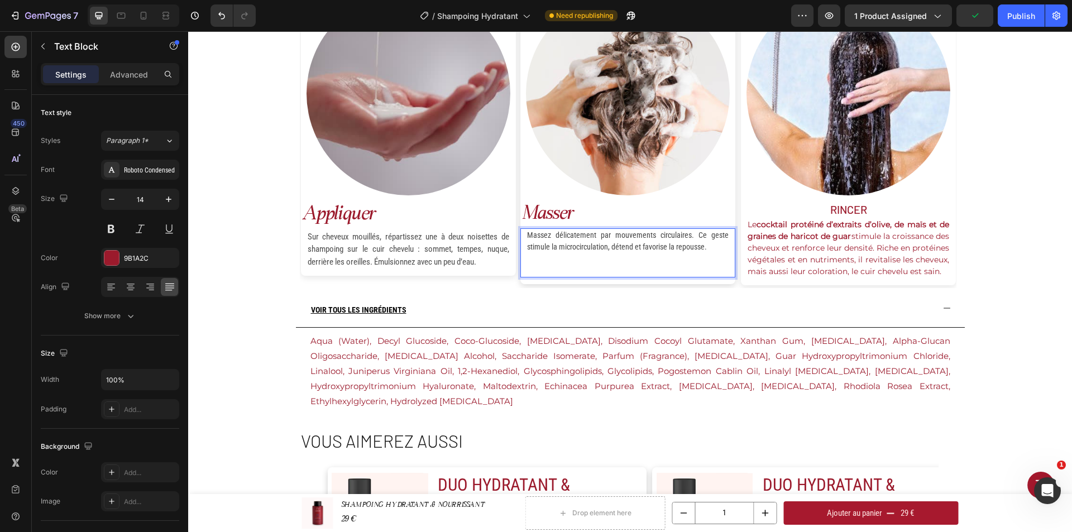
click at [604, 267] on p "Massez délicatement par mouvements circulaires. Ce geste stimule la microcircul…" at bounding box center [628, 253] width 202 height 47
click at [580, 259] on p "Massez délicatement par mouvements circulaires. Ce geste stimule la microcircul…" at bounding box center [628, 253] width 202 height 47
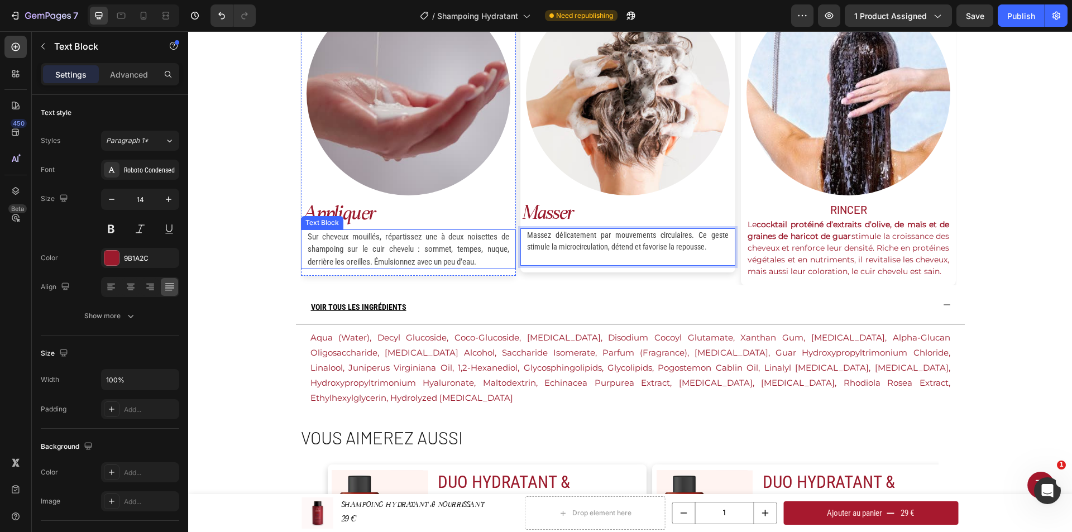
click at [489, 266] on p "Sur cheveux mouillés, répartissez une à deux noisettes de shampoing sur le cuir…" at bounding box center [409, 250] width 202 height 38
click at [607, 252] on p "Massez délicatement par mouvements circulaires. Ce geste stimule la microcircul…" at bounding box center [628, 247] width 202 height 35
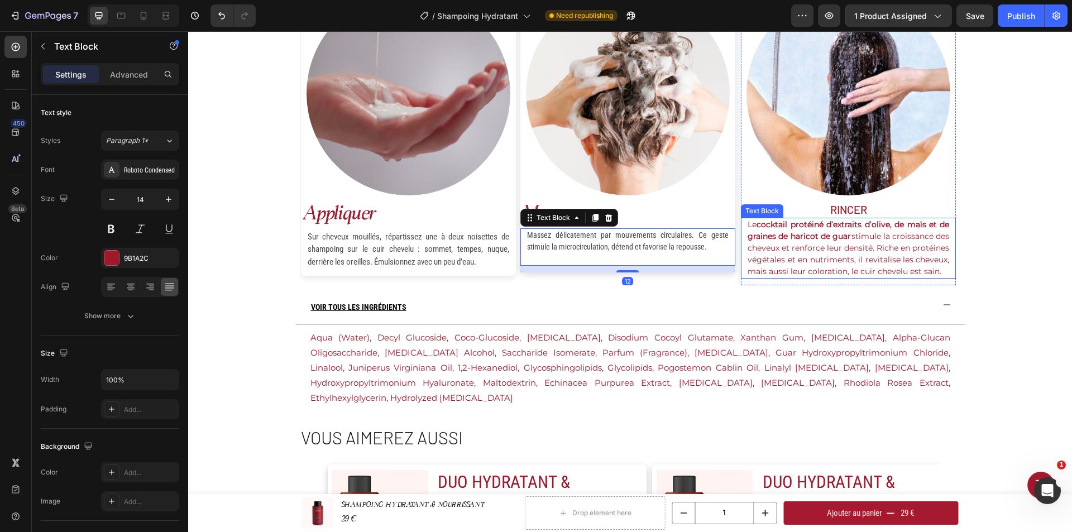
click at [816, 256] on p "Le cocktail protéiné d’extraits d’olive, de maïs et de graines de haricot de gu…" at bounding box center [849, 248] width 202 height 59
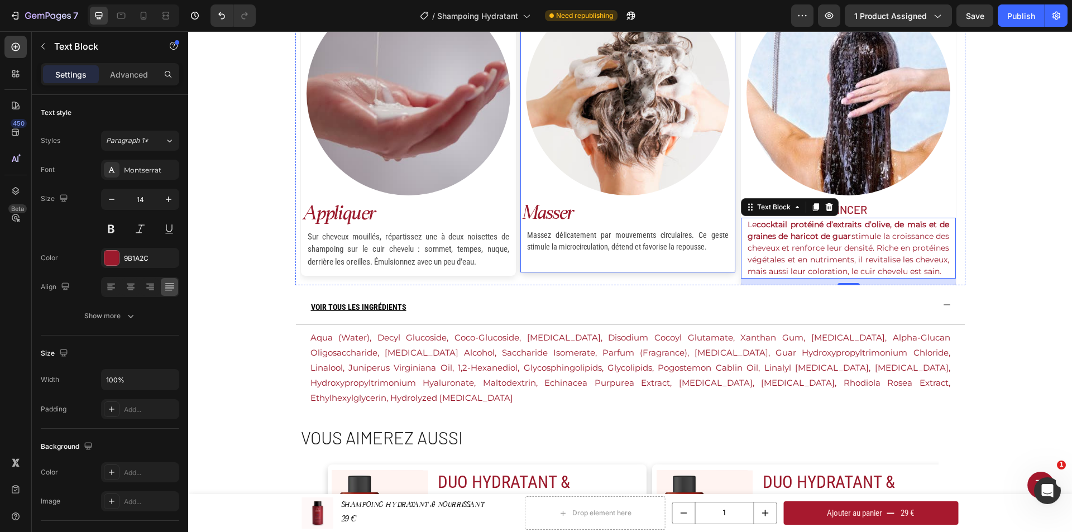
click at [710, 267] on div "Image masser Text Block Massez délicatement par mouvements circulaires. Ce gest…" at bounding box center [627, 129] width 215 height 287
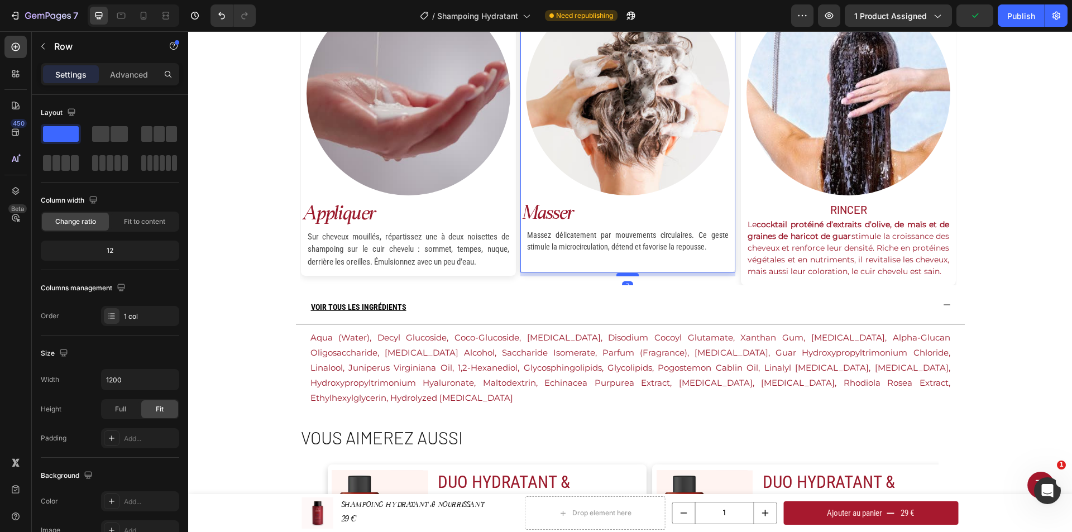
click at [622, 275] on div at bounding box center [627, 274] width 22 height 3
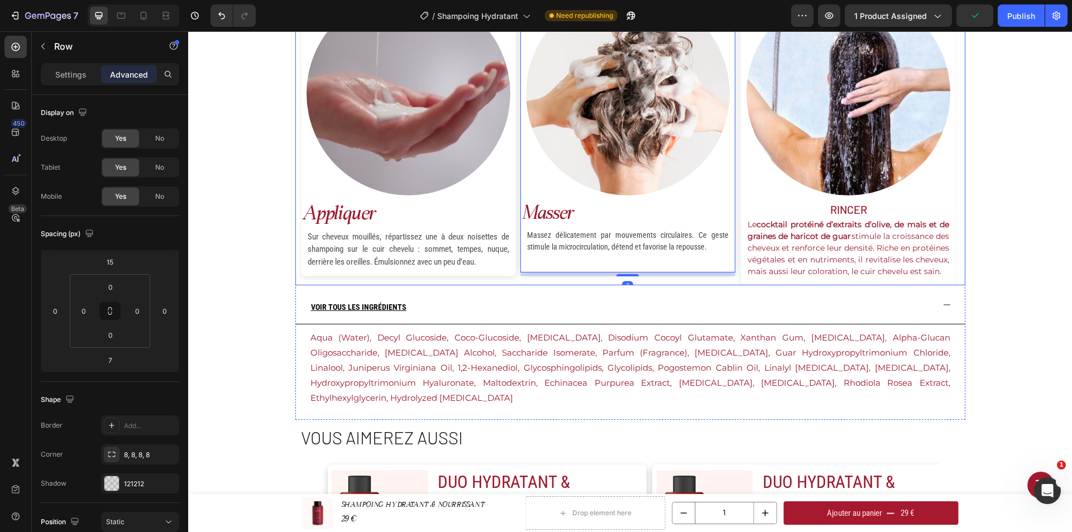
click at [678, 283] on div "Image masser Text Block Massez délicatement par mouvements circulaires. Ce gest…" at bounding box center [627, 140] width 215 height 308
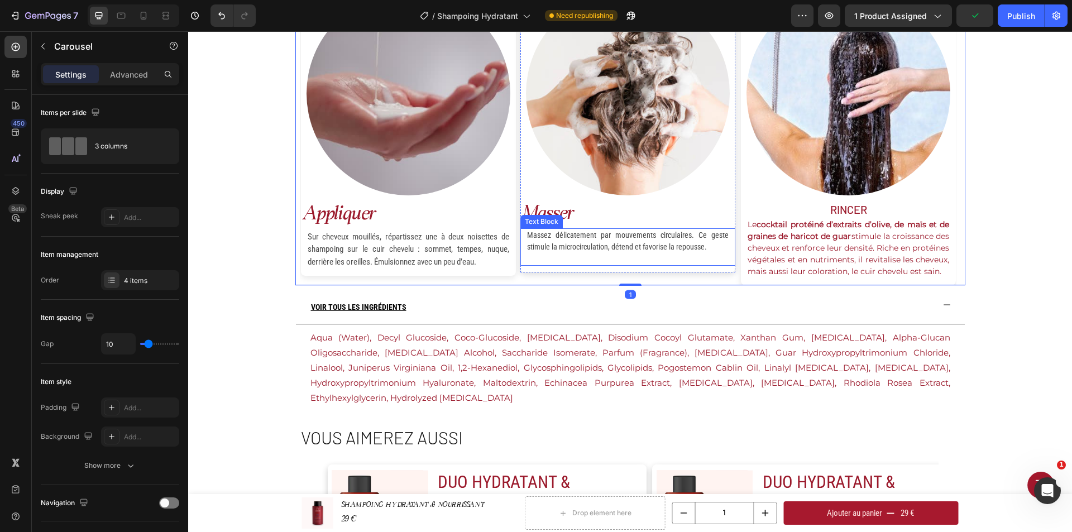
click at [666, 260] on p "Massez délicatement par mouvements circulaires. Ce geste stimule la microcircul…" at bounding box center [628, 247] width 202 height 35
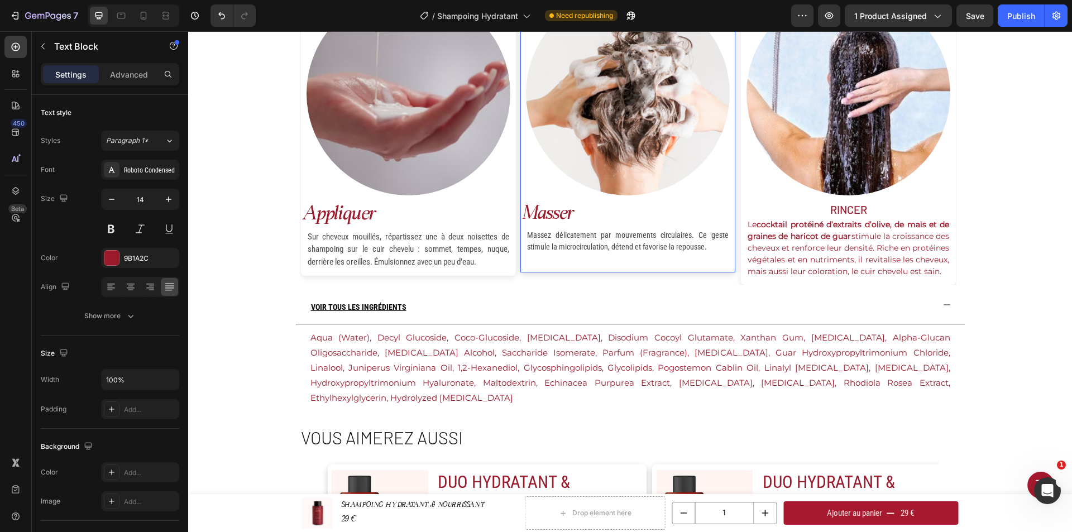
click at [730, 192] on div "Image masser Text Block Massez délicatement par mouvements circulaires. Ce gest…" at bounding box center [627, 129] width 215 height 287
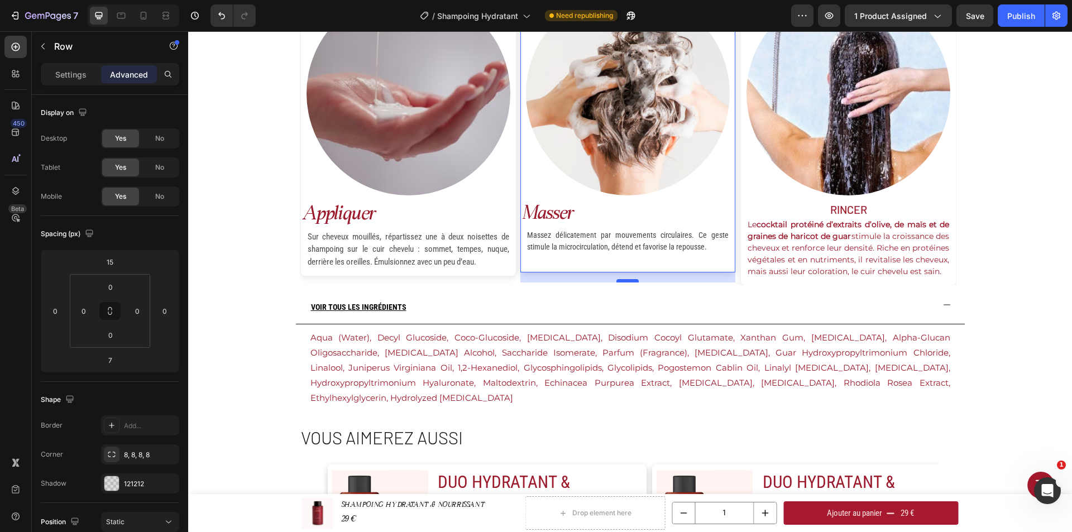
drag, startPoint x: 626, startPoint y: 275, endPoint x: 626, endPoint y: 282, distance: 7.3
click at [626, 282] on div at bounding box center [627, 280] width 22 height 3
type input "20"
click at [618, 267] on div "Image masser Text Block Massez délicatement par mouvements circulaires. Ce gest…" at bounding box center [627, 129] width 215 height 287
click at [734, 255] on div "Image appliquer Text Block Sur cheveux mouillés, répartissez une à deux noisett…" at bounding box center [628, 132] width 657 height 308
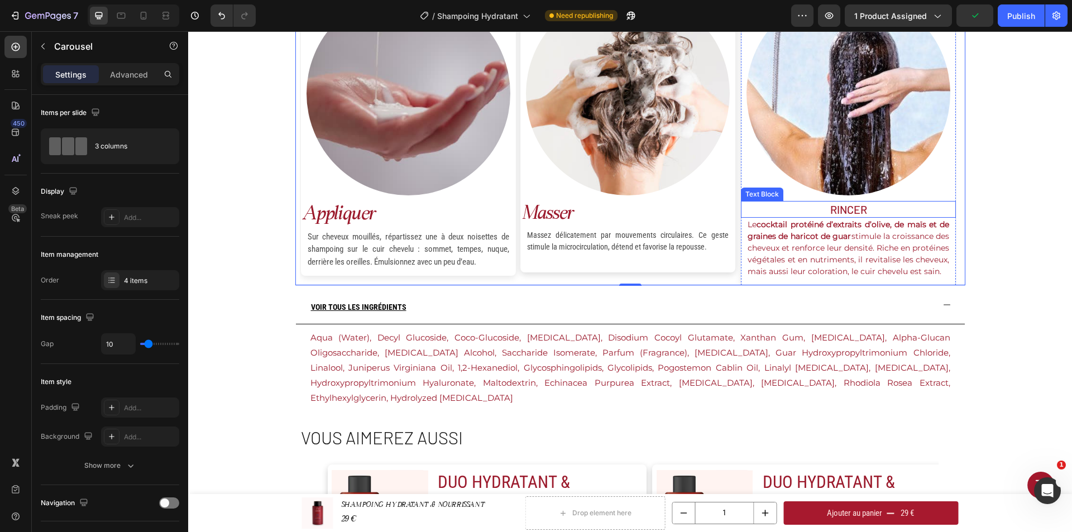
click at [790, 212] on p "rincer" at bounding box center [848, 209] width 213 height 15
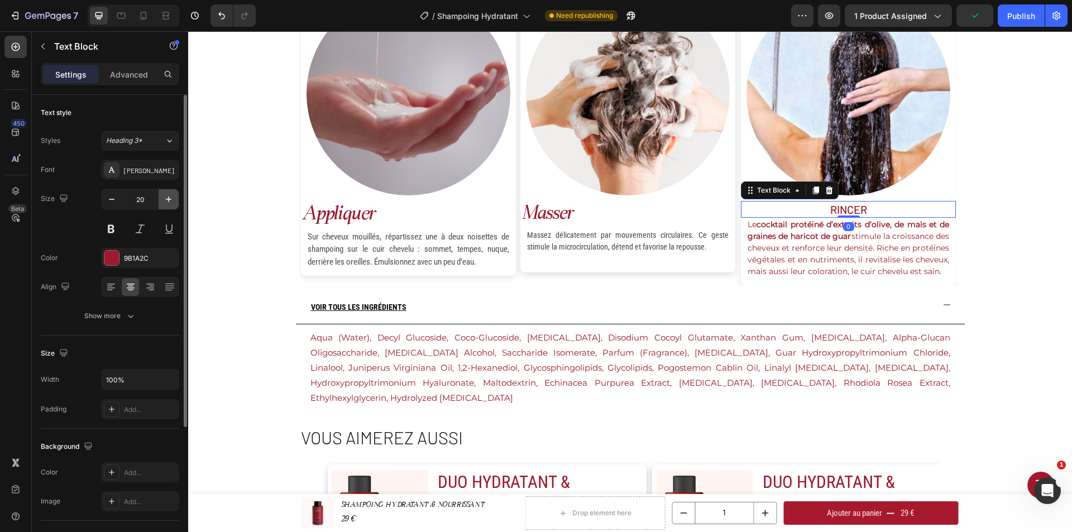
click at [177, 202] on button "button" at bounding box center [169, 199] width 20 height 20
click at [175, 202] on button "button" at bounding box center [169, 199] width 20 height 20
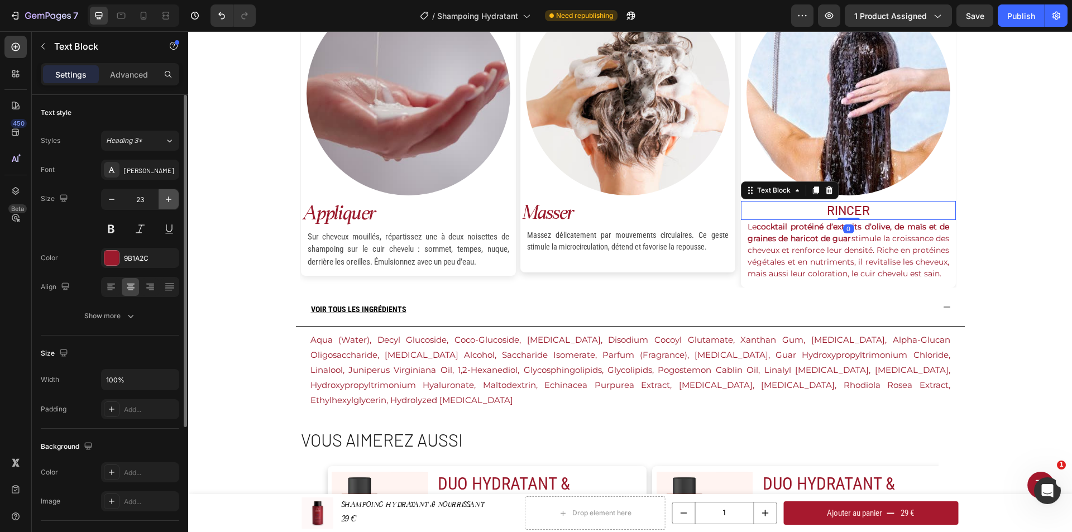
click at [175, 202] on button "button" at bounding box center [169, 199] width 20 height 20
click at [139, 194] on input "25" at bounding box center [140, 199] width 37 height 20
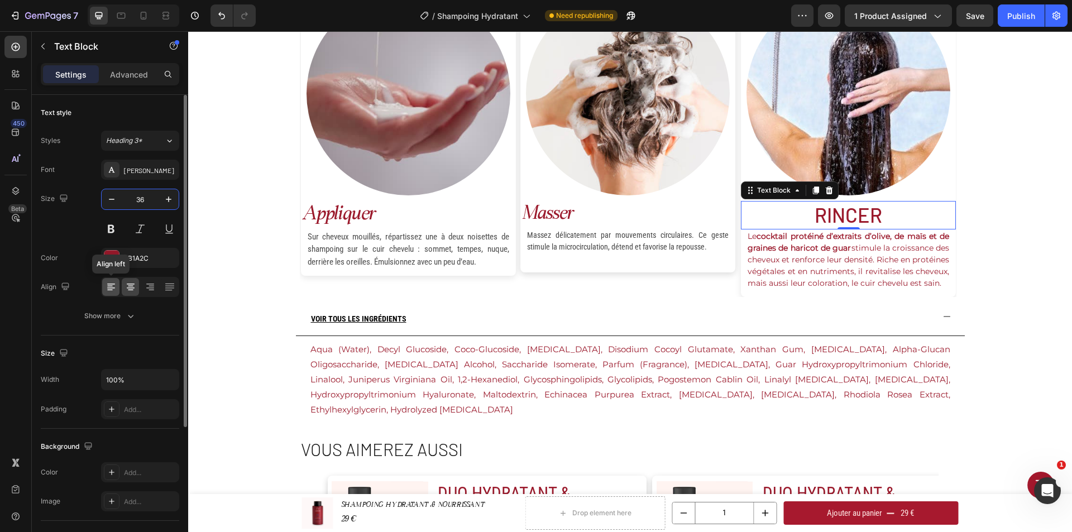
type input "36"
click at [112, 293] on div at bounding box center [110, 287] width 17 height 18
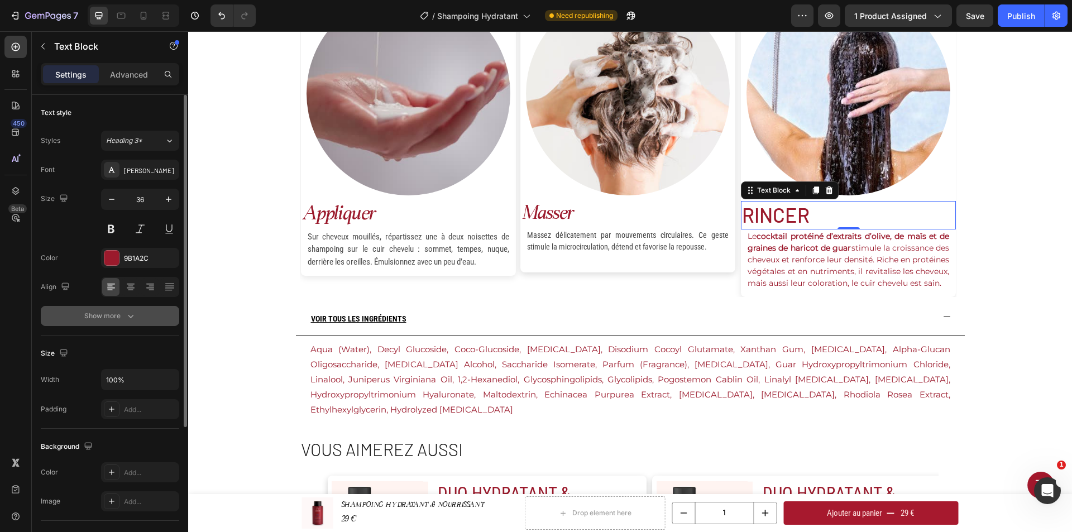
click at [131, 314] on icon "button" at bounding box center [130, 315] width 11 height 11
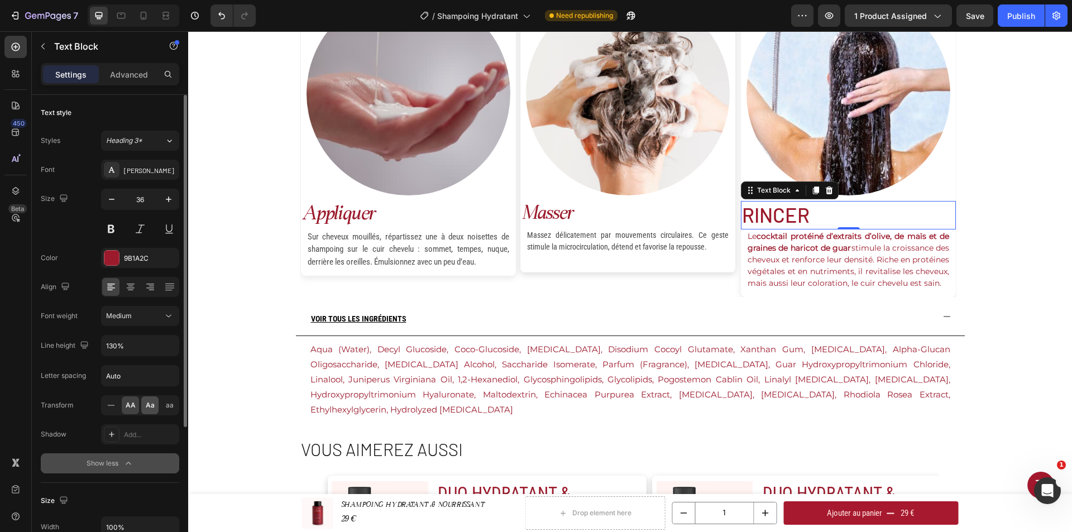
click at [152, 408] on span "Aa" at bounding box center [150, 405] width 9 height 10
click at [137, 165] on div "[PERSON_NAME]" at bounding box center [150, 170] width 52 height 10
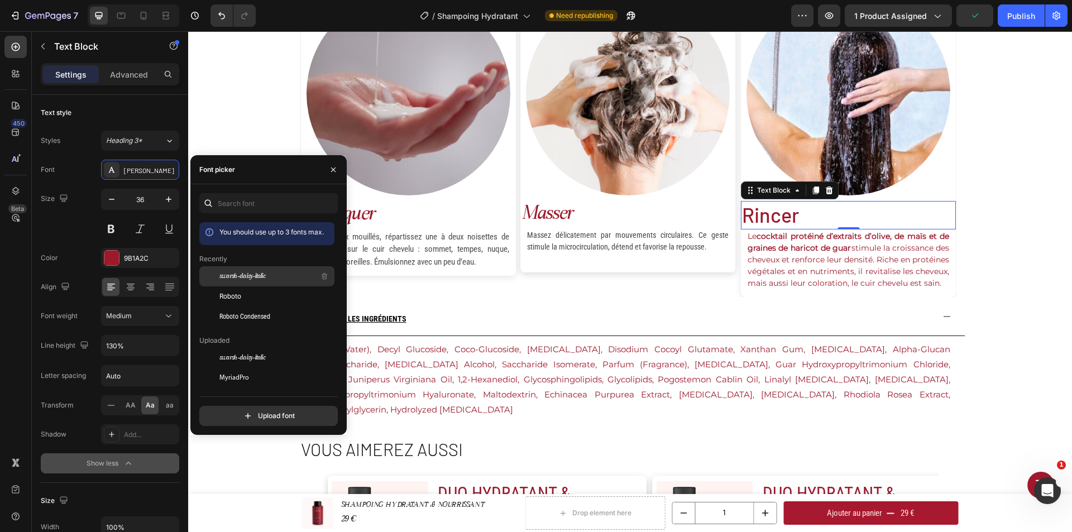
drag, startPoint x: 258, startPoint y: 273, endPoint x: 685, endPoint y: 224, distance: 429.4
click at [258, 273] on span "swarsh-daisy-italic" at bounding box center [242, 276] width 46 height 10
click at [808, 260] on p "Le cocktail protéiné d’extraits d’olive, de maïs et de graines de haricot de gu…" at bounding box center [849, 260] width 202 height 59
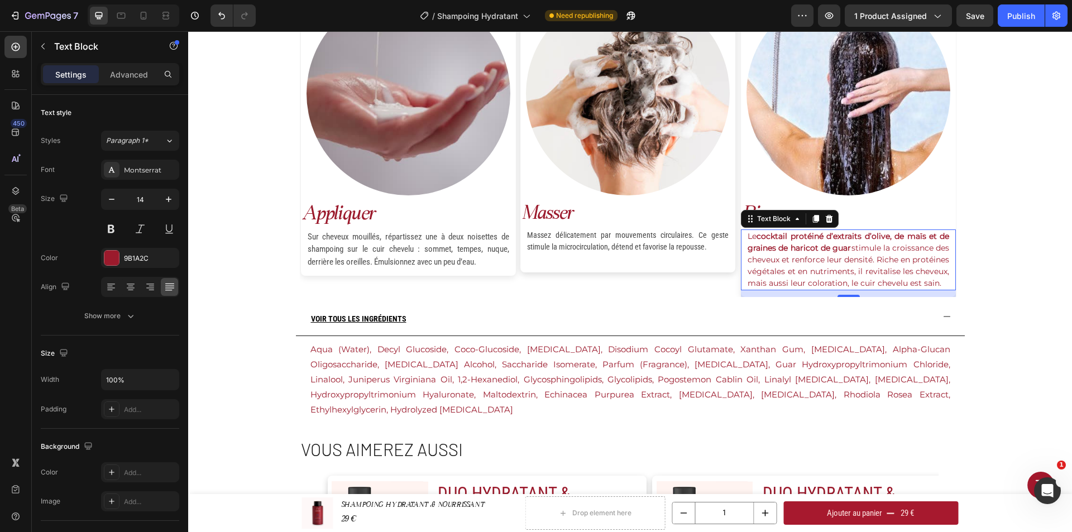
click at [799, 266] on p "Le cocktail protéiné d’extraits d’olive, de maïs et de graines de haricot de gu…" at bounding box center [849, 260] width 202 height 59
click at [785, 289] on p "Le cocktail protéiné d’extraits d’olive, de maïs et de graines de haricot de gu…" at bounding box center [849, 260] width 202 height 59
drag, startPoint x: 788, startPoint y: 292, endPoint x: 742, endPoint y: 241, distance: 69.6
click at [742, 241] on div "Le cocktail protéiné d’extraits d’olive, de maïs et de graines de haricot de gu…" at bounding box center [848, 260] width 215 height 61
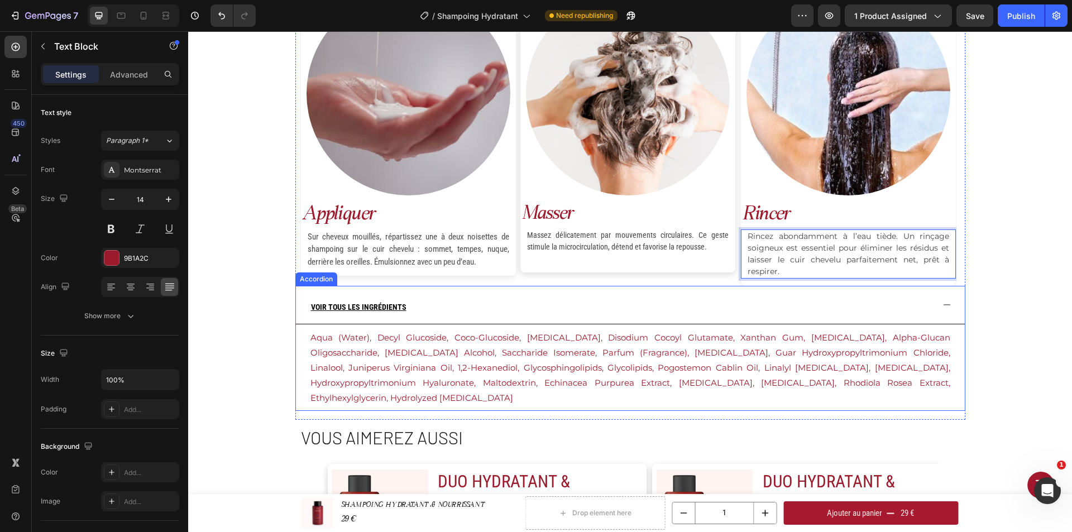
click at [823, 294] on div "VOIR TOUS LES INGRÉDIENTS" at bounding box center [621, 305] width 624 height 38
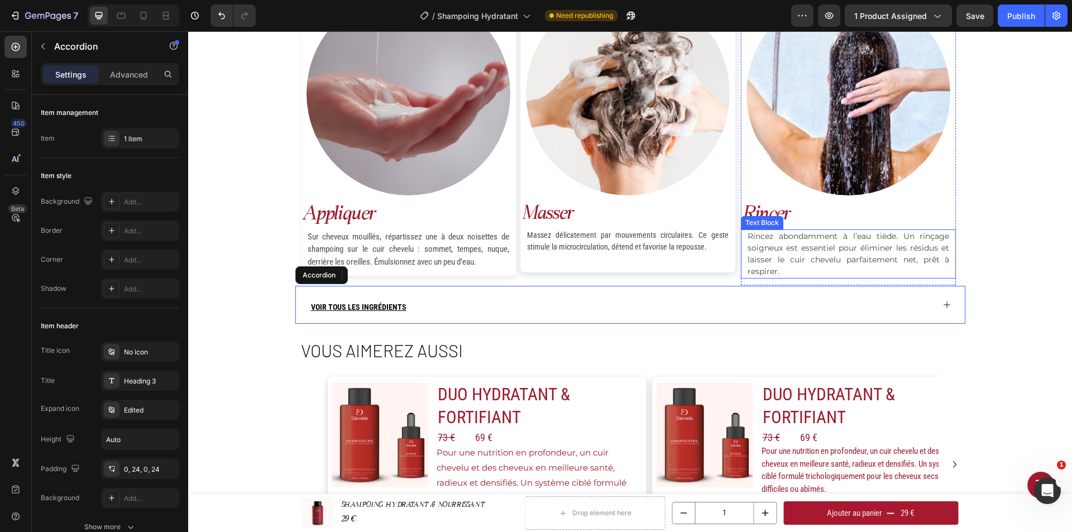
click at [809, 253] on p "Rincez abondamment à l’eau tiède. Un rinçage soigneux est essentiel pour élimin…" at bounding box center [849, 254] width 202 height 47
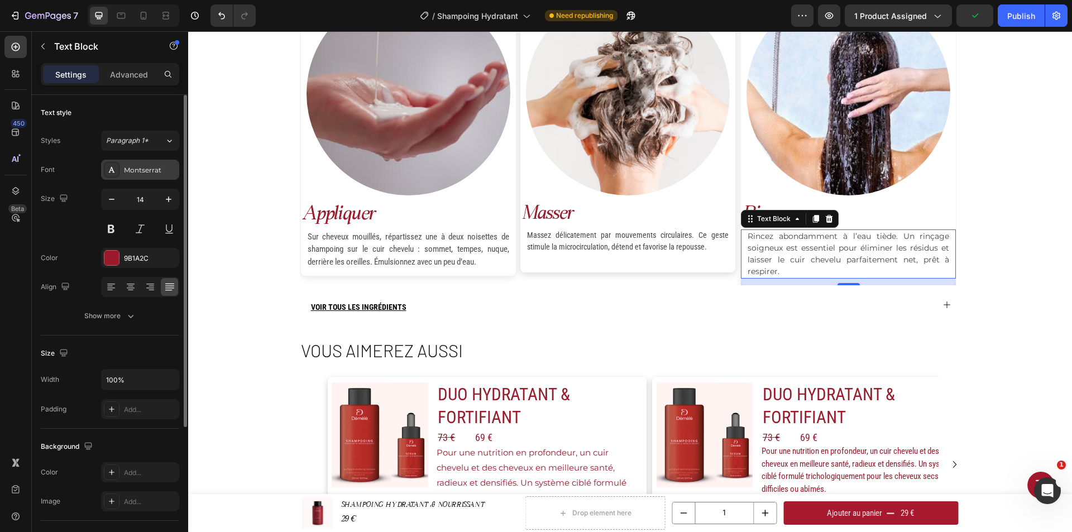
click at [145, 168] on div "Montserrat" at bounding box center [150, 170] width 52 height 10
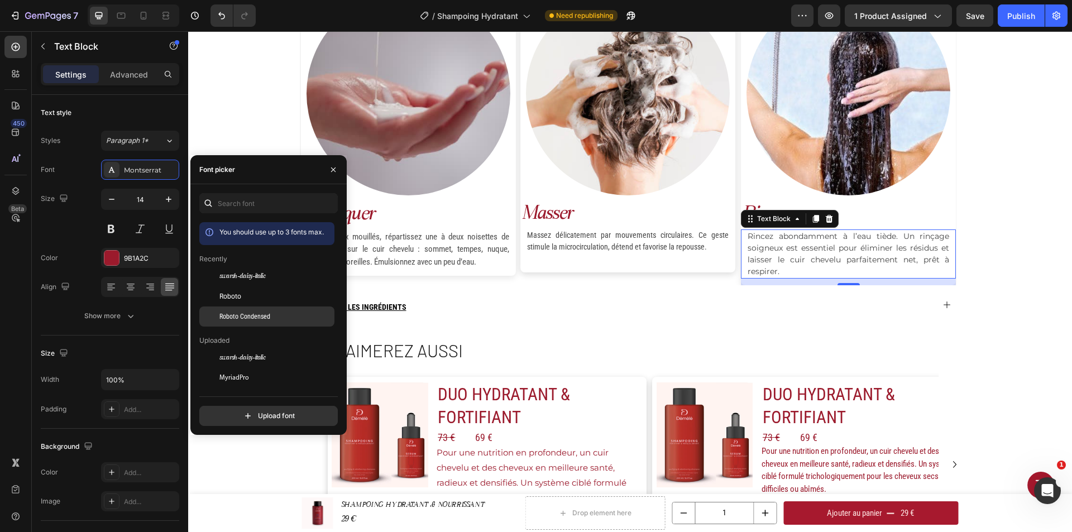
click at [247, 473] on div "Roboto Condensed" at bounding box center [266, 483] width 135 height 20
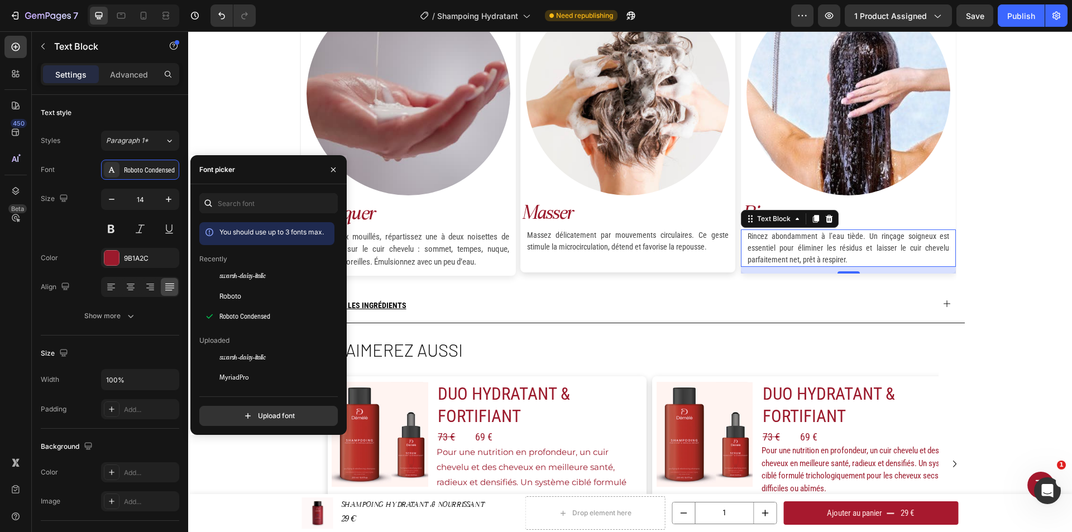
click at [817, 298] on div "VOIR TOUS LES INGRÉDIENTS" at bounding box center [621, 303] width 624 height 38
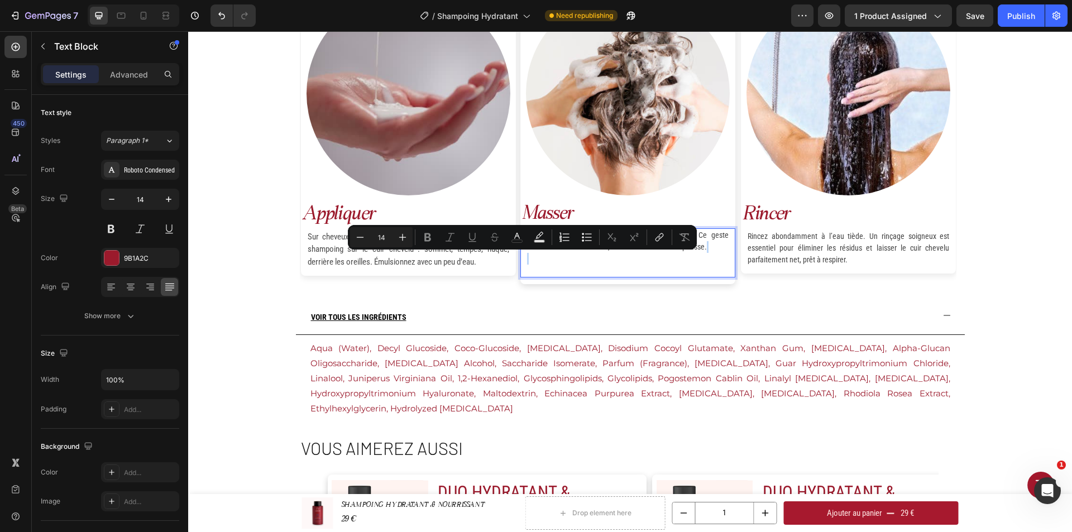
click at [611, 258] on p "Massez délicatement par mouvements circulaires. Ce geste stimule la microcircul…" at bounding box center [628, 253] width 202 height 47
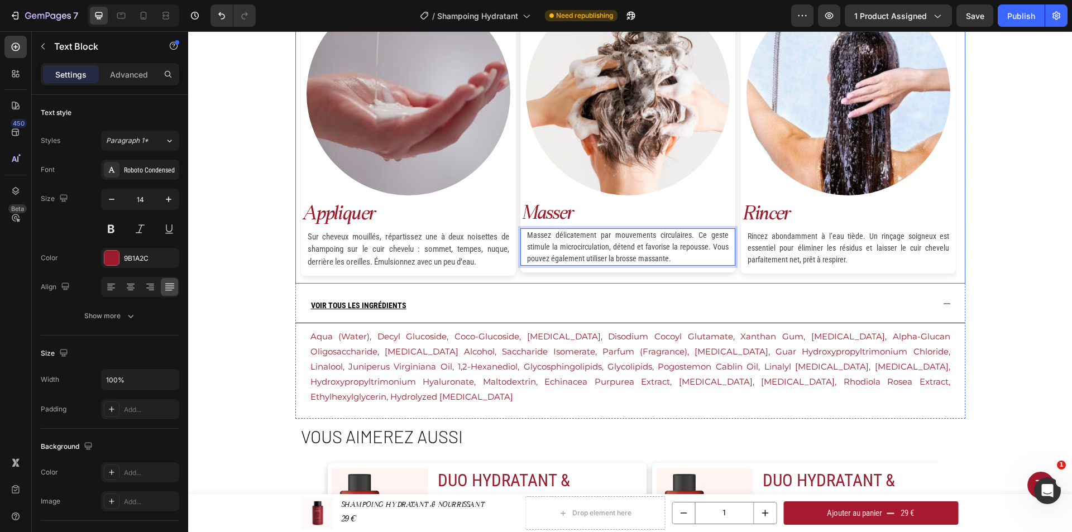
click at [681, 304] on div "VOIR TOUS LES INGRÉDIENTS" at bounding box center [621, 303] width 624 height 38
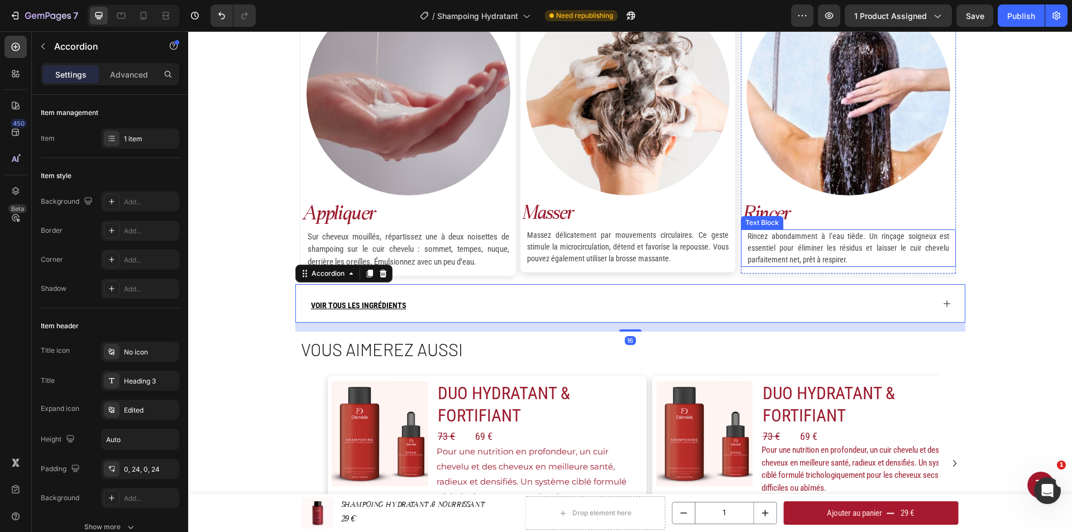
click at [868, 257] on p "Rincez abondamment à l’eau tiède. Un rinçage soigneux est essentiel pour élimin…" at bounding box center [849, 248] width 202 height 35
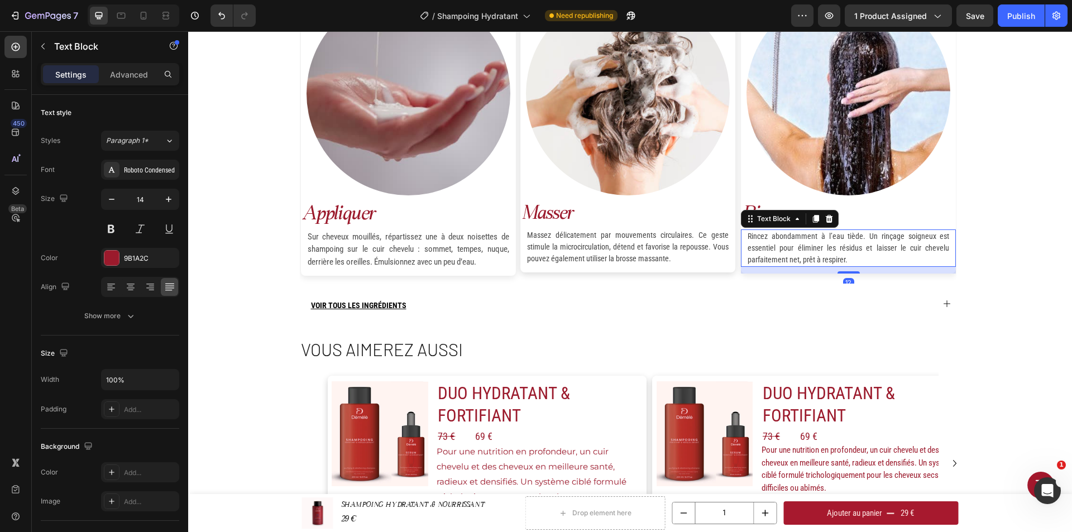
click at [998, 236] on div "les 3 étapes démélé Heading Image appliquer Text Block Sur cheveux mouillés, ré…" at bounding box center [630, 138] width 884 height 385
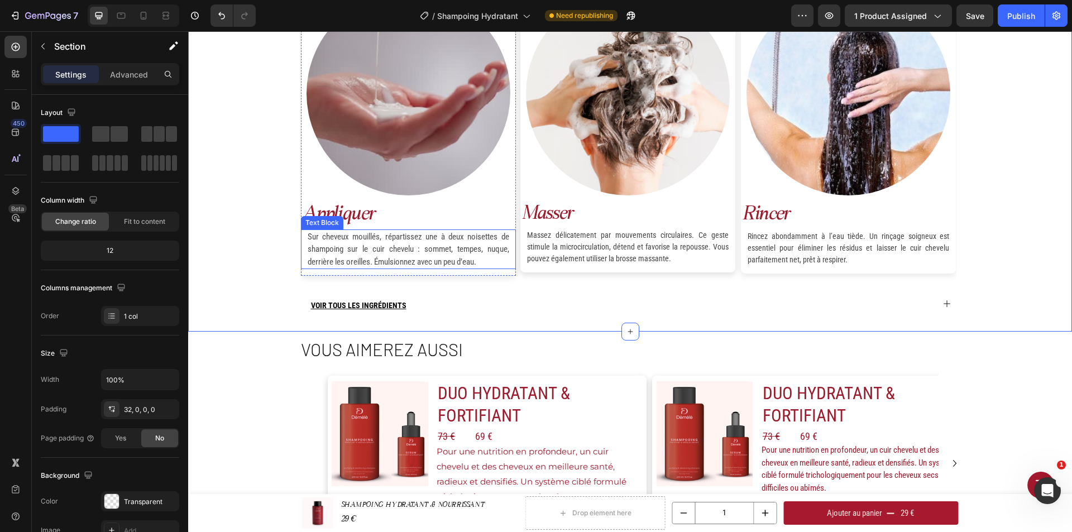
click at [485, 266] on p "Sur cheveux mouillés, répartissez une à deux noisettes de shampoing sur le cuir…" at bounding box center [409, 250] width 202 height 38
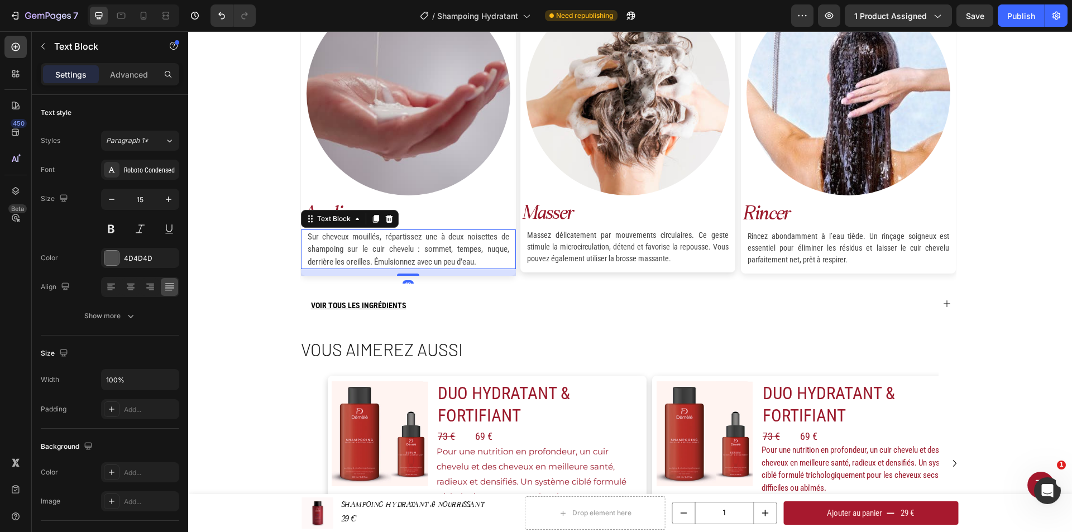
click at [437, 274] on div "12" at bounding box center [408, 272] width 215 height 7
click at [405, 271] on div at bounding box center [408, 270] width 22 height 3
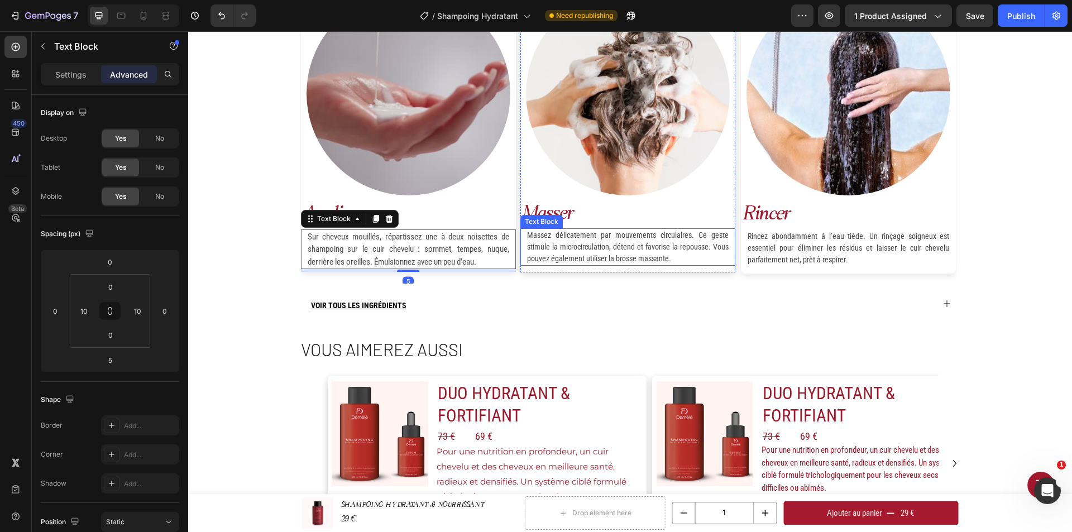
click at [591, 262] on span "Massez délicatement par mouvements circulaires. Ce geste stimule la microcircul…" at bounding box center [628, 247] width 202 height 32
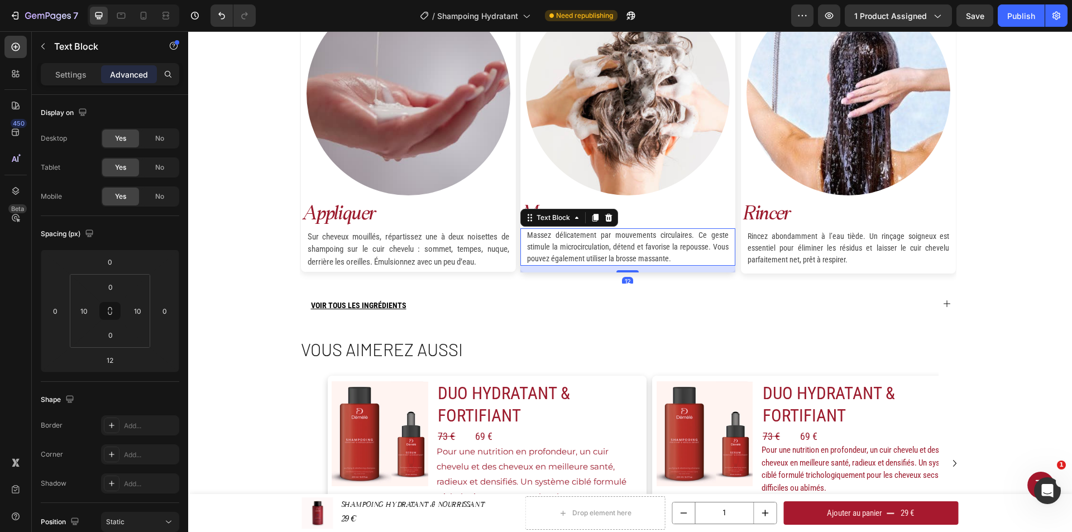
click at [591, 271] on div "12" at bounding box center [627, 269] width 215 height 7
click at [627, 269] on div at bounding box center [627, 269] width 22 height 3
type input "10"
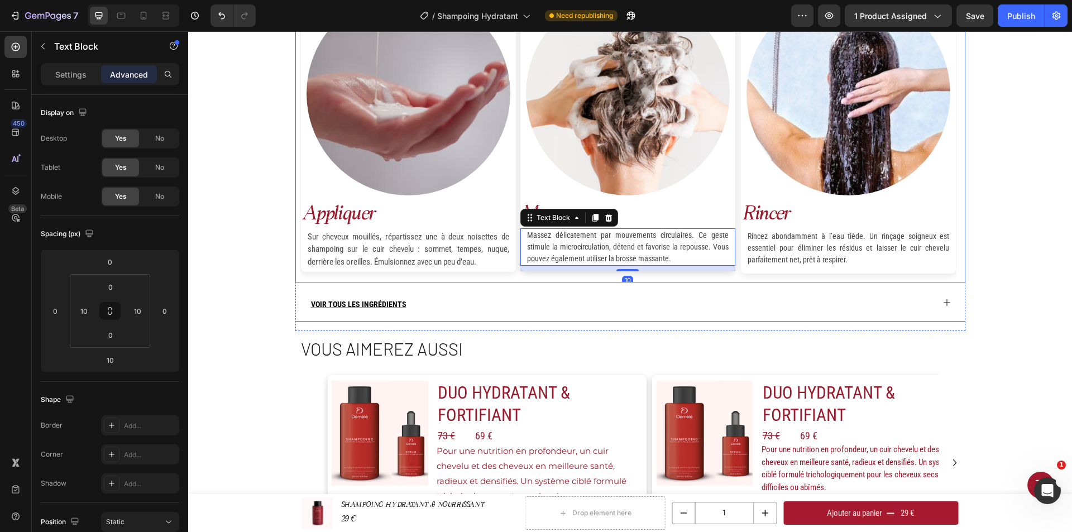
click at [671, 285] on div "VOIR TOUS LES INGRÉDIENTS" at bounding box center [621, 302] width 624 height 38
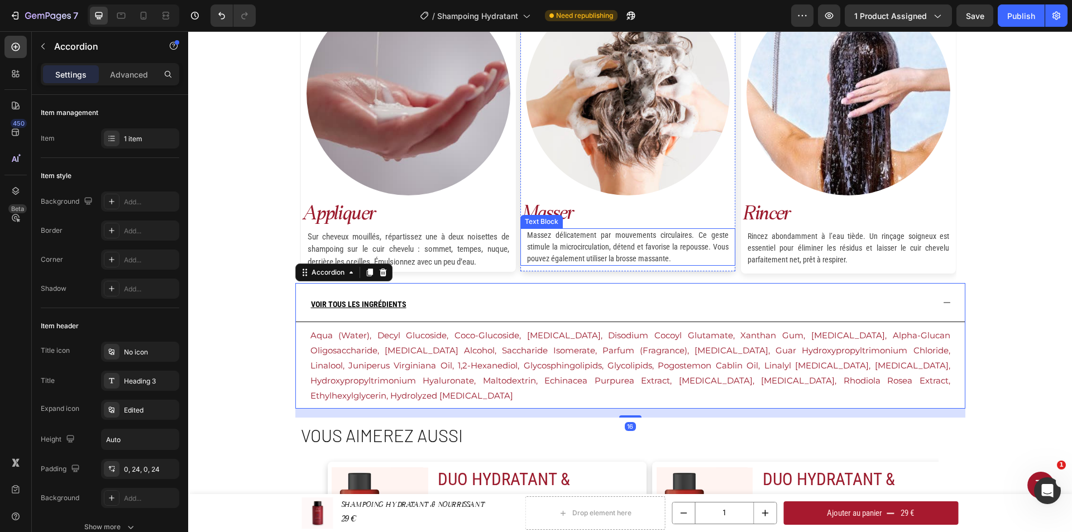
click at [615, 263] on span "Massez délicatement par mouvements circulaires. Ce geste stimule la microcircul…" at bounding box center [628, 247] width 202 height 32
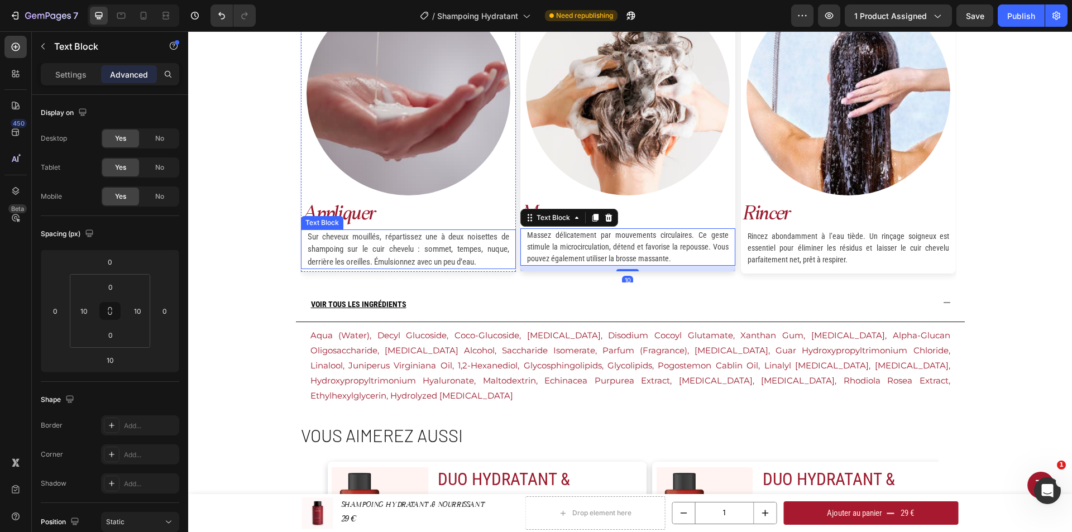
click at [495, 269] on div "Sur cheveux mouillés, répartissez une à deux noisettes de shampoing sur le cuir…" at bounding box center [409, 250] width 204 height 40
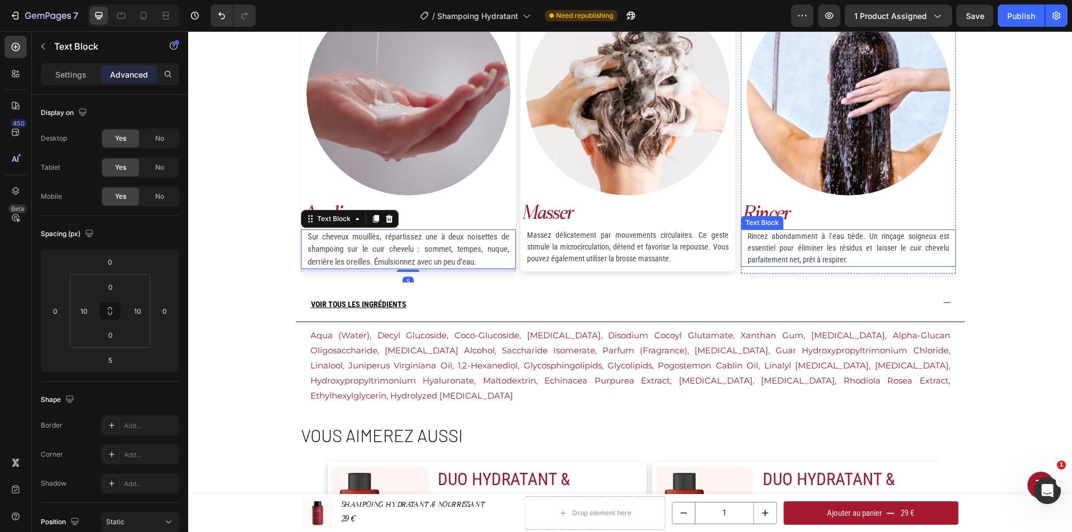
click at [769, 233] on span "Rincez abondamment à l’eau tiède. Un rinçage soigneux est essentiel pour élimin…" at bounding box center [849, 248] width 202 height 32
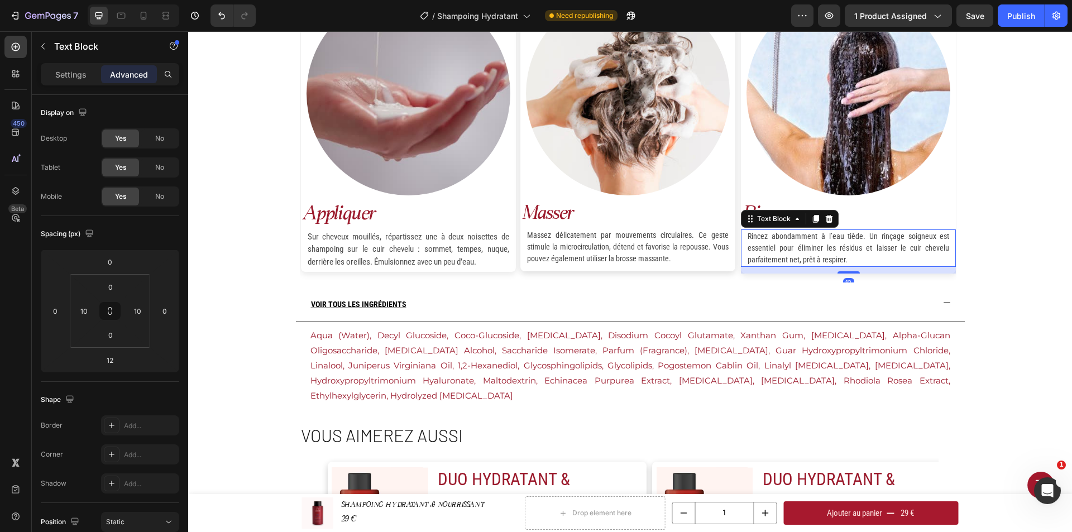
click at [792, 269] on div "12" at bounding box center [848, 270] width 215 height 7
click at [840, 269] on div at bounding box center [849, 268] width 22 height 3
type input "7"
click at [991, 288] on div "les 3 étapes démélé Heading Image appliquer Text Block Sur cheveux mouillés, ré…" at bounding box center [630, 181] width 884 height 471
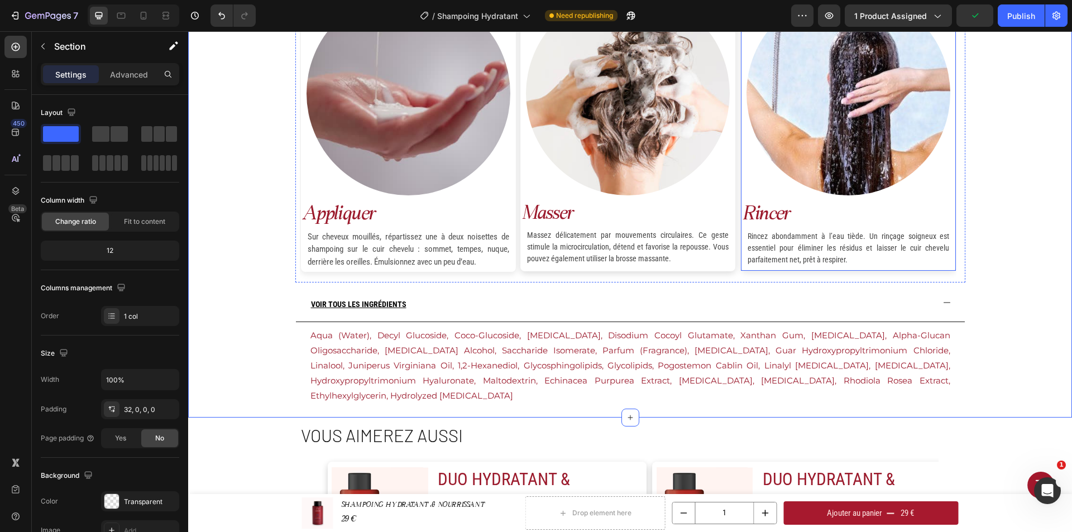
click at [890, 269] on div "Image rincer Text Block Rincez abondamment à l’eau tiède. Un rinçage soigneux e…" at bounding box center [848, 128] width 215 height 285
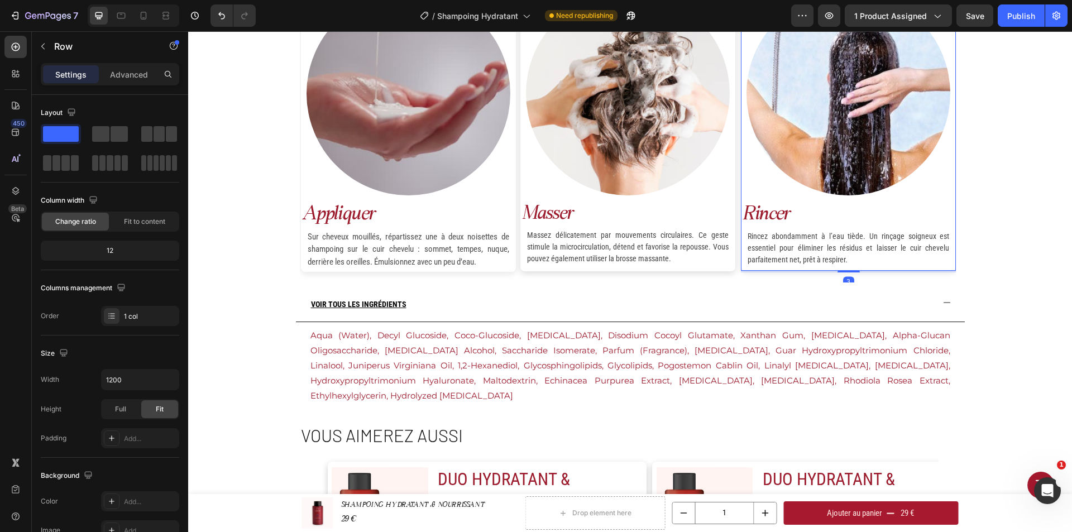
click at [849, 272] on div at bounding box center [849, 271] width 22 height 2
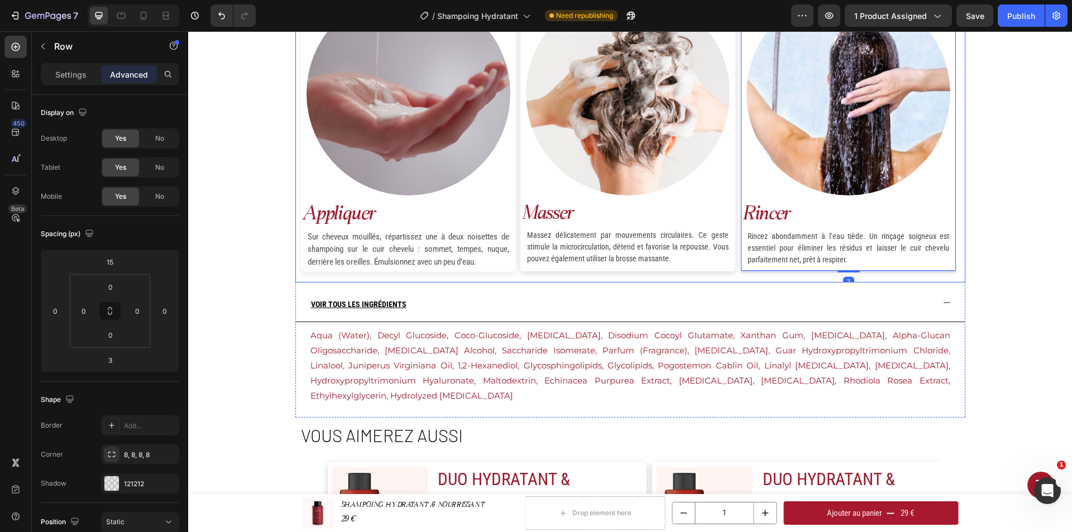
click at [968, 267] on div "les 3 étapes démélé Heading Image appliquer Text Block Sur cheveux mouillés, ré…" at bounding box center [630, 181] width 884 height 471
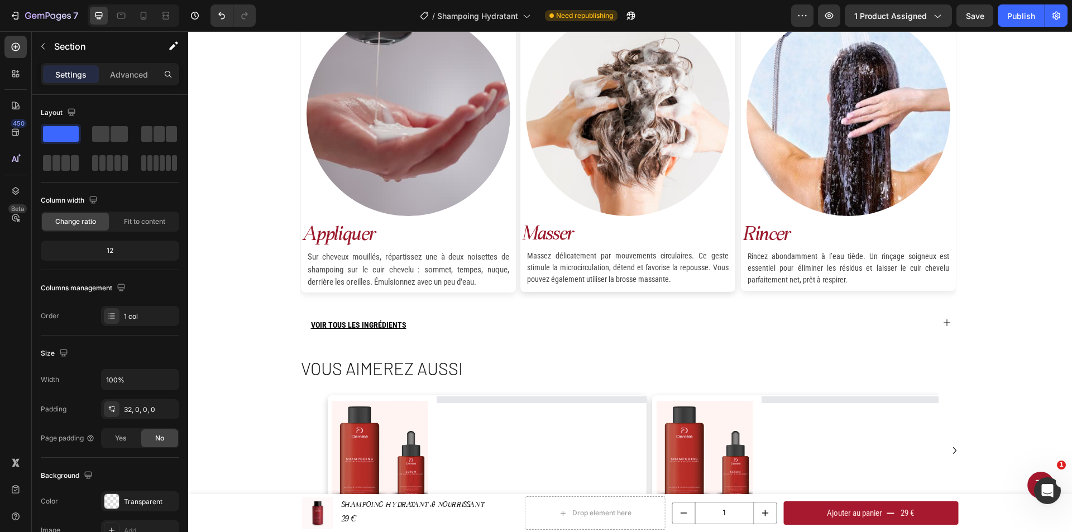
scroll to position [1265, 0]
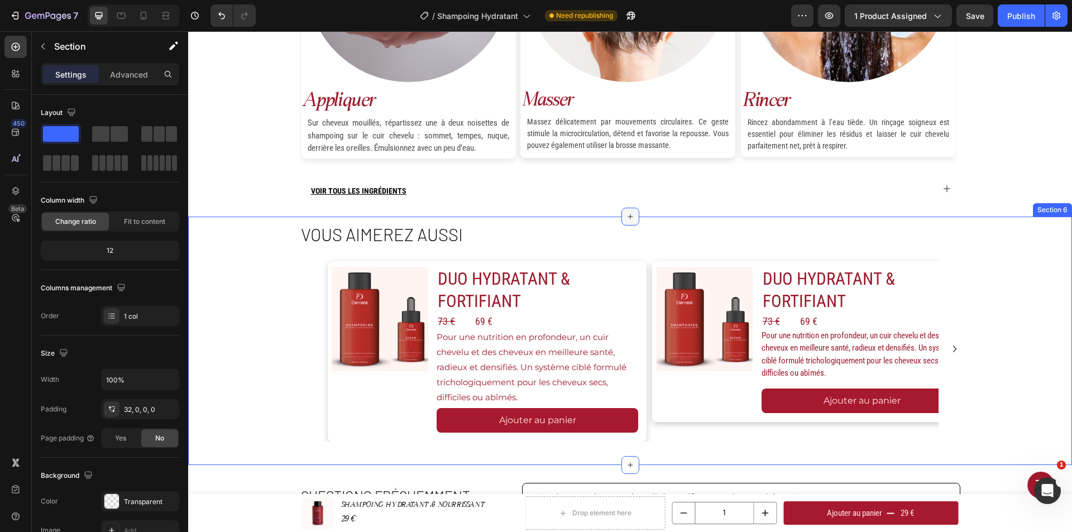
click at [622, 216] on div at bounding box center [631, 217] width 18 height 18
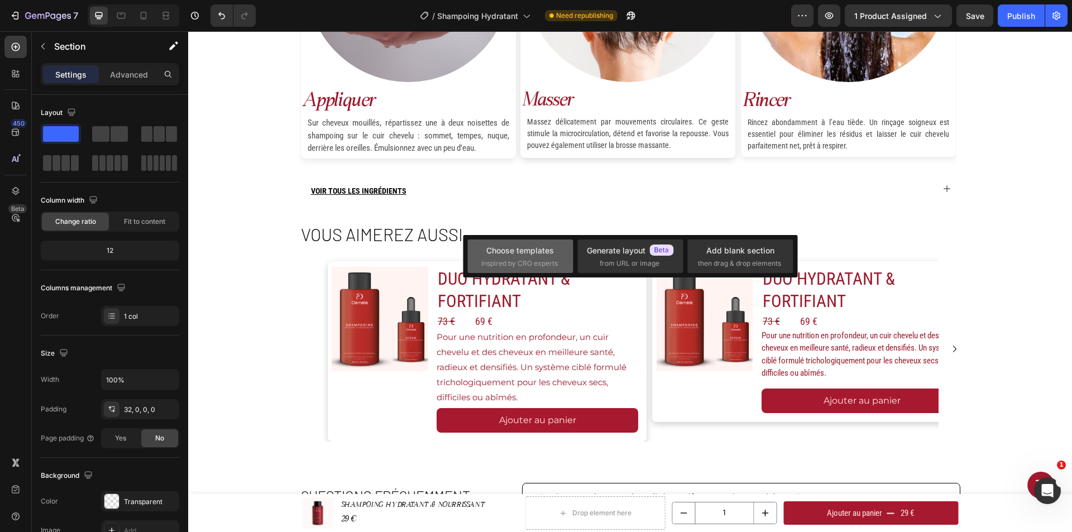
click at [530, 257] on div "Choose templates inspired by CRO experts" at bounding box center [520, 257] width 78 height 24
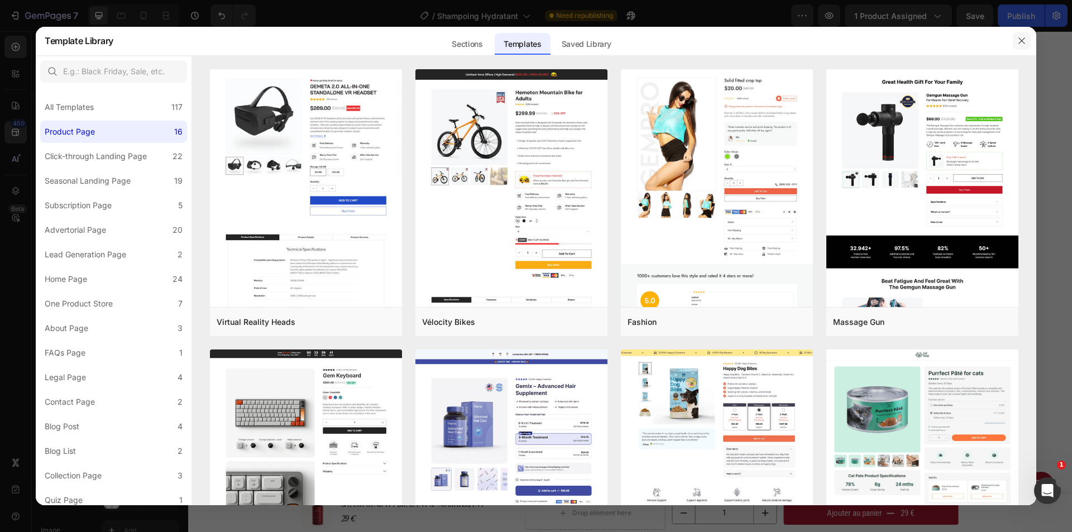
click at [1026, 42] on button "button" at bounding box center [1022, 41] width 18 height 18
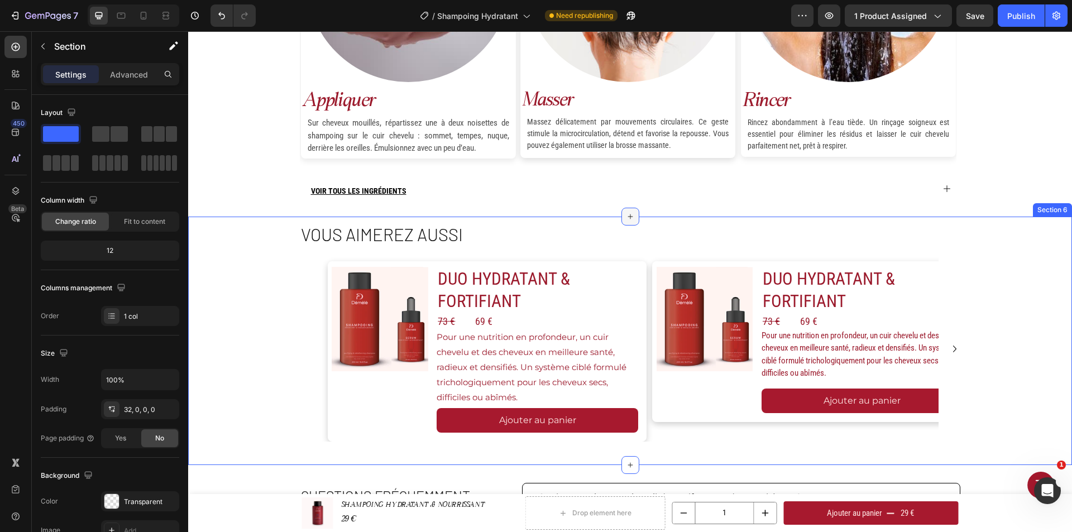
click at [626, 219] on icon at bounding box center [630, 216] width 9 height 9
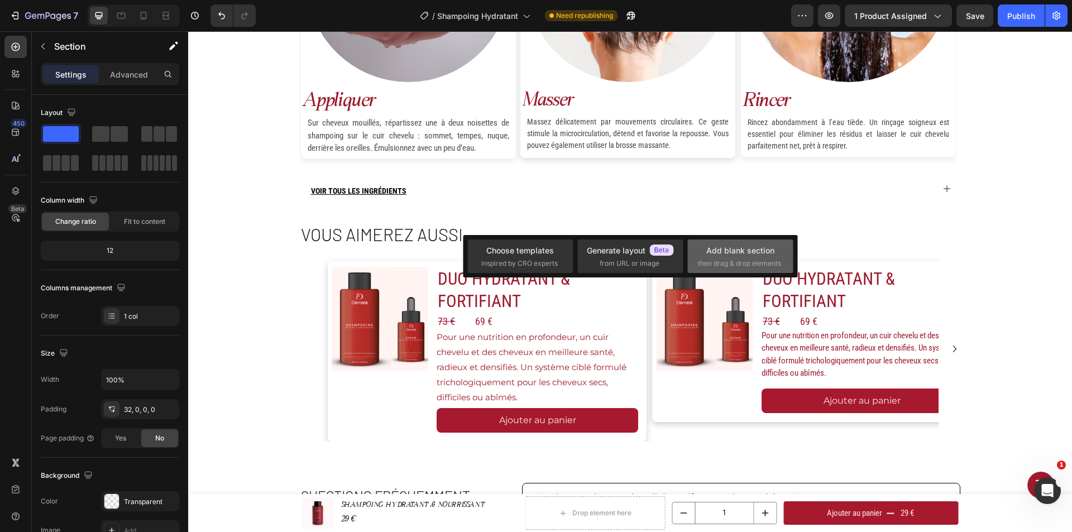
click at [750, 252] on div "Add blank section" at bounding box center [740, 251] width 68 height 12
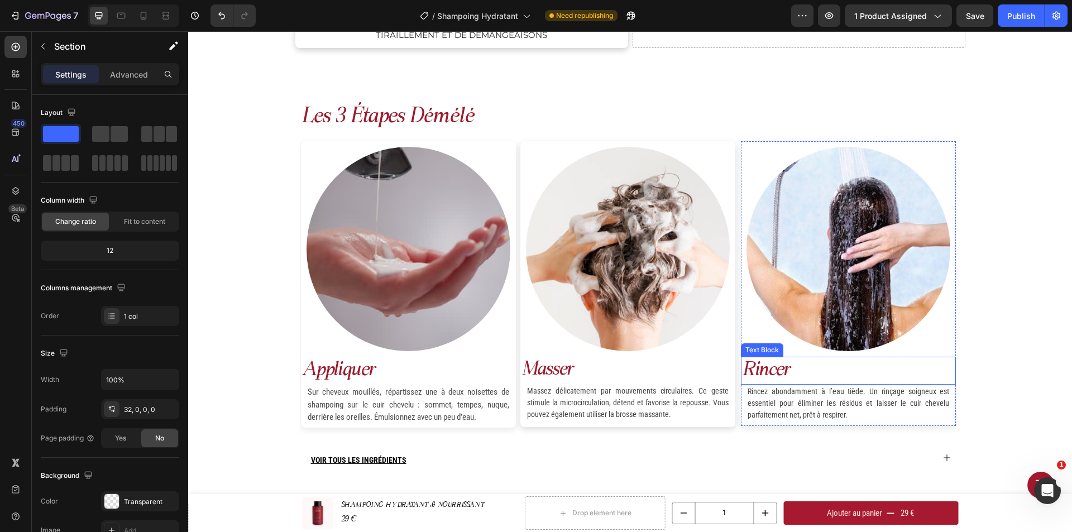
scroll to position [946, 0]
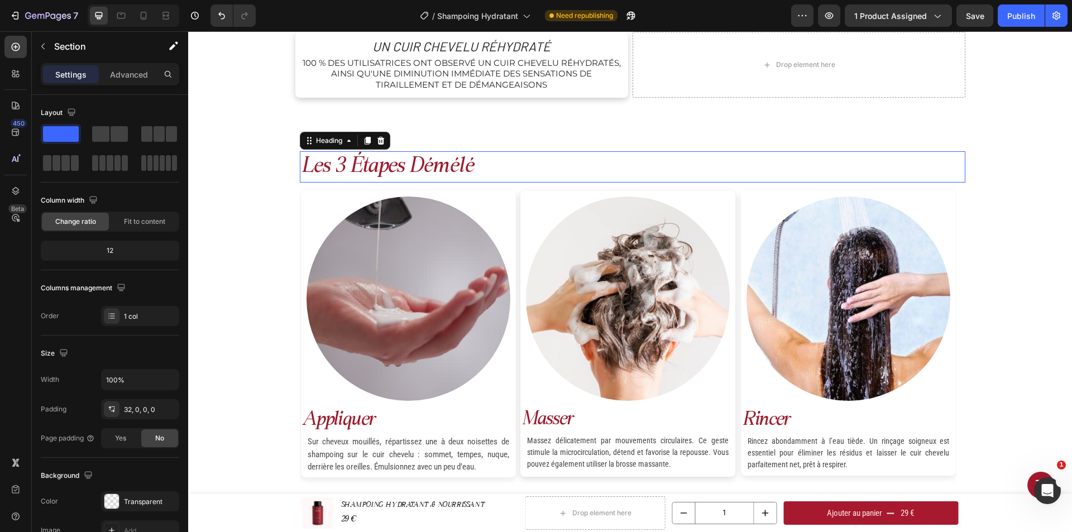
click at [460, 161] on h2 "les 3 étapes démélé" at bounding box center [633, 166] width 666 height 31
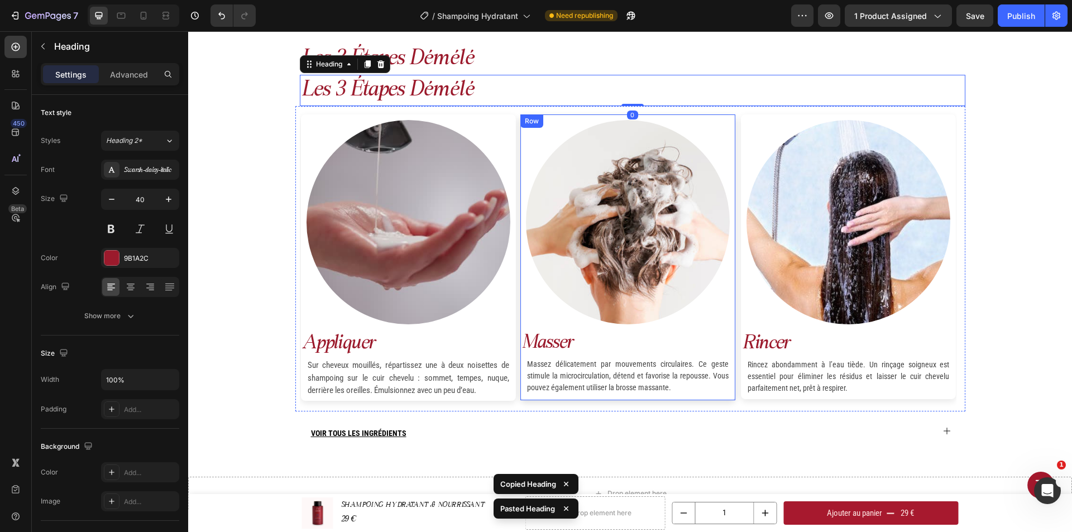
scroll to position [1058, 0]
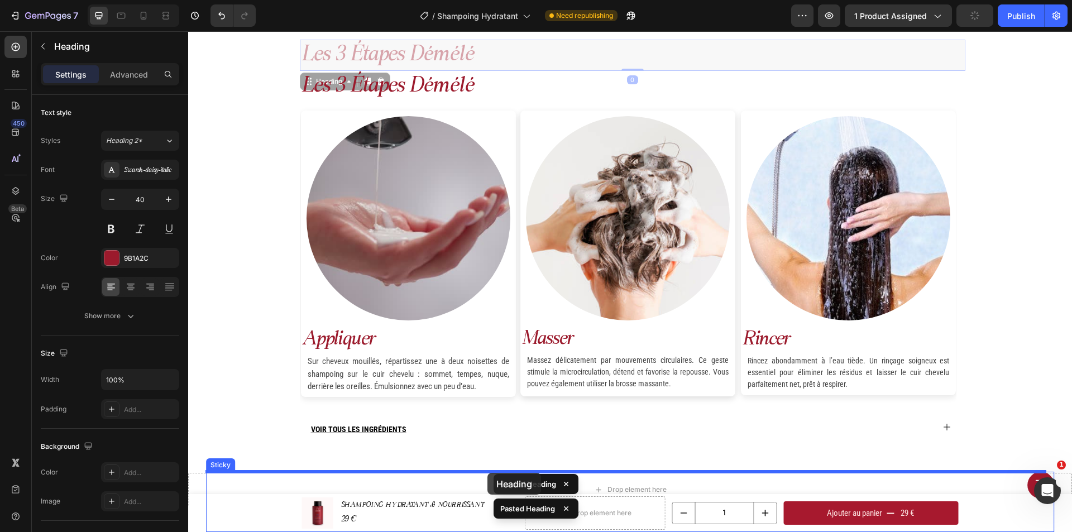
drag, startPoint x: 490, startPoint y: 58, endPoint x: 488, endPoint y: 472, distance: 414.9
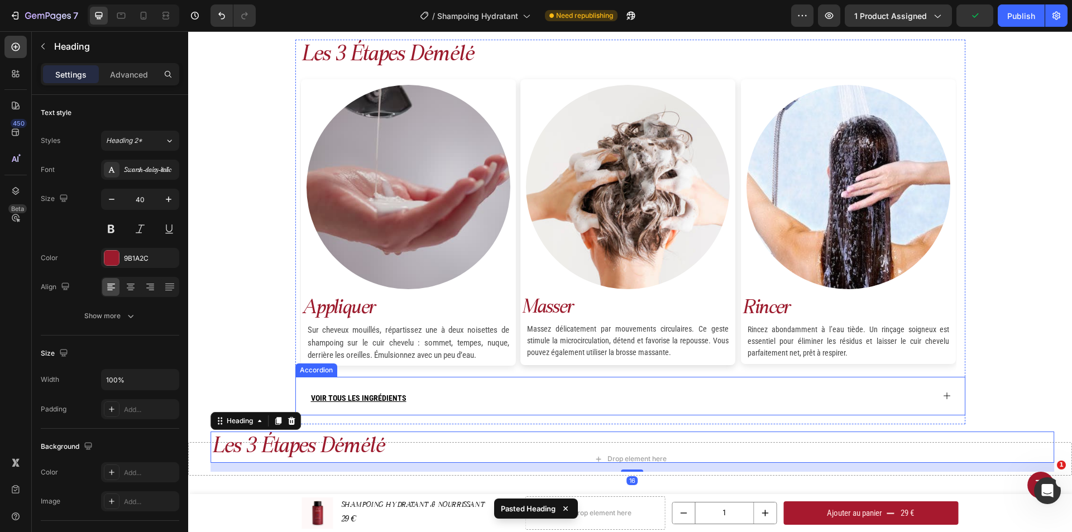
scroll to position [1169, 0]
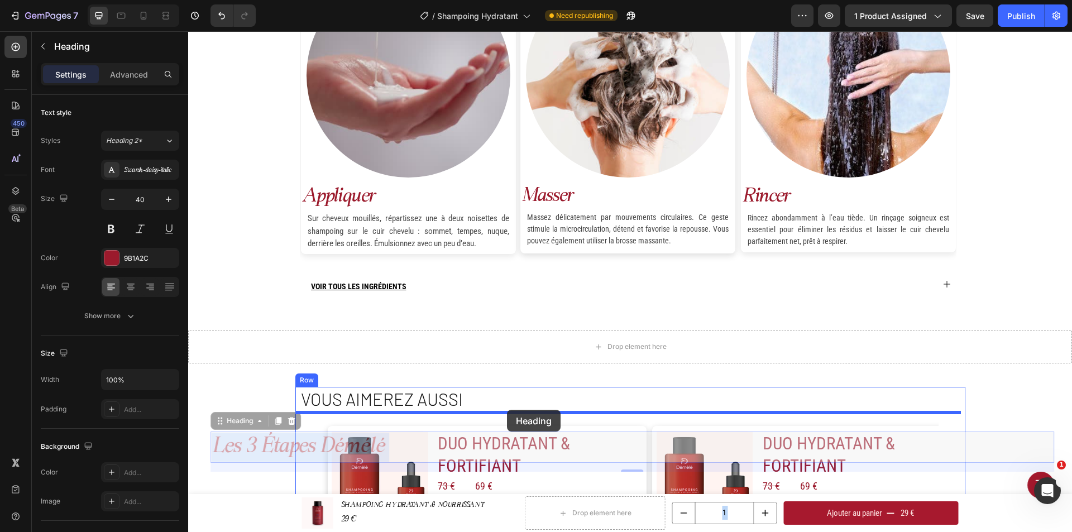
drag, startPoint x: 506, startPoint y: 436, endPoint x: 507, endPoint y: 409, distance: 26.8
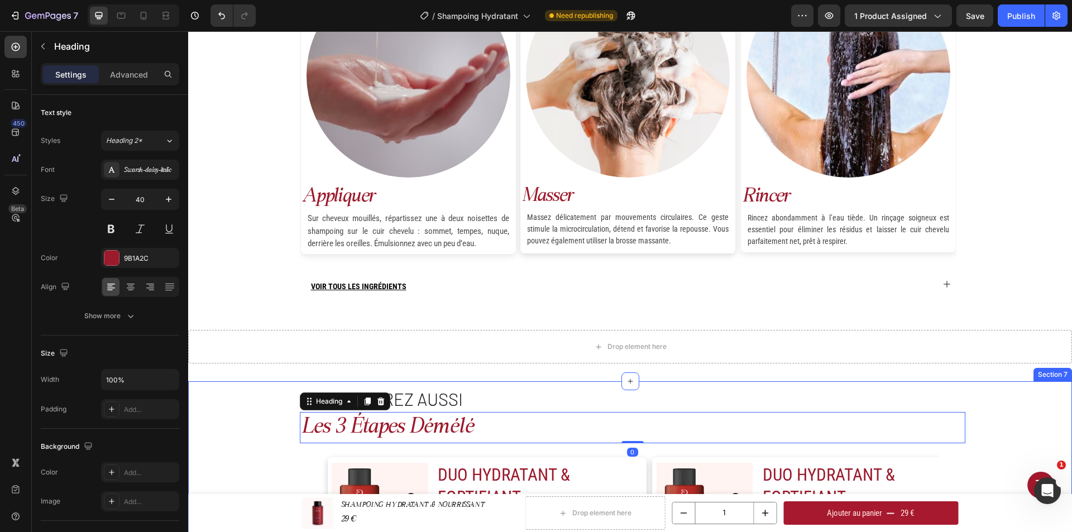
drag, startPoint x: 246, startPoint y: 438, endPoint x: 251, endPoint y: 444, distance: 8.7
click at [246, 438] on div "Vous aimerez aussi Heading les 3 étapes démélé Heading 0 Image DUO HYDRATANT & …" at bounding box center [630, 515] width 884 height 256
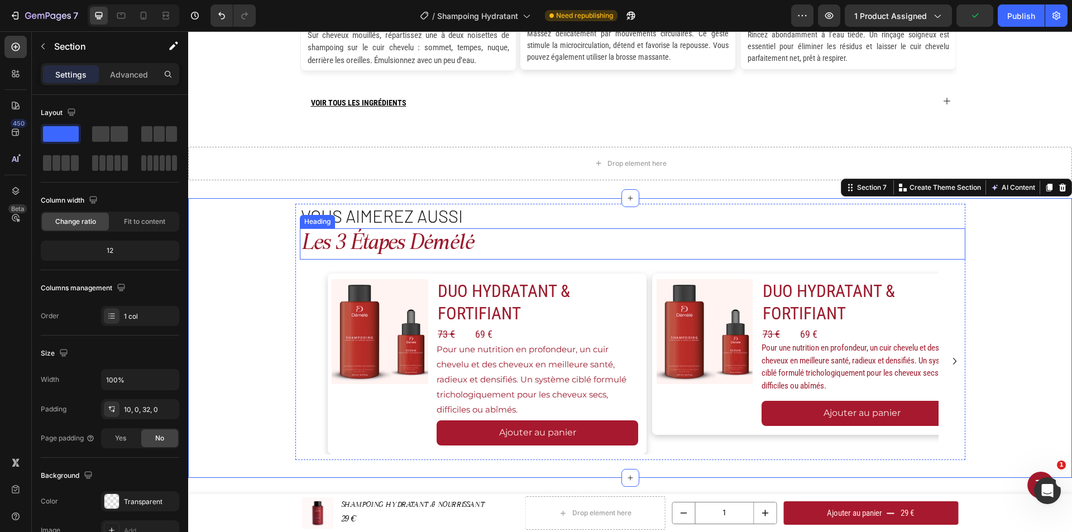
click at [386, 251] on h2 "les 3 étapes démélé" at bounding box center [633, 243] width 666 height 31
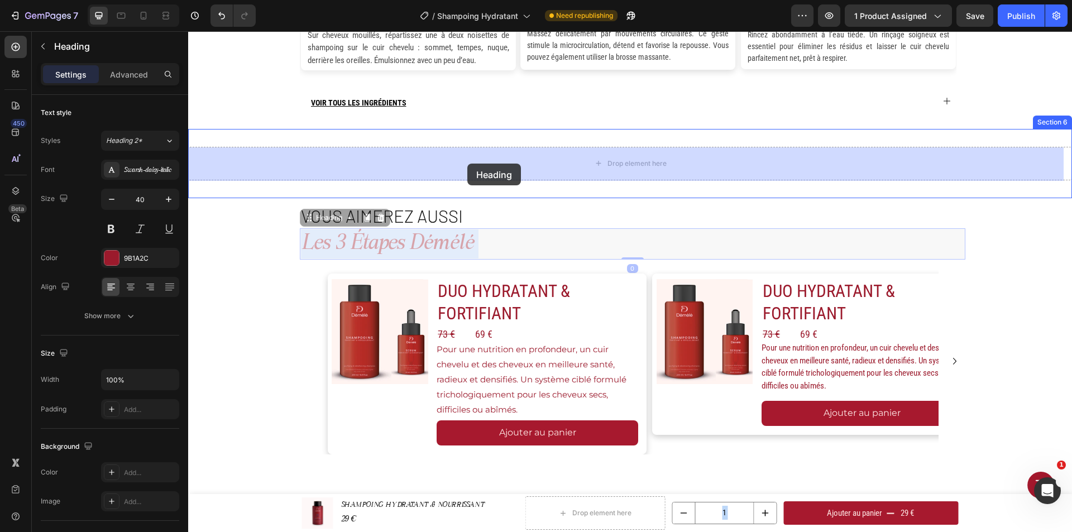
drag, startPoint x: 405, startPoint y: 247, endPoint x: 467, endPoint y: 164, distance: 104.2
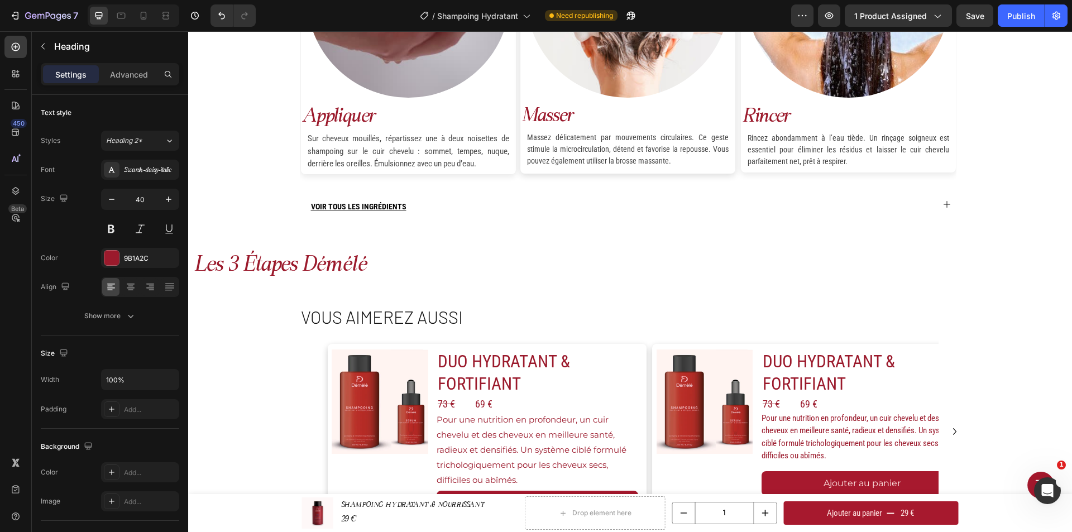
scroll to position [1337, 0]
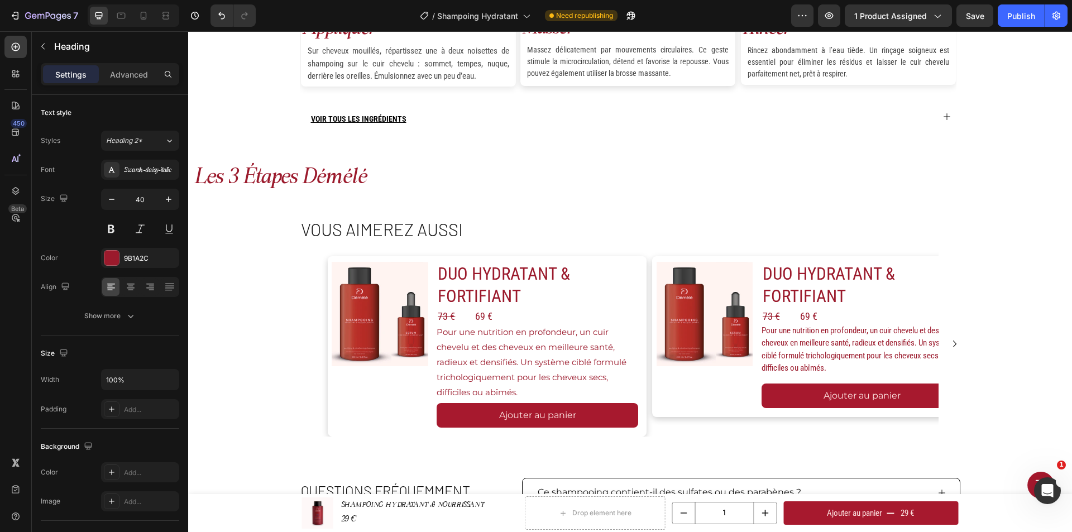
click at [457, 181] on h2 "les 3 étapes démélé" at bounding box center [632, 177] width 879 height 31
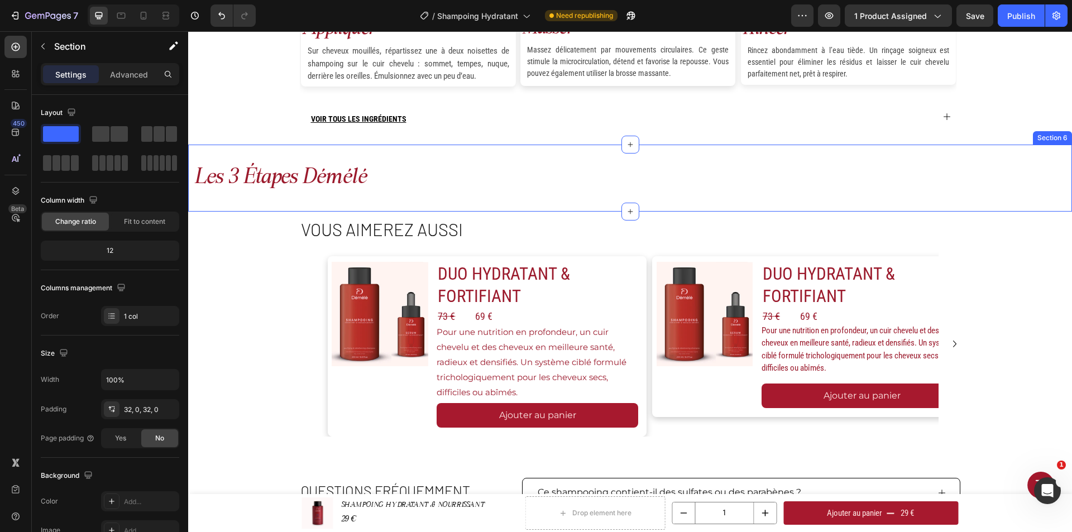
click at [330, 197] on div "les 3 étapes démélé Heading Section 6" at bounding box center [630, 178] width 884 height 67
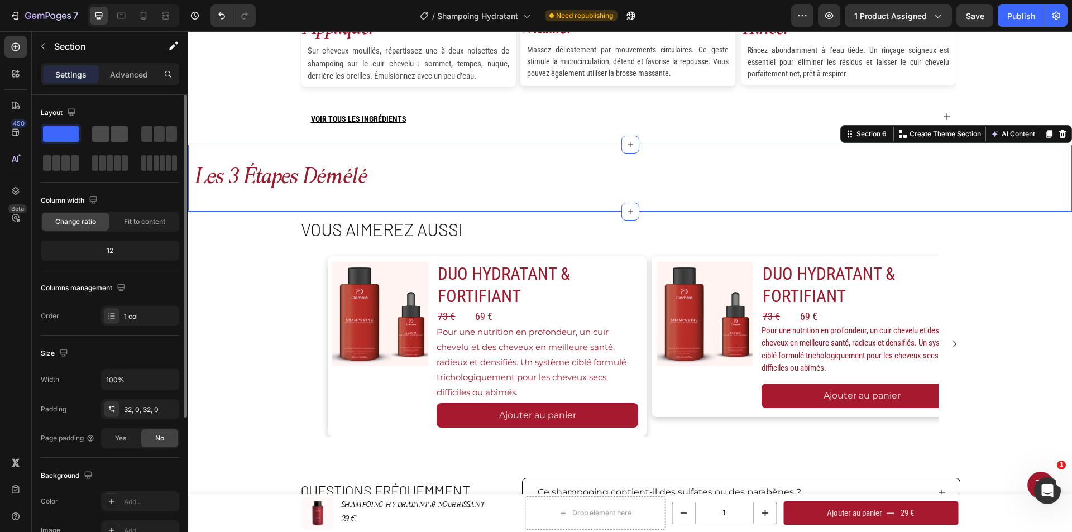
drag, startPoint x: 113, startPoint y: 131, endPoint x: 203, endPoint y: 151, distance: 92.1
click at [113, 131] on span at bounding box center [119, 134] width 17 height 16
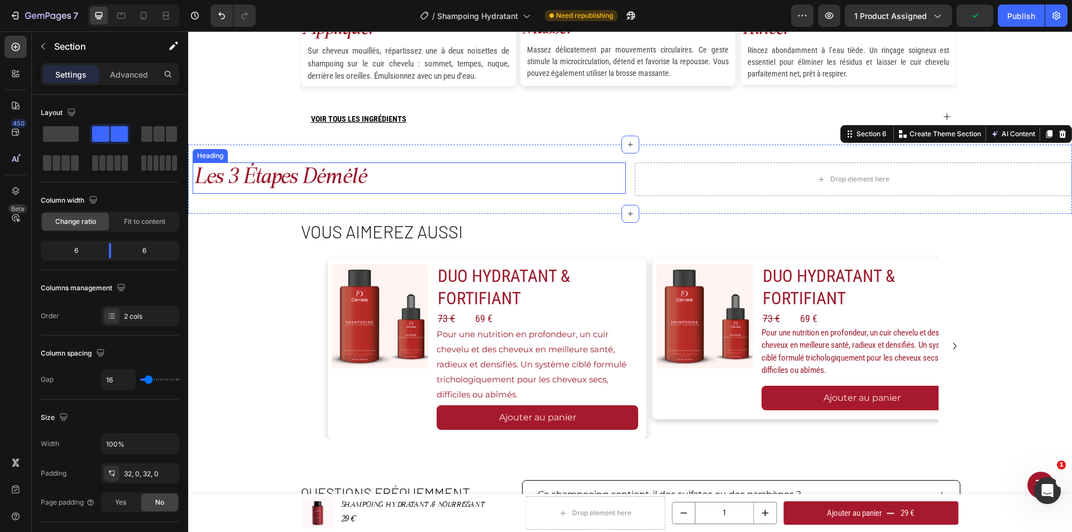
click at [370, 170] on p "les 3 étapes démélé" at bounding box center [409, 178] width 431 height 29
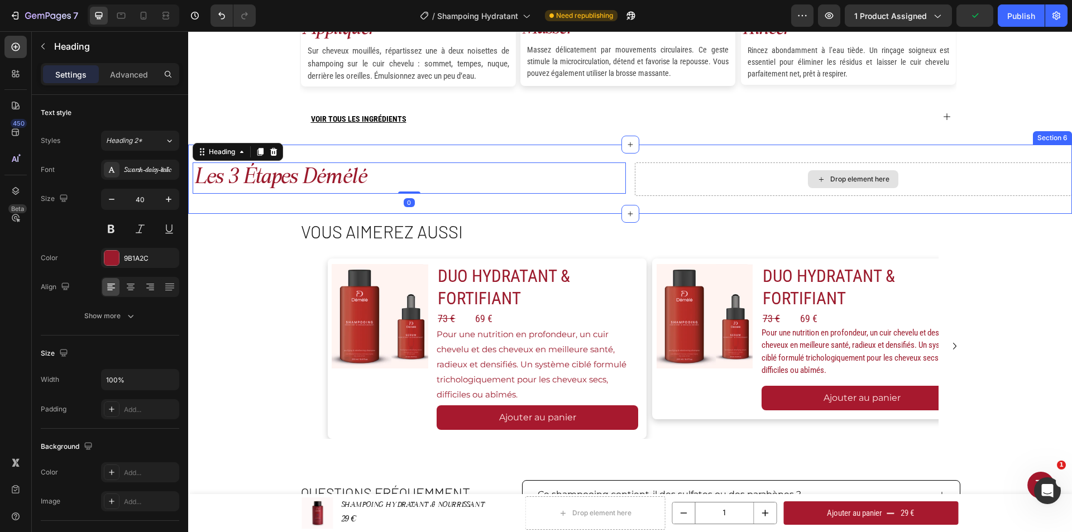
click at [673, 192] on div "Drop element here" at bounding box center [854, 179] width 438 height 34
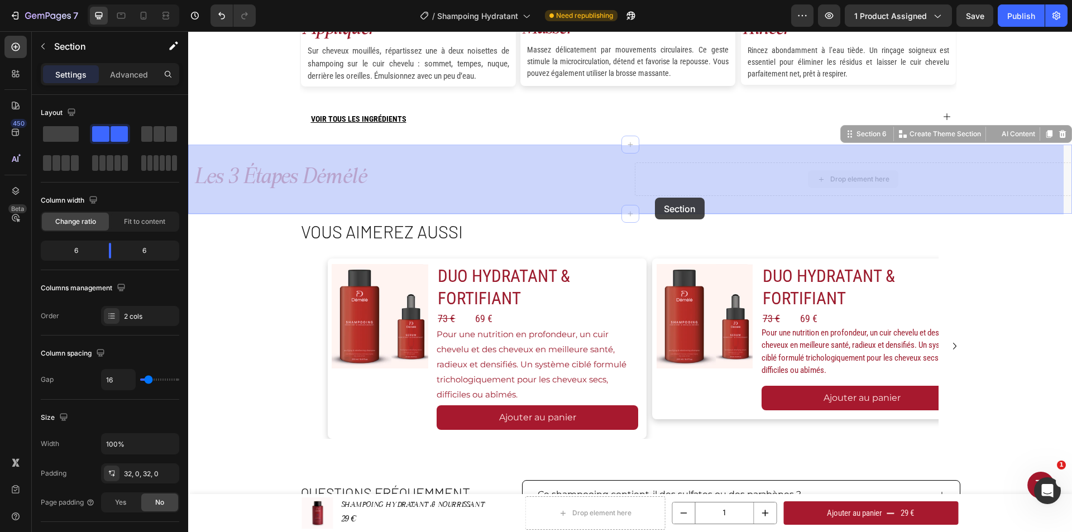
drag, startPoint x: 668, startPoint y: 179, endPoint x: 655, endPoint y: 198, distance: 22.5
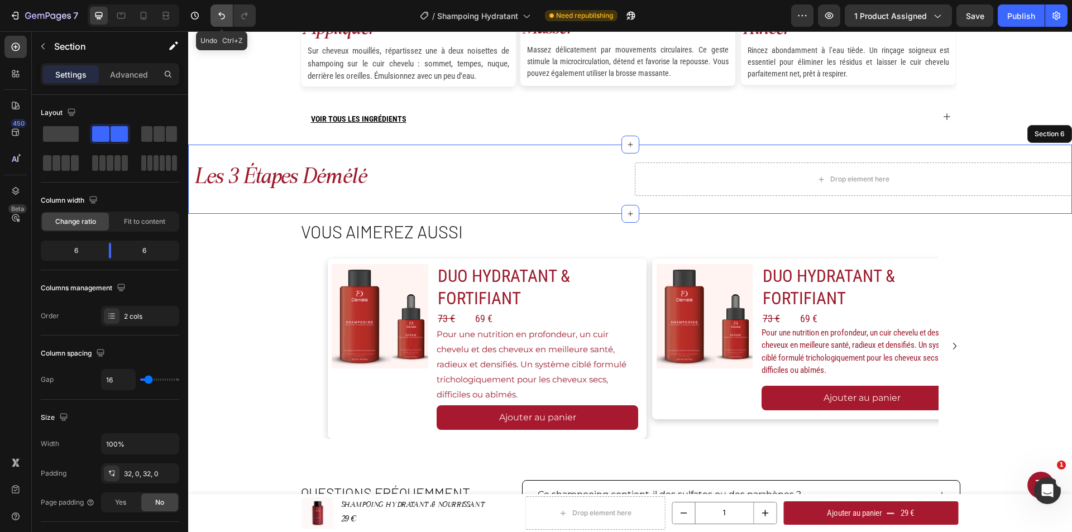
click at [224, 10] on icon "Undo/Redo" at bounding box center [221, 15] width 11 height 11
click at [224, 11] on icon "Undo/Redo" at bounding box center [221, 15] width 11 height 11
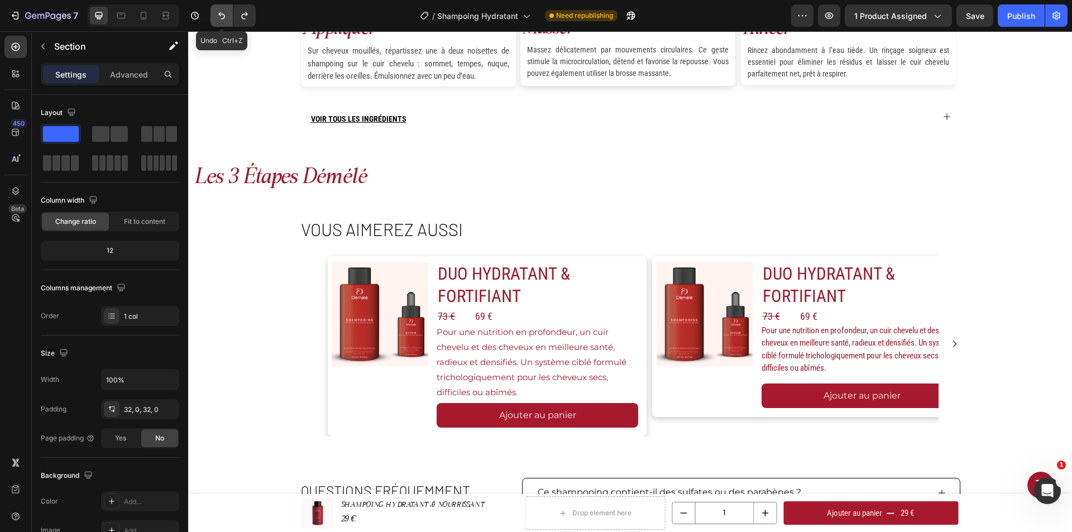
click at [224, 11] on icon "Undo/Redo" at bounding box center [221, 15] width 11 height 11
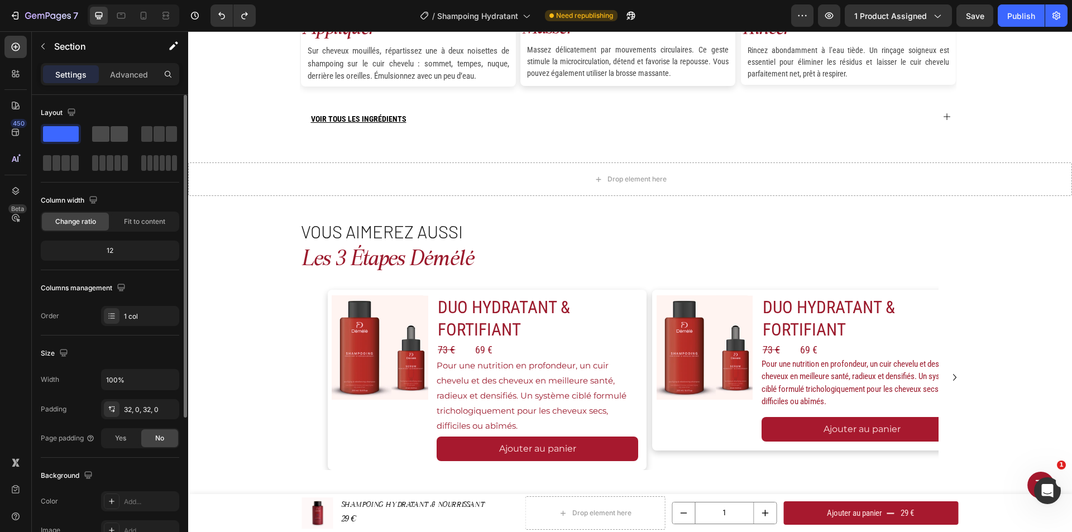
click at [119, 135] on span at bounding box center [119, 134] width 17 height 16
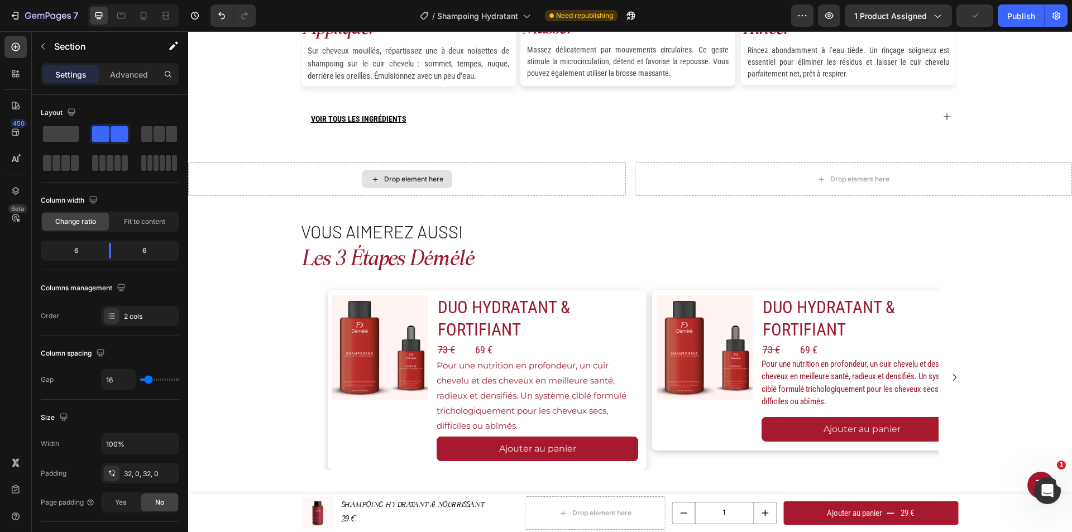
click at [307, 171] on div "Drop element here" at bounding box center [407, 179] width 438 height 34
click at [651, 178] on div "Drop element here" at bounding box center [854, 179] width 438 height 34
click at [221, 15] on icon "Undo/Redo" at bounding box center [221, 15] width 11 height 11
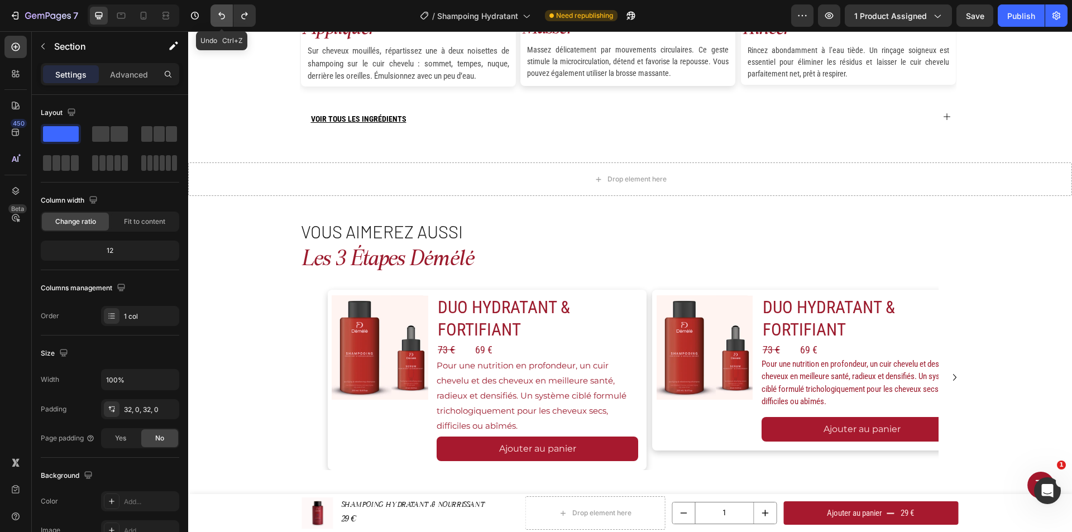
click at [221, 15] on icon "Undo/Redo" at bounding box center [221, 15] width 11 height 11
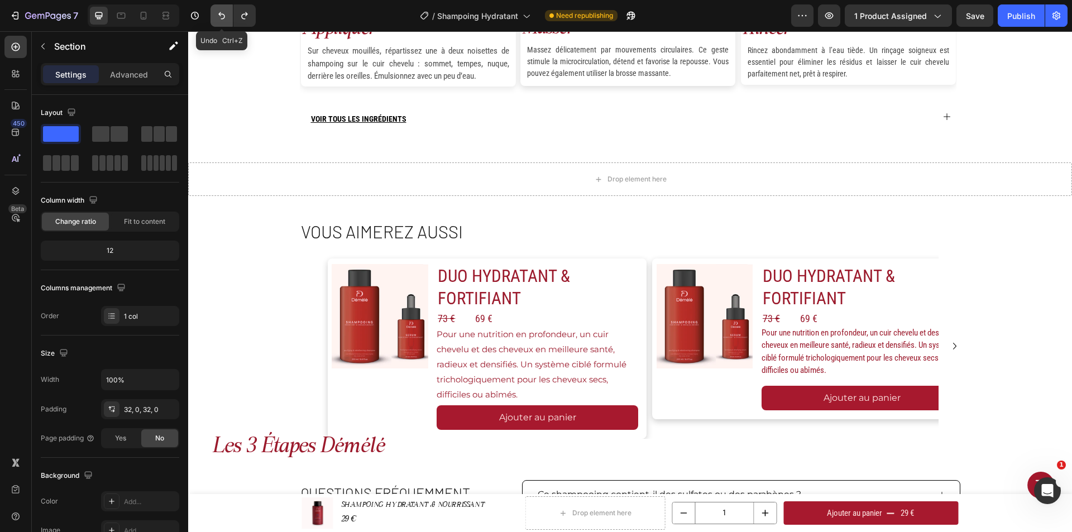
click at [221, 15] on icon "Undo/Redo" at bounding box center [221, 15] width 11 height 11
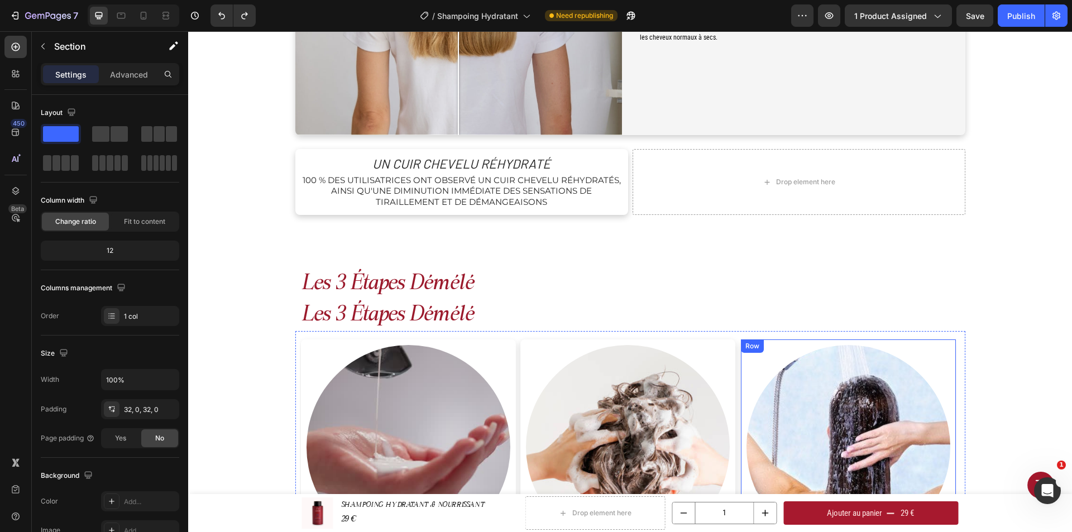
scroll to position [993, 0]
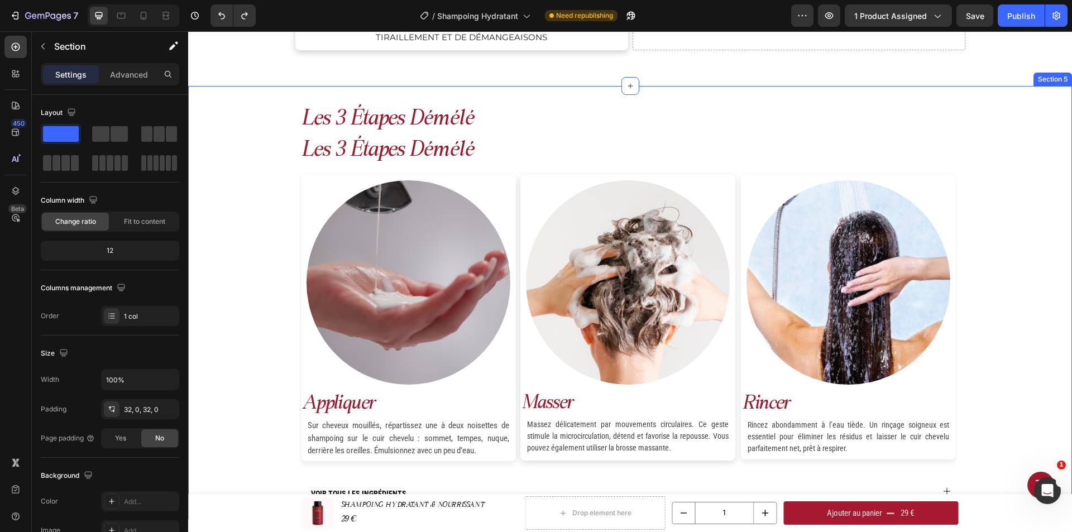
click at [434, 115] on h2 "les 3 étapes démélé" at bounding box center [633, 119] width 666 height 31
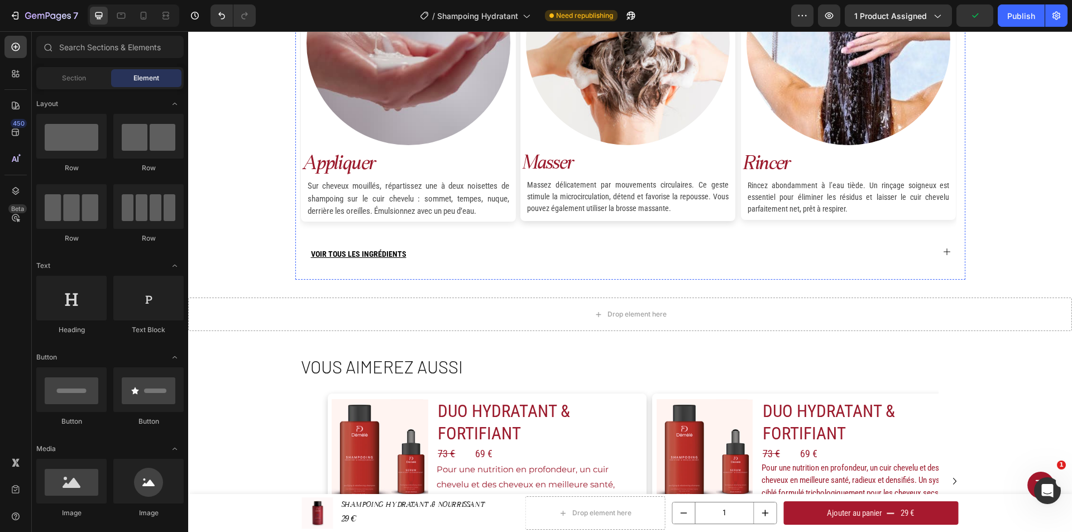
scroll to position [1217, 0]
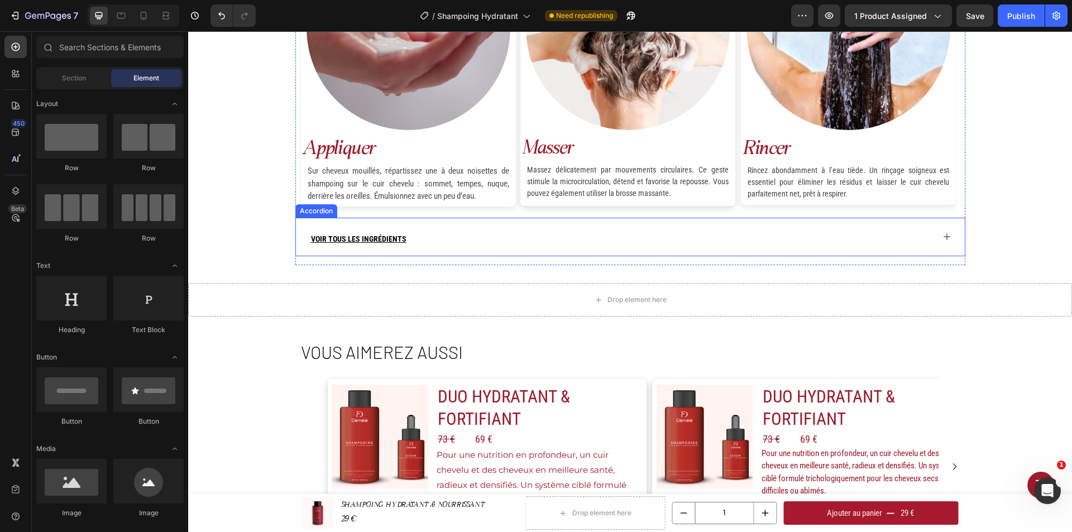
click at [444, 237] on div "VOIR TOUS LES INGRÉDIENTS" at bounding box center [621, 237] width 624 height 38
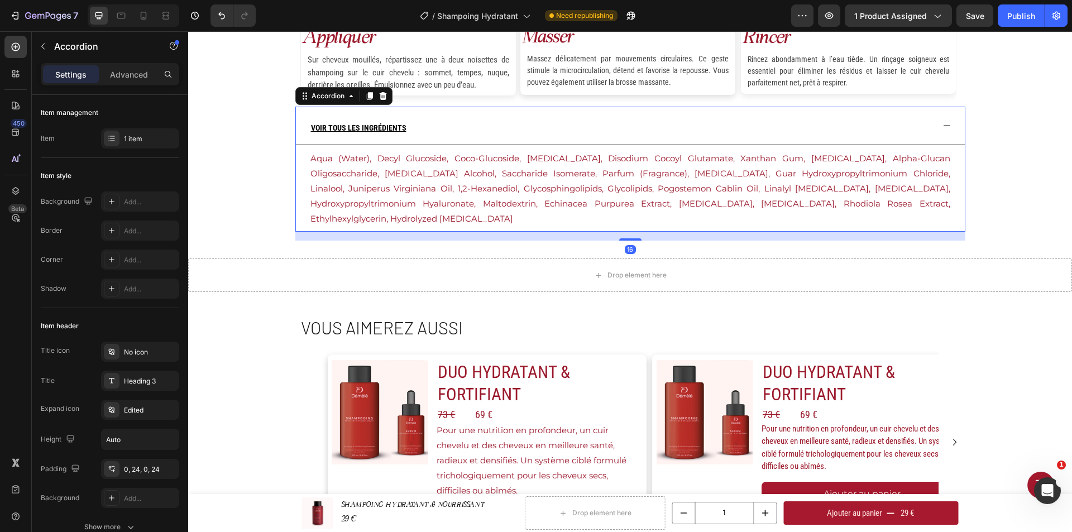
scroll to position [1328, 0]
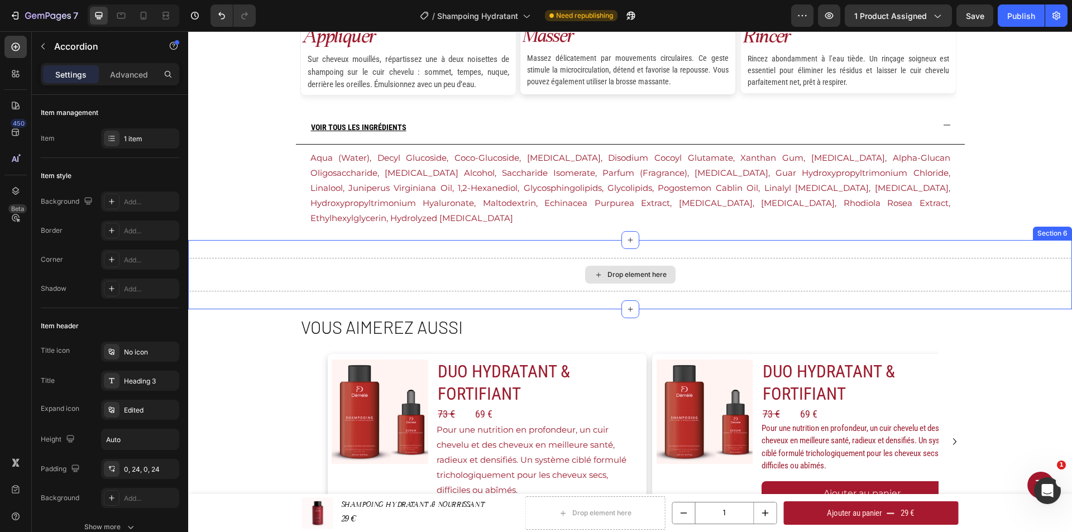
click at [616, 266] on div "Drop element here" at bounding box center [630, 275] width 90 height 18
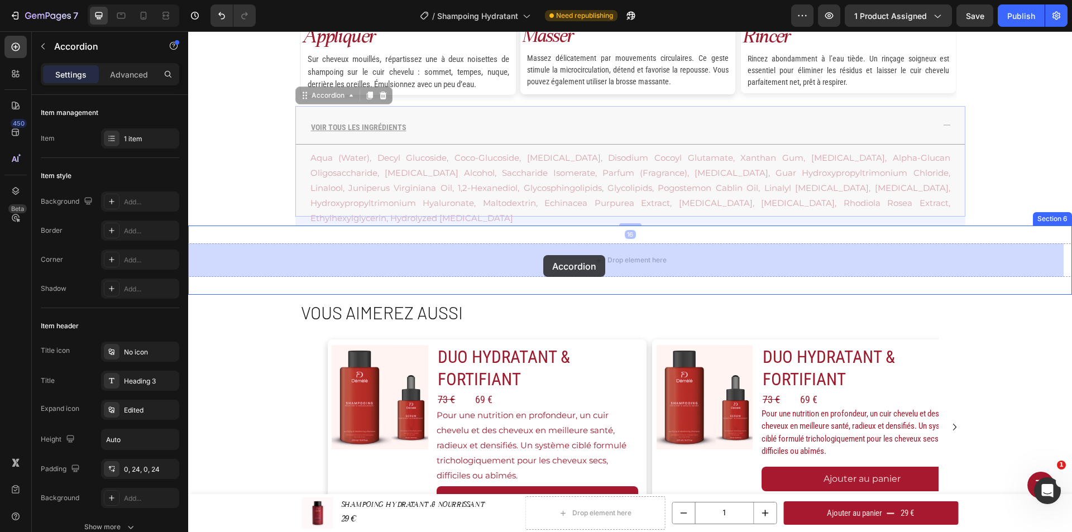
drag, startPoint x: 510, startPoint y: 133, endPoint x: 543, endPoint y: 255, distance: 126.3
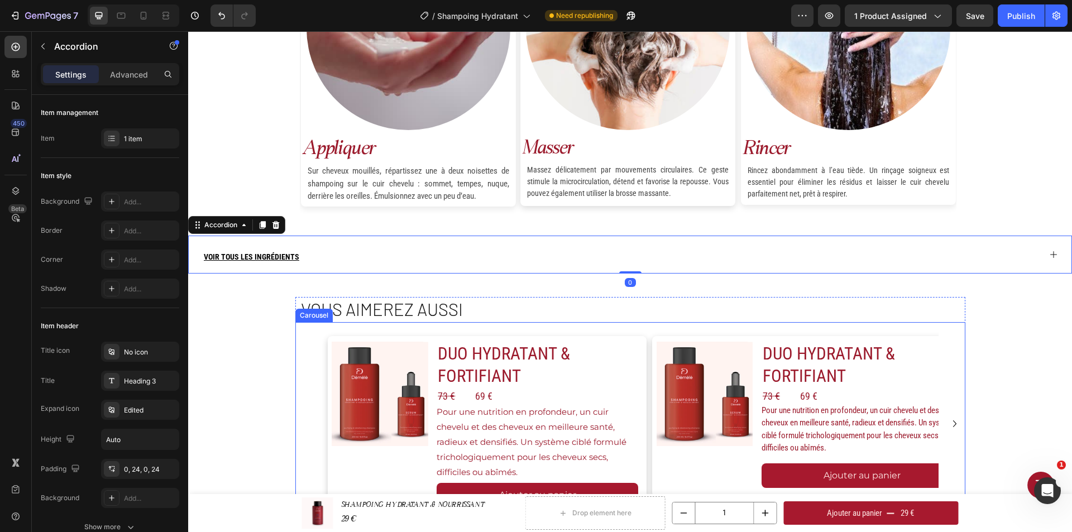
scroll to position [1384, 0]
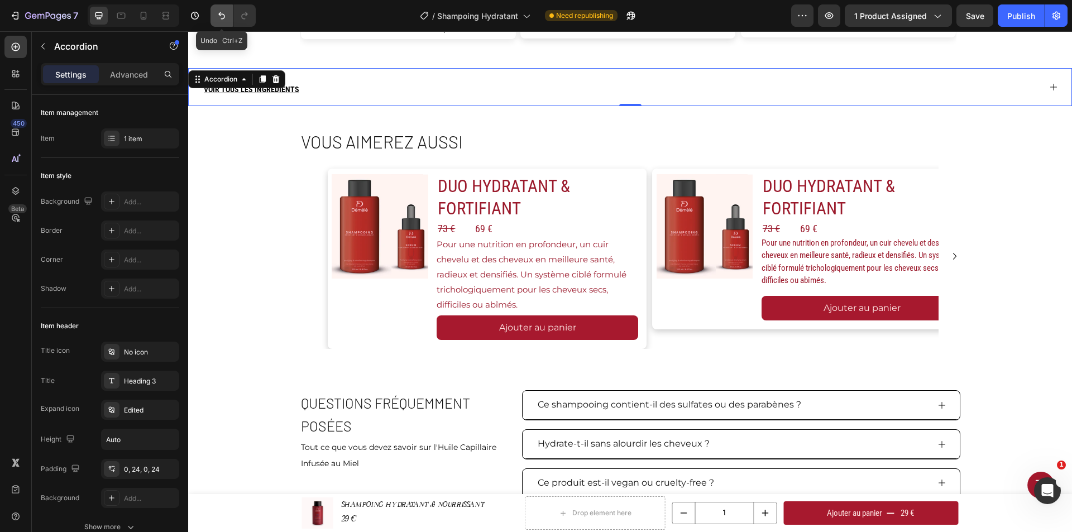
click at [222, 13] on icon "Undo/Redo" at bounding box center [221, 15] width 11 height 11
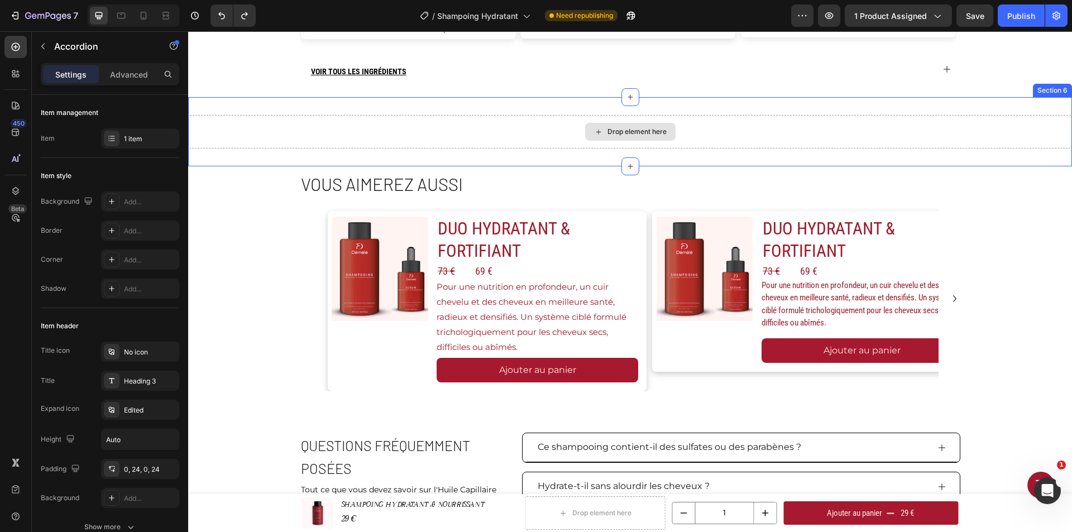
click at [509, 143] on div "Drop element here" at bounding box center [630, 132] width 884 height 34
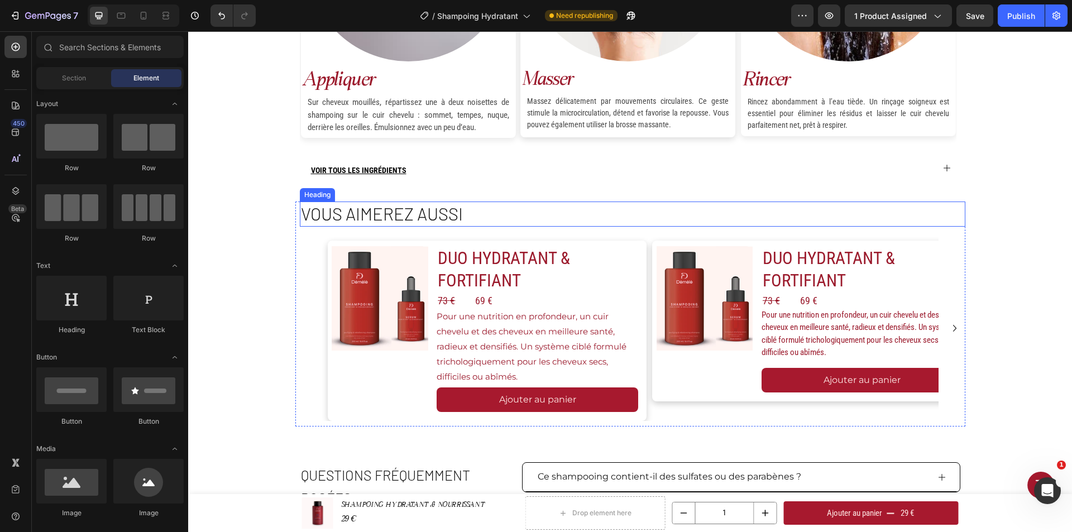
scroll to position [1273, 0]
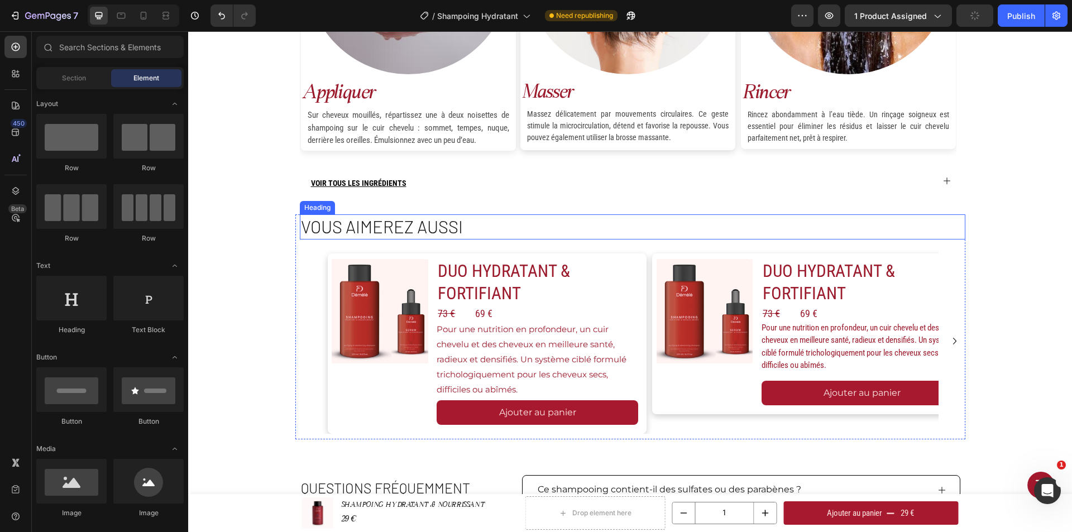
click at [606, 217] on h2 "Vous aimerez aussi" at bounding box center [633, 226] width 666 height 25
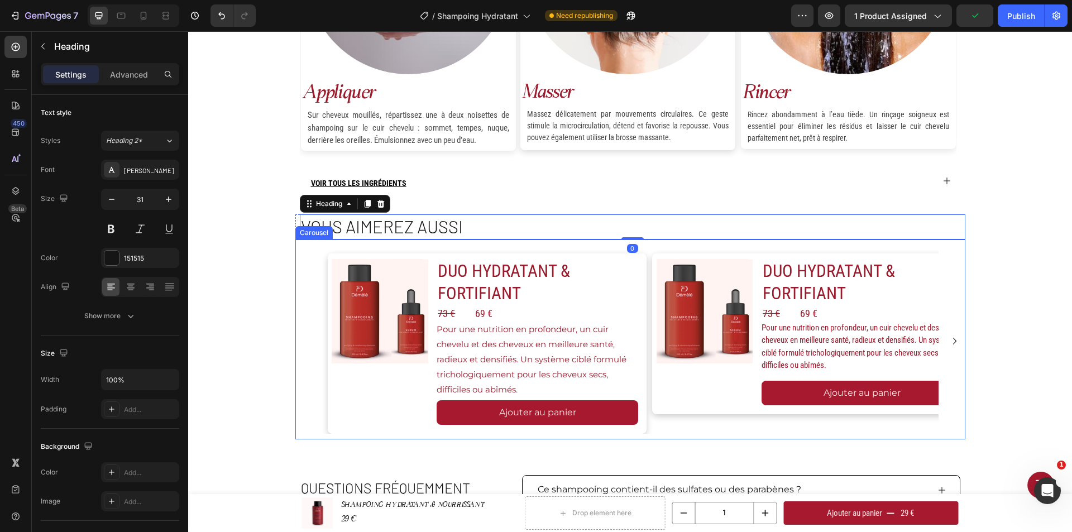
click at [295, 295] on div "Image DUO HYDRATANT & FORTIFIANT Product Title 73 € Product Price Product Price…" at bounding box center [630, 341] width 670 height 187
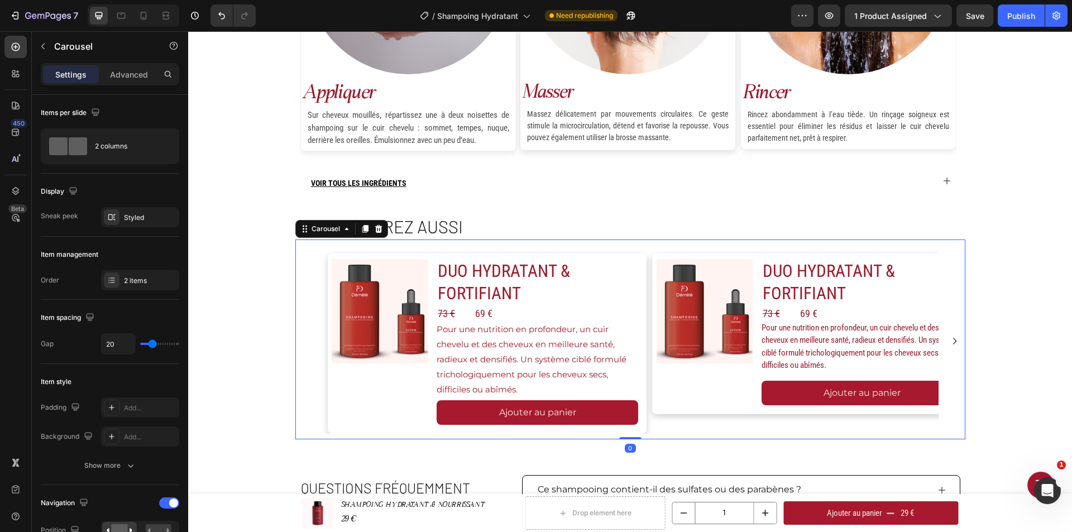
click at [296, 279] on div "Image DUO HYDRATANT & FORTIFIANT Product Title 73 € Product Price Product Price…" at bounding box center [630, 341] width 670 height 187
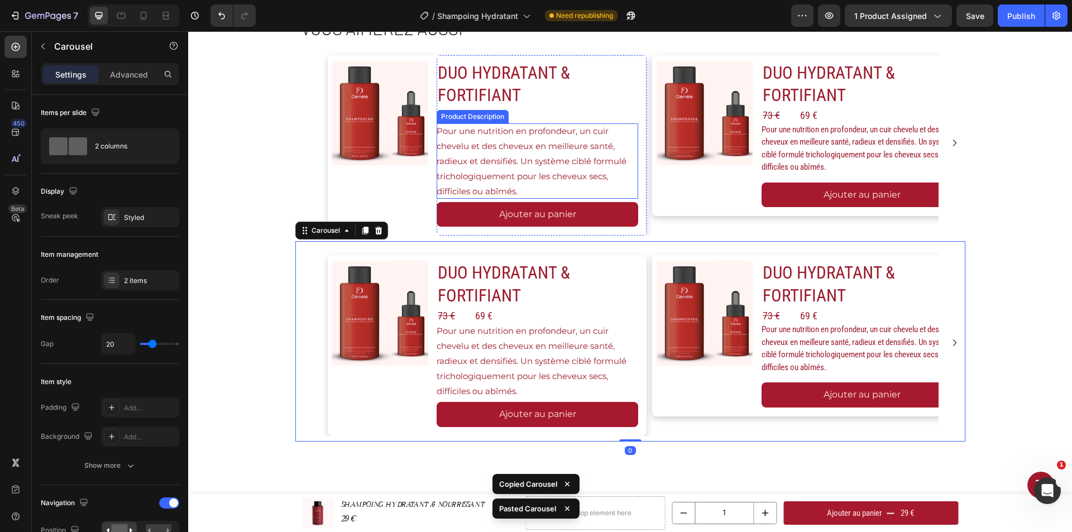
scroll to position [1307, 0]
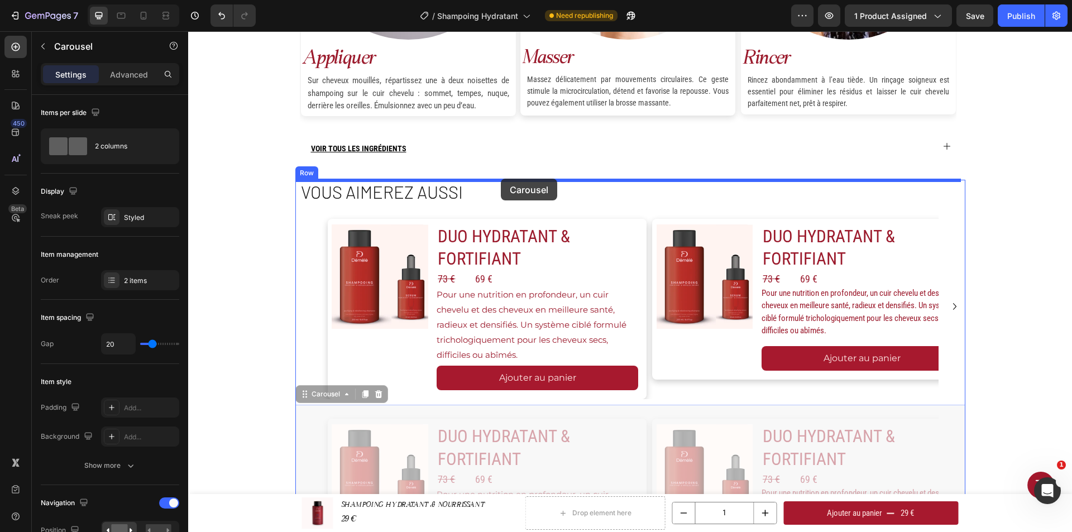
drag, startPoint x: 516, startPoint y: 415, endPoint x: 501, endPoint y: 179, distance: 236.7
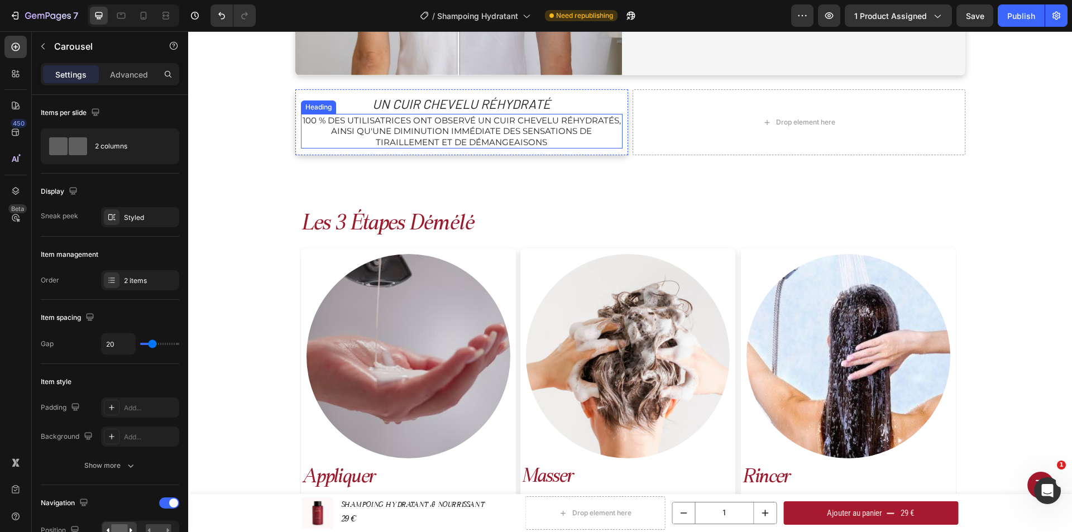
scroll to position [972, 0]
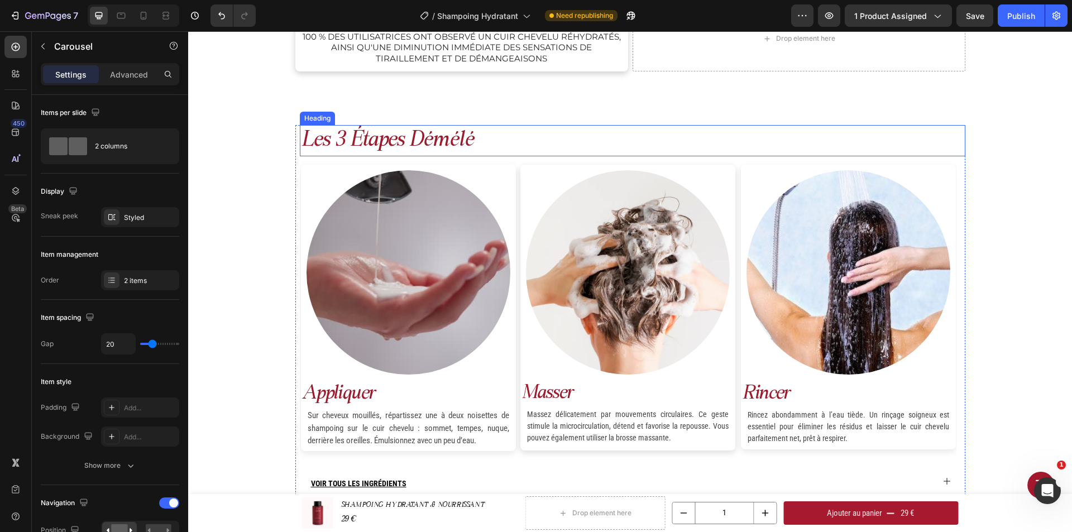
click at [460, 140] on h2 "les 3 étapes démélé" at bounding box center [633, 140] width 666 height 31
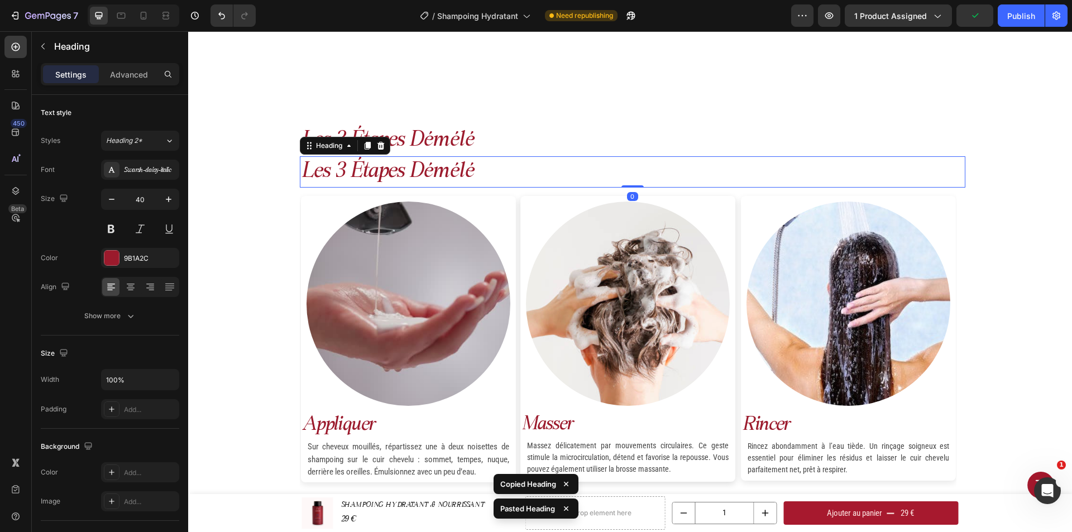
scroll to position [1084, 0]
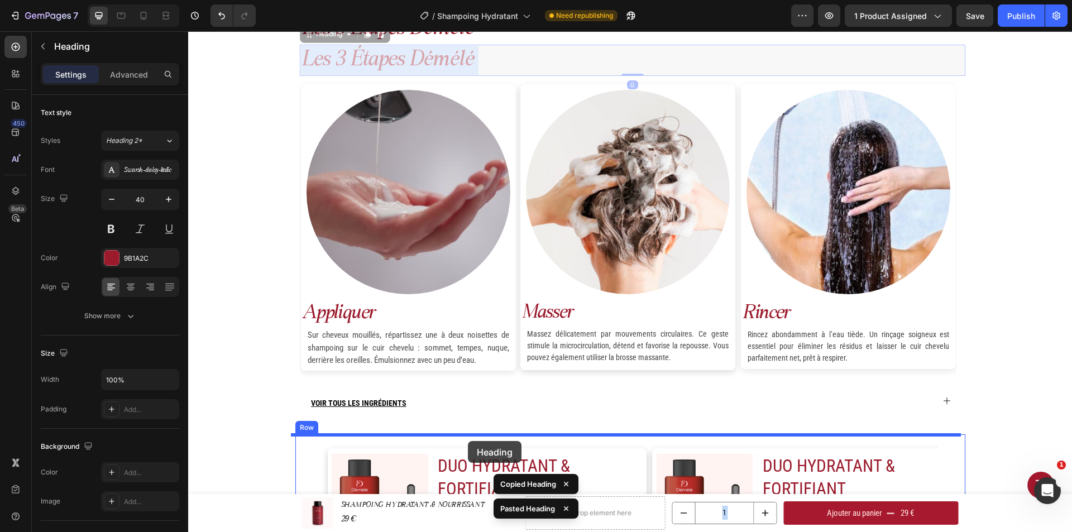
drag, startPoint x: 486, startPoint y: 57, endPoint x: 468, endPoint y: 441, distance: 384.6
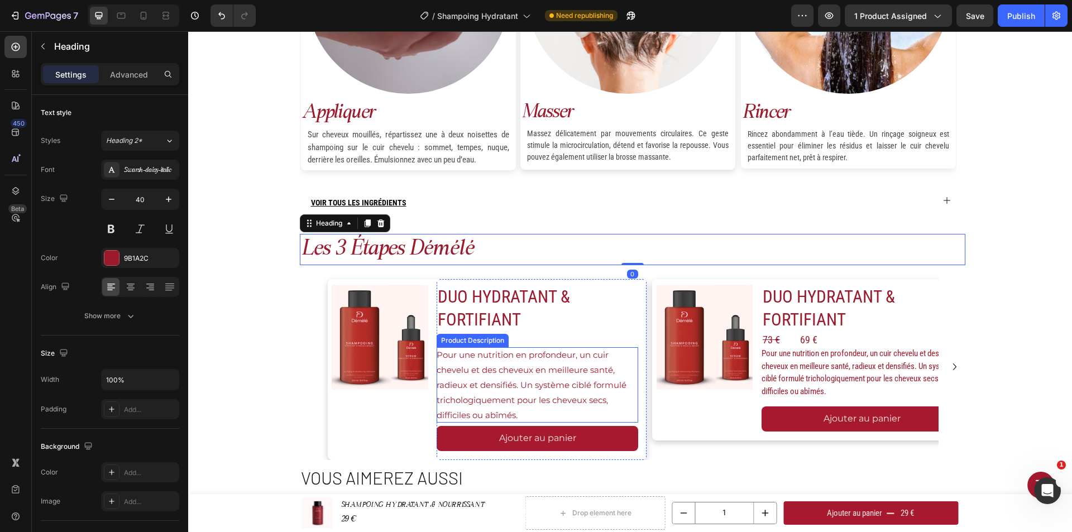
scroll to position [1307, 0]
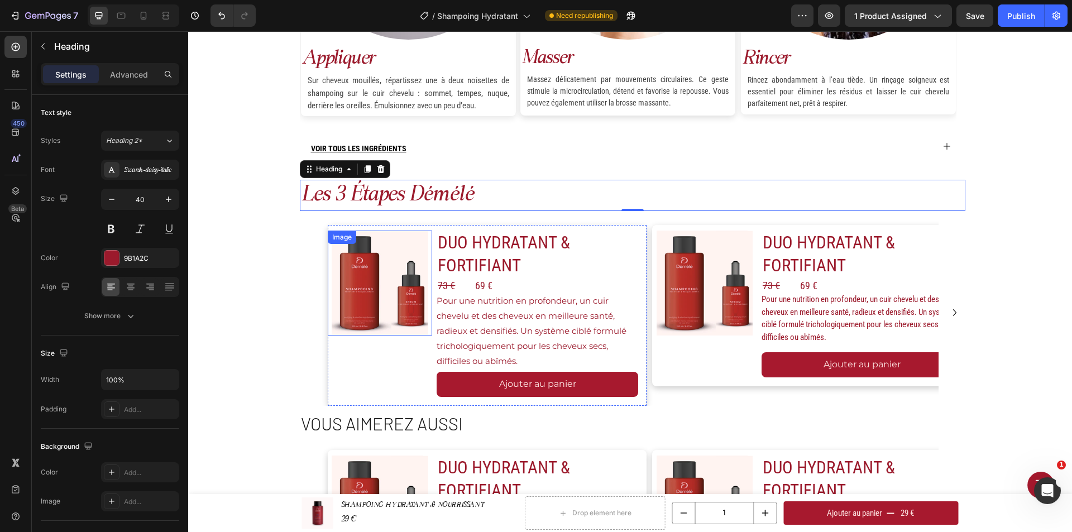
click at [358, 273] on img at bounding box center [380, 283] width 105 height 105
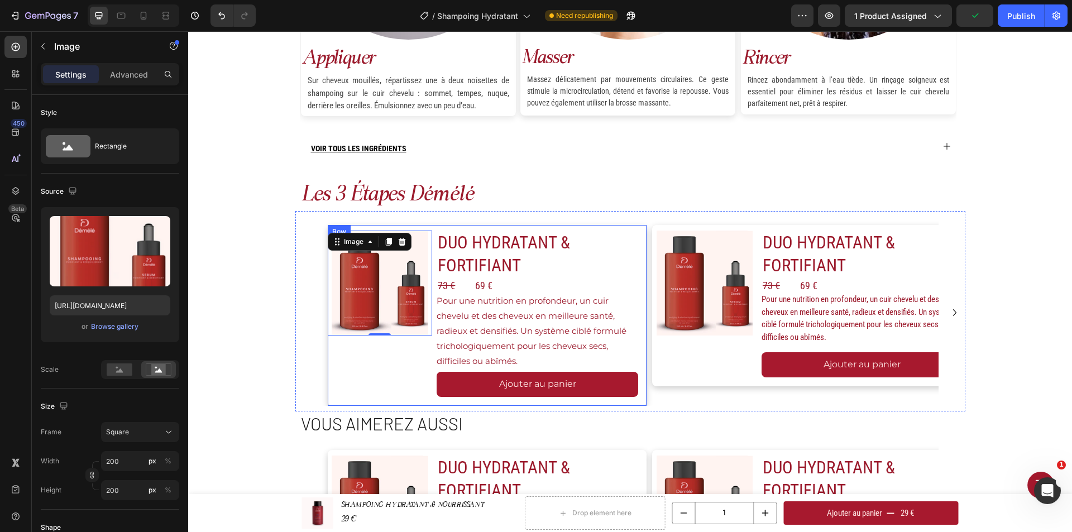
click at [402, 383] on div "Image 0" at bounding box center [380, 315] width 105 height 181
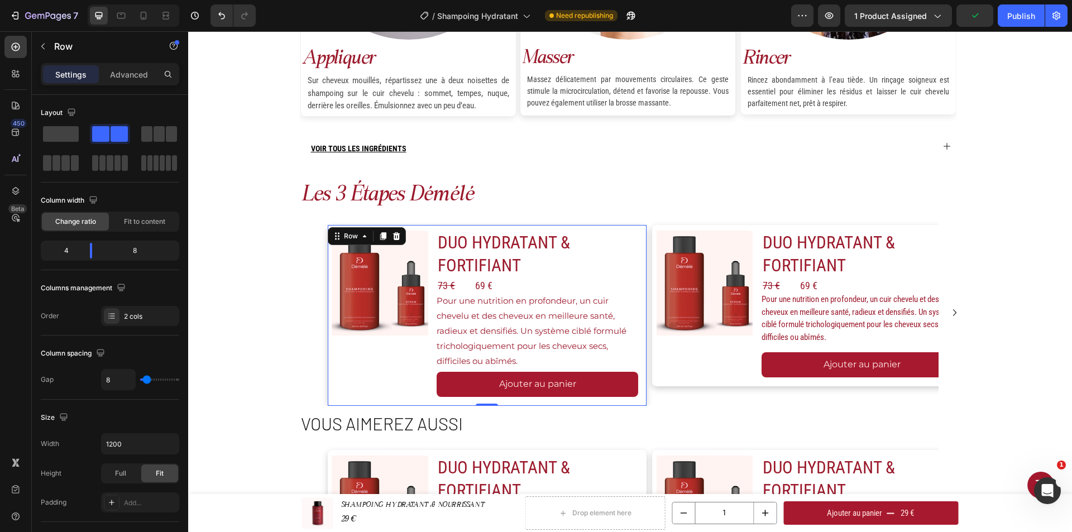
click at [506, 302] on span "Pour une nutrition en profondeur, un cuir chevelu et des cheveux en meilleure s…" at bounding box center [532, 330] width 190 height 71
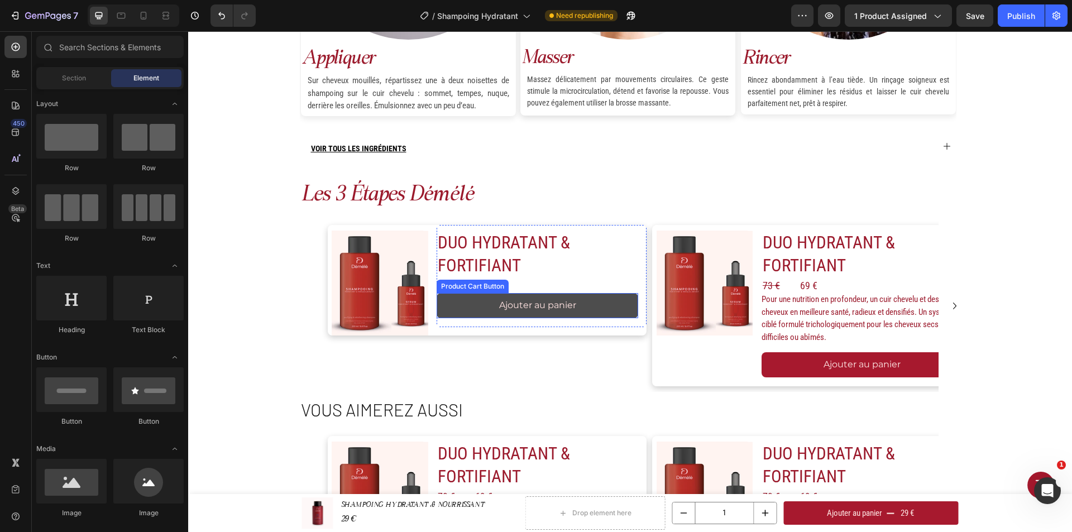
click at [623, 301] on button "Ajouter au panier" at bounding box center [538, 305] width 202 height 25
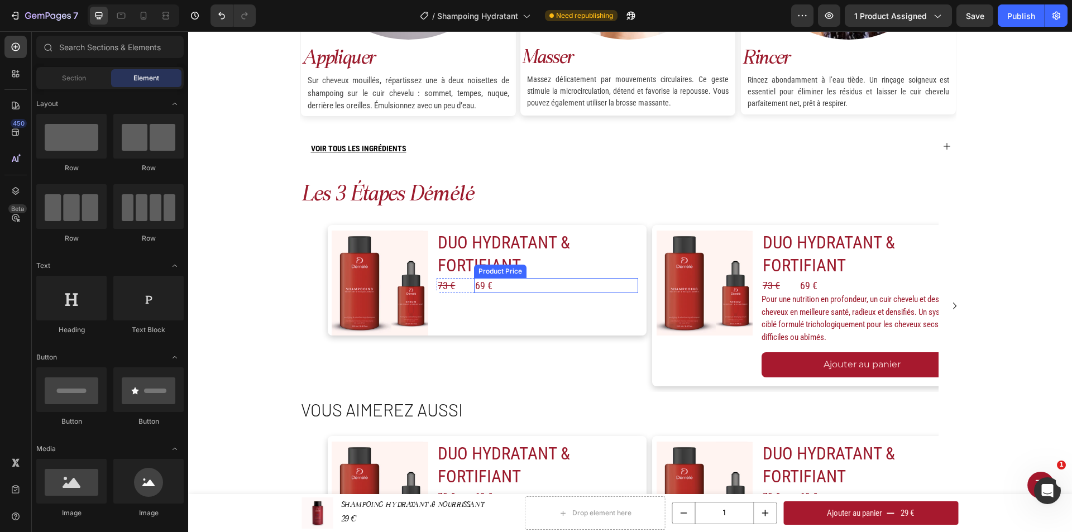
click at [501, 285] on div "69 €" at bounding box center [556, 285] width 164 height 15
click at [450, 284] on div "73 €" at bounding box center [453, 285] width 33 height 15
click at [496, 244] on h2 "DUO HYDRATANT & FORTIFIANT" at bounding box center [538, 254] width 202 height 47
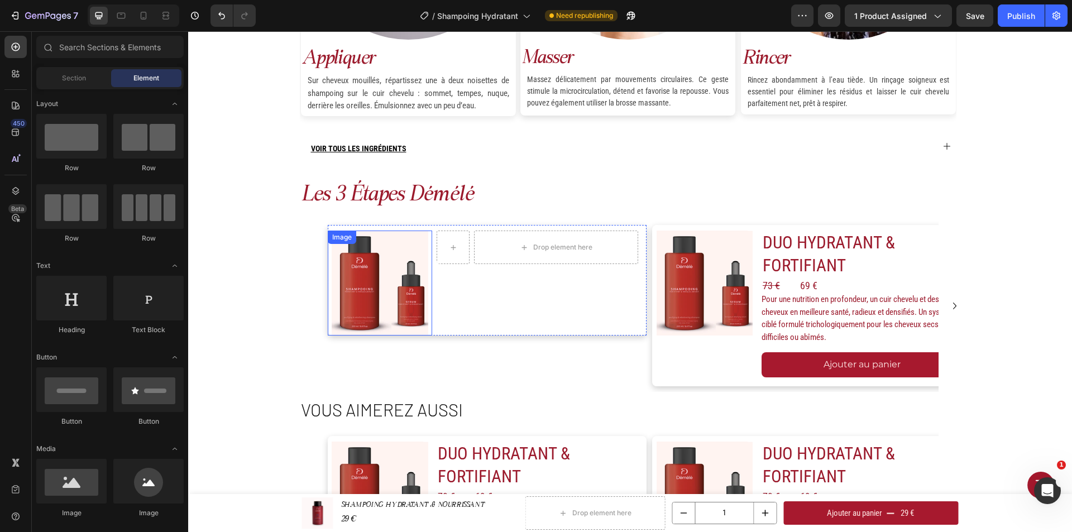
click at [396, 279] on img at bounding box center [380, 283] width 105 height 105
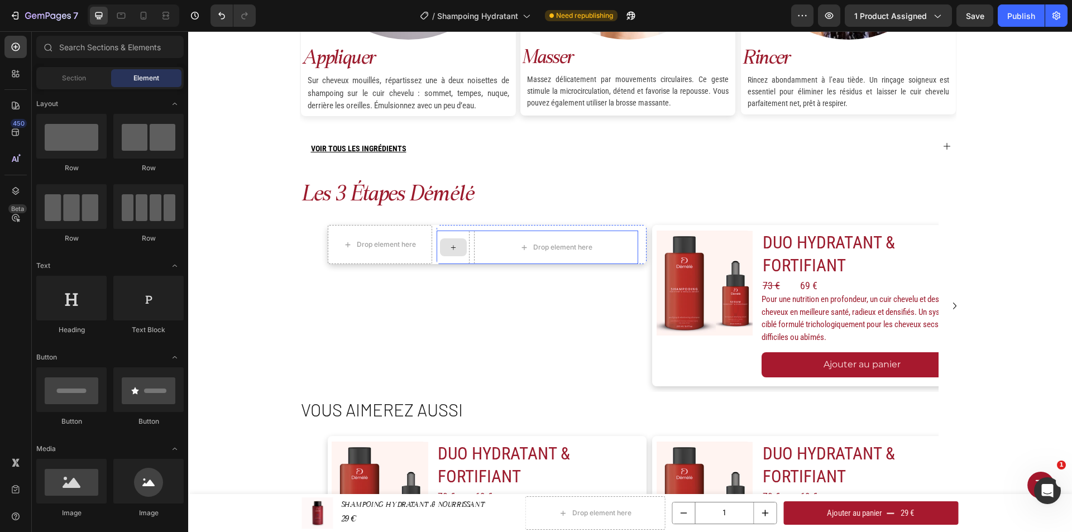
click at [453, 252] on icon at bounding box center [453, 247] width 9 height 9
click at [520, 250] on icon at bounding box center [524, 247] width 9 height 9
click at [792, 262] on h2 "DUO HYDRATANT & FORTIFIANT" at bounding box center [863, 254] width 202 height 47
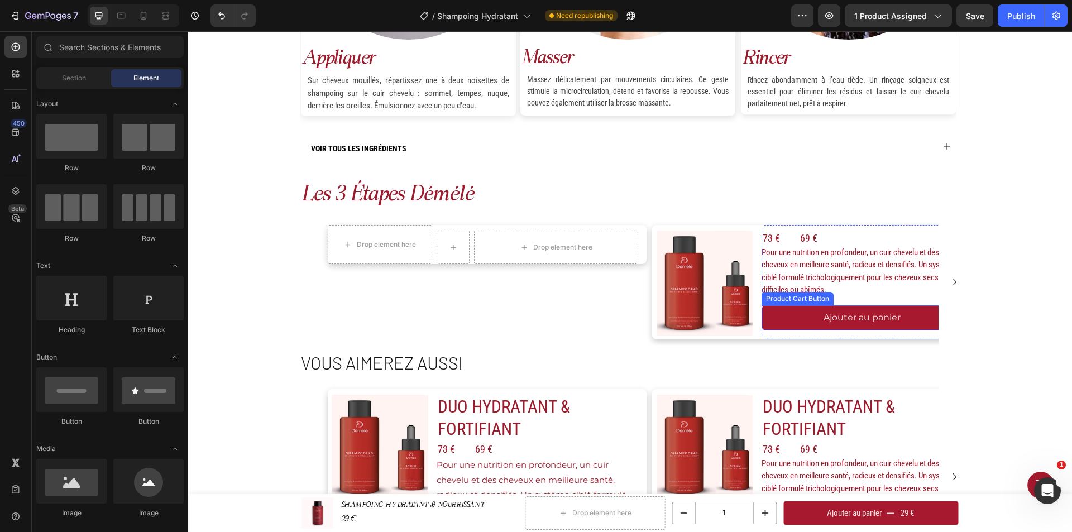
click at [791, 270] on span "Pour une nutrition en profondeur, un cuir chevelu et des cheveux en meilleure s…" at bounding box center [859, 271] width 194 height 48
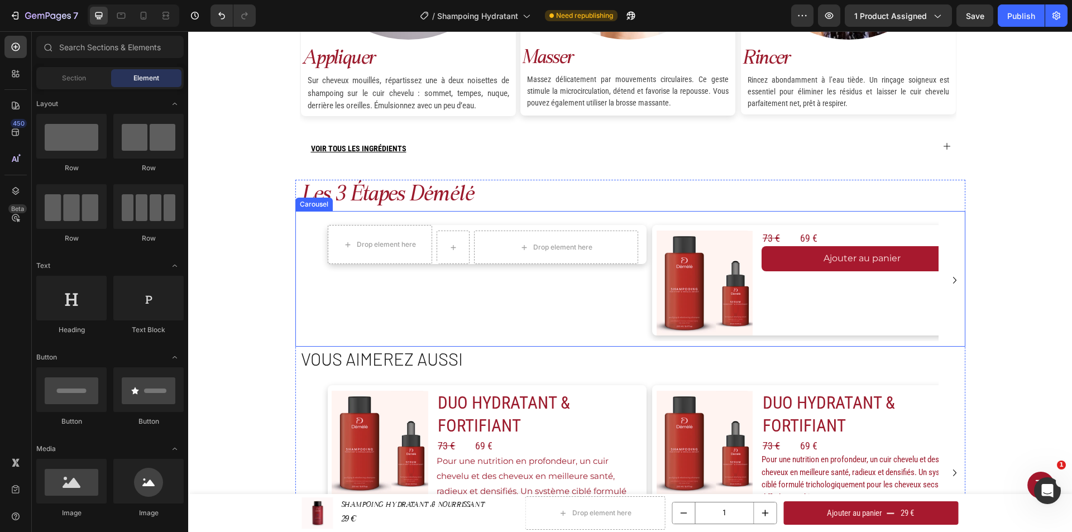
click at [950, 280] on icon "Carousel Next Arrow" at bounding box center [954, 280] width 13 height 13
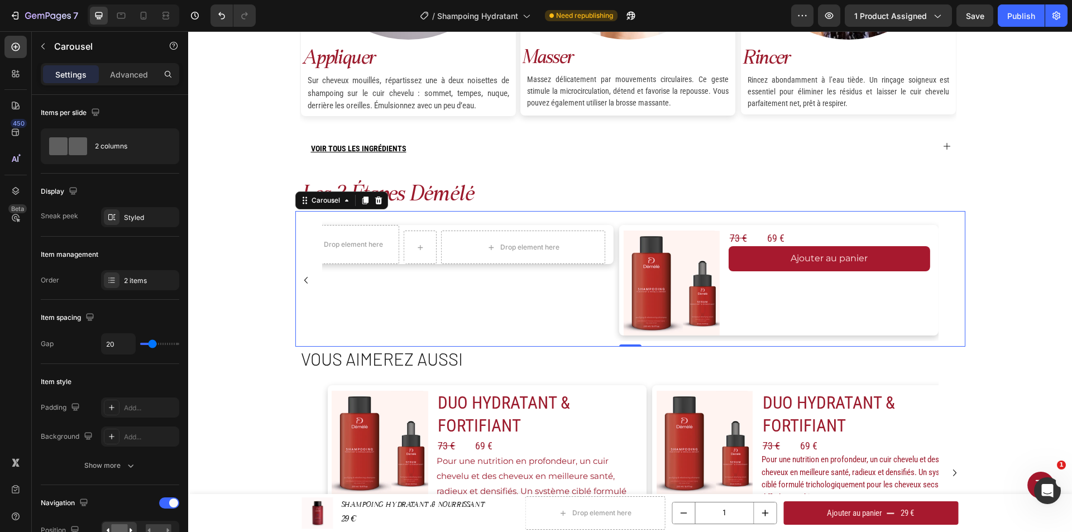
click at [299, 282] on icon "Carousel Back Arrow" at bounding box center [305, 280] width 13 height 13
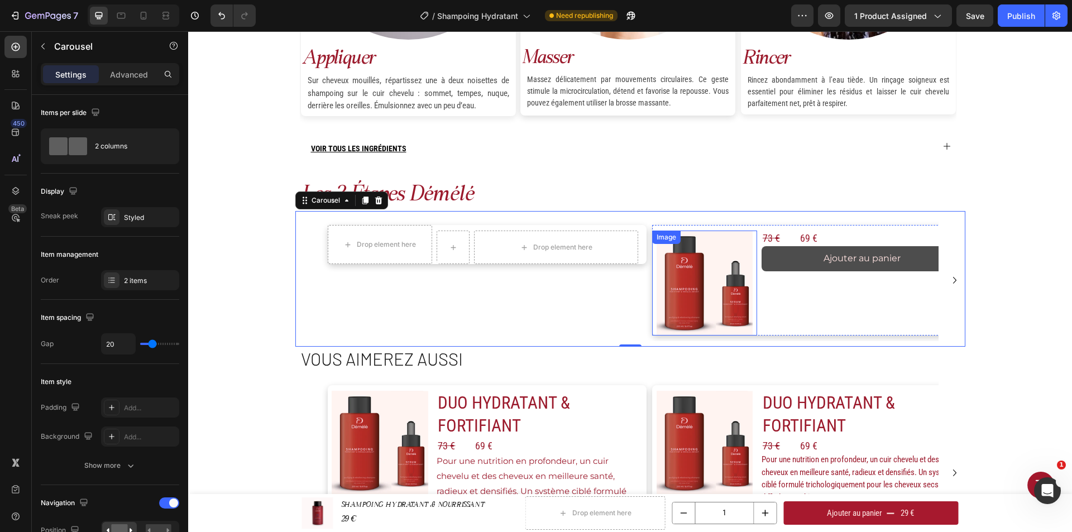
click at [801, 255] on button "Ajouter au panier" at bounding box center [863, 258] width 202 height 25
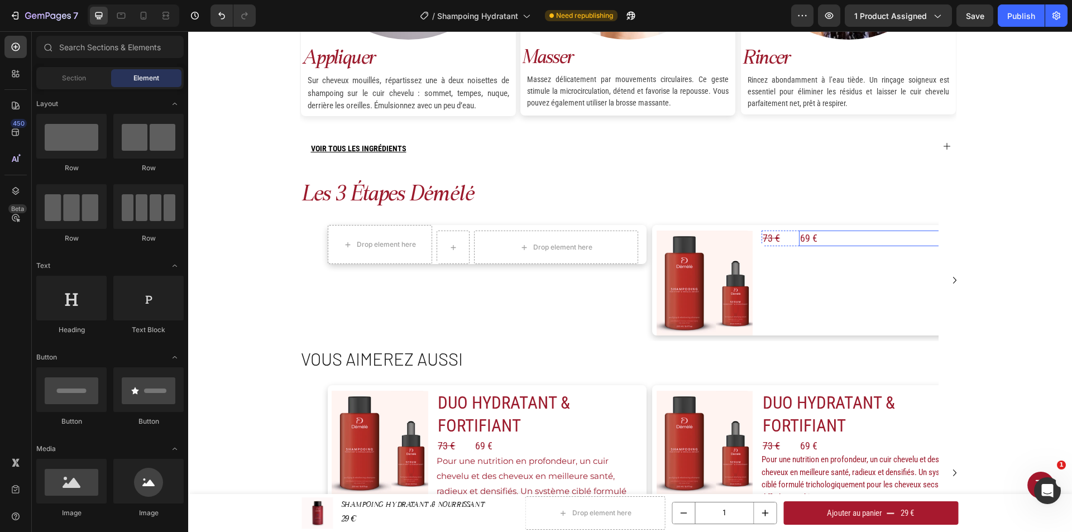
click at [807, 243] on div "69 €" at bounding box center [881, 238] width 164 height 15
click at [772, 244] on div "73 €" at bounding box center [778, 238] width 33 height 15
click at [831, 250] on div "Drop element here" at bounding box center [881, 248] width 164 height 34
click at [799, 306] on div "Drop element here Row Product List Product List" at bounding box center [867, 280] width 210 height 111
click at [727, 295] on img at bounding box center [704, 283] width 105 height 105
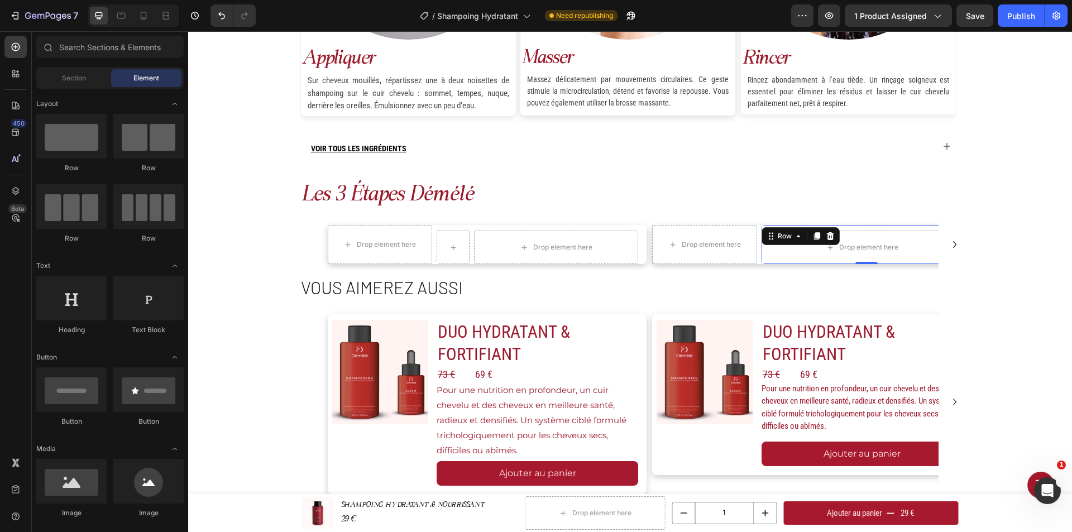
click at [798, 226] on div "Drop element here Row 0" at bounding box center [867, 244] width 210 height 39
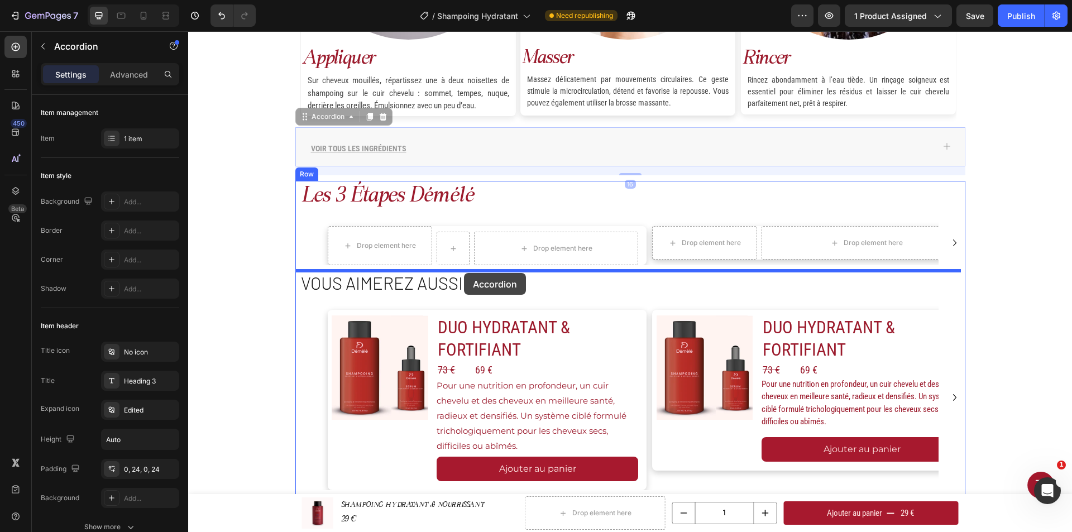
drag, startPoint x: 475, startPoint y: 143, endPoint x: 464, endPoint y: 273, distance: 130.6
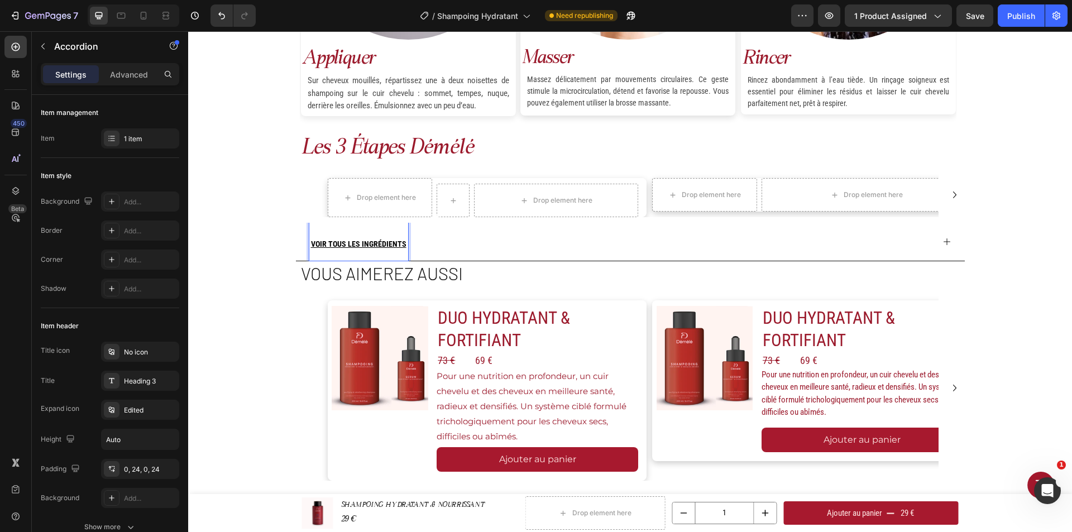
click at [394, 242] on u "VOIR TOUS LES INGRÉDIENTS" at bounding box center [358, 244] width 95 height 9
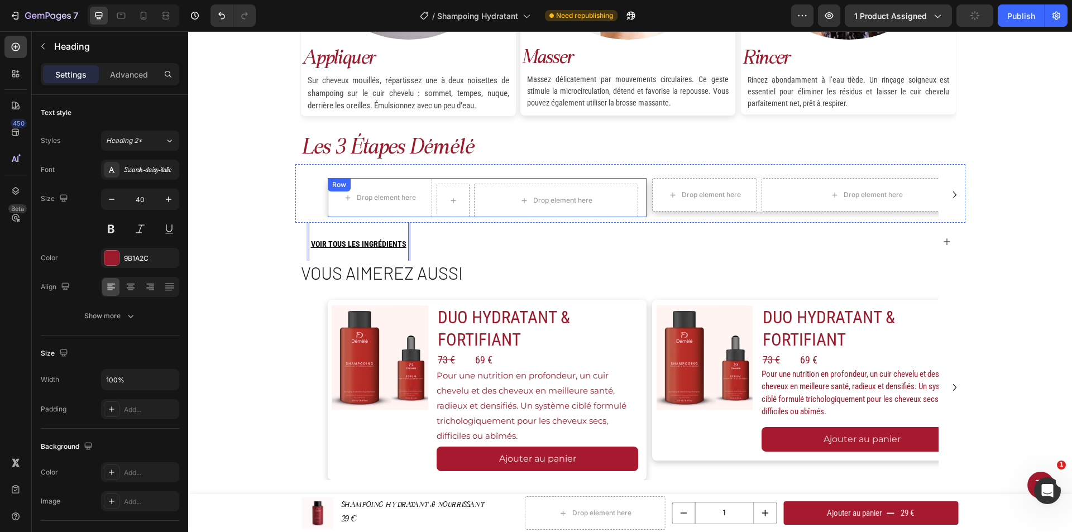
click at [405, 133] on h2 "les 3 étapes démélé" at bounding box center [633, 148] width 666 height 31
click at [413, 147] on h2 "les 3 étapes démélé" at bounding box center [633, 148] width 666 height 31
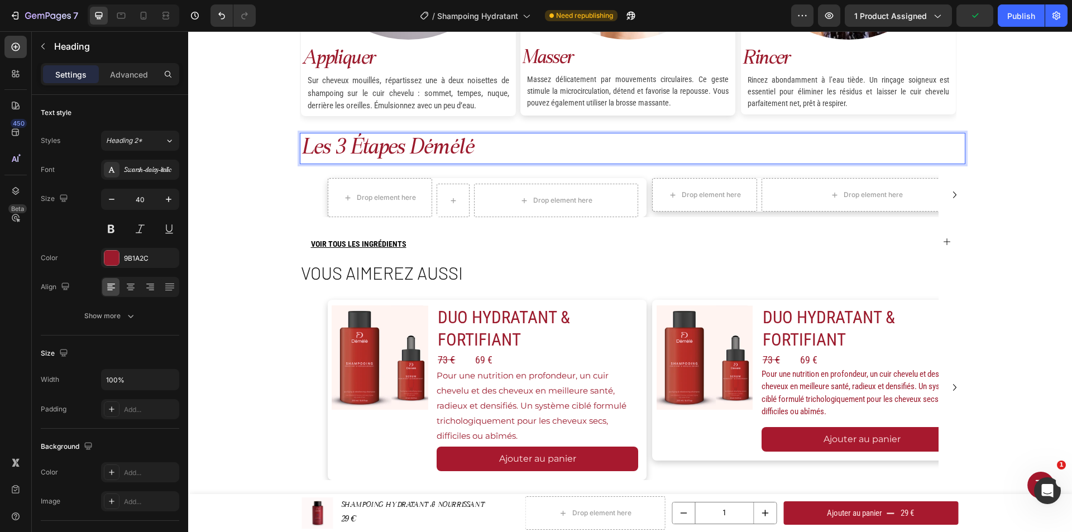
click at [453, 149] on p "les 3 étapes démélé" at bounding box center [632, 148] width 663 height 29
click at [499, 170] on div "Drop element here Drop element here Row Row Product List Product List Row Drop …" at bounding box center [630, 193] width 670 height 59
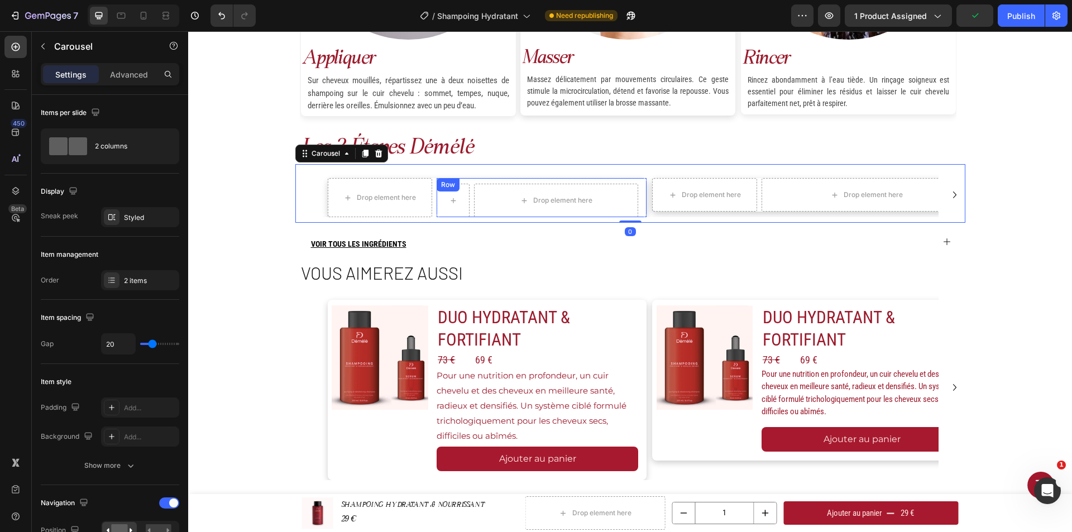
click at [496, 180] on div "Drop element here Row Row" at bounding box center [542, 197] width 210 height 39
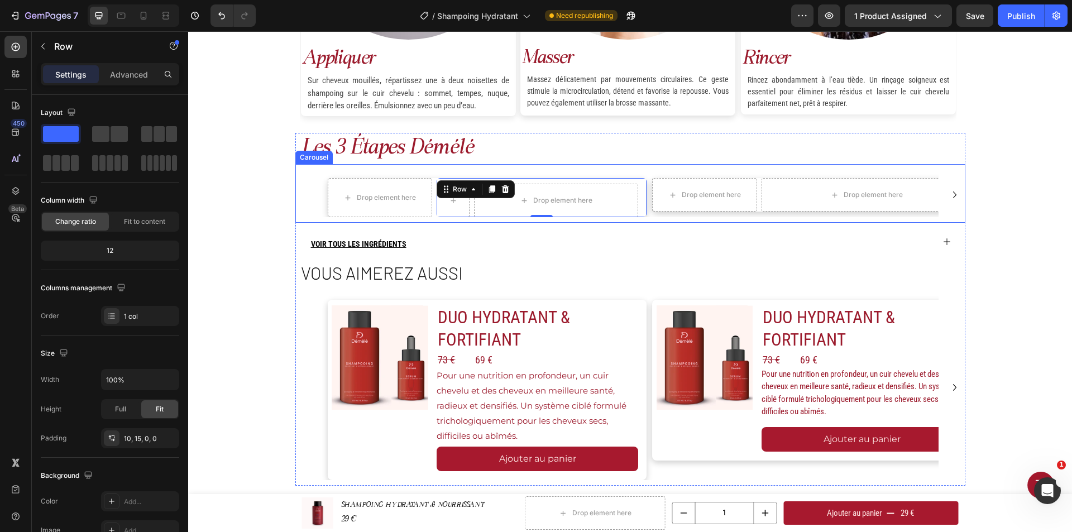
click at [494, 152] on p "les 3 étapes démélé" at bounding box center [632, 148] width 663 height 29
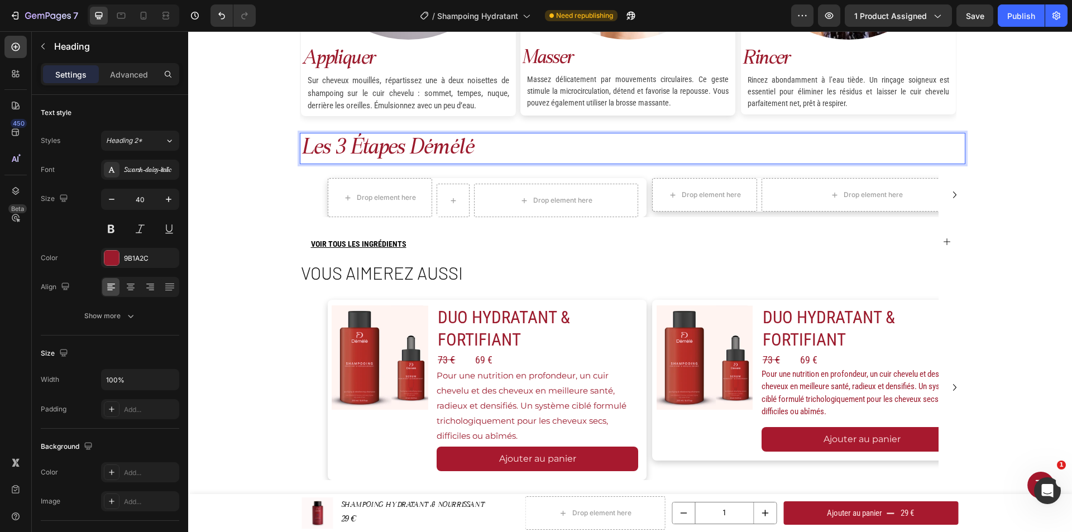
drag, startPoint x: 479, startPoint y: 139, endPoint x: 484, endPoint y: 152, distance: 13.6
click at [643, 193] on div "Drop element here Drop element here Row Row Product List Product List Row Drop …" at bounding box center [630, 195] width 616 height 45
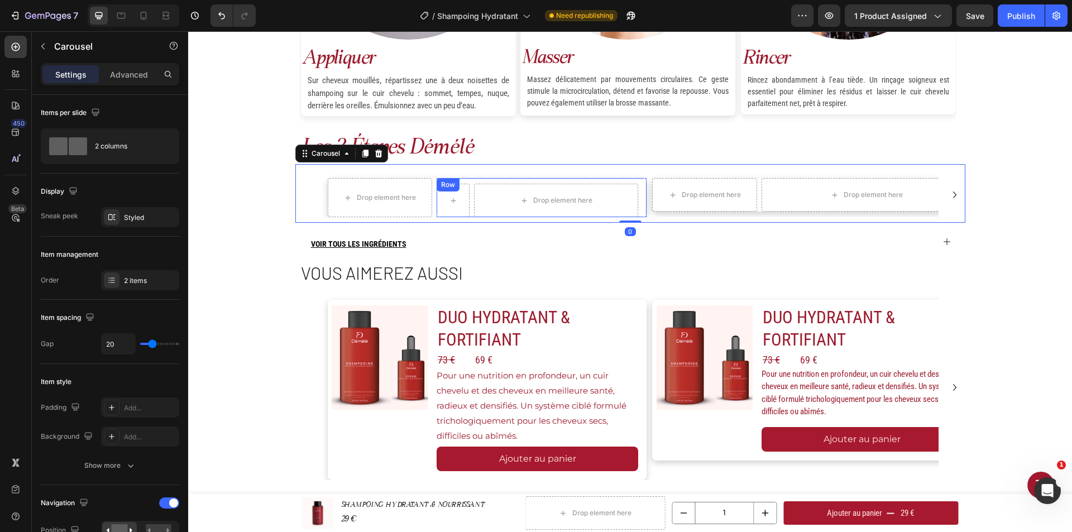
click at [641, 193] on div "Drop element here Row Row" at bounding box center [542, 197] width 210 height 39
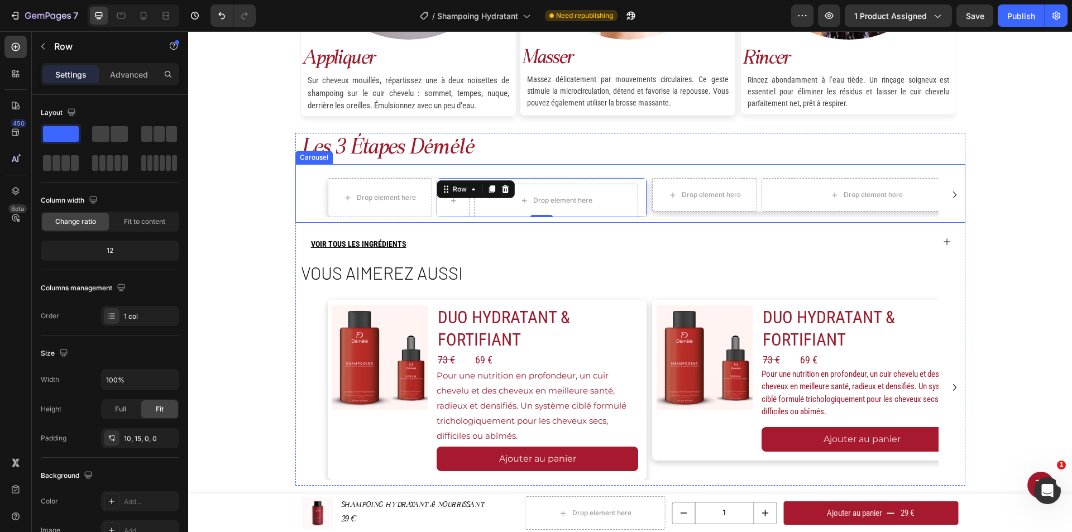
click at [644, 221] on div "Drop element here Drop element here Row Row 0 Product List Product List Row Dro…" at bounding box center [630, 193] width 670 height 59
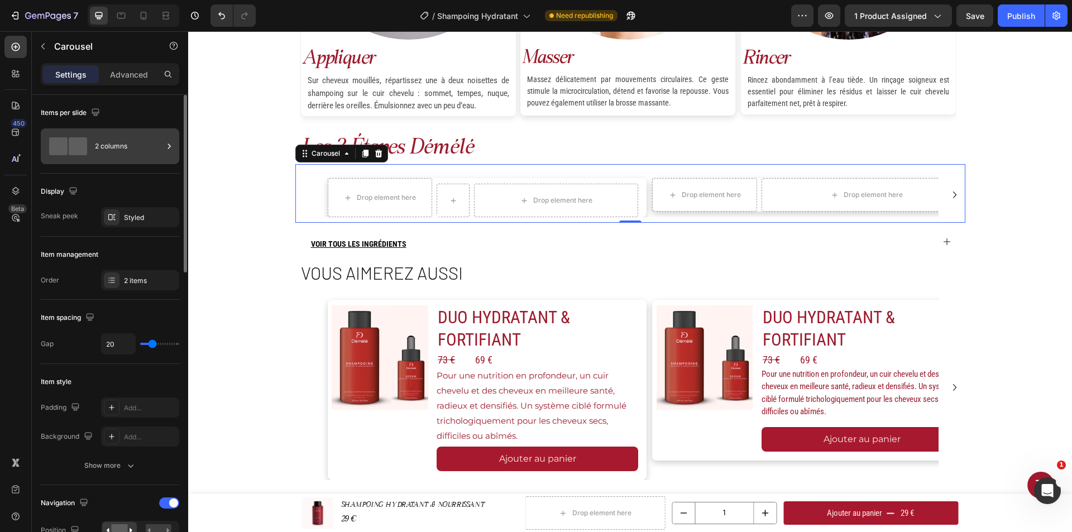
click at [93, 146] on div "2 columns" at bounding box center [110, 146] width 138 height 36
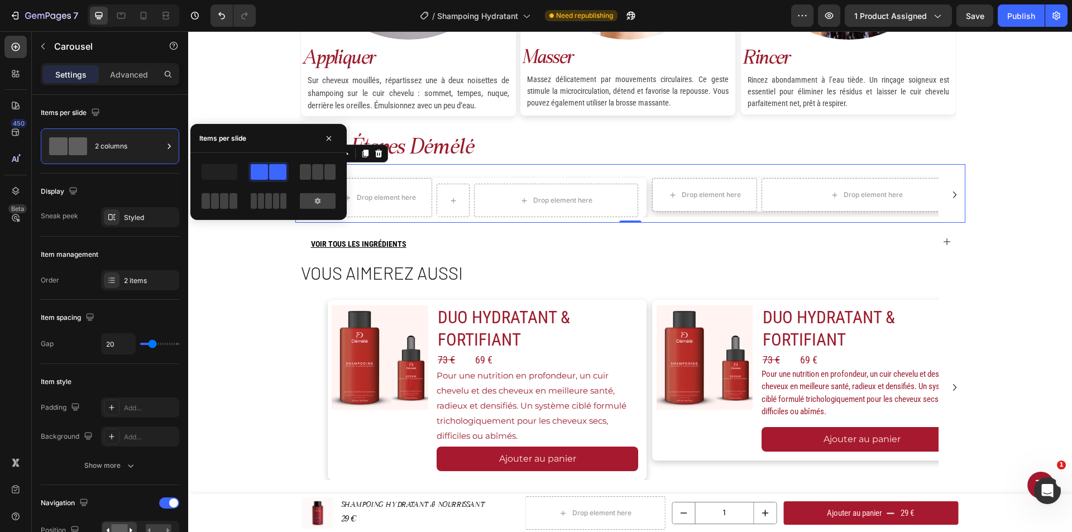
click at [270, 170] on span at bounding box center [277, 172] width 17 height 16
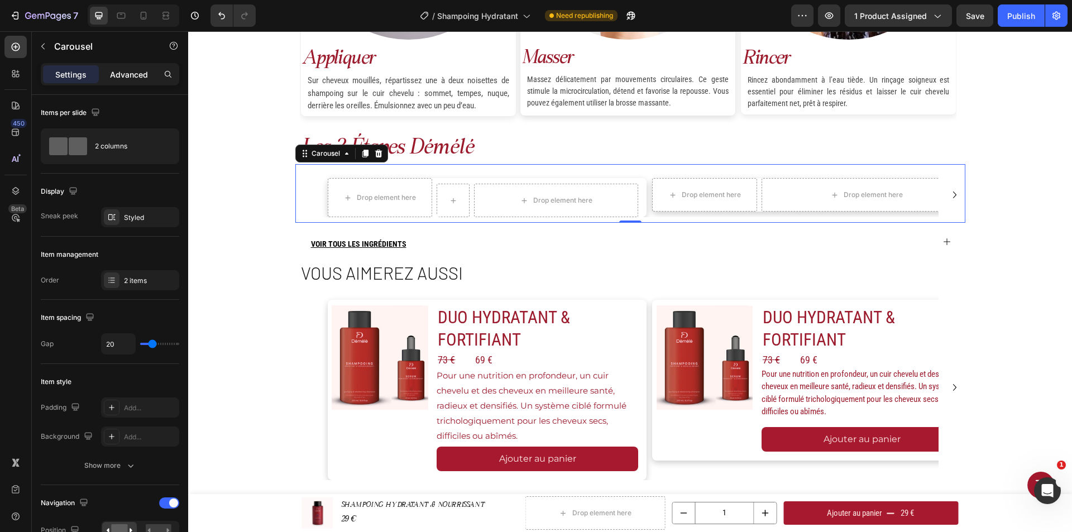
click at [121, 77] on p "Advanced" at bounding box center [129, 75] width 38 height 12
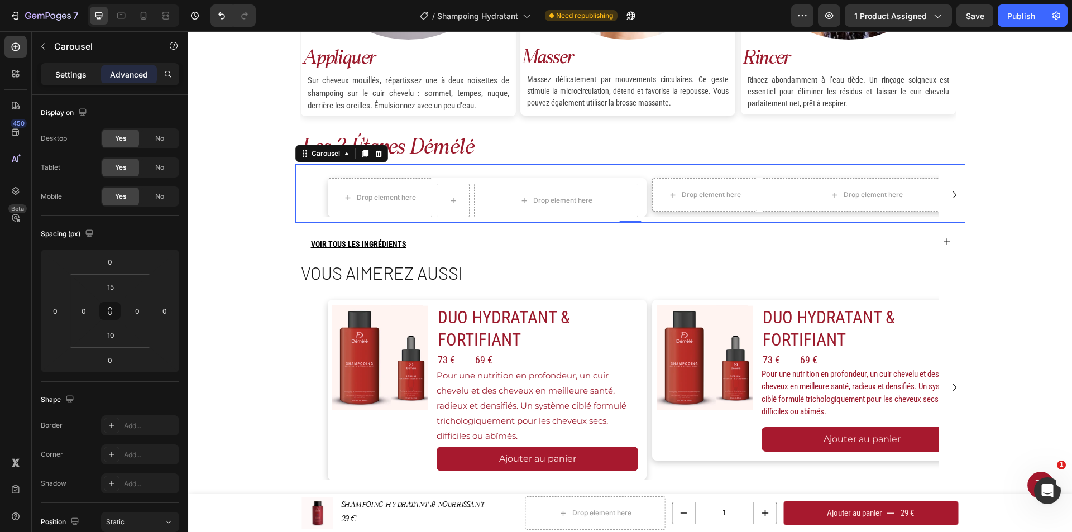
click at [83, 82] on div "Settings" at bounding box center [71, 74] width 56 height 18
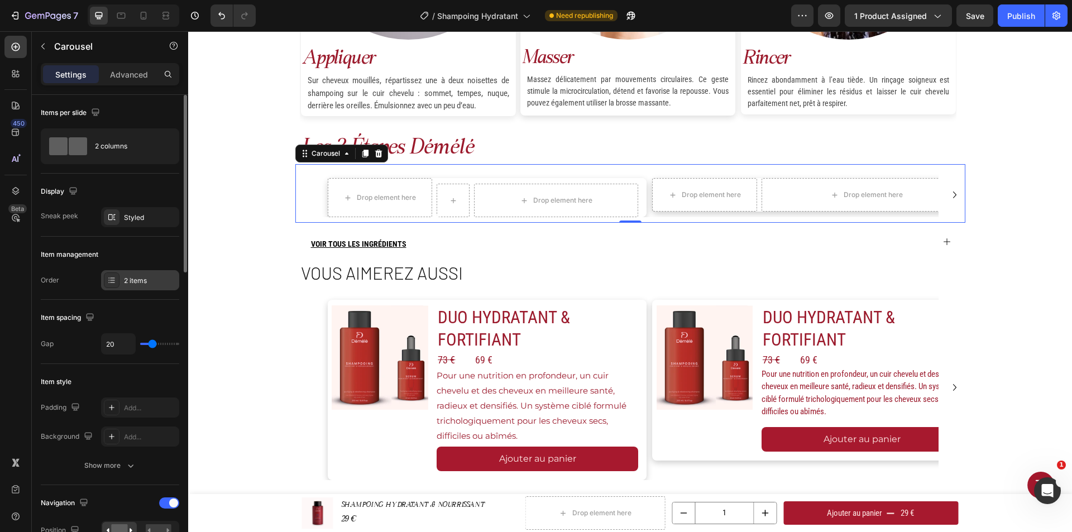
click at [147, 285] on div "2 items" at bounding box center [150, 281] width 52 height 10
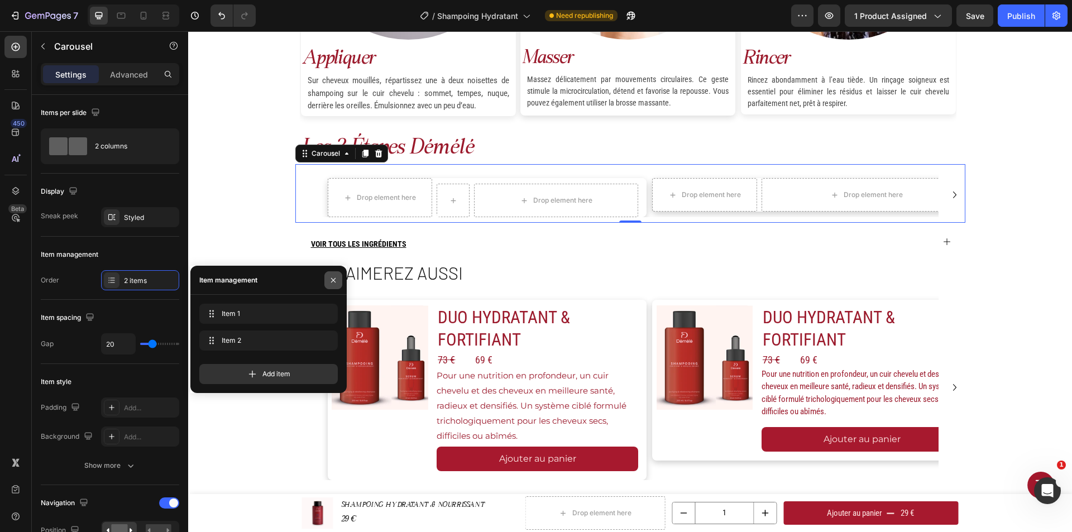
click at [331, 279] on icon "button" at bounding box center [333, 280] width 9 height 9
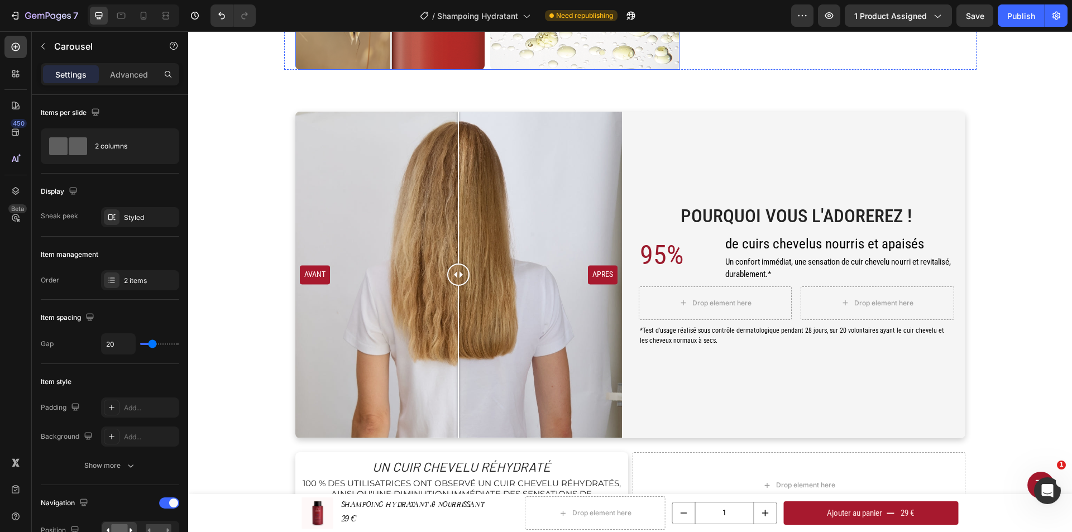
scroll to position [637, 0]
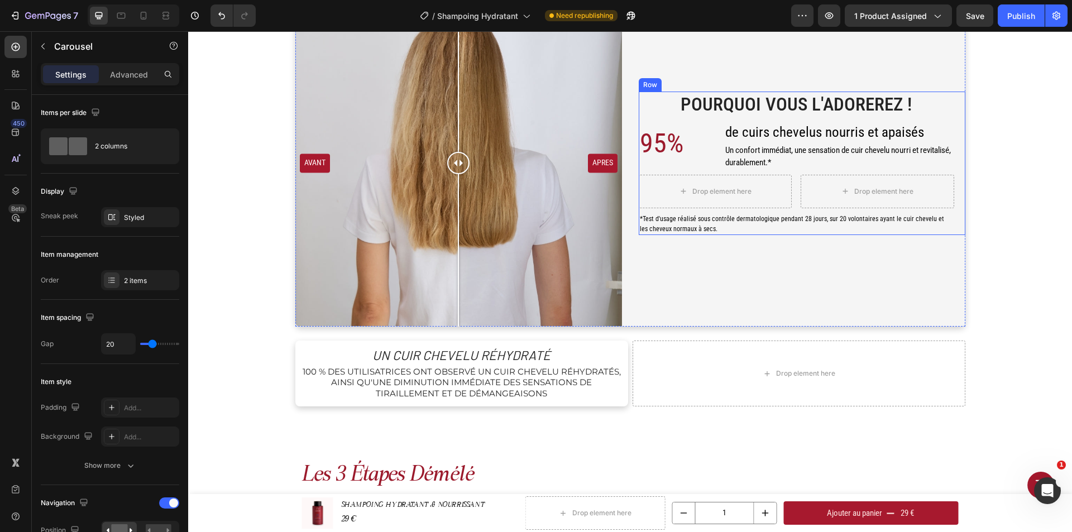
click at [673, 145] on p "95%" at bounding box center [677, 143] width 74 height 40
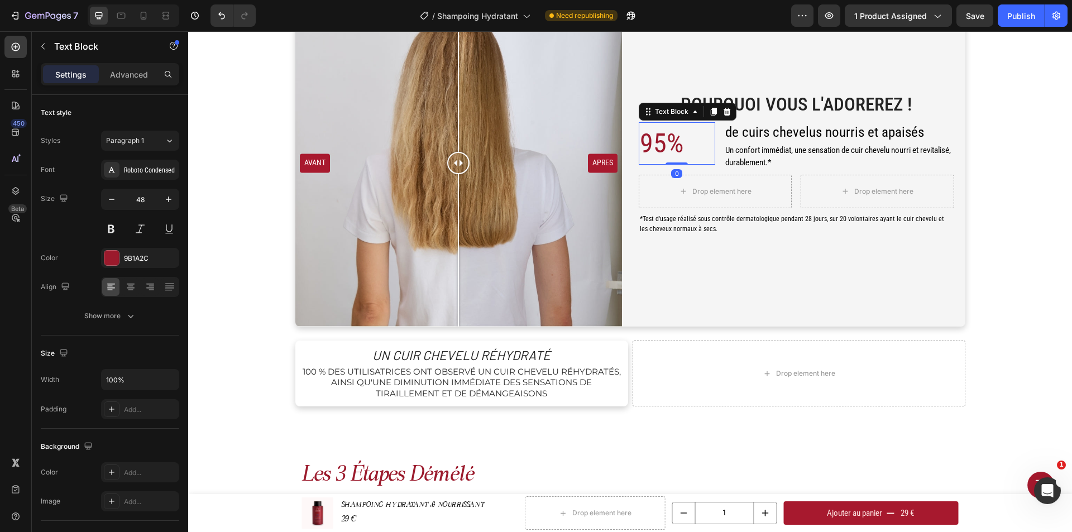
click at [684, 141] on p "95%" at bounding box center [677, 143] width 74 height 40
click at [702, 198] on div "Drop element here" at bounding box center [715, 192] width 90 height 18
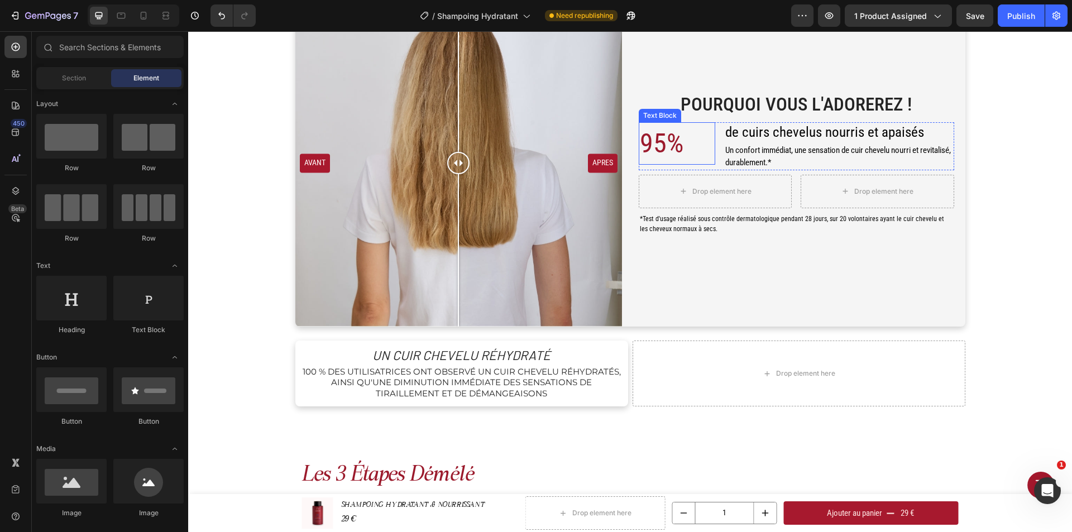
click at [702, 140] on p "95%" at bounding box center [677, 143] width 74 height 40
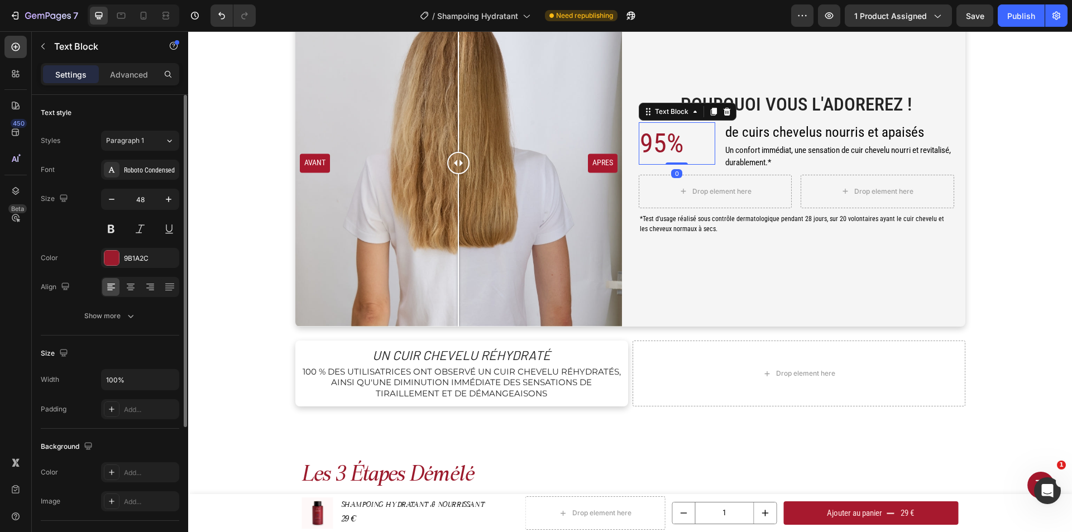
scroll to position [56, 0]
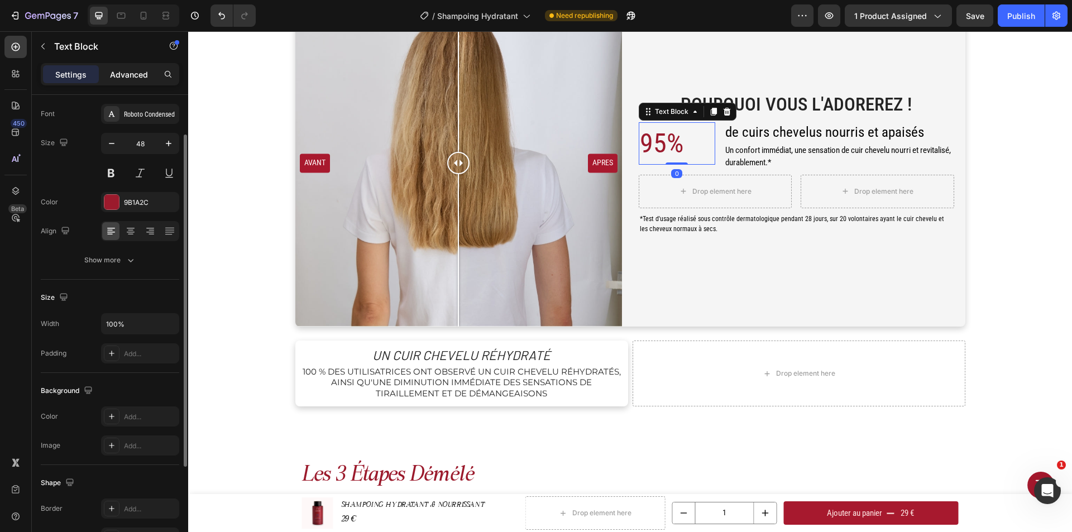
click at [140, 73] on p "Advanced" at bounding box center [129, 75] width 38 height 12
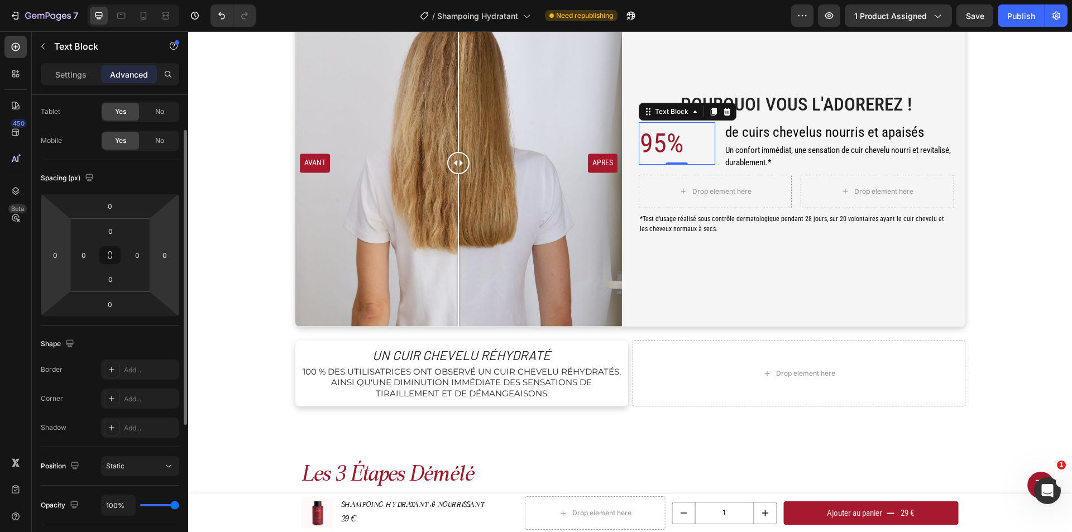
drag, startPoint x: 63, startPoint y: 257, endPoint x: 150, endPoint y: 251, distance: 87.9
click at [63, 257] on input "0" at bounding box center [55, 255] width 17 height 17
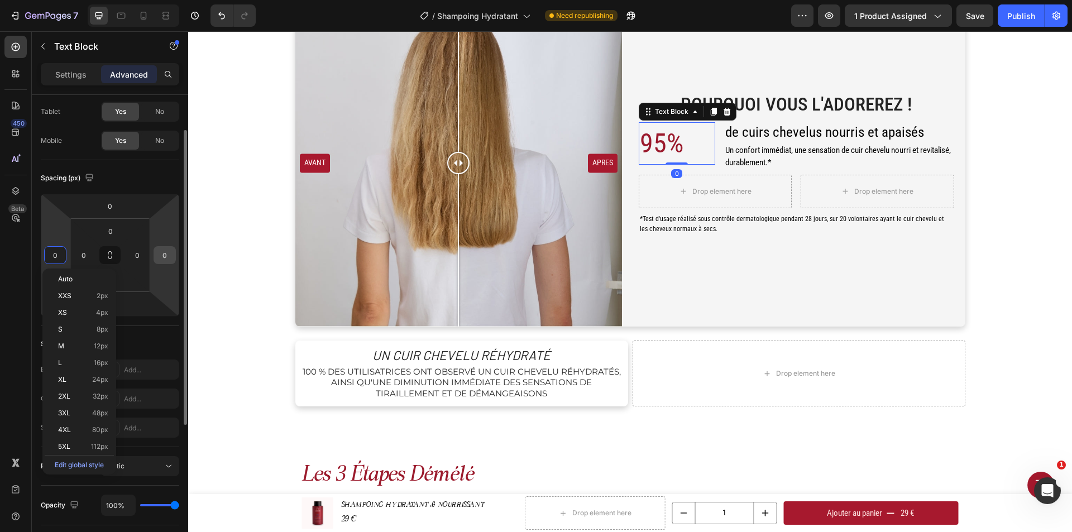
click at [169, 251] on input "0" at bounding box center [164, 255] width 17 height 17
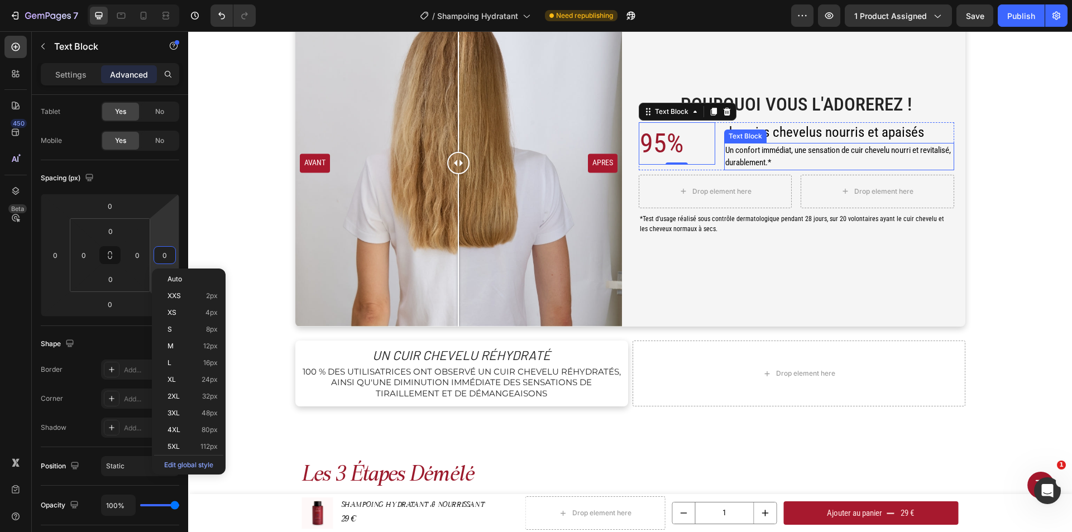
click at [781, 147] on span "Un confort immédiat, une sensation de cuir chevelu nourri et revitalisé, durabl…" at bounding box center [838, 156] width 226 height 23
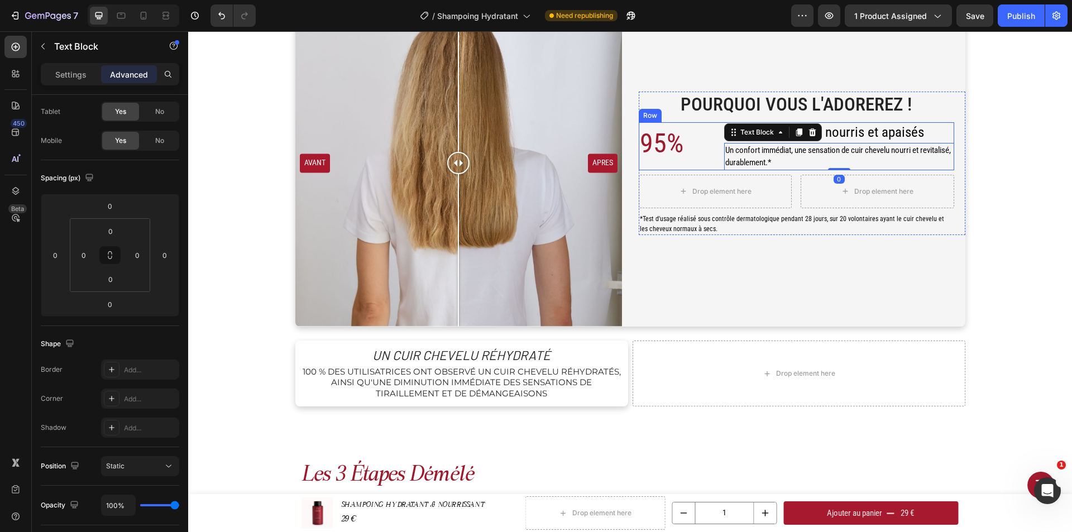
click at [717, 127] on div "95% Text Block de cuirs chevelus nourris et apaisés Heading Un confort immédiat…" at bounding box center [797, 146] width 316 height 48
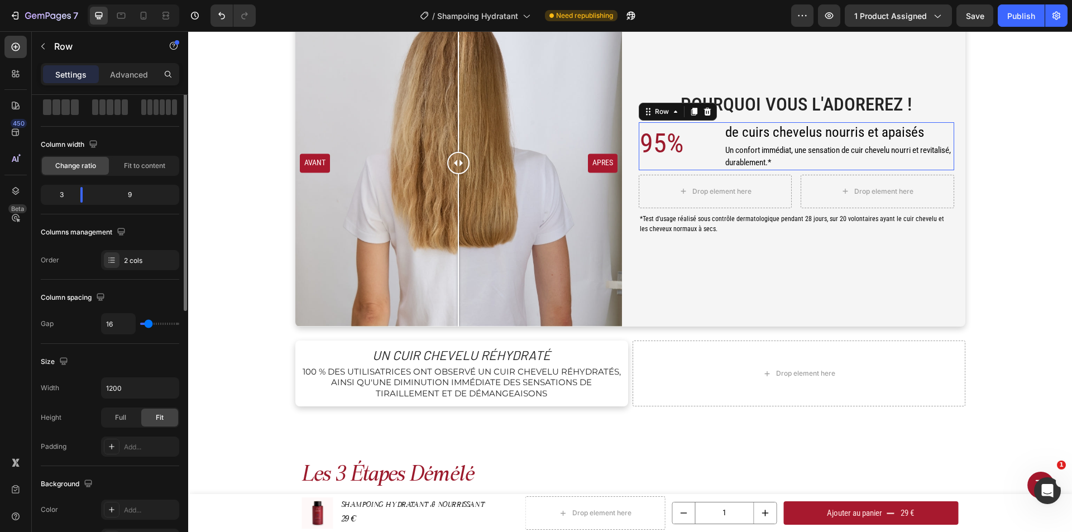
scroll to position [0, 0]
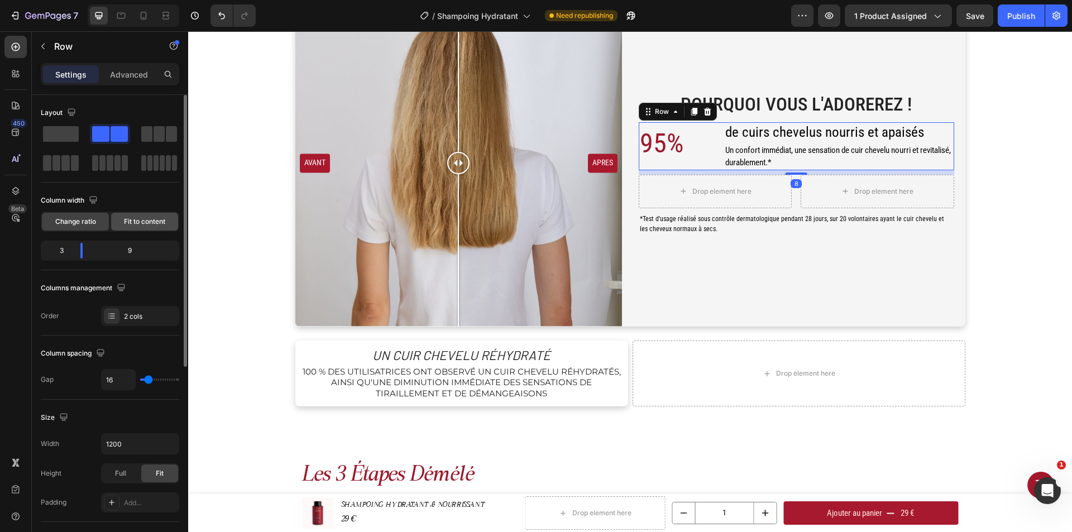
click at [142, 214] on div "Fit to content" at bounding box center [144, 222] width 67 height 18
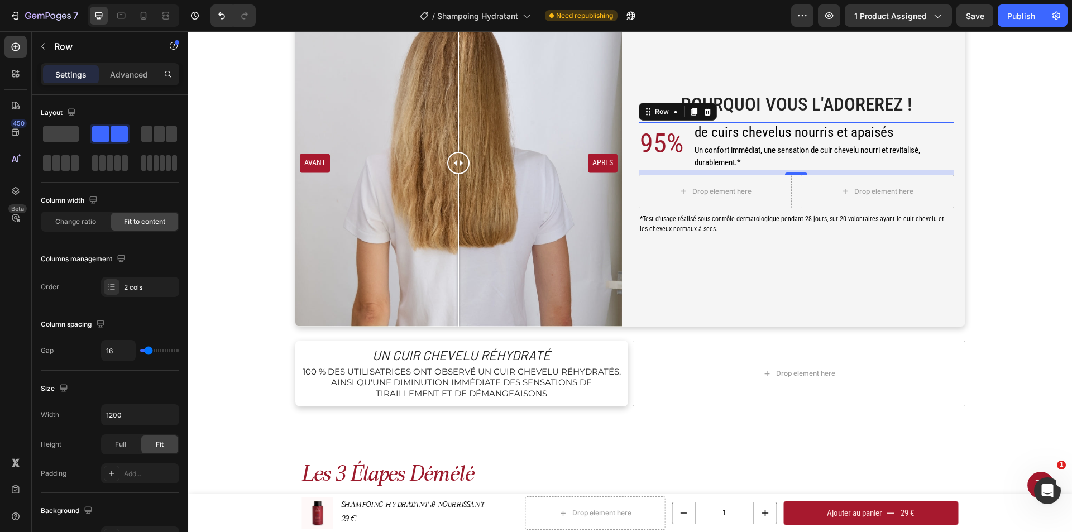
click at [680, 123] on div "95% Text Block de cuirs chevelus nourris et apaisés Heading Un confort immédiat…" at bounding box center [797, 146] width 316 height 48
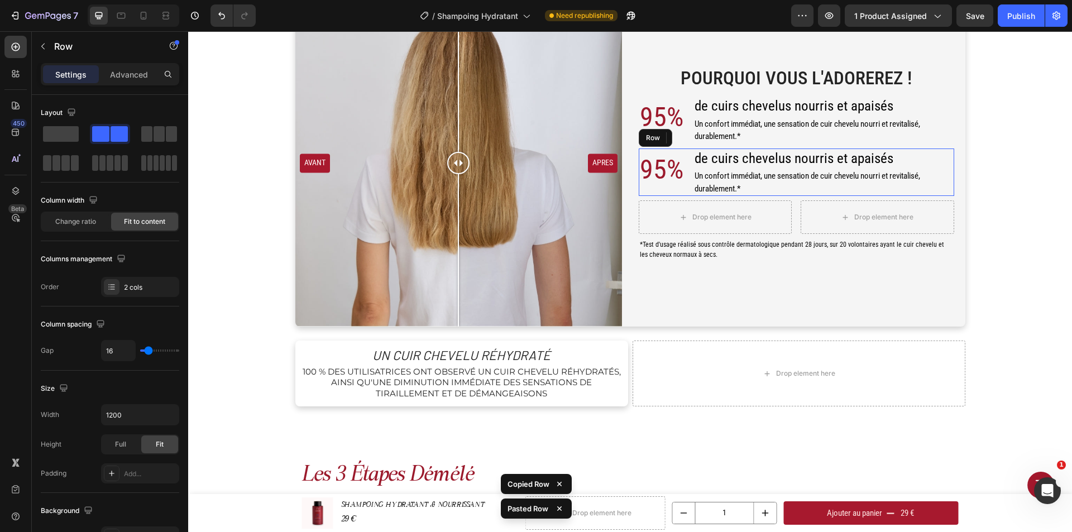
scroll to position [611, 0]
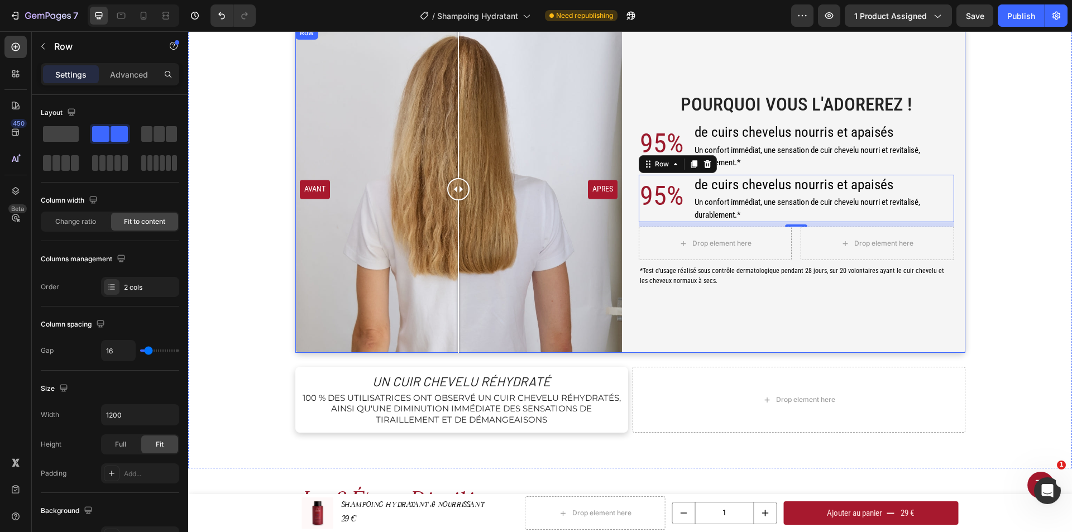
drag, startPoint x: 668, startPoint y: 196, endPoint x: 663, endPoint y: 197, distance: 5.6
click at [667, 196] on p "95%" at bounding box center [662, 196] width 44 height 40
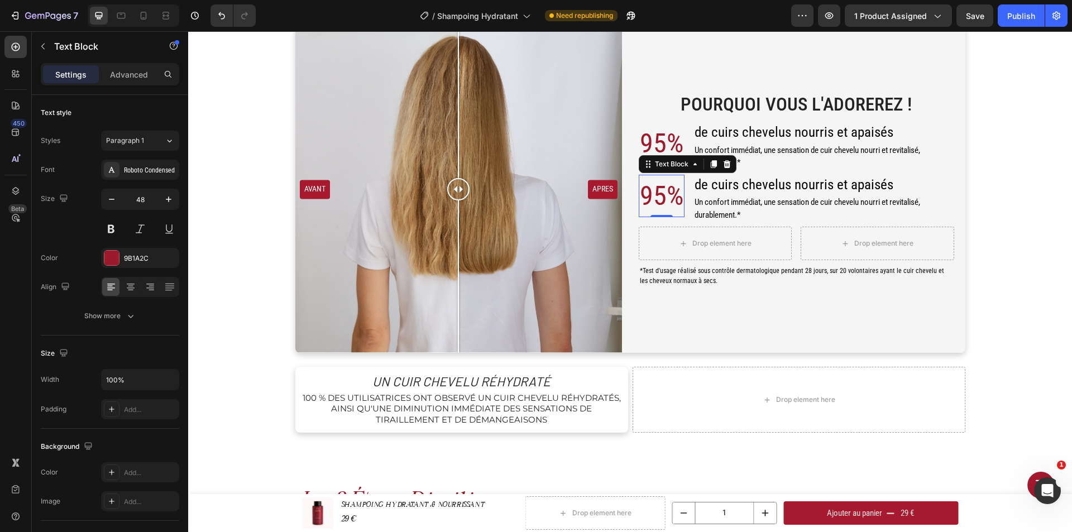
click at [657, 198] on p "95%" at bounding box center [662, 196] width 44 height 40
click at [647, 197] on p "95%" at bounding box center [662, 196] width 44 height 40
click at [734, 187] on span "de cuirs chevelus nourris et apaisés" at bounding box center [794, 184] width 199 height 16
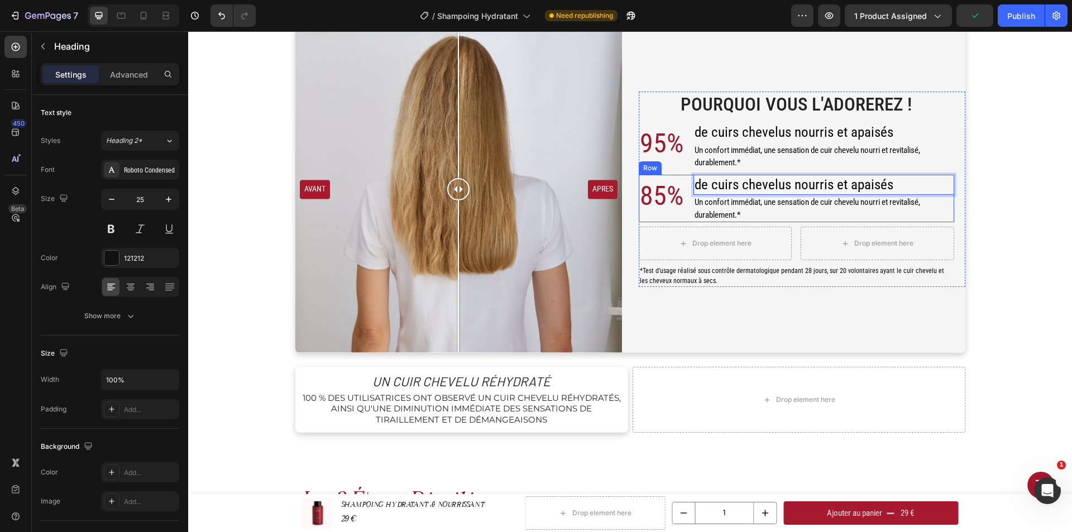
click at [682, 182] on div "85% Text Block de cuirs chevelus nourris et apaisés Heading 0 Un confort immédi…" at bounding box center [797, 199] width 316 height 48
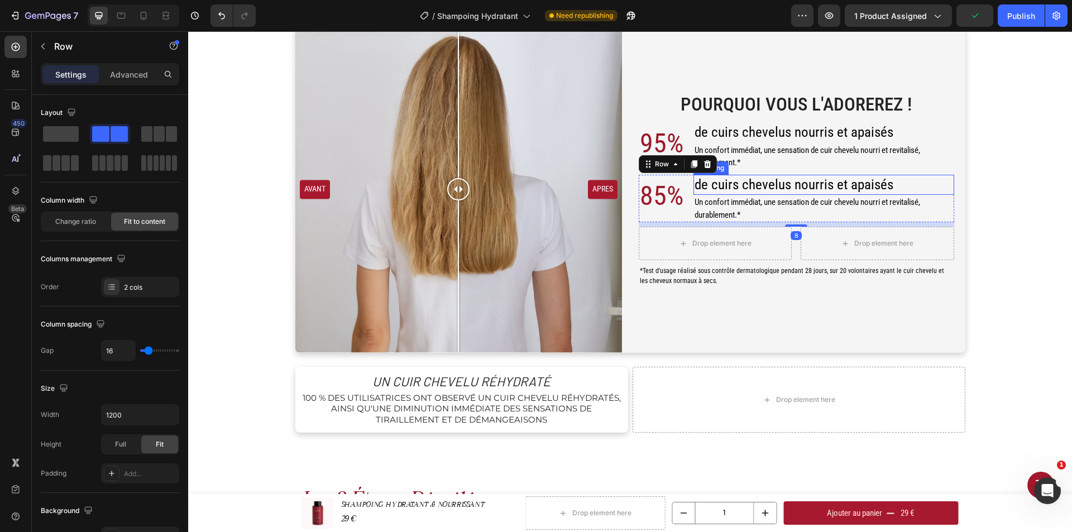
click at [891, 187] on p "⁠⁠⁠⁠⁠⁠⁠ de cuirs chevelus nourris et apaisés" at bounding box center [824, 185] width 259 height 18
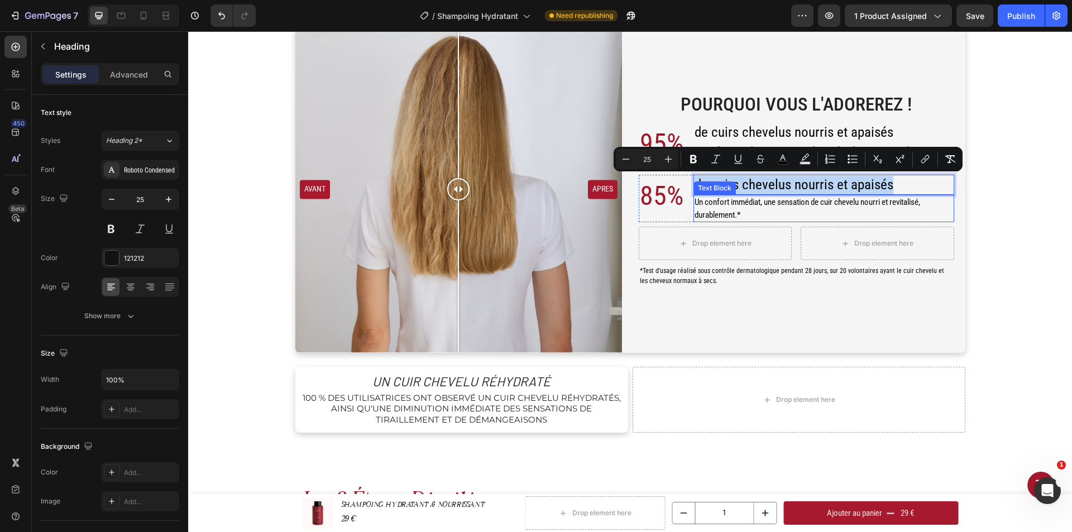
drag, startPoint x: 888, startPoint y: 185, endPoint x: 692, endPoint y: 190, distance: 196.1
click at [694, 190] on div "de cuirs chevelus nourris et apaisés Heading 0 Un confort immédiat, une sensati…" at bounding box center [824, 199] width 261 height 48
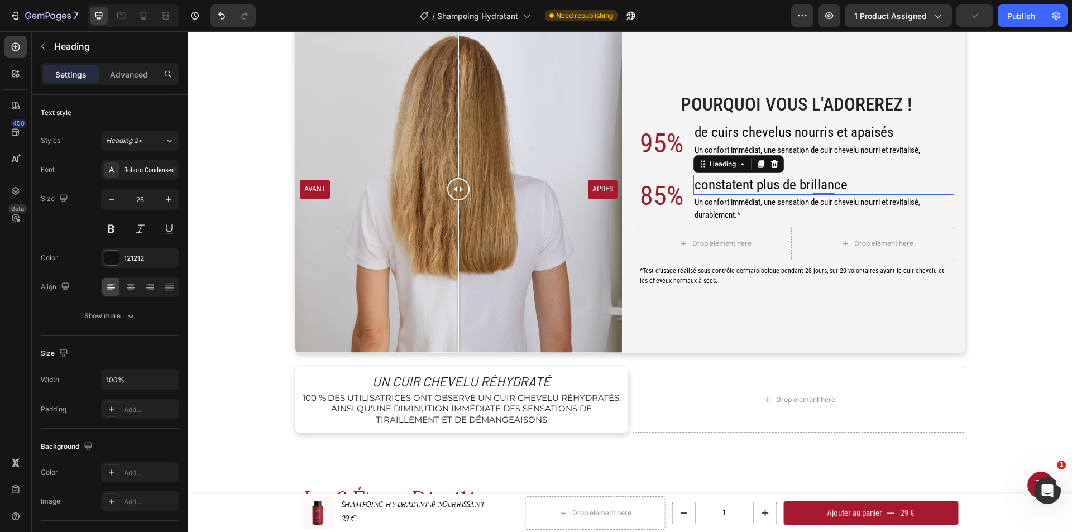
drag, startPoint x: 723, startPoint y: 208, endPoint x: 728, endPoint y: 209, distance: 5.6
click at [723, 208] on p "Un confort immédiat, une sensation de cuir chevelu nourri et revitalisé, durabl…" at bounding box center [824, 208] width 259 height 25
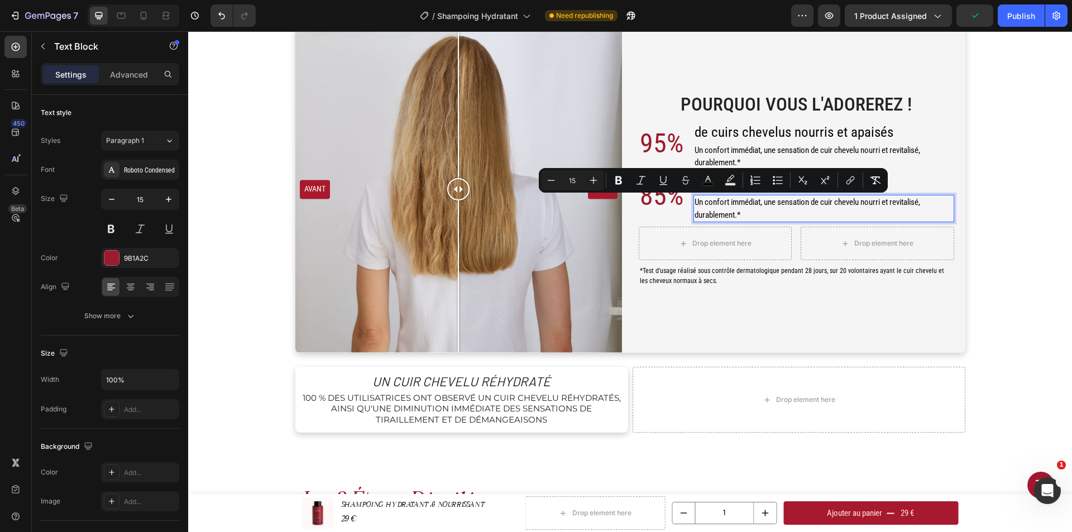
click at [744, 213] on p "Un confort immédiat, une sensation de cuir chevelu nourri et revitalisé, durabl…" at bounding box center [824, 208] width 259 height 25
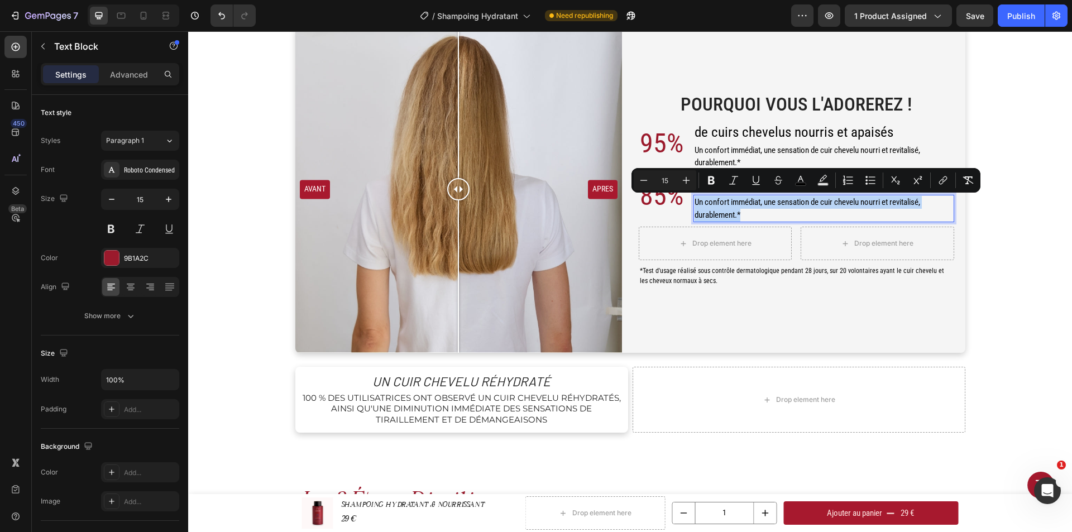
drag, startPoint x: 743, startPoint y: 214, endPoint x: 691, endPoint y: 202, distance: 53.8
click at [695, 202] on p "Un confort immédiat, une sensation de cuir chevelu nourri et revitalisé, durabl…" at bounding box center [824, 208] width 259 height 25
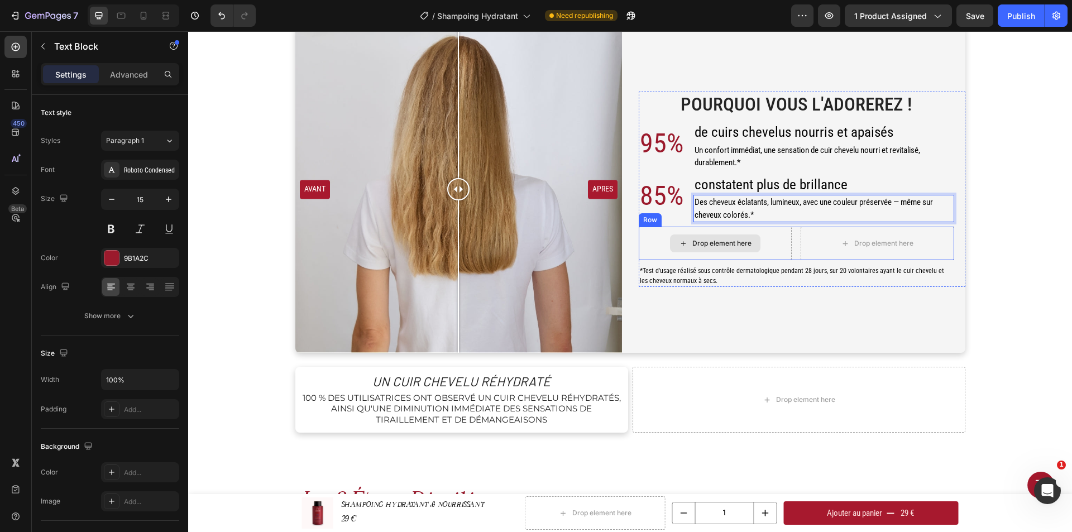
click at [781, 237] on div "Drop element here" at bounding box center [716, 244] width 154 height 34
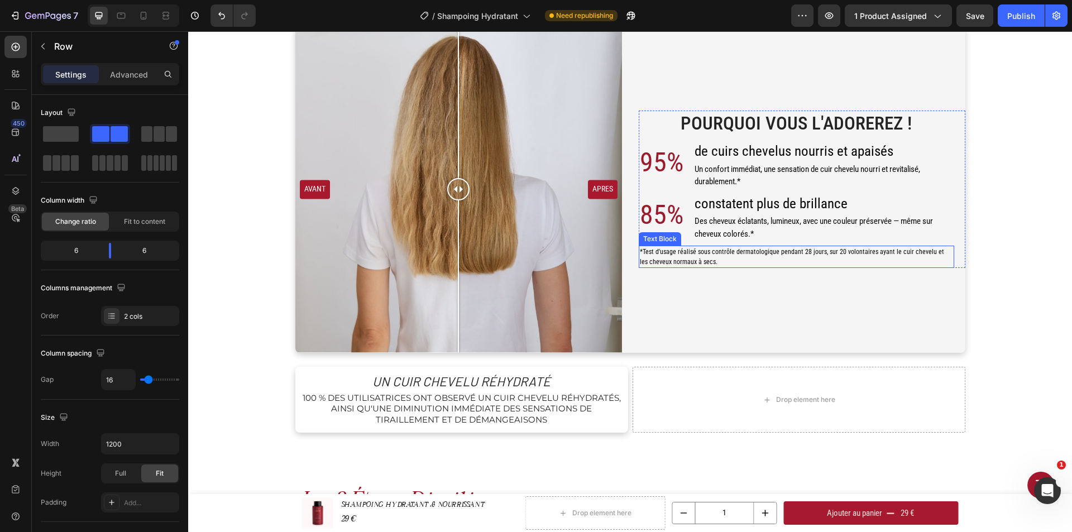
scroll to position [630, 0]
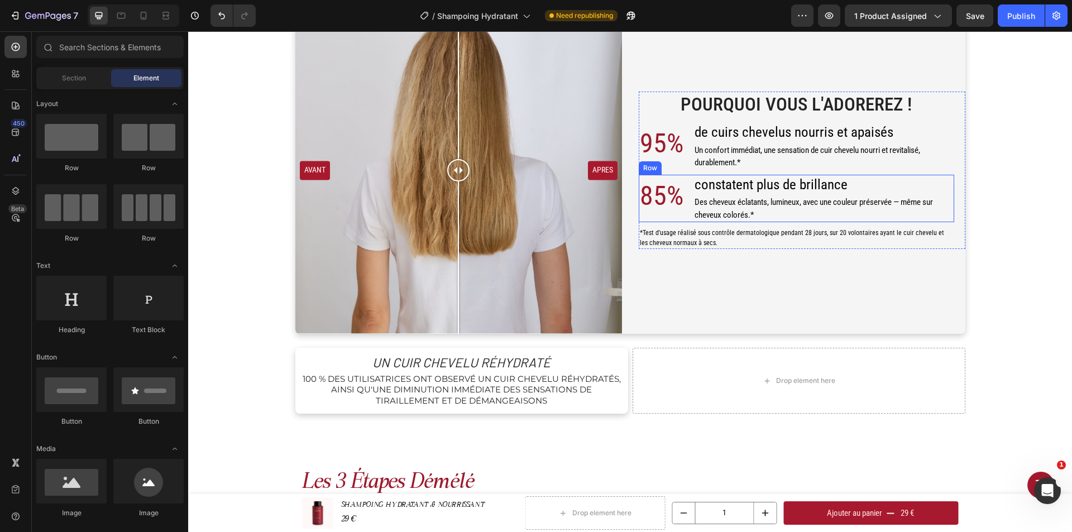
click at [682, 176] on div "85% Text Block ⁠⁠⁠⁠⁠⁠⁠ constatent plus de brillance Heading Des cheveux éclatan…" at bounding box center [797, 199] width 316 height 48
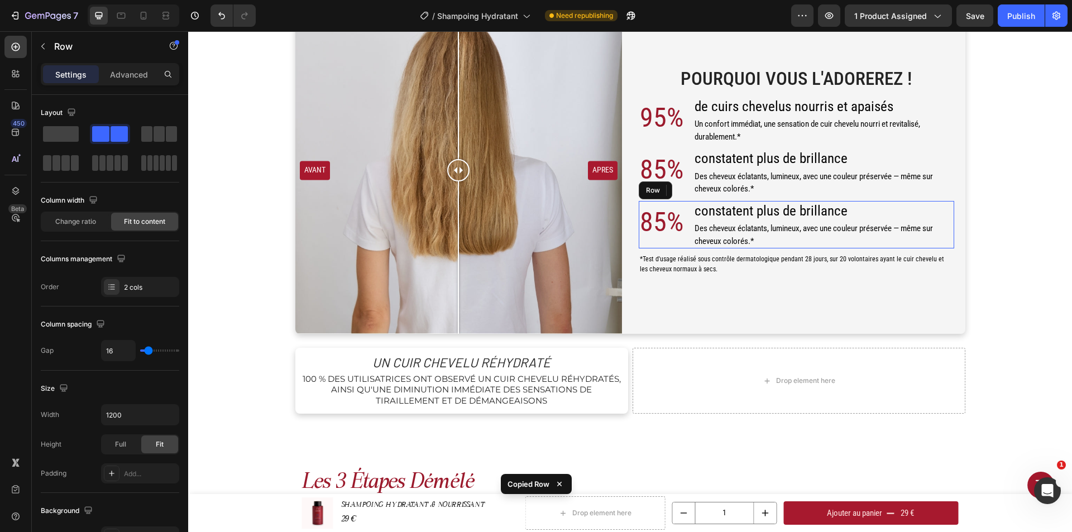
scroll to position [604, 0]
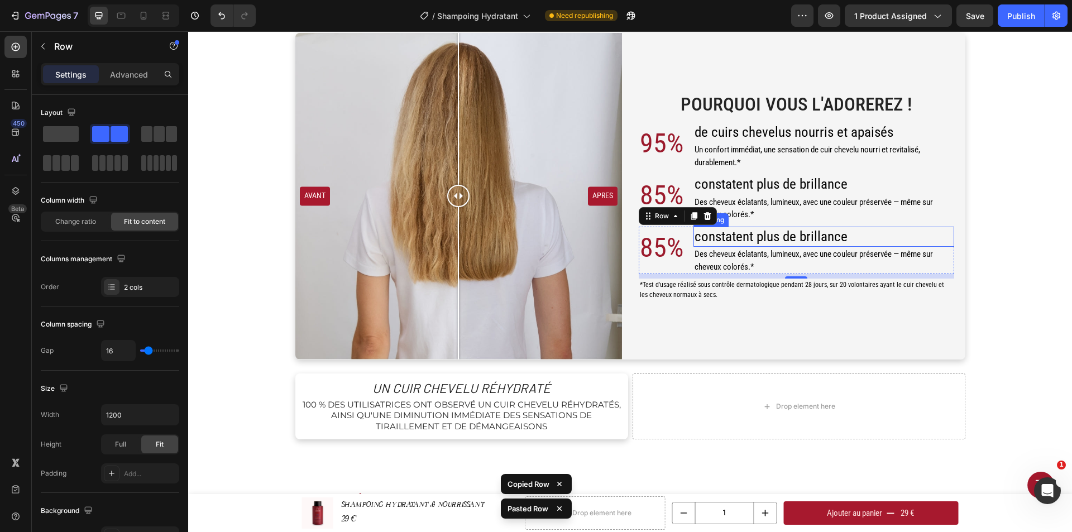
click at [748, 233] on span "constatent plus de brillance" at bounding box center [771, 236] width 153 height 16
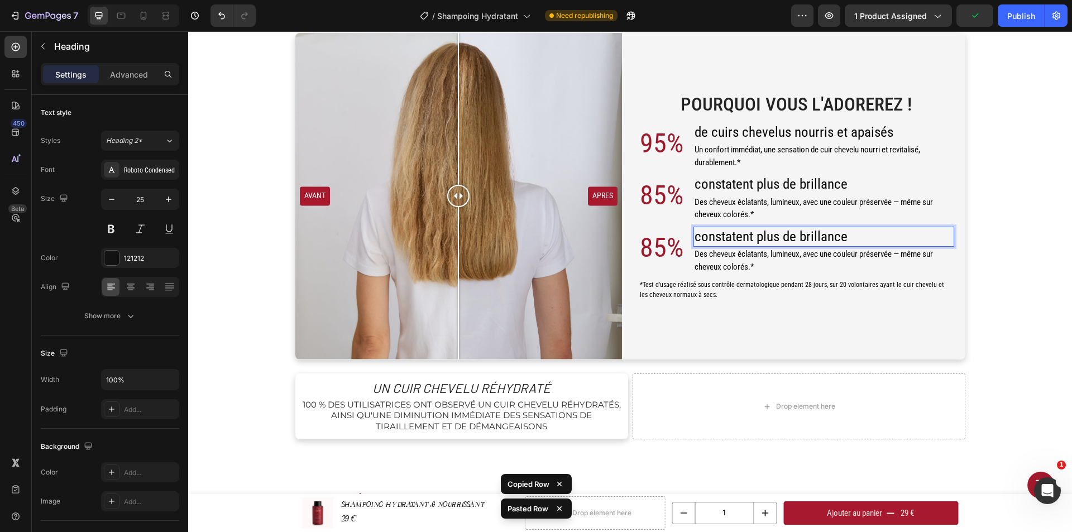
click at [753, 237] on span "constatent plus de brillance" at bounding box center [771, 236] width 153 height 16
drag, startPoint x: 753, startPoint y: 238, endPoint x: 857, endPoint y: 240, distance: 104.4
click at [857, 240] on p "constatent plus de brillance" at bounding box center [824, 237] width 259 height 18
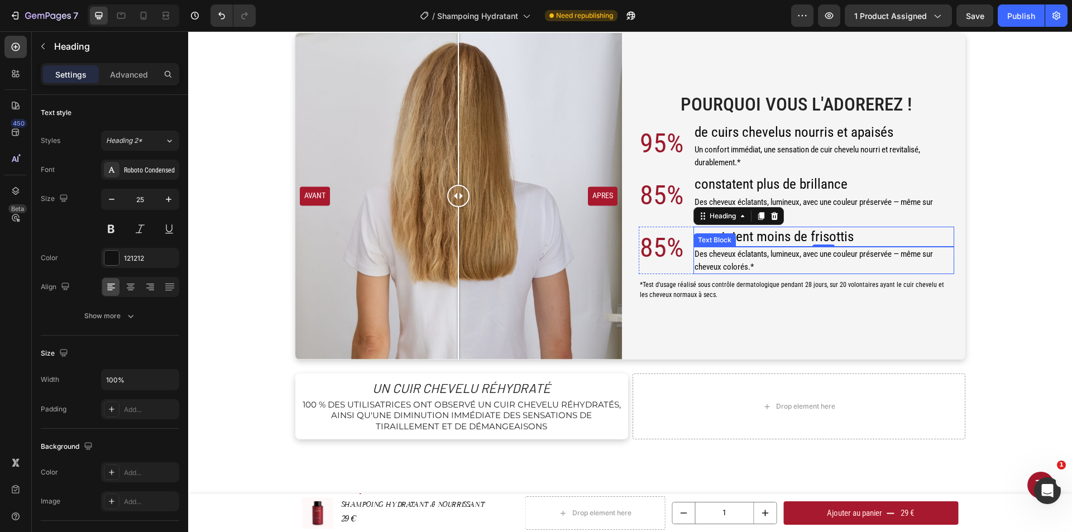
drag, startPoint x: 767, startPoint y: 250, endPoint x: 757, endPoint y: 261, distance: 15.1
click at [767, 250] on span "Des cheveux éclatants, lumineux, avec une couleur préservée — même sur cheveux …" at bounding box center [814, 260] width 238 height 23
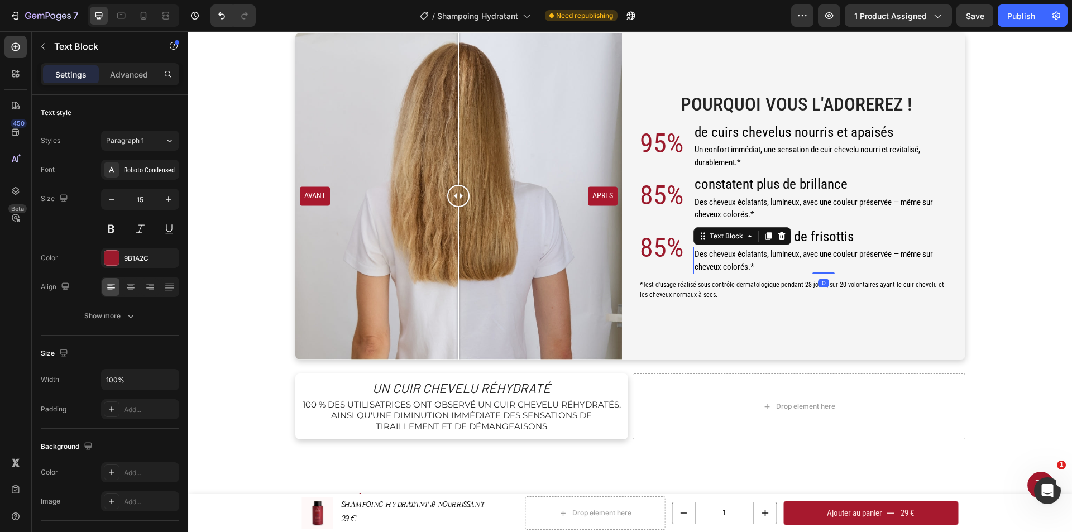
click at [756, 263] on p "Des cheveux éclatants, lumineux, avec une couleur préservée — même sur cheveux …" at bounding box center [824, 260] width 259 height 25
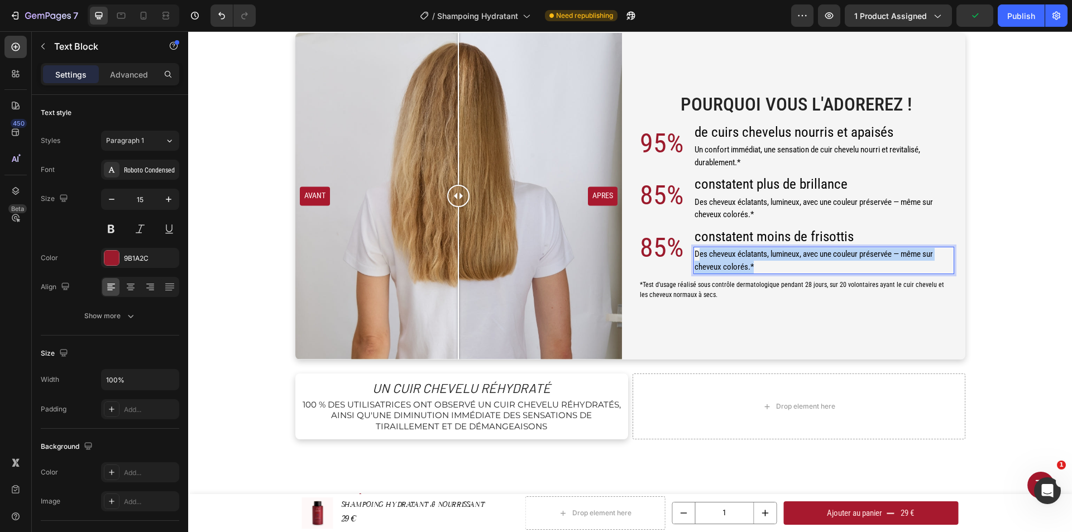
drag, startPoint x: 754, startPoint y: 264, endPoint x: 694, endPoint y: 252, distance: 62.0
click at [695, 252] on p "Des cheveux éclatants, lumineux, avec une couleur préservée — même sur cheveux …" at bounding box center [824, 260] width 259 height 25
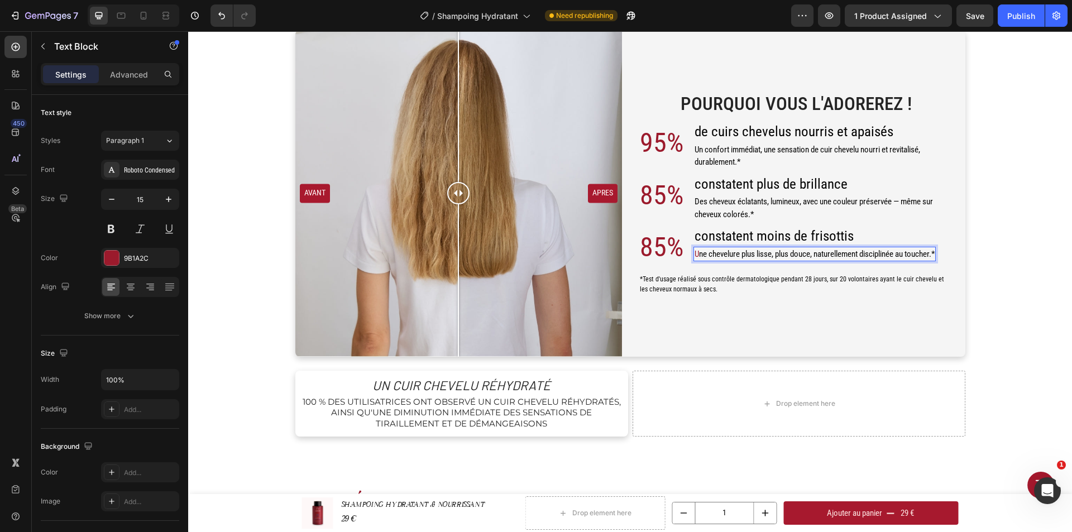
click at [699, 254] on span "ne chevelure plus lisse, plus douce, naturellement disciplinée au toucher.*" at bounding box center [817, 254] width 236 height 10
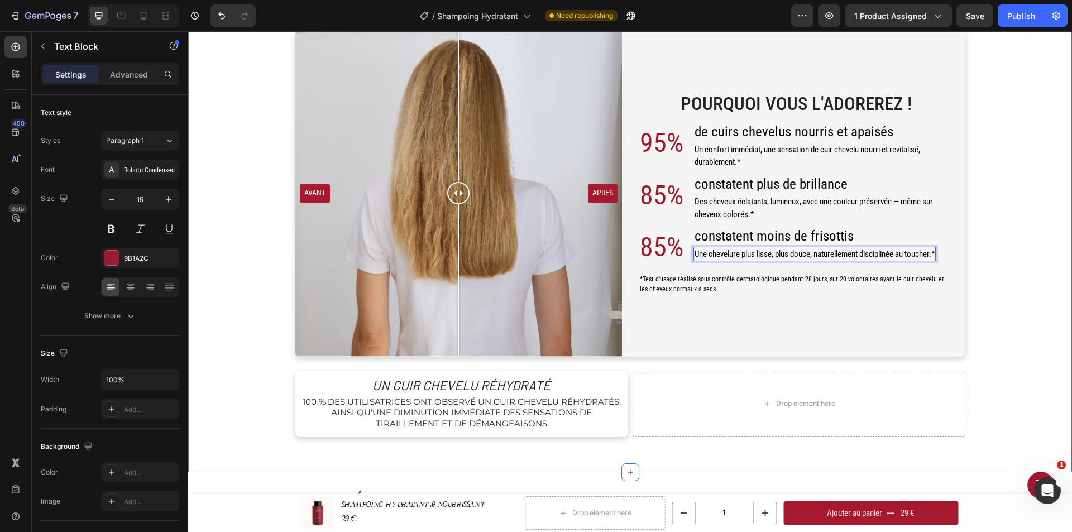
click at [1001, 221] on div "Pourquoi Vous l'Adorerez ! Heading 95% Text Block de cuirs chevelus nourris et …" at bounding box center [630, 233] width 867 height 407
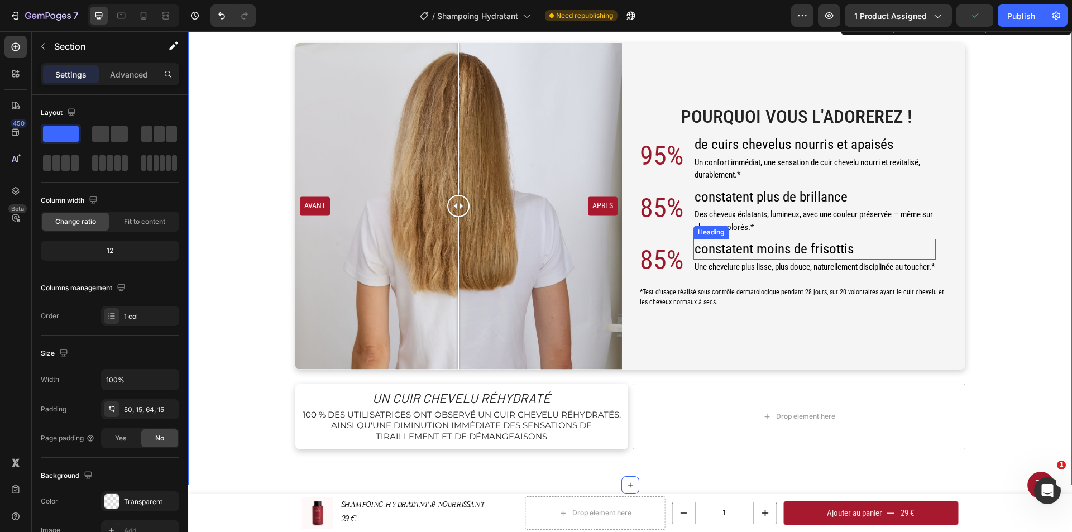
scroll to position [551, 0]
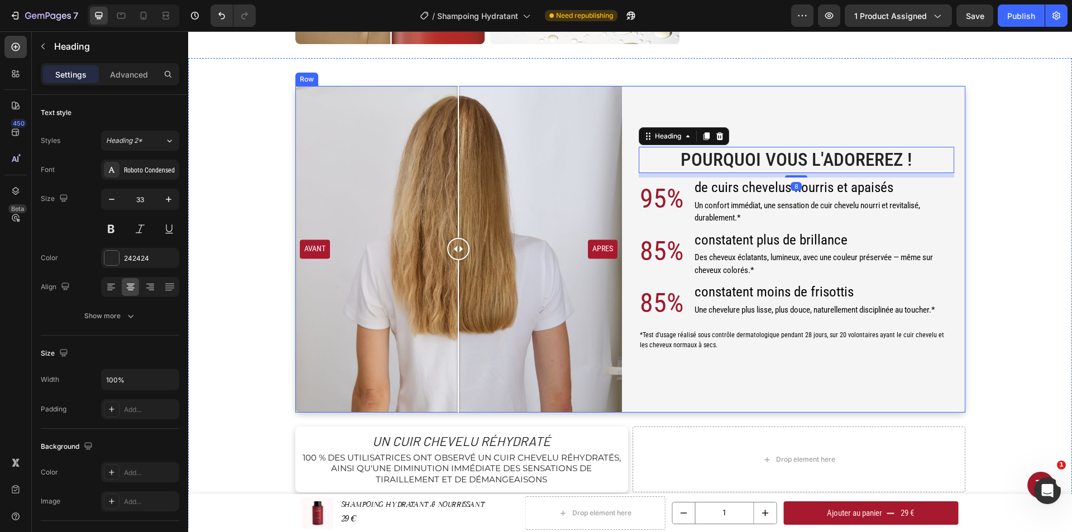
click at [731, 376] on div "Pourquoi Vous l'Adorerez ! Heading 8 95% Text Block de cuirs chevelus nourris e…" at bounding box center [802, 249] width 327 height 327
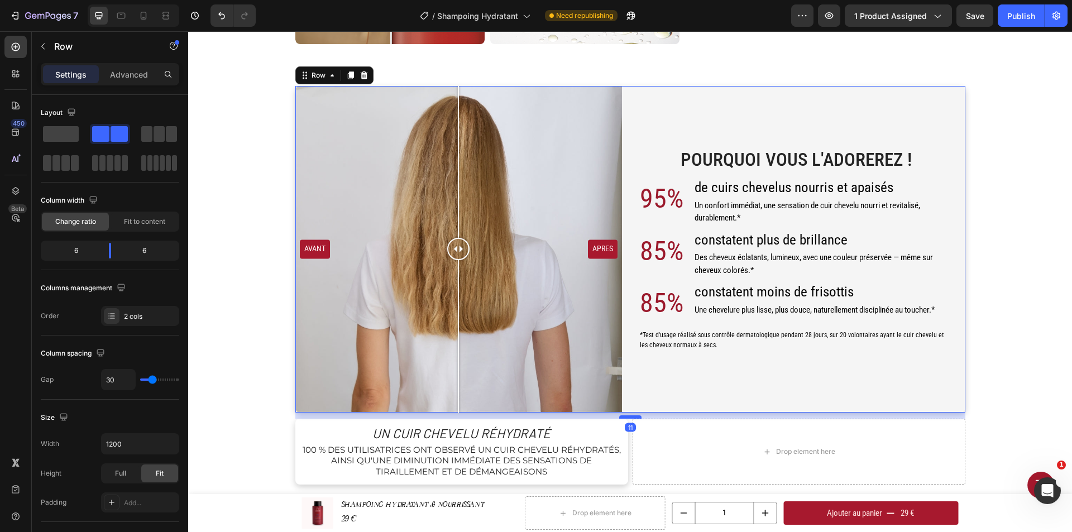
drag, startPoint x: 629, startPoint y: 426, endPoint x: 629, endPoint y: 418, distance: 7.8
click at [629, 418] on div at bounding box center [630, 416] width 22 height 3
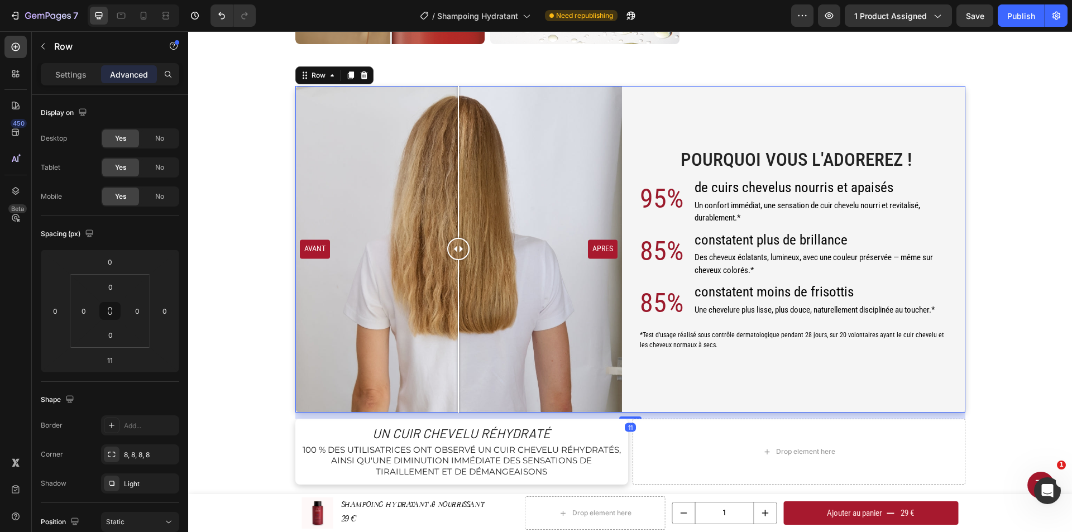
click at [670, 370] on div "Pourquoi Vous l'Adorerez ! Heading 95% Text Block de cuirs chevelus nourris et …" at bounding box center [802, 249] width 327 height 327
click at [1003, 120] on div "Pourquoi Vous l'Adorerez ! Heading 95% Text Block de cuirs chevelus nourris et …" at bounding box center [630, 285] width 867 height 399
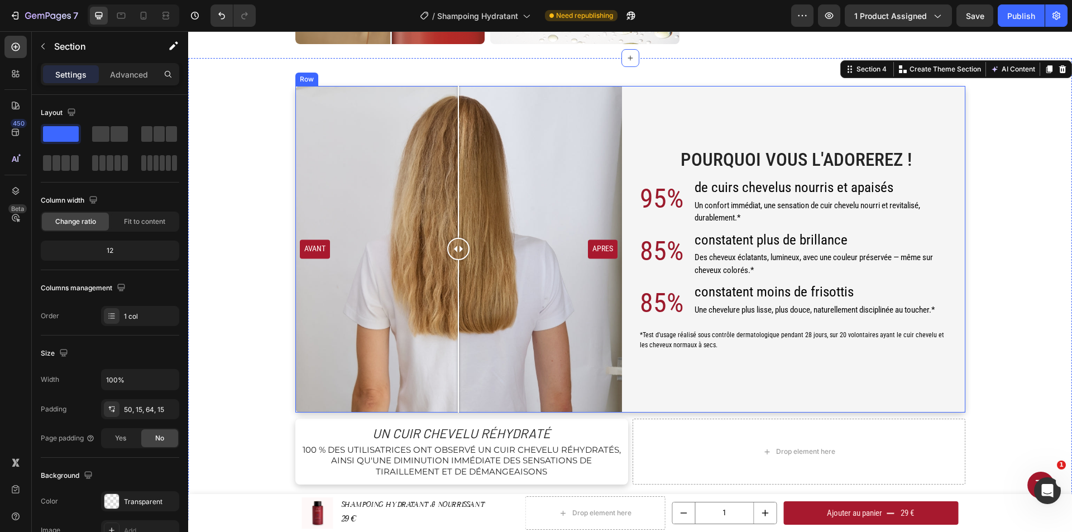
click at [897, 96] on div "Pourquoi Vous l'Adorerez ! Heading 95% Text Block de cuirs chevelus nourris et …" at bounding box center [802, 249] width 327 height 327
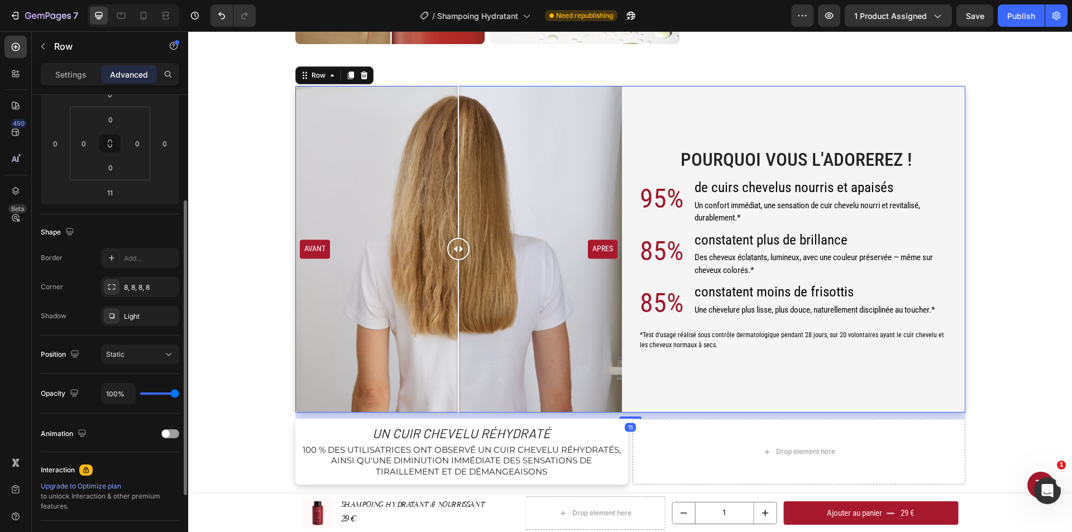
scroll to position [0, 0]
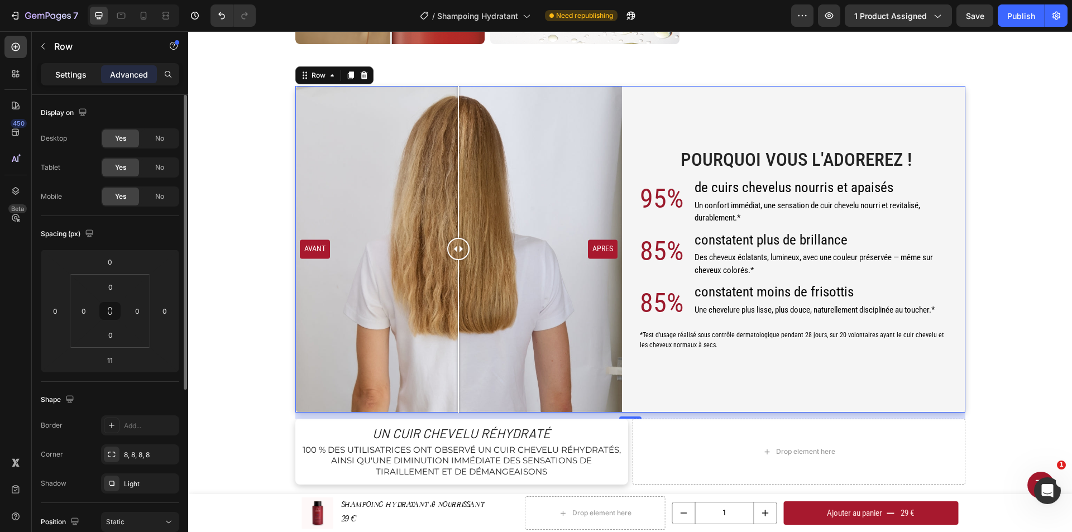
click at [68, 74] on p "Settings" at bounding box center [70, 75] width 31 height 12
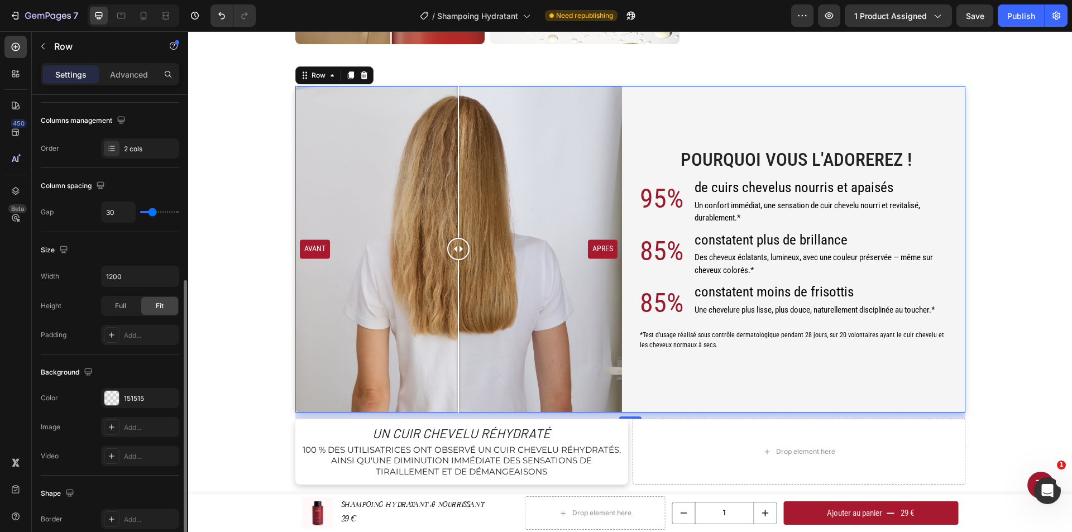
scroll to position [279, 0]
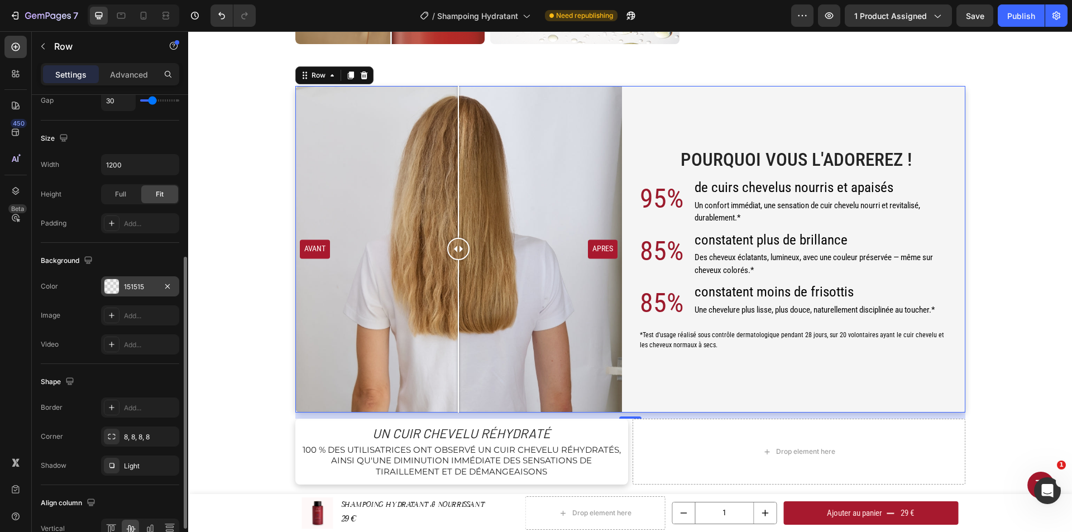
click at [145, 284] on div "151515" at bounding box center [140, 287] width 32 height 10
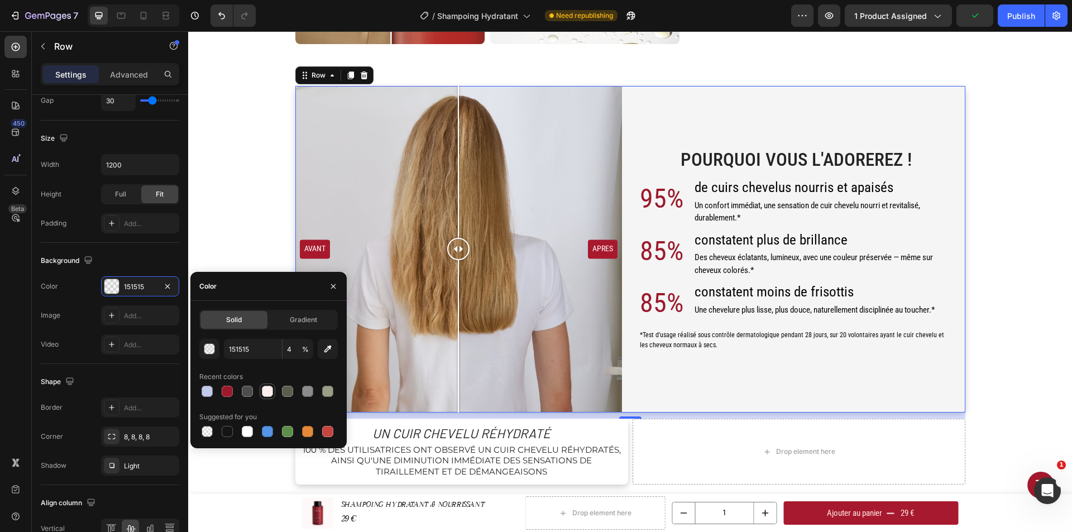
click at [270, 389] on div at bounding box center [267, 391] width 11 height 11
type input "FDEFEE"
type input "100"
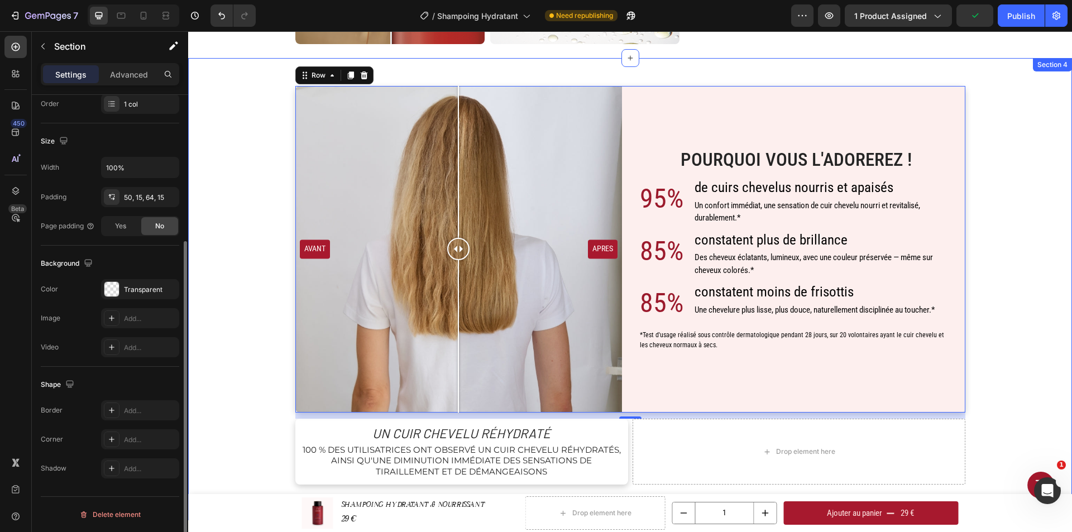
click at [1032, 257] on div "Pourquoi Vous l'Adorerez ! Heading 95% Text Block de cuirs chevelus nourris et …" at bounding box center [630, 285] width 867 height 399
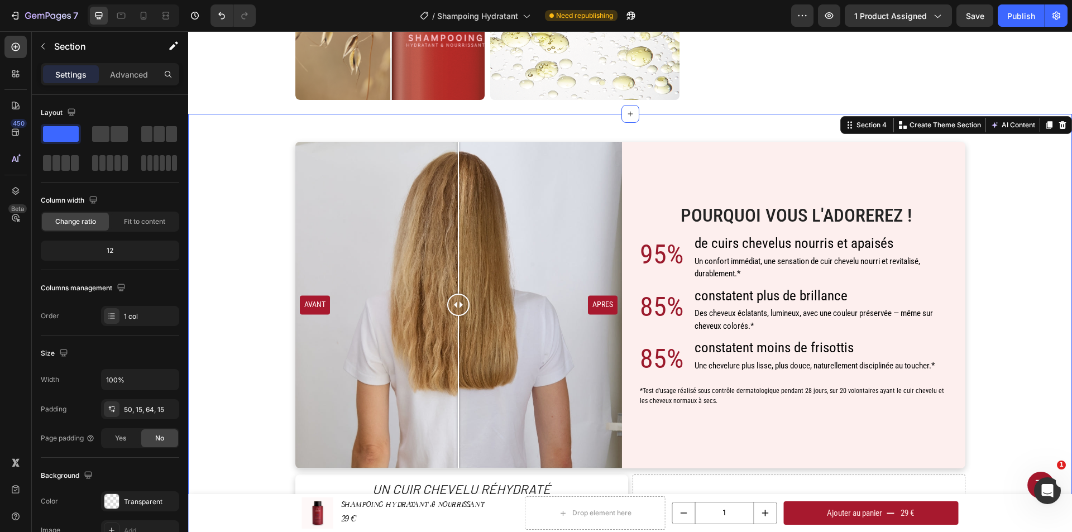
scroll to position [384, 0]
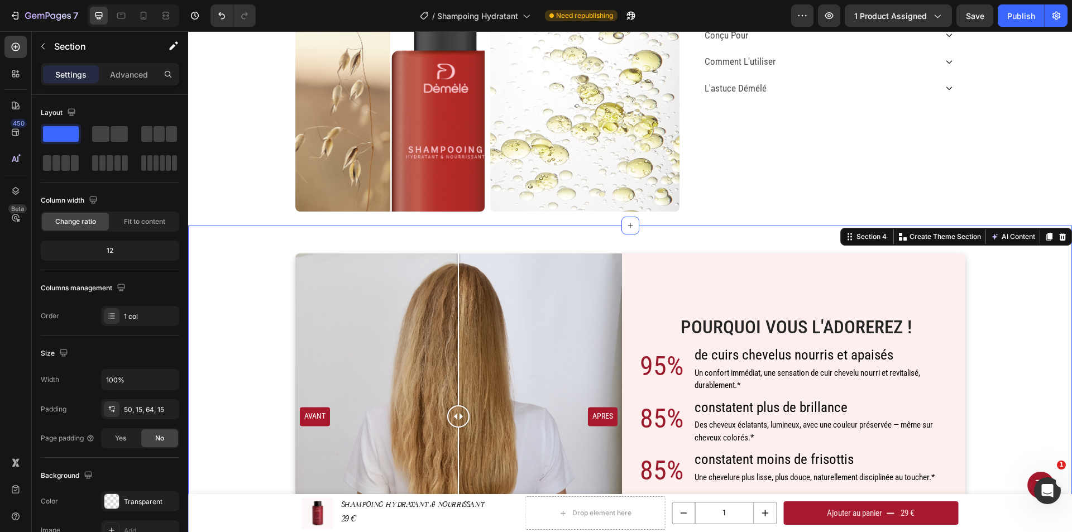
click at [644, 248] on div "Pourquoi Vous l'Adorerez ! Heading 95% Text Block de cuirs chevelus nourris et …" at bounding box center [630, 457] width 884 height 462
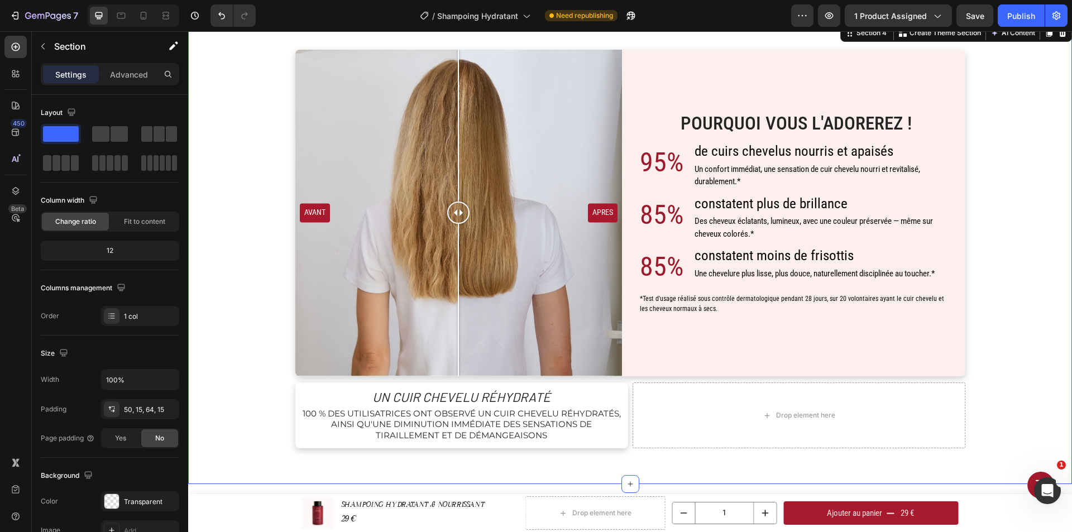
scroll to position [607, 0]
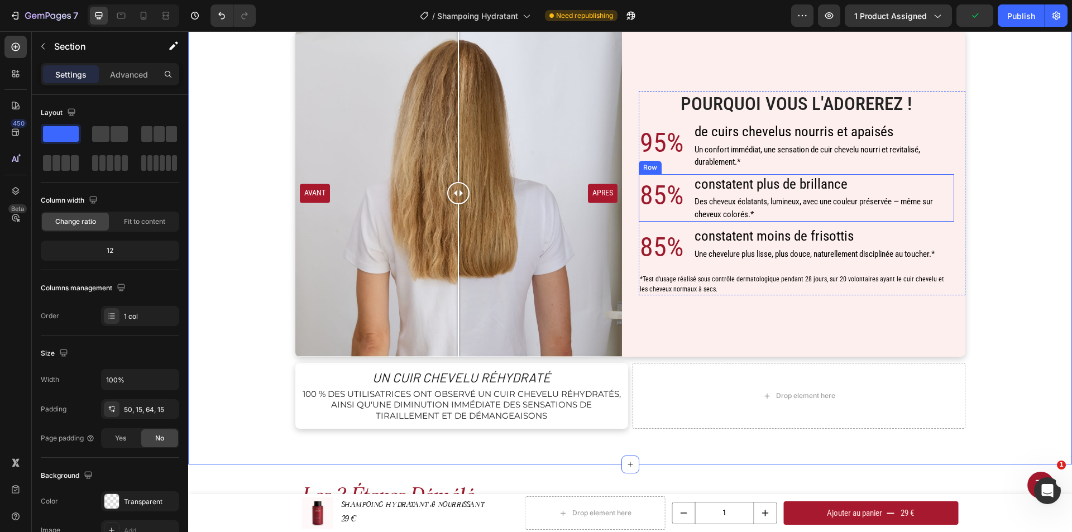
click at [659, 149] on p "95%" at bounding box center [662, 143] width 44 height 40
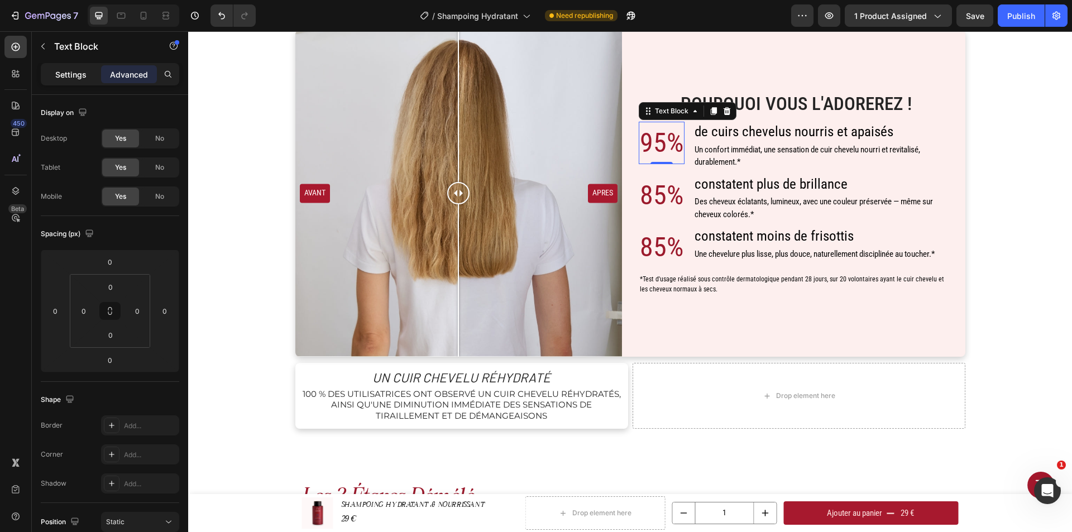
click at [66, 82] on div "Settings" at bounding box center [71, 74] width 56 height 18
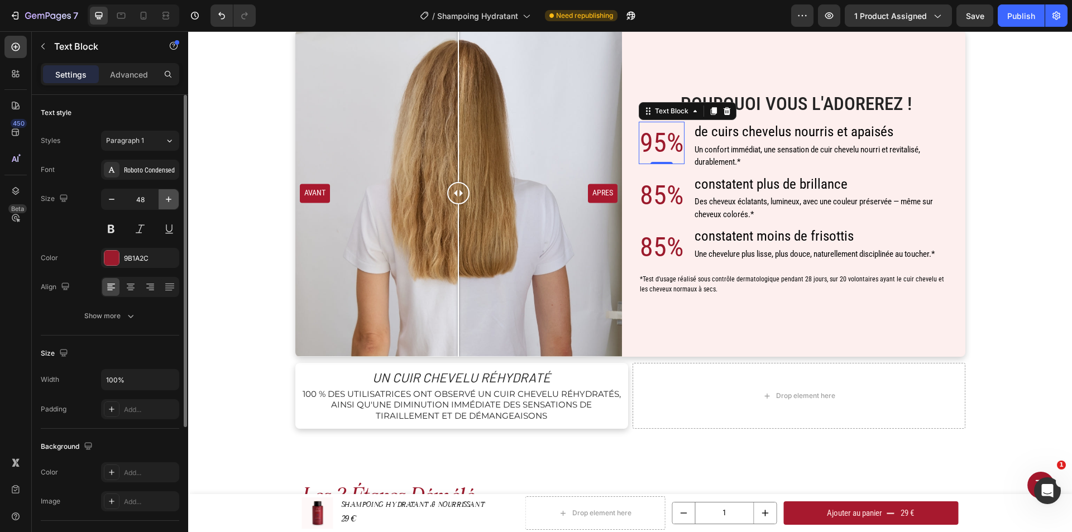
click at [175, 195] on button "button" at bounding box center [169, 199] width 20 height 20
click at [174, 197] on icon "button" at bounding box center [168, 199] width 11 height 11
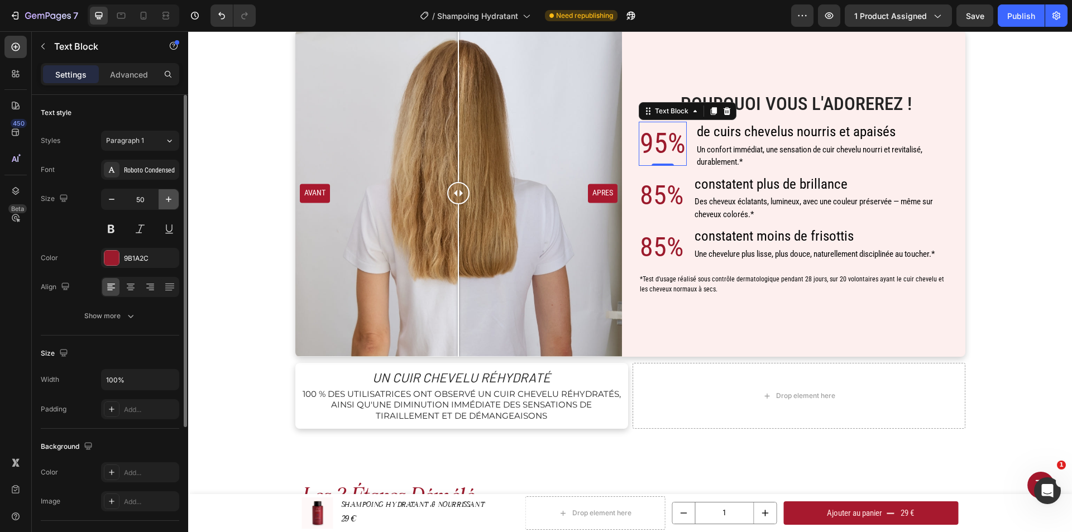
click at [174, 197] on icon "button" at bounding box center [168, 199] width 11 height 11
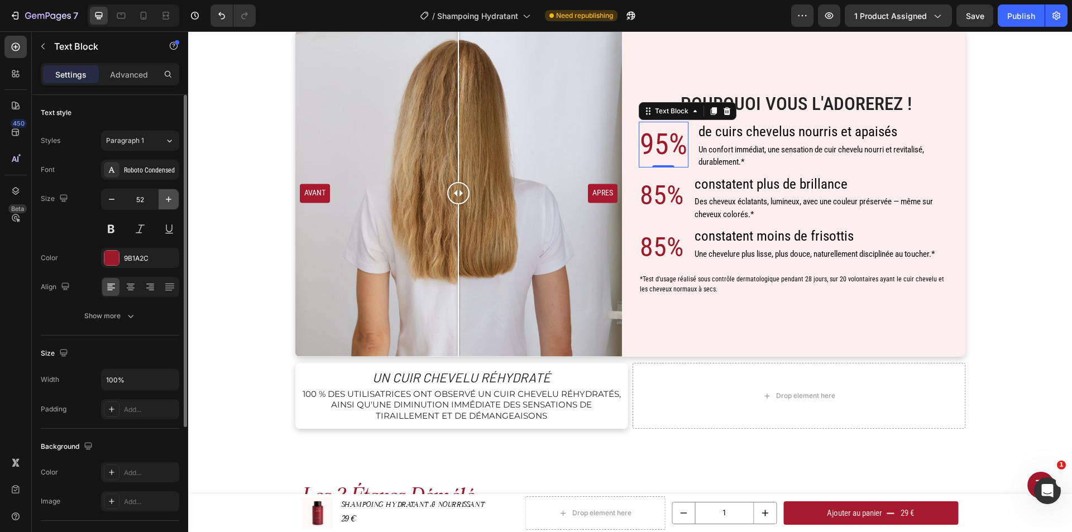
click at [174, 197] on icon "button" at bounding box center [168, 199] width 11 height 11
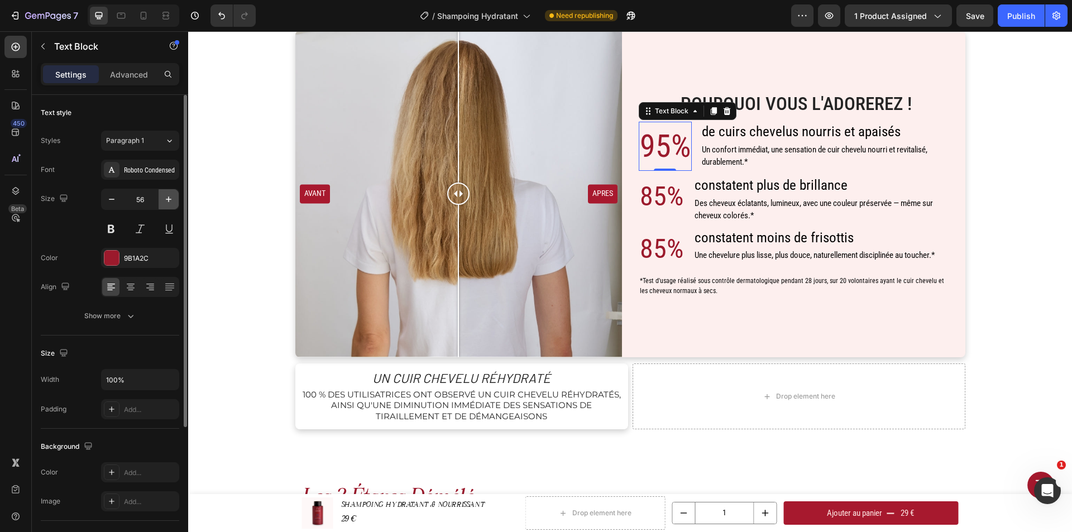
type input "57"
click at [665, 192] on p "85%" at bounding box center [662, 198] width 44 height 40
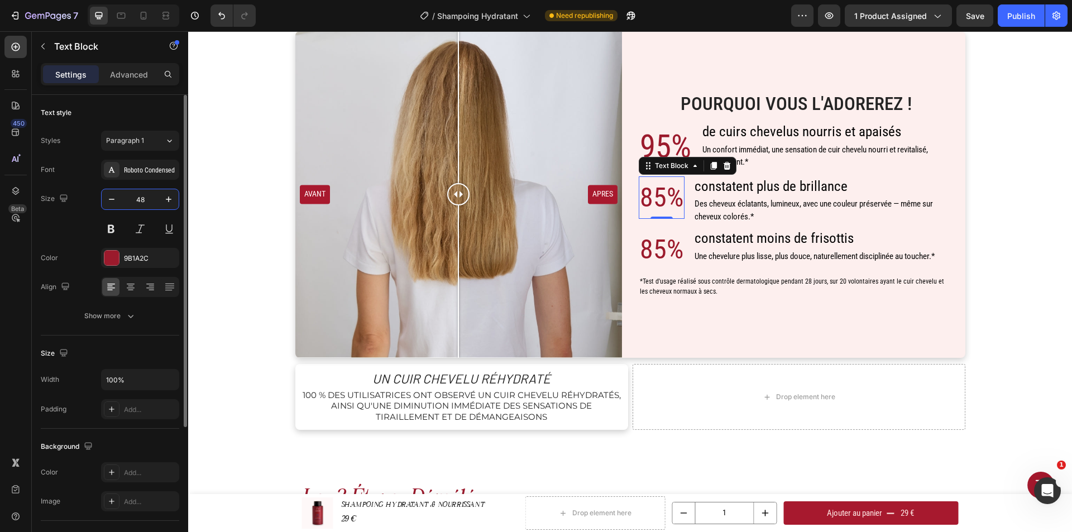
click at [145, 204] on input "48" at bounding box center [140, 199] width 37 height 20
type input "57"
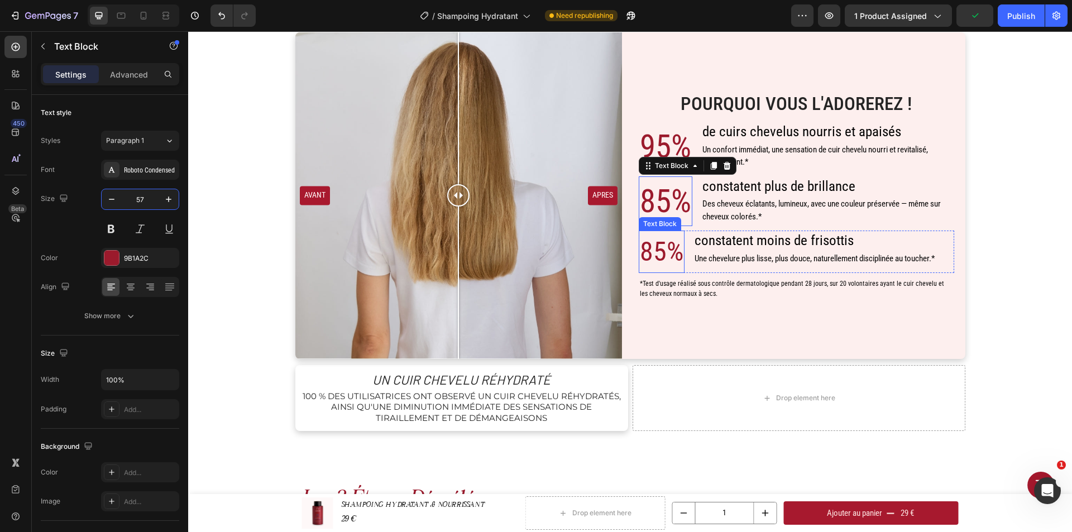
click at [656, 255] on p "85%" at bounding box center [662, 252] width 44 height 40
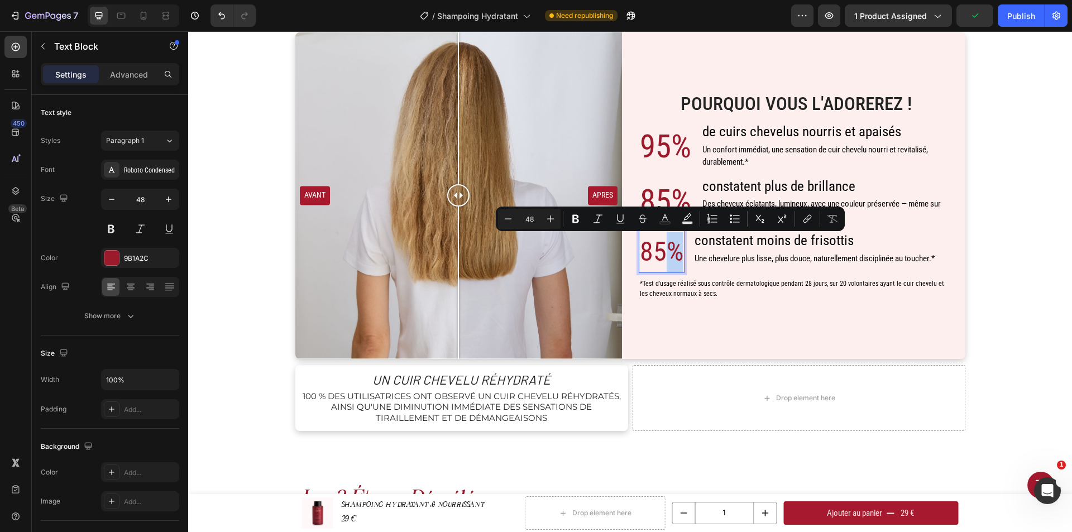
click at [672, 261] on p "85%" at bounding box center [662, 252] width 44 height 40
drag, startPoint x: 678, startPoint y: 260, endPoint x: 640, endPoint y: 257, distance: 38.6
click at [640, 257] on p "85%" at bounding box center [662, 252] width 44 height 40
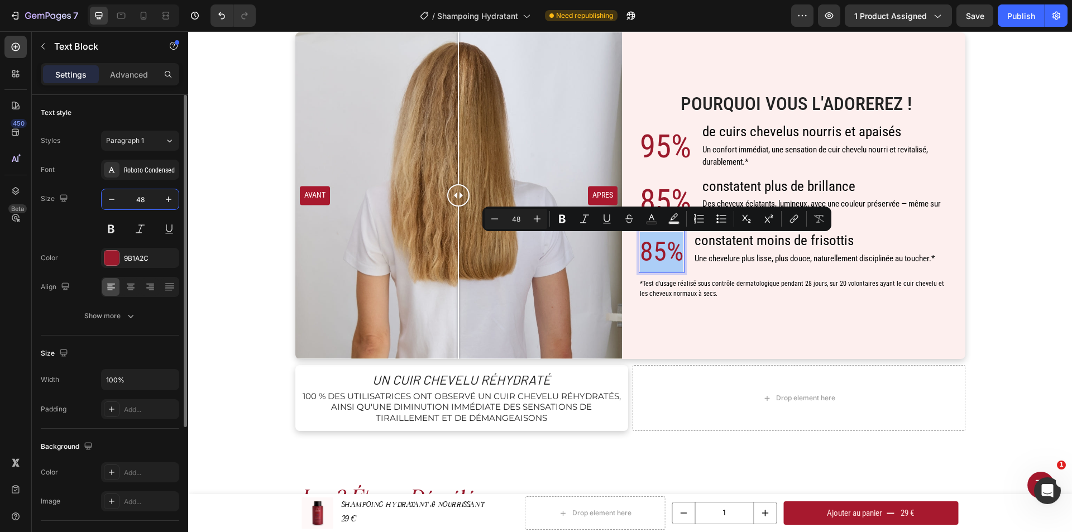
click at [150, 202] on input "48" at bounding box center [140, 199] width 37 height 20
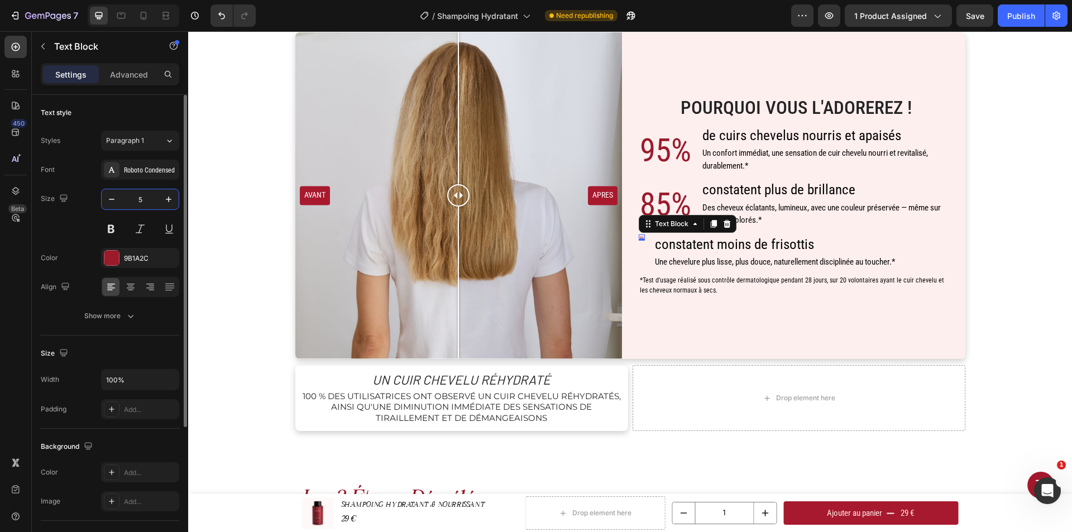
type input "57"
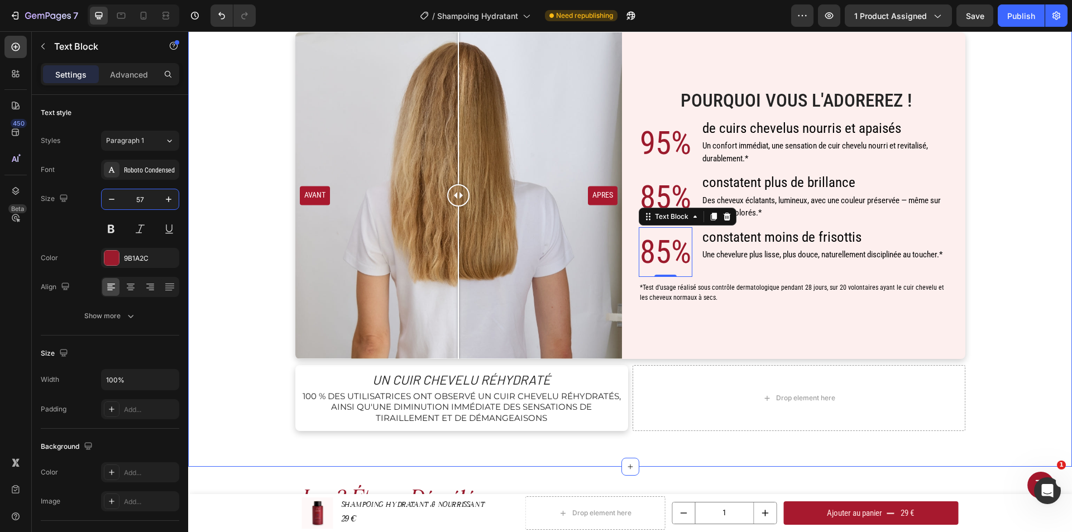
click at [799, 355] on div "Pourquoi Vous l'Adorerez ! Heading 95% Text Block de cuirs chevelus nourris et …" at bounding box center [802, 195] width 327 height 327
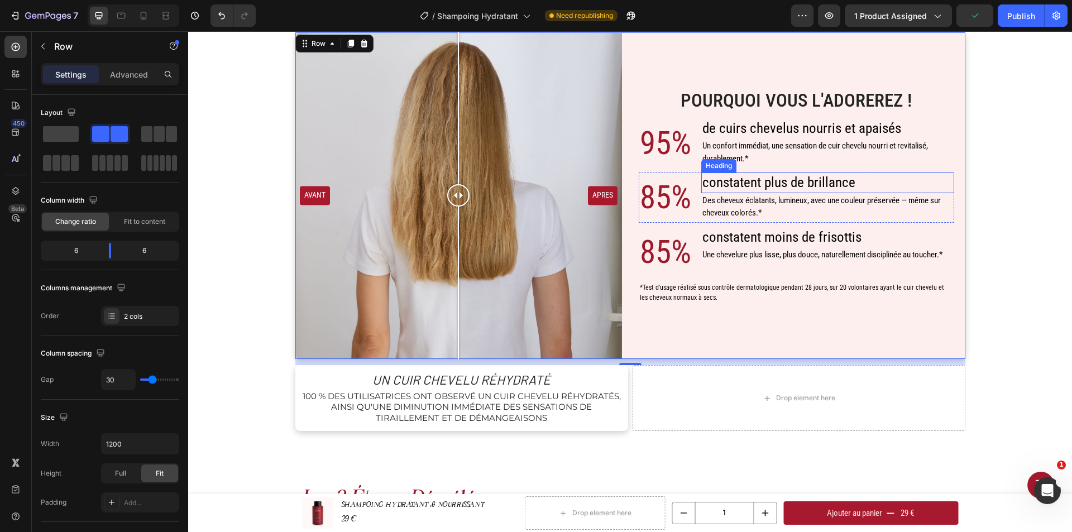
click at [794, 190] on span "constatent plus de brillance" at bounding box center [778, 182] width 153 height 16
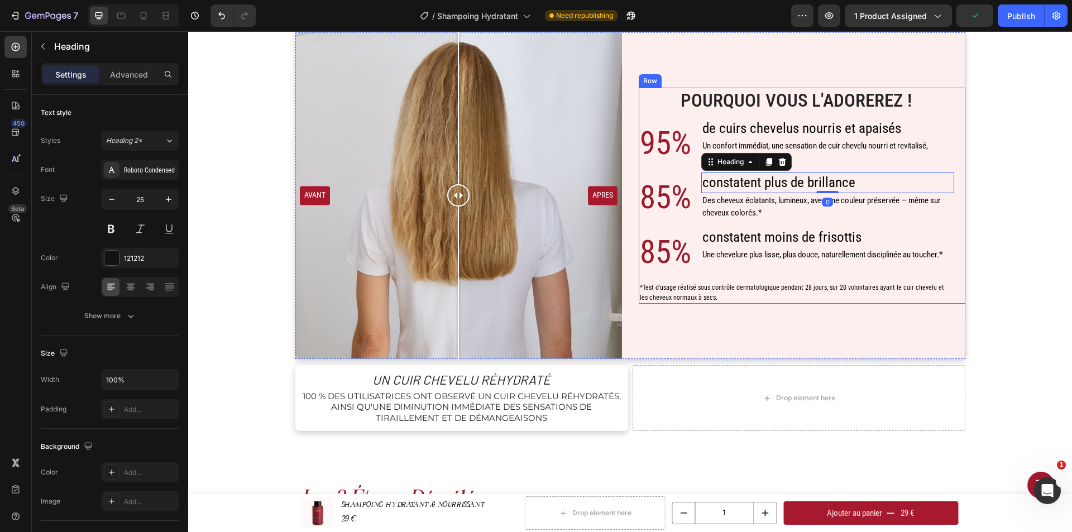
click at [782, 224] on div "Pourquoi Vous l'Adorerez ! Heading 95% Text Block de cuirs chevelus nourris et …" at bounding box center [797, 196] width 316 height 216
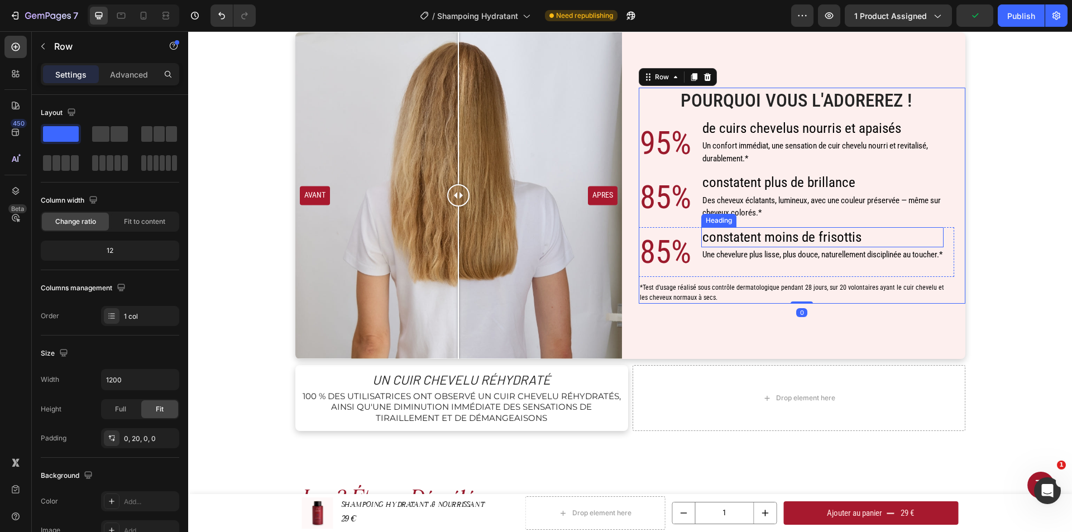
click at [777, 233] on span "constatent moins de frisottis" at bounding box center [781, 237] width 159 height 16
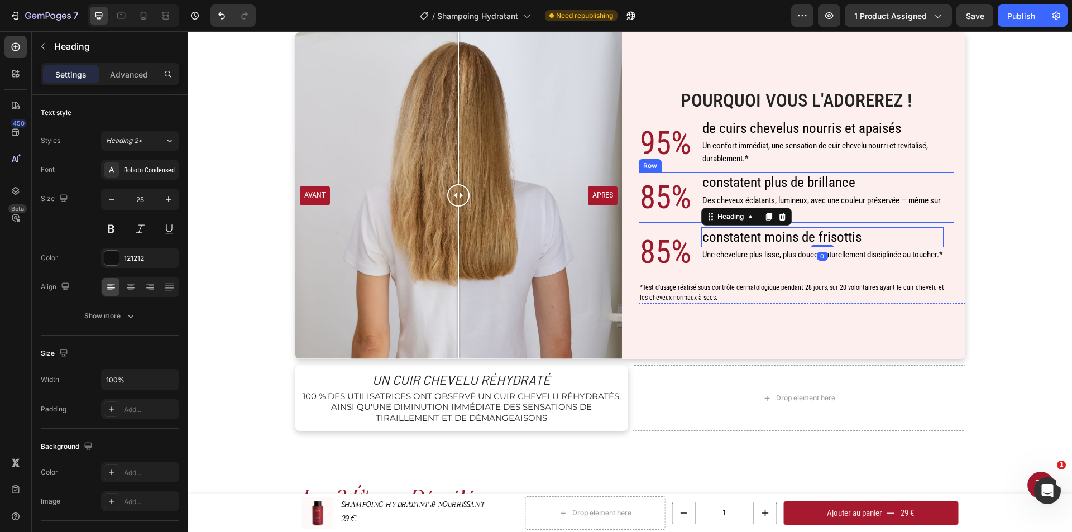
click at [804, 221] on div "⁠⁠⁠⁠⁠⁠⁠ constatent plus de brillance Heading Des cheveux éclatants, lumineux, a…" at bounding box center [827, 198] width 253 height 50
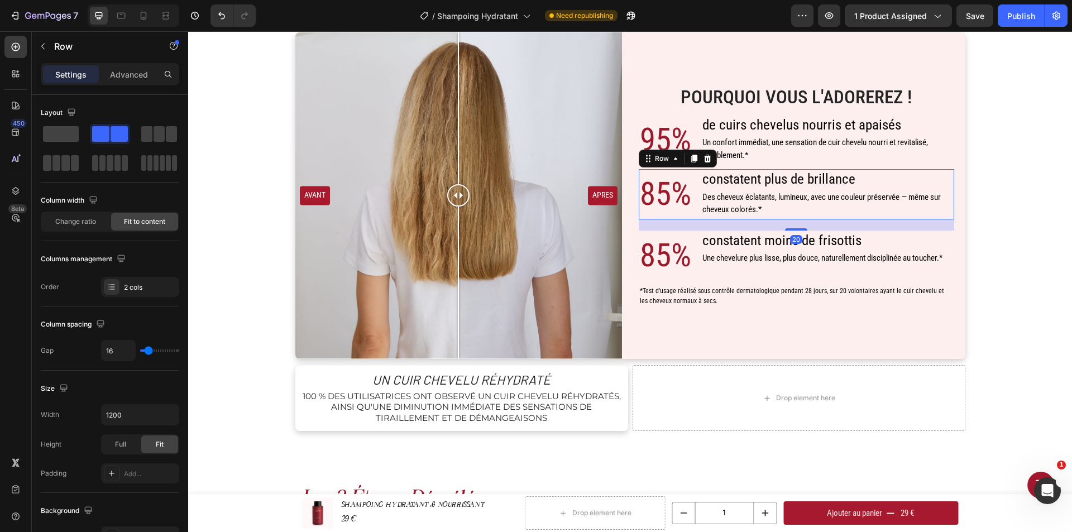
drag, startPoint x: 800, startPoint y: 227, endPoint x: 798, endPoint y: 233, distance: 6.9
click at [798, 233] on div "Pourquoi Vous l'Adorerez ! Heading 95% Text Block de cuirs chevelus nourris et …" at bounding box center [797, 195] width 316 height 223
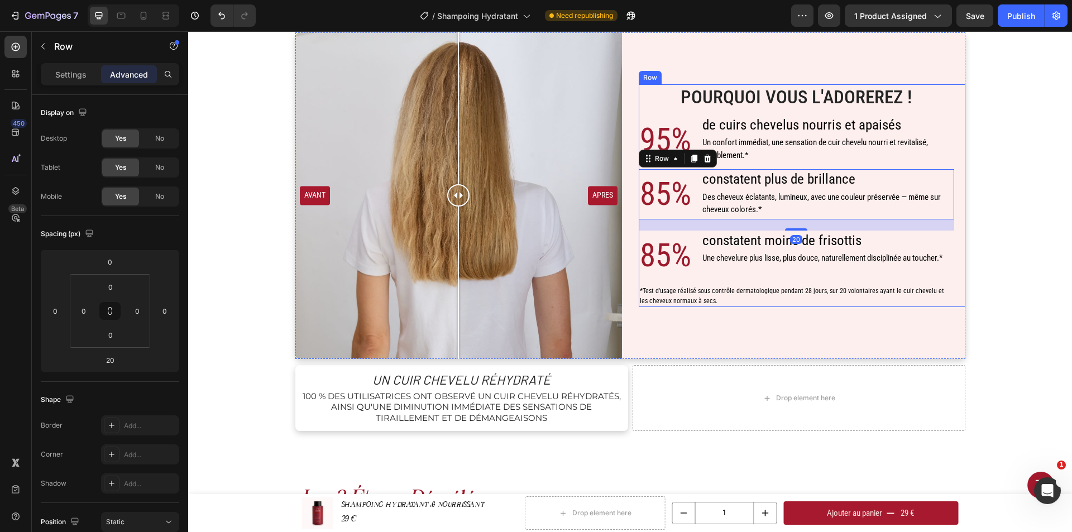
click at [795, 158] on p "Un confort immédiat, une sensation de cuir chevelu nourri et revitalisé, durabl…" at bounding box center [827, 148] width 251 height 25
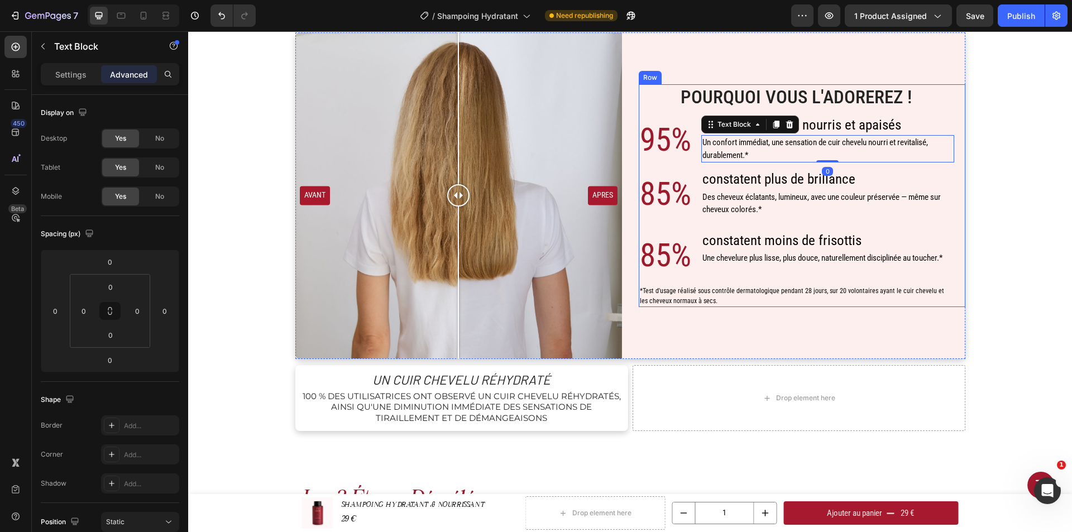
click at [794, 169] on h2 "⁠⁠⁠⁠⁠⁠⁠ constatent plus de brillance" at bounding box center [827, 179] width 253 height 21
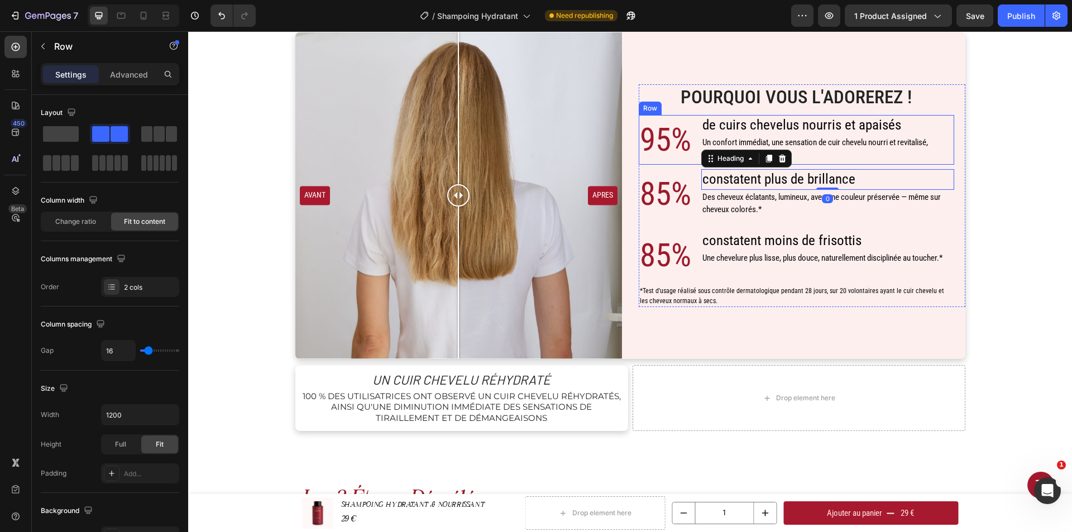
click at [800, 163] on div "de cuirs chevelus nourris et apaisés Heading Un confort immédiat, une sensation…" at bounding box center [827, 140] width 253 height 50
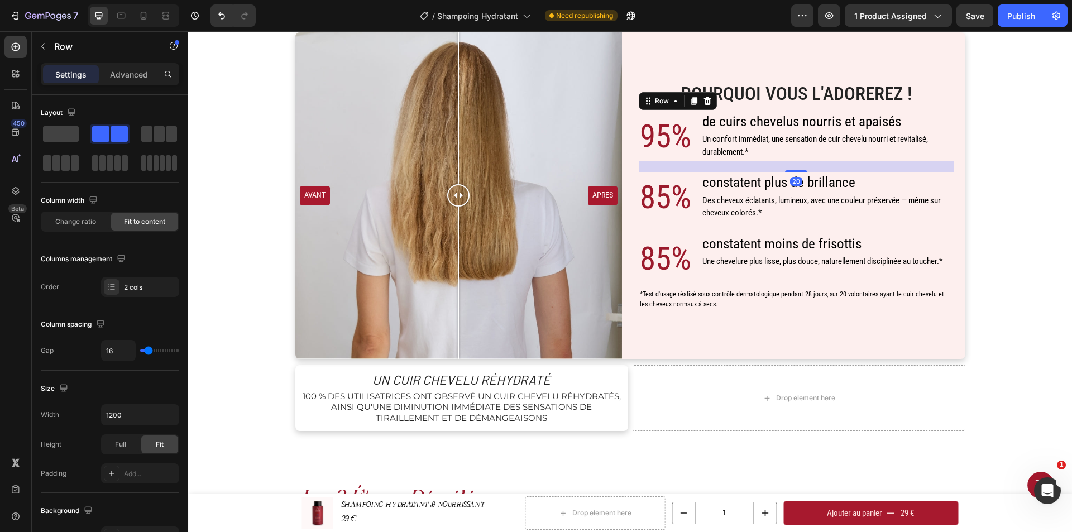
drag, startPoint x: 798, startPoint y: 168, endPoint x: 797, endPoint y: 174, distance: 6.7
click at [797, 174] on div "Pourquoi Vous l'Adorerez ! Heading 95% Text Block de cuirs chevelus nourris et …" at bounding box center [797, 196] width 316 height 230
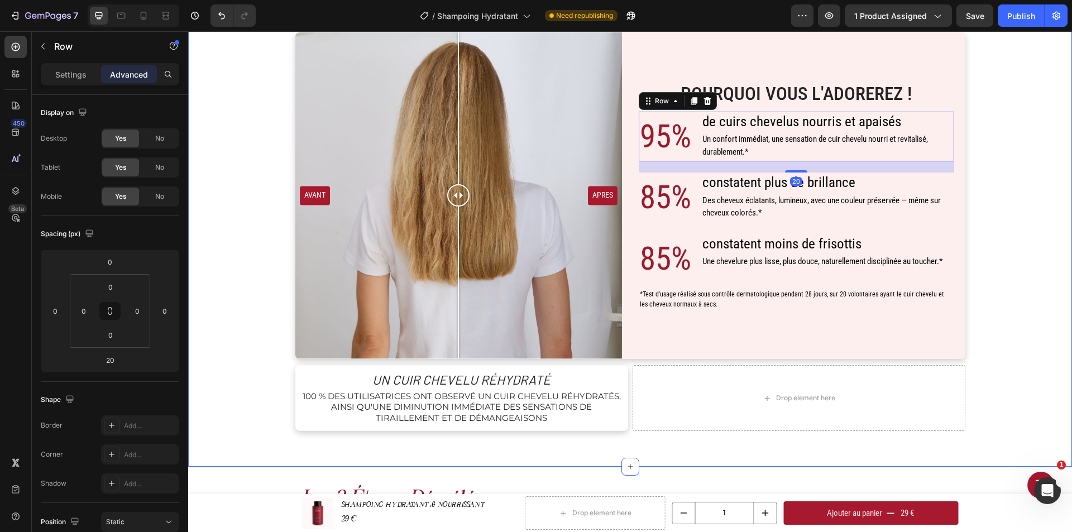
click at [1017, 229] on div "Pourquoi Vous l'Adorerez ! Heading 95% Text Block de cuirs chevelus nourris et …" at bounding box center [630, 231] width 867 height 399
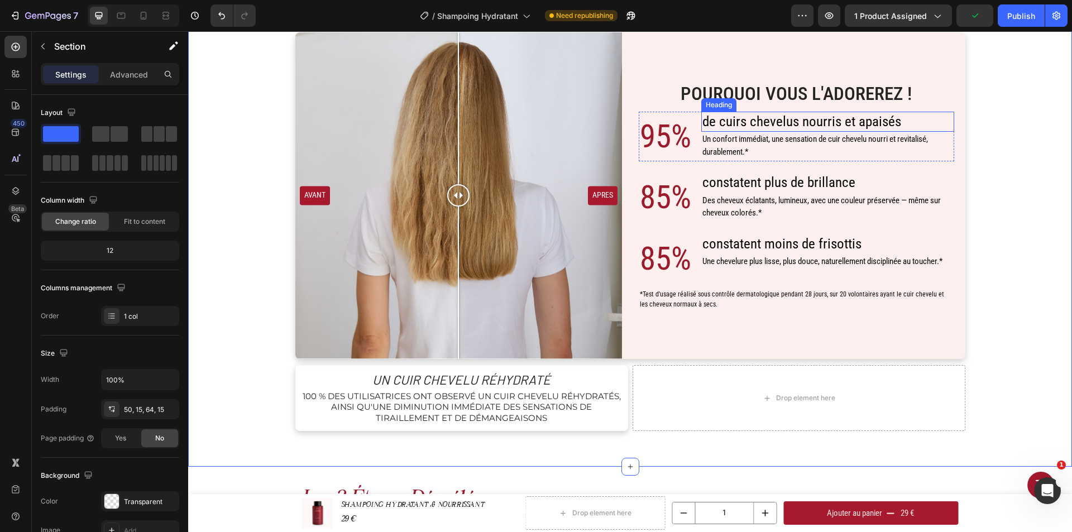
click at [833, 90] on h2 "Pourquoi Vous l'Adorerez !" at bounding box center [797, 94] width 316 height 26
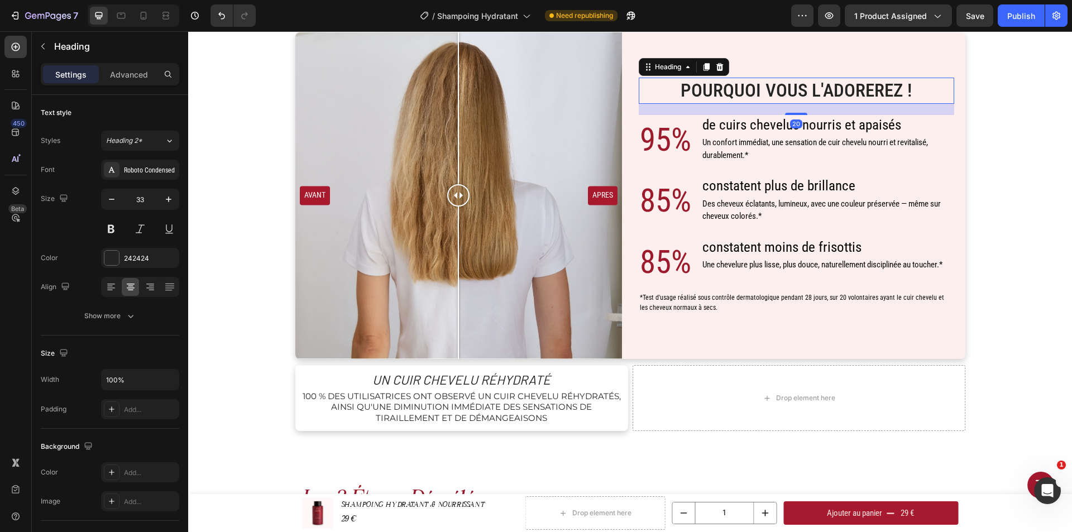
drag, startPoint x: 797, startPoint y: 110, endPoint x: 799, endPoint y: 117, distance: 6.8
click at [799, 117] on div "Pourquoi Vous l'Adorerez ! Heading 20 95% Text Block de cuirs chevelus nourris …" at bounding box center [797, 196] width 316 height 236
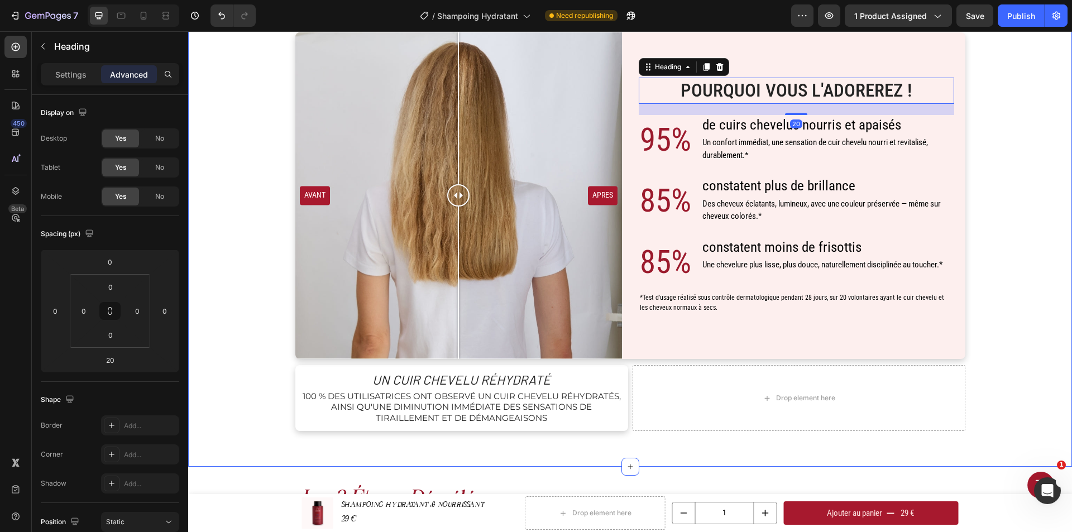
click at [1007, 150] on div "Pourquoi Vous l'Adorerez ! Heading 20 95% Text Block de cuirs chevelus nourris …" at bounding box center [630, 231] width 867 height 399
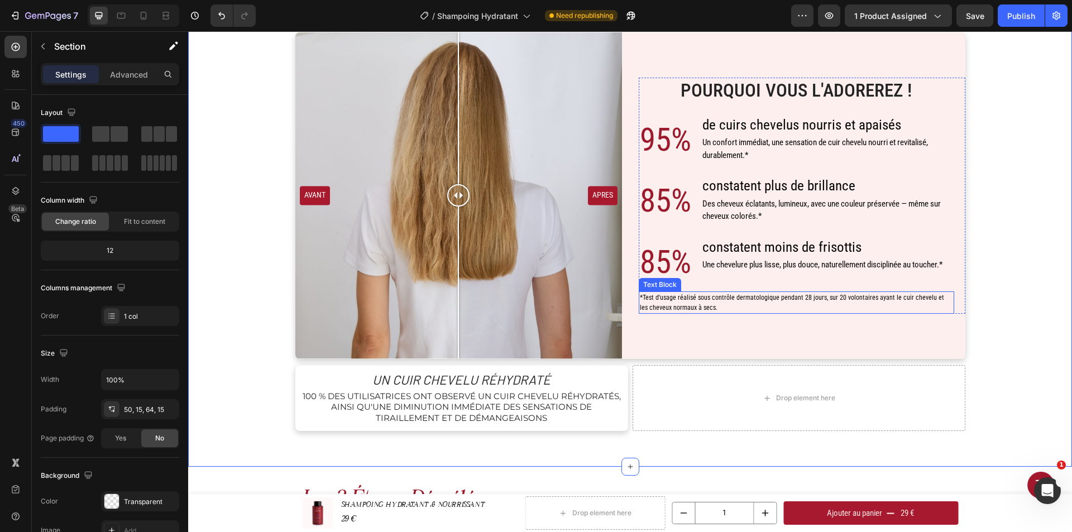
click at [780, 314] on div "*Test d'usage réalisé sous contrôle dermatologique pendant 28 jours, sur 20 vol…" at bounding box center [797, 302] width 316 height 22
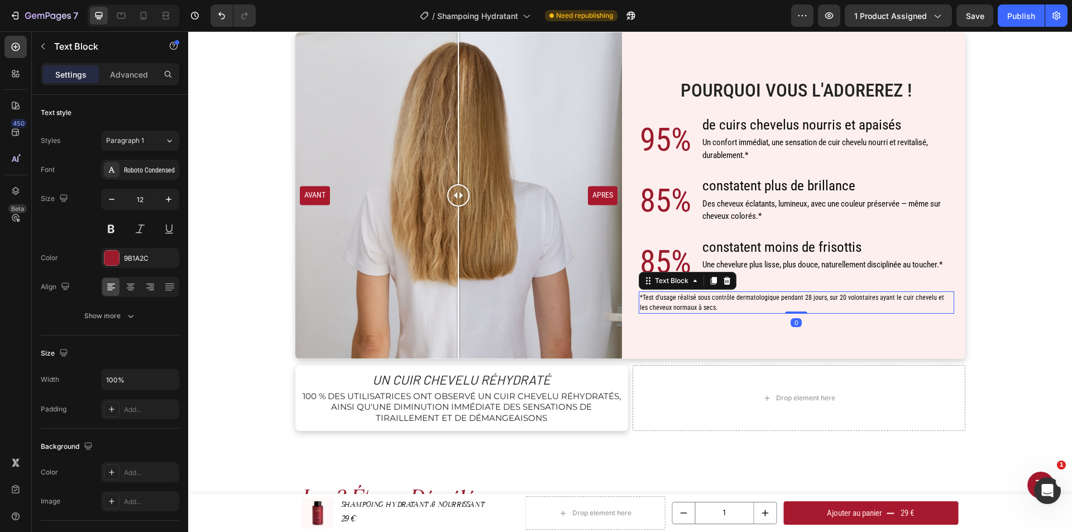
click at [792, 278] on div "⁠⁠⁠⁠⁠⁠⁠ constatent moins de frisottis Heading Une chevelure plus lisse, plus do…" at bounding box center [822, 262] width 242 height 50
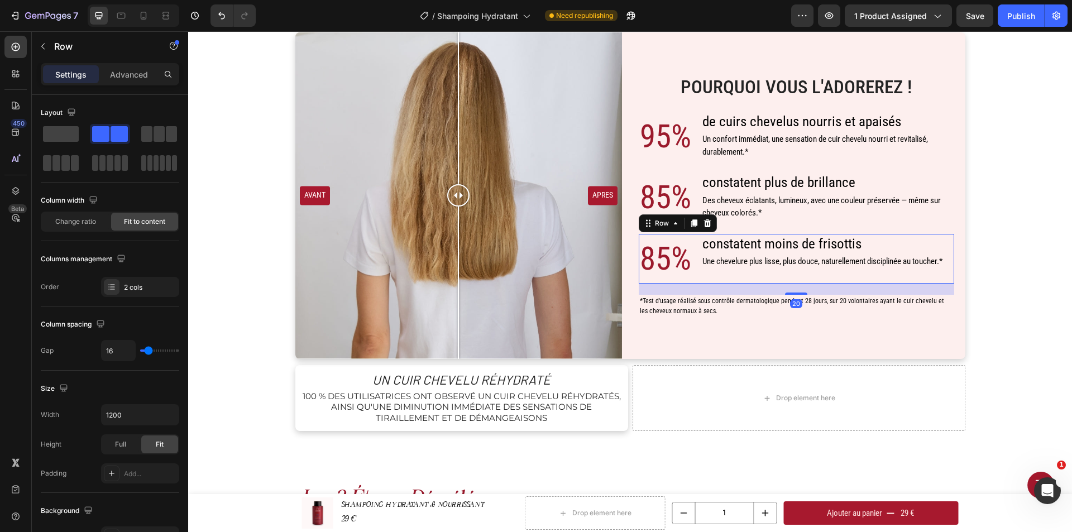
drag, startPoint x: 794, startPoint y: 289, endPoint x: 795, endPoint y: 296, distance: 6.7
click at [795, 296] on div "Pourquoi Vous l'Adorerez ! Heading 95% Text Block de cuirs chevelus nourris et …" at bounding box center [797, 195] width 316 height 243
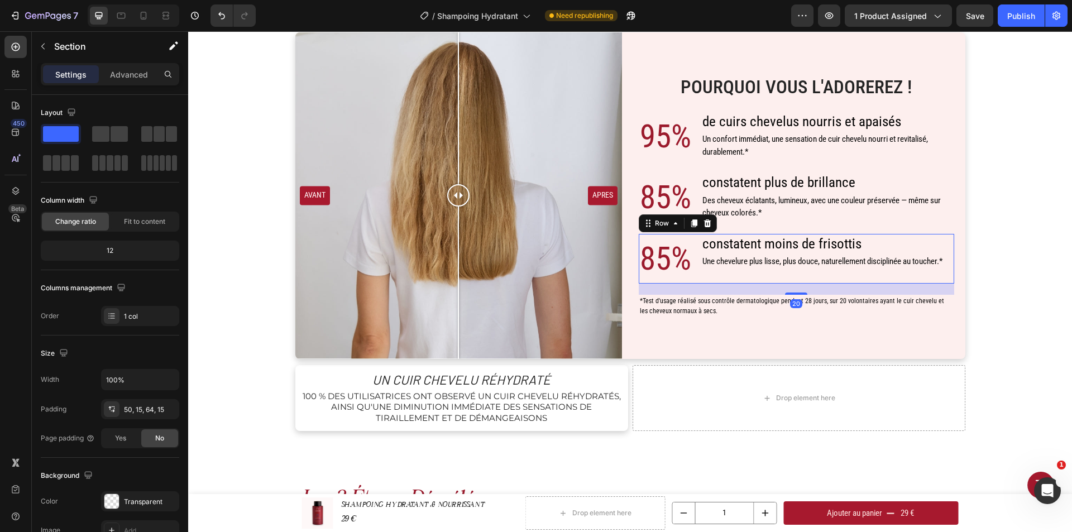
click at [988, 283] on div "Pourquoi Vous l'Adorerez ! Heading 95% Text Block de cuirs chevelus nourris et …" at bounding box center [630, 231] width 867 height 399
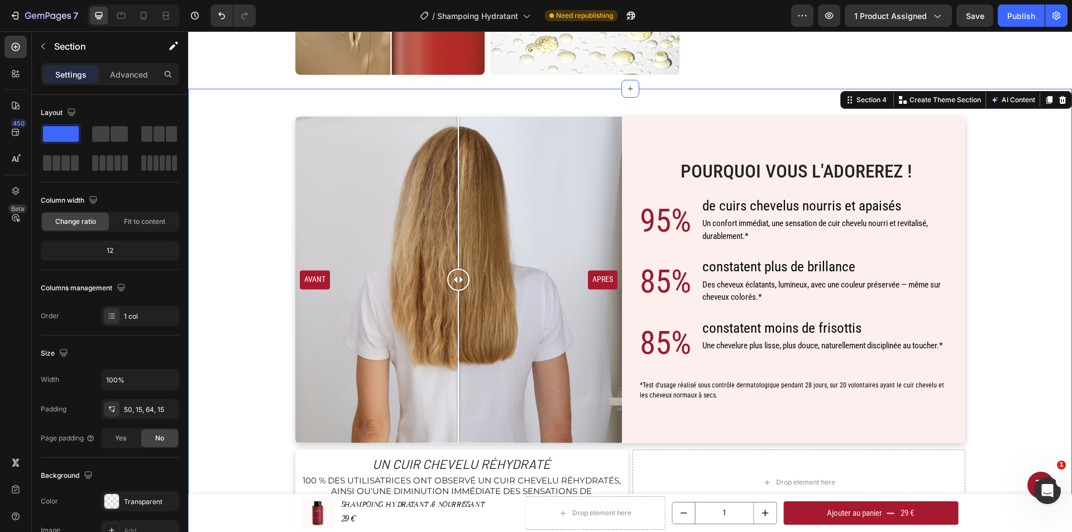
scroll to position [493, 0]
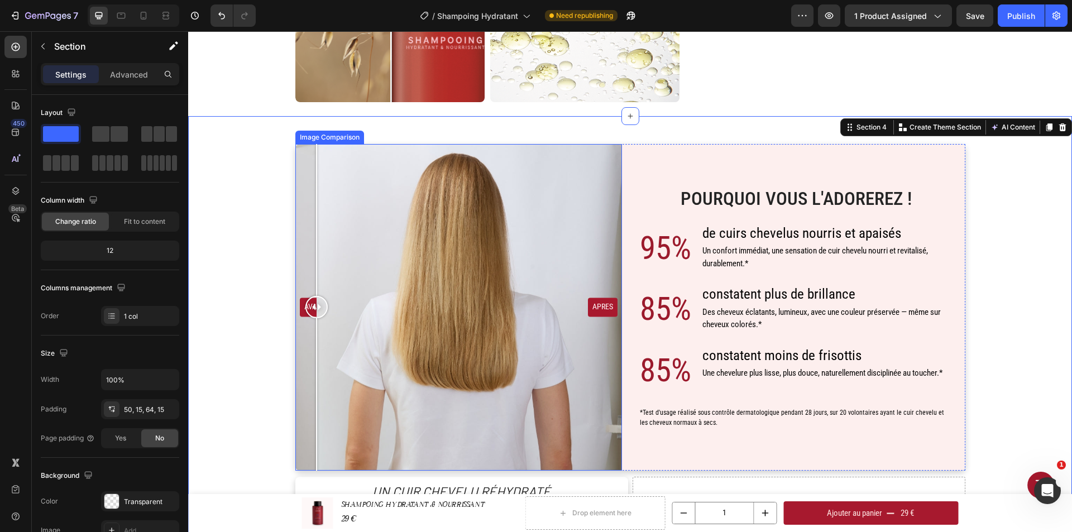
click at [312, 312] on div "AVANT APRES" at bounding box center [458, 307] width 327 height 327
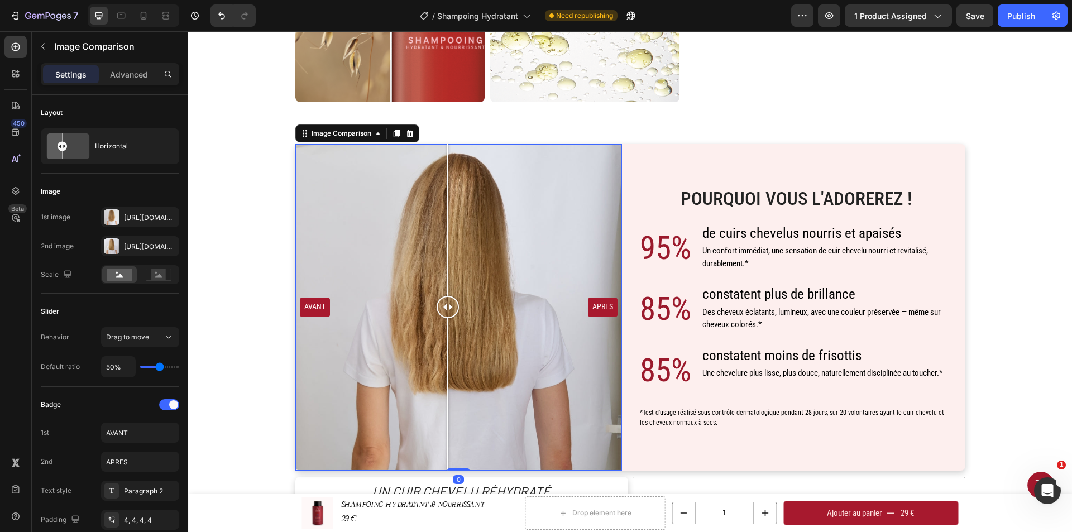
drag, startPoint x: 312, startPoint y: 312, endPoint x: 451, endPoint y: 316, distance: 139.7
click at [451, 316] on div at bounding box center [448, 307] width 22 height 22
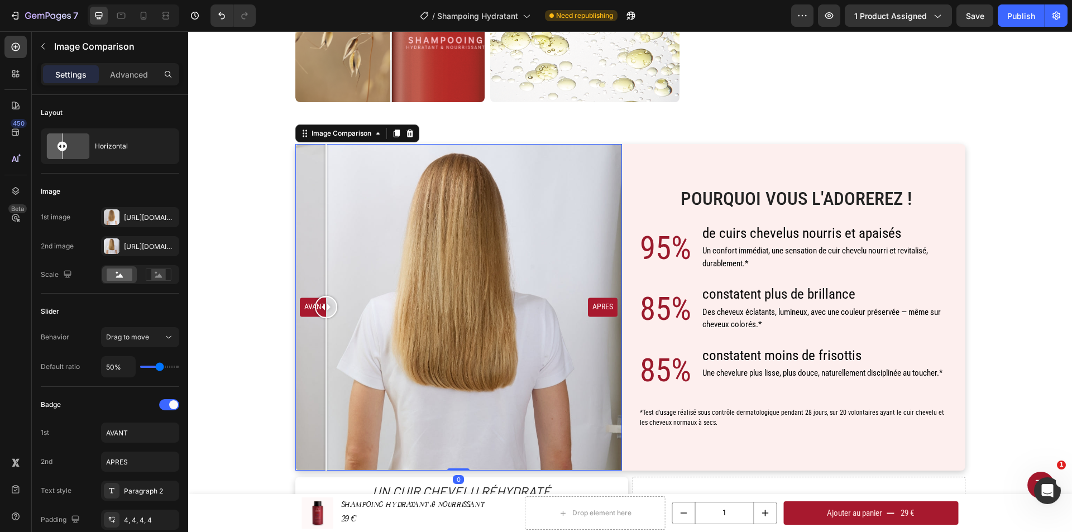
click at [322, 304] on div "AVANT APRES" at bounding box center [458, 307] width 327 height 327
click at [304, 307] on div "AVANT APRES" at bounding box center [458, 307] width 327 height 327
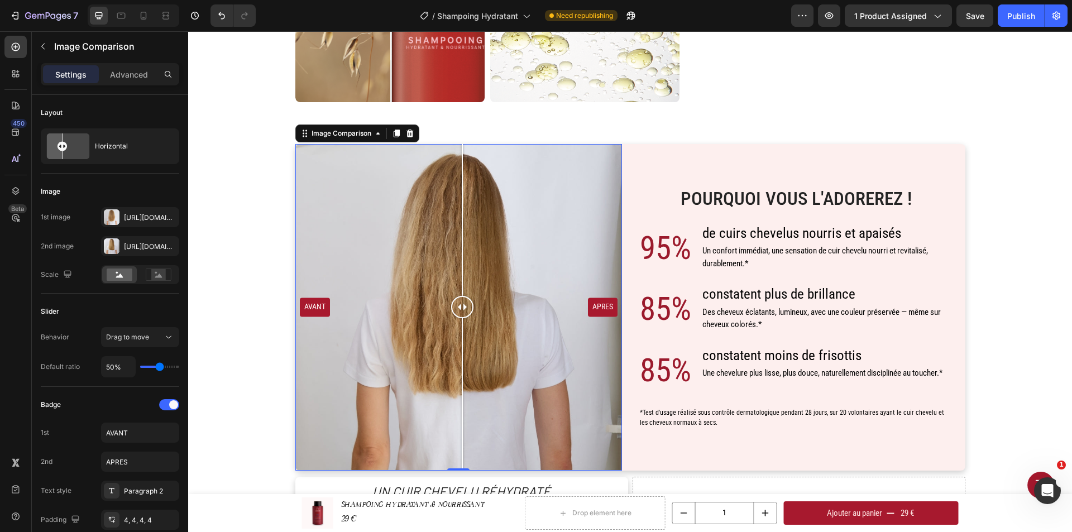
drag, startPoint x: 312, startPoint y: 307, endPoint x: 458, endPoint y: 316, distance: 146.6
click at [458, 316] on div at bounding box center [462, 307] width 22 height 22
click at [298, 337] on div "AVANT APRES" at bounding box center [458, 307] width 327 height 327
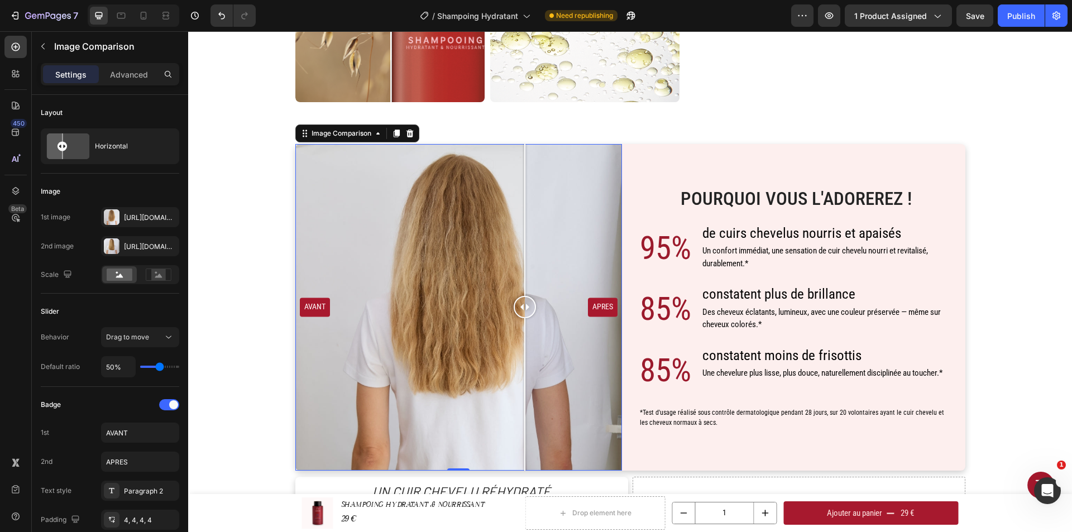
click at [520, 279] on div "AVANT APRES" at bounding box center [458, 307] width 327 height 327
click at [472, 289] on div "AVANT APRES" at bounding box center [458, 307] width 327 height 327
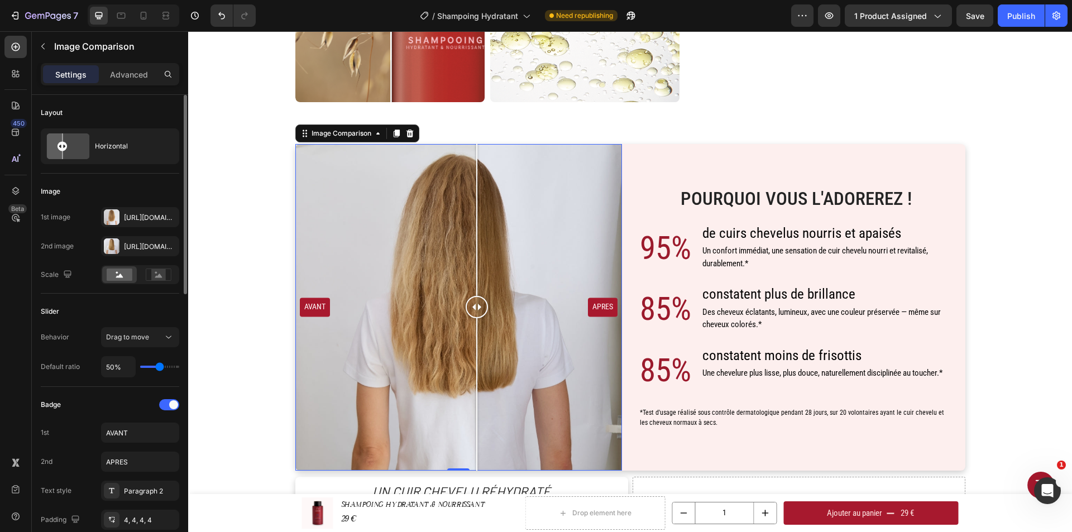
scroll to position [112, 0]
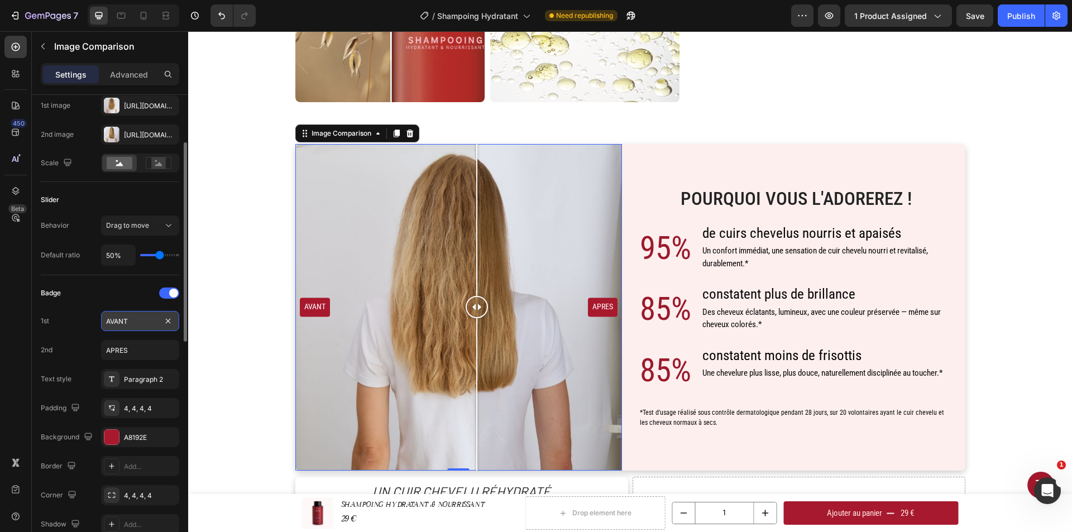
click at [122, 317] on input "AVANT" at bounding box center [140, 321] width 78 height 20
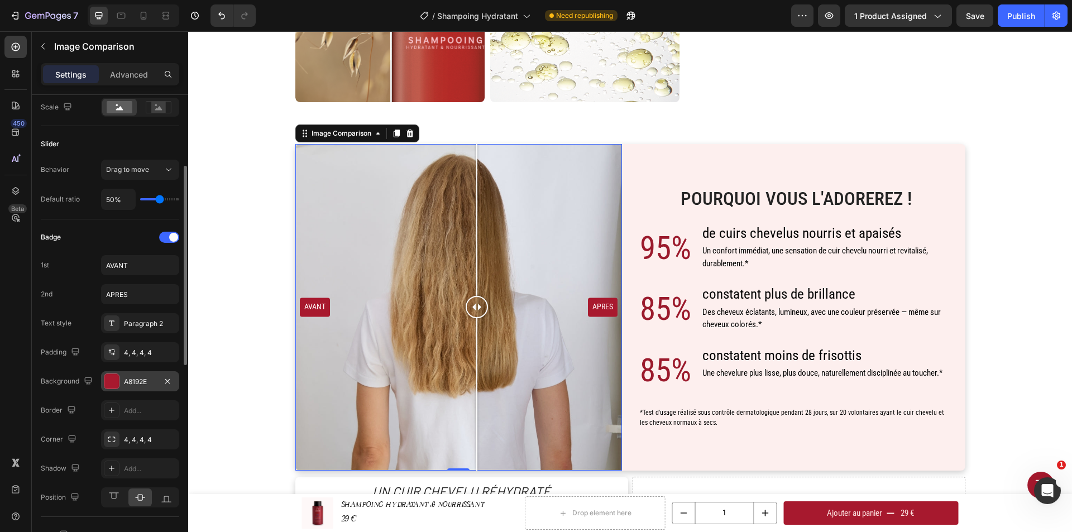
click at [138, 385] on div "A8192E" at bounding box center [140, 382] width 32 height 10
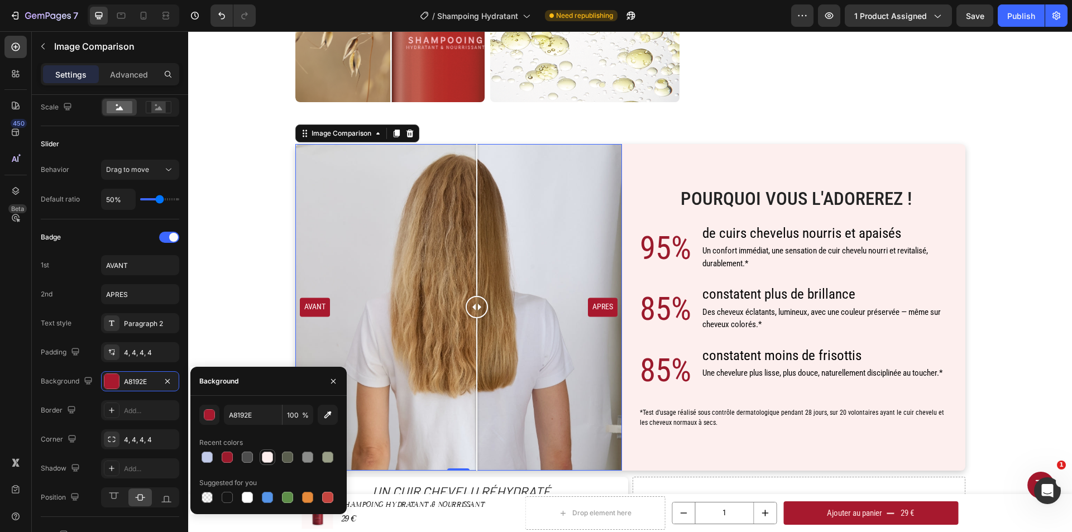
click at [262, 457] on div at bounding box center [267, 457] width 11 height 11
type input "FDEFEE"
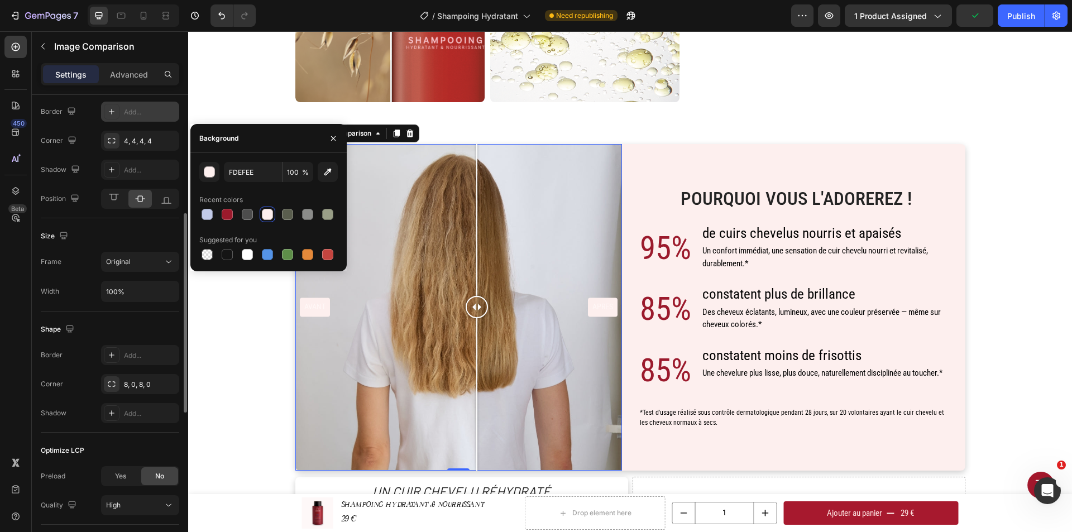
scroll to position [410, 0]
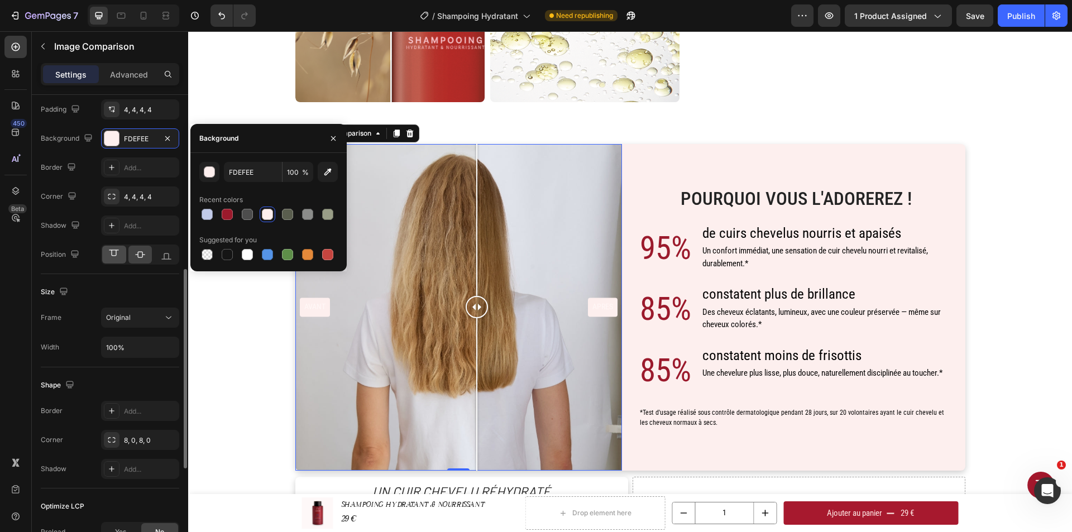
click at [111, 251] on icon at bounding box center [113, 254] width 11 height 11
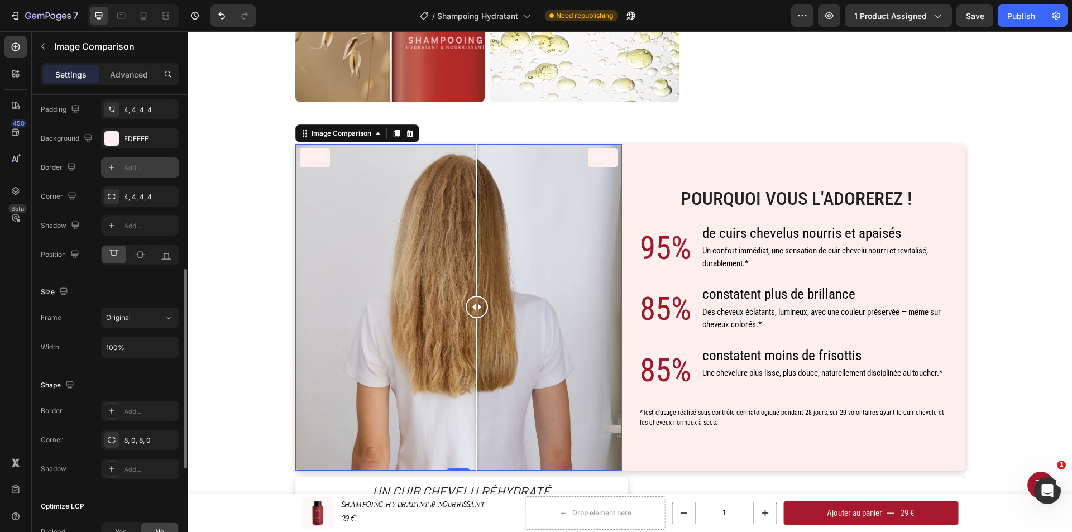
scroll to position [299, 0]
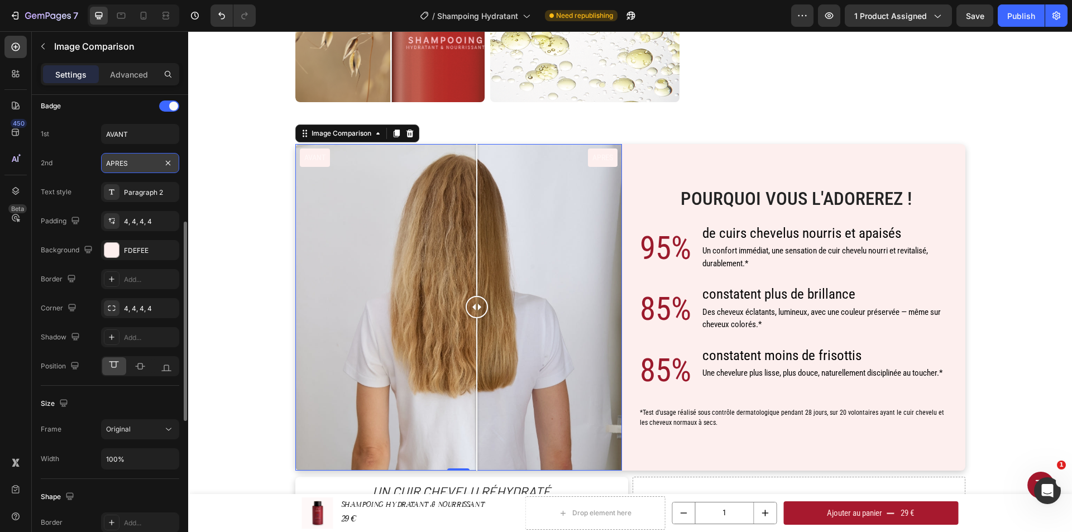
click at [155, 158] on input "APRES" at bounding box center [140, 163] width 78 height 20
click at [144, 127] on input "AVANT" at bounding box center [140, 134] width 78 height 20
click at [138, 75] on p "Advanced" at bounding box center [129, 75] width 38 height 12
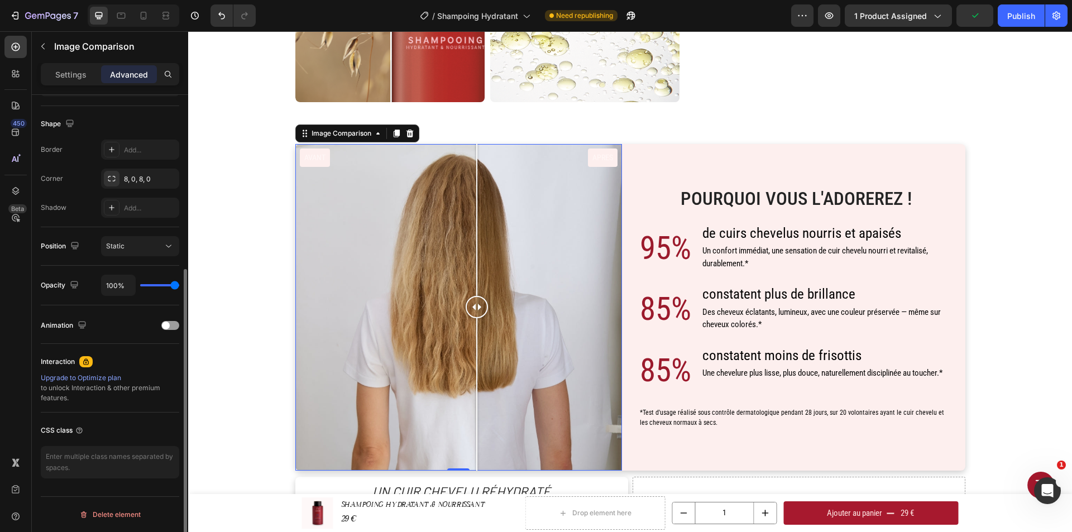
scroll to position [276, 0]
click at [64, 82] on div "Settings" at bounding box center [71, 74] width 56 height 18
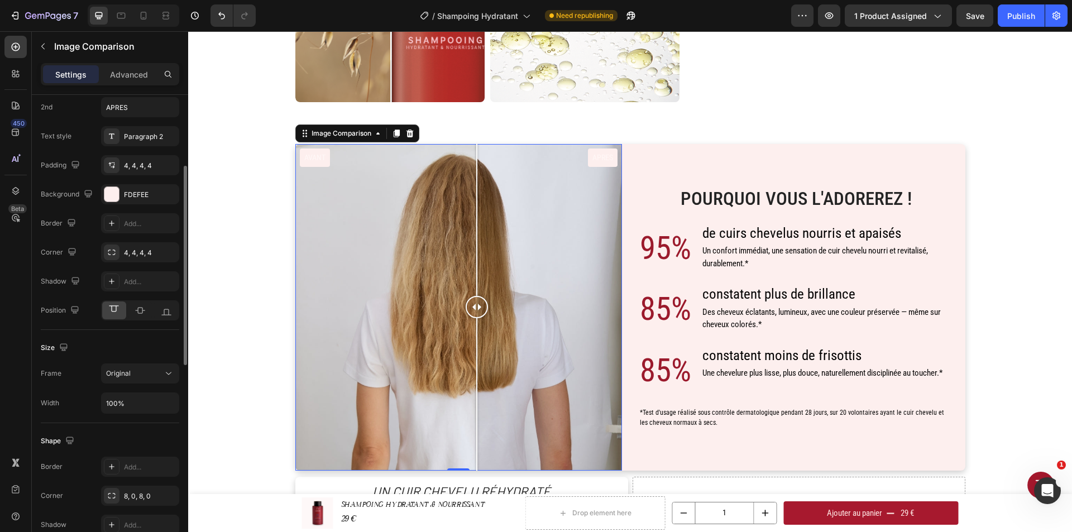
scroll to position [299, 0]
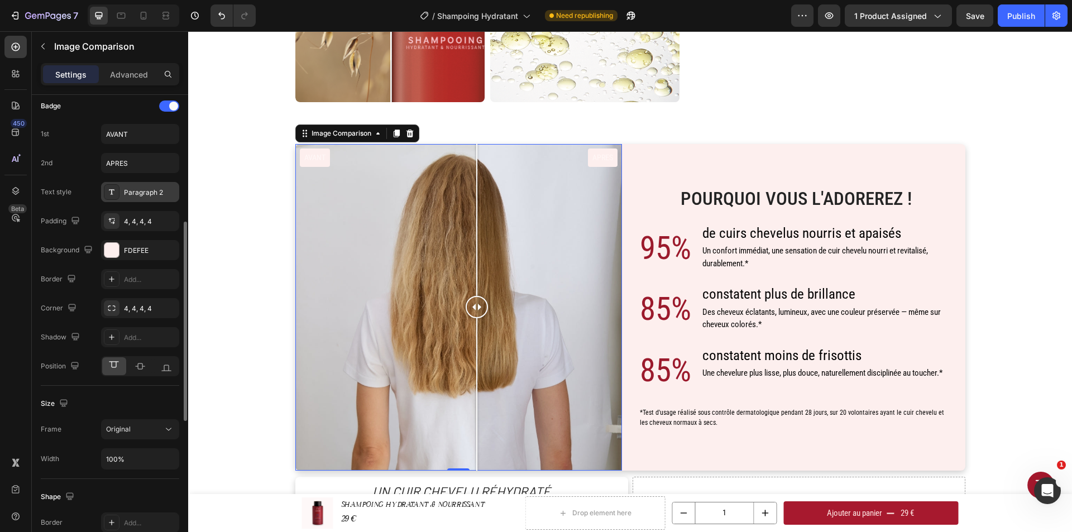
click at [137, 195] on div "Paragraph 2" at bounding box center [150, 193] width 52 height 10
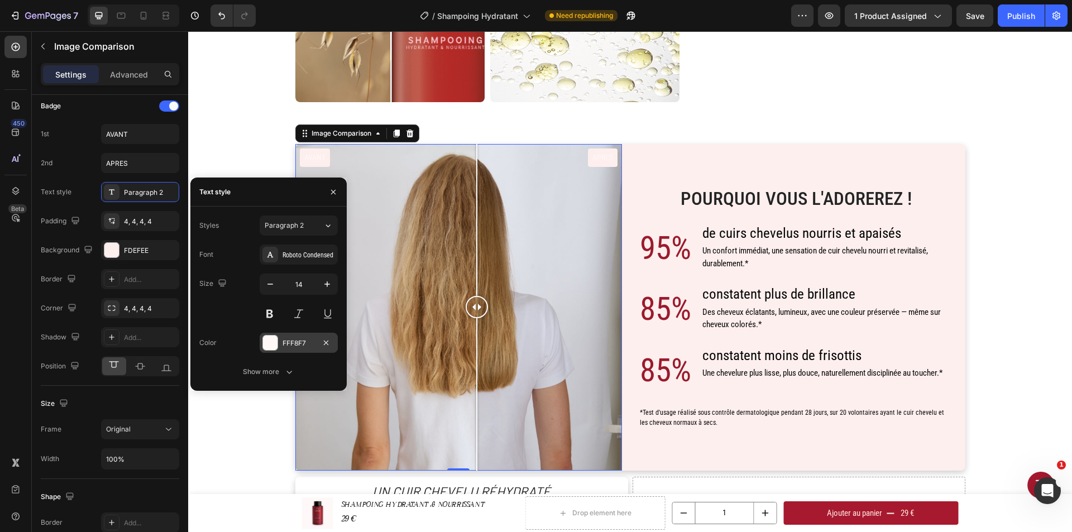
click at [293, 345] on div "FFF8F7" at bounding box center [299, 343] width 32 height 10
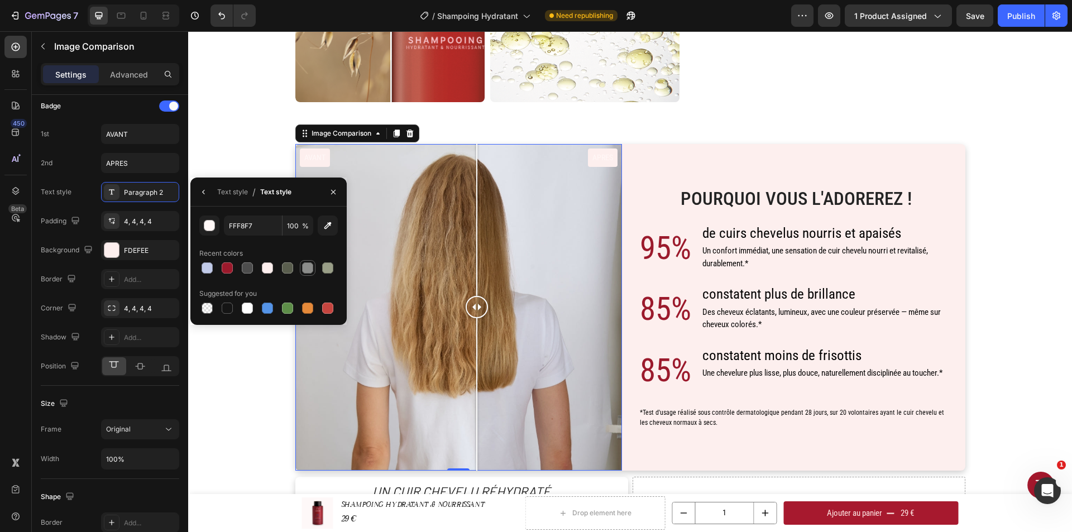
click at [309, 266] on div at bounding box center [307, 267] width 11 height 11
click at [243, 261] on div at bounding box center [248, 268] width 16 height 16
type input "4D4D4D"
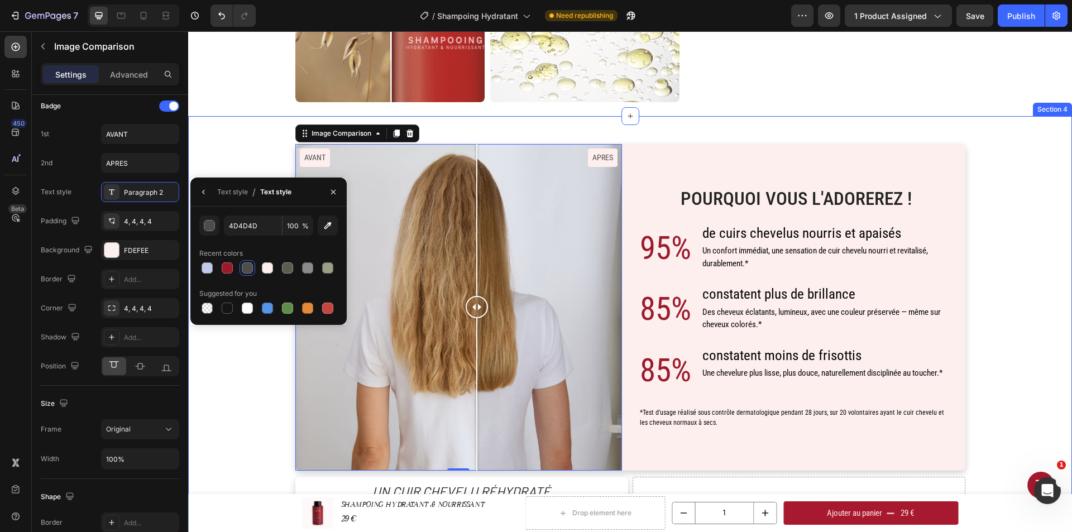
click at [237, 361] on div "Pourquoi Vous l'Adorerez ! Heading 95% Text Block de cuirs chevelus nourris et …" at bounding box center [630, 343] width 867 height 399
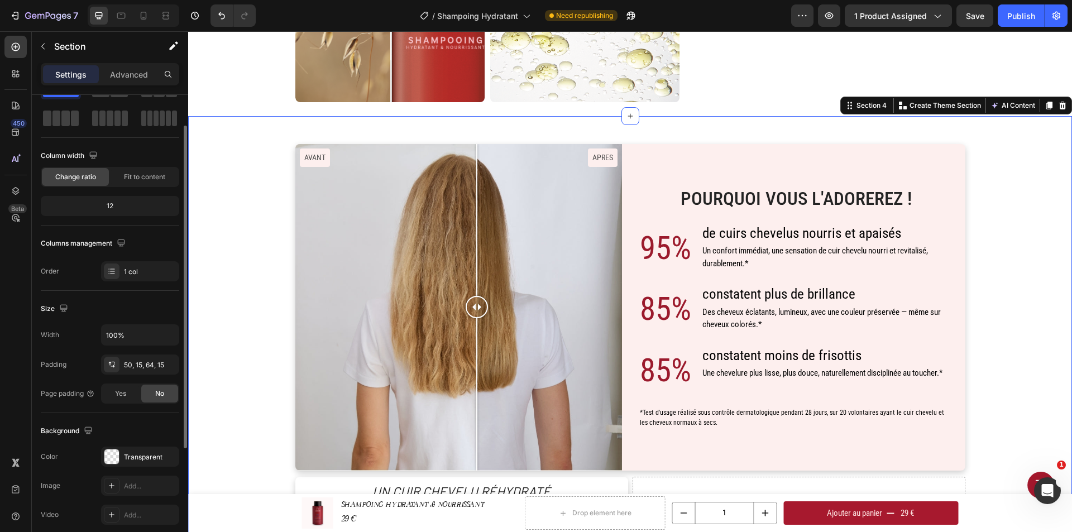
scroll to position [0, 0]
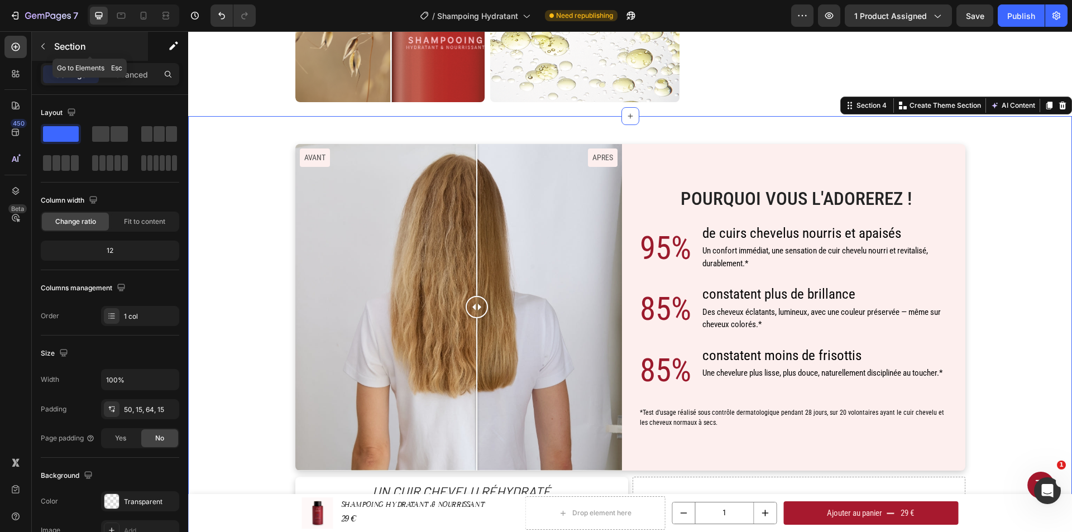
click at [46, 46] on icon "button" at bounding box center [43, 46] width 9 height 9
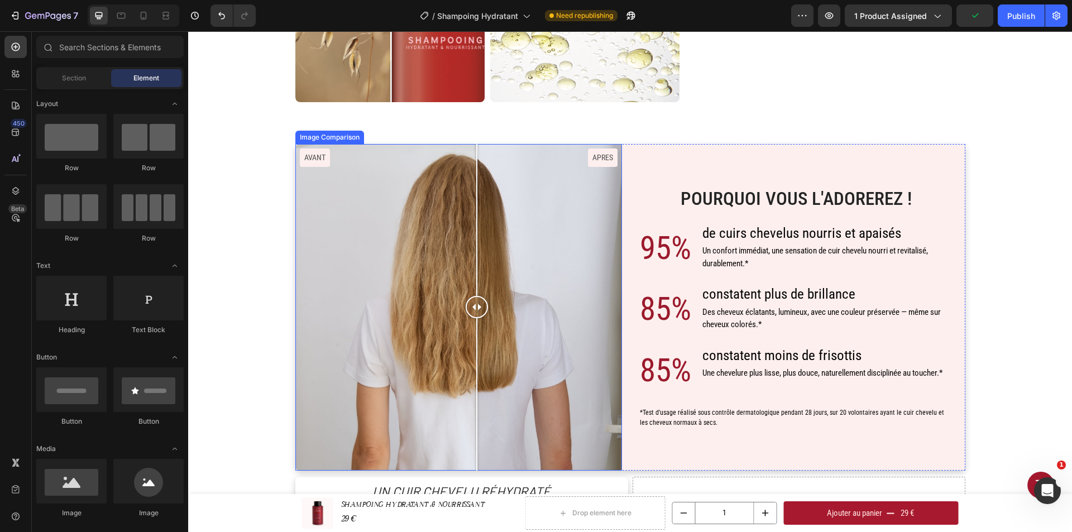
click at [590, 159] on div "AVANT APRES" at bounding box center [458, 307] width 327 height 327
drag, startPoint x: 586, startPoint y: 176, endPoint x: 317, endPoint y: 156, distance: 269.3
click at [474, 179] on div at bounding box center [485, 307] width 22 height 327
click at [304, 157] on div "AVANT APRES" at bounding box center [458, 307] width 327 height 327
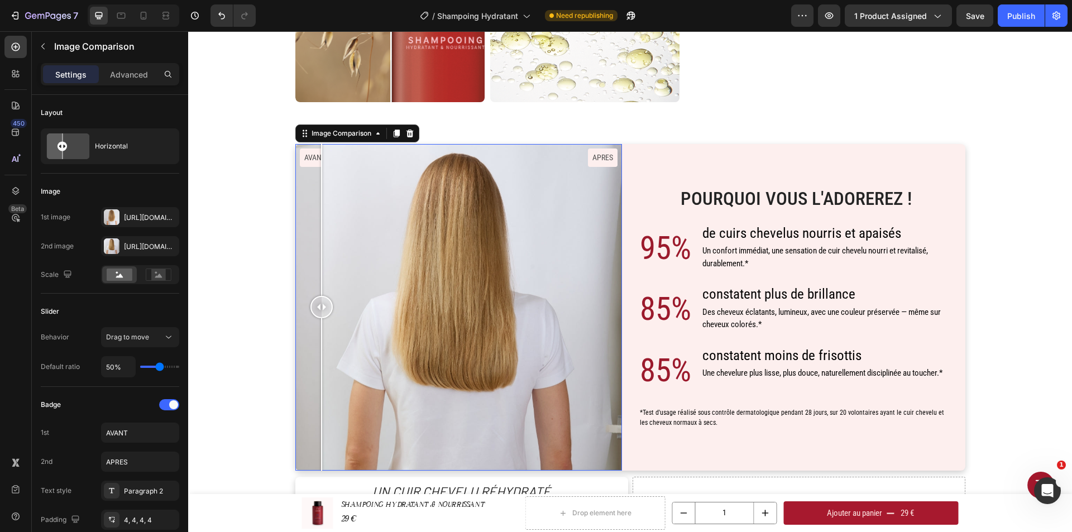
click at [317, 155] on div "AVANT APRES" at bounding box center [458, 307] width 327 height 327
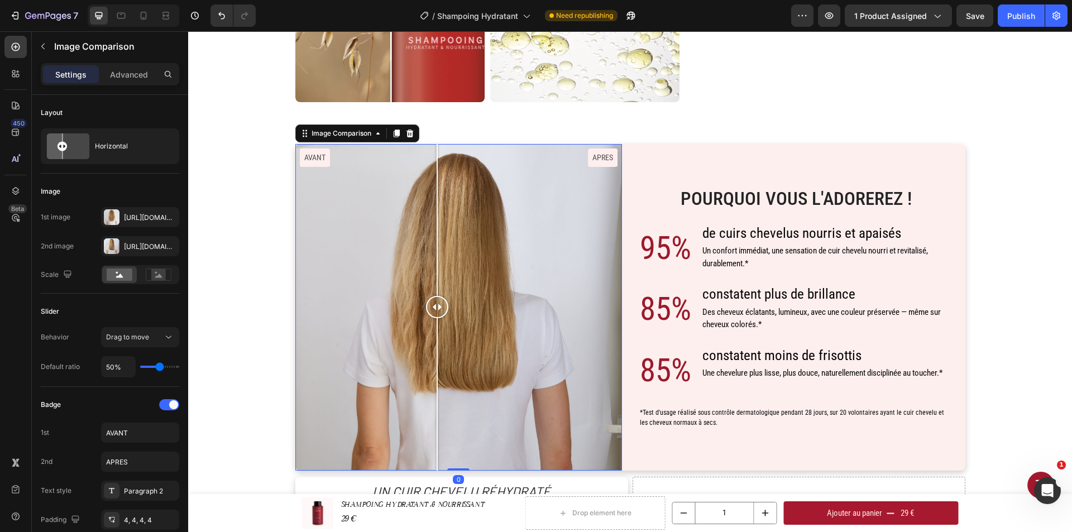
drag, startPoint x: 322, startPoint y: 205, endPoint x: 433, endPoint y: 210, distance: 111.2
click at [437, 209] on div at bounding box center [437, 307] width 22 height 327
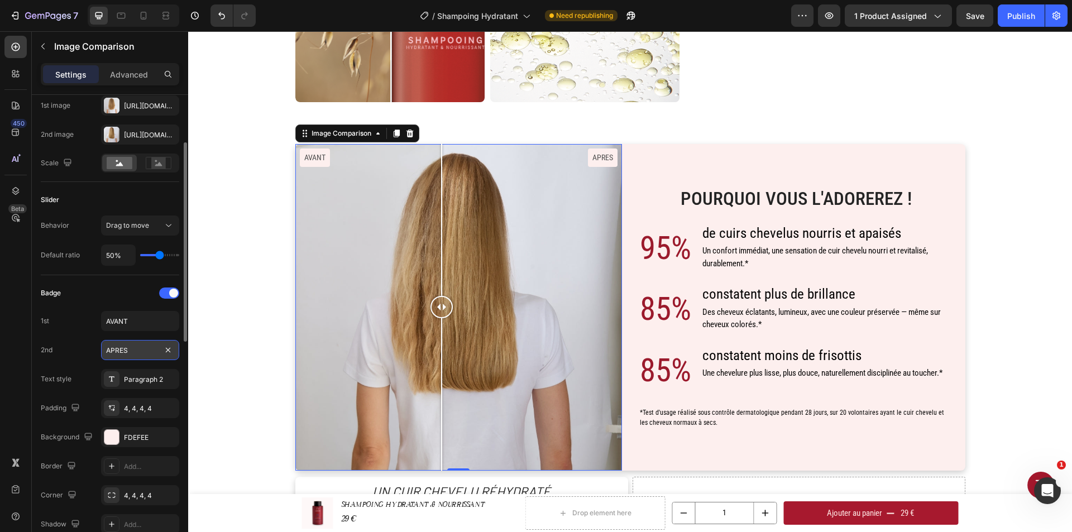
click at [132, 352] on input "APRES" at bounding box center [140, 350] width 78 height 20
click at [125, 351] on input "APRES" at bounding box center [140, 350] width 78 height 20
click at [144, 325] on input "AVANT" at bounding box center [140, 321] width 78 height 20
click at [130, 350] on input "APRES" at bounding box center [140, 350] width 78 height 20
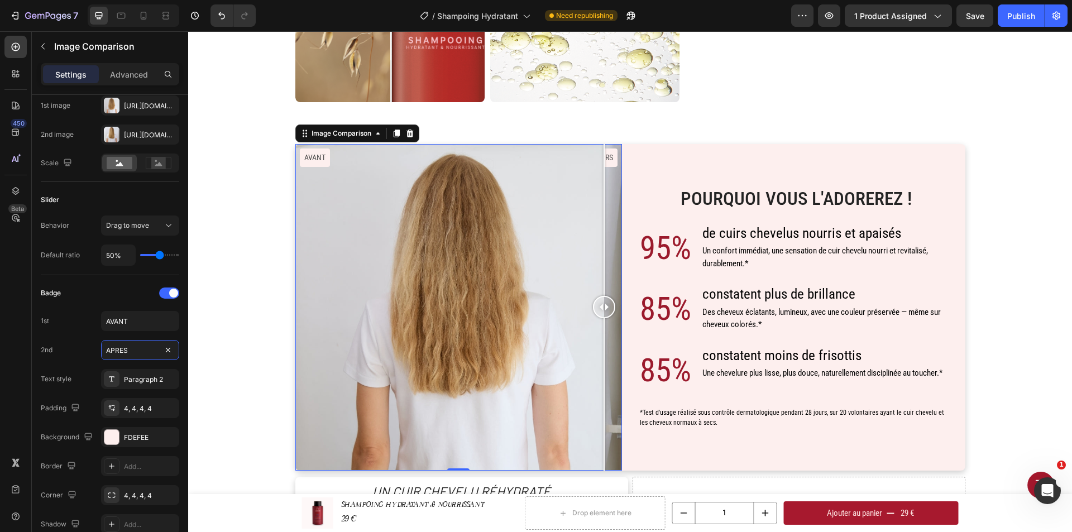
click at [600, 163] on div "AVANT APRS" at bounding box center [458, 307] width 327 height 327
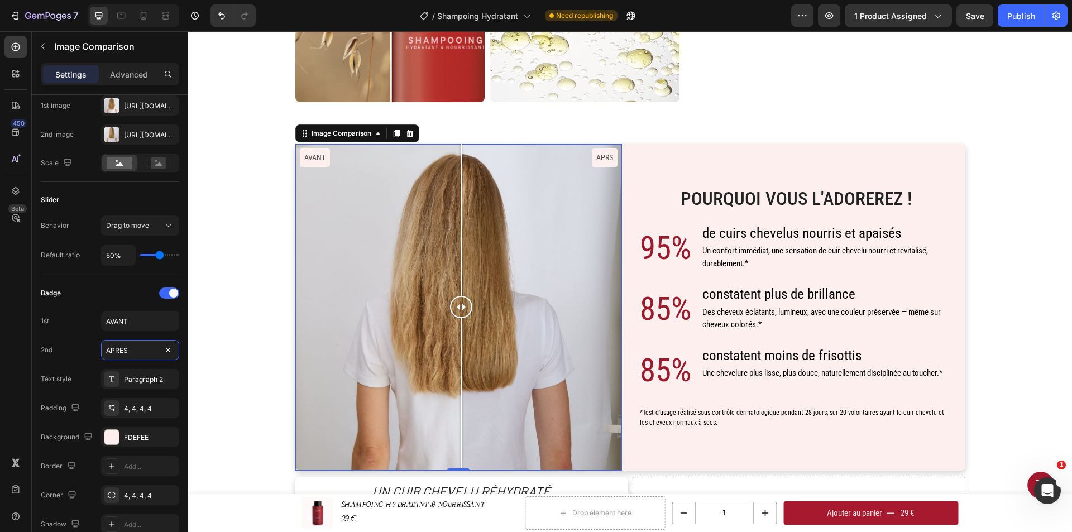
drag, startPoint x: 598, startPoint y: 164, endPoint x: 457, endPoint y: 177, distance: 141.9
click at [457, 177] on div at bounding box center [461, 307] width 22 height 327
click at [140, 350] on input "APRES" at bounding box center [140, 350] width 78 height 20
click at [125, 313] on input "AVANT" at bounding box center [140, 321] width 78 height 20
click at [151, 315] on input "AVANT" at bounding box center [140, 321] width 78 height 20
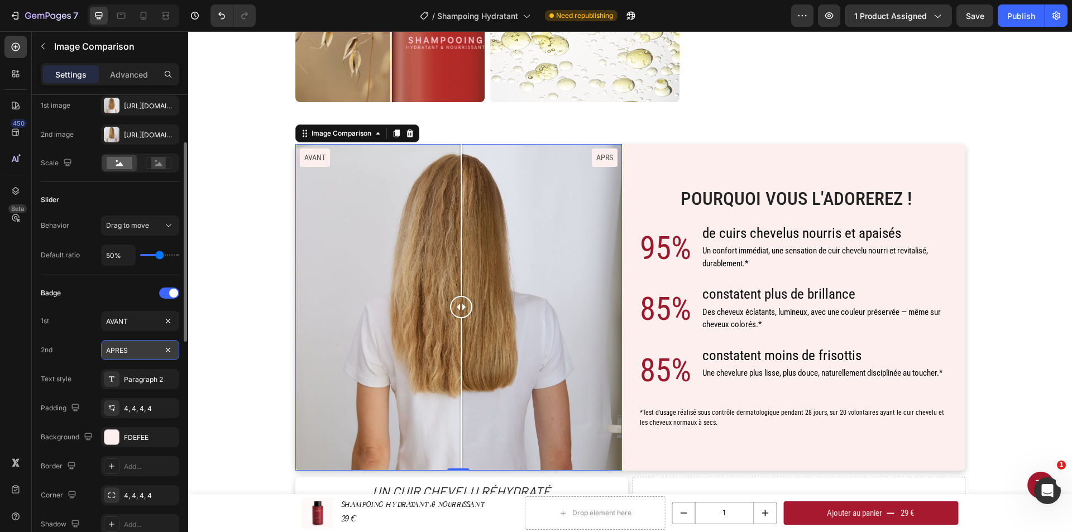
click at [146, 349] on input "APRES" at bounding box center [140, 350] width 78 height 20
type input "APRES"
click at [144, 329] on input "AVANT" at bounding box center [140, 321] width 78 height 20
click at [346, 278] on div "Pourquoi Vous l'Adorerez ! Heading 95% Text Block de cuirs chevelus nourris et …" at bounding box center [630, 343] width 867 height 399
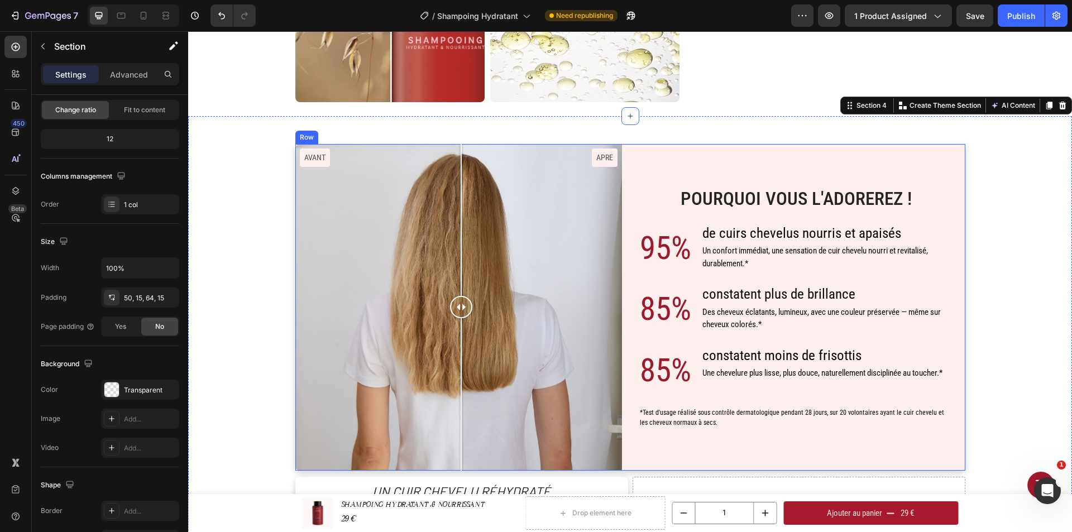
scroll to position [0, 0]
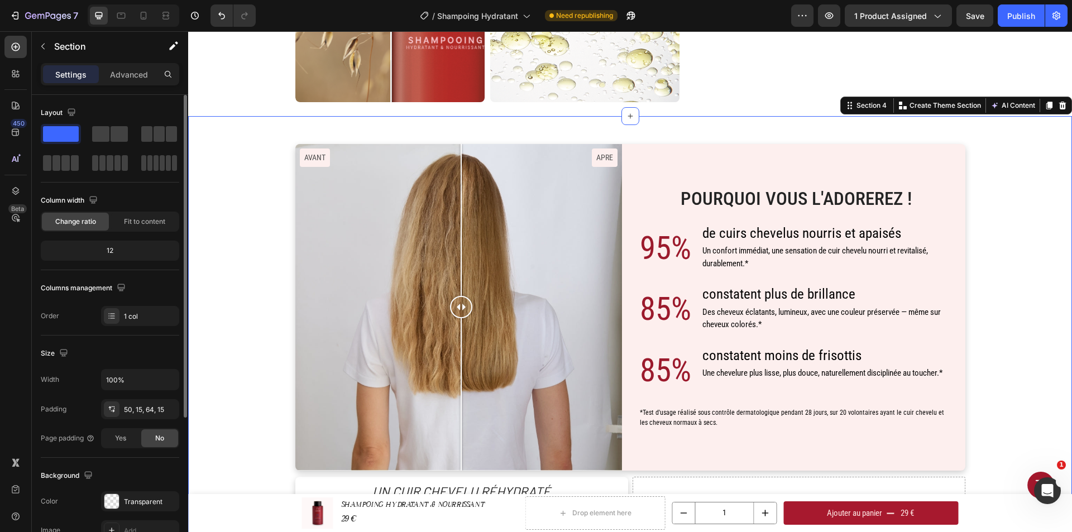
click at [1011, 243] on div "Pourquoi Vous l'Adorerez ! Heading 95% Text Block de cuirs chevelus nourris et …" at bounding box center [630, 343] width 867 height 399
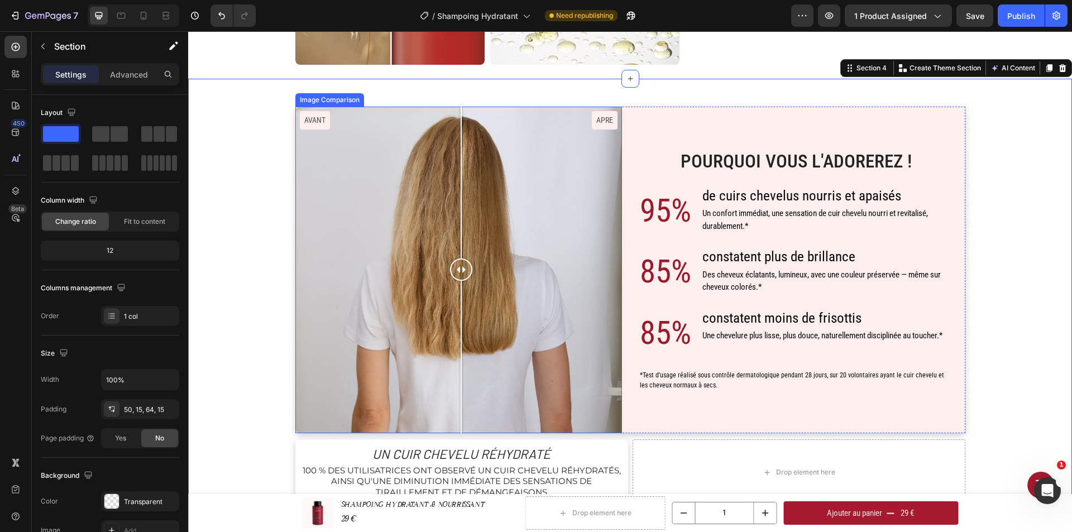
scroll to position [549, 0]
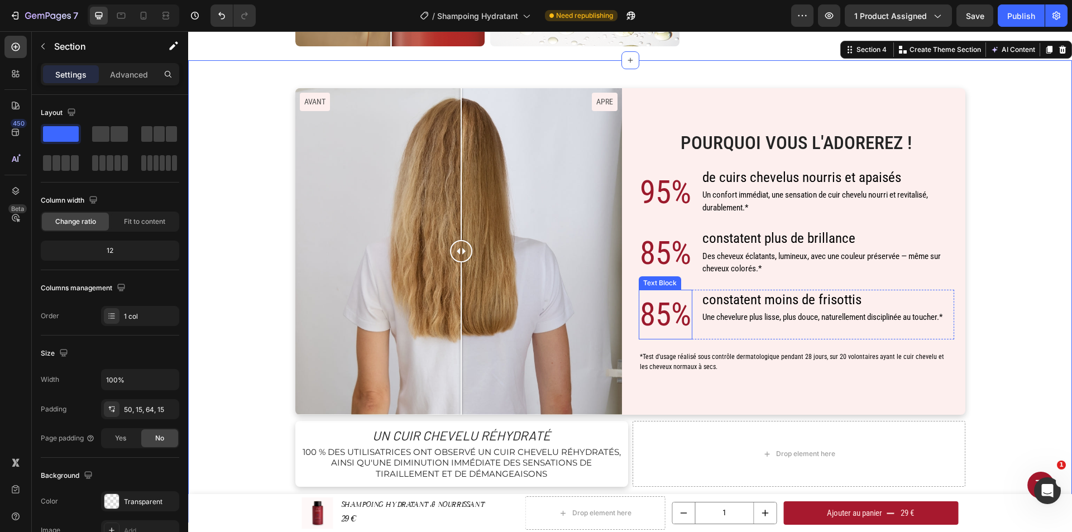
click at [671, 312] on p "85%" at bounding box center [665, 315] width 51 height 48
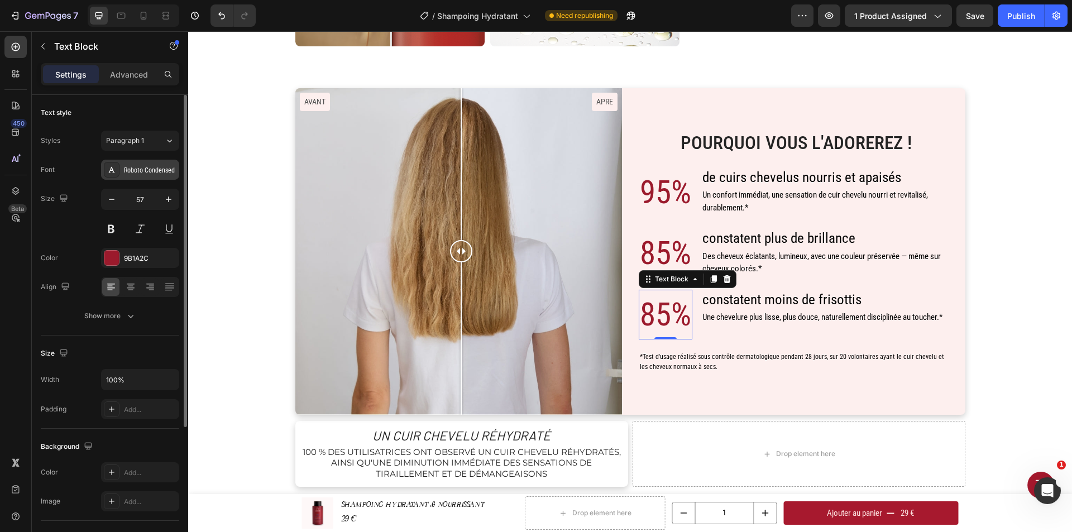
click at [156, 165] on div "Roboto Condensed" at bounding box center [150, 170] width 52 height 10
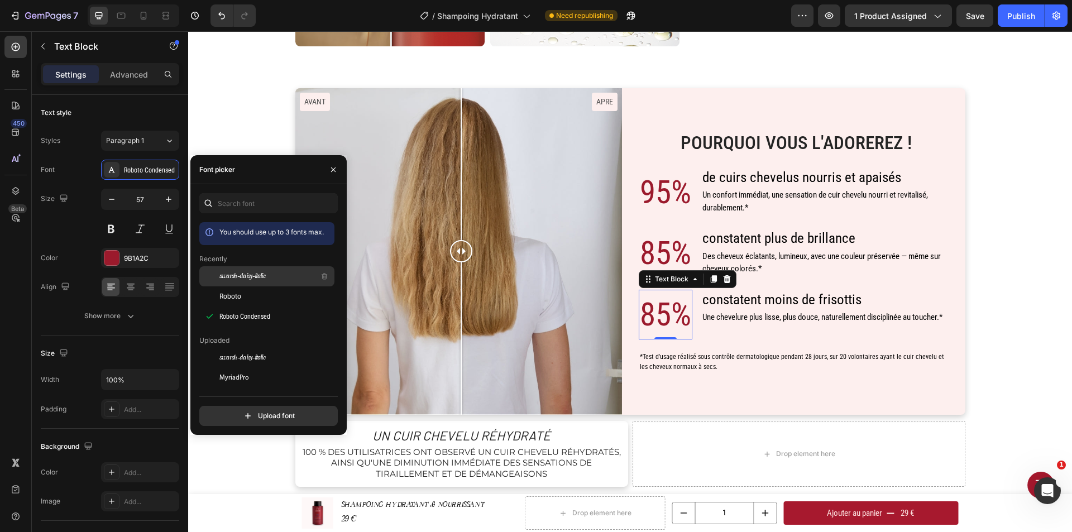
click at [265, 273] on span "swarsh-daisy-italic" at bounding box center [242, 276] width 46 height 10
click at [668, 243] on p "85%" at bounding box center [665, 254] width 51 height 48
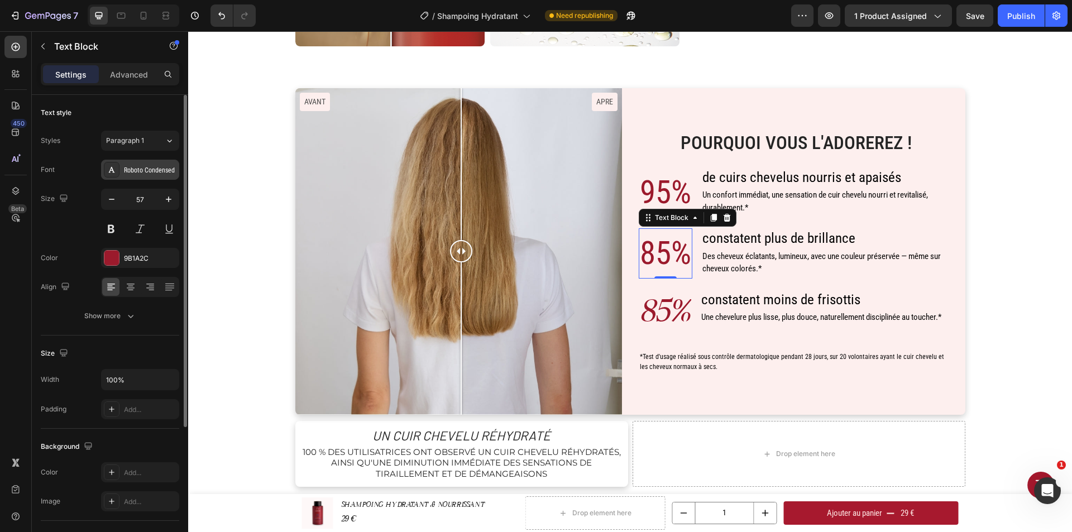
click at [155, 168] on div "Roboto Condensed" at bounding box center [150, 170] width 52 height 10
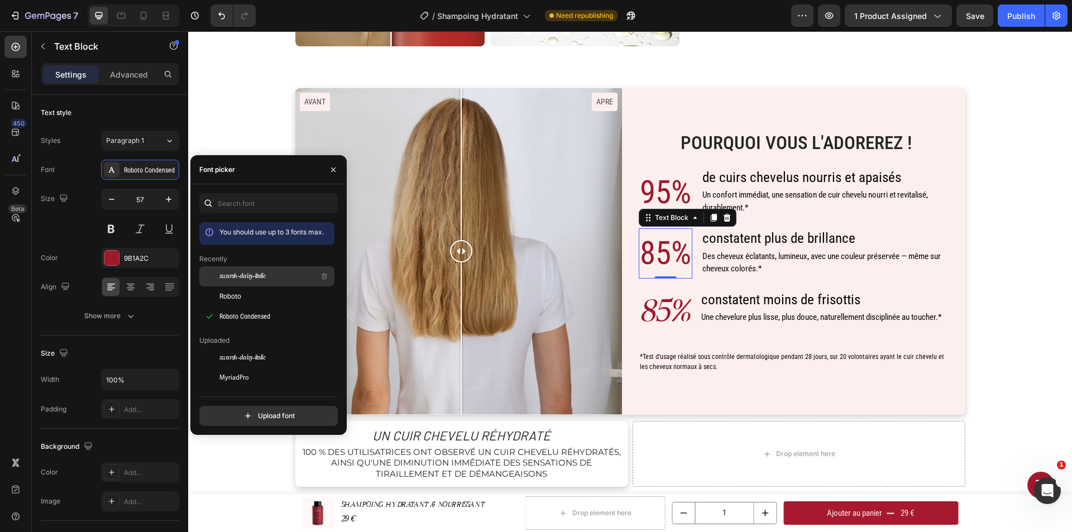
click at [250, 273] on span "swarsh-daisy-italic" at bounding box center [242, 276] width 46 height 10
click at [681, 192] on p "95%" at bounding box center [665, 193] width 51 height 48
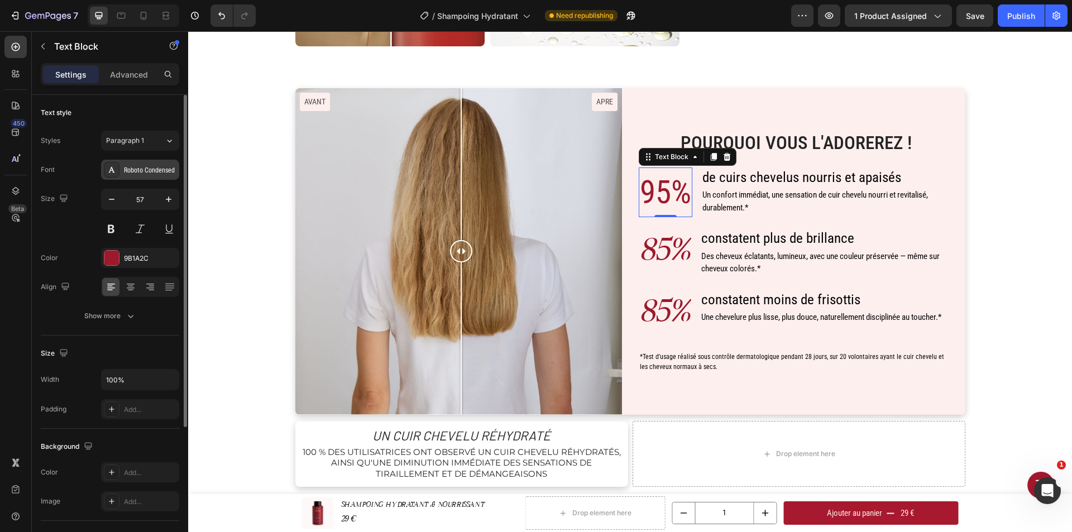
click at [150, 170] on div "Roboto Condensed" at bounding box center [150, 170] width 52 height 10
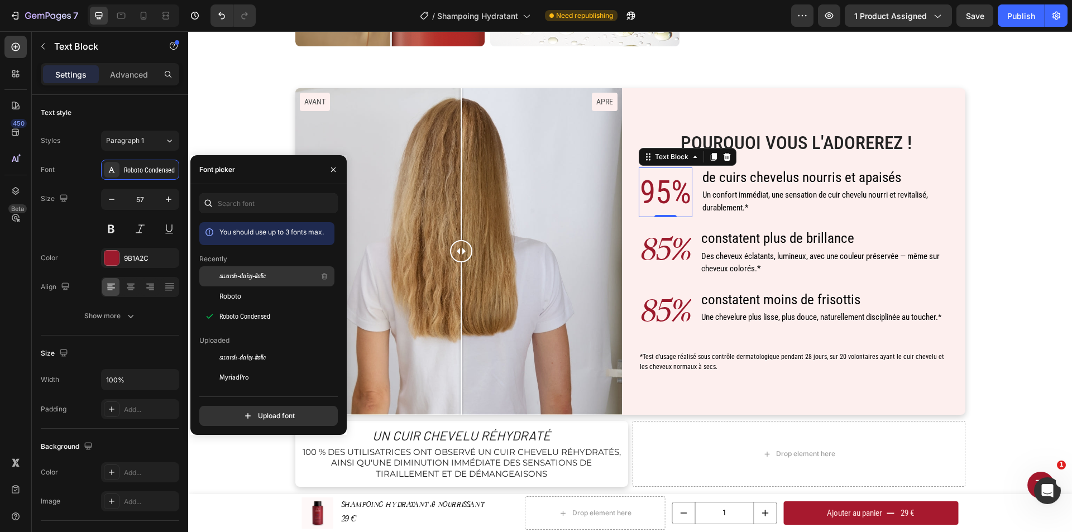
click at [252, 273] on span "swarsh-daisy-italic" at bounding box center [242, 276] width 46 height 10
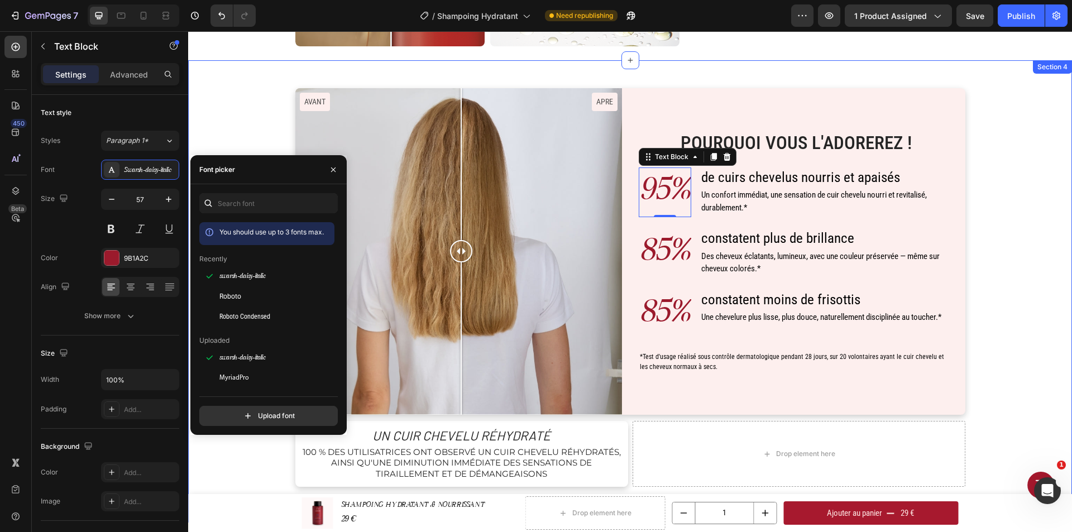
click at [993, 266] on div "Pourquoi Vous l'Adorerez ! Heading 95% Text Block 0 de cuirs chevelus nourris e…" at bounding box center [630, 287] width 867 height 399
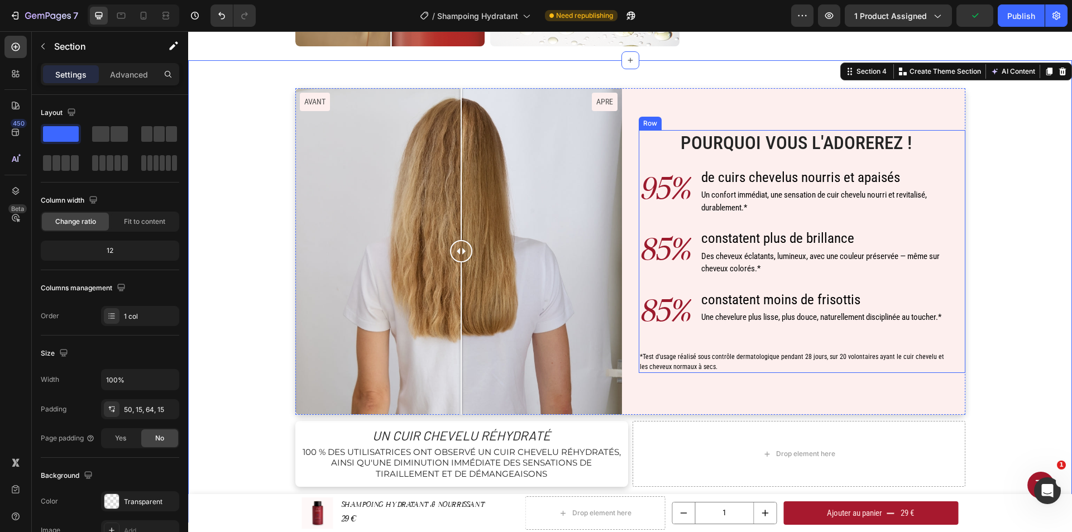
click at [781, 150] on h2 "Pourquoi Vous l'Adorerez !" at bounding box center [797, 143] width 316 height 26
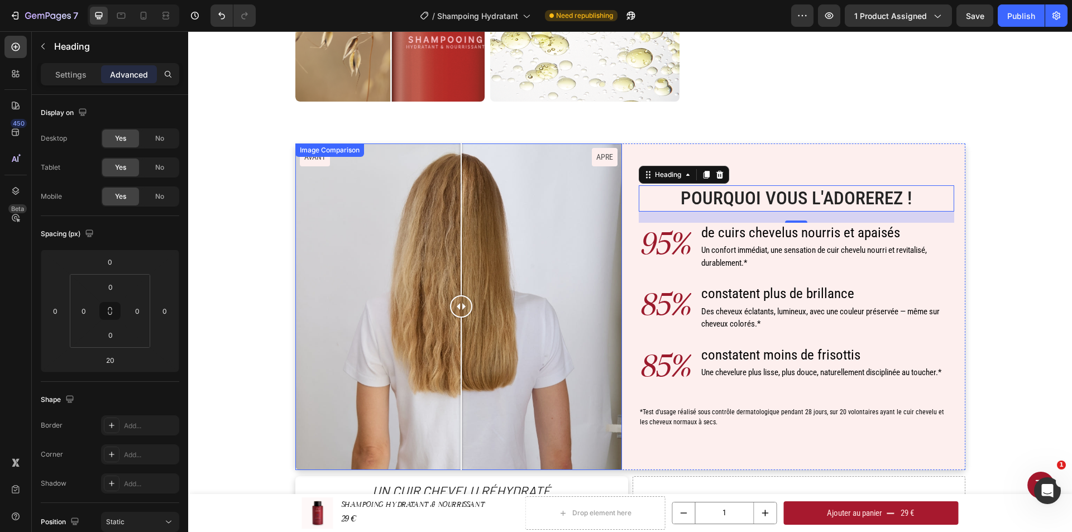
scroll to position [493, 0]
click at [723, 195] on h2 "Pourquoi Vous l'Adorerez !" at bounding box center [797, 199] width 316 height 26
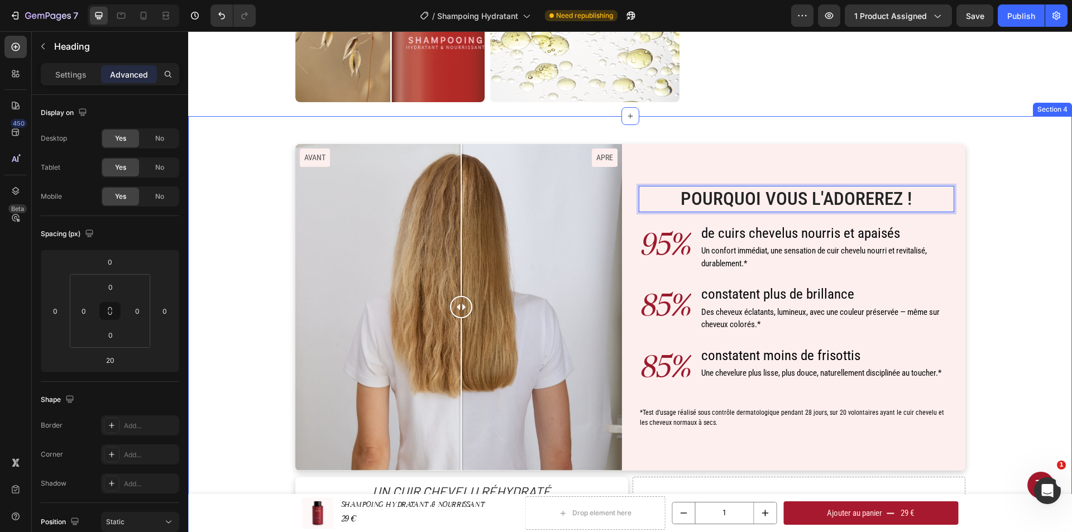
click at [1050, 233] on div "Pourquoi Vous l'Adorerez ! Heading 20 95% Text Block de cuirs chevelus nourris …" at bounding box center [630, 343] width 867 height 399
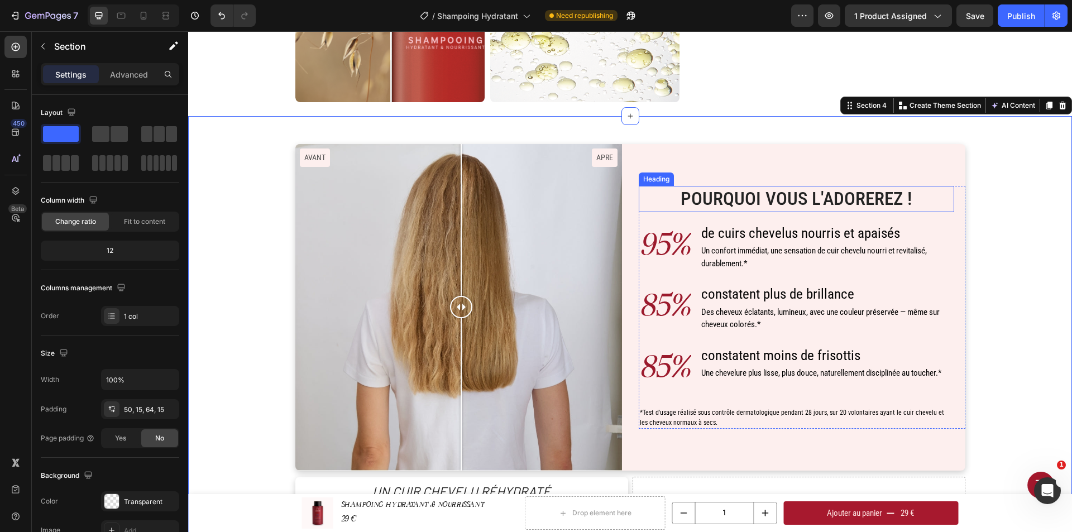
click at [877, 199] on p "Pourquoi Vous l'Adorerez !" at bounding box center [796, 199] width 313 height 24
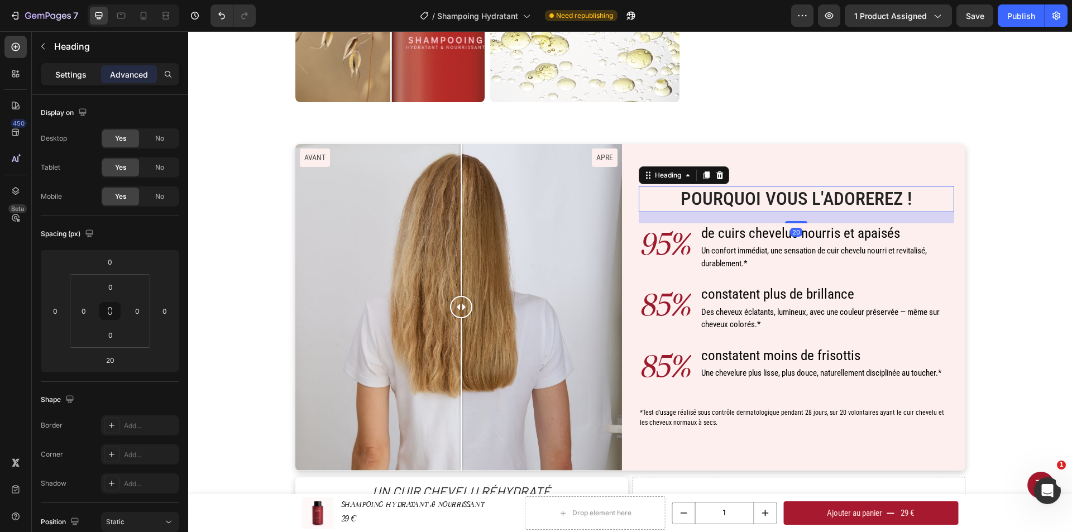
click at [66, 70] on p "Settings" at bounding box center [70, 75] width 31 height 12
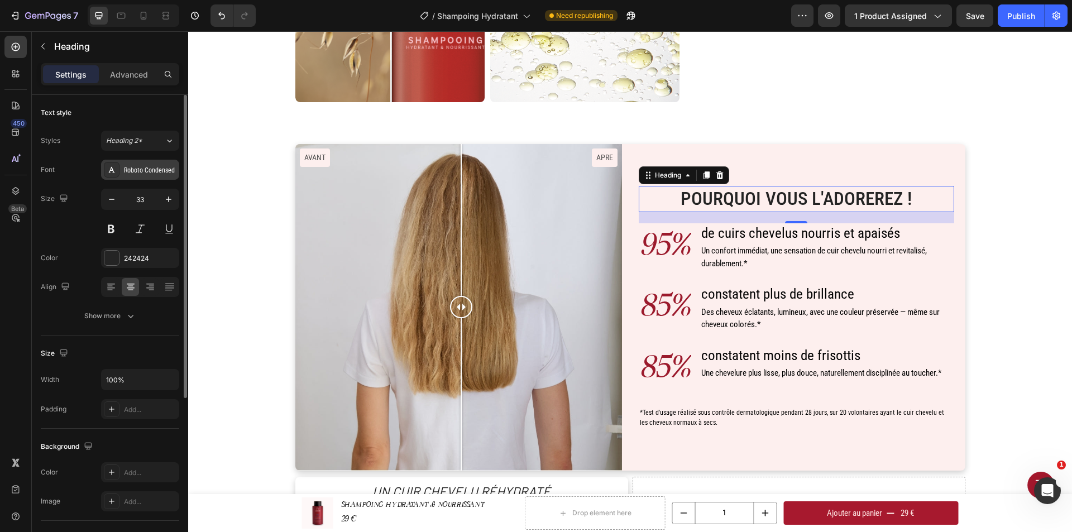
click at [160, 171] on div "Roboto Condensed" at bounding box center [150, 170] width 52 height 10
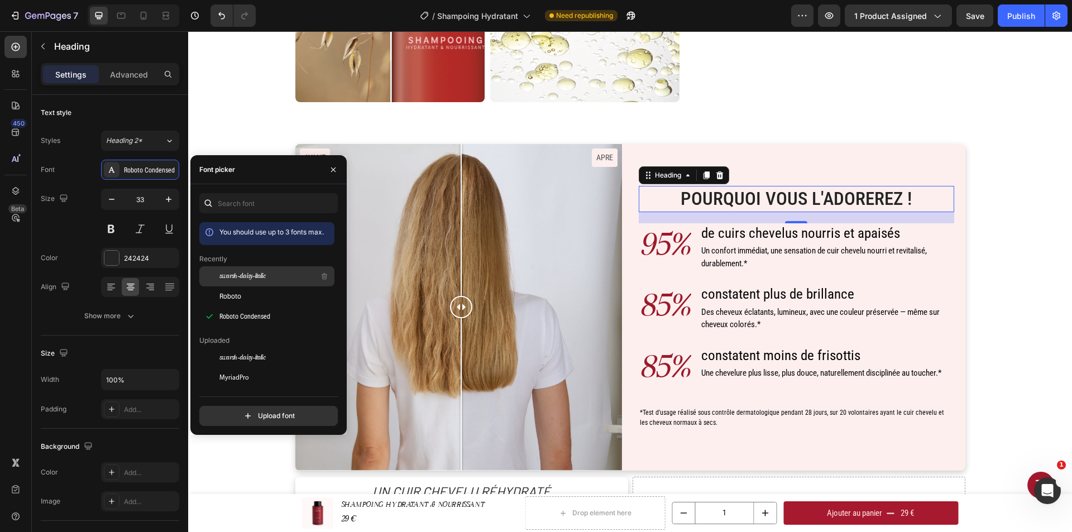
click at [255, 276] on span "swarsh-daisy-italic" at bounding box center [242, 276] width 46 height 10
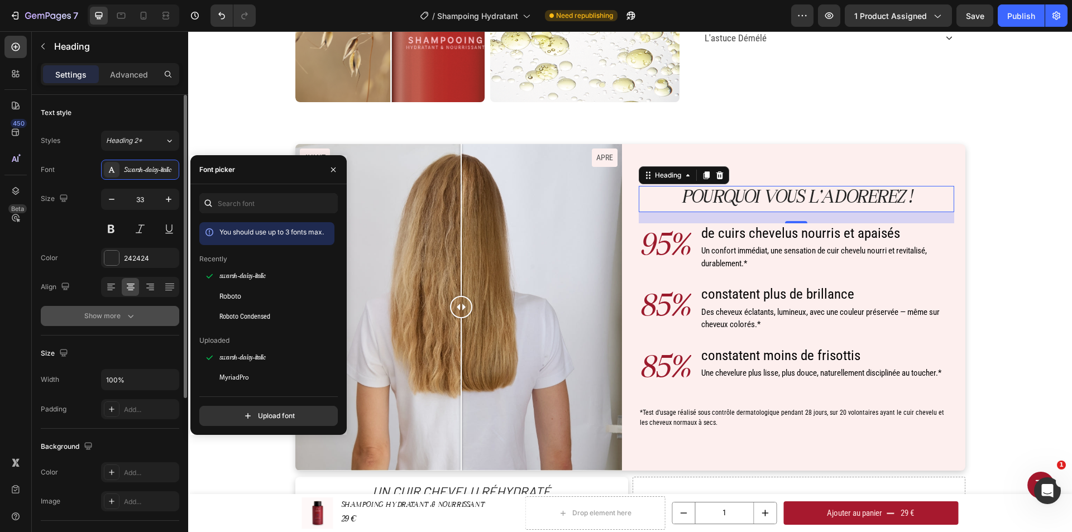
click at [138, 314] on button "Show more" at bounding box center [110, 316] width 138 height 20
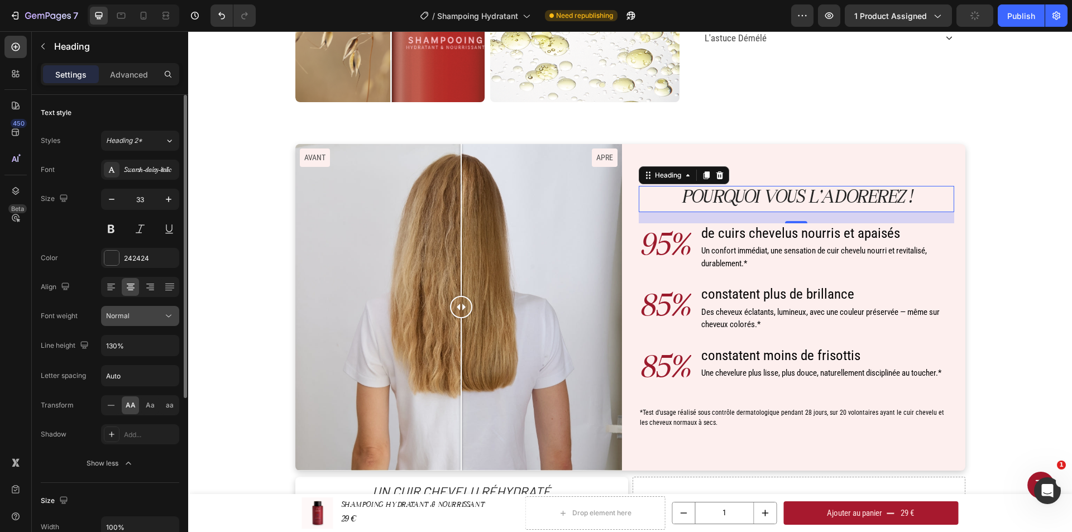
scroll to position [56, 0]
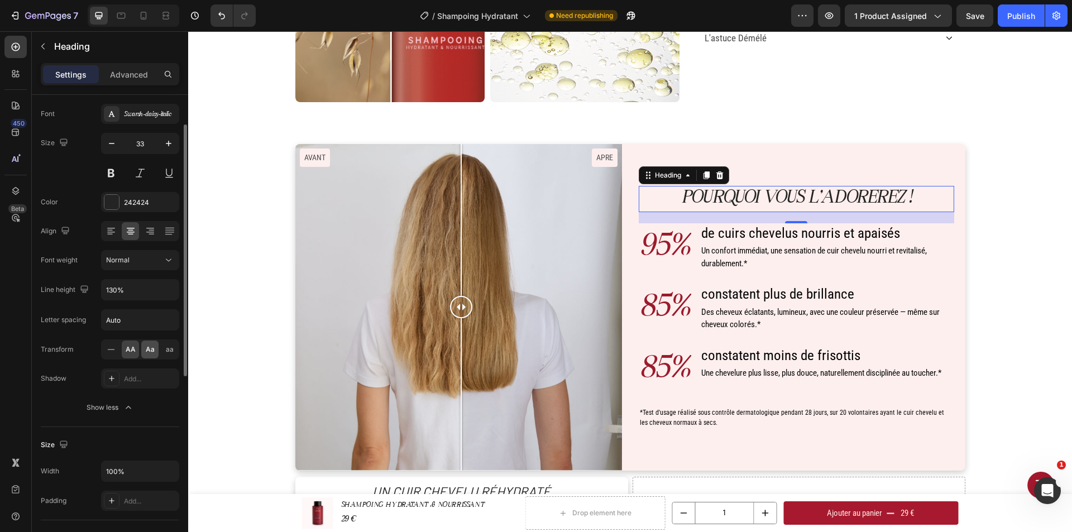
click at [152, 345] on span "Aa" at bounding box center [150, 350] width 9 height 10
click at [113, 351] on icon at bounding box center [111, 349] width 11 height 11
click at [781, 200] on h2 "Pourquoi Vous l'Adorerez !" at bounding box center [797, 199] width 316 height 26
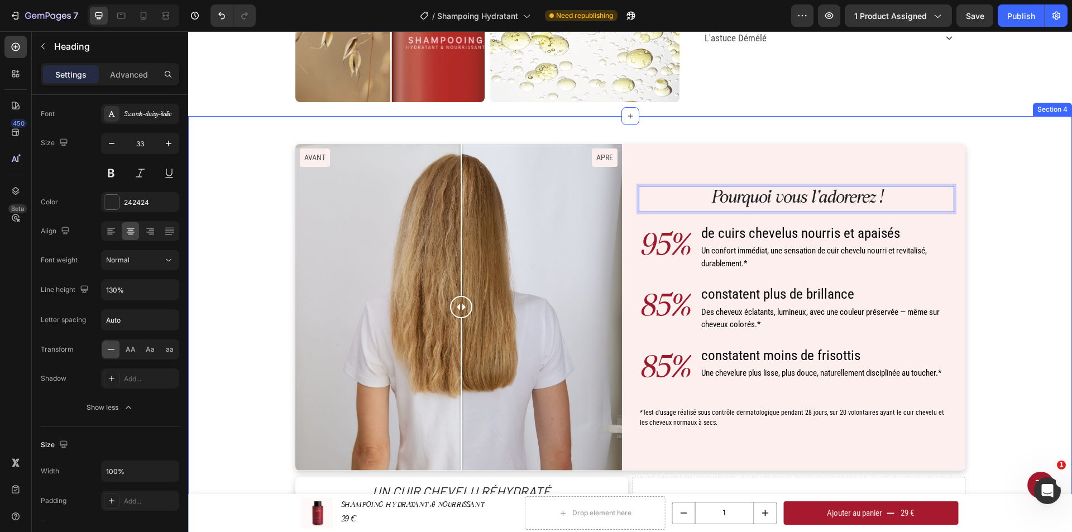
click at [992, 193] on div "Pourquoi vous l'adorerez ! Heading 20 95% Text Block de cuirs chevelus nourris …" at bounding box center [630, 343] width 867 height 399
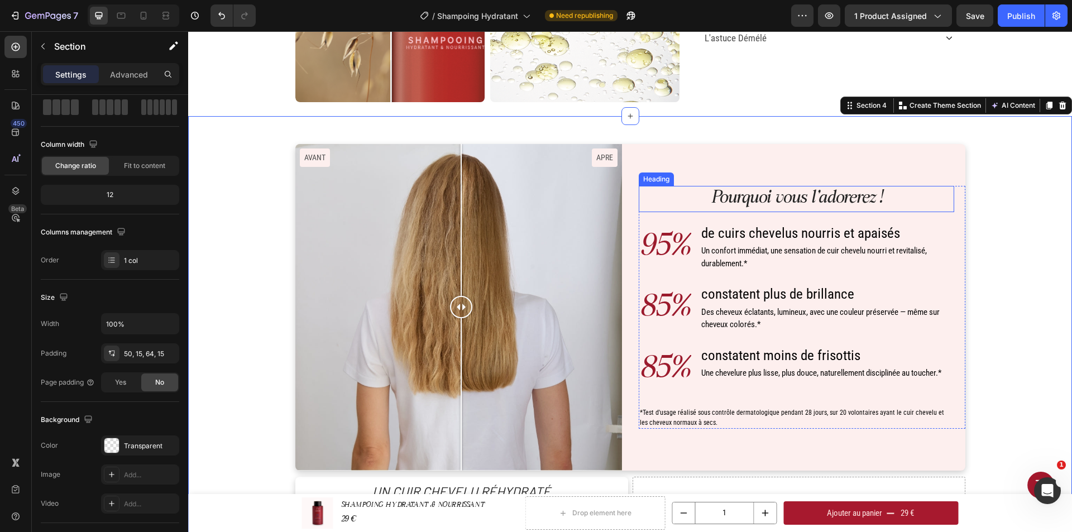
scroll to position [0, 0]
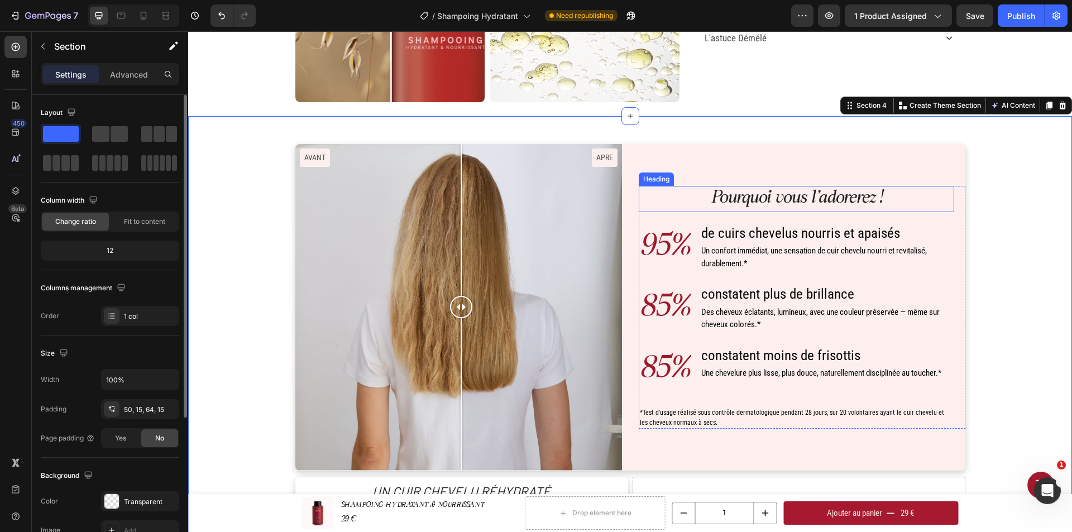
click at [858, 197] on p "Pourquoi vous l'adorerez !" at bounding box center [796, 199] width 313 height 24
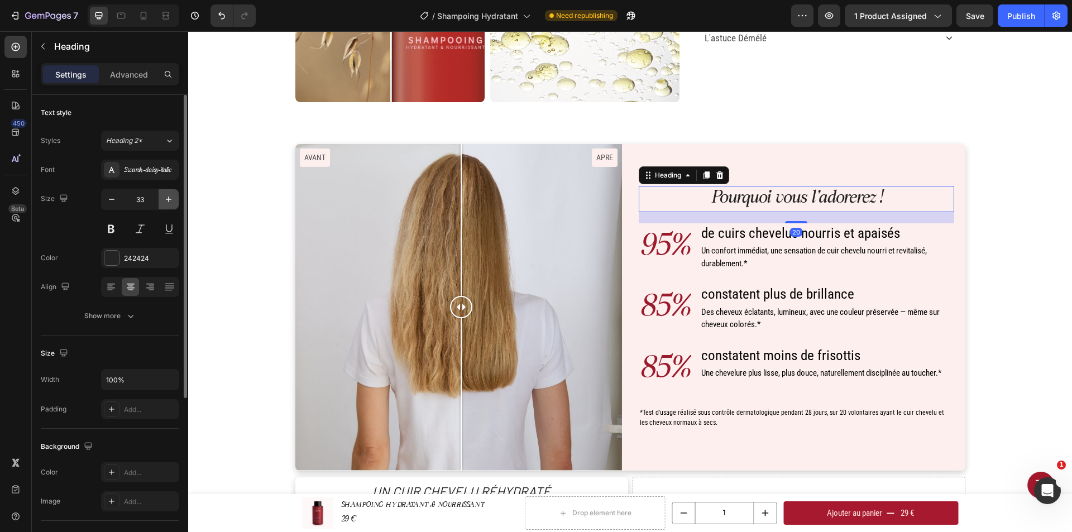
click at [165, 196] on icon "button" at bounding box center [168, 199] width 11 height 11
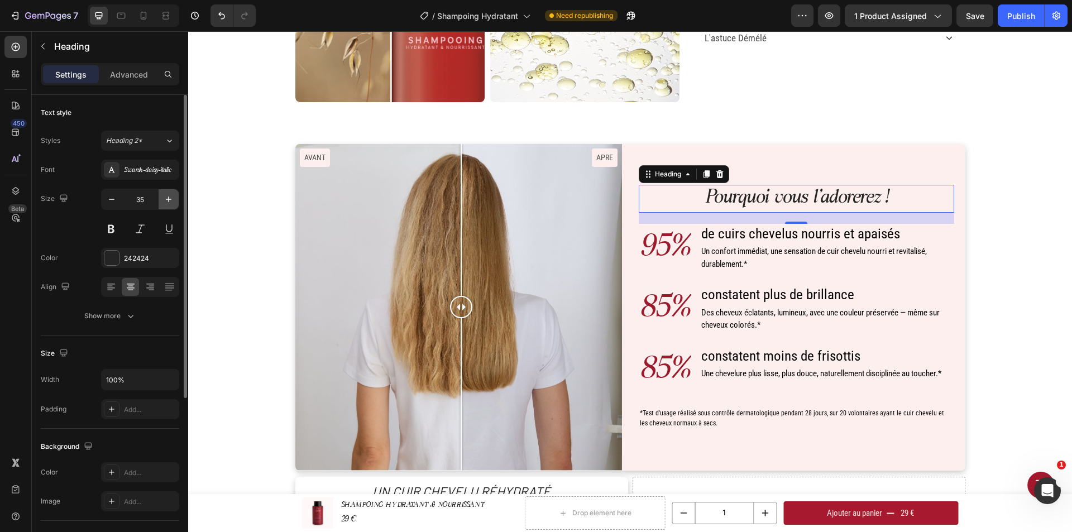
click at [165, 196] on icon "button" at bounding box center [168, 199] width 11 height 11
type input "39"
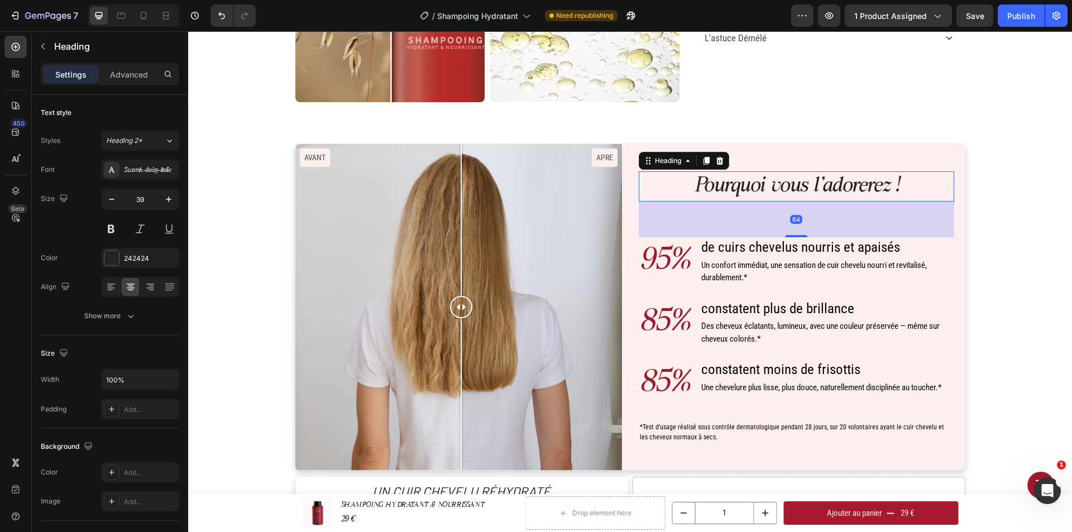
drag, startPoint x: 790, startPoint y: 223, endPoint x: 791, endPoint y: 247, distance: 24.6
click at [791, 247] on div "Pourquoi vous l'adorerez ! Heading 64 95% Text Block de cuirs chevelus nourris …" at bounding box center [797, 307] width 316 height 272
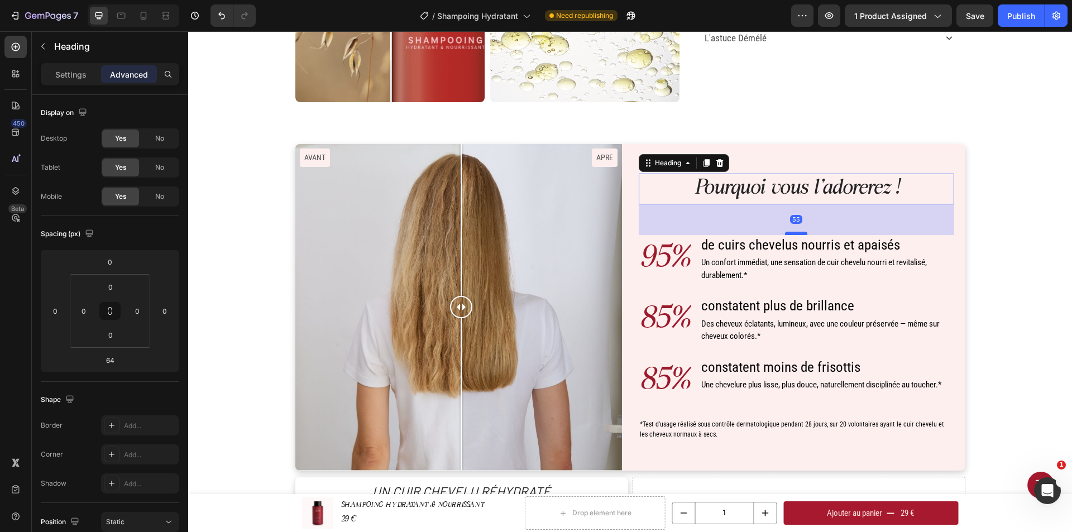
click at [797, 232] on div at bounding box center [796, 233] width 22 height 3
type input "55"
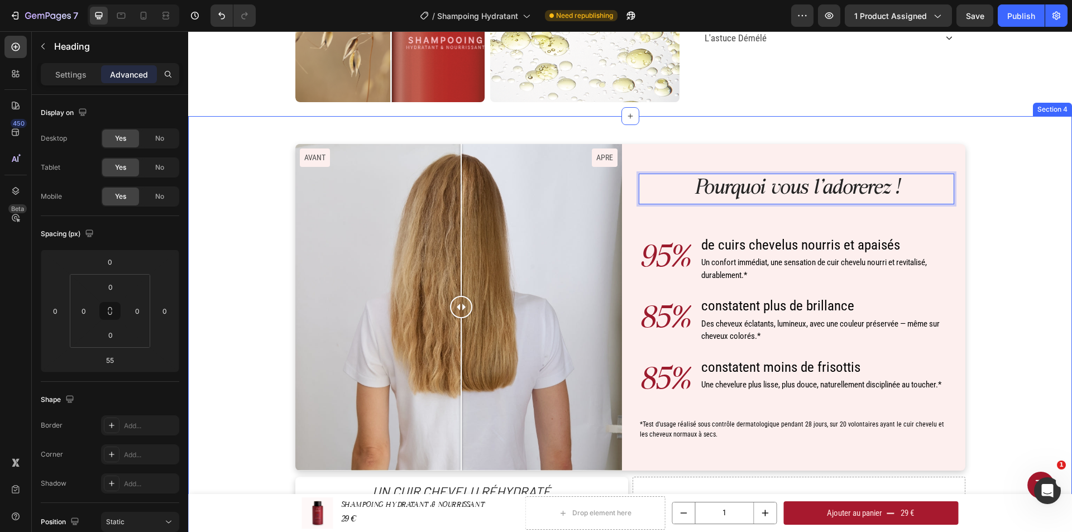
click at [1032, 298] on div "Pourquoi vous l'adorerez ! Heading 55 95% Text Block de cuirs chevelus nourris …" at bounding box center [630, 343] width 867 height 399
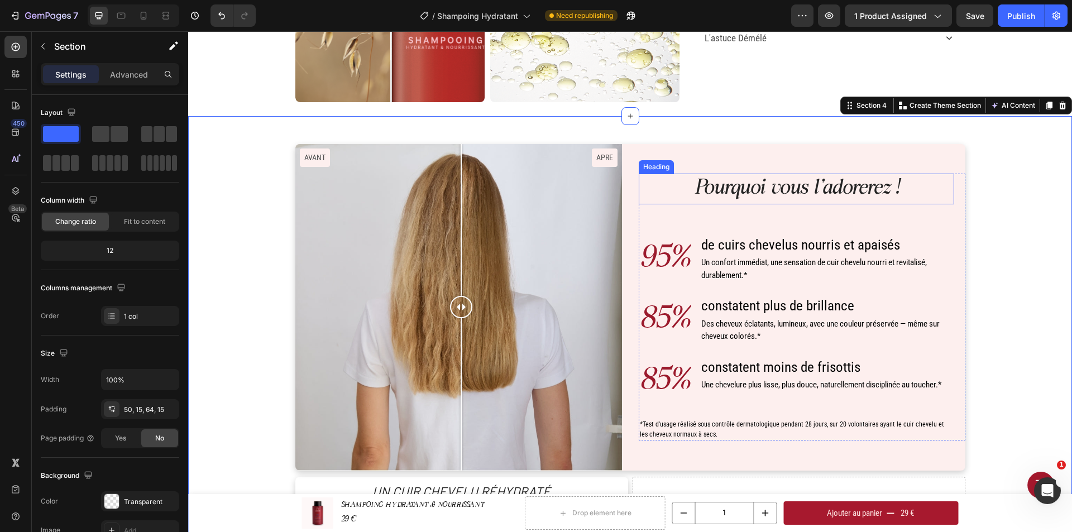
click at [842, 185] on p "Pourquoi vous l'adorerez !" at bounding box center [796, 189] width 313 height 28
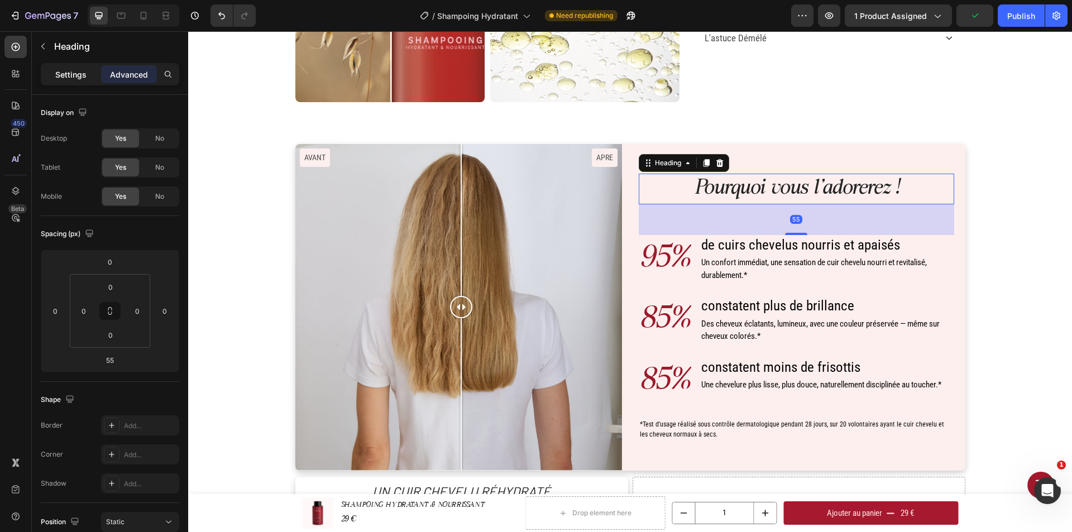
click at [84, 77] on p "Settings" at bounding box center [70, 75] width 31 height 12
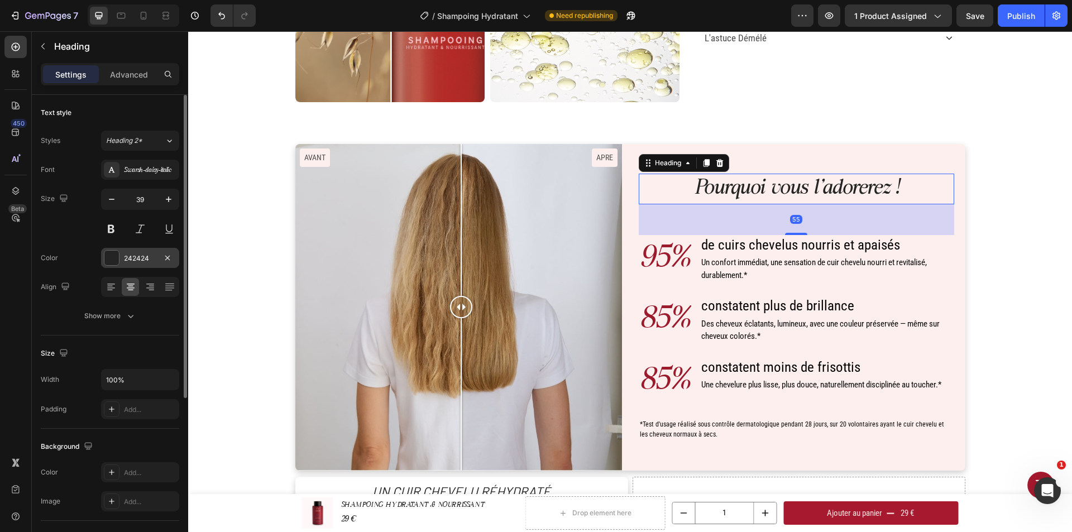
click at [145, 258] on div "242424" at bounding box center [140, 259] width 32 height 10
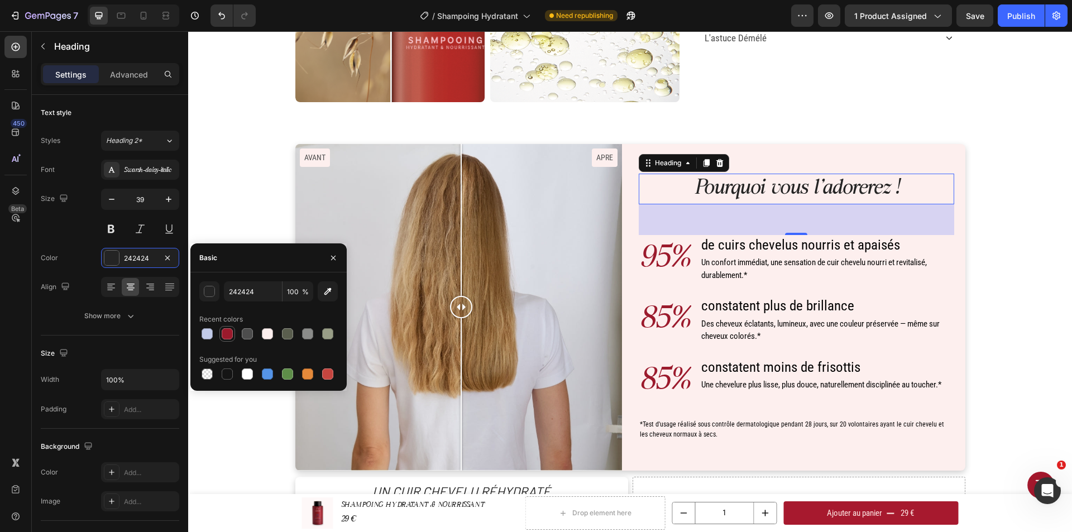
click at [231, 332] on div at bounding box center [227, 333] width 11 height 11
type input "9B1A2C"
click at [209, 288] on div "button" at bounding box center [209, 291] width 11 height 11
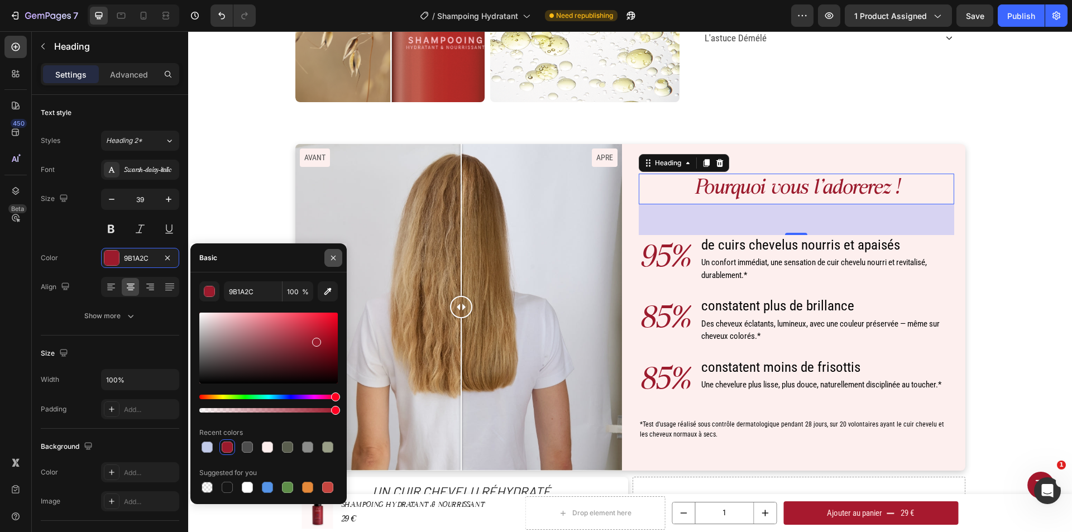
click at [331, 254] on icon "button" at bounding box center [333, 258] width 9 height 9
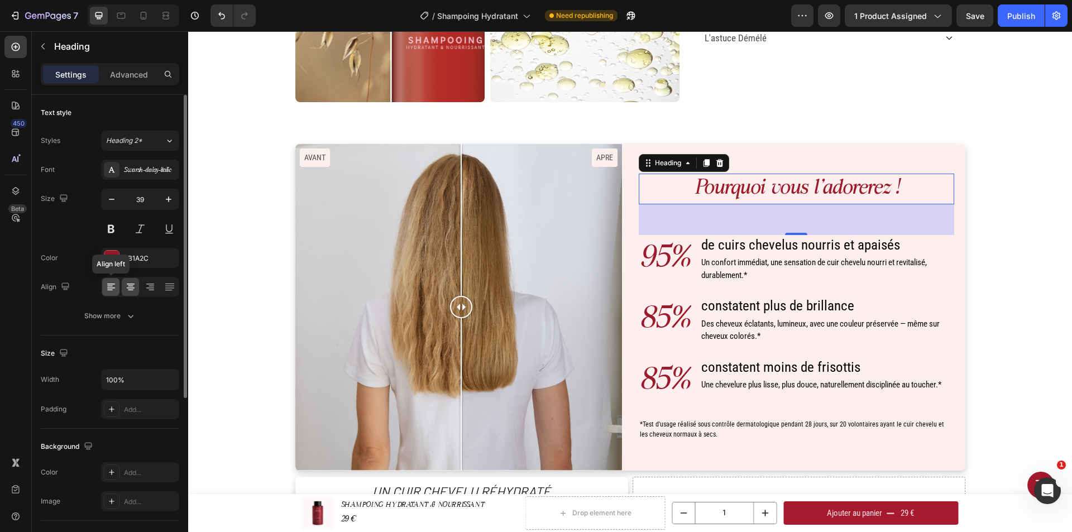
click at [113, 283] on icon at bounding box center [111, 286] width 11 height 11
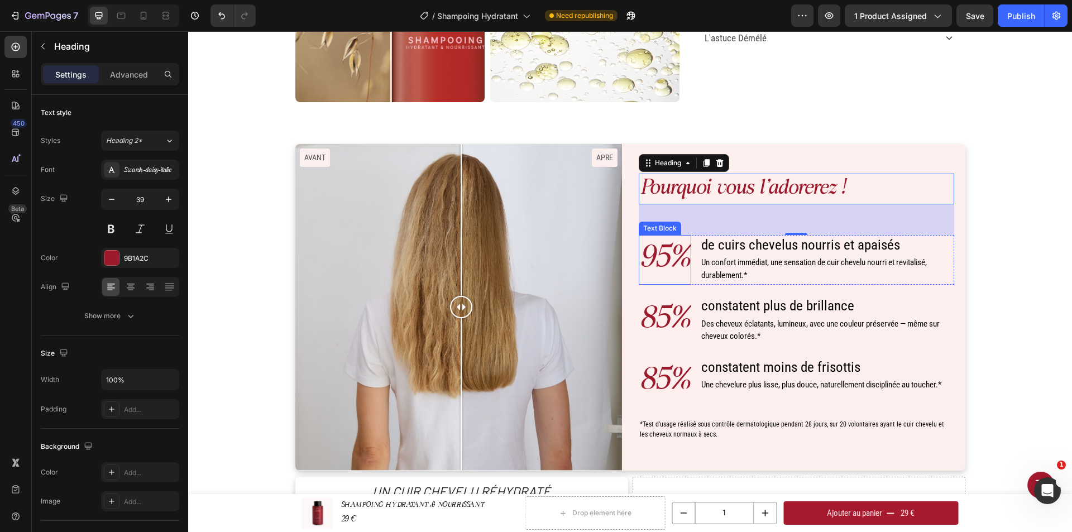
click at [649, 255] on p "95%" at bounding box center [665, 260] width 50 height 48
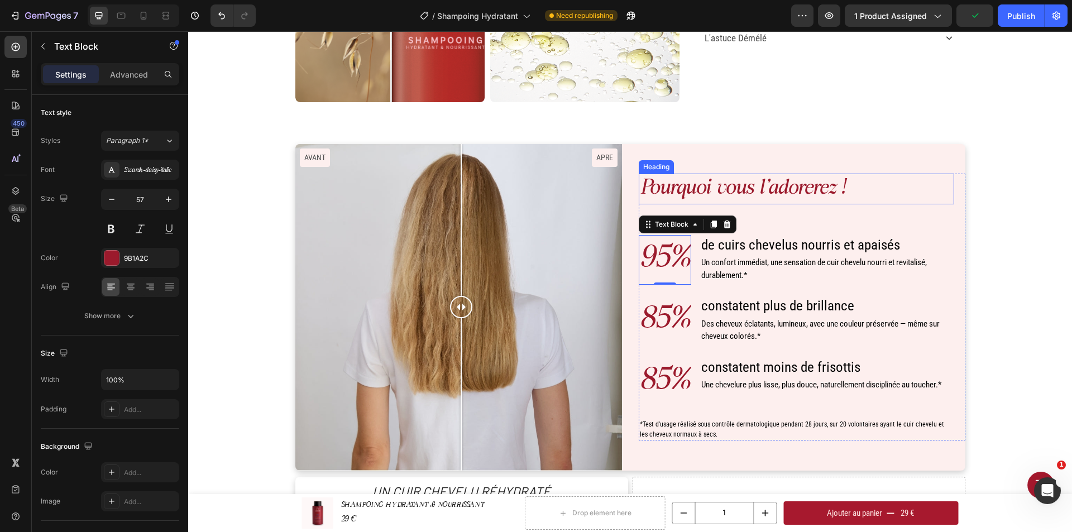
click at [715, 186] on p "Pourquoi vous l'adorerez !" at bounding box center [796, 189] width 313 height 28
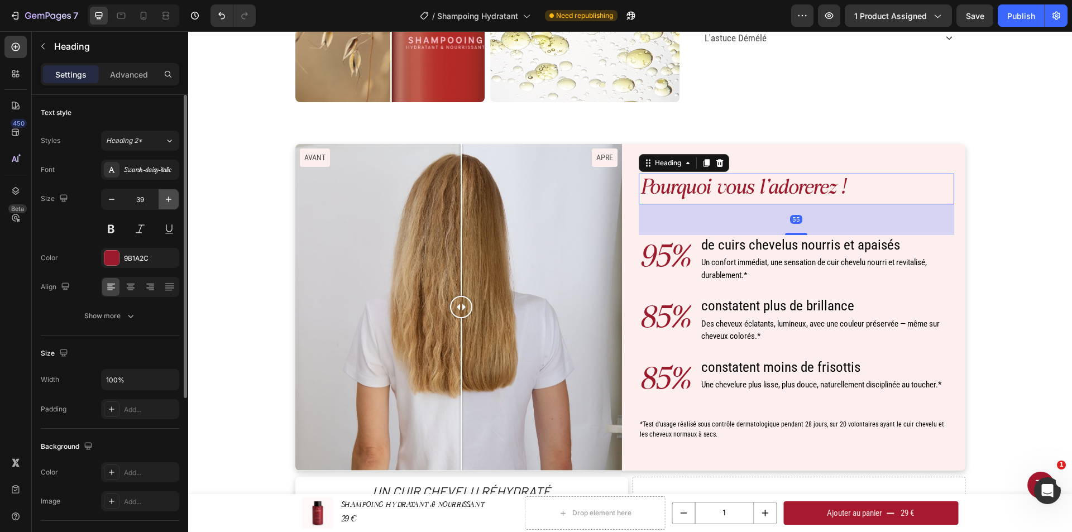
click at [169, 198] on icon "button" at bounding box center [168, 199] width 11 height 11
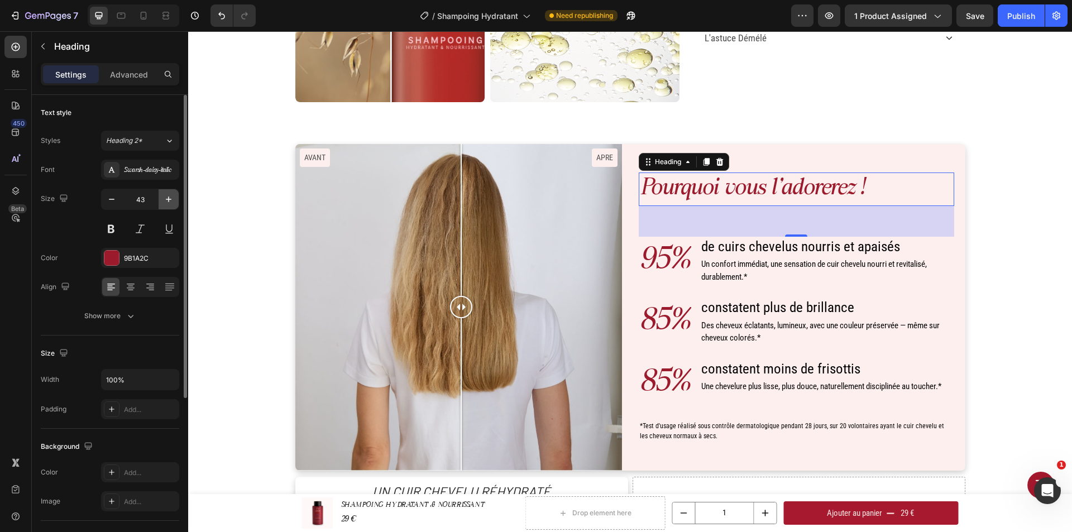
click at [169, 198] on icon "button" at bounding box center [168, 199] width 11 height 11
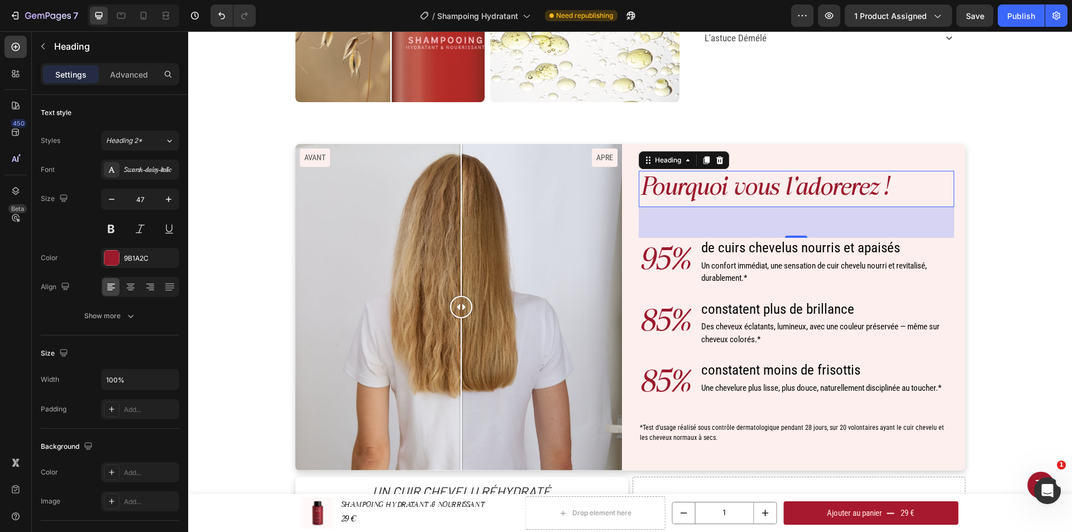
type input "48"
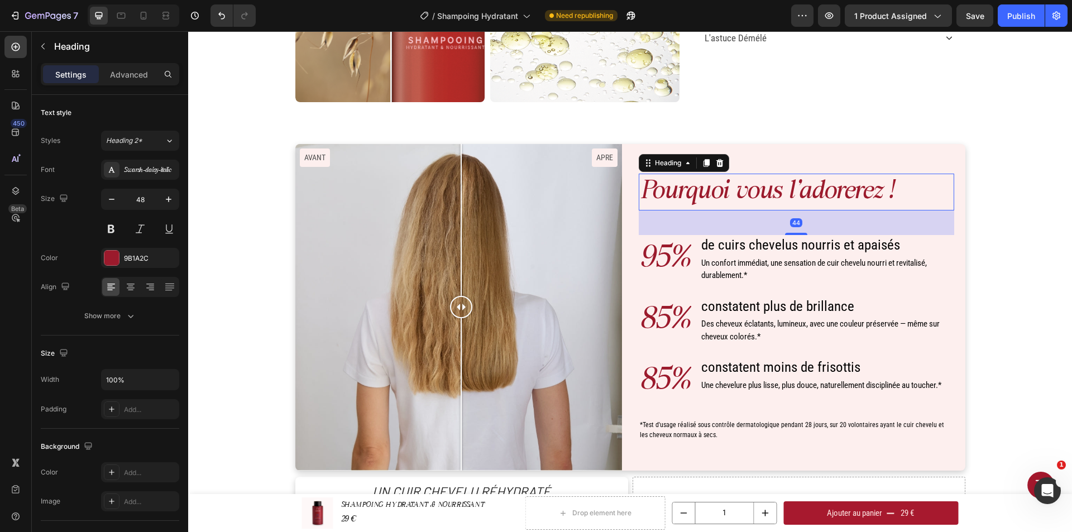
drag, startPoint x: 795, startPoint y: 236, endPoint x: 795, endPoint y: 230, distance: 6.1
click at [795, 211] on div "44" at bounding box center [797, 211] width 316 height 0
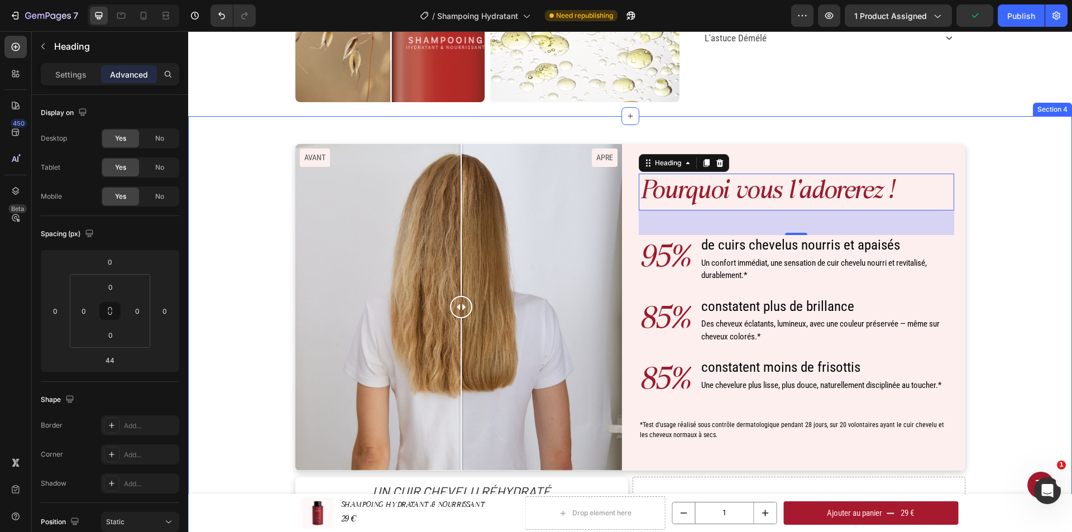
click at [1016, 333] on div "Pourquoi vous l'adorerez ! Heading 44 95% Text Block de cuirs chevelus nourris …" at bounding box center [630, 343] width 867 height 399
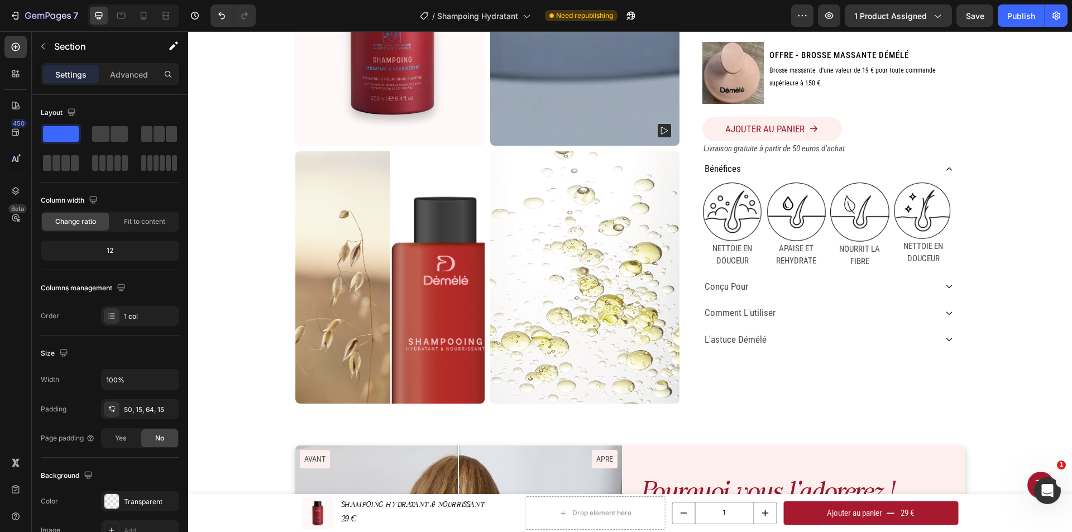
scroll to position [217, 0]
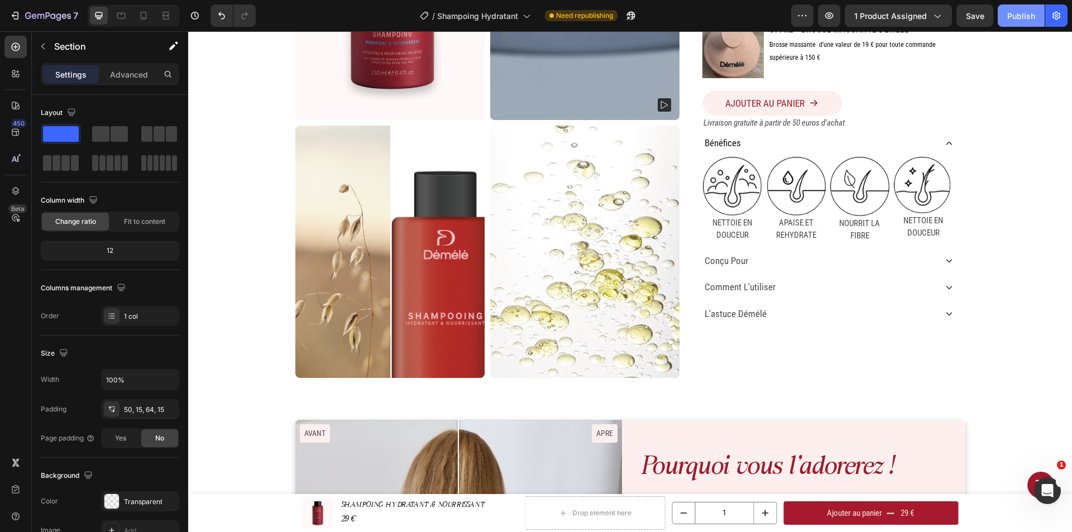
click at [1034, 20] on div "Publish" at bounding box center [1021, 16] width 28 height 12
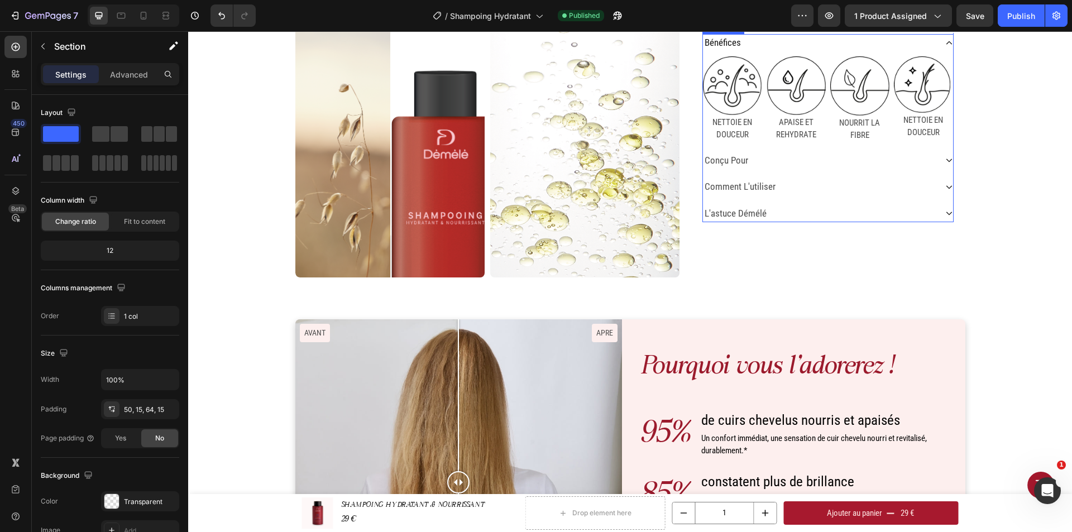
scroll to position [329, 0]
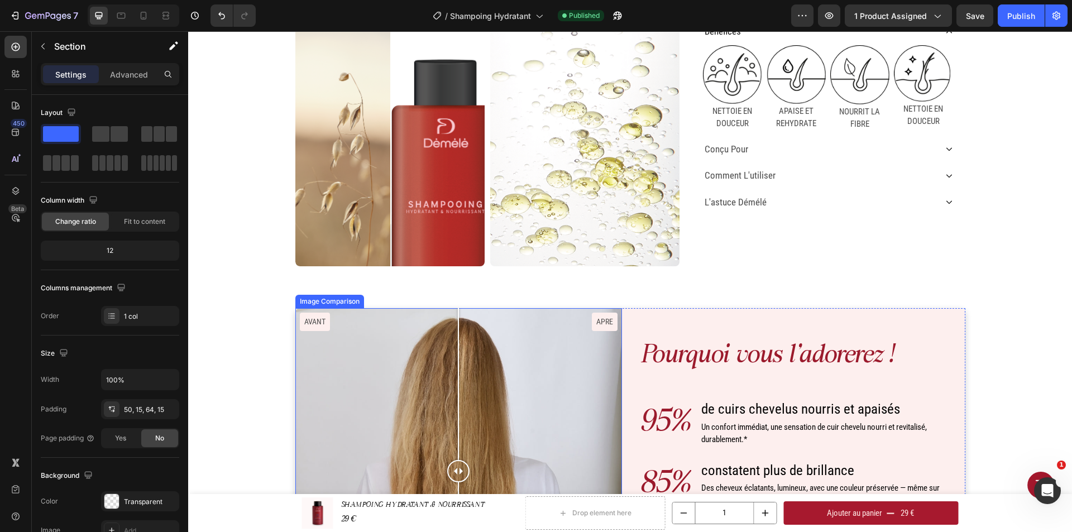
click at [586, 324] on div "AVANT APRE" at bounding box center [458, 471] width 327 height 327
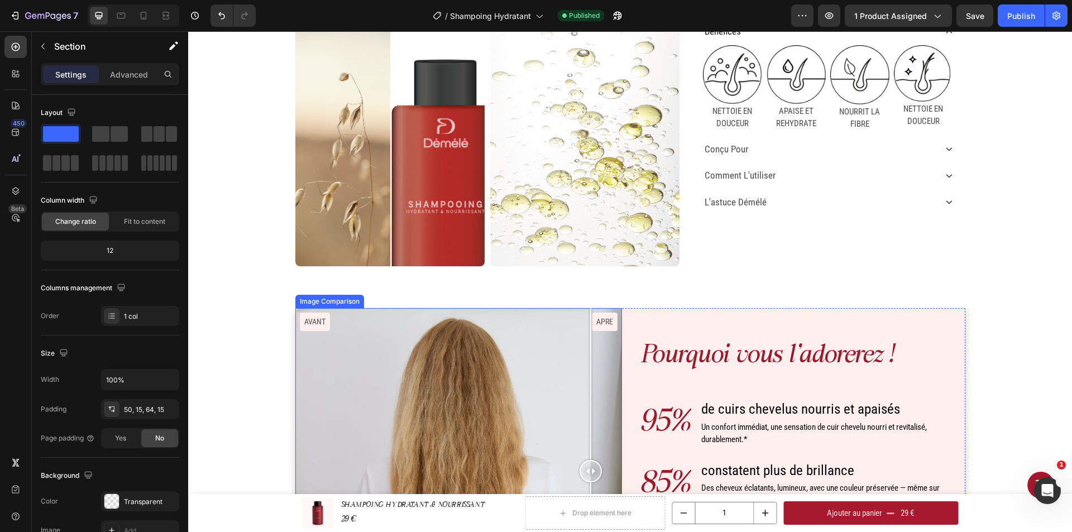
click at [599, 323] on div "AVANT APRE" at bounding box center [458, 471] width 327 height 327
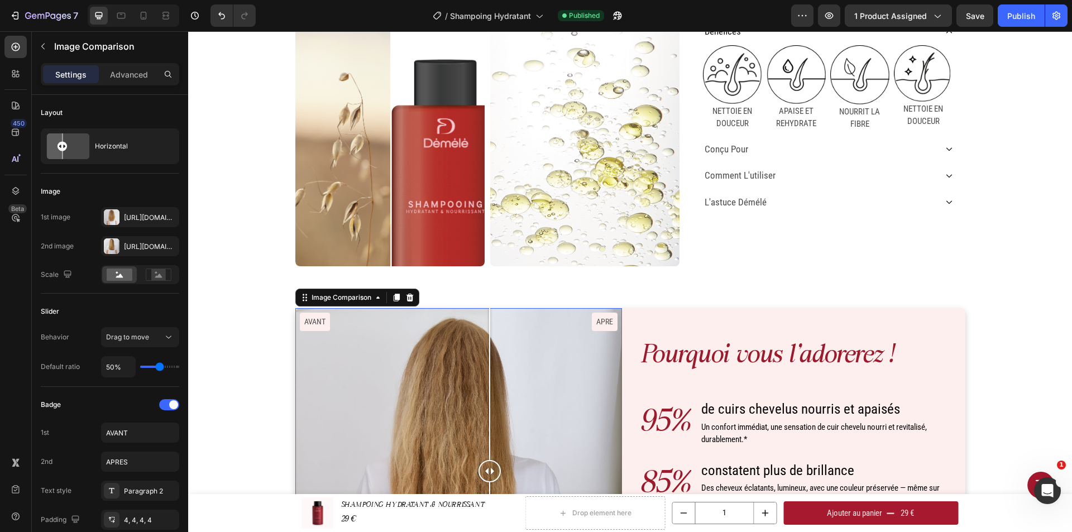
drag, startPoint x: 598, startPoint y: 330, endPoint x: 402, endPoint y: 319, distance: 195.8
click at [471, 328] on div "AVANT APRE" at bounding box center [458, 471] width 327 height 327
click at [306, 322] on div "AVANT APRE" at bounding box center [458, 471] width 327 height 327
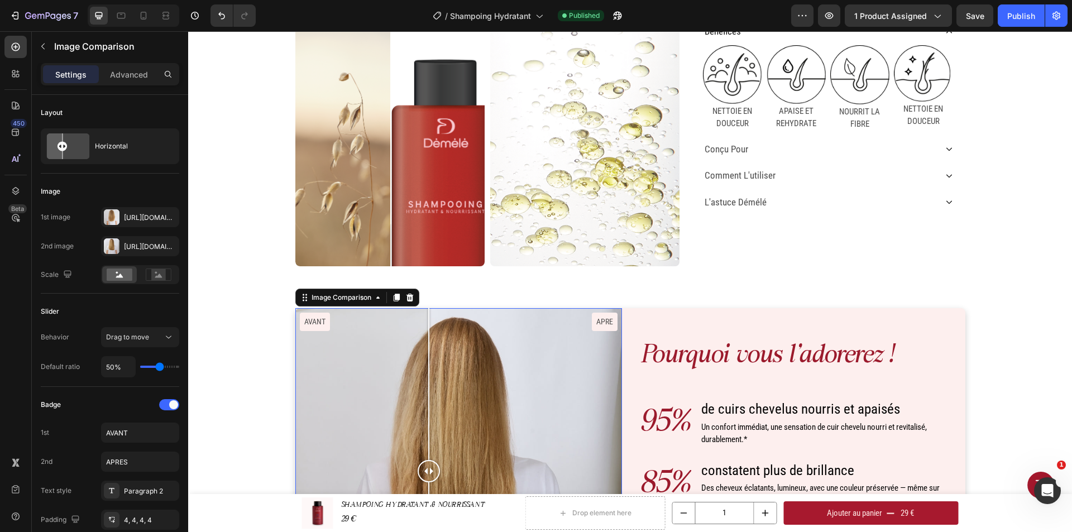
drag, startPoint x: 305, startPoint y: 329, endPoint x: 453, endPoint y: 340, distance: 148.4
click at [440, 343] on div at bounding box center [429, 471] width 22 height 327
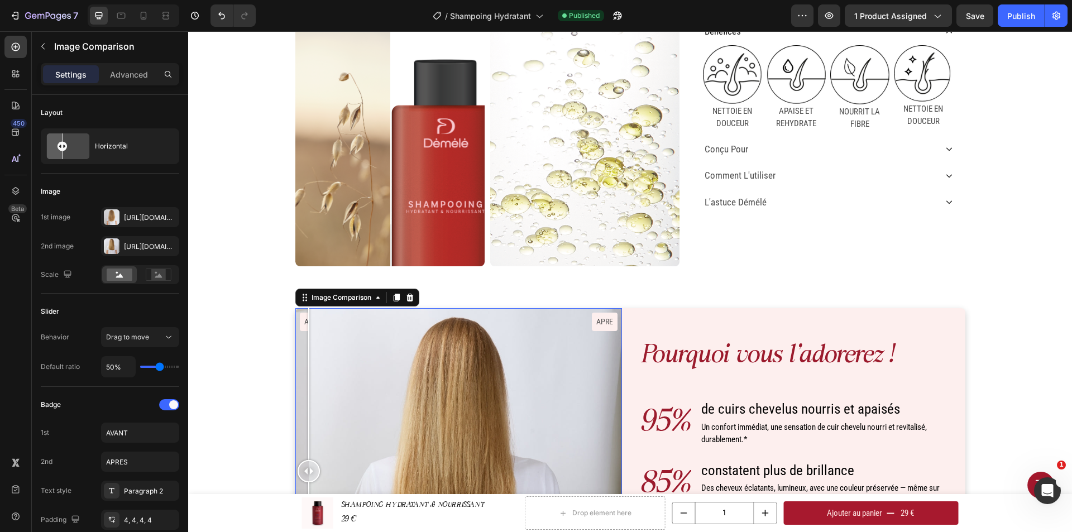
click at [304, 322] on div "AVANT APRE" at bounding box center [458, 471] width 327 height 327
click at [495, 348] on div "AVANT APRE" at bounding box center [458, 471] width 327 height 327
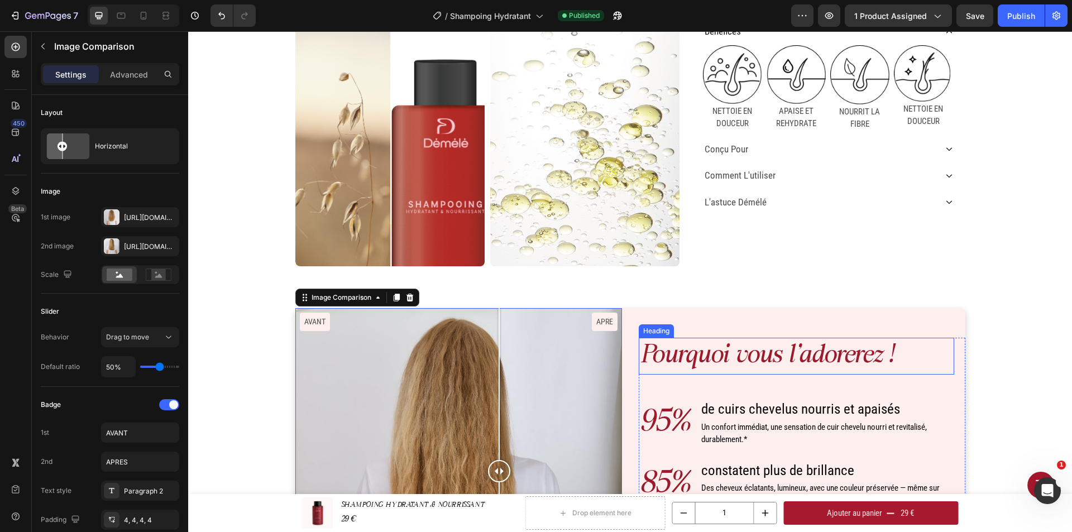
click at [674, 330] on div "Pourquoi vous l'adorerez ! Heading 95% Text Block de cuirs chevelus nourris et …" at bounding box center [802, 471] width 327 height 327
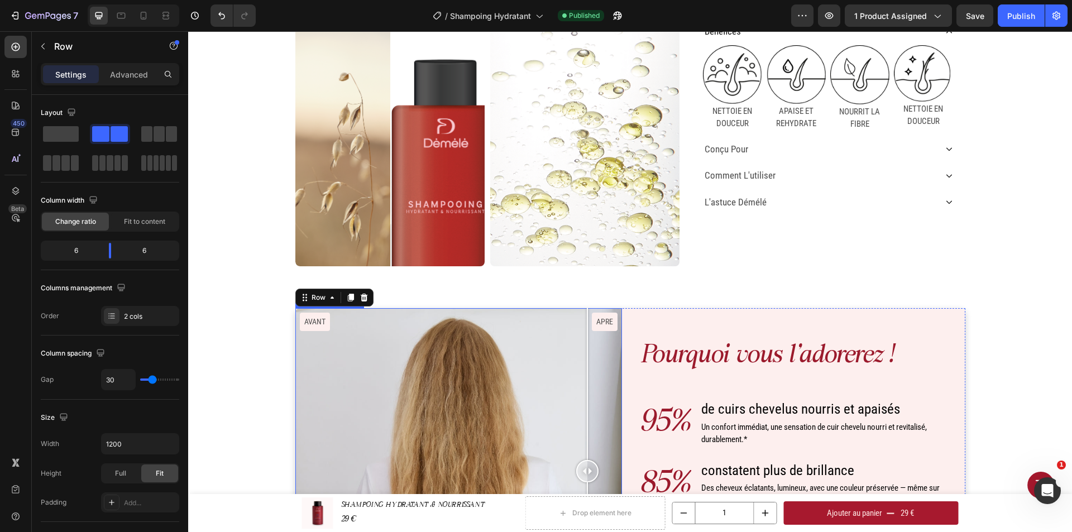
click at [583, 322] on div "AVANT APRE" at bounding box center [458, 471] width 327 height 327
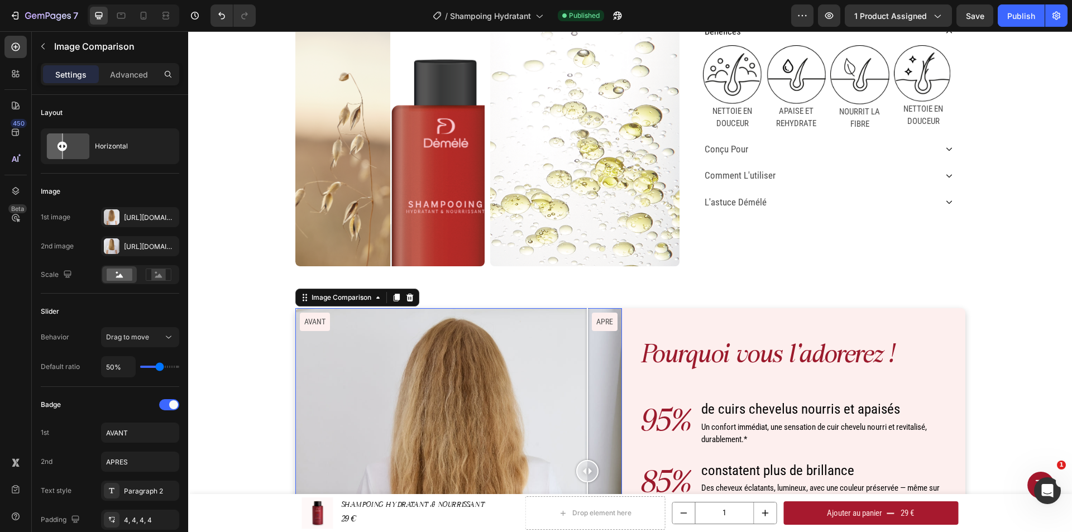
click at [596, 319] on div "AVANT APRE" at bounding box center [458, 471] width 327 height 327
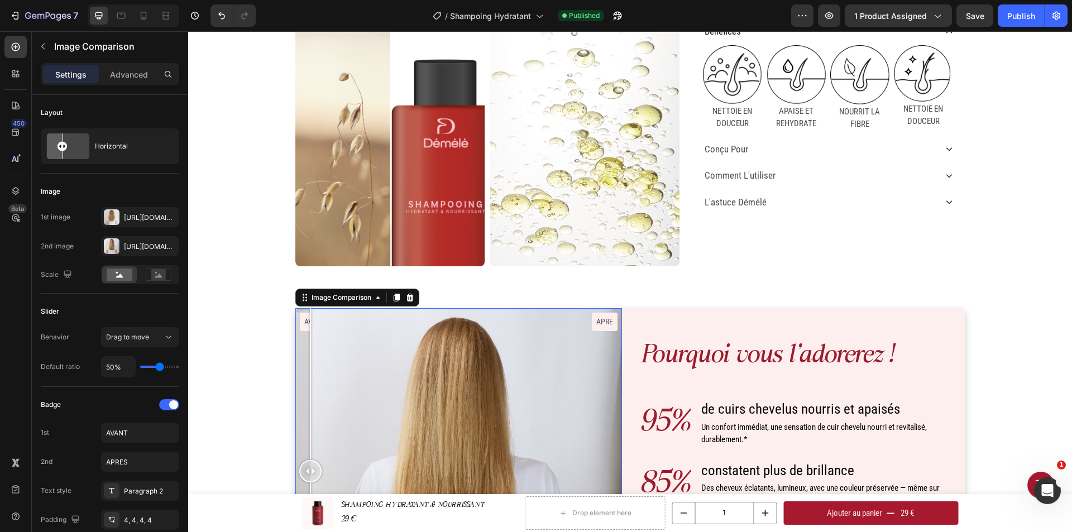
click at [306, 321] on div "AVANT APRE" at bounding box center [458, 471] width 327 height 327
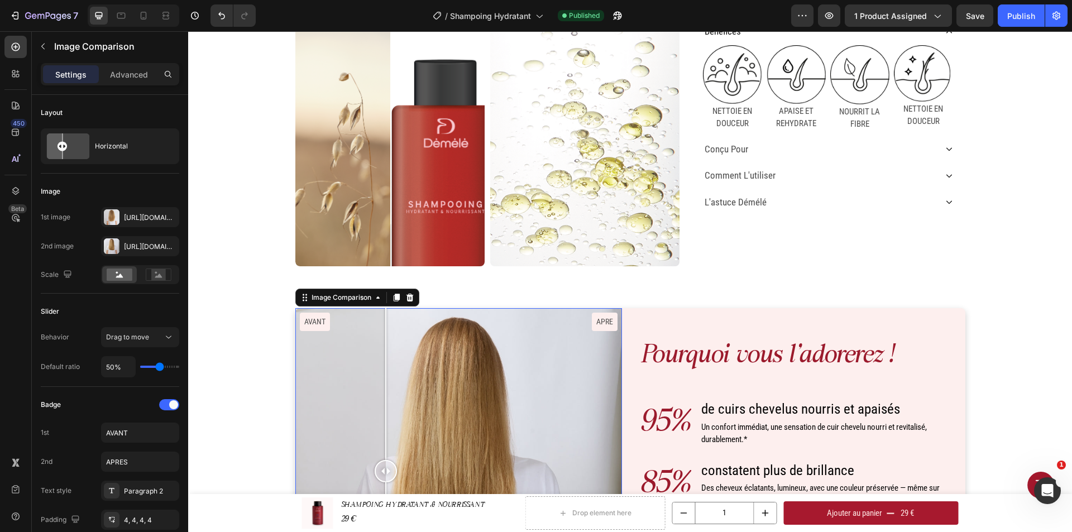
drag, startPoint x: 379, startPoint y: 346, endPoint x: 403, endPoint y: 347, distance: 23.5
click at [389, 347] on div "AVANT APRE" at bounding box center [458, 471] width 327 height 327
click at [340, 360] on div "AVANT APRE" at bounding box center [458, 471] width 327 height 327
click at [637, 307] on div "Pourquoi vous l'adorerez ! Heading 95% Text Block de cuirs chevelus nourris et …" at bounding box center [630, 511] width 884 height 462
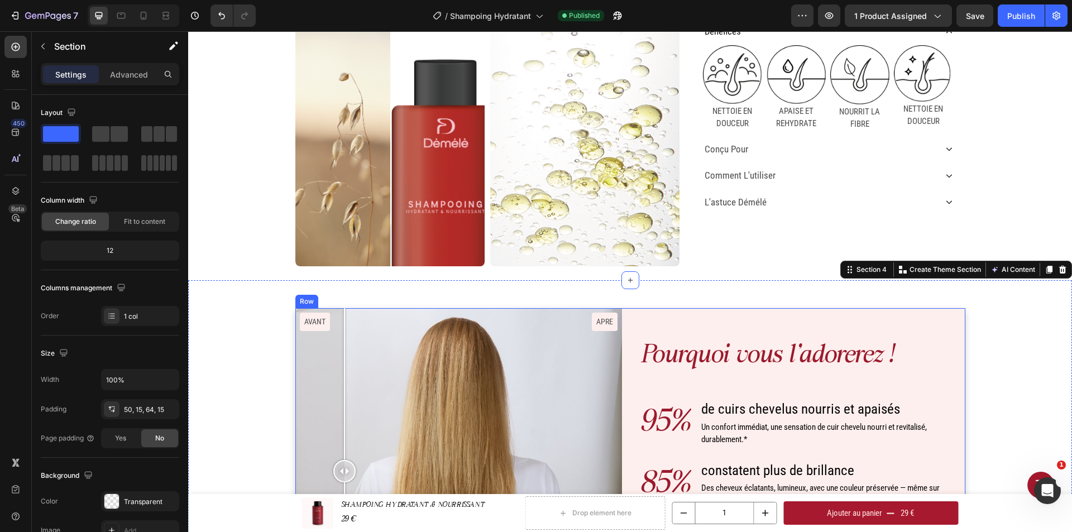
click at [640, 314] on div "Pourquoi vous l'adorerez ! Heading 95% Text Block de cuirs chevelus nourris et …" at bounding box center [802, 471] width 327 height 327
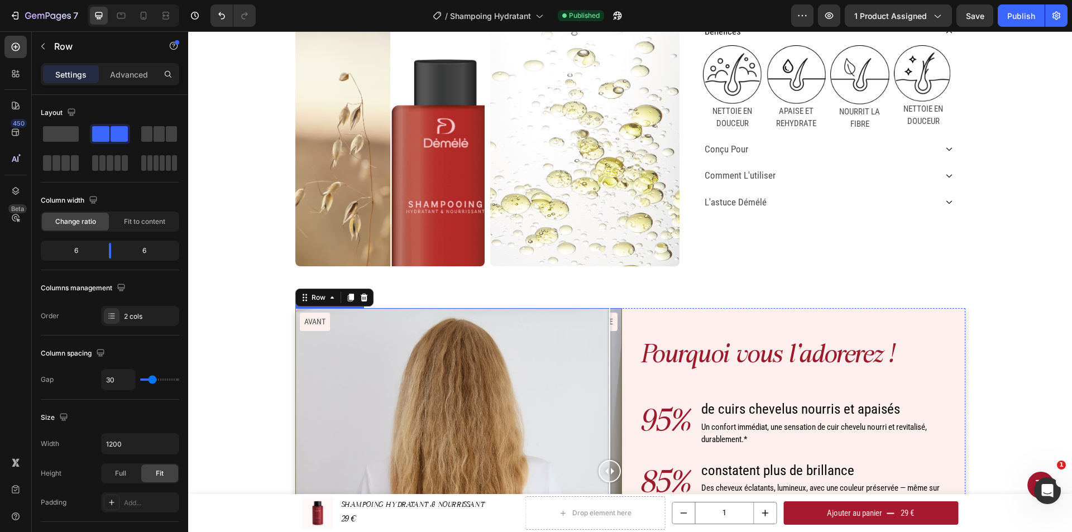
click at [608, 319] on div "AVANT APRE" at bounding box center [458, 471] width 327 height 327
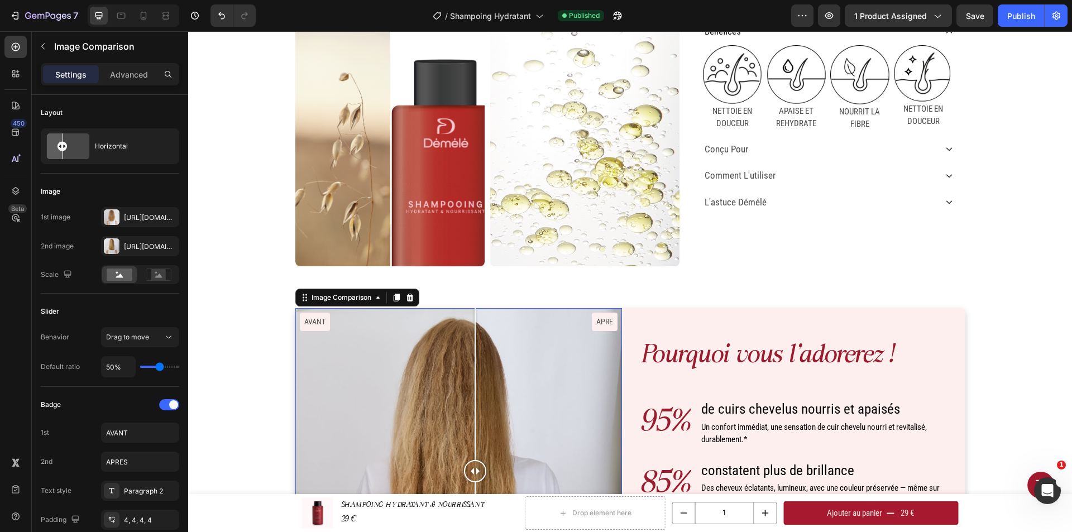
drag, startPoint x: 596, startPoint y: 321, endPoint x: 379, endPoint y: 310, distance: 217.5
click at [464, 321] on div at bounding box center [475, 471] width 22 height 327
click at [318, 322] on div "AVANT APRE" at bounding box center [458, 471] width 327 height 327
drag, startPoint x: 318, startPoint y: 322, endPoint x: 456, endPoint y: 337, distance: 139.2
click at [456, 337] on div at bounding box center [456, 384] width 1 height 152
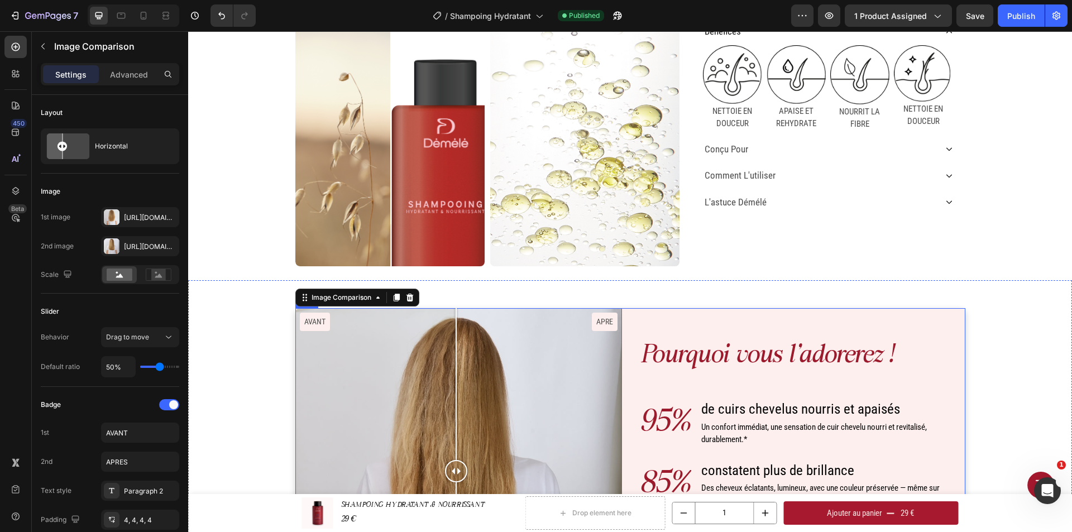
click at [707, 327] on div "Pourquoi vous l'adorerez ! Heading 95% Text Block de cuirs chevelus nourris et …" at bounding box center [802, 471] width 327 height 327
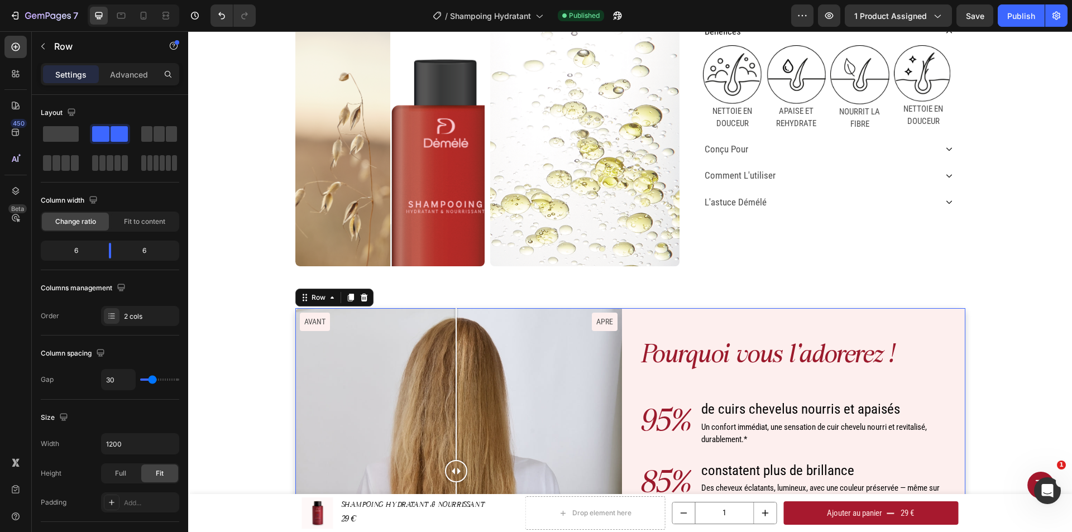
scroll to position [441, 0]
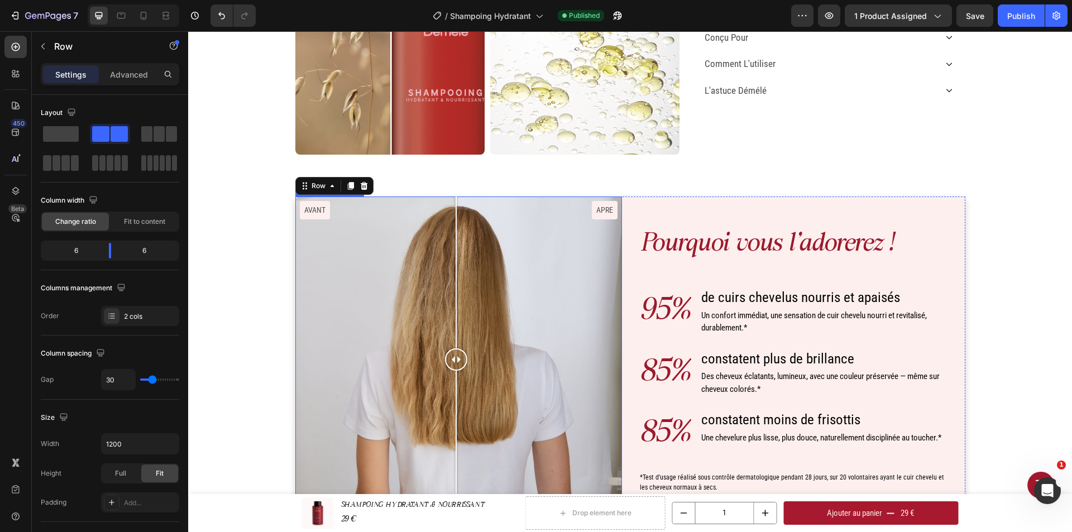
click at [603, 213] on div "AVANT APRE" at bounding box center [458, 360] width 327 height 327
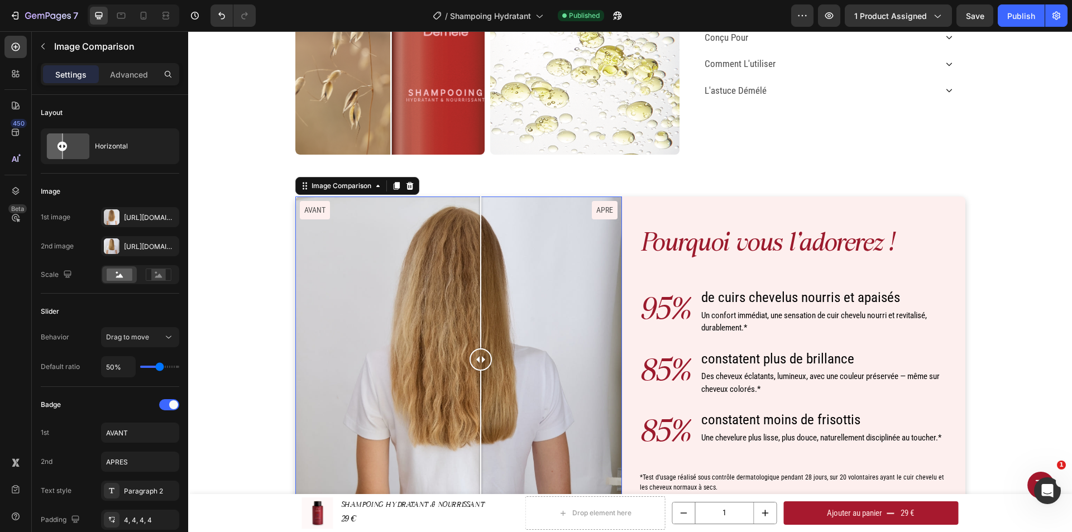
click at [476, 238] on div "AVANT APRE" at bounding box center [458, 360] width 327 height 327
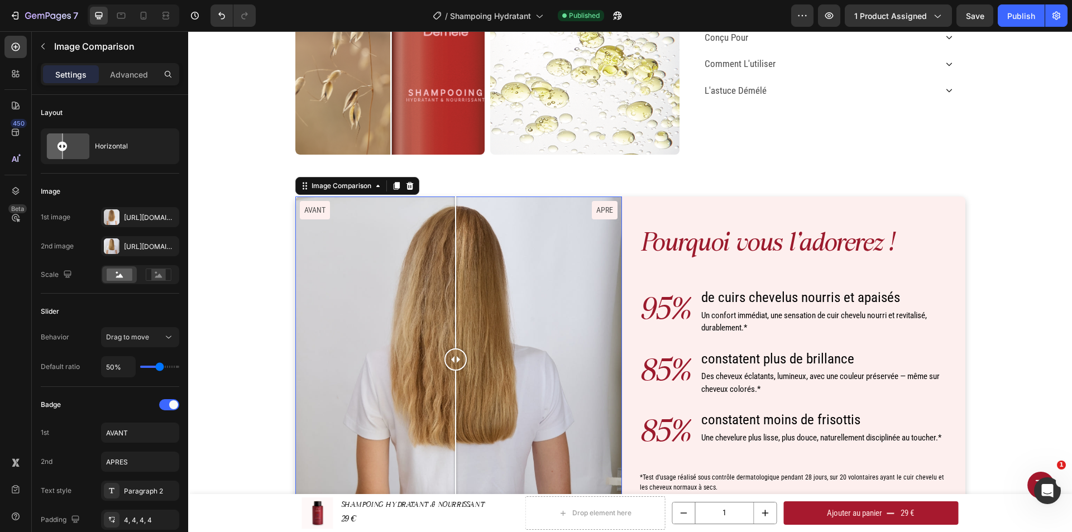
drag, startPoint x: 463, startPoint y: 238, endPoint x: 448, endPoint y: 238, distance: 15.1
click at [448, 238] on div "AVANT APRE" at bounding box center [458, 360] width 327 height 327
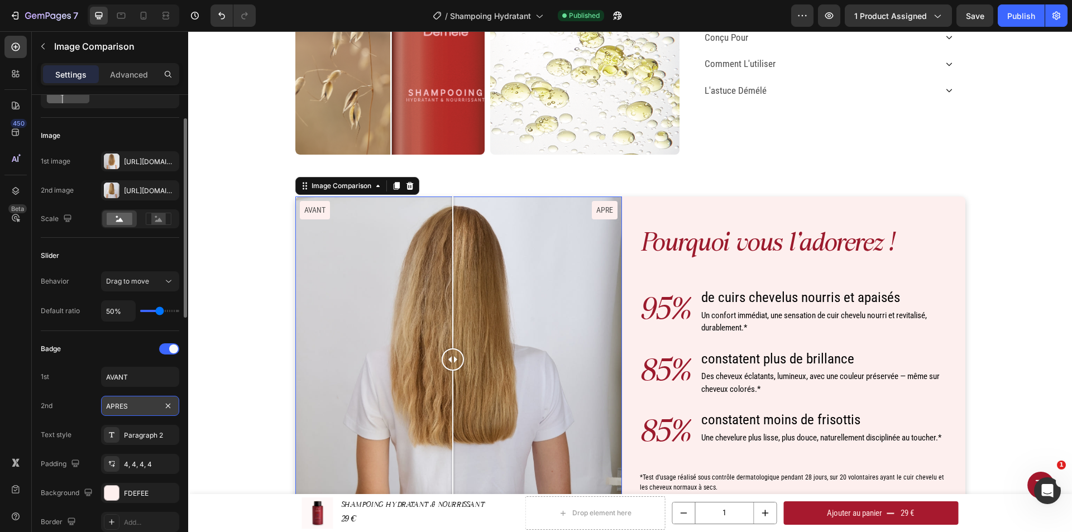
click at [137, 415] on input "APRES" at bounding box center [140, 406] width 78 height 20
click at [139, 409] on input "APRES" at bounding box center [140, 406] width 78 height 20
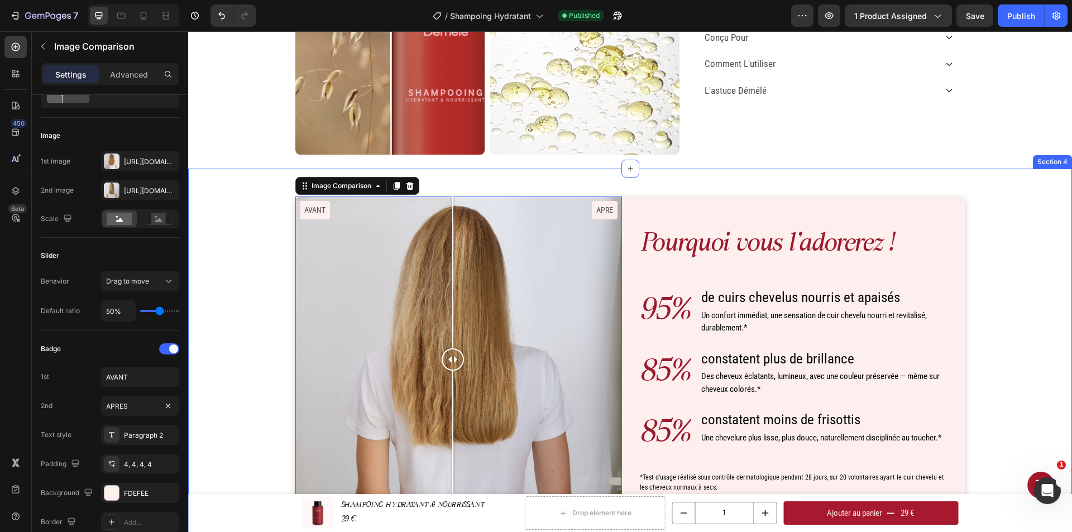
click at [219, 391] on div "Pourquoi vous l'adorerez ! Heading 95% Text Block de cuirs chevelus nourris et …" at bounding box center [630, 396] width 867 height 399
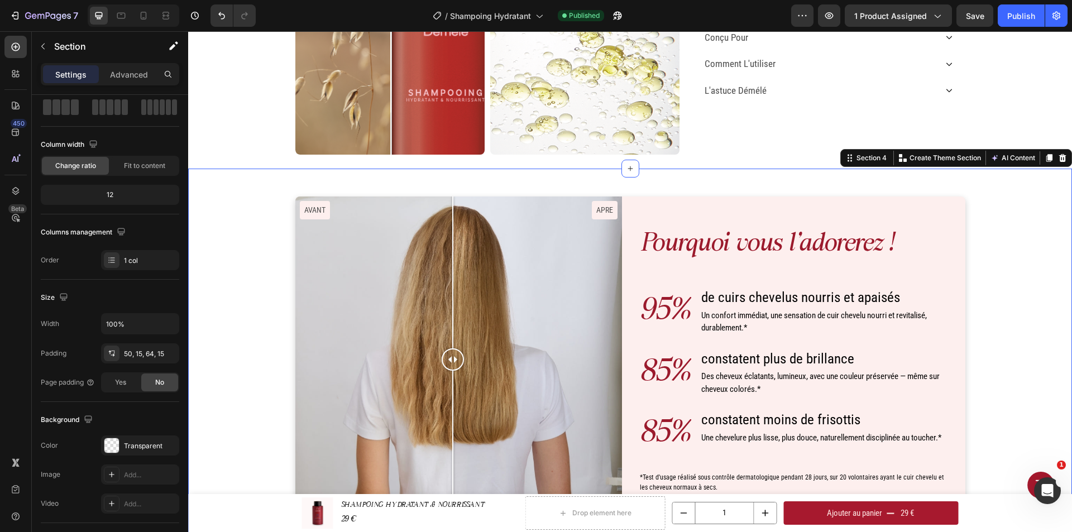
scroll to position [0, 0]
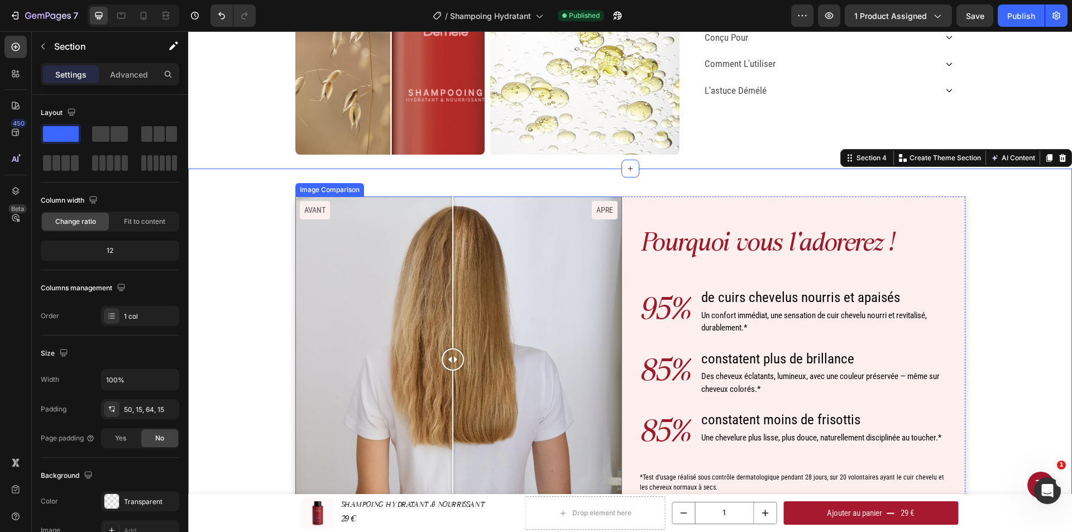
click at [610, 216] on div "AVANT APRE" at bounding box center [458, 360] width 327 height 327
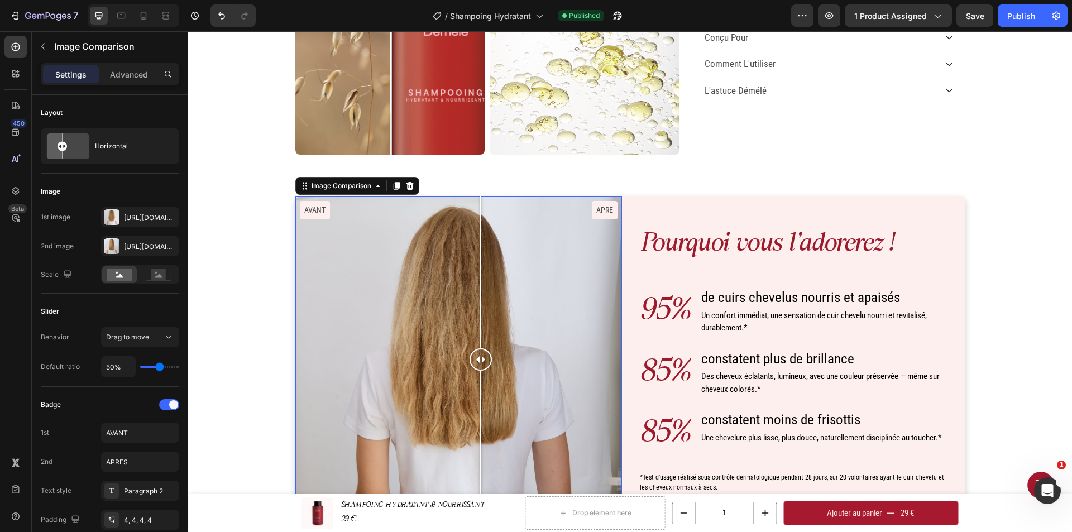
drag, startPoint x: 610, startPoint y: 216, endPoint x: 402, endPoint y: 209, distance: 208.4
click at [471, 216] on div at bounding box center [481, 360] width 22 height 327
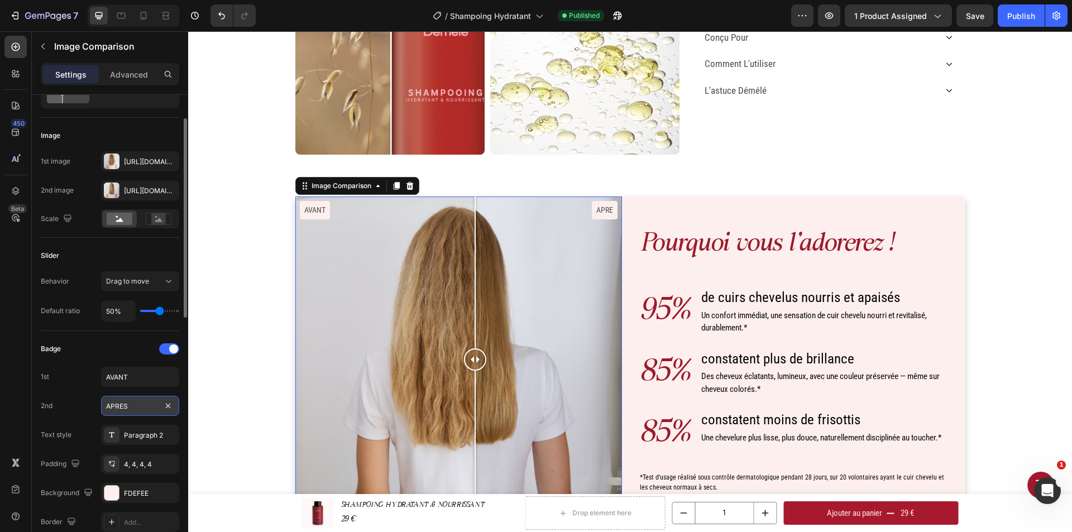
click at [130, 410] on input "APRES" at bounding box center [140, 406] width 78 height 20
click at [131, 409] on input "APRES" at bounding box center [140, 406] width 78 height 20
type input "APRES"
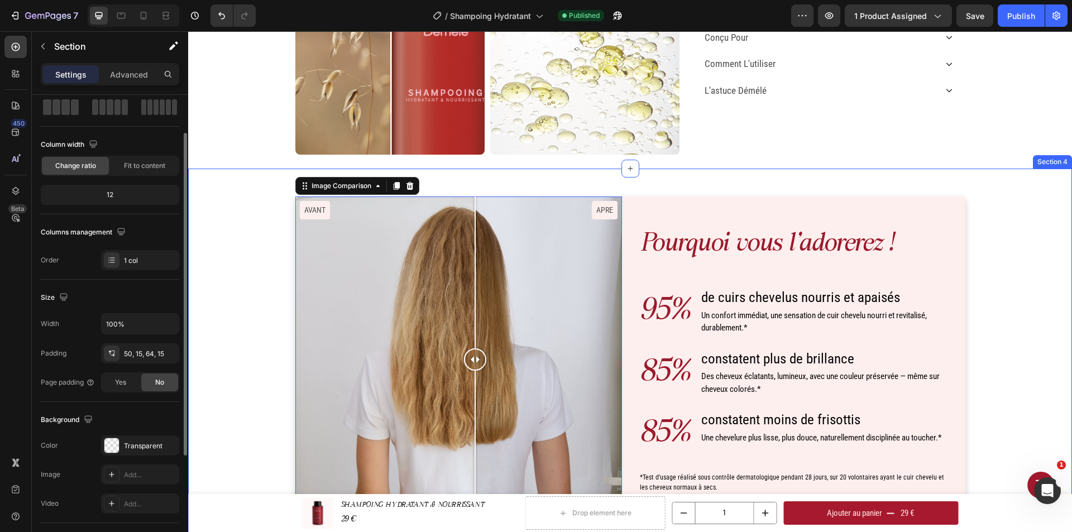
click at [220, 332] on div "Pourquoi vous l'adorerez ! Heading 95% Text Block de cuirs chevelus nourris et …" at bounding box center [630, 396] width 867 height 399
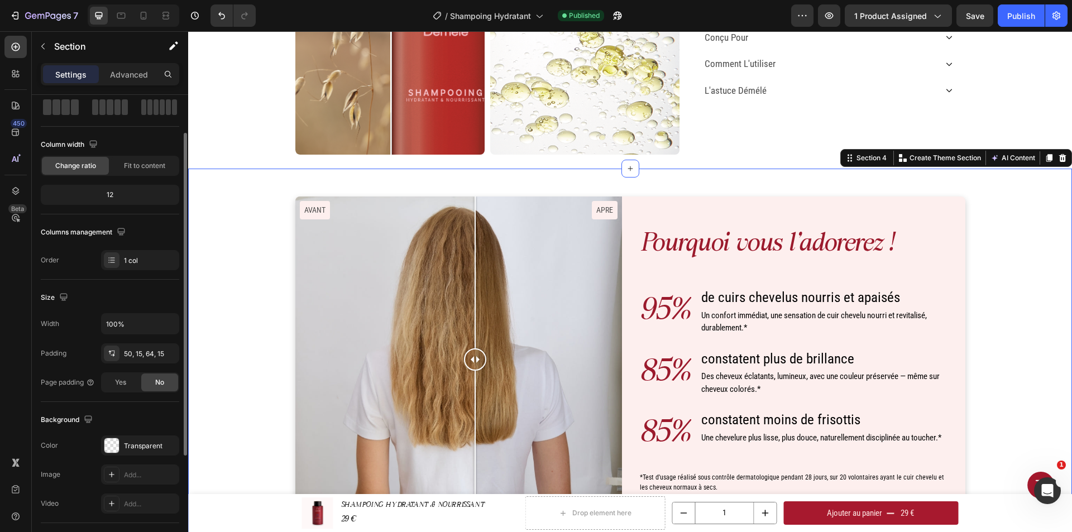
scroll to position [0, 0]
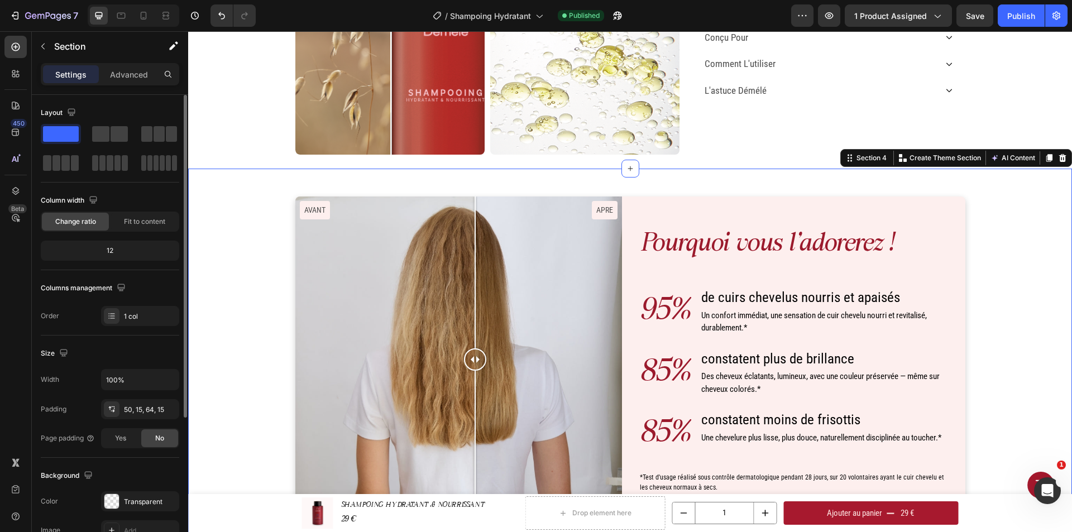
click at [1031, 241] on div "Pourquoi vous l'adorerez ! Heading 95% Text Block de cuirs chevelus nourris et …" at bounding box center [630, 396] width 867 height 399
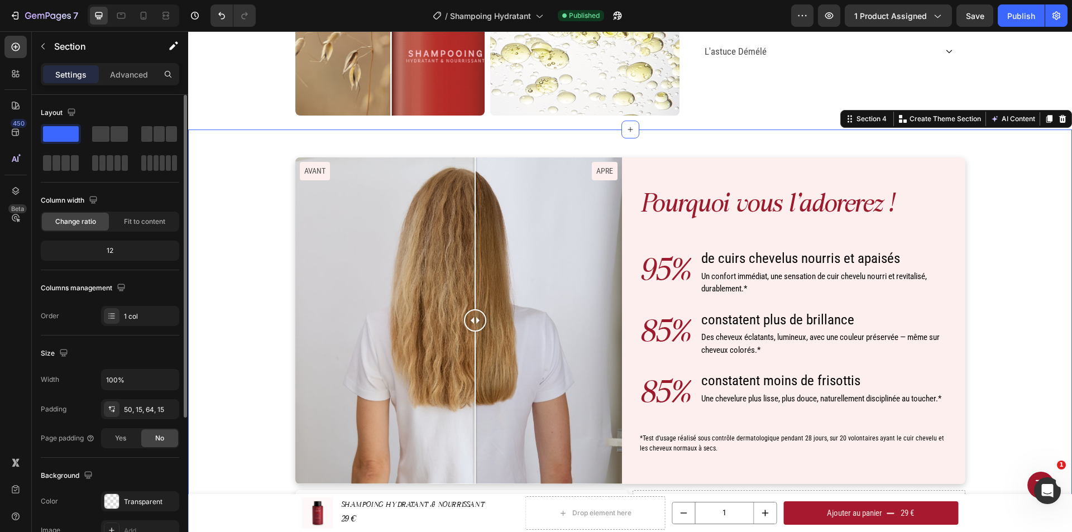
scroll to position [552, 0]
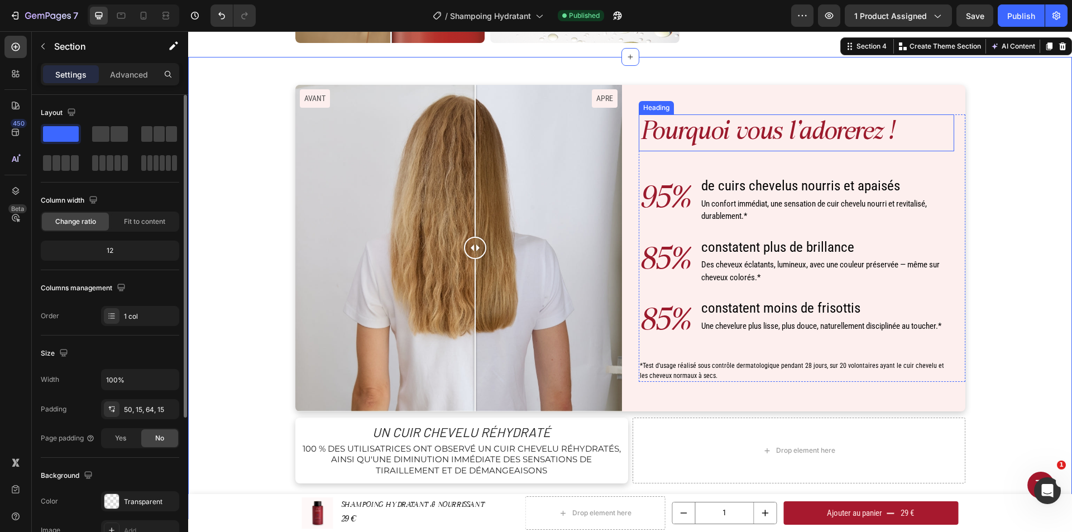
click at [871, 143] on h2 "Pourquoi vous l'adorerez !" at bounding box center [797, 132] width 316 height 37
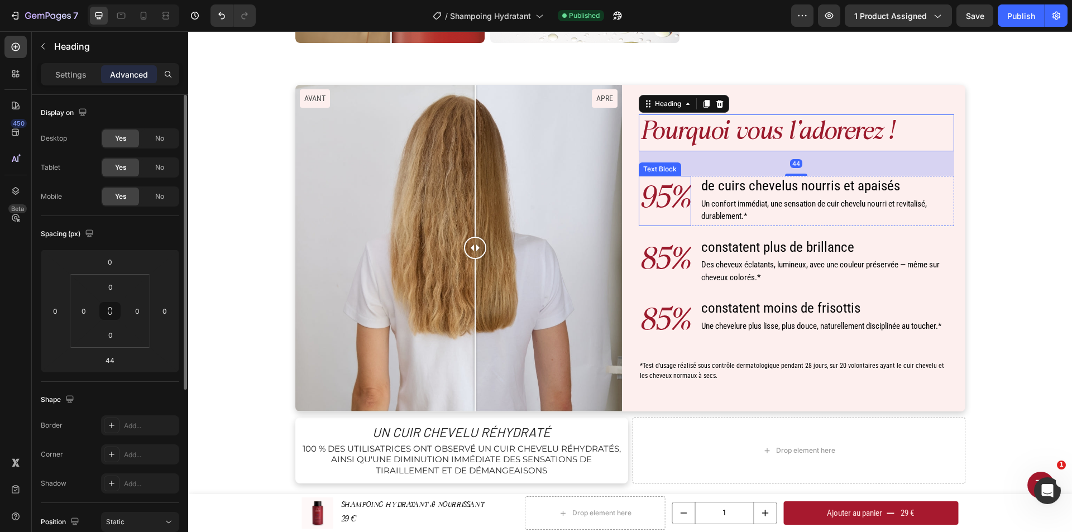
click at [648, 203] on p "95%" at bounding box center [665, 201] width 50 height 48
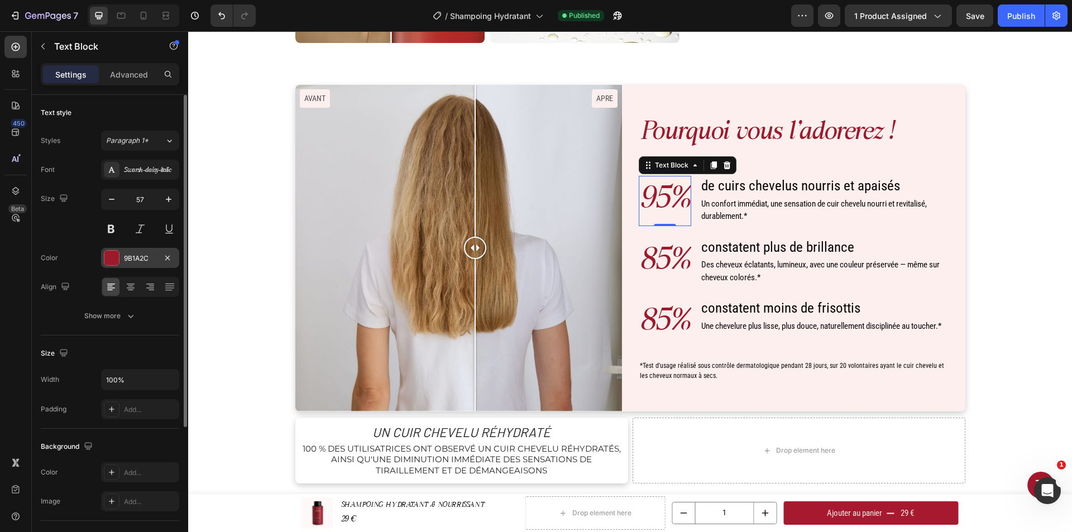
click at [146, 262] on div "9B1A2C" at bounding box center [140, 259] width 32 height 10
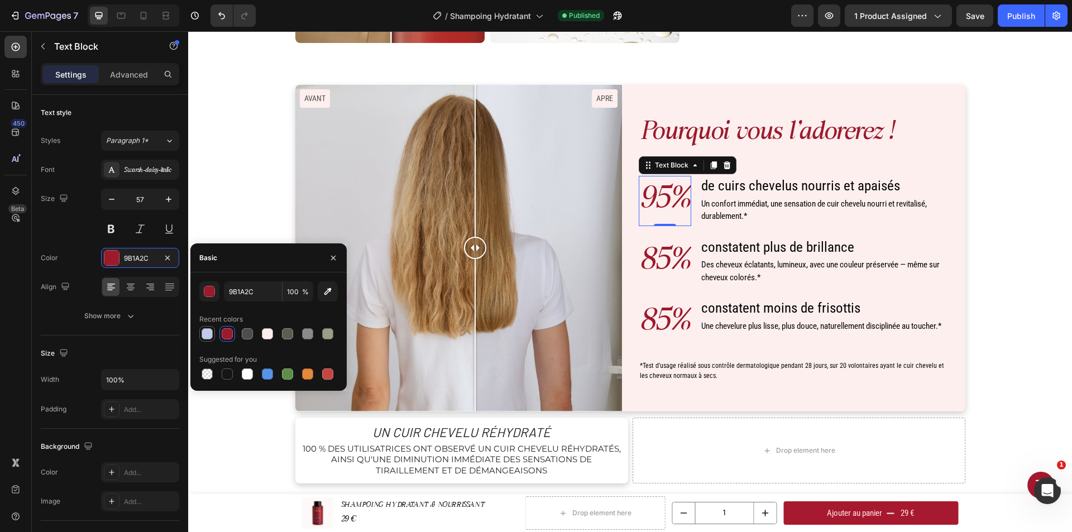
click at [207, 338] on div at bounding box center [207, 333] width 11 height 11
type input "C1CAE8"
click at [659, 255] on p "85%" at bounding box center [665, 262] width 50 height 48
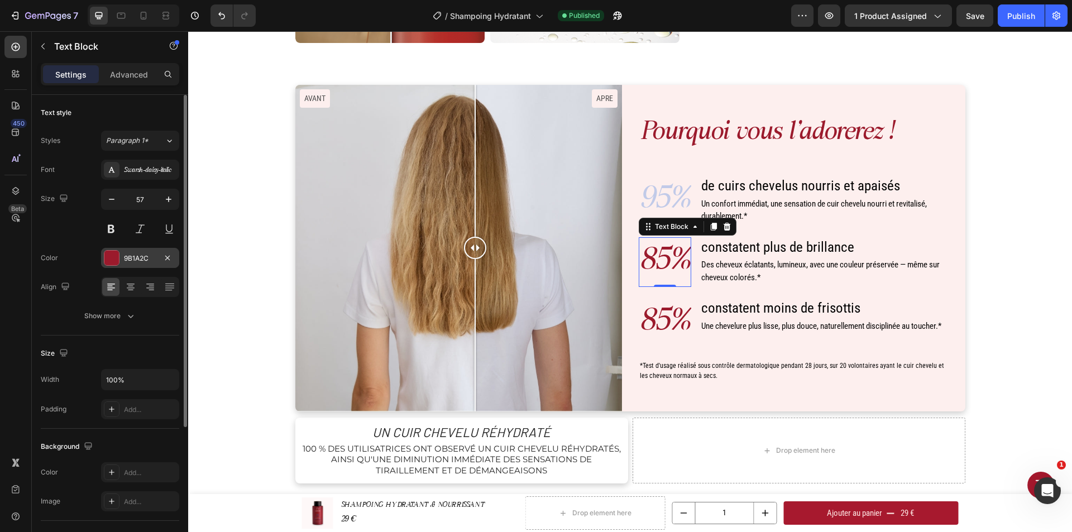
click at [142, 257] on div "9B1A2C" at bounding box center [140, 259] width 32 height 10
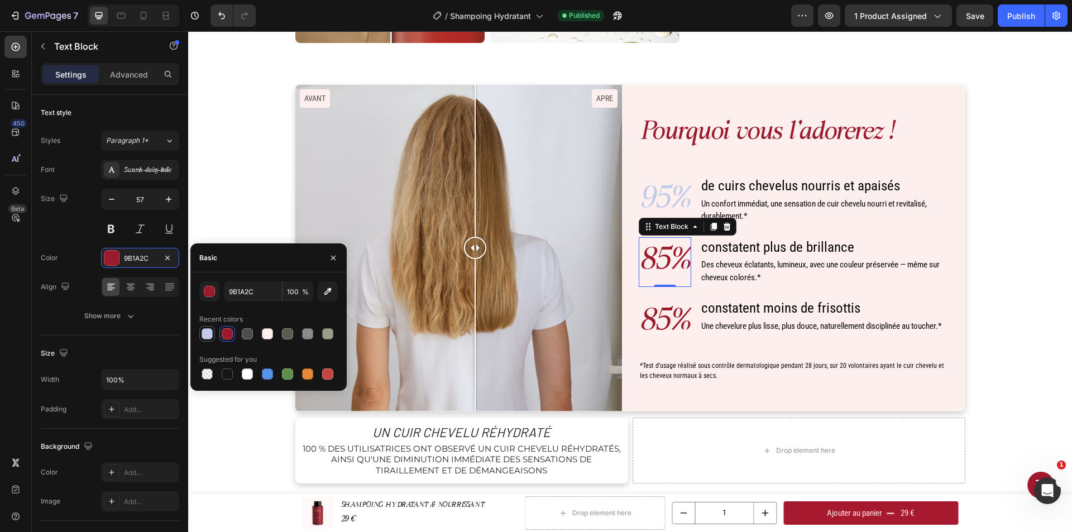
click at [203, 337] on div at bounding box center [207, 333] width 11 height 11
type input "C1CAE8"
click at [671, 321] on p "85%" at bounding box center [665, 323] width 50 height 48
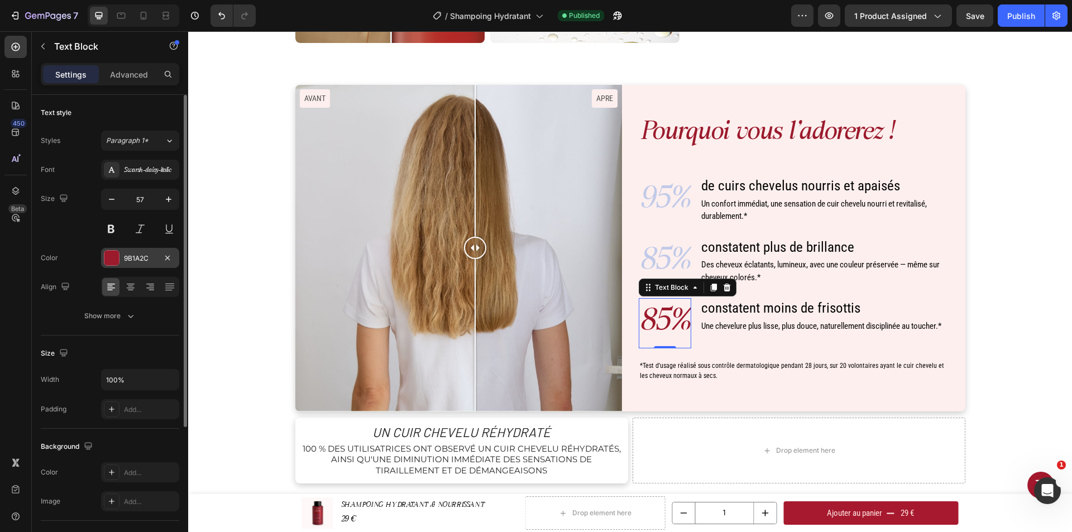
click at [138, 267] on div "9B1A2C" at bounding box center [140, 258] width 78 height 20
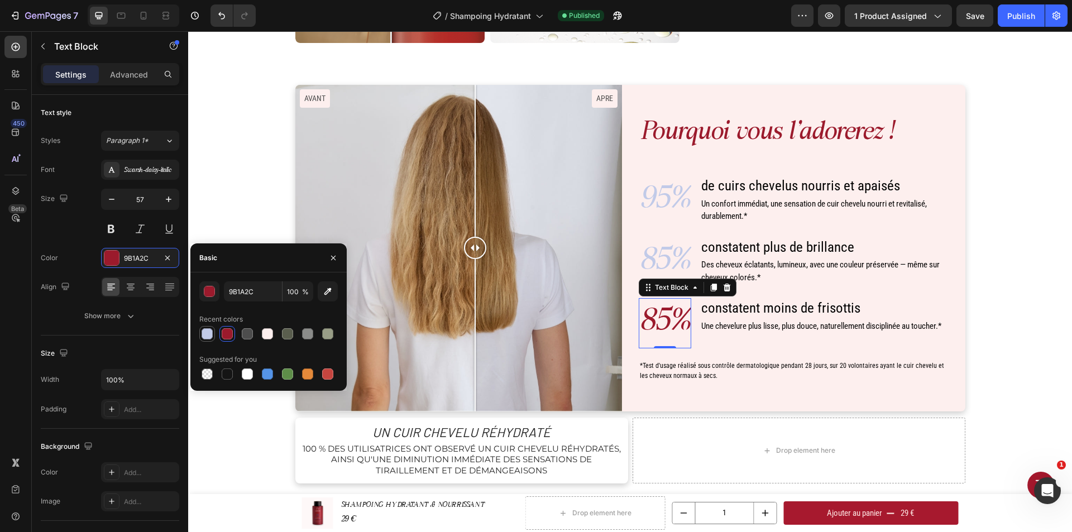
click at [213, 338] on div at bounding box center [206, 333] width 13 height 13
type input "C1CAE8"
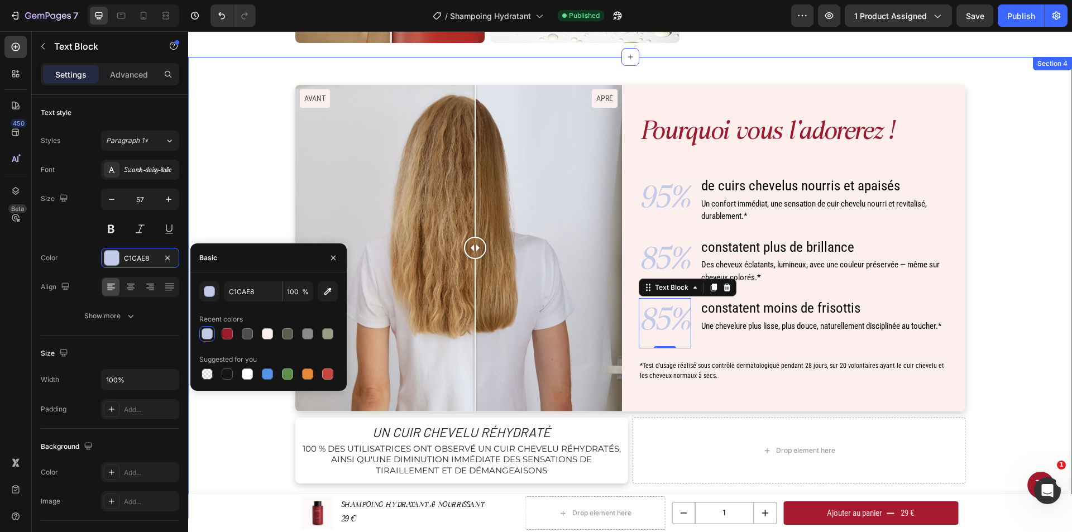
click at [1026, 261] on div "Pourquoi vous l'adorerez ! Heading 95% Text Block de cuirs chevelus nourris et …" at bounding box center [630, 284] width 867 height 399
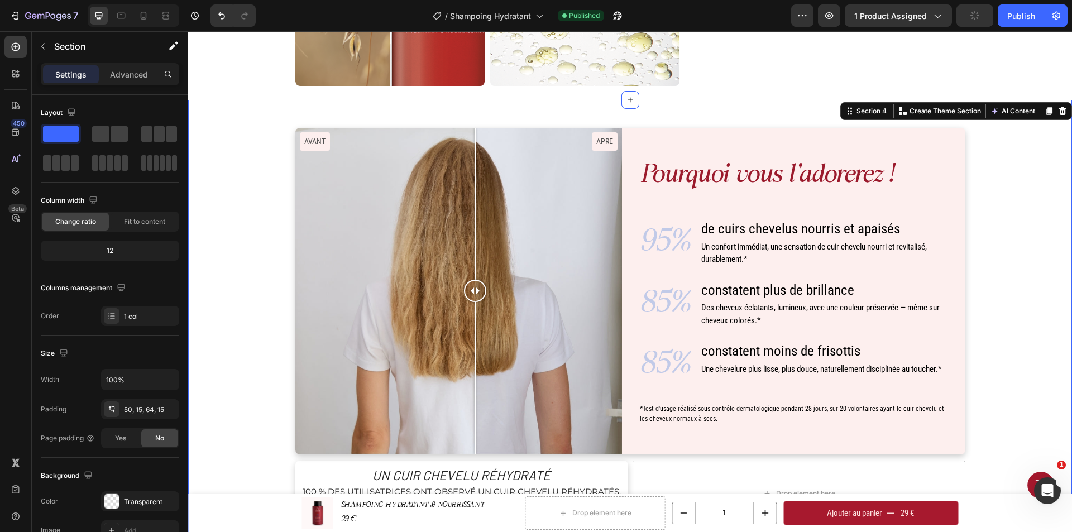
scroll to position [496, 0]
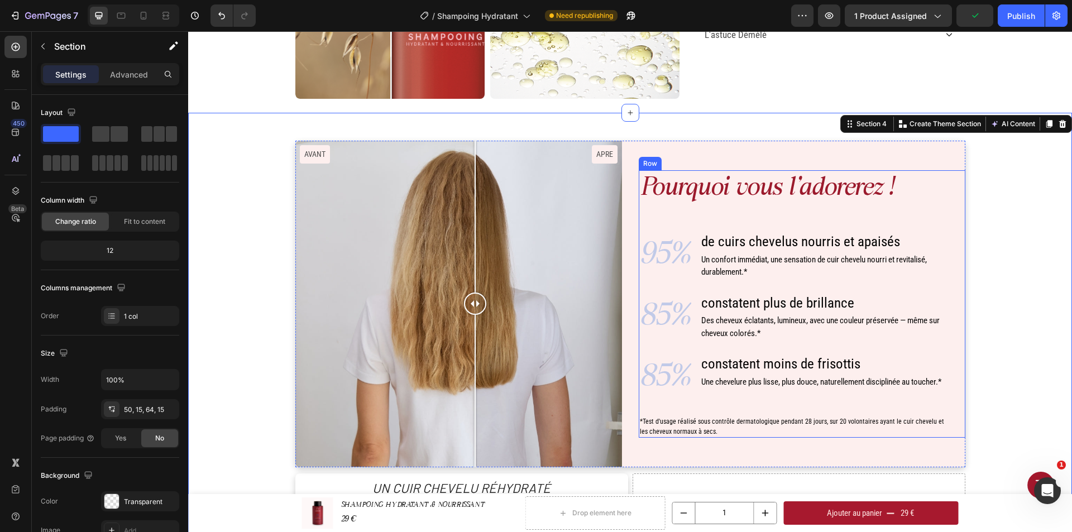
click at [957, 193] on div "Pourquoi vous l'adorerez ! Heading 95% Text Block de cuirs chevelus nourris et …" at bounding box center [802, 303] width 327 height 267
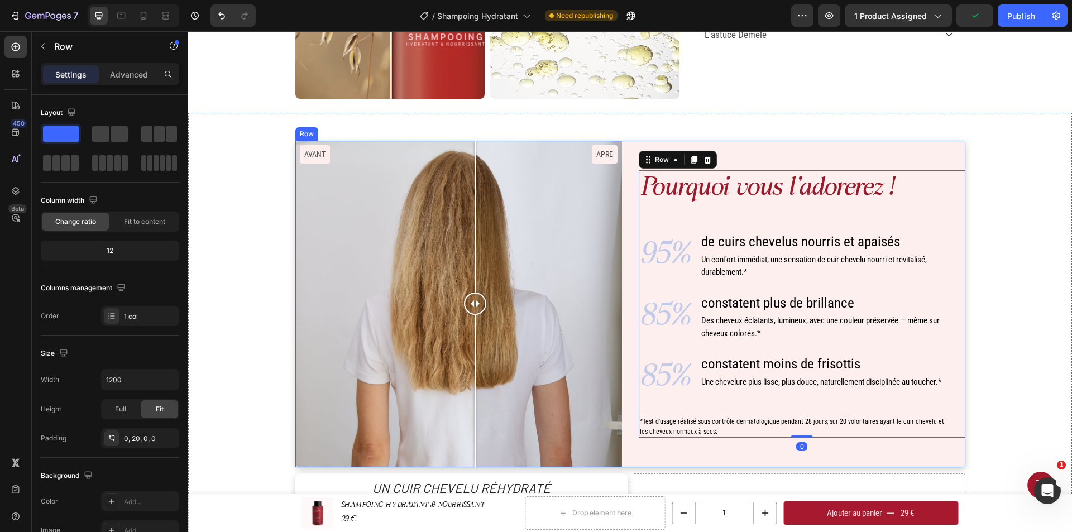
click at [946, 152] on div "Pourquoi vous l'adorerez ! Heading 95% Text Block de cuirs chevelus nourris et …" at bounding box center [802, 304] width 327 height 327
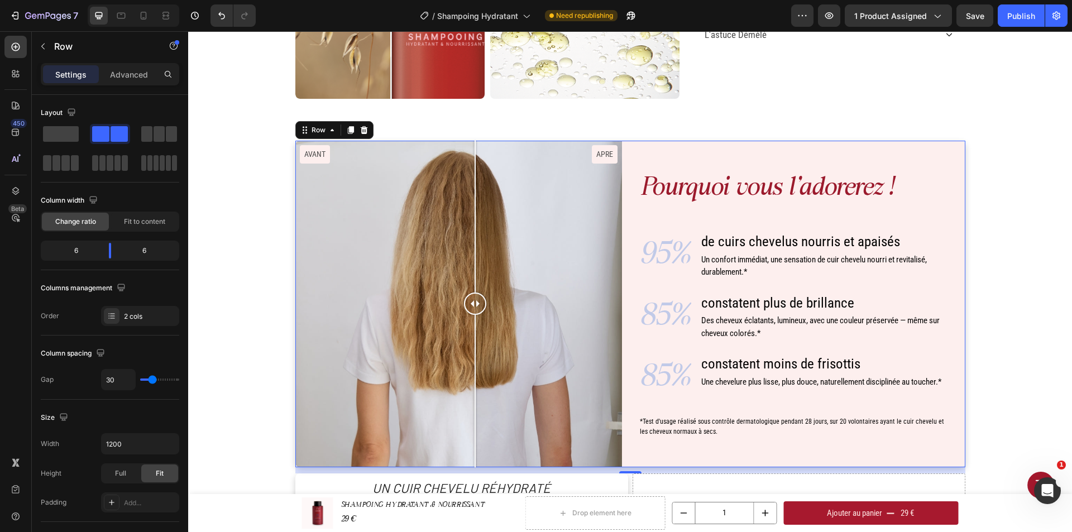
scroll to position [279, 0]
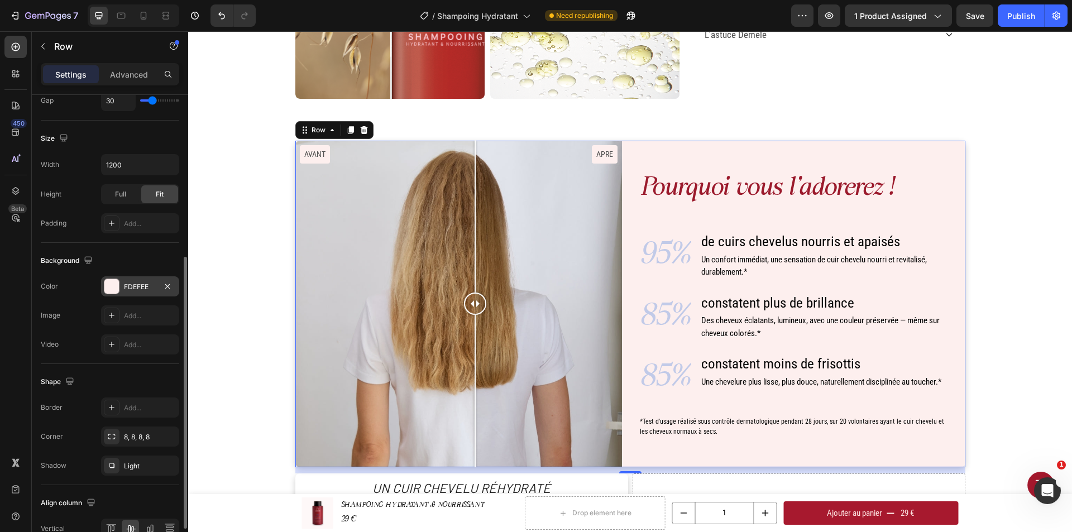
click at [138, 283] on div "FDEFEE" at bounding box center [140, 287] width 32 height 10
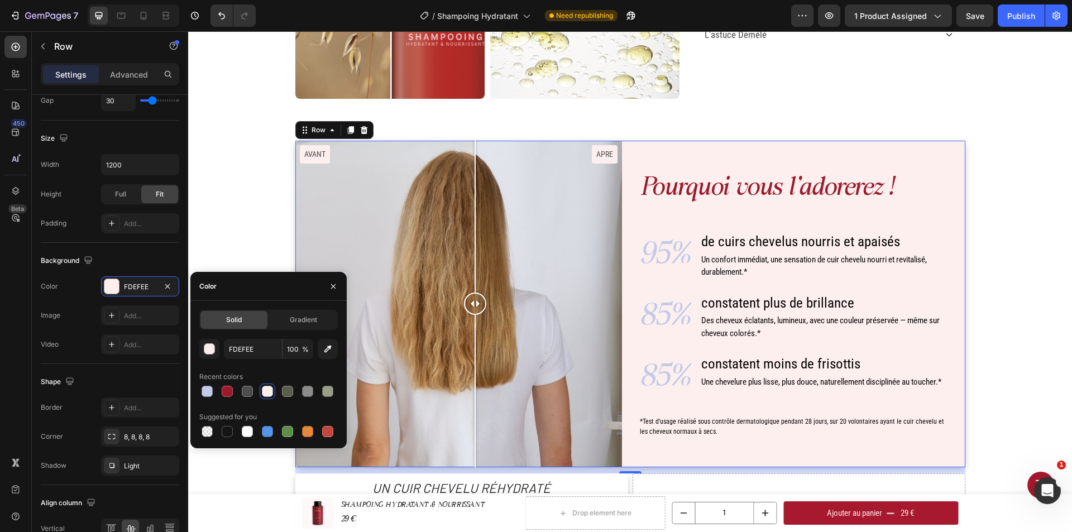
click at [258, 435] on div at bounding box center [268, 432] width 138 height 16
click at [255, 433] on div at bounding box center [248, 432] width 16 height 16
type input "FFFFFF"
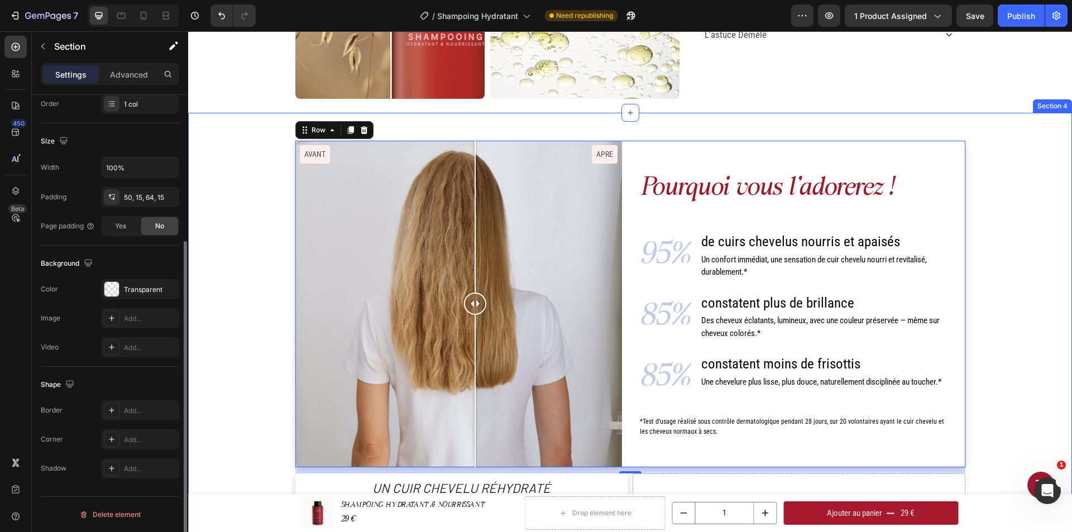
click at [992, 232] on div "Pourquoi vous l'adorerez ! Heading 95% Text Block de cuirs chevelus nourris et …" at bounding box center [630, 340] width 867 height 399
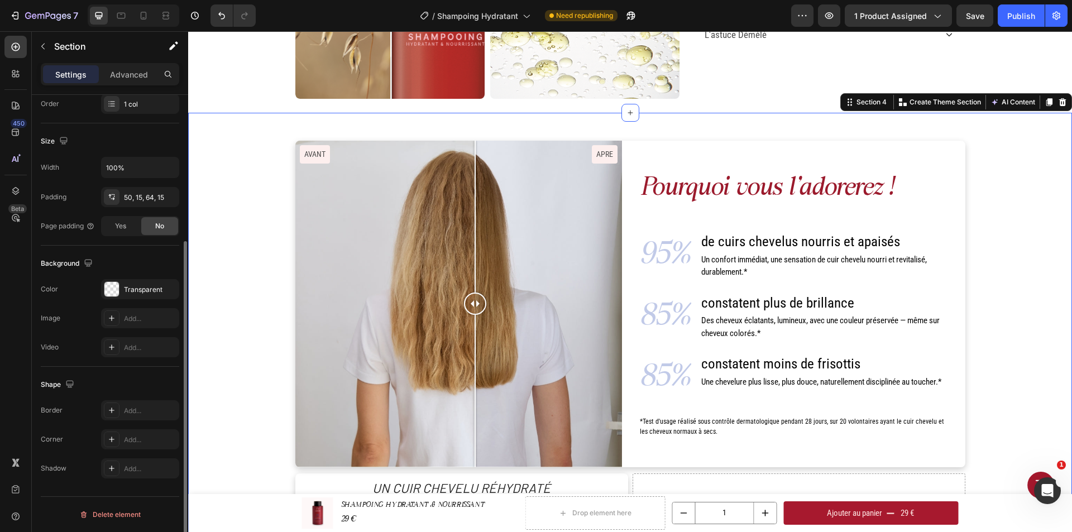
scroll to position [0, 0]
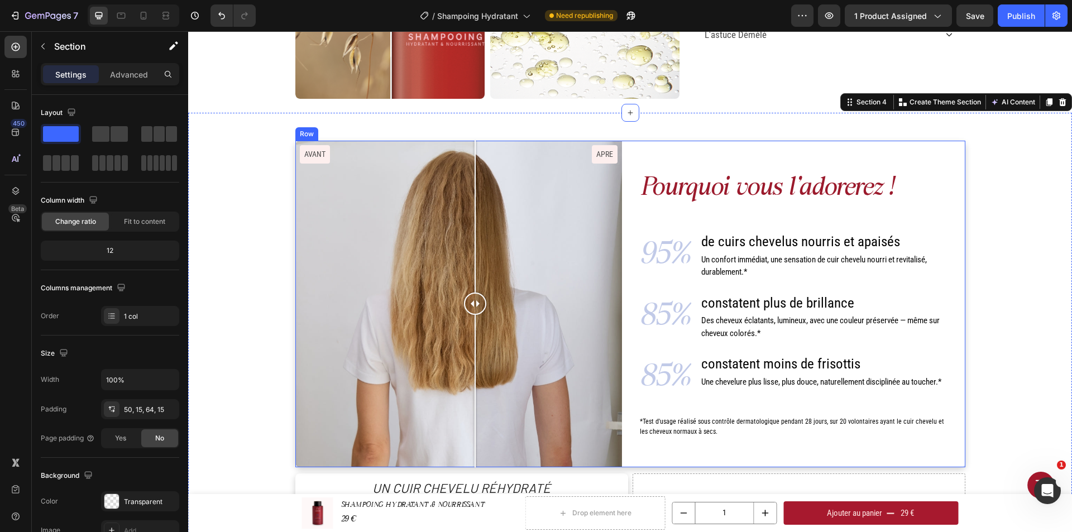
click at [958, 146] on div "Pourquoi vous l'adorerez ! Heading 95% Text Block de cuirs chevelus nourris et …" at bounding box center [802, 304] width 327 height 327
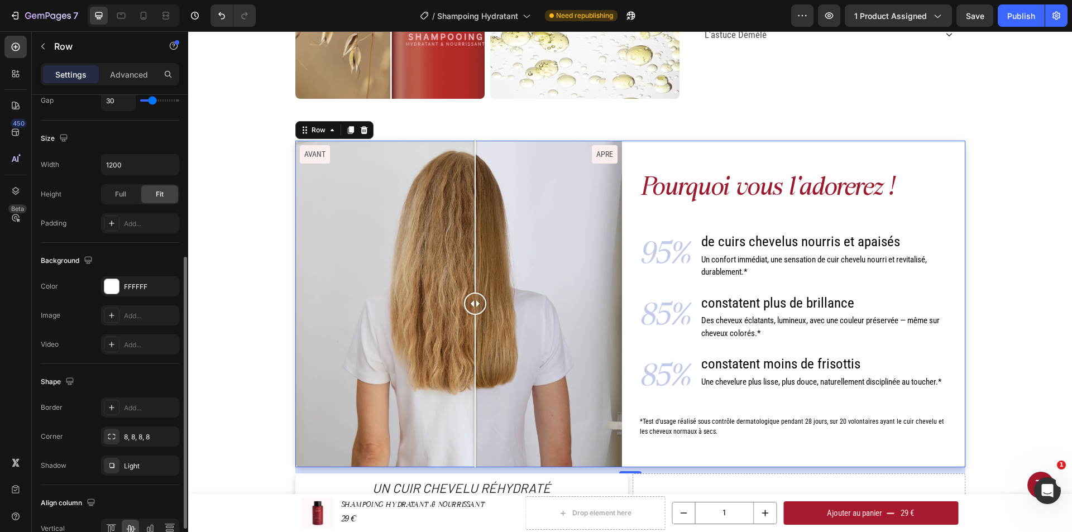
scroll to position [340, 0]
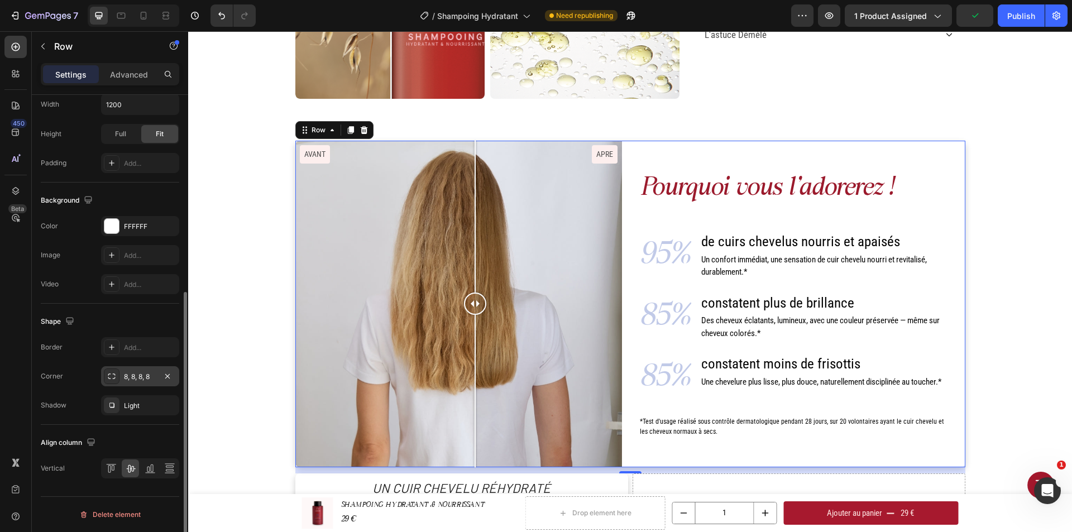
click at [114, 375] on icon at bounding box center [111, 376] width 9 height 9
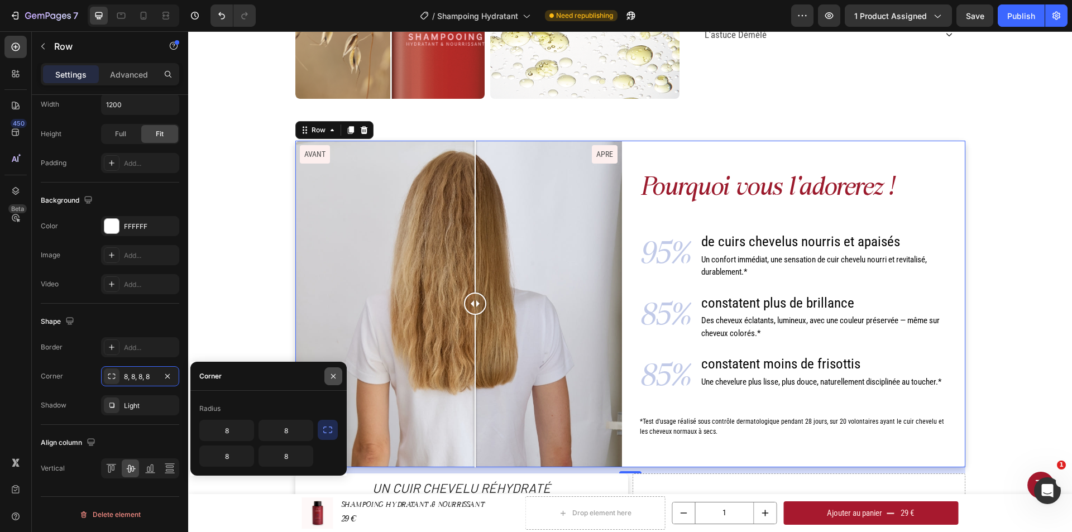
click at [334, 375] on icon "button" at bounding box center [333, 376] width 4 height 4
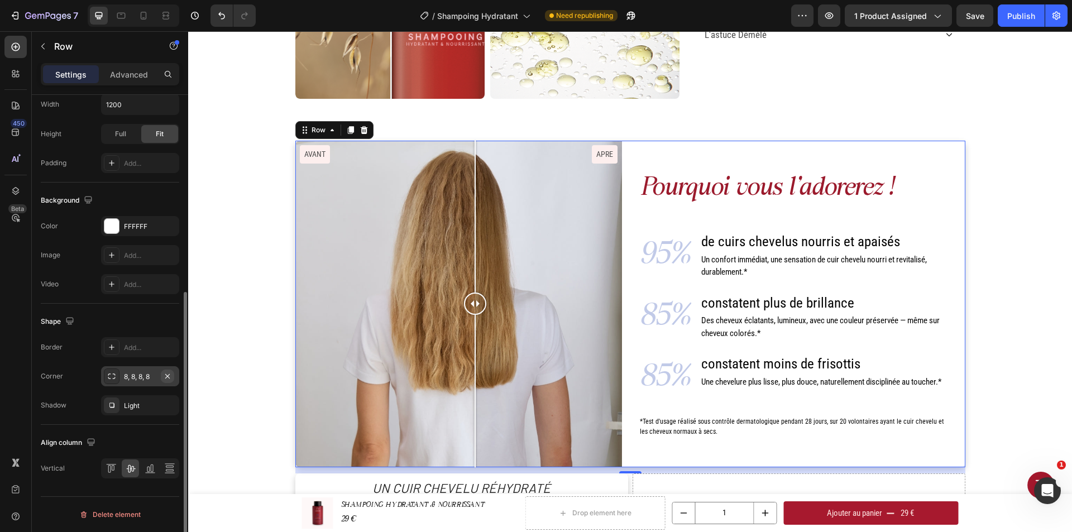
click at [168, 376] on icon "button" at bounding box center [167, 376] width 4 height 4
click at [167, 376] on div "Add..." at bounding box center [150, 377] width 52 height 10
type input "8"
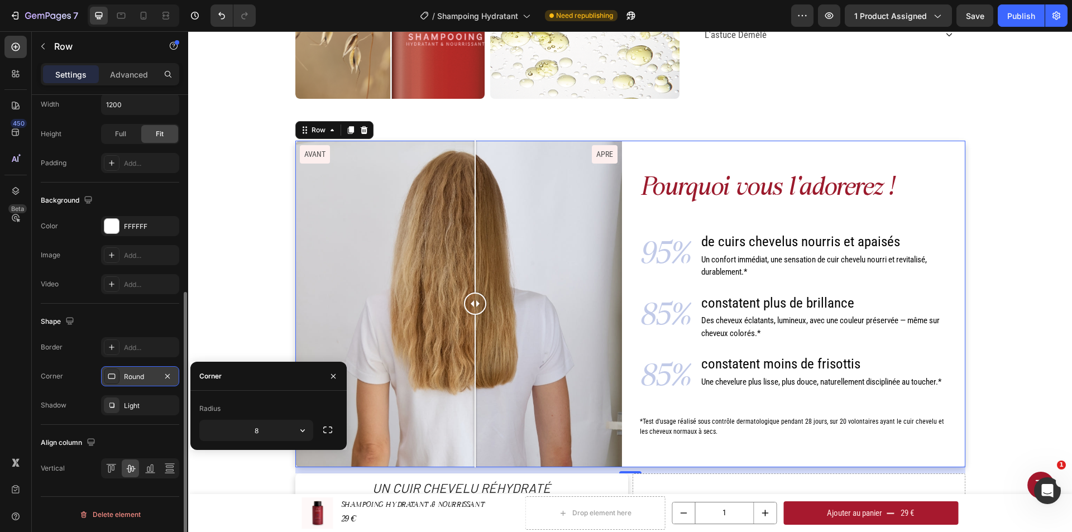
click at [167, 376] on icon "button" at bounding box center [167, 376] width 4 height 4
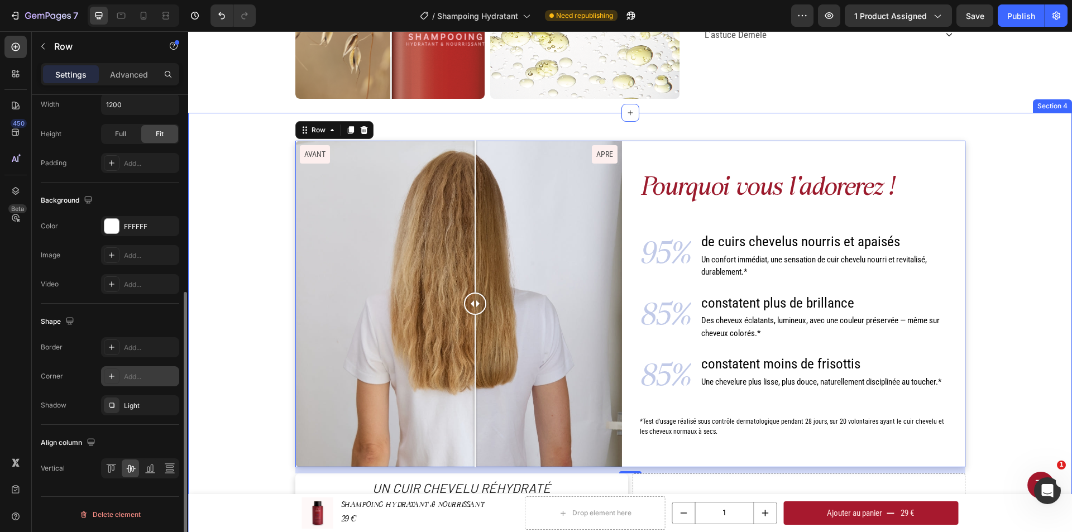
click at [988, 237] on div "Pourquoi vous l'adorerez ! Heading 95% Text Block de cuirs chevelus nourris et …" at bounding box center [630, 340] width 867 height 399
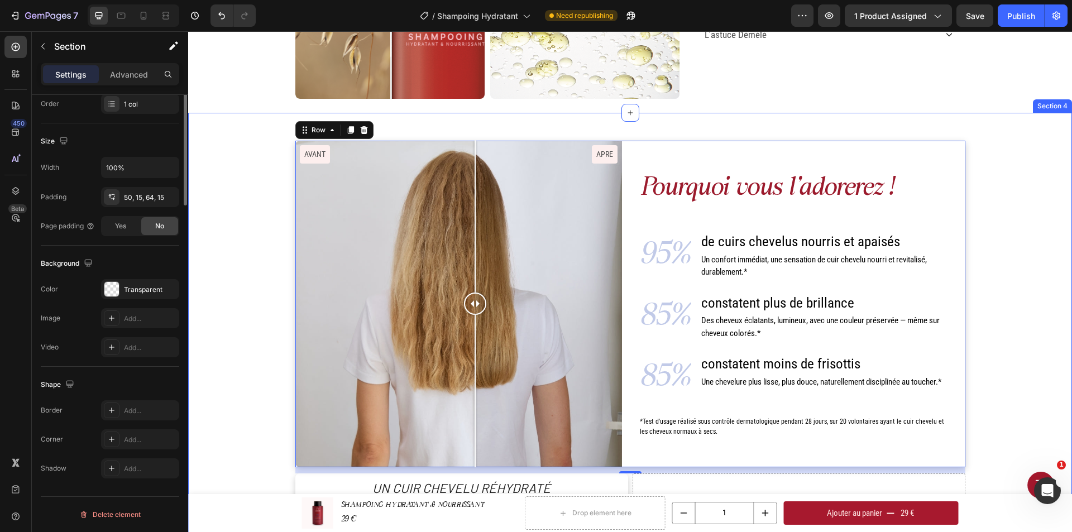
scroll to position [0, 0]
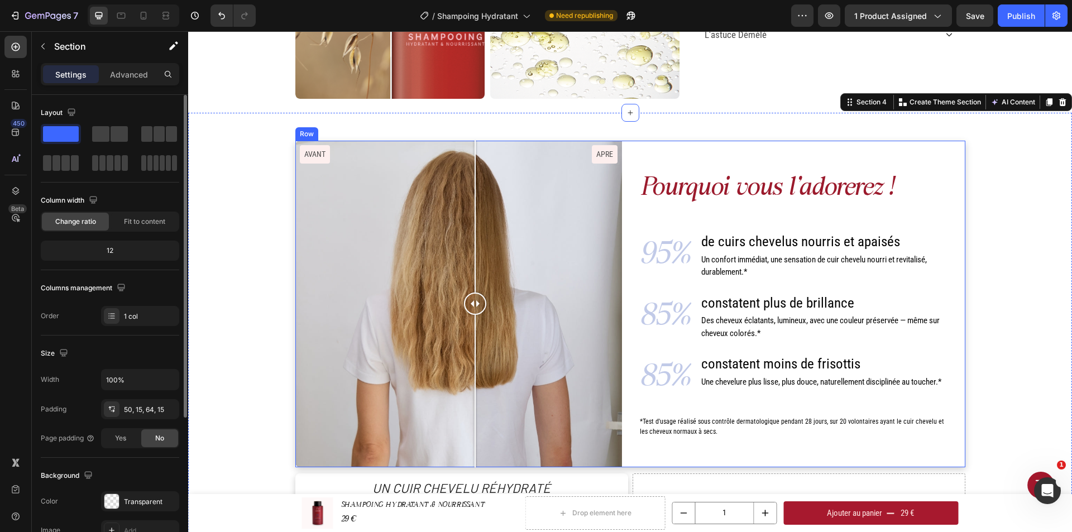
click at [958, 149] on div "Pourquoi vous l'adorerez ! Heading 95% Text Block de cuirs chevelus nourris et …" at bounding box center [802, 304] width 327 height 327
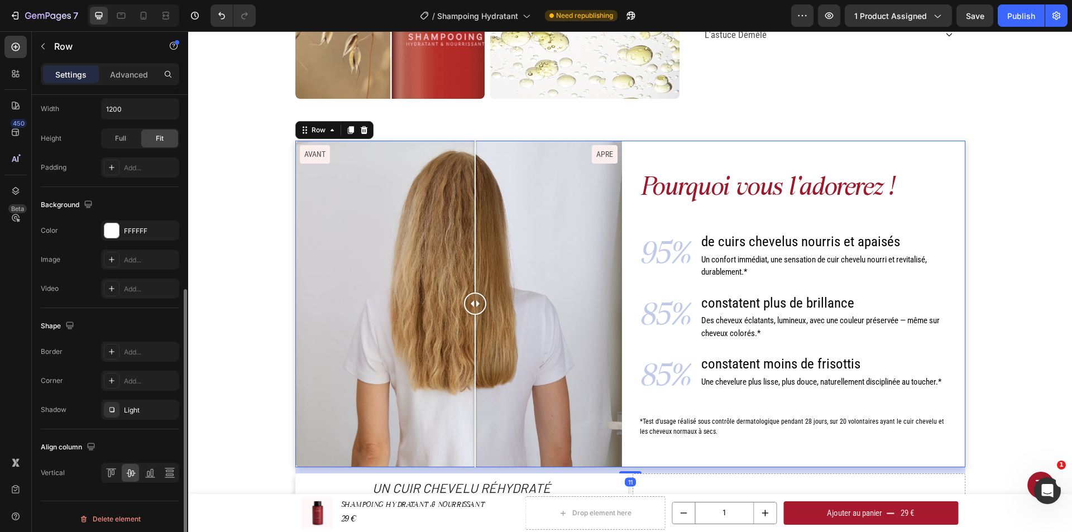
scroll to position [340, 0]
click at [170, 403] on icon "button" at bounding box center [167, 405] width 4 height 4
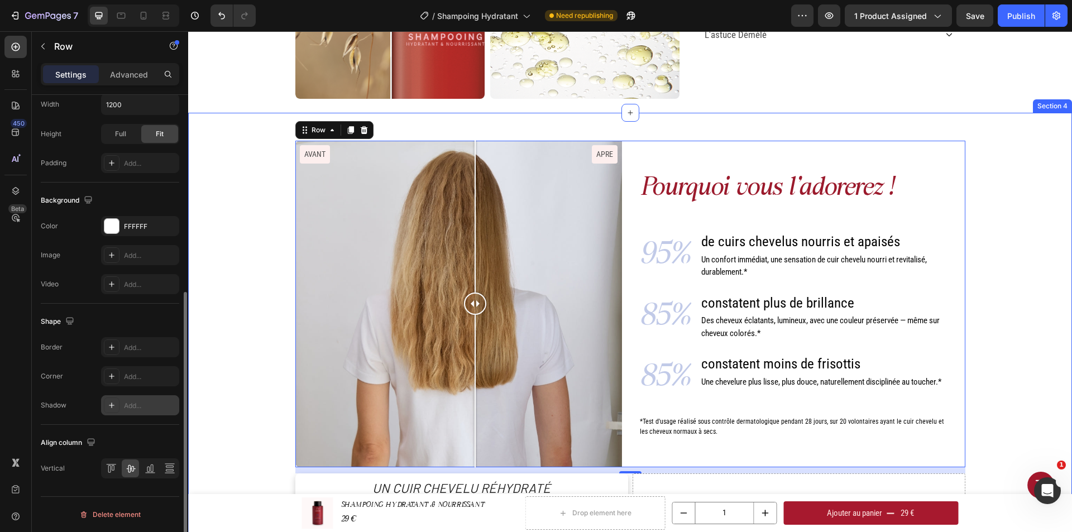
click at [1015, 303] on div "Pourquoi vous l'adorerez ! Heading 95% Text Block de cuirs chevelus nourris et …" at bounding box center [630, 340] width 867 height 399
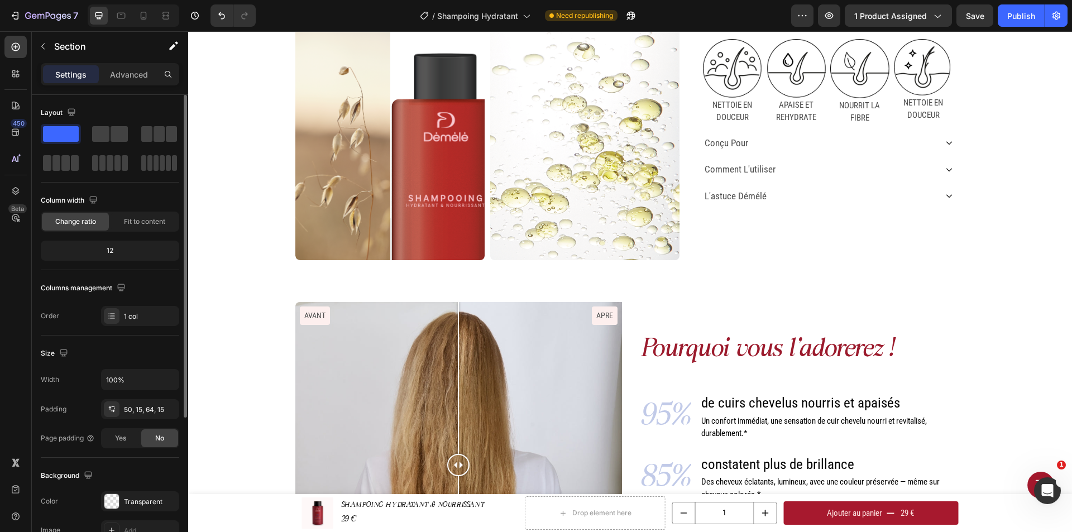
scroll to position [447, 0]
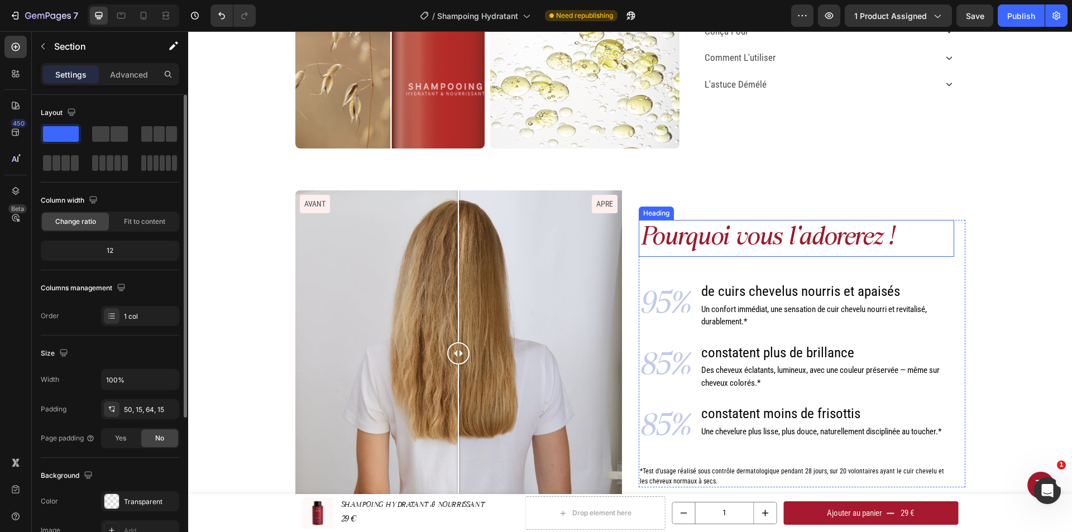
click at [834, 231] on h2 "Pourquoi vous l'adorerez !" at bounding box center [797, 238] width 316 height 37
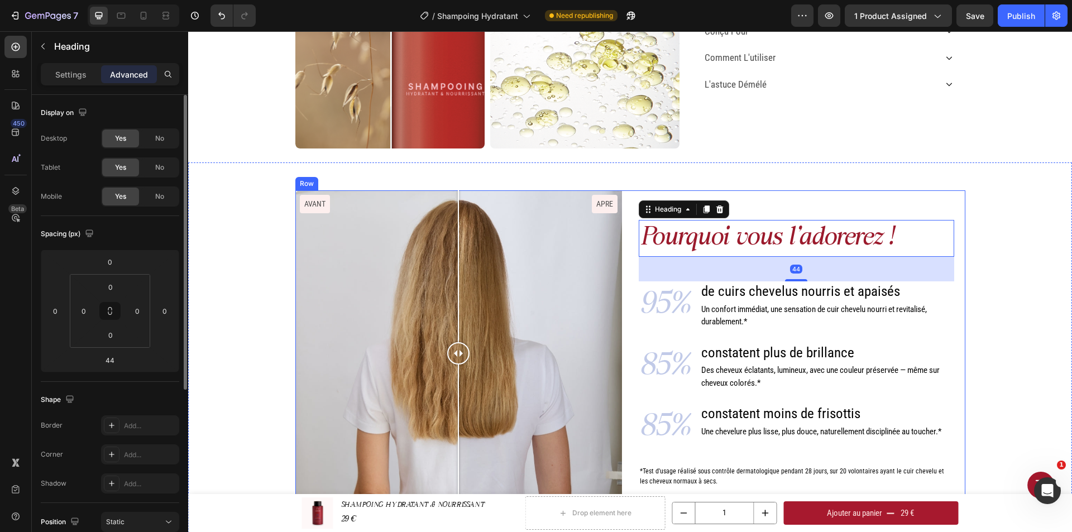
click at [806, 214] on div "Pourquoi vous l'adorerez ! Heading 44 95% Text Block de cuirs chevelus nourris …" at bounding box center [802, 353] width 327 height 327
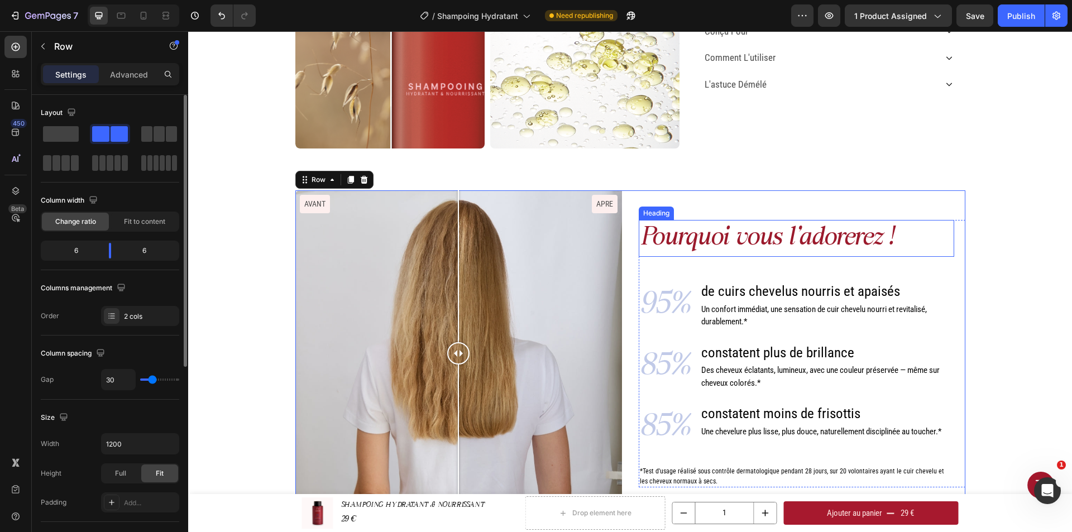
click at [800, 236] on h2 "Pourquoi vous l'adorerez !" at bounding box center [797, 238] width 316 height 37
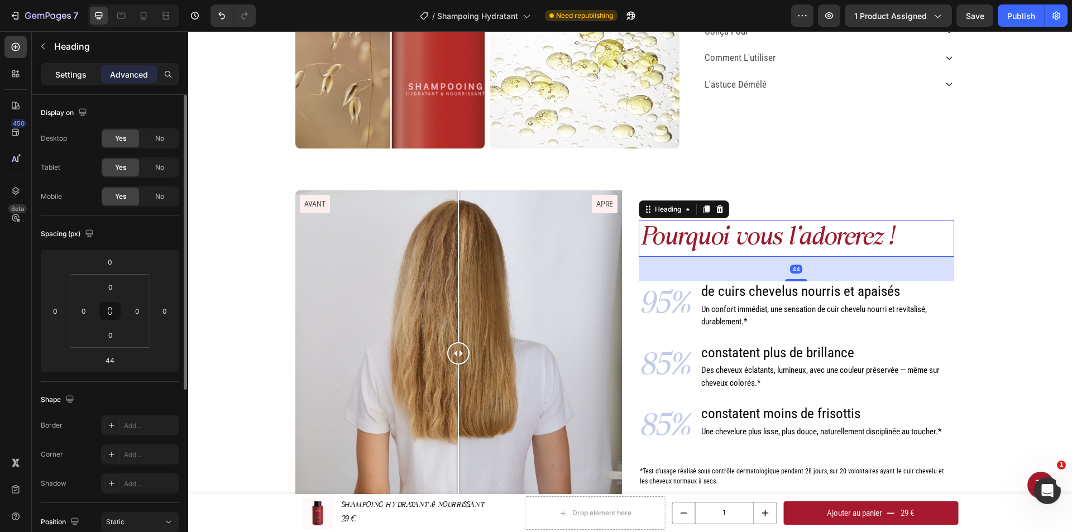
click at [46, 76] on div "Settings" at bounding box center [71, 74] width 56 height 18
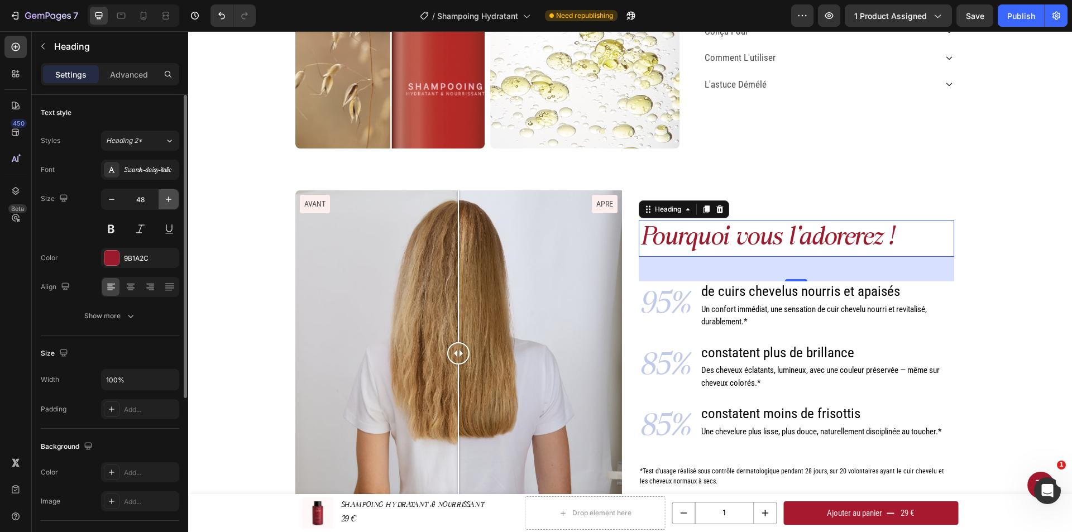
click at [168, 202] on icon "button" at bounding box center [168, 199] width 11 height 11
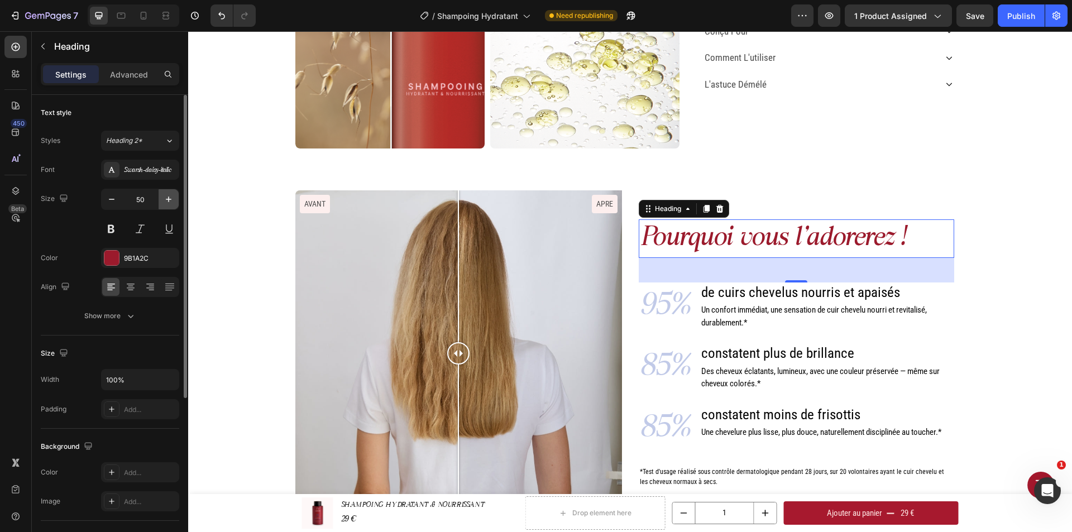
click at [168, 202] on icon "button" at bounding box center [168, 199] width 11 height 11
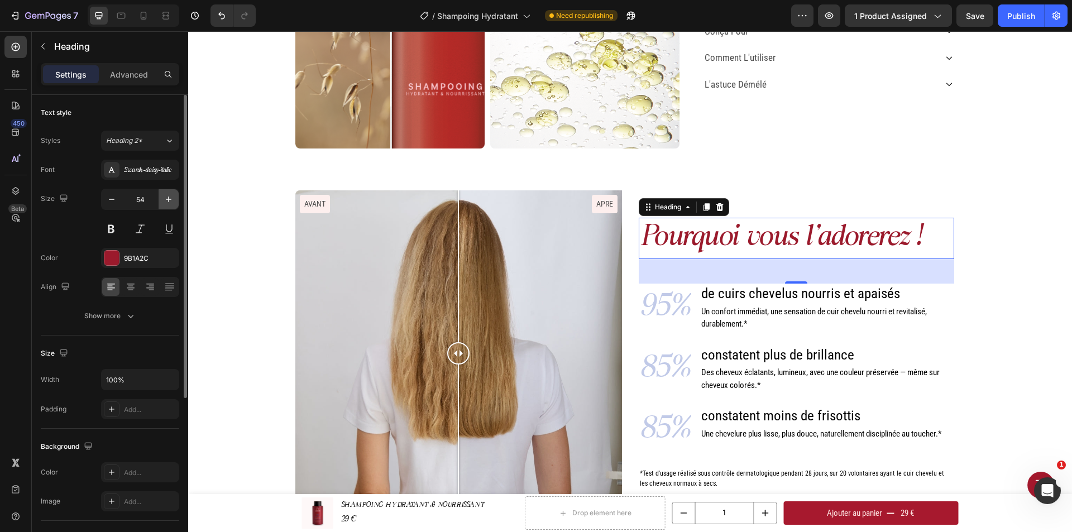
click at [168, 202] on icon "button" at bounding box center [168, 199] width 11 height 11
type input "55"
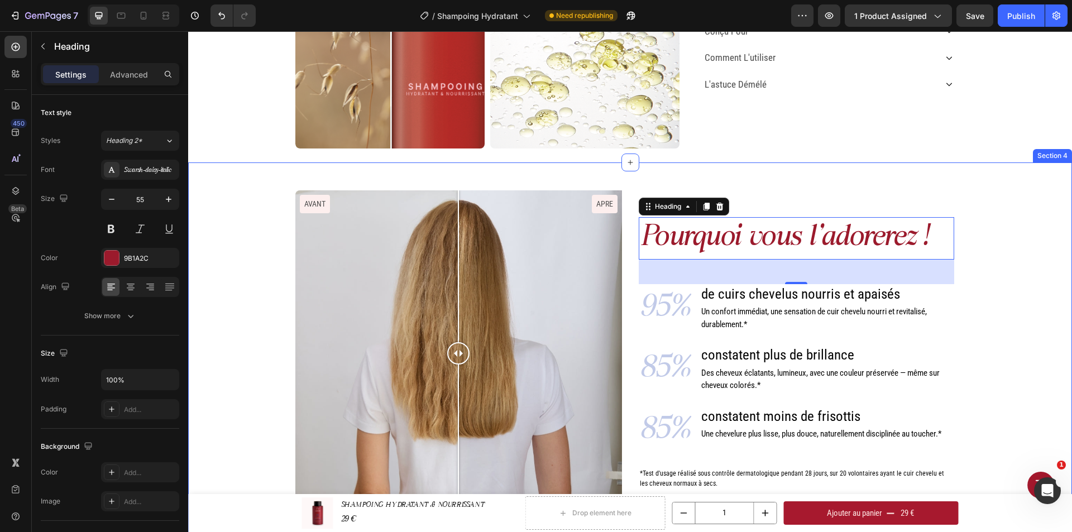
click at [1007, 270] on div "Pourquoi vous l'adorerez ! Heading 44 95% Text Block de cuirs chevelus nourris …" at bounding box center [630, 389] width 867 height 399
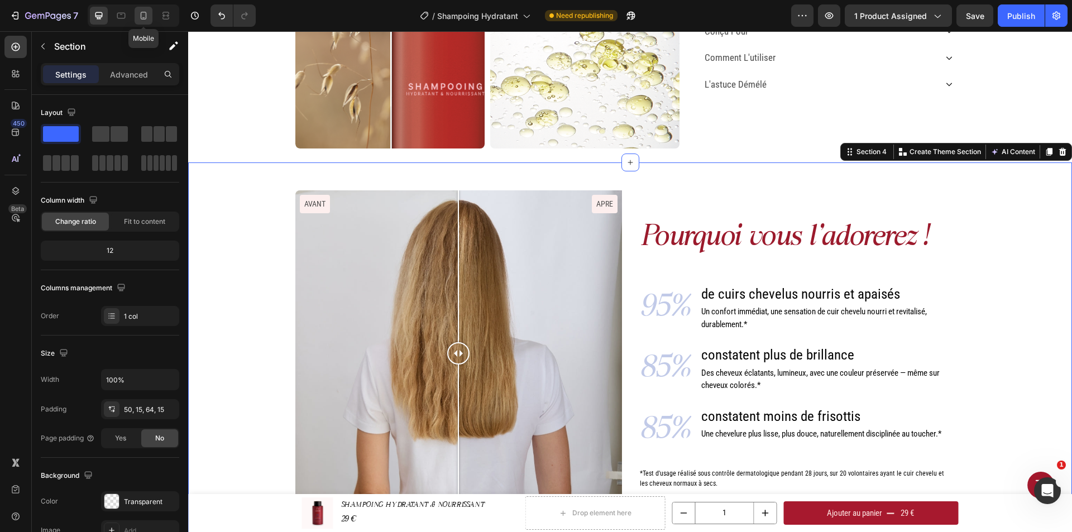
drag, startPoint x: 145, startPoint y: 11, endPoint x: 739, endPoint y: 202, distance: 624.1
click at [145, 11] on icon at bounding box center [143, 15] width 11 height 11
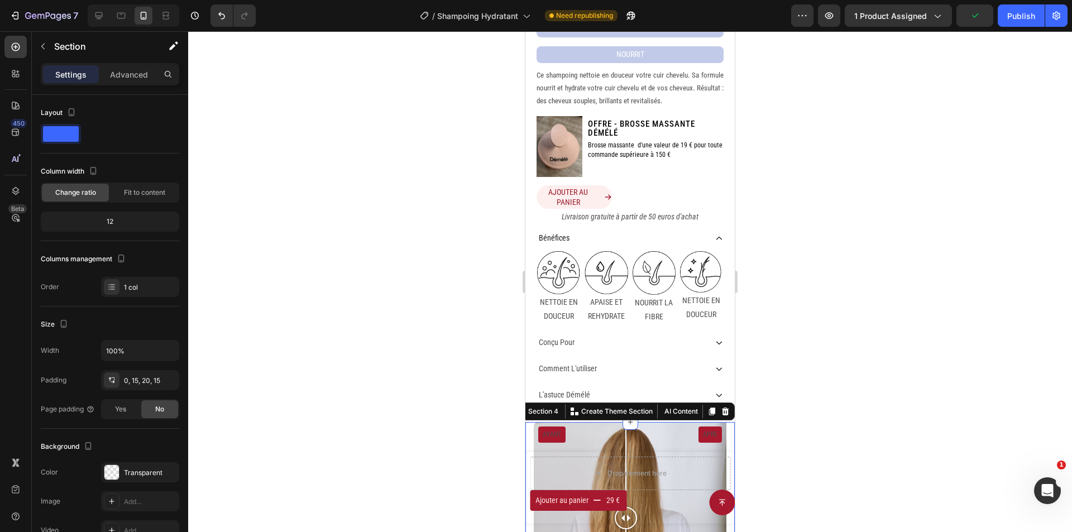
scroll to position [436, 0]
click at [103, 19] on icon at bounding box center [98, 15] width 11 height 11
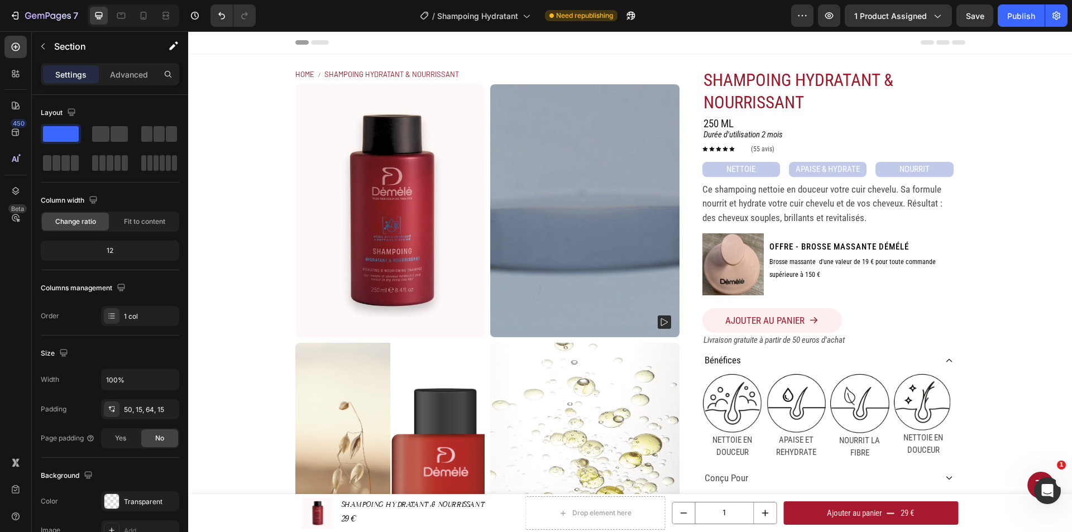
scroll to position [56, 0]
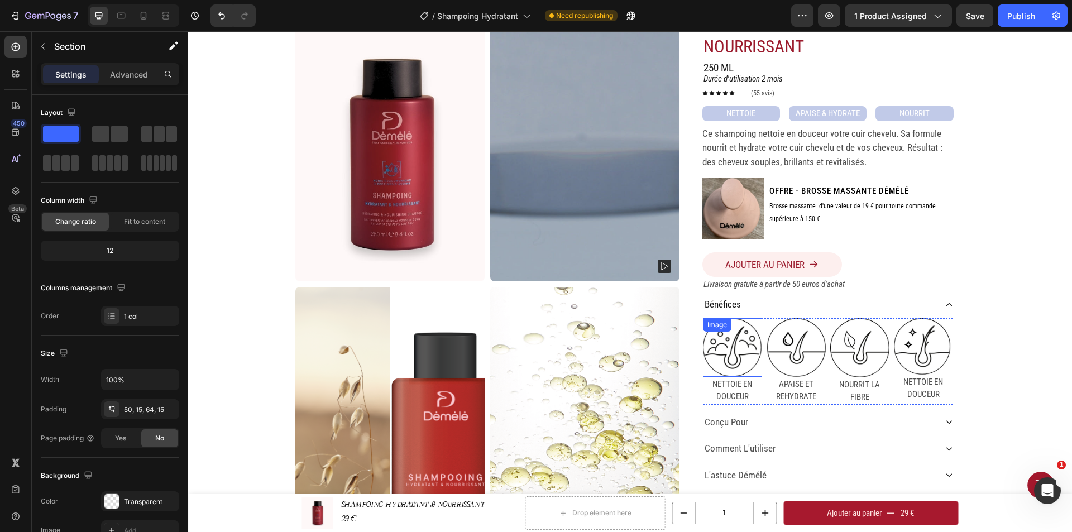
click at [725, 345] on img at bounding box center [732, 347] width 59 height 59
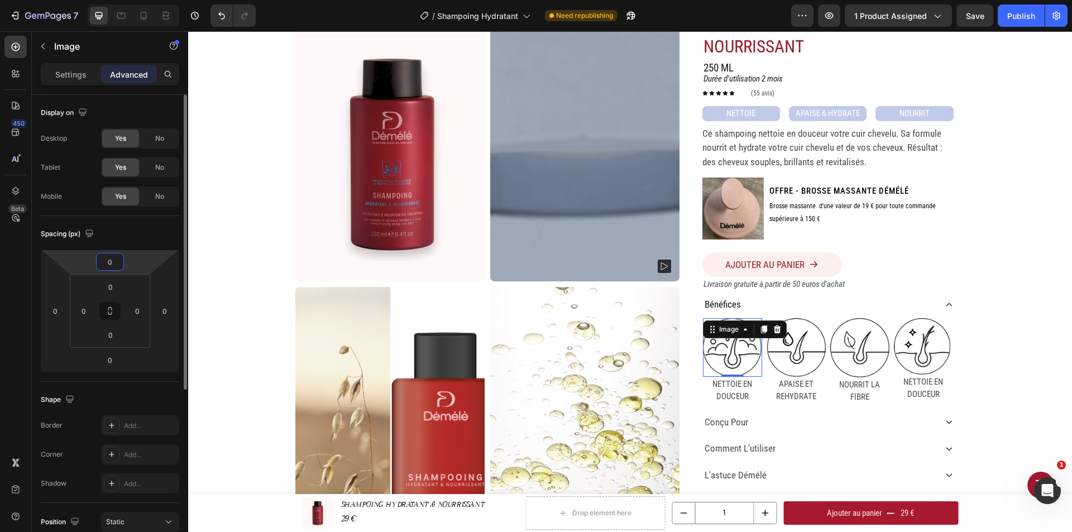
click at [115, 263] on input "0" at bounding box center [110, 262] width 22 height 17
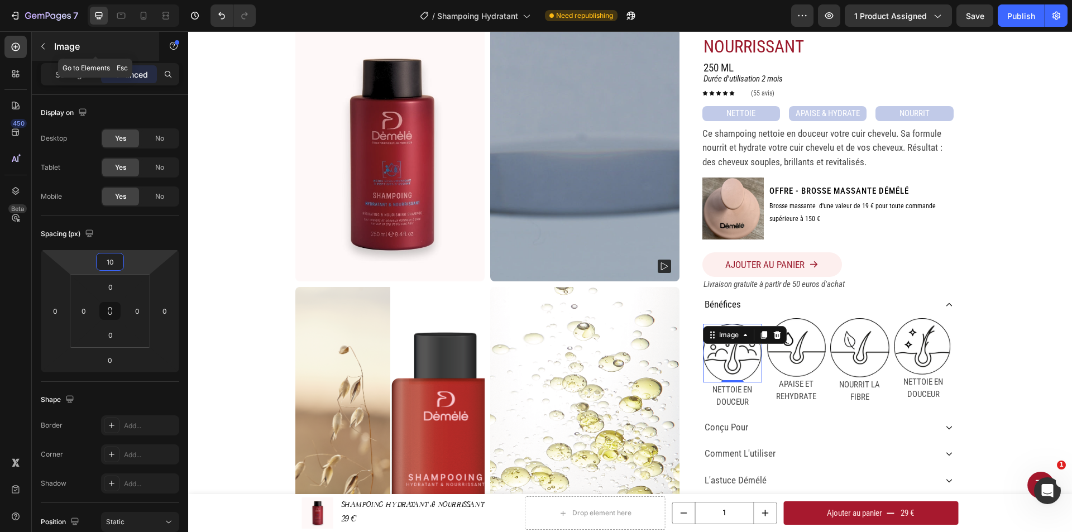
type input "1"
type input "0"
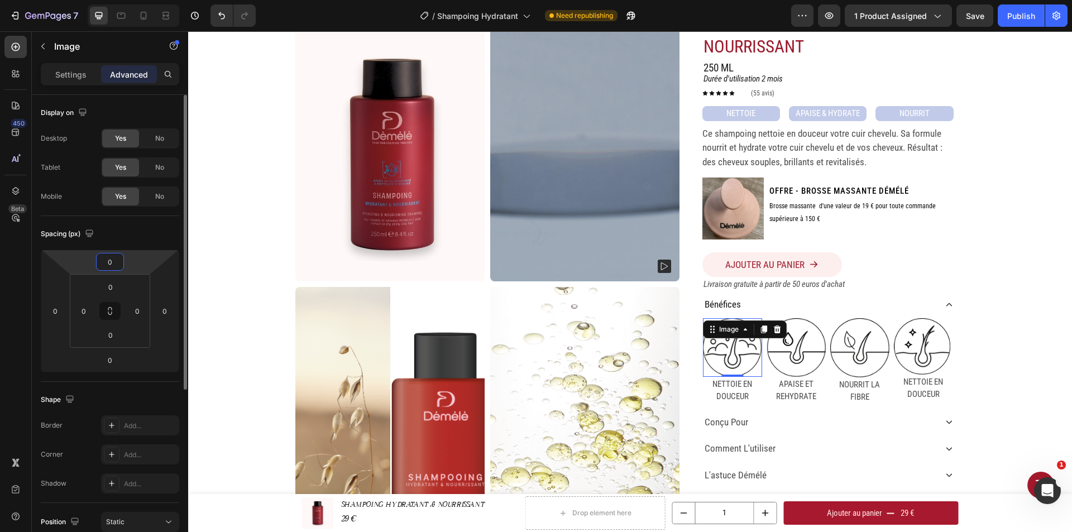
click at [158, 242] on div "Spacing (px)" at bounding box center [110, 234] width 138 height 18
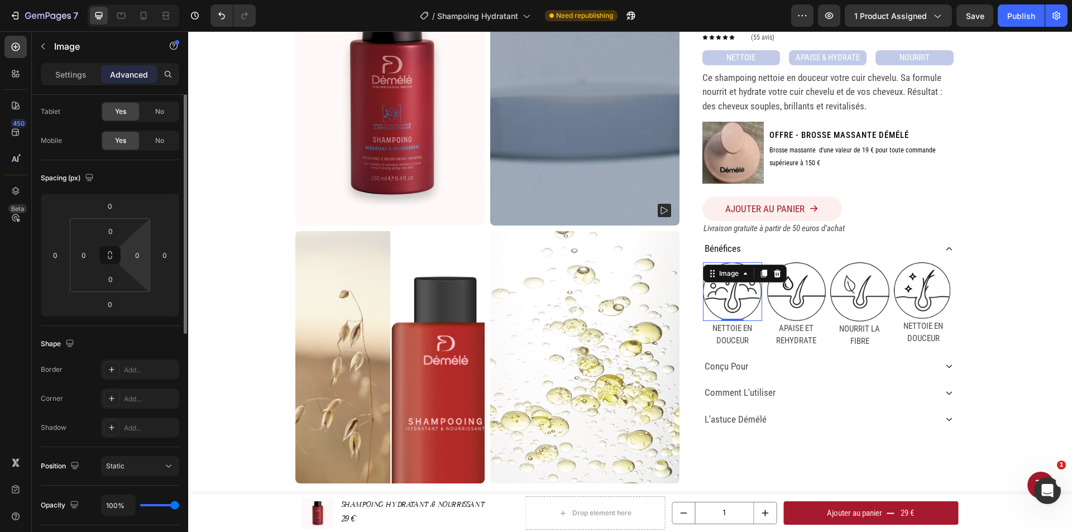
scroll to position [0, 0]
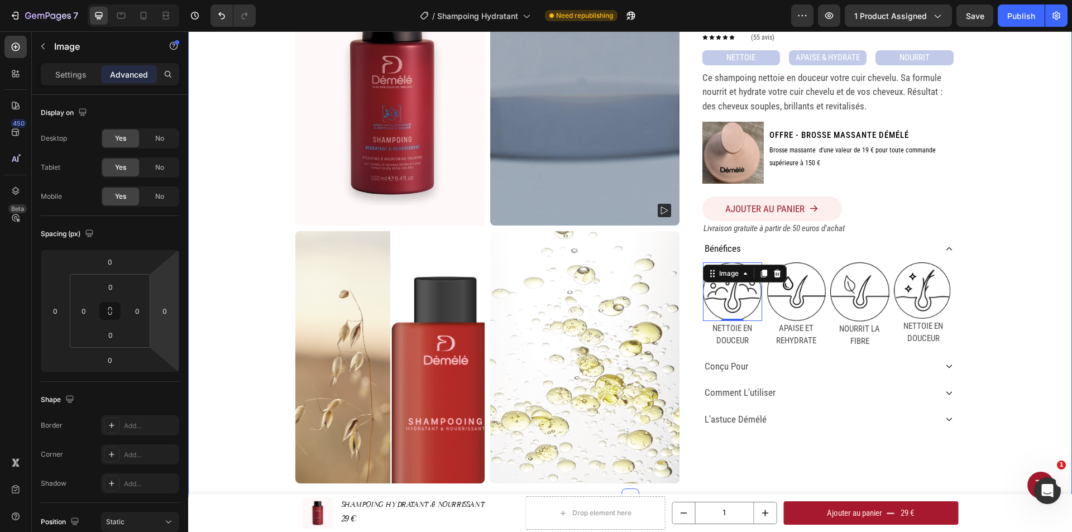
click at [1003, 316] on div "Home SHAMPOING HYDRATANT & NOURRISSANT Breadcrumb Product Images SHAMPOING HYDR…" at bounding box center [630, 219] width 884 height 555
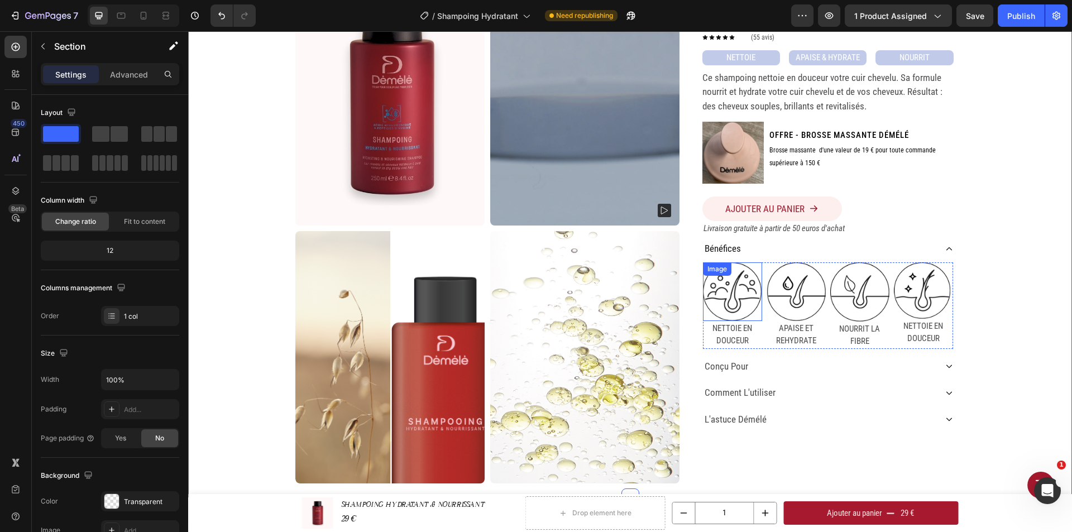
click at [719, 294] on img at bounding box center [732, 291] width 59 height 59
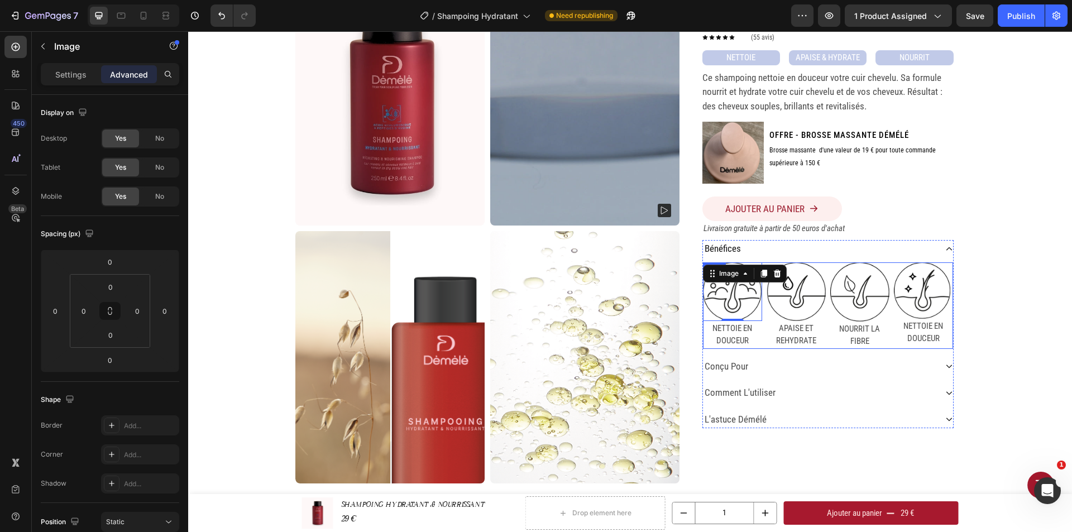
click at [718, 326] on p "NETTOIE EN DOUCEUR" at bounding box center [732, 334] width 57 height 25
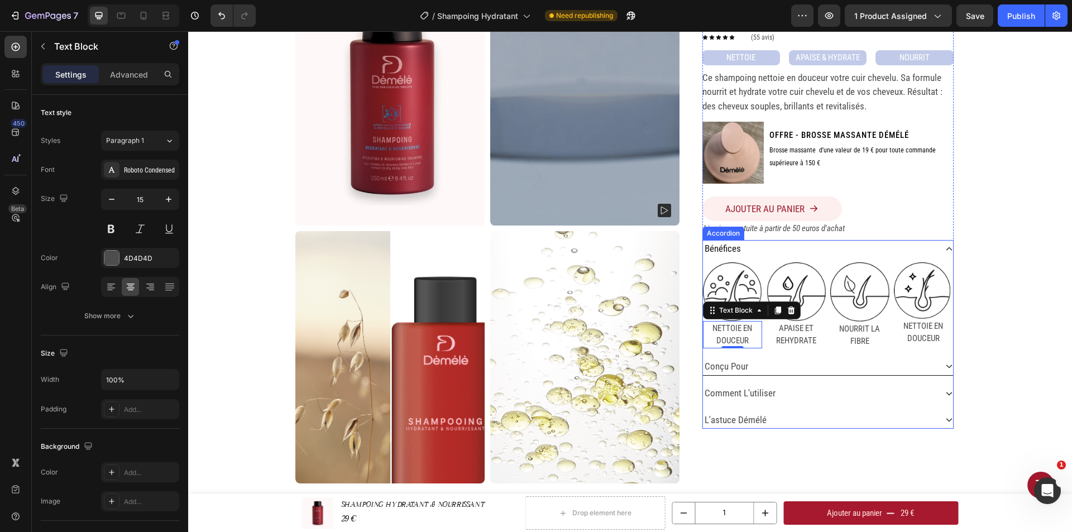
click at [730, 361] on p "conçu pour" at bounding box center [727, 367] width 44 height 15
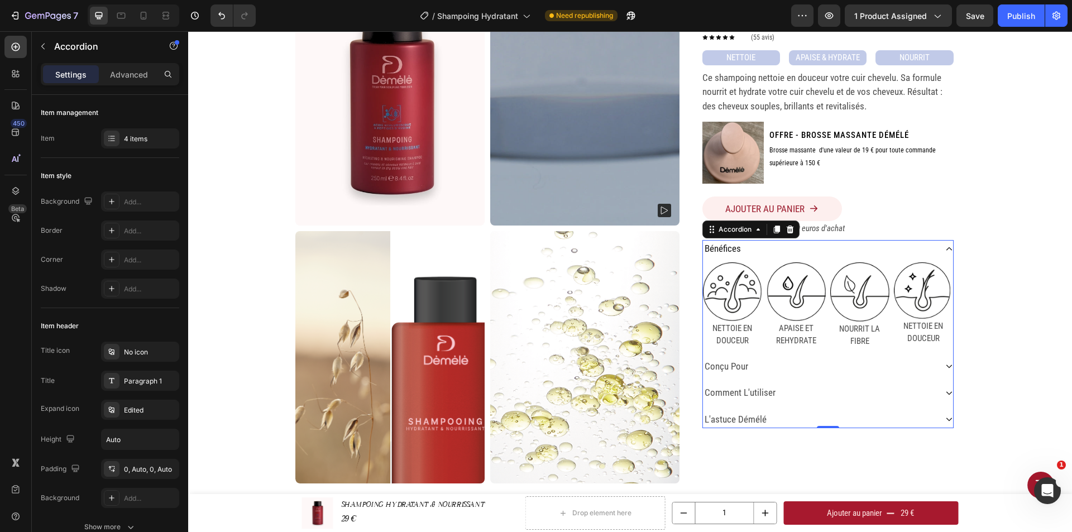
click at [746, 252] on div "bénéfices" at bounding box center [819, 249] width 233 height 18
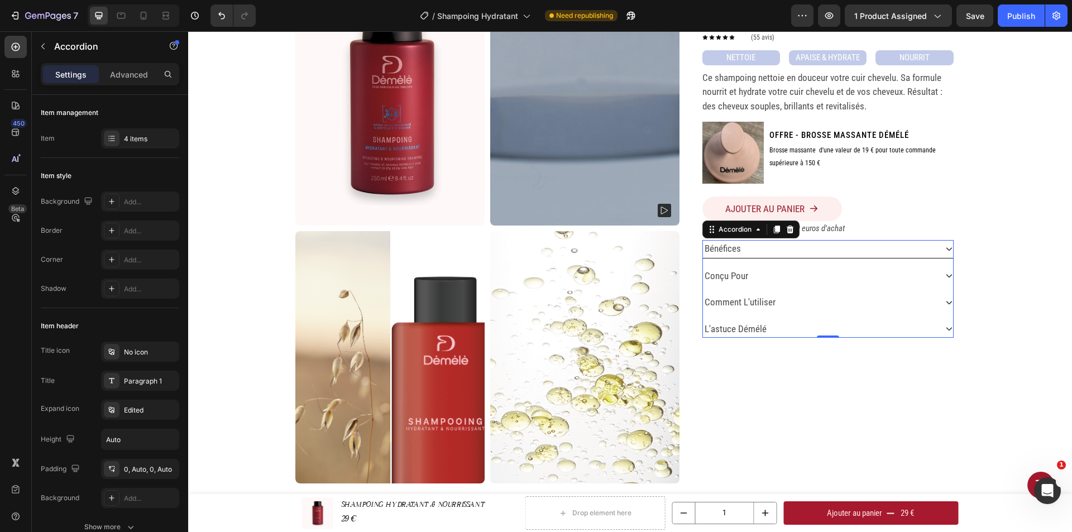
click at [751, 250] on div "bénéfices" at bounding box center [819, 249] width 233 height 18
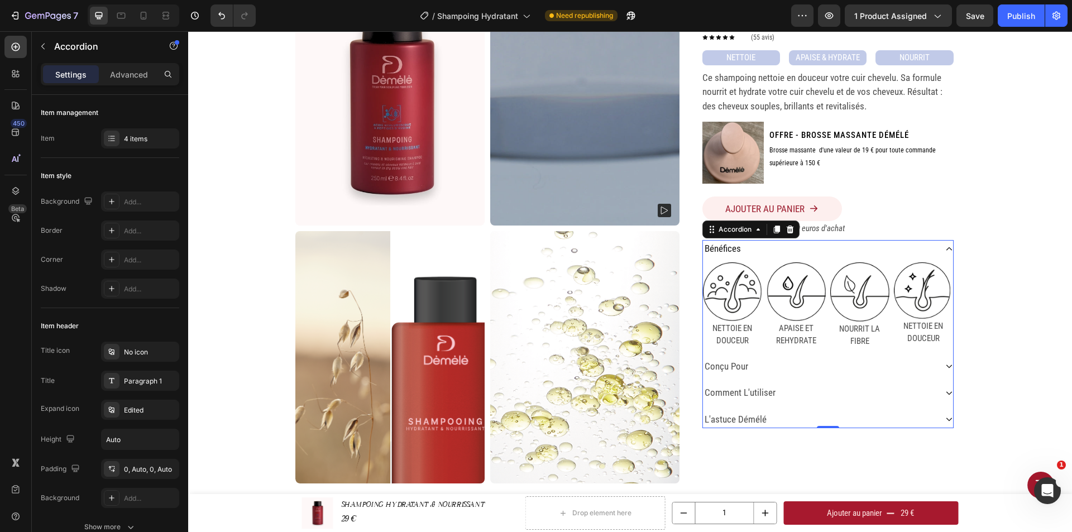
click at [723, 248] on p "bénéfices" at bounding box center [723, 249] width 36 height 15
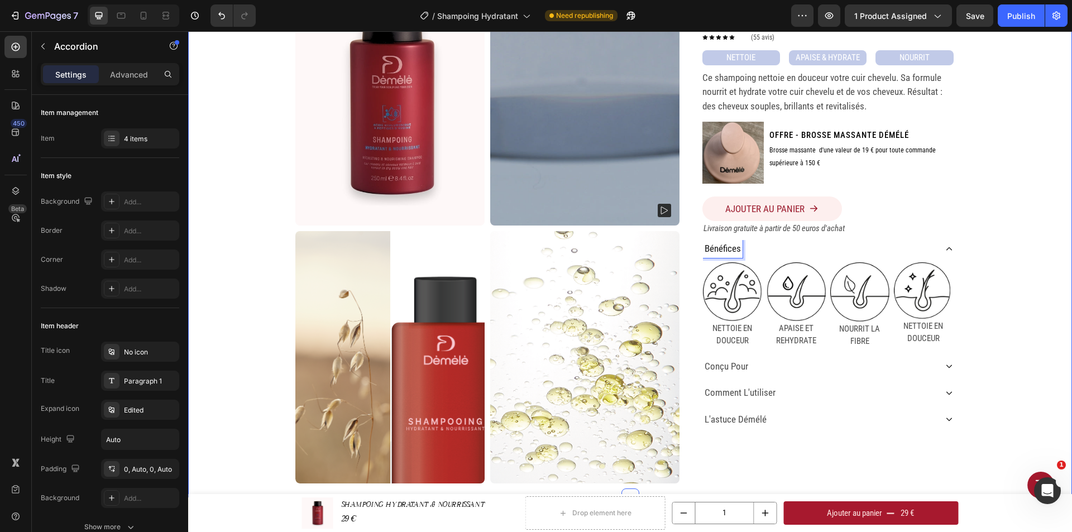
click at [984, 372] on div "Home SHAMPOING HYDRATANT & NOURRISSANT Breadcrumb Product Images SHAMPOING HYDR…" at bounding box center [630, 219] width 884 height 555
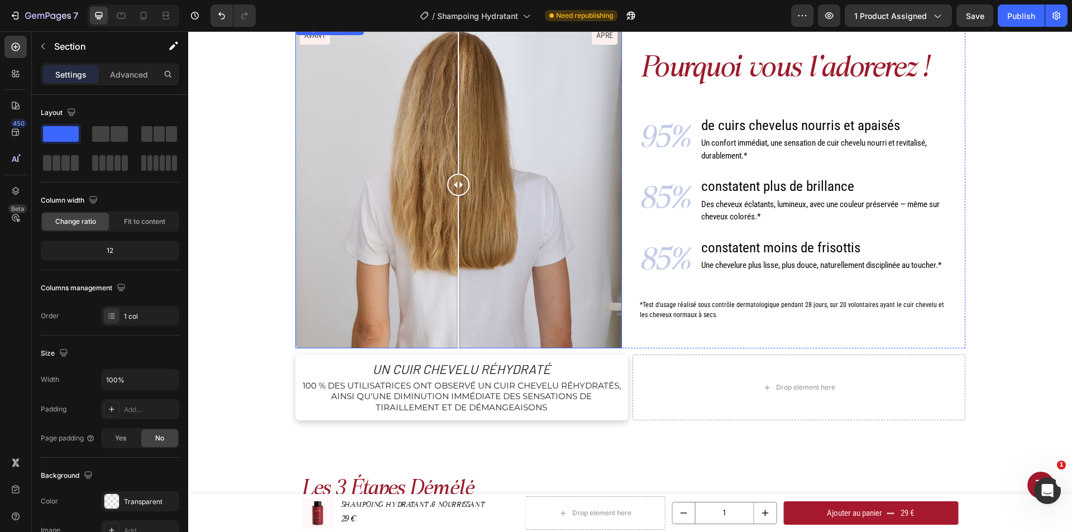
scroll to position [614, 0]
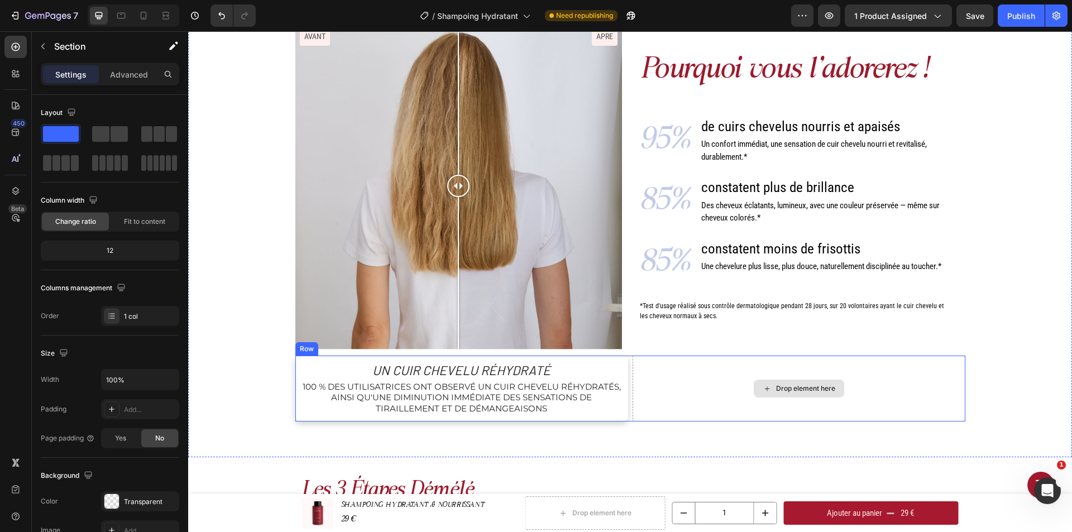
drag, startPoint x: 776, startPoint y: 405, endPoint x: 762, endPoint y: 410, distance: 14.8
click at [776, 405] on div "Drop element here" at bounding box center [799, 389] width 333 height 66
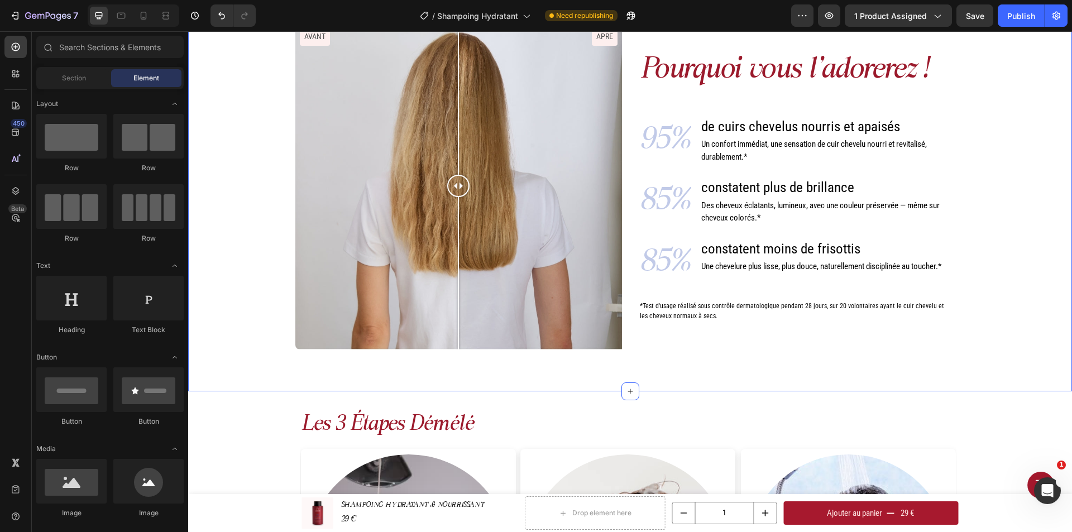
click at [513, 371] on div "Pourquoi vous l'adorerez ! Heading 95% Text Block de cuirs chevelus nourris et …" at bounding box center [630, 193] width 884 height 396
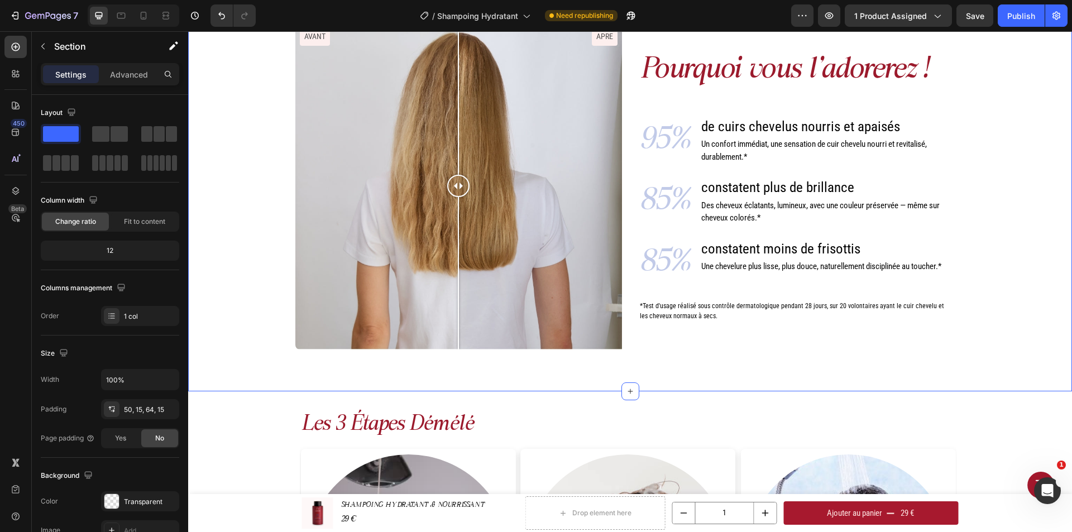
drag, startPoint x: 626, startPoint y: 393, endPoint x: 644, endPoint y: 367, distance: 32.1
click at [644, 367] on div "Pourquoi vous l'adorerez ! Heading 95% Text Block de cuirs chevelus nourris et …" at bounding box center [630, 193] width 884 height 396
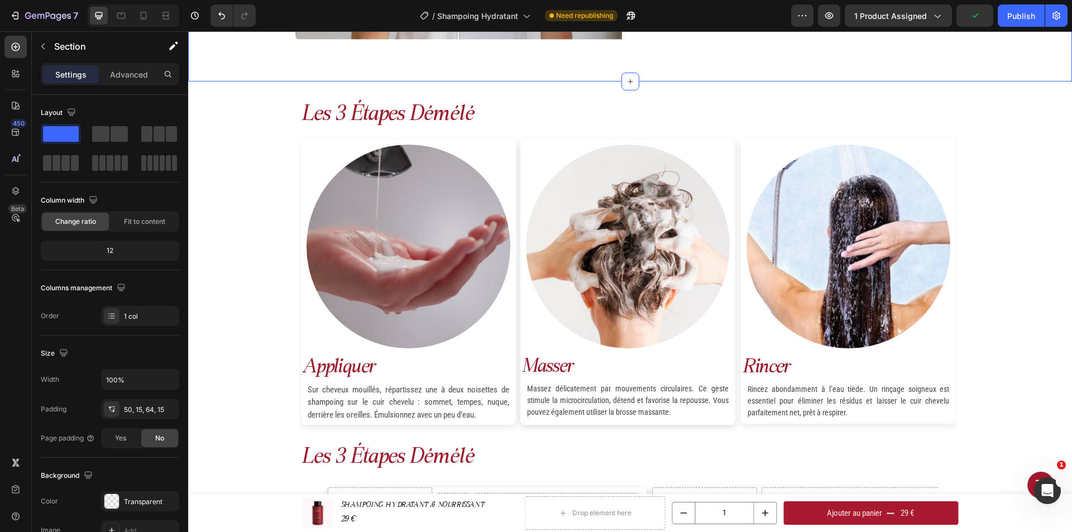
scroll to position [949, 0]
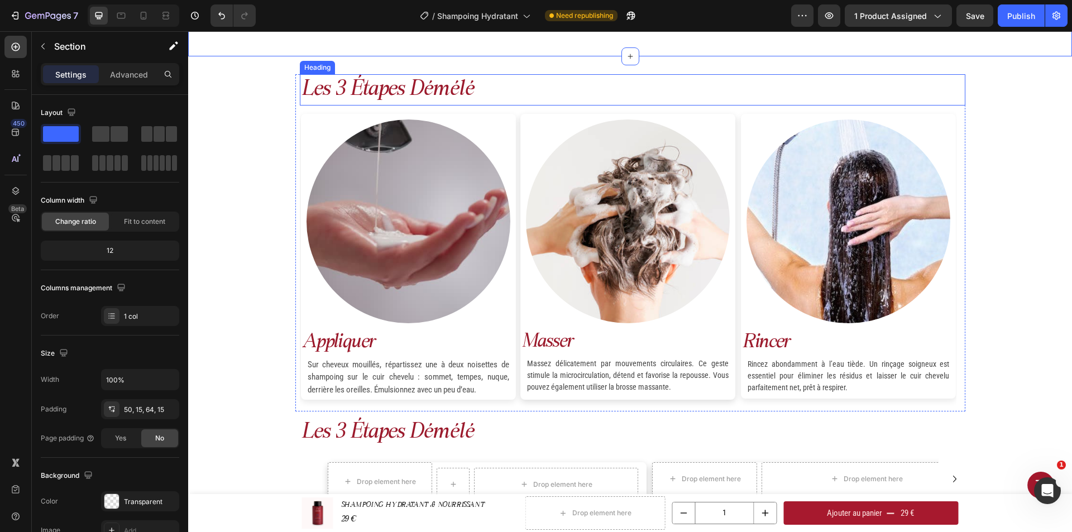
click at [956, 78] on h2 "les 3 étapes démélé" at bounding box center [633, 89] width 666 height 31
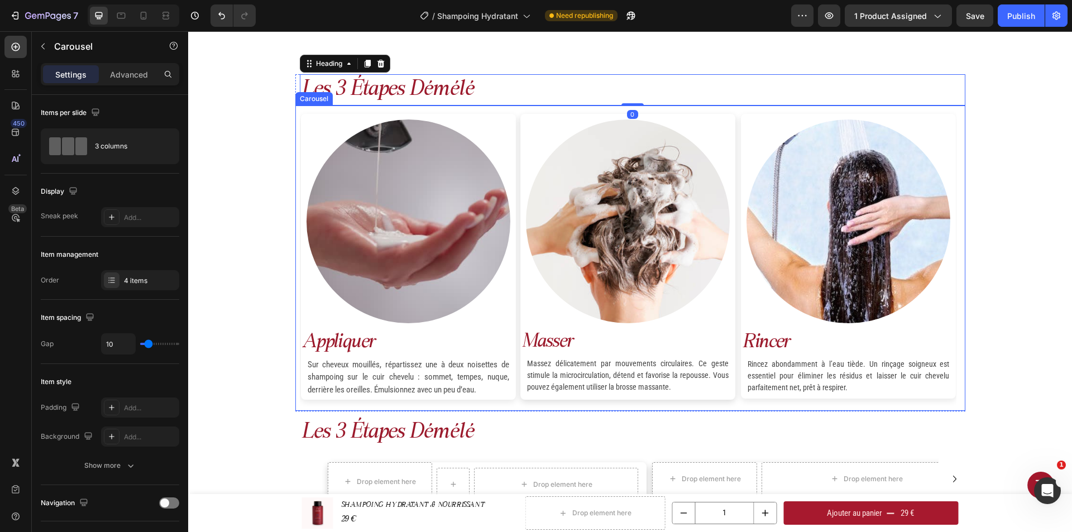
click at [959, 110] on div "Image appliquer Text Block Sur cheveux mouillés, répartissez une à deux noisett…" at bounding box center [630, 258] width 670 height 305
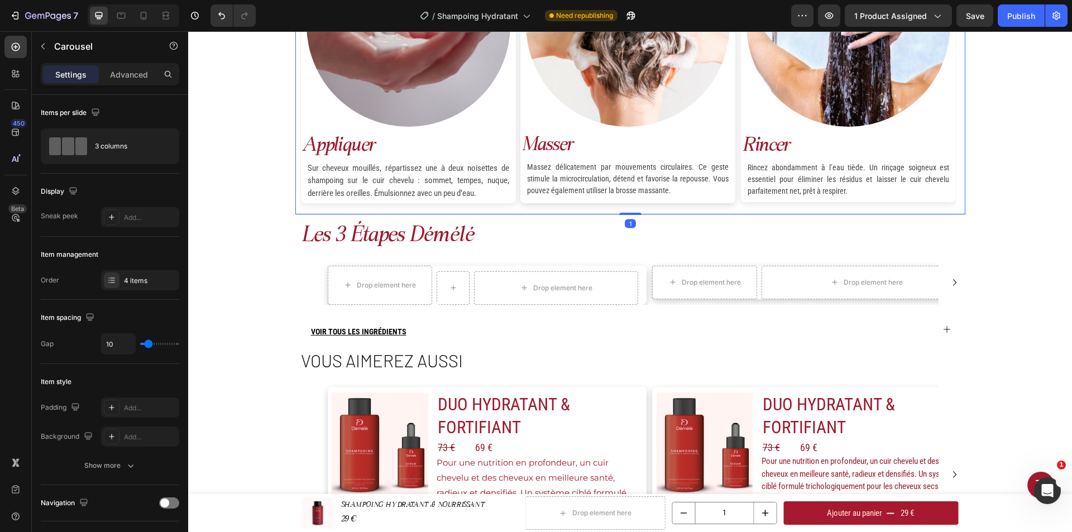
scroll to position [1173, 0]
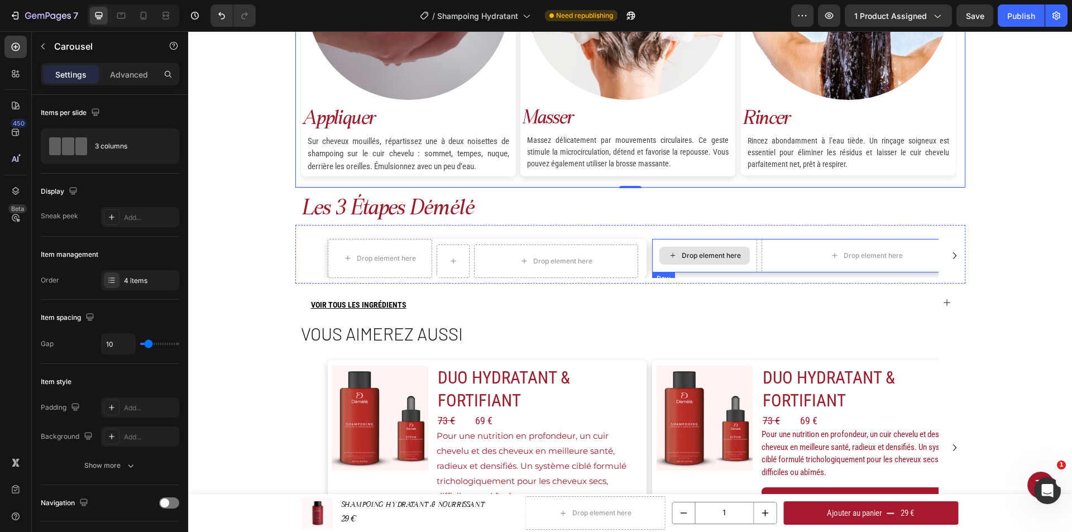
click at [693, 272] on div "Drop element here" at bounding box center [704, 256] width 105 height 34
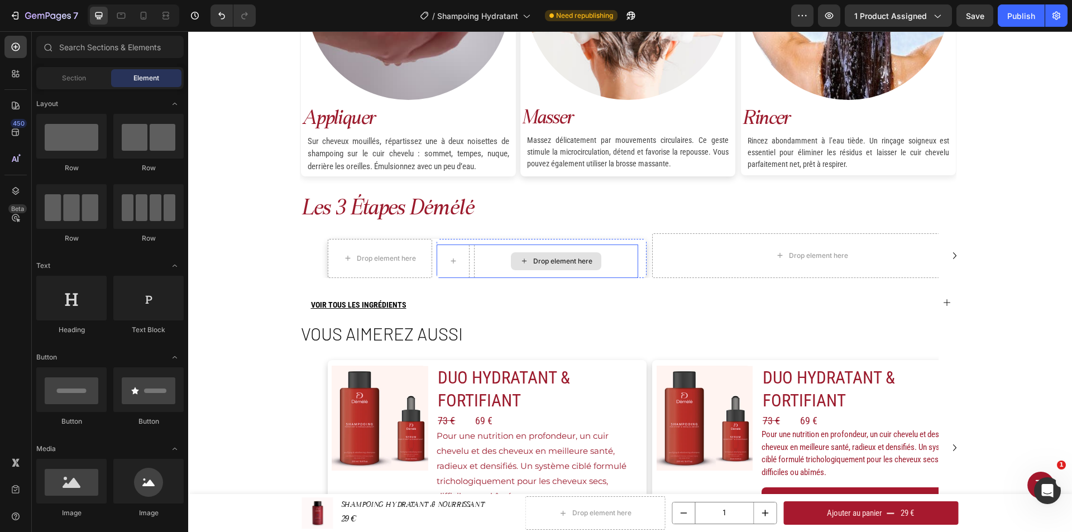
click at [630, 270] on div "Drop element here" at bounding box center [556, 262] width 164 height 34
click at [641, 242] on div "Drop element here Row" at bounding box center [542, 258] width 210 height 39
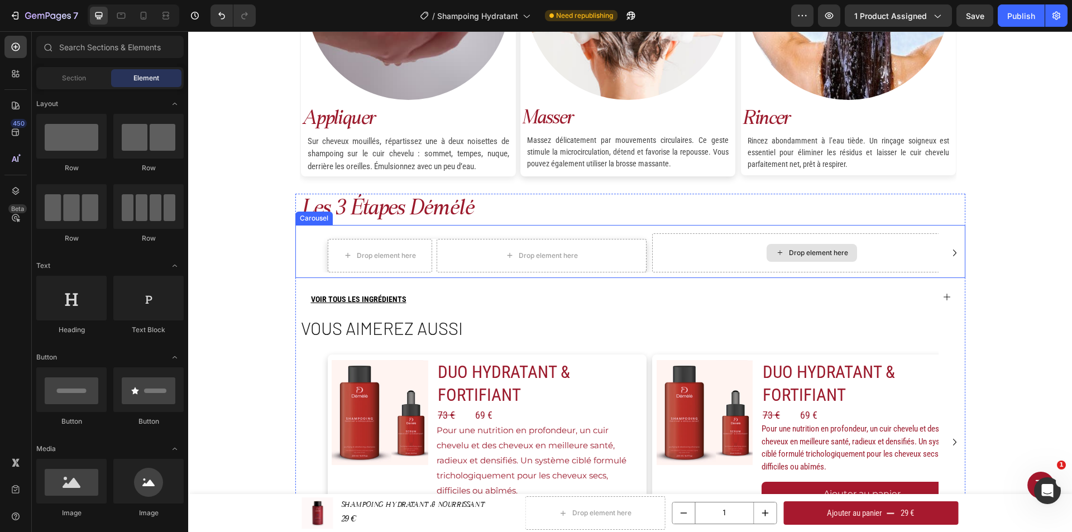
click at [675, 237] on div "Drop element here" at bounding box center [811, 252] width 319 height 39
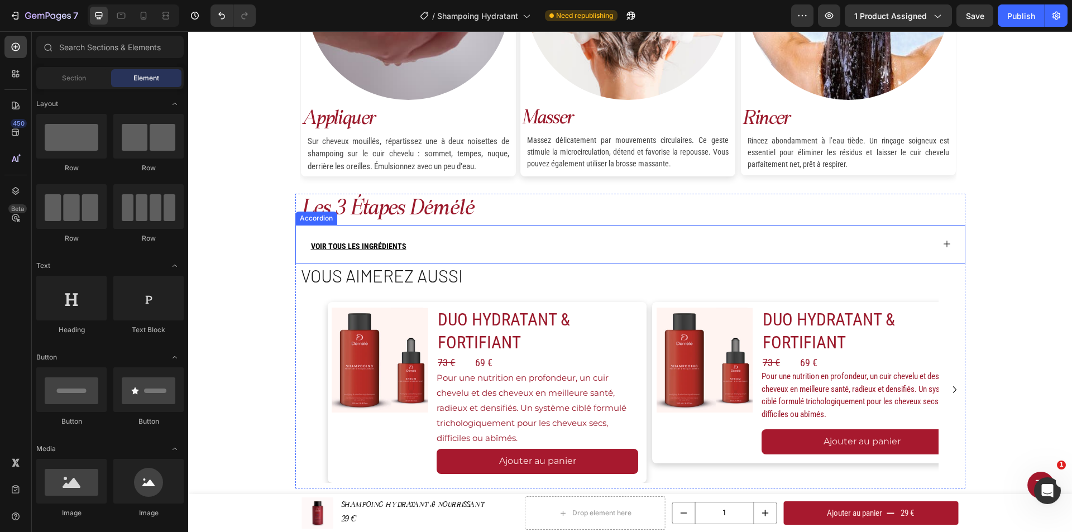
click at [420, 240] on div "VOIR TOUS LES INGRÉDIENTS" at bounding box center [621, 244] width 624 height 38
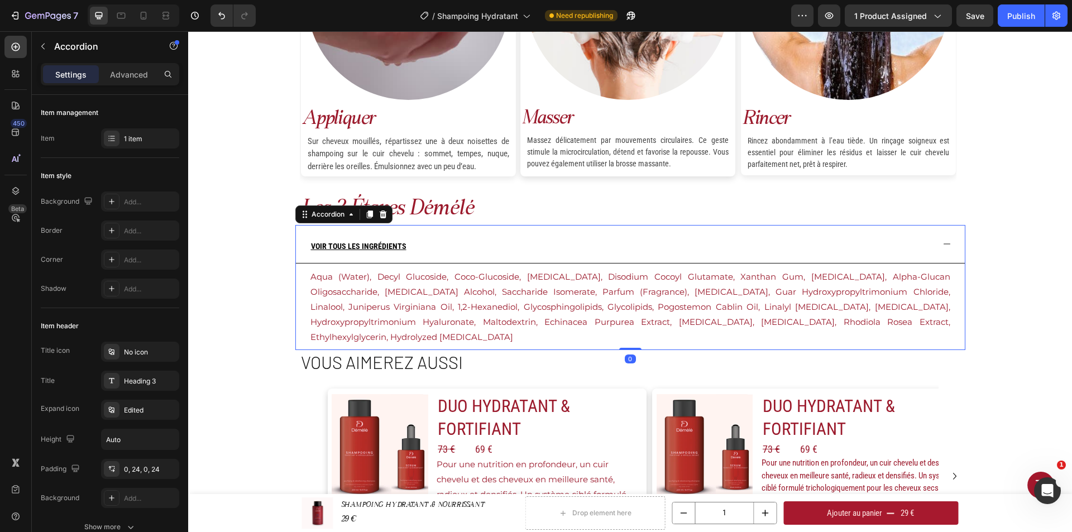
click at [426, 245] on div "VOIR TOUS LES INGRÉDIENTS" at bounding box center [621, 244] width 624 height 38
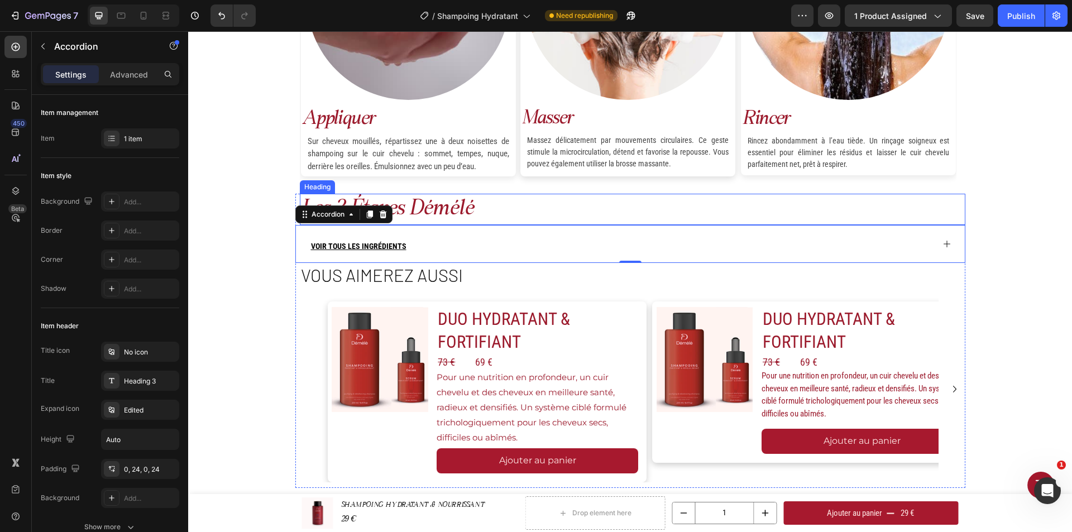
click at [457, 203] on h2 "les 3 étapes démélé" at bounding box center [633, 209] width 666 height 31
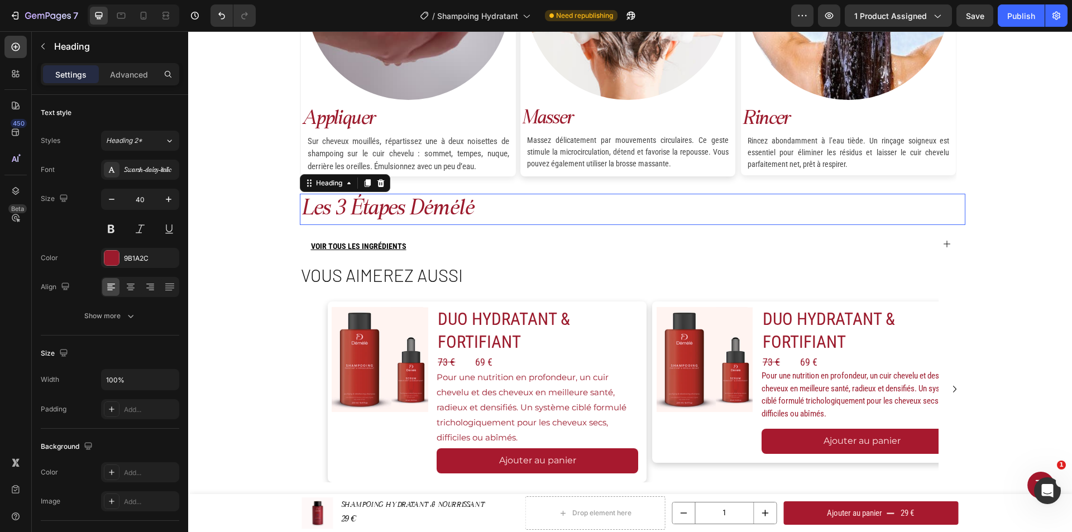
click at [457, 203] on h2 "les 3 étapes démélé" at bounding box center [633, 209] width 666 height 31
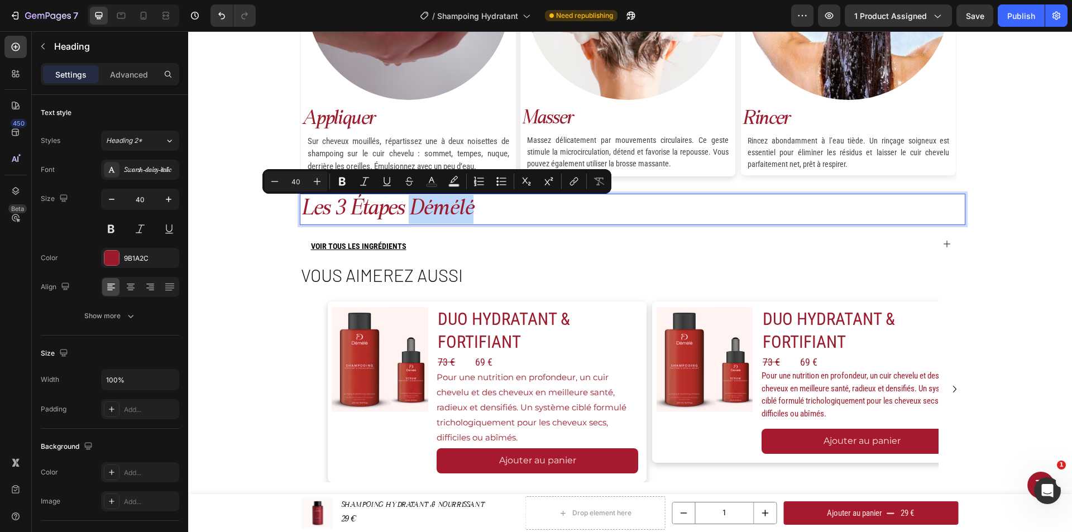
click at [476, 207] on p "les 3 étapes démélé" at bounding box center [632, 209] width 663 height 29
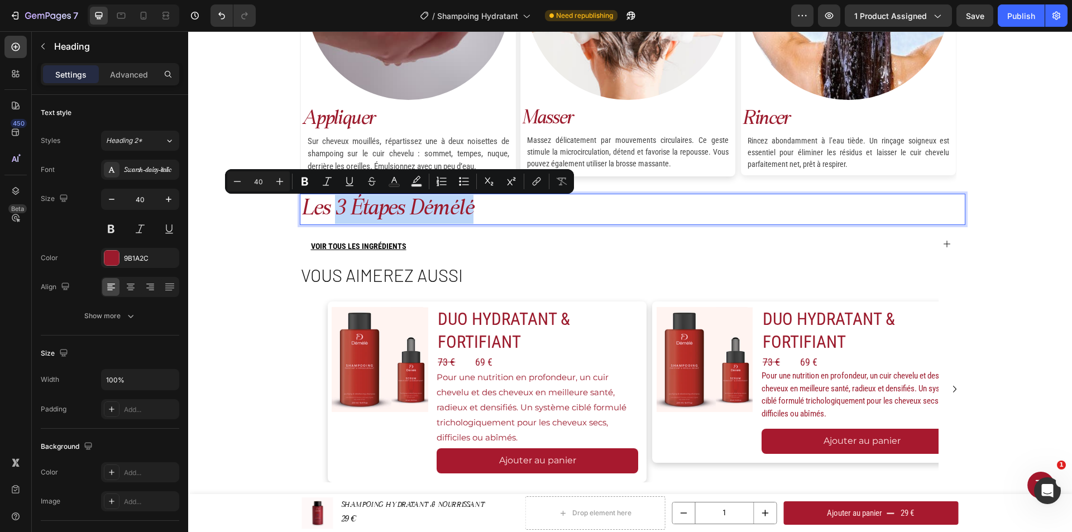
drag, startPoint x: 476, startPoint y: 207, endPoint x: 329, endPoint y: 197, distance: 147.2
click at [329, 197] on p "les 3 étapes démélé" at bounding box center [632, 209] width 663 height 29
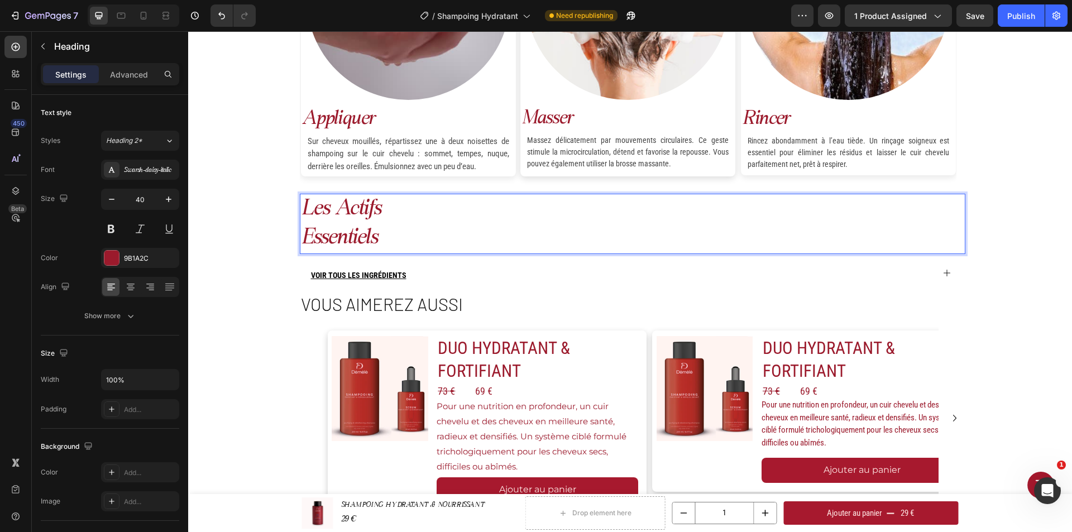
click at [315, 231] on p "les actifs essentiels" at bounding box center [632, 224] width 663 height 58
click at [312, 233] on p "les actifs essentiels" at bounding box center [632, 224] width 663 height 58
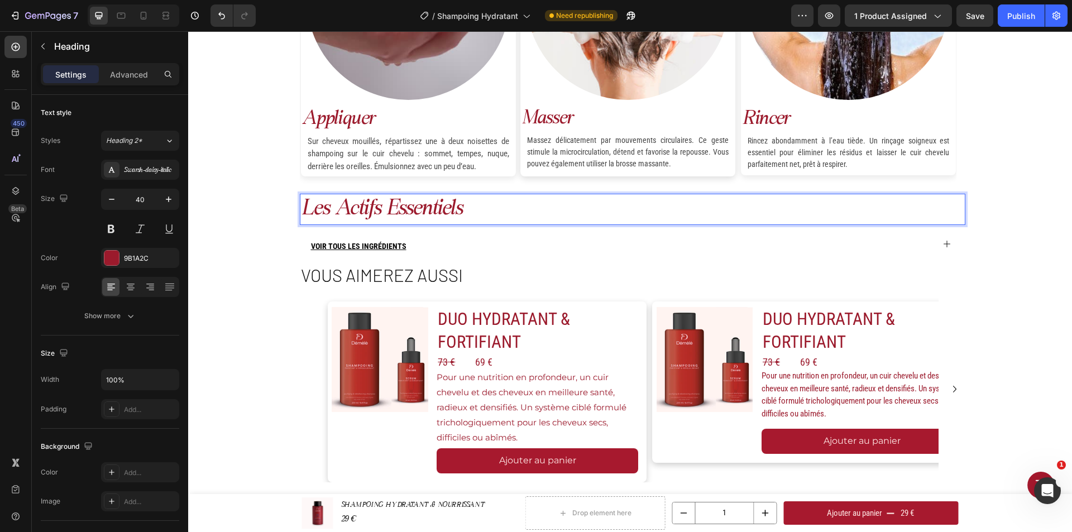
click at [472, 207] on p "les actifs essentiels" at bounding box center [632, 209] width 663 height 29
drag, startPoint x: 472, startPoint y: 207, endPoint x: 293, endPoint y: 208, distance: 178.7
click at [295, 208] on div "les actifs essentiels Heading 0 VOIR TOUS LES INGRÉDIENTS Accordion Vous aimere…" at bounding box center [630, 341] width 670 height 294
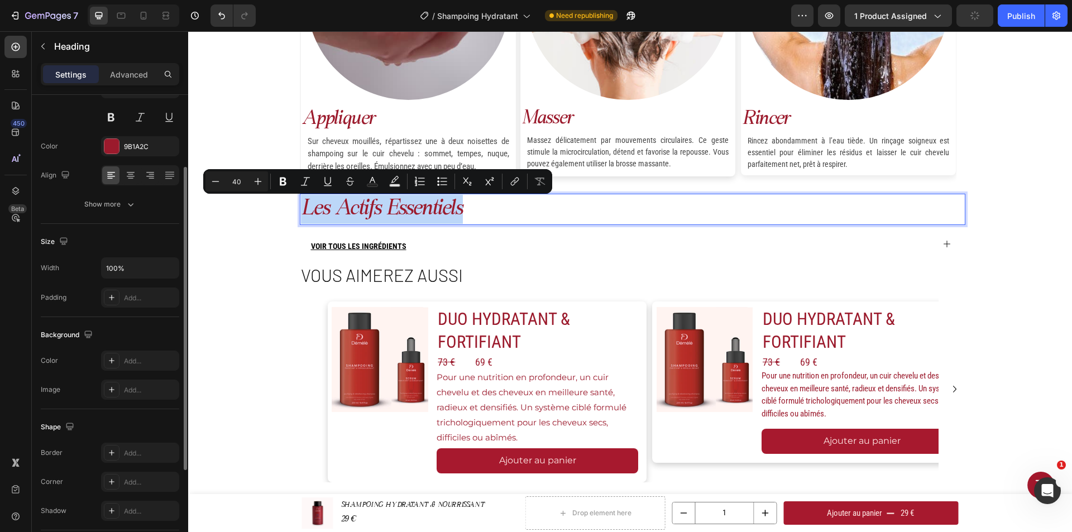
scroll to position [56, 0]
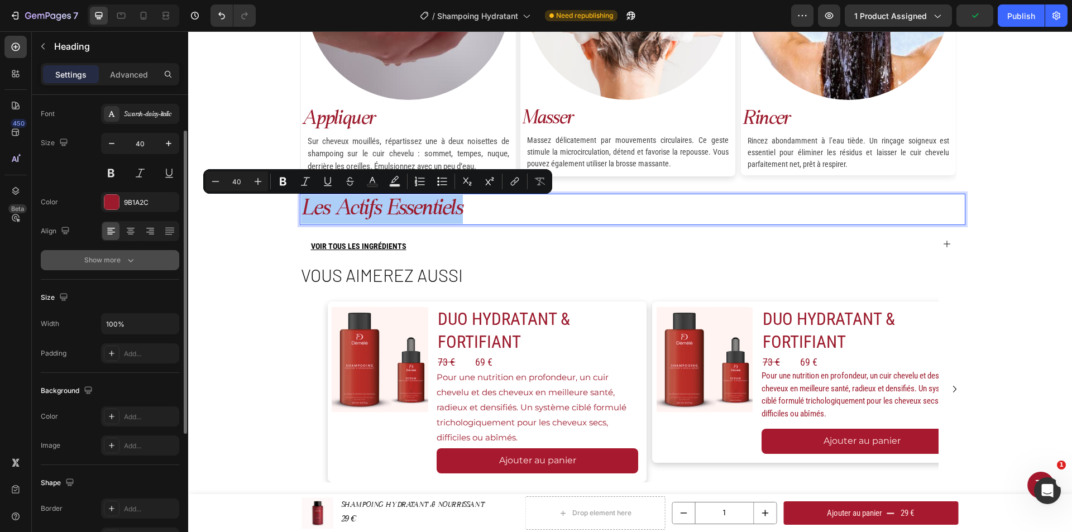
click at [129, 260] on icon "button" at bounding box center [131, 260] width 6 height 3
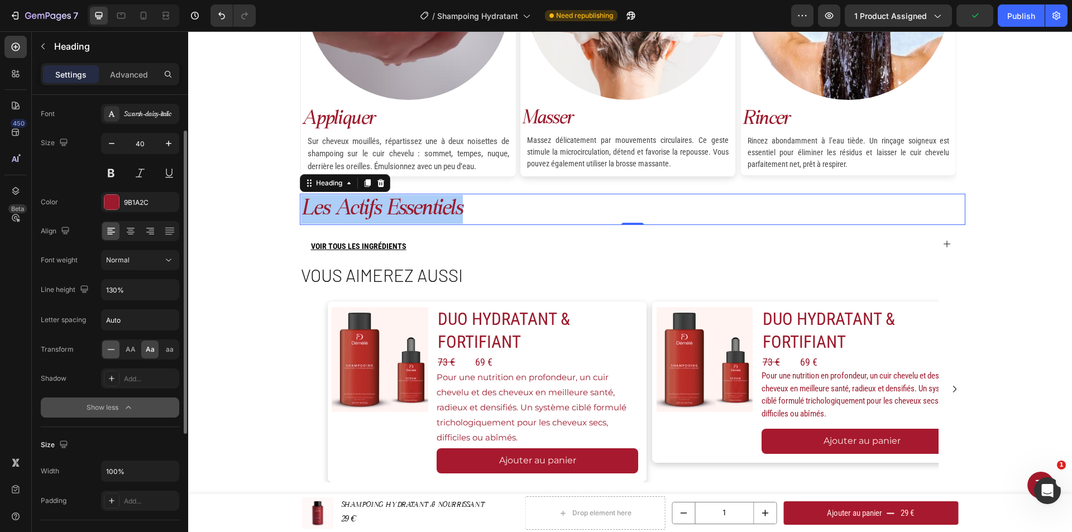
drag, startPoint x: 110, startPoint y: 352, endPoint x: 270, endPoint y: 190, distance: 227.4
click at [110, 352] on icon at bounding box center [111, 349] width 11 height 11
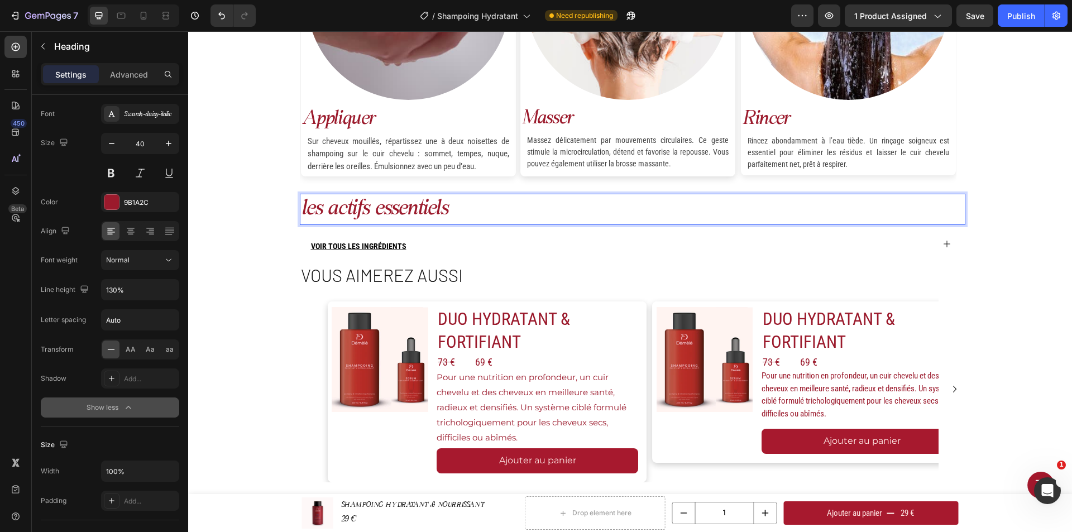
click at [455, 208] on p "les actifs essentiels" at bounding box center [632, 209] width 663 height 29
click at [305, 208] on p "les actifs essentiels" at bounding box center [632, 209] width 663 height 29
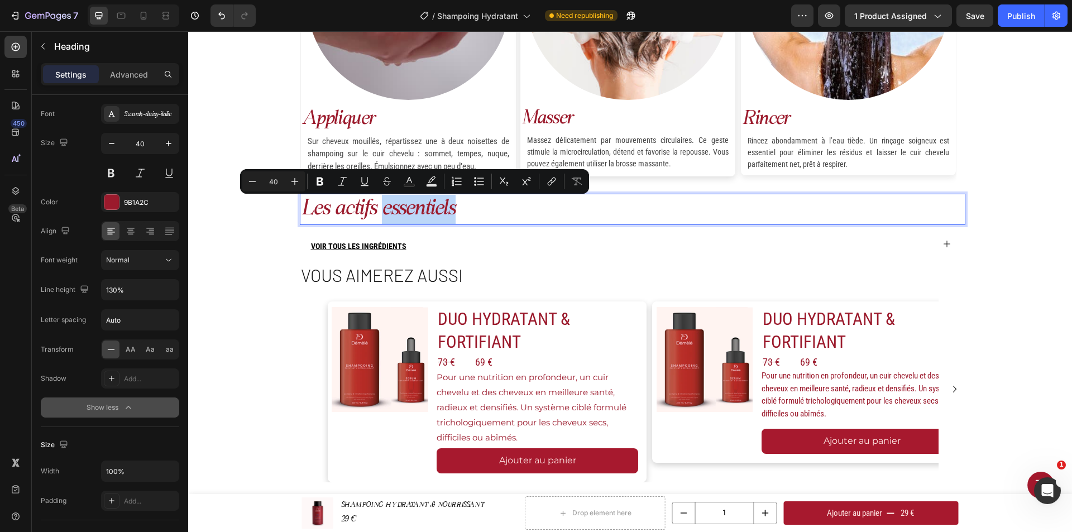
drag, startPoint x: 456, startPoint y: 204, endPoint x: 362, endPoint y: 212, distance: 94.1
click at [380, 205] on p "Les actifs essentiels" at bounding box center [632, 209] width 663 height 29
drag, startPoint x: 141, startPoint y: 173, endPoint x: 308, endPoint y: 187, distance: 167.5
click at [141, 173] on button at bounding box center [140, 173] width 20 height 20
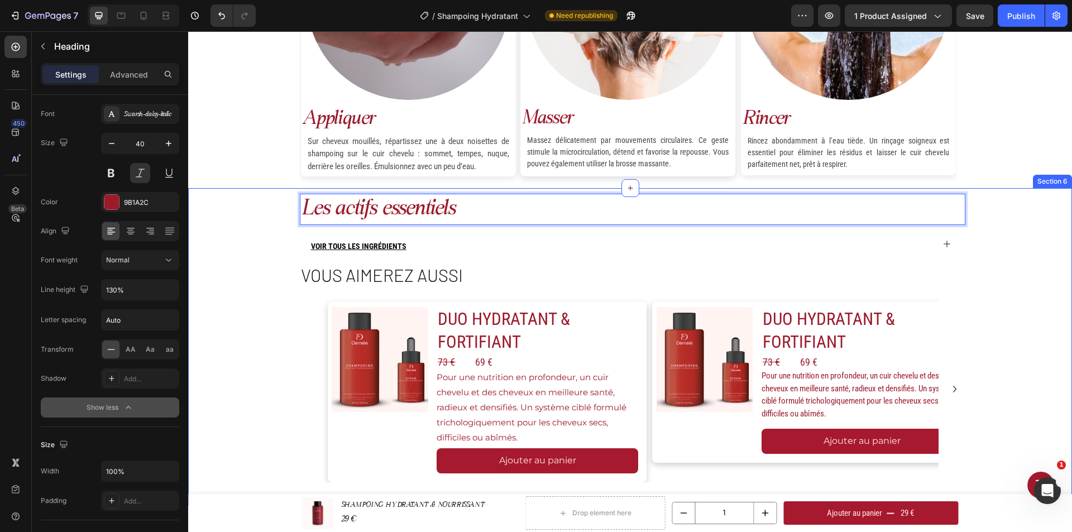
click at [235, 235] on div "Les actifs essentiels Heading 0 VOIR TOUS LES INGRÉDIENTS Accordion Vous aimere…" at bounding box center [630, 341] width 884 height 294
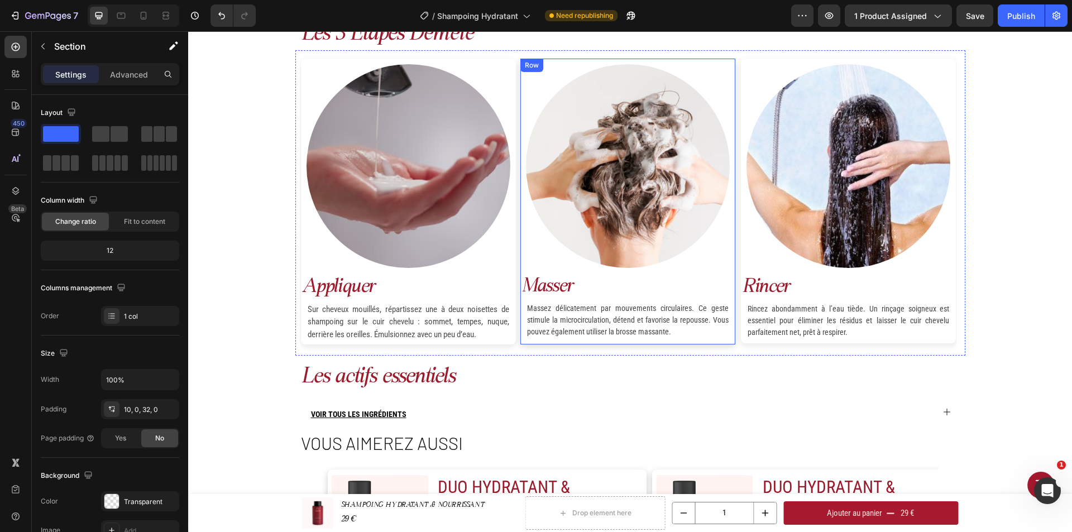
scroll to position [1005, 0]
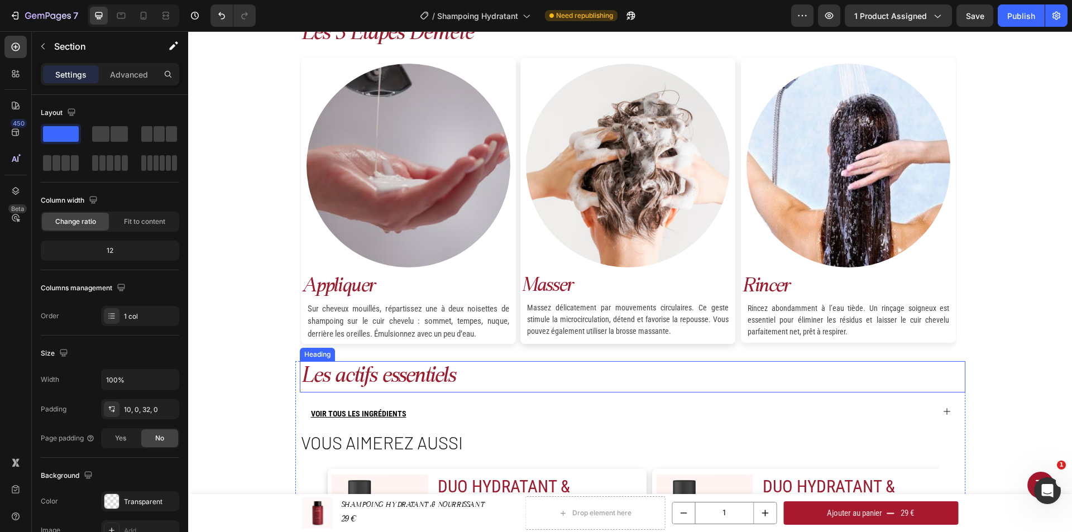
drag, startPoint x: 306, startPoint y: 162, endPoint x: 484, endPoint y: 391, distance: 289.7
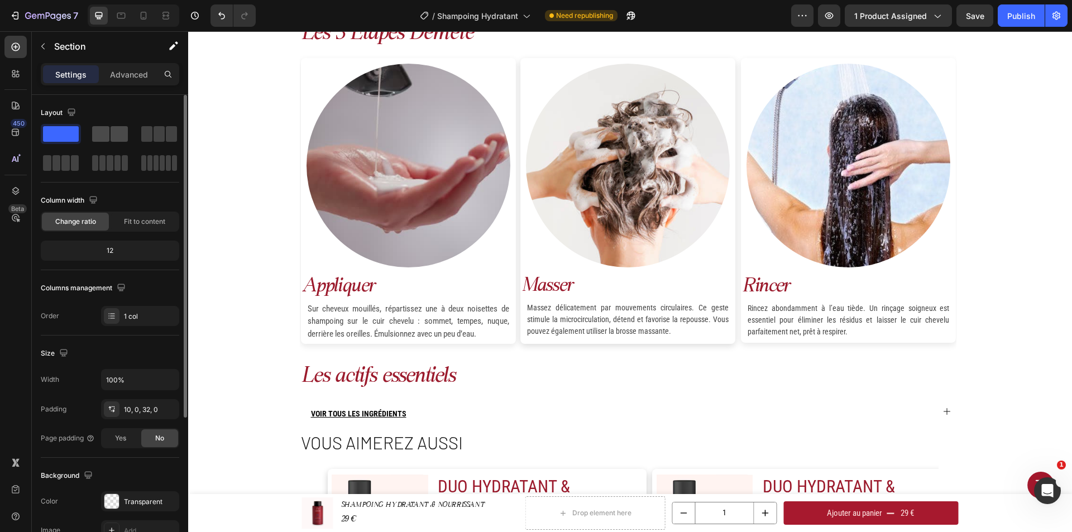
click at [109, 129] on div at bounding box center [110, 134] width 36 height 16
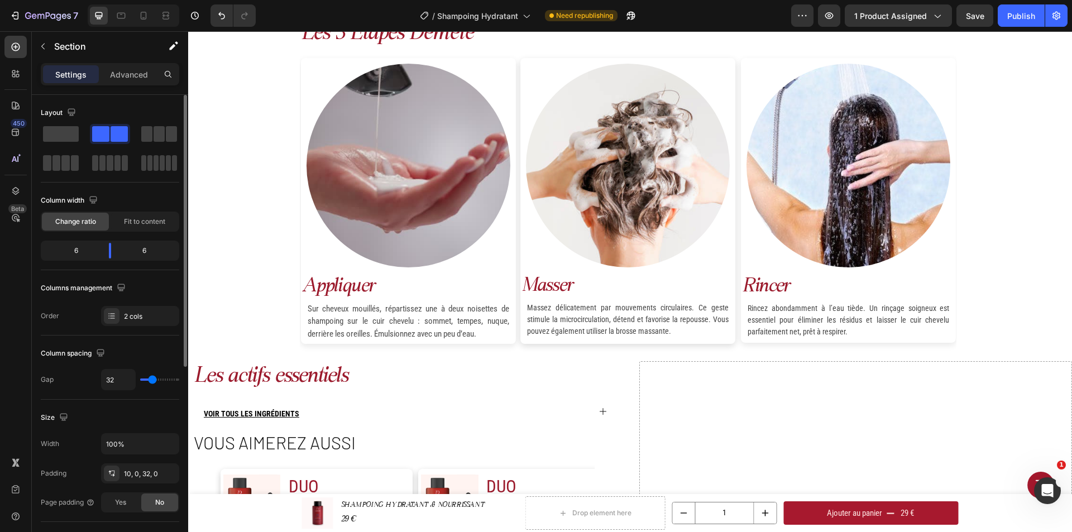
click at [126, 137] on span at bounding box center [119, 134] width 17 height 16
click at [220, 18] on icon "Undo/Redo" at bounding box center [221, 15] width 11 height 11
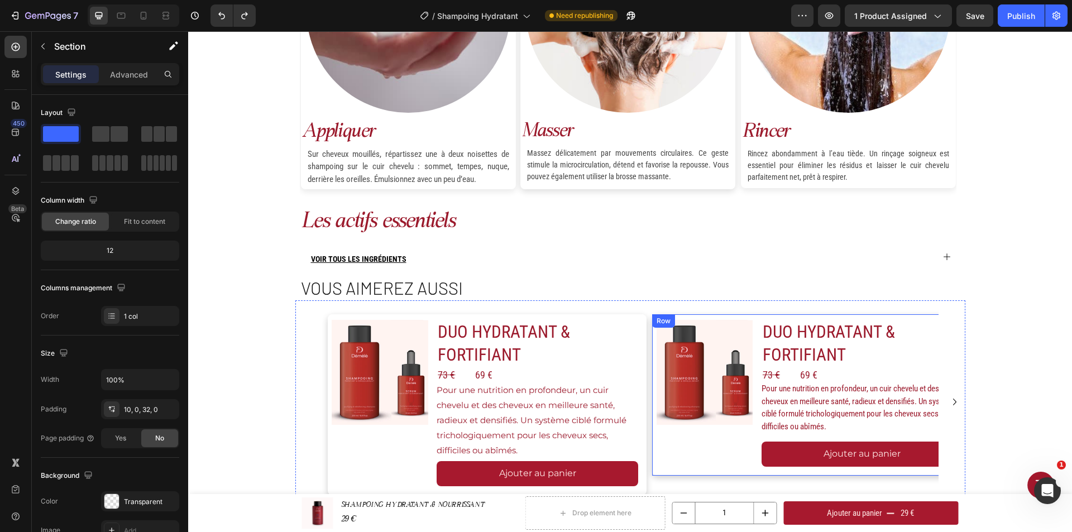
scroll to position [1229, 0]
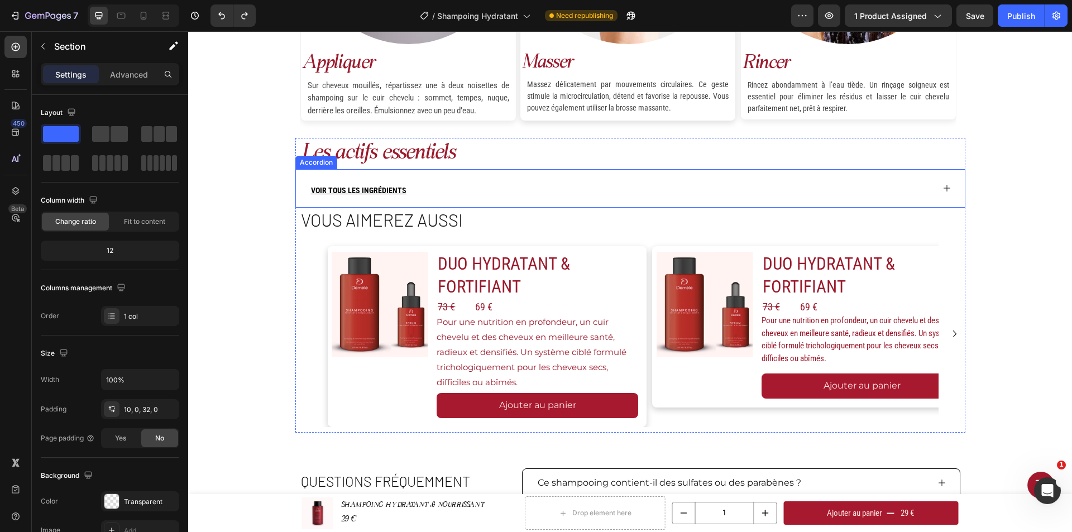
click at [436, 175] on div "VOIR TOUS LES INGRÉDIENTS" at bounding box center [621, 188] width 624 height 38
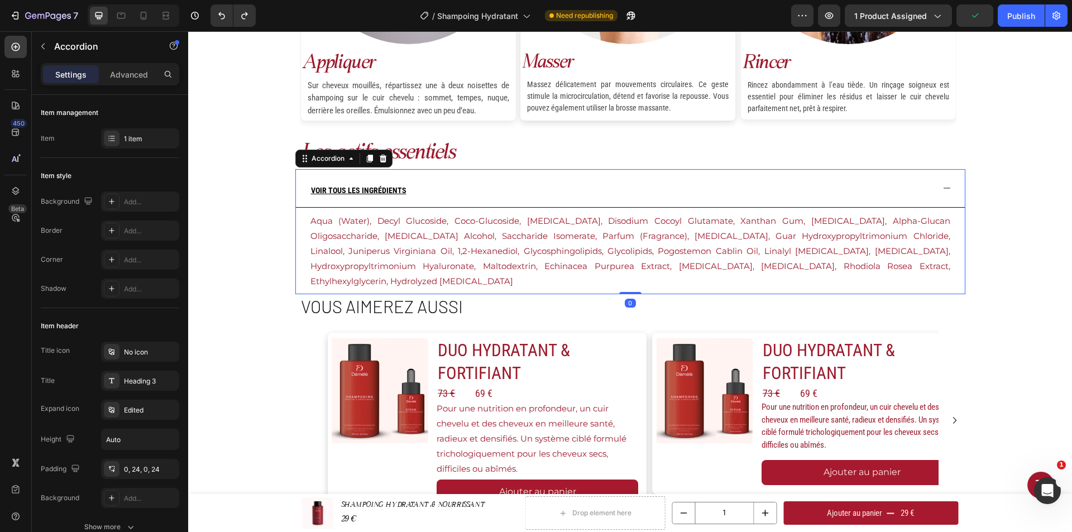
click at [436, 175] on div "VOIR TOUS LES INGRÉDIENTS" at bounding box center [621, 188] width 624 height 38
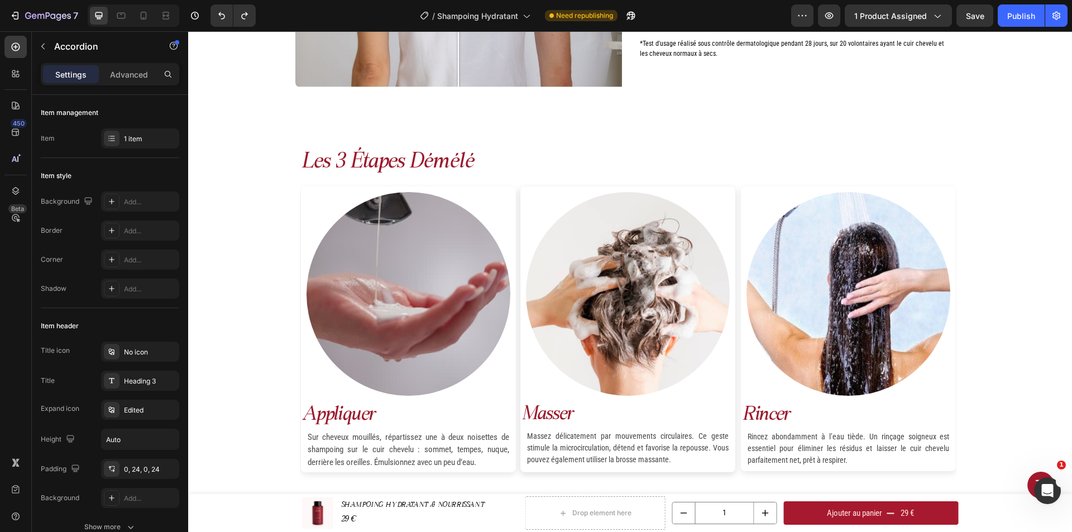
scroll to position [893, 0]
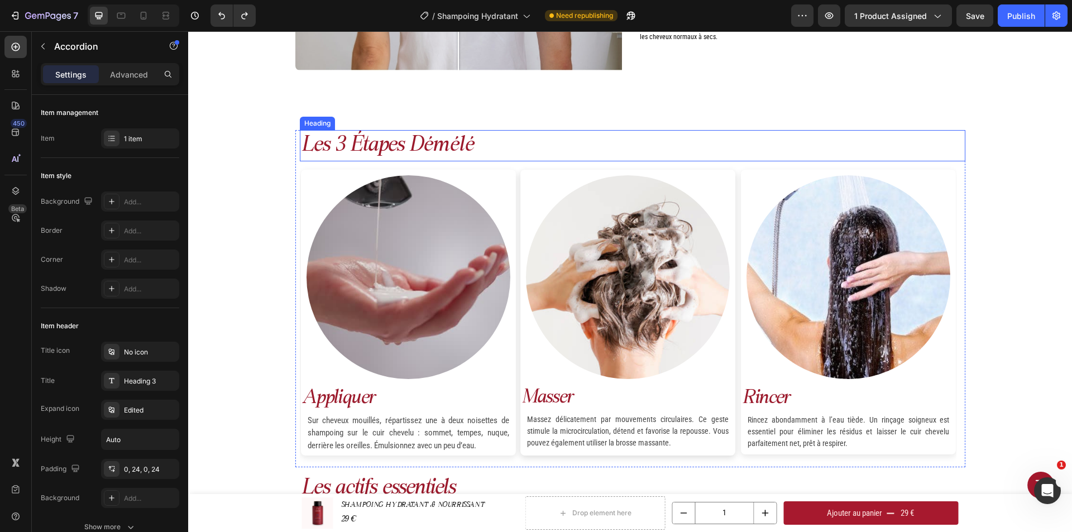
click at [352, 139] on h2 "les 3 étapes démélé" at bounding box center [633, 145] width 666 height 31
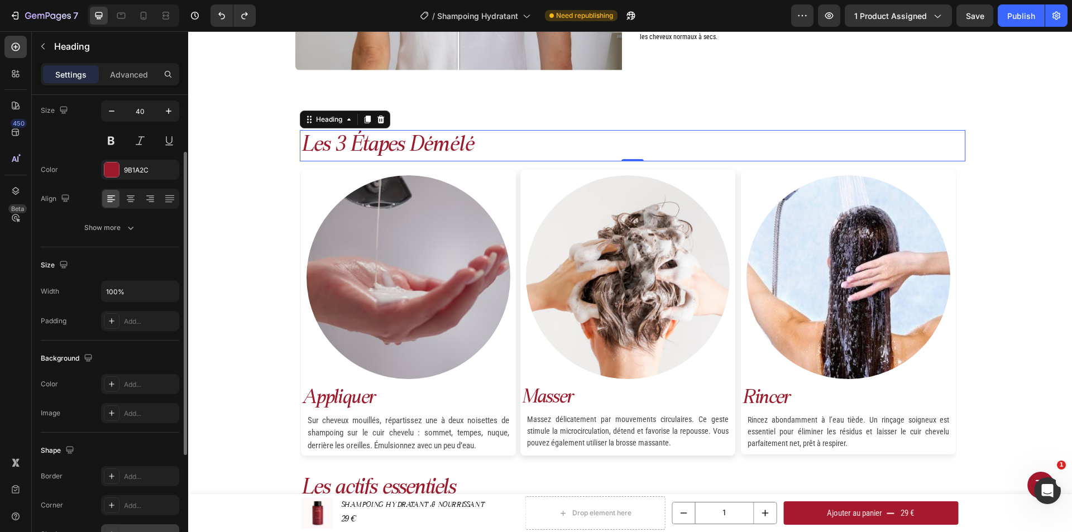
scroll to position [0, 0]
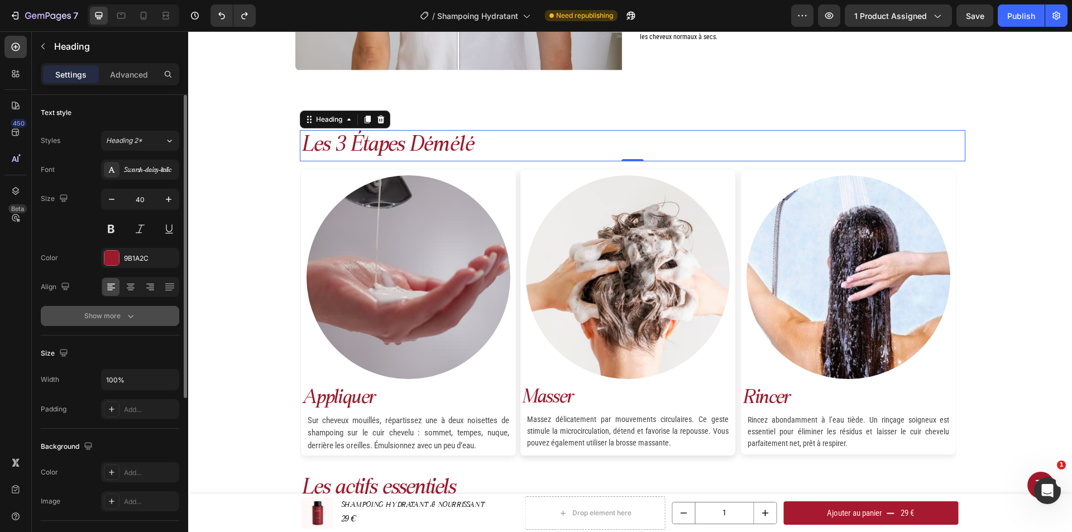
click at [125, 315] on icon "button" at bounding box center [130, 315] width 11 height 11
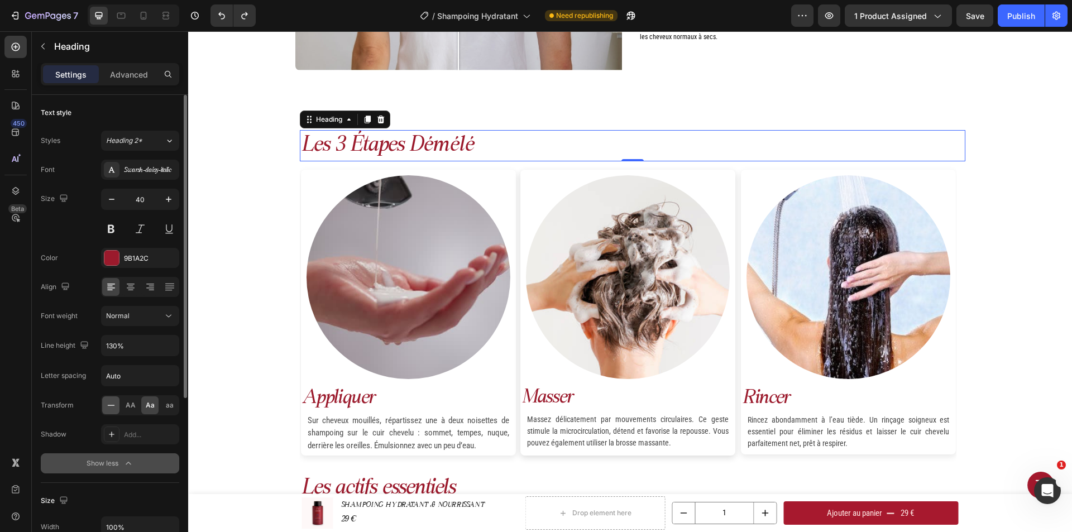
click at [111, 403] on icon at bounding box center [111, 405] width 11 height 11
click at [300, 140] on h2 "les 3 étapes démélé" at bounding box center [633, 145] width 666 height 31
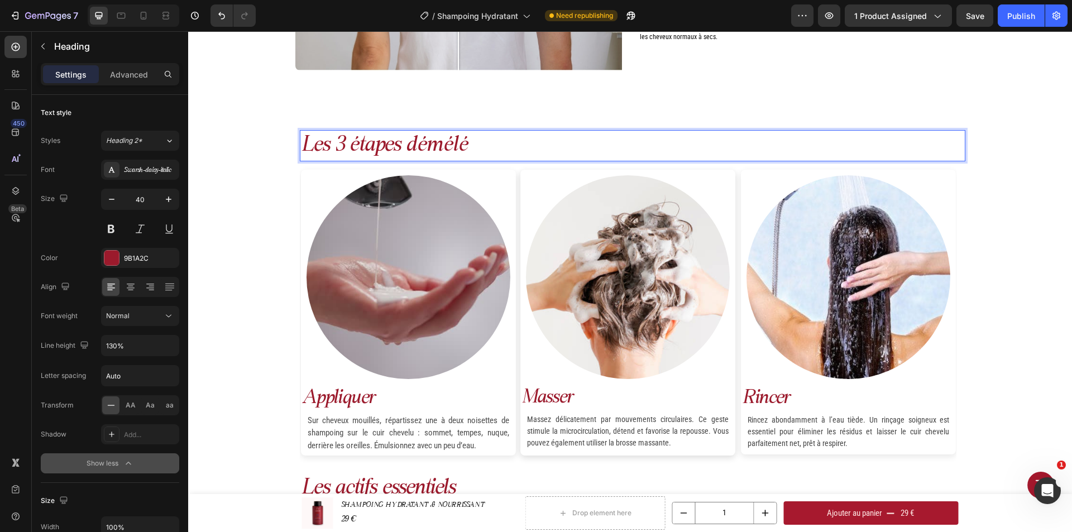
click at [405, 146] on p "Les 3 étapes démélé" at bounding box center [632, 145] width 663 height 29
click at [414, 145] on p "Les 3 étapes démélé" at bounding box center [632, 145] width 663 height 29
click at [1011, 218] on div "Les 3 étapes Démélé Heading 0 Image appliquer Text Block Sur cheveux mouillés, …" at bounding box center [630, 298] width 884 height 337
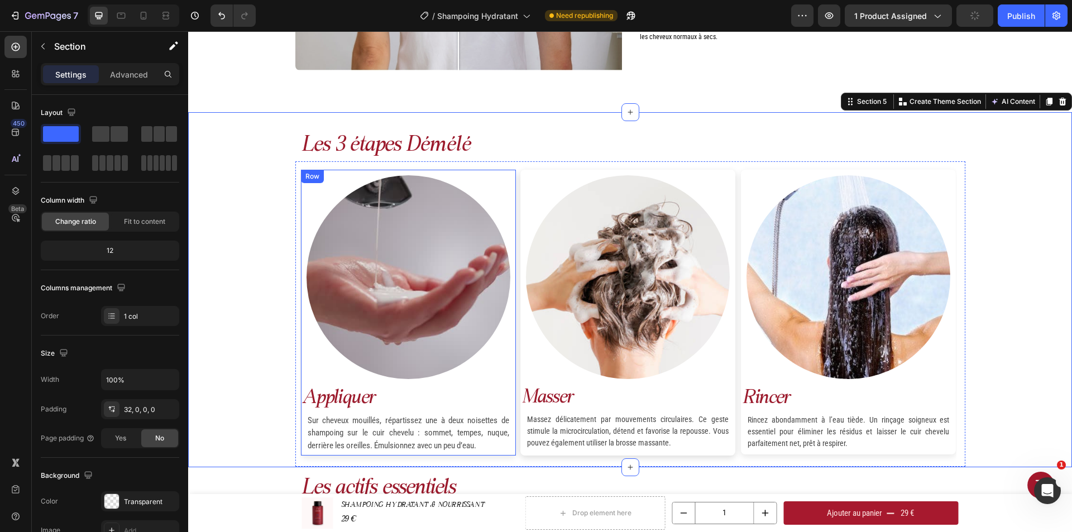
click at [502, 177] on div "Image appliquer Text Block Sur cheveux mouillés, répartissez une à deux noisett…" at bounding box center [408, 313] width 215 height 286
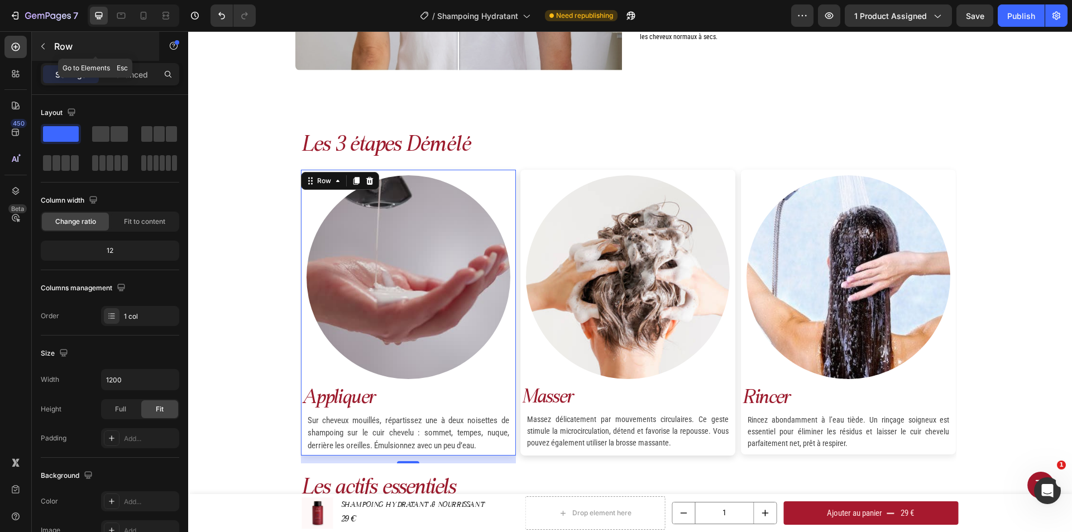
click at [55, 44] on p "Row" at bounding box center [101, 46] width 95 height 13
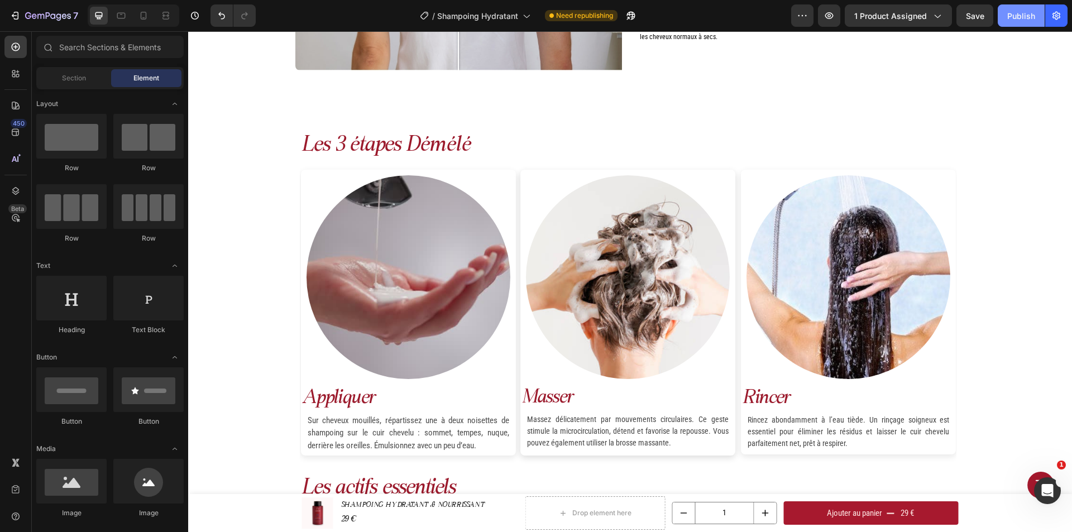
click at [1019, 6] on button "Publish" at bounding box center [1021, 15] width 47 height 22
click at [830, 13] on icon "button" at bounding box center [829, 15] width 8 height 7
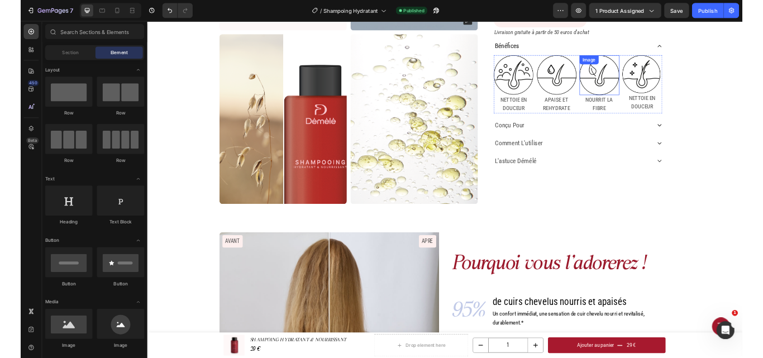
scroll to position [279, 0]
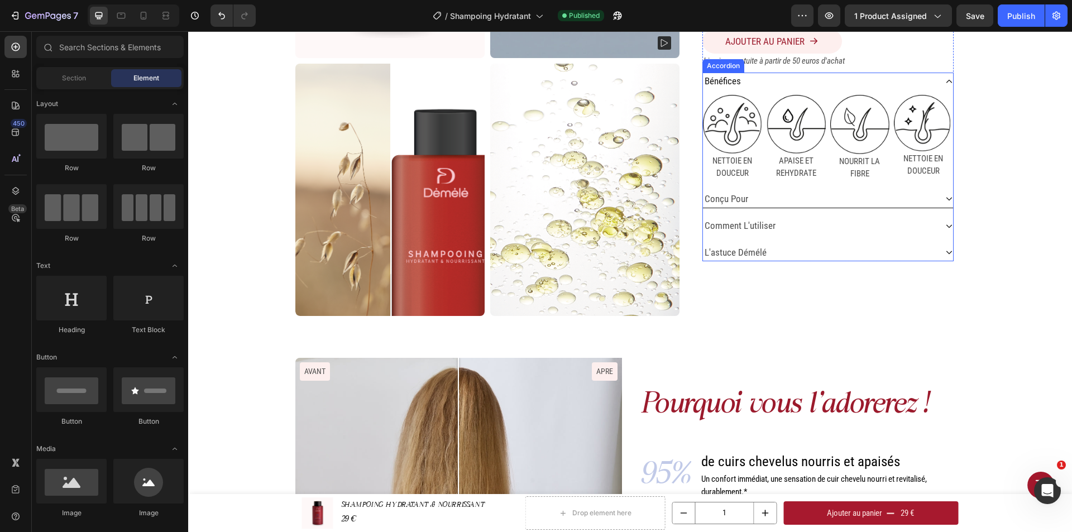
click at [796, 196] on div "conçu pour" at bounding box center [819, 199] width 233 height 18
